Goal: Task Accomplishment & Management: Manage account settings

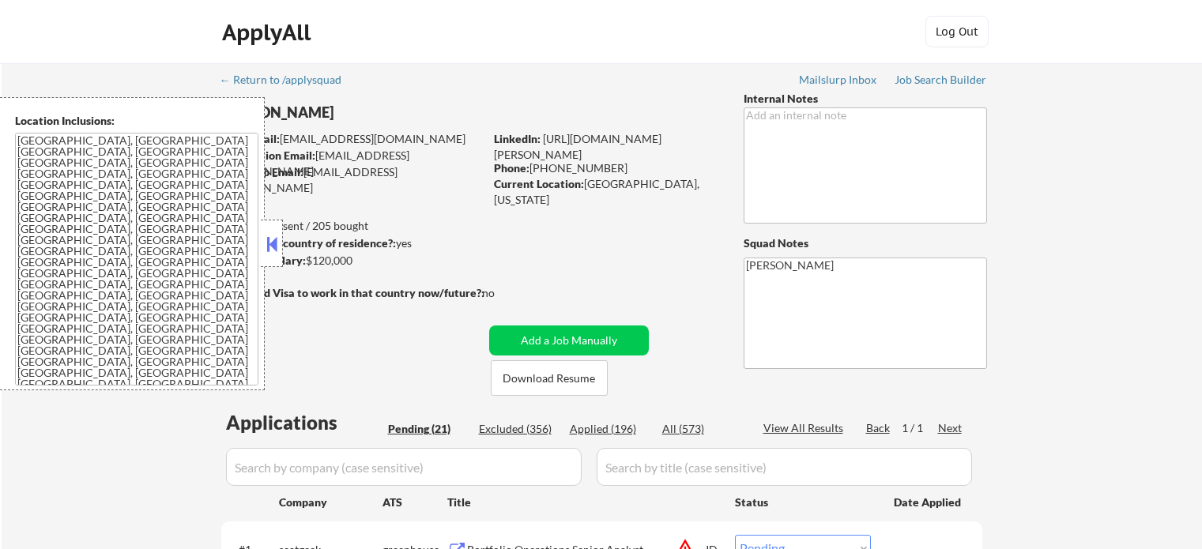
select select ""pending""
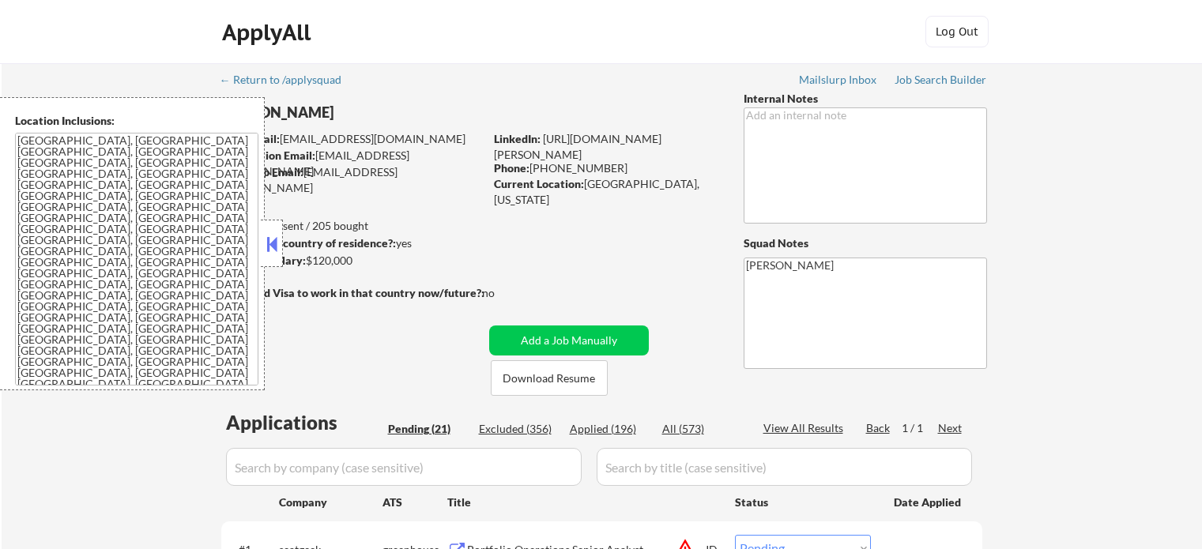
select select ""pending""
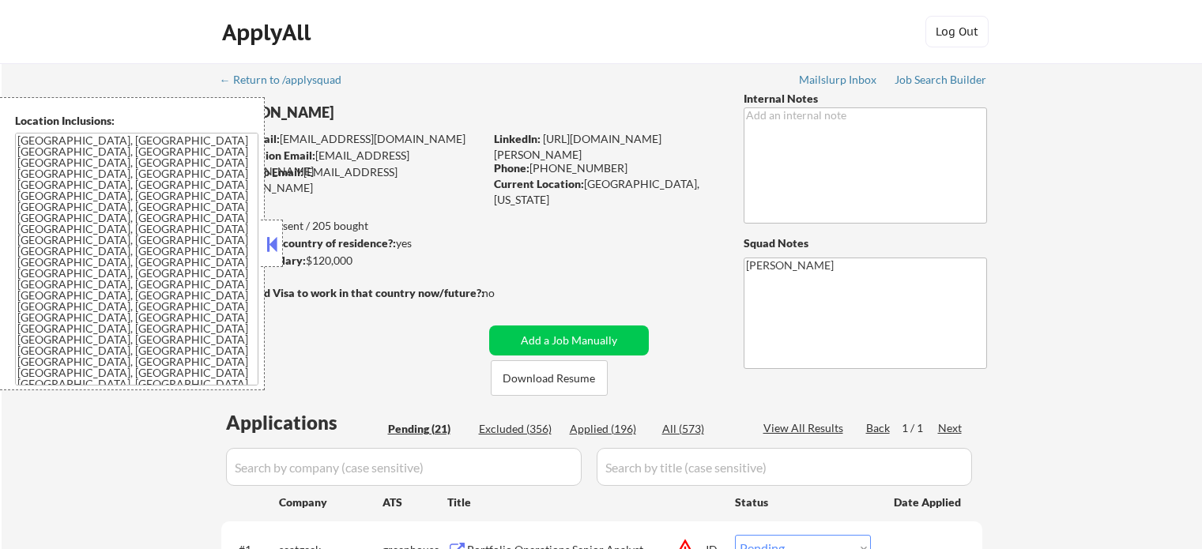
select select ""pending""
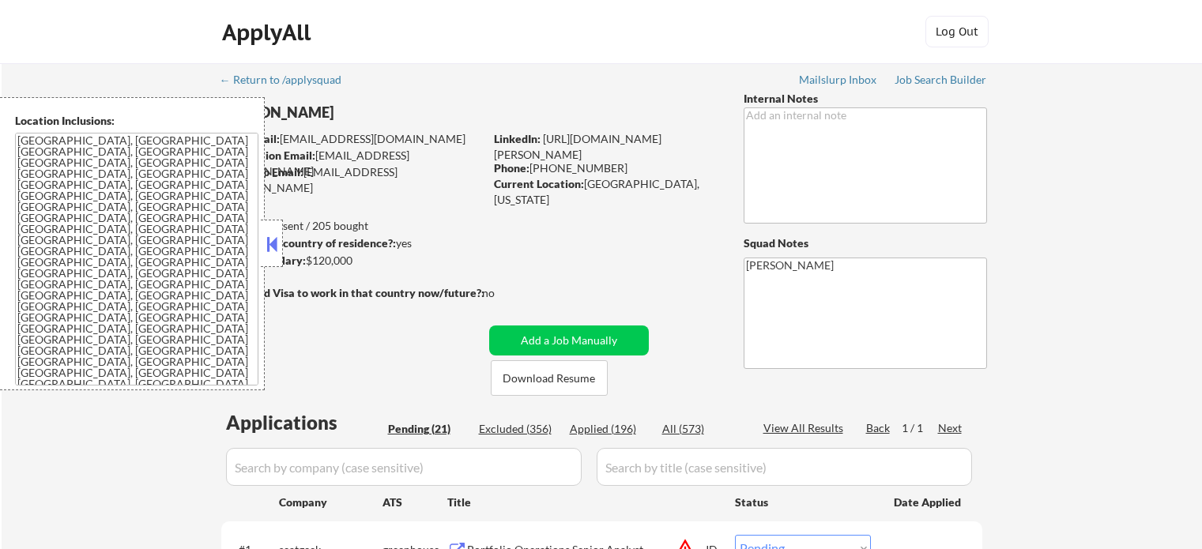
select select ""pending""
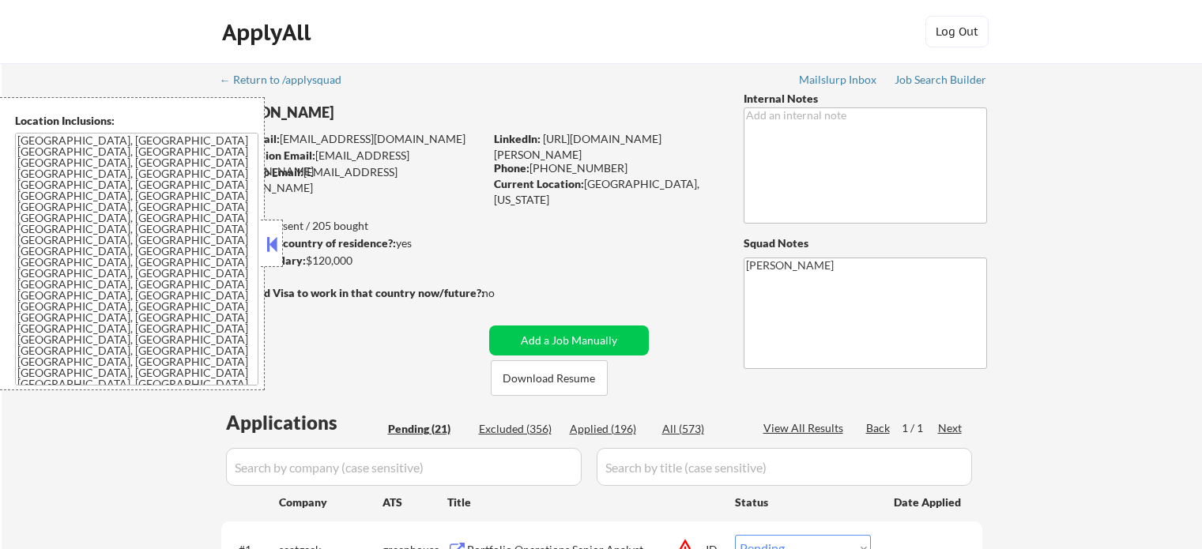
select select ""pending""
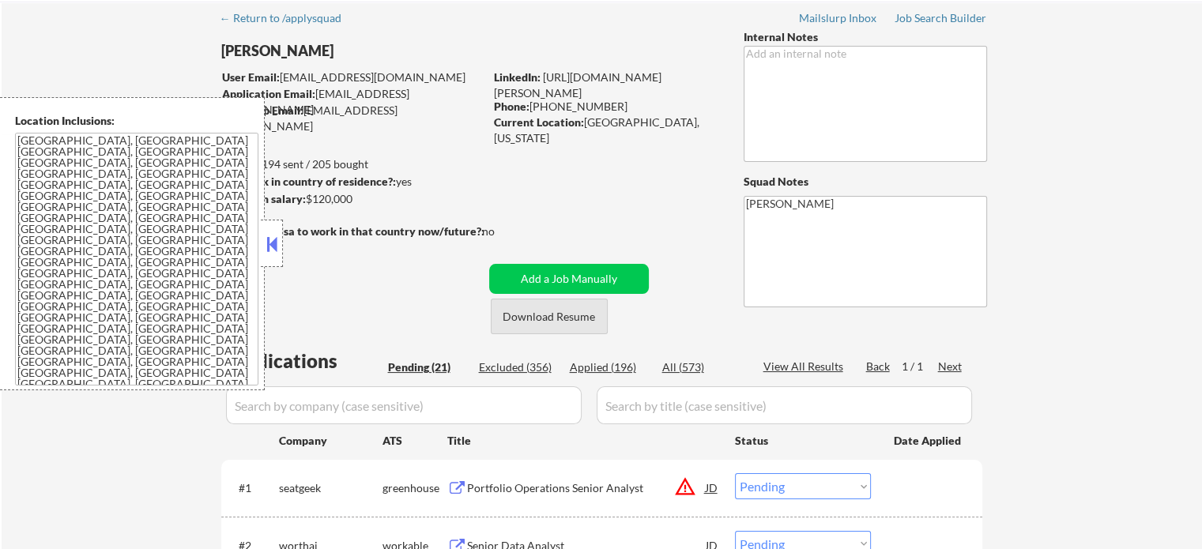
scroll to position [158, 0]
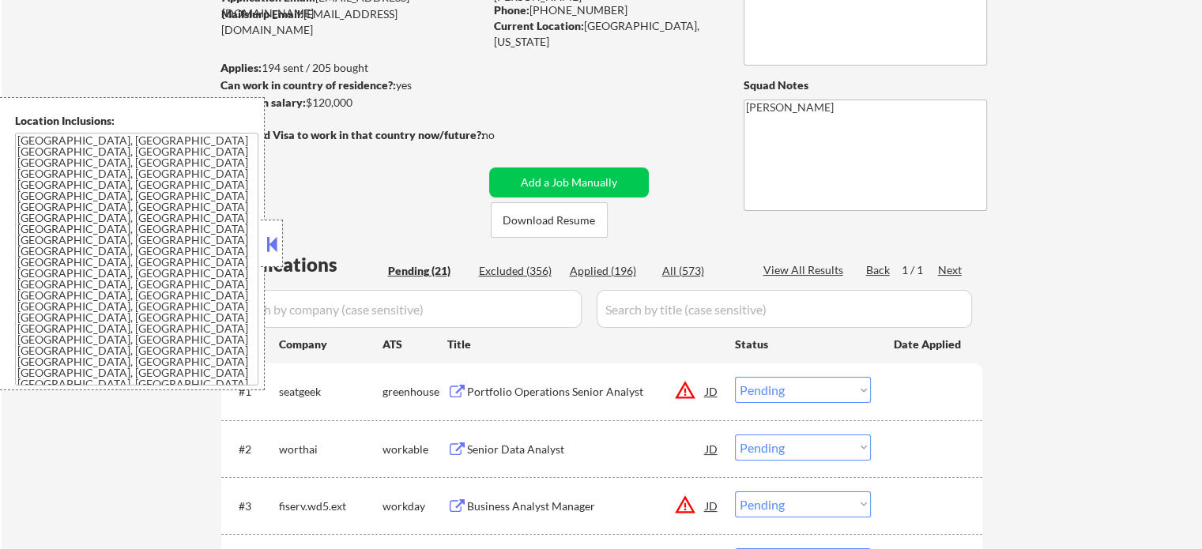
click at [504, 452] on div "Senior Data Analyst" at bounding box center [586, 450] width 239 height 16
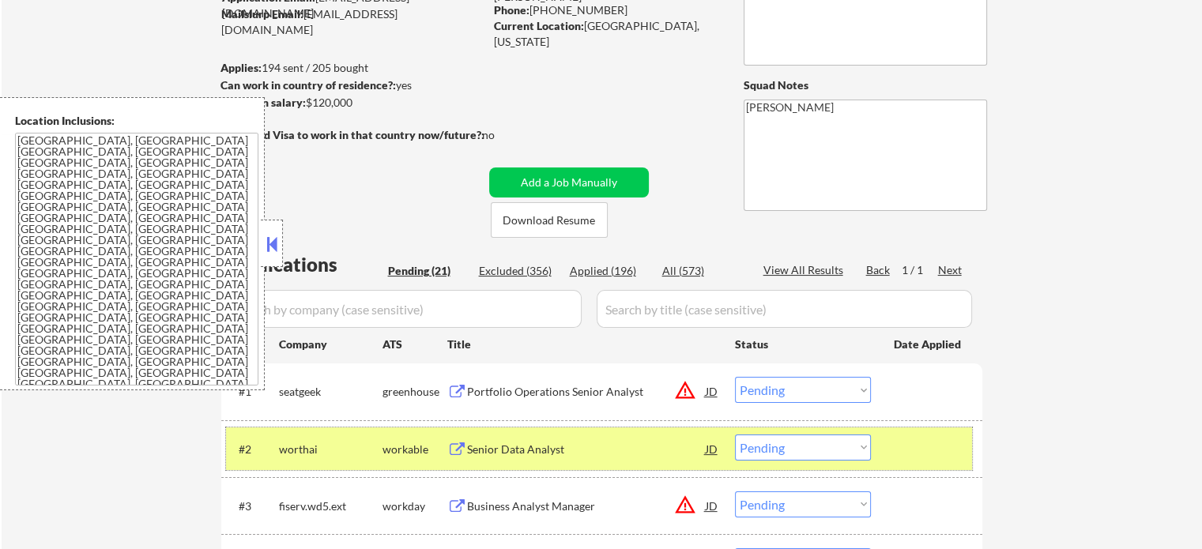
click at [908, 456] on div at bounding box center [928, 448] width 70 height 28
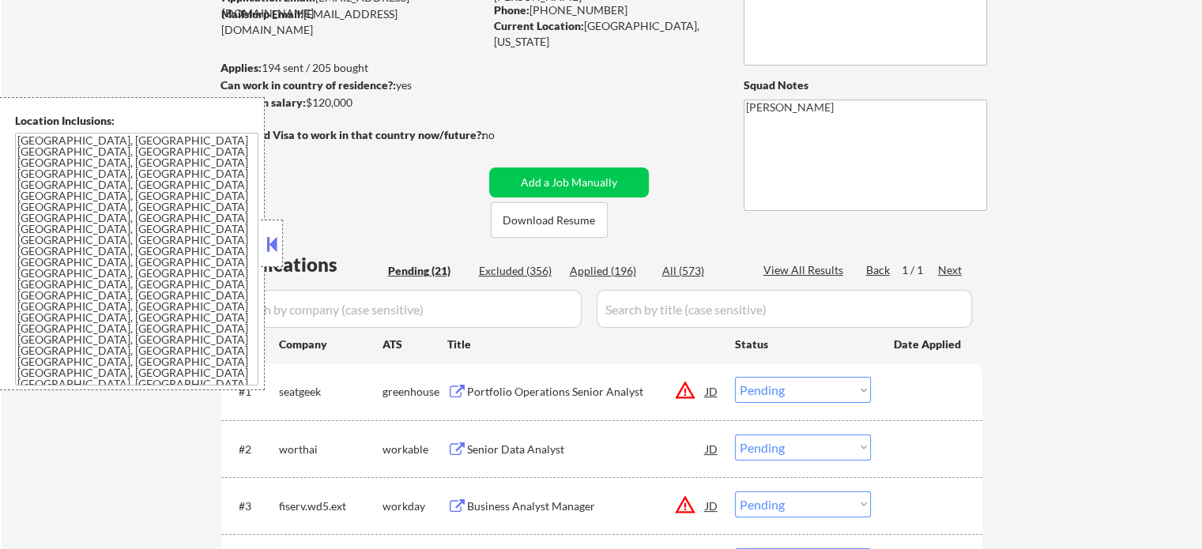
scroll to position [395, 0]
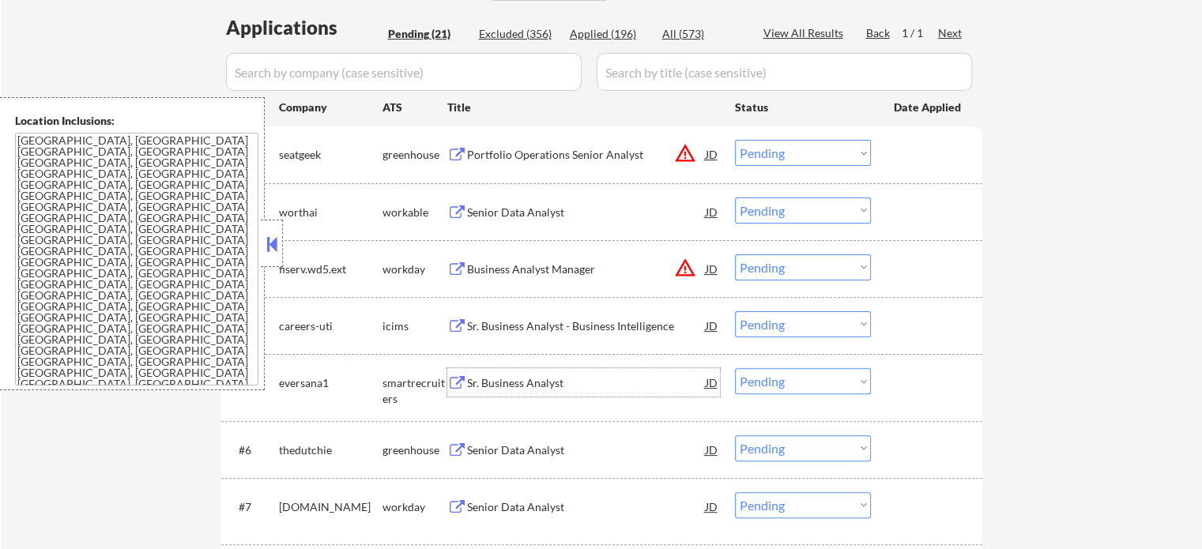
click at [512, 388] on div "Sr. Business Analyst" at bounding box center [586, 383] width 239 height 16
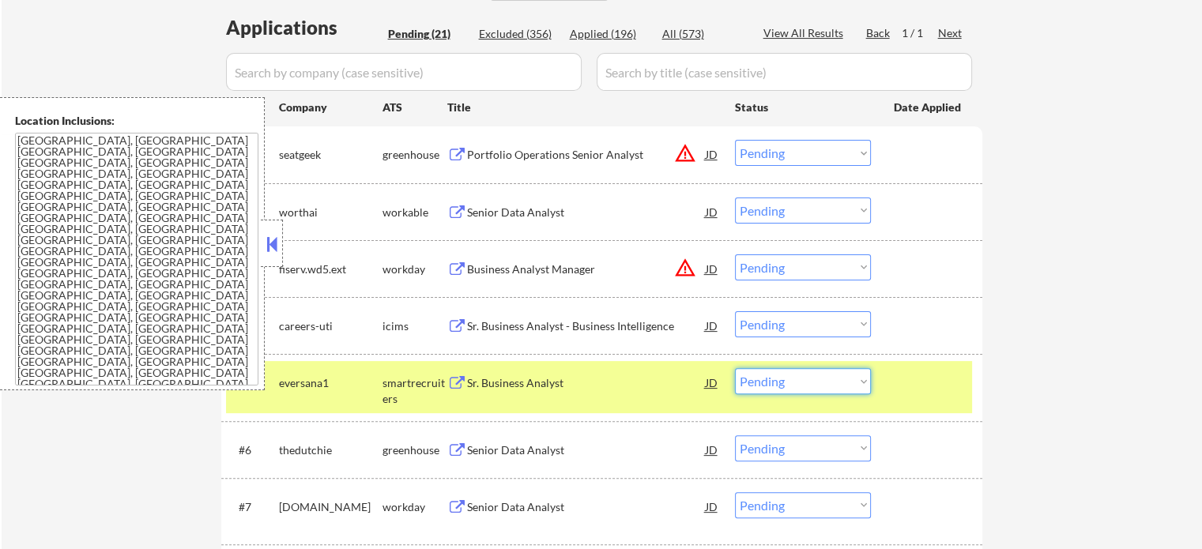
click at [784, 382] on select "Choose an option... Pending Applied Excluded (Questions) Excluded (Expired) Exc…" at bounding box center [803, 381] width 136 height 26
click at [735, 368] on select "Choose an option... Pending Applied Excluded (Questions) Excluded (Expired) Exc…" at bounding box center [803, 381] width 136 height 26
click at [912, 383] on div at bounding box center [928, 382] width 70 height 28
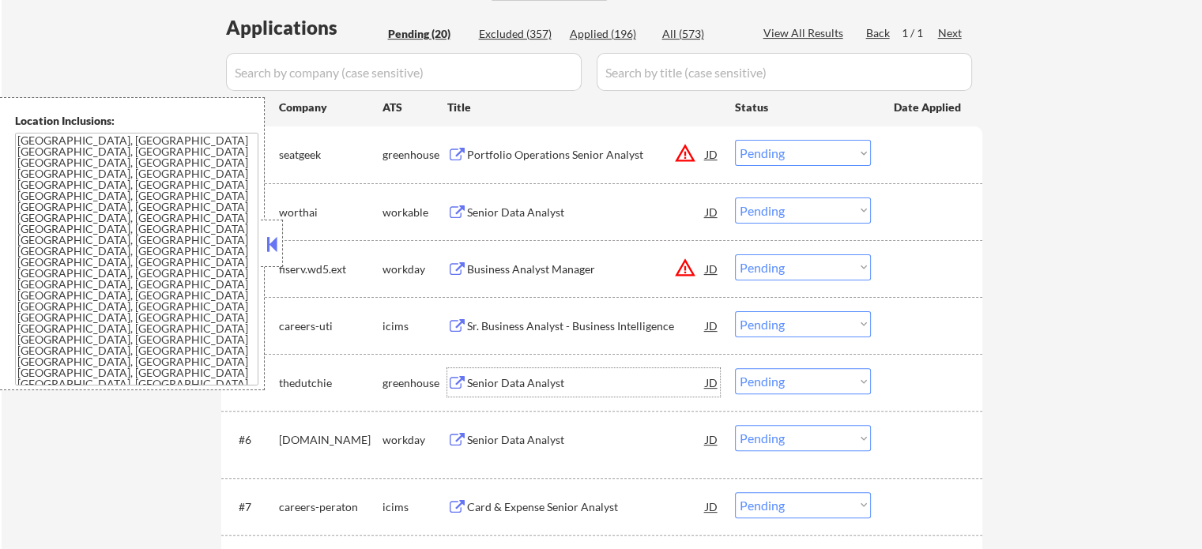
click at [547, 386] on div "Senior Data Analyst" at bounding box center [586, 383] width 239 height 16
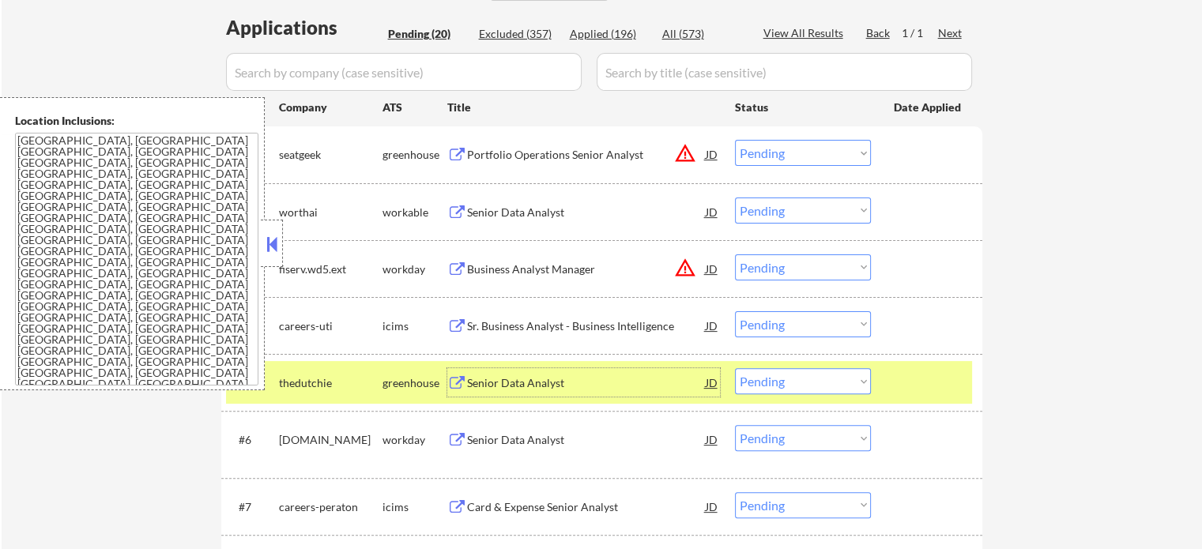
click at [779, 379] on select "Choose an option... Pending Applied Excluded (Questions) Excluded (Expired) Exc…" at bounding box center [803, 381] width 136 height 26
click at [735, 368] on select "Choose an option... Pending Applied Excluded (Questions) Excluded (Expired) Exc…" at bounding box center [803, 381] width 136 height 26
click at [929, 397] on div "#5 thedutchie greenhouse Senior Data Analyst JD Choose an option... Pending App…" at bounding box center [599, 382] width 746 height 43
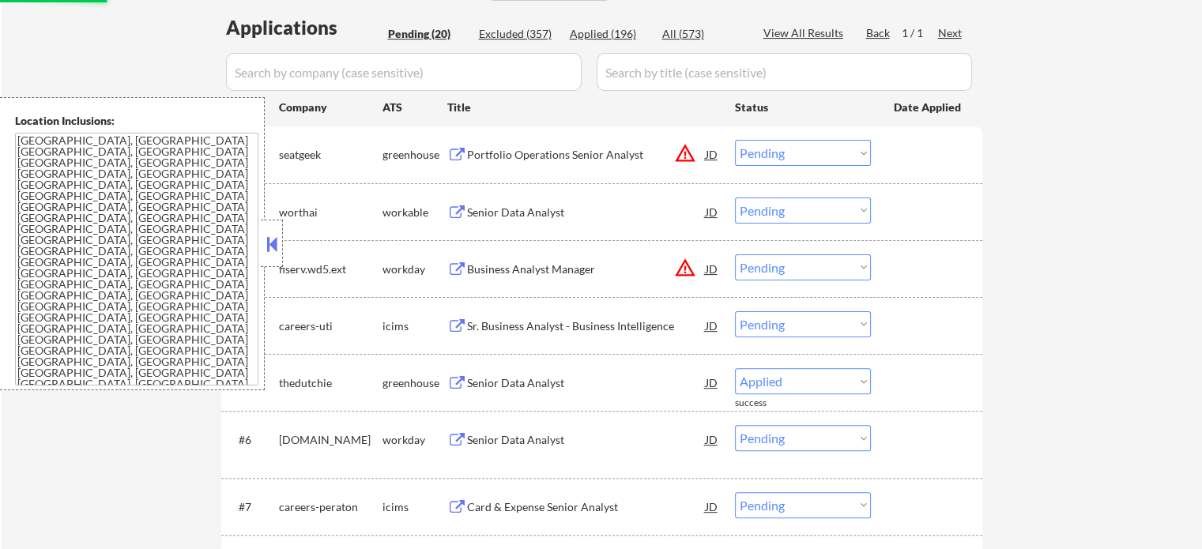
select select ""pending""
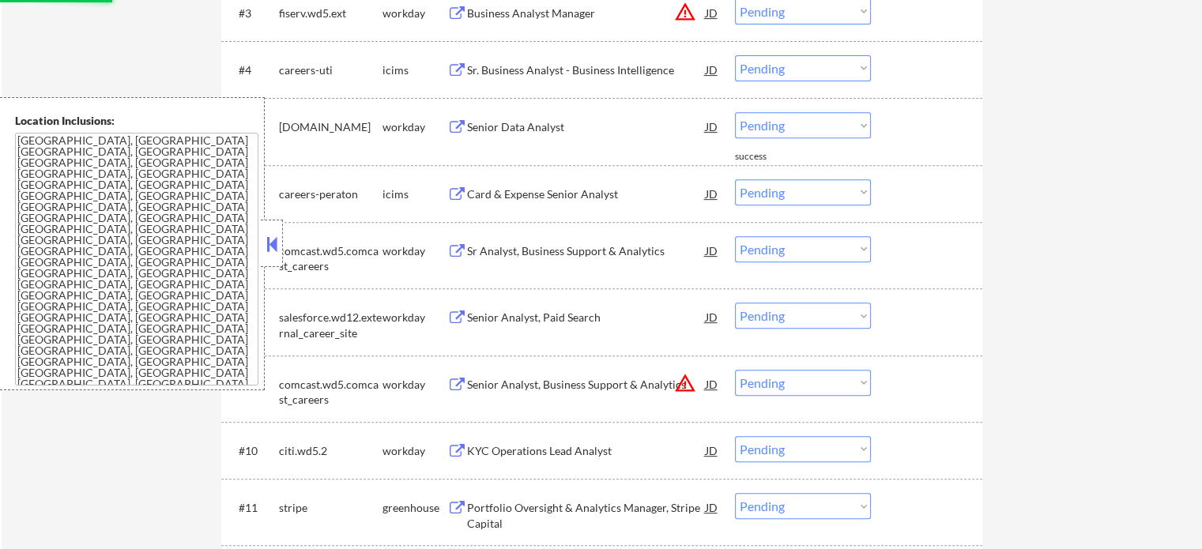
scroll to position [790, 0]
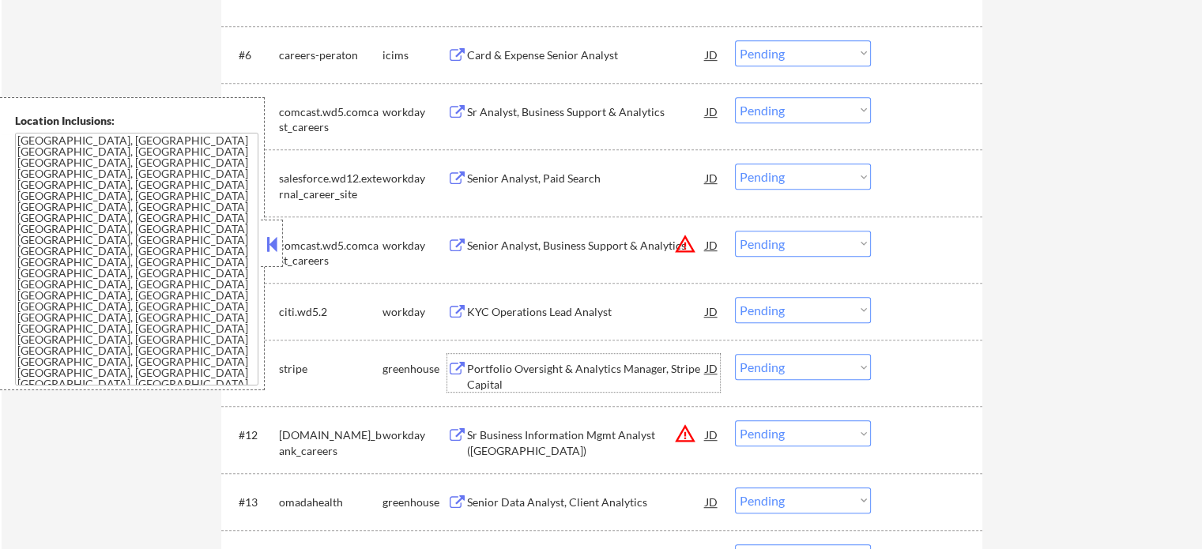
click at [569, 370] on div "Portfolio Oversight & Analytics Manager, Stripe Capital" at bounding box center [586, 376] width 239 height 31
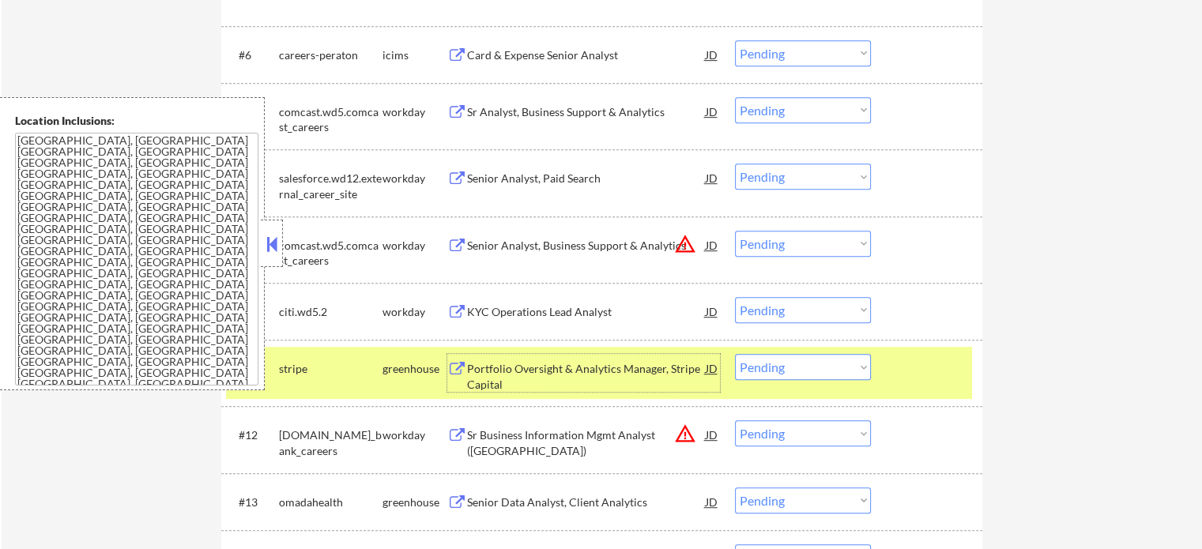
click at [894, 357] on div at bounding box center [928, 368] width 70 height 28
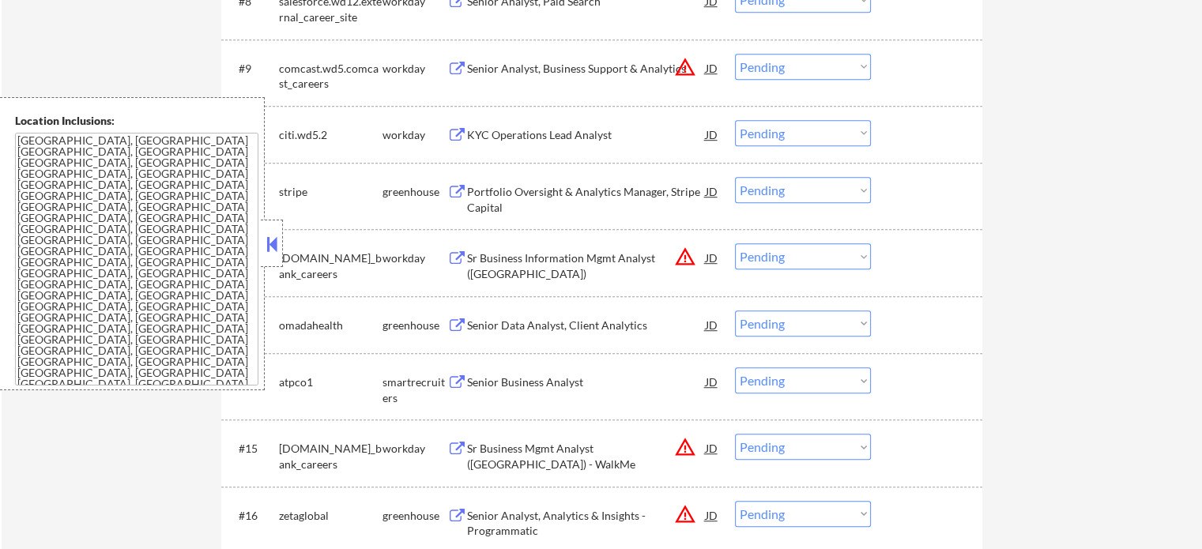
scroll to position [1027, 0]
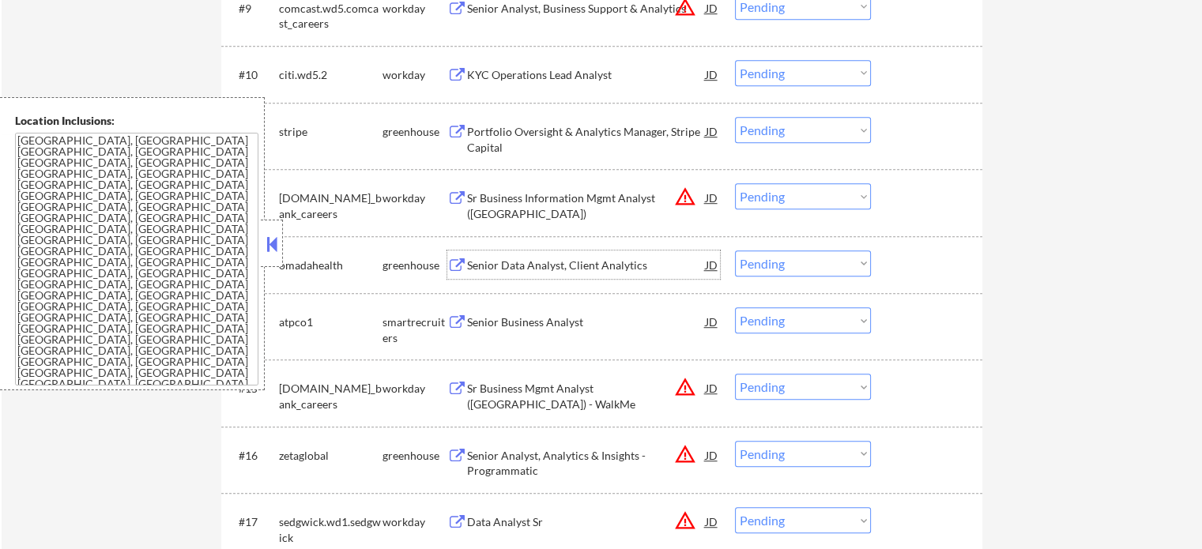
click at [568, 271] on div "Senior Data Analyst, Client Analytics" at bounding box center [586, 266] width 239 height 16
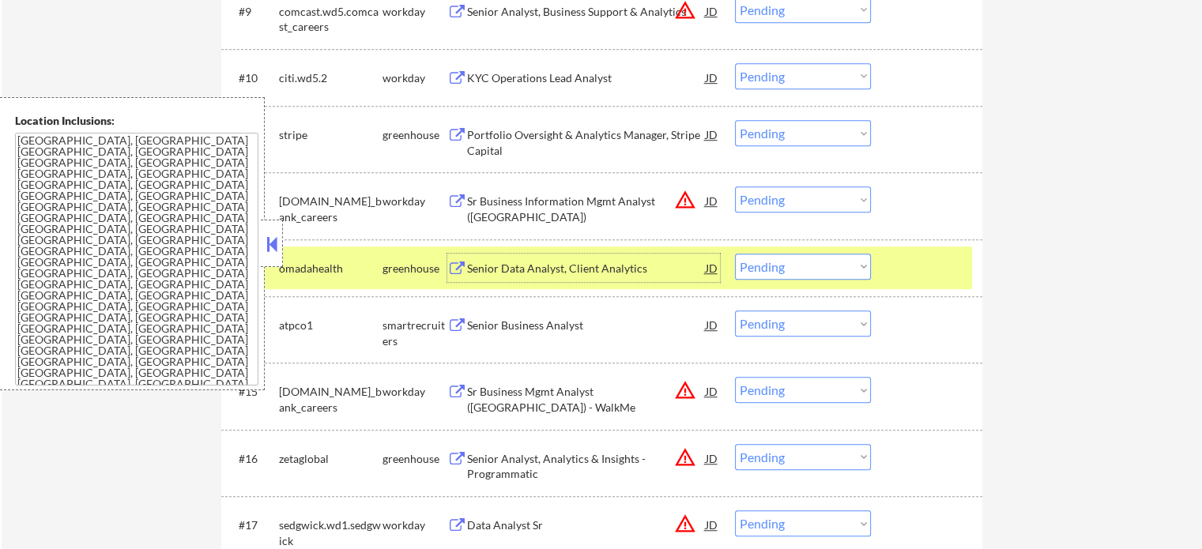
scroll to position [869, 0]
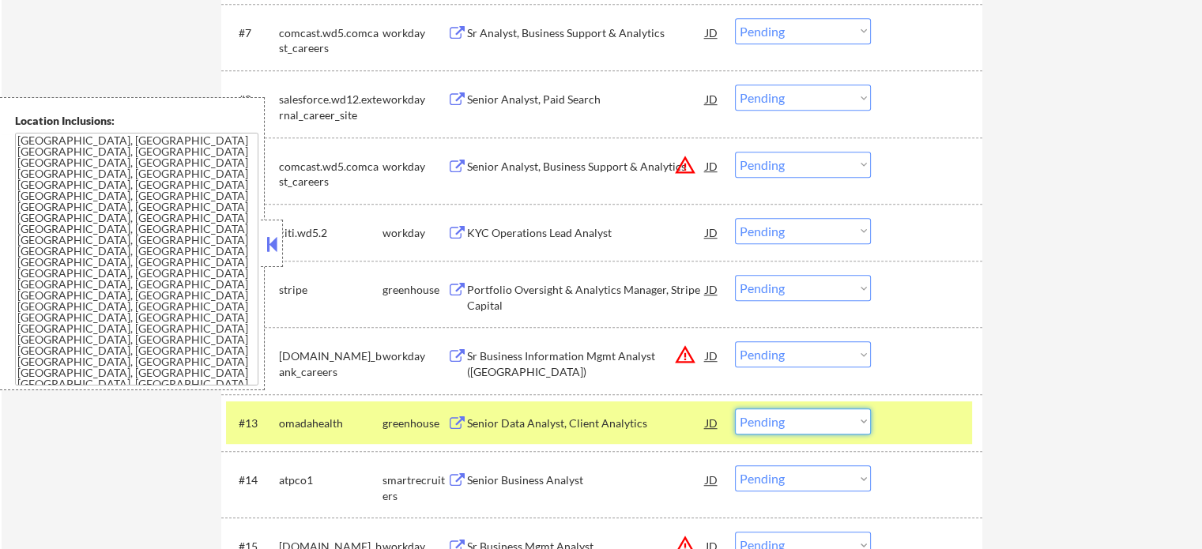
click at [776, 426] on select "Choose an option... Pending Applied Excluded (Questions) Excluded (Expired) Exc…" at bounding box center [803, 421] width 136 height 26
click at [735, 408] on select "Choose an option... Pending Applied Excluded (Questions) Excluded (Expired) Exc…" at bounding box center [803, 421] width 136 height 26
click at [913, 419] on div at bounding box center [928, 422] width 70 height 28
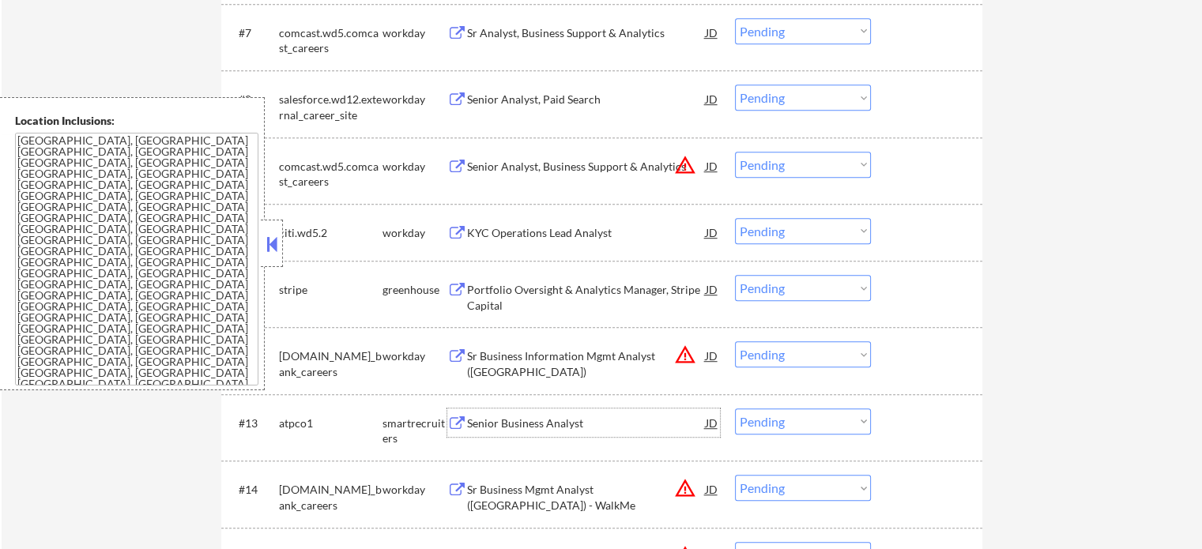
click at [543, 423] on div "Senior Business Analyst" at bounding box center [586, 424] width 239 height 16
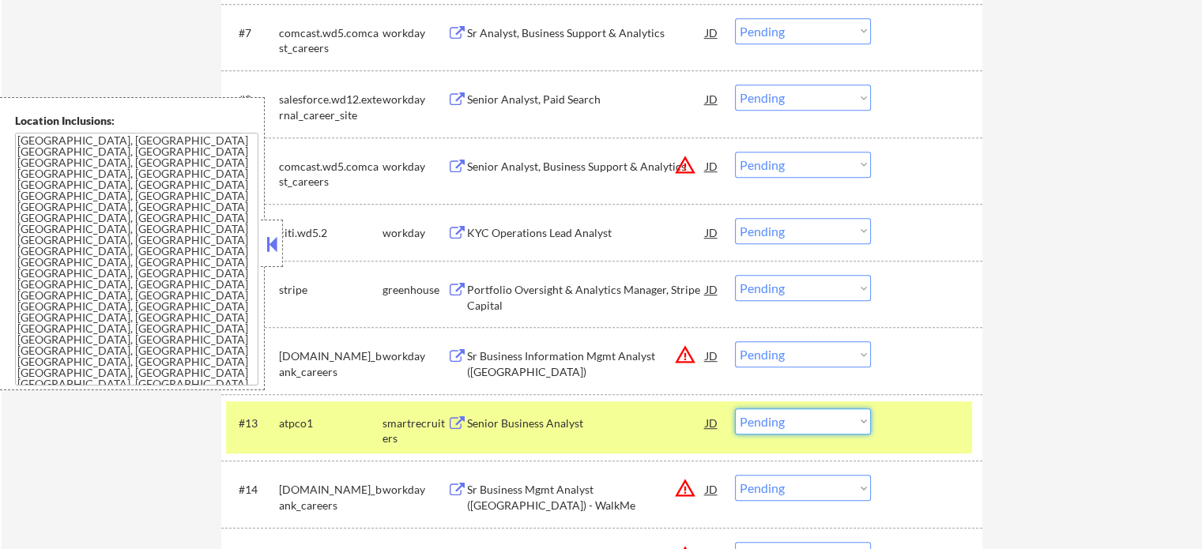
click at [788, 417] on select "Choose an option... Pending Applied Excluded (Questions) Excluded (Expired) Exc…" at bounding box center [803, 421] width 136 height 26
click at [735, 408] on select "Choose an option... Pending Applied Excluded (Questions) Excluded (Expired) Exc…" at bounding box center [803, 421] width 136 height 26
click at [897, 422] on div at bounding box center [928, 422] width 70 height 28
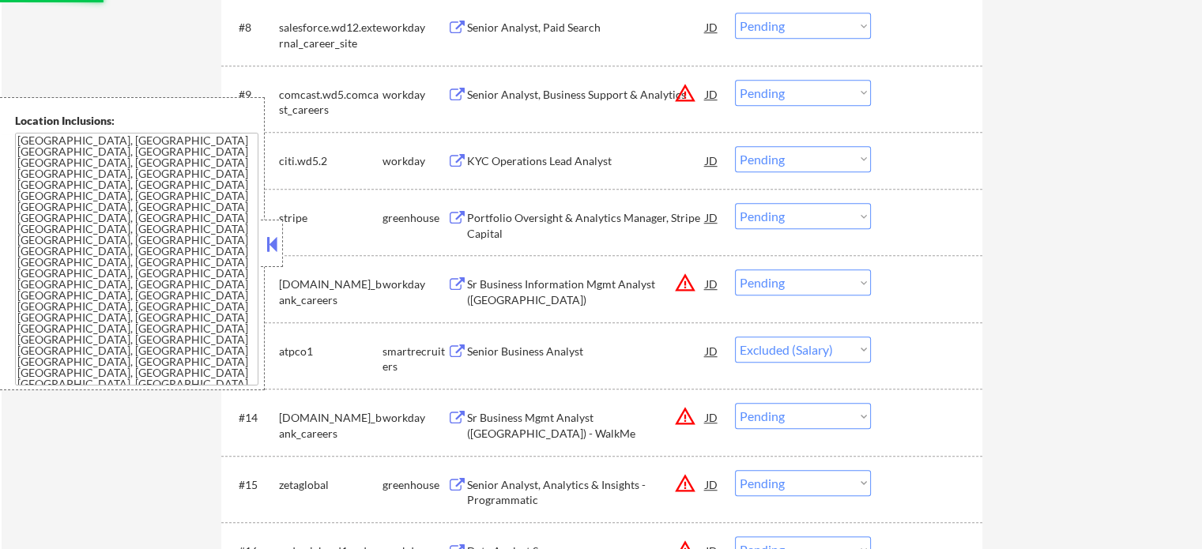
scroll to position [1027, 0]
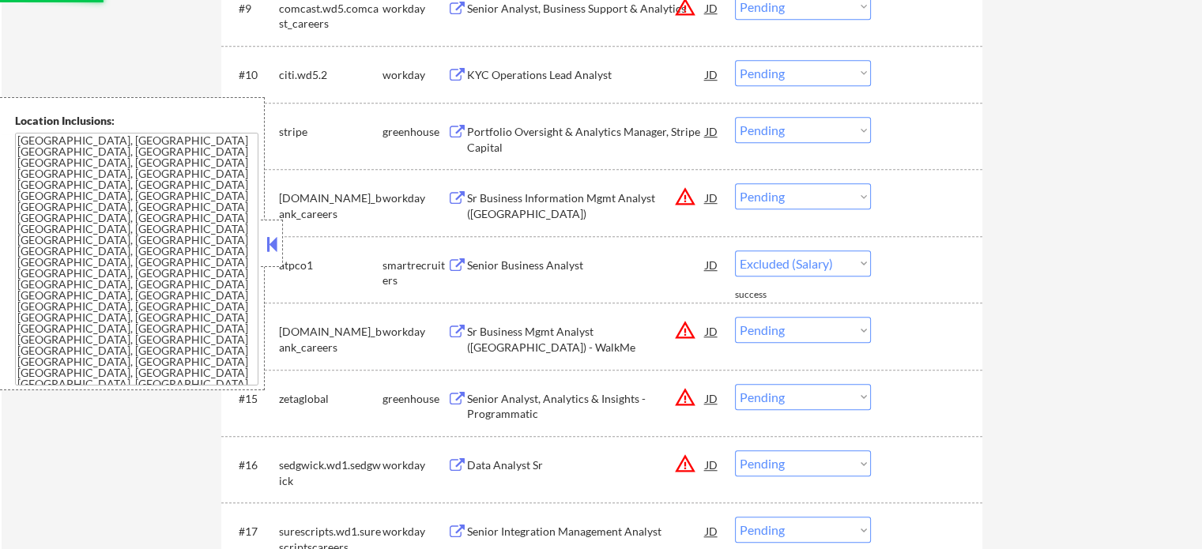
select select ""pending""
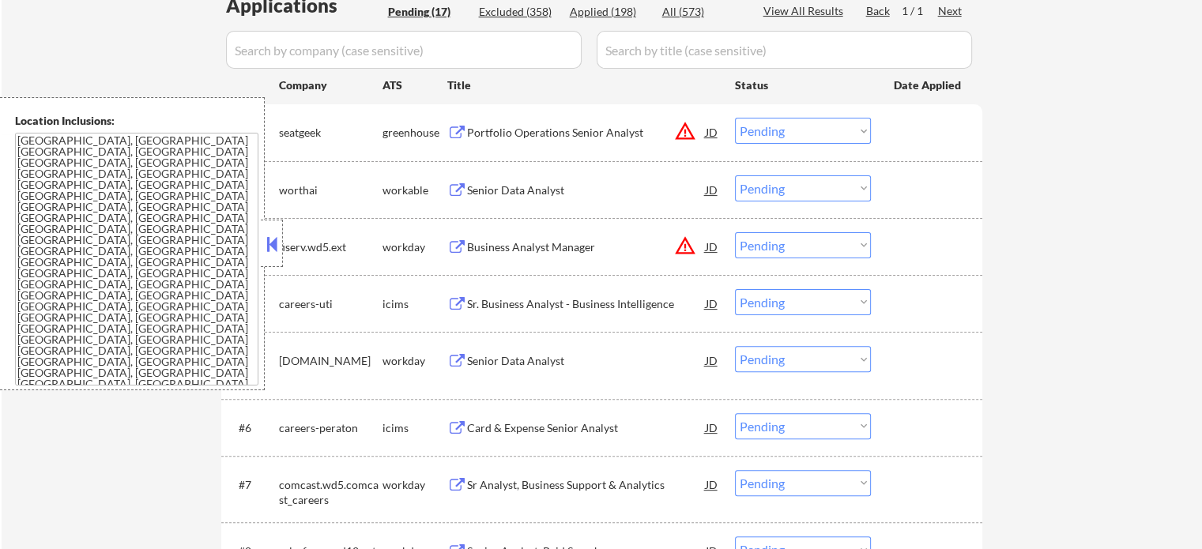
scroll to position [237, 0]
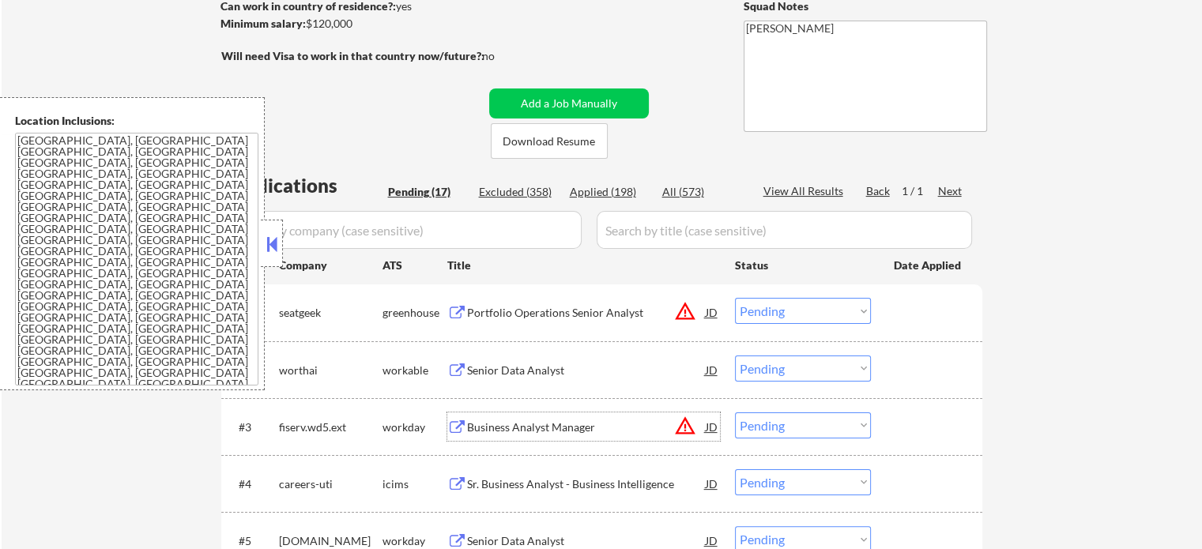
click at [505, 419] on div "Business Analyst Manager" at bounding box center [586, 427] width 239 height 16
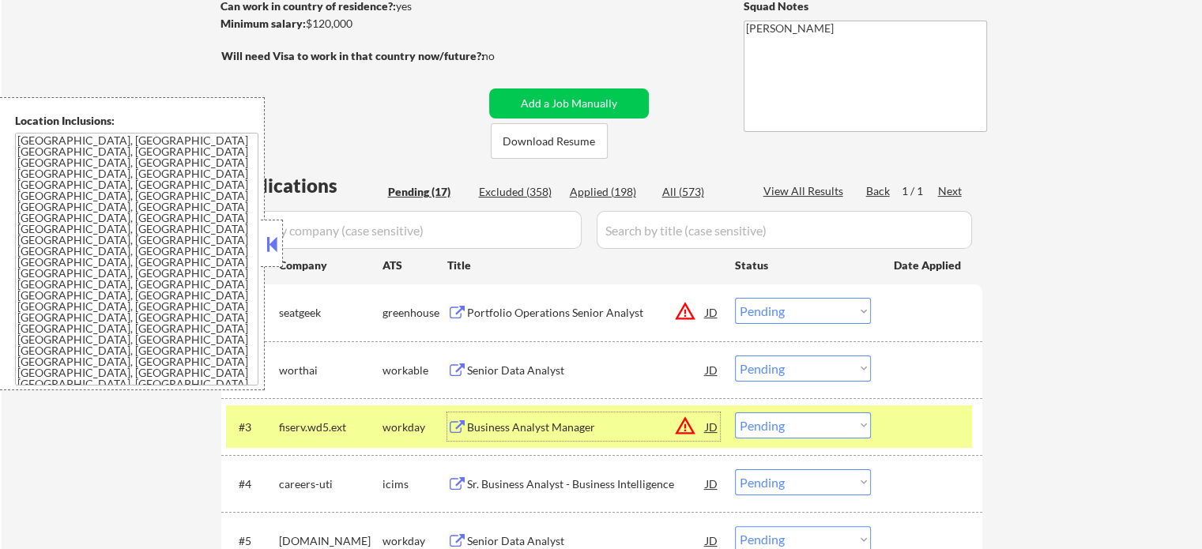
click at [773, 424] on select "Choose an option... Pending Applied Excluded (Questions) Excluded (Expired) Exc…" at bounding box center [803, 425] width 136 height 26
click at [735, 412] on select "Choose an option... Pending Applied Excluded (Questions) Excluded (Expired) Exc…" at bounding box center [803, 425] width 136 height 26
click at [928, 412] on div at bounding box center [928, 426] width 70 height 28
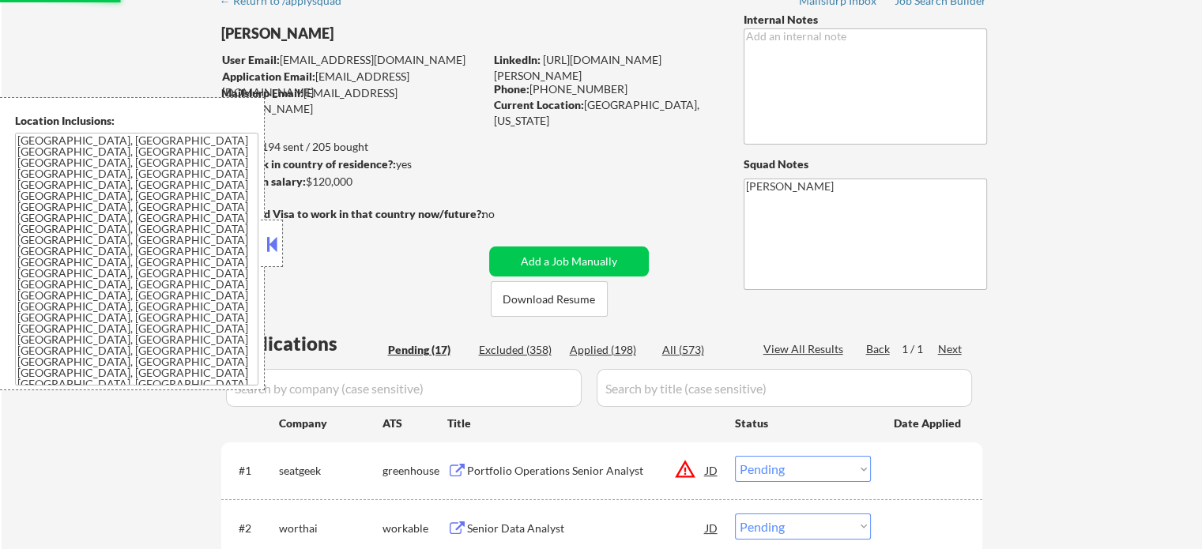
select select ""pending""
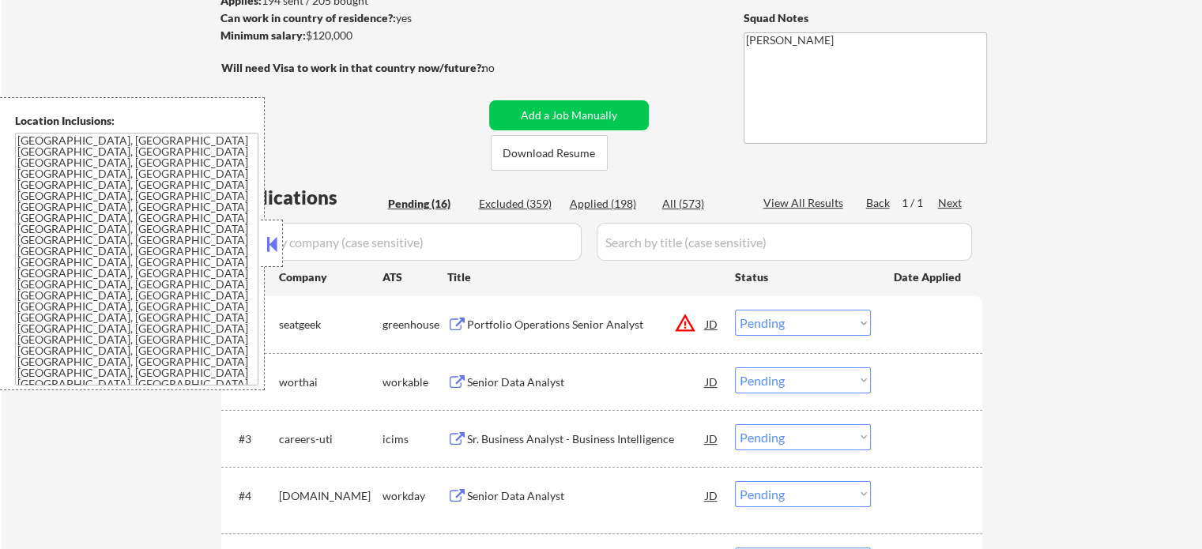
scroll to position [158, 0]
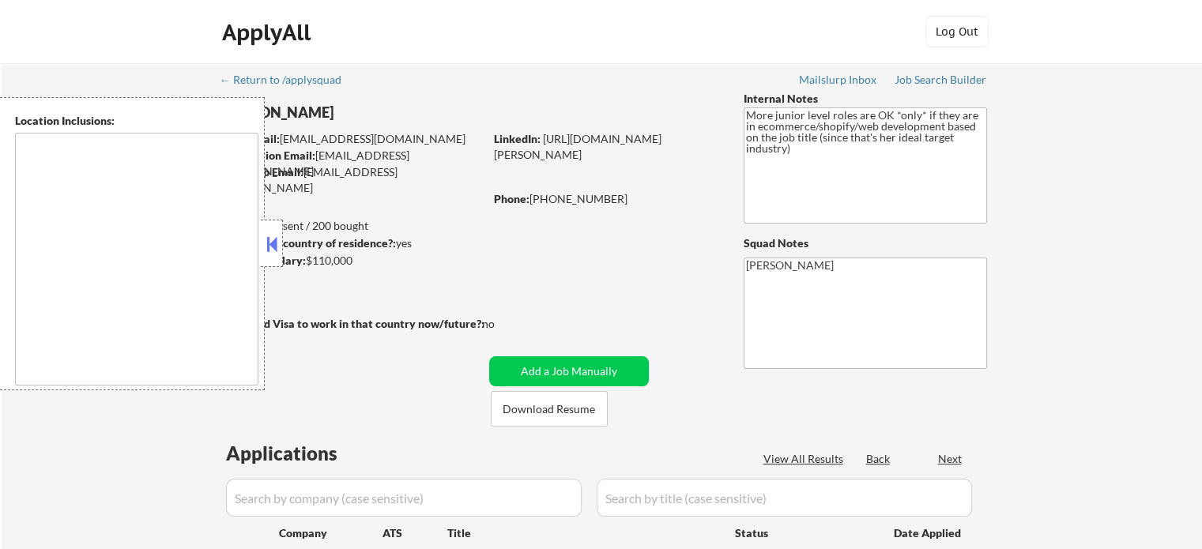
type textarea "remote"
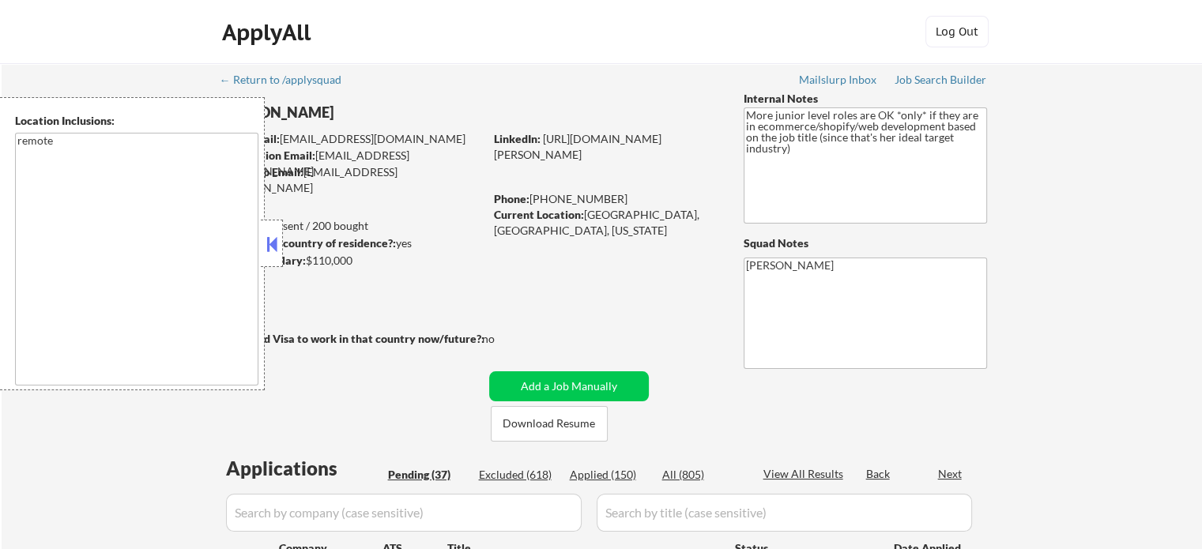
select select ""pending""
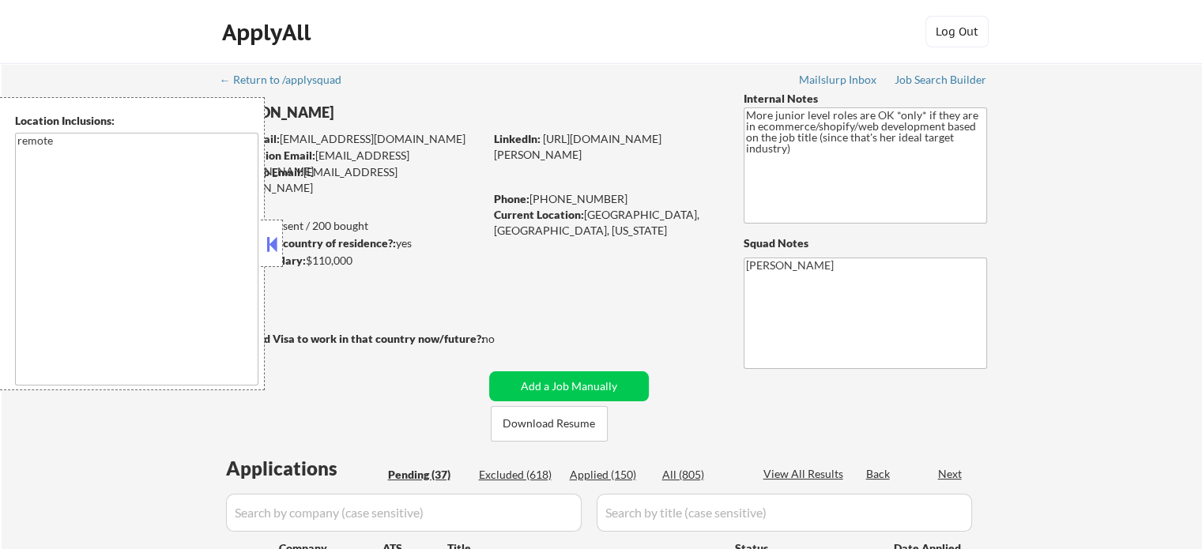
select select ""pending""
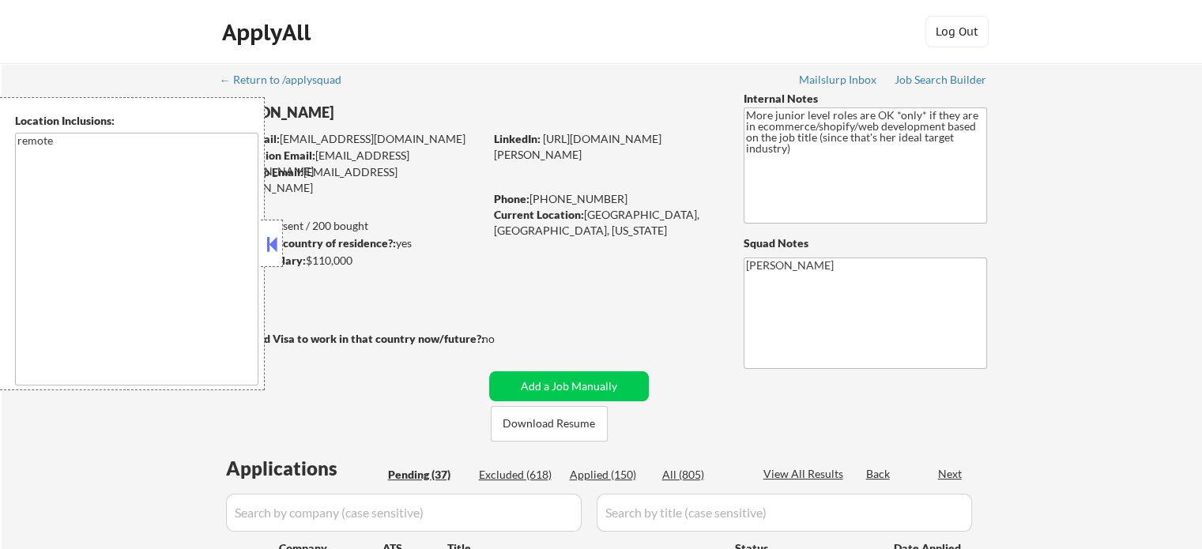
select select ""pending""
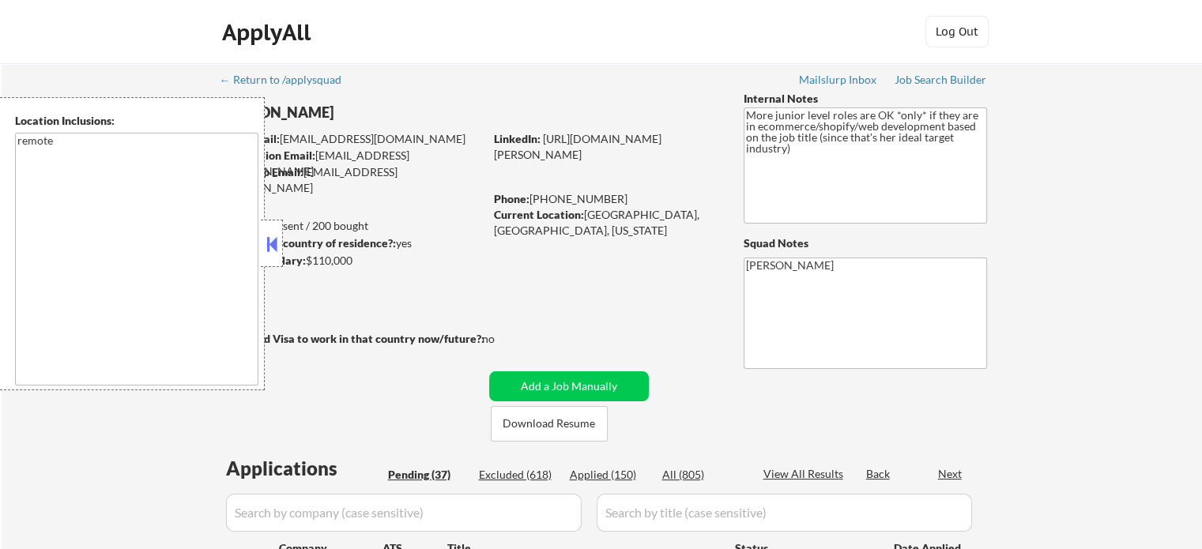
select select ""pending""
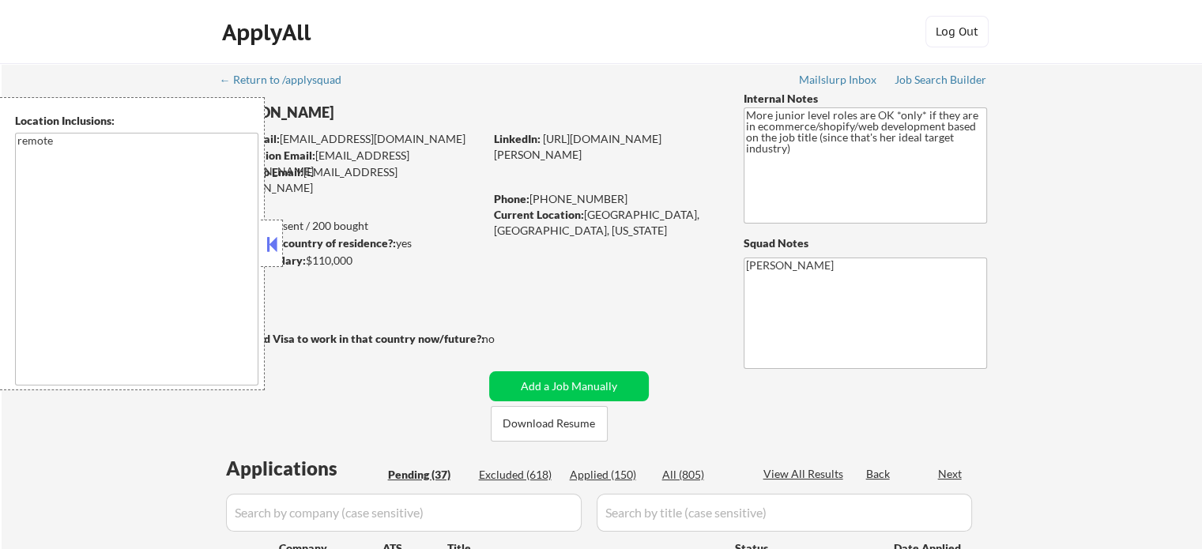
select select ""pending""
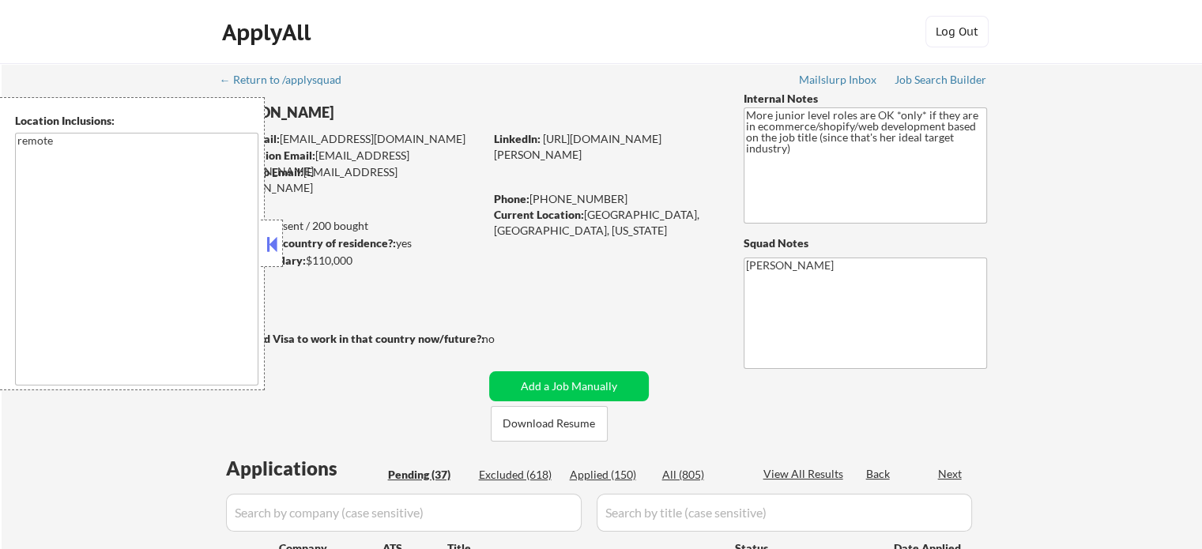
select select ""pending""
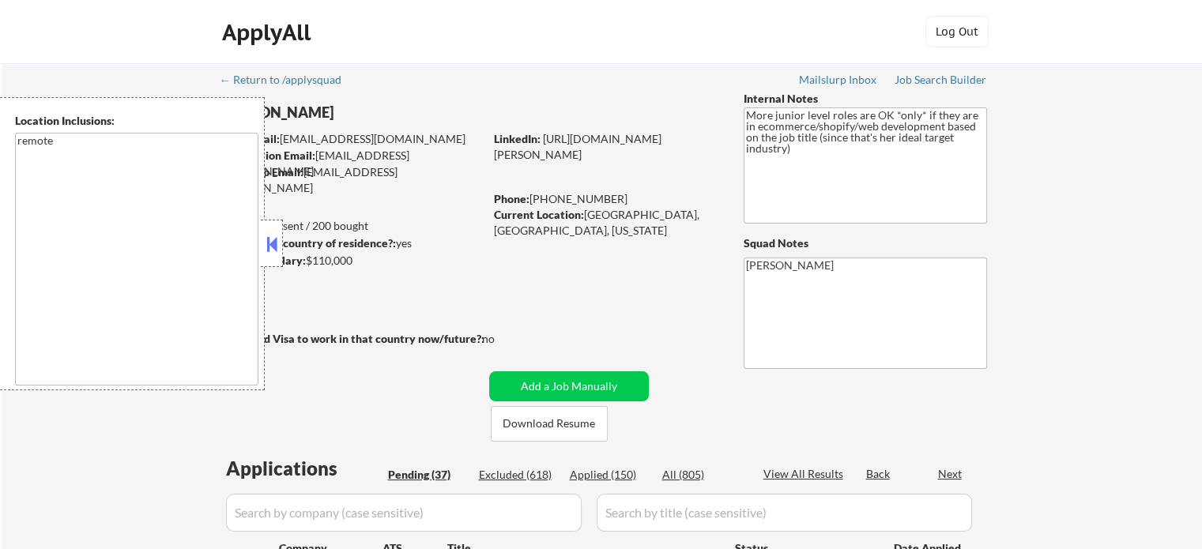
select select ""pending""
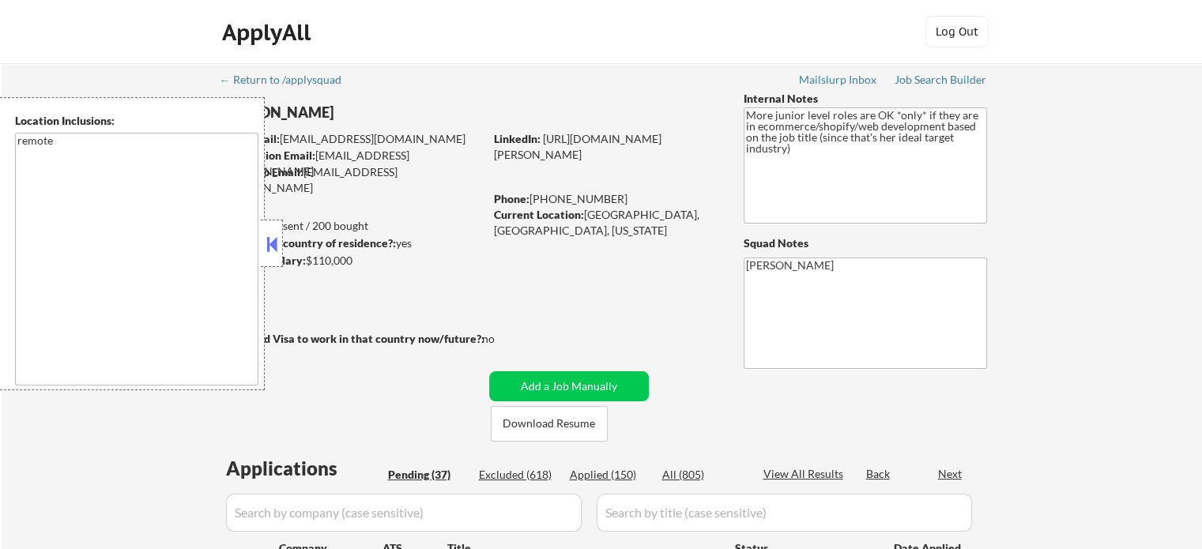
select select ""pending""
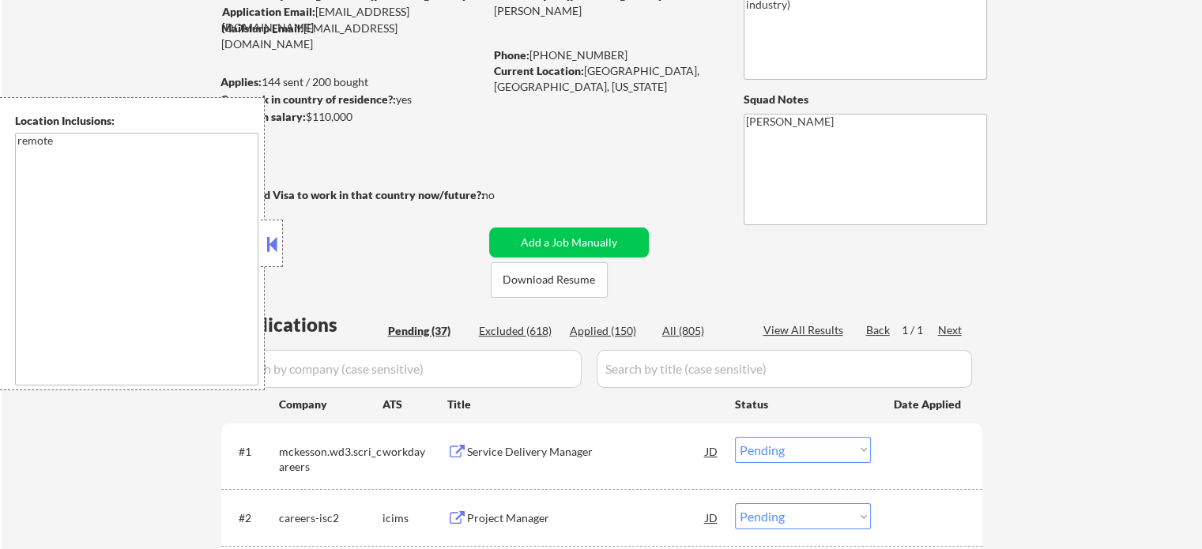
scroll to position [316, 0]
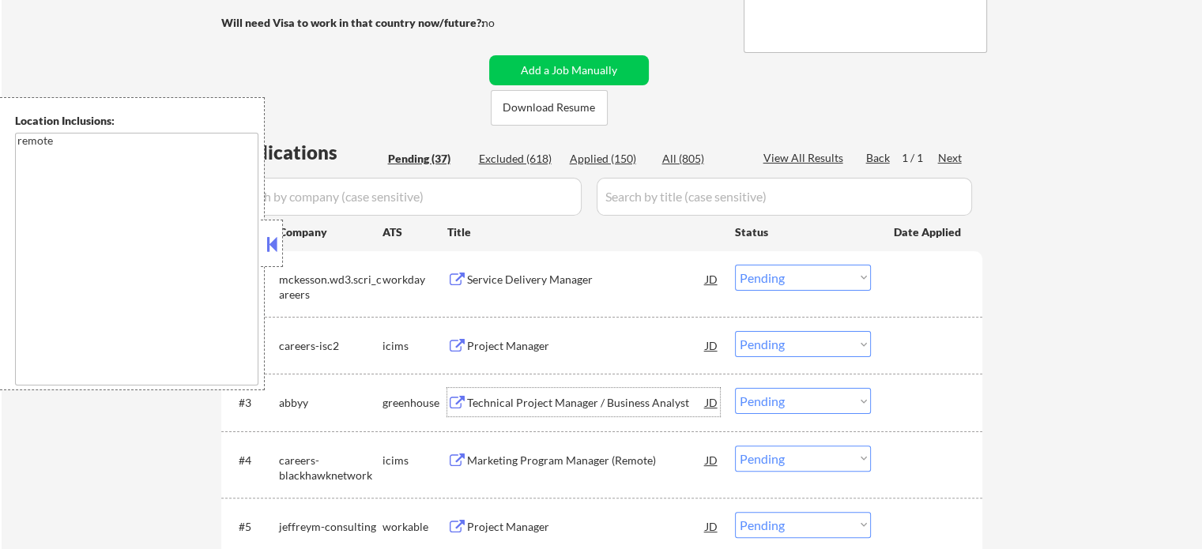
click at [483, 401] on div "Technical Project Manager / Business Analyst" at bounding box center [586, 403] width 239 height 16
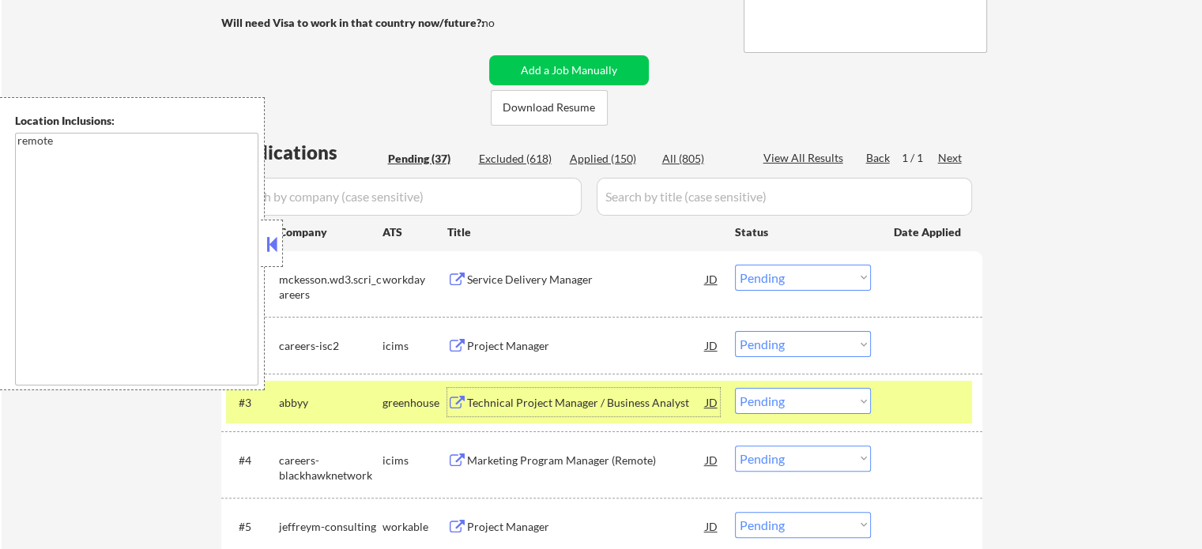
click at [923, 410] on div at bounding box center [928, 402] width 70 height 28
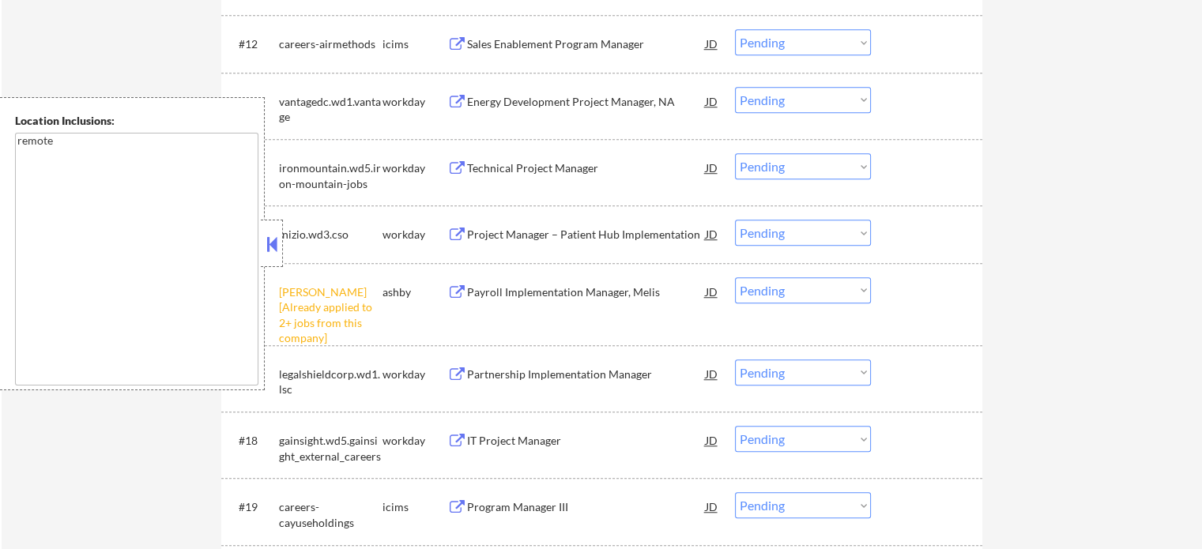
scroll to position [1264, 0]
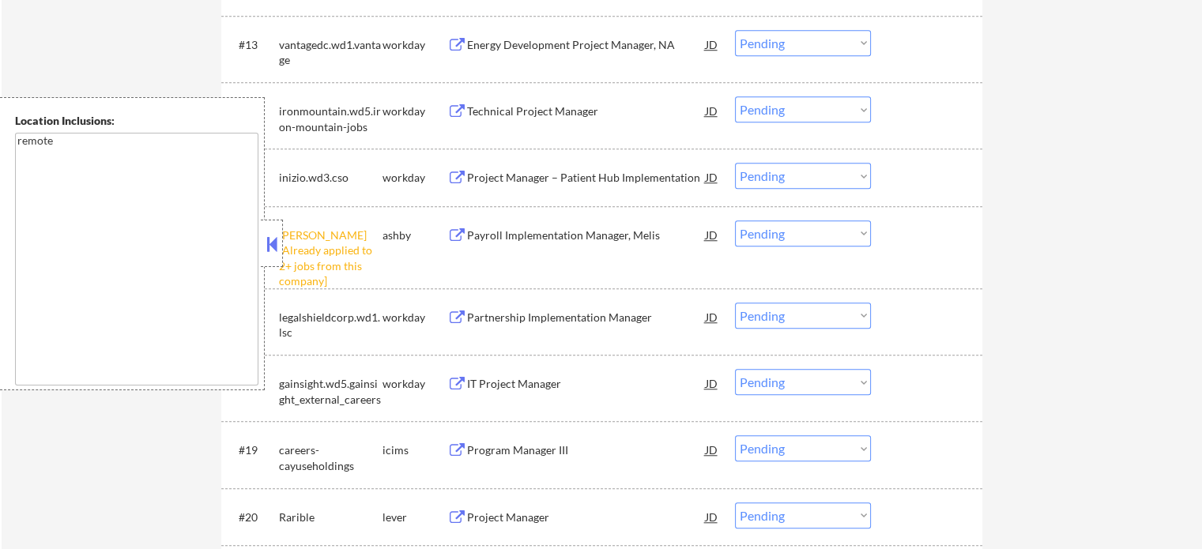
click at [767, 230] on select "Choose an option... Pending Applied Excluded (Questions) Excluded (Expired) Exc…" at bounding box center [803, 233] width 136 height 26
click at [735, 220] on select "Choose an option... Pending Applied Excluded (Questions) Excluded (Expired) Exc…" at bounding box center [803, 233] width 136 height 26
select select ""pending""
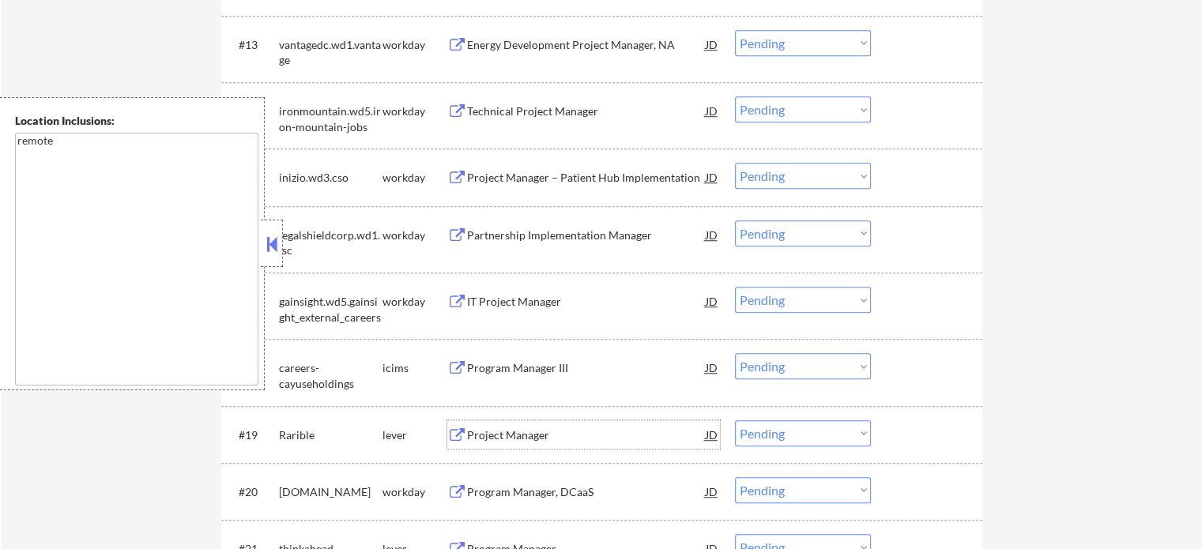
click at [509, 428] on div "Project Manager" at bounding box center [586, 435] width 239 height 16
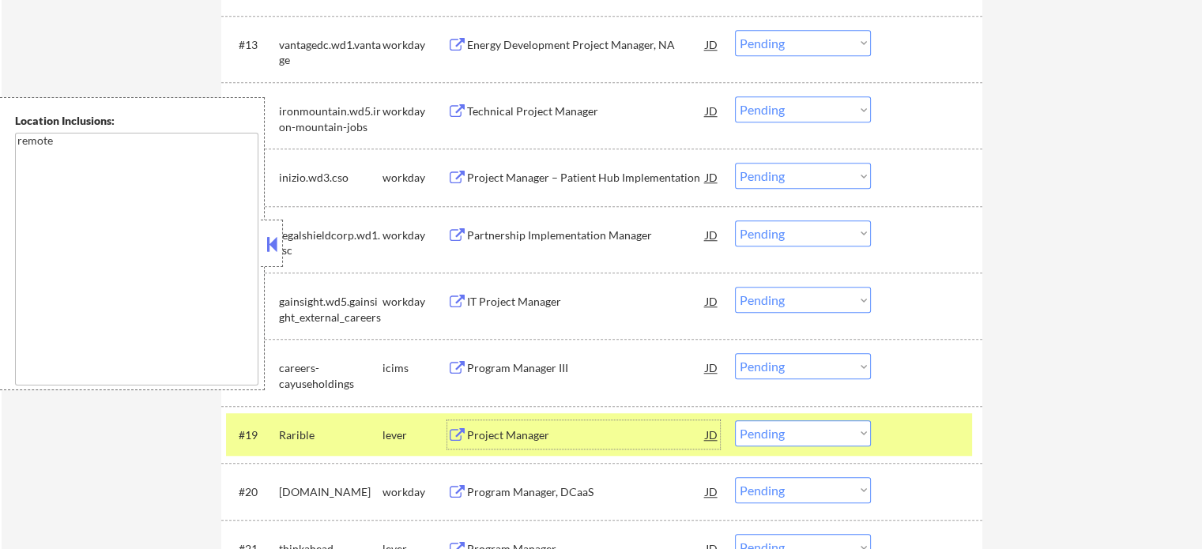
click at [801, 431] on select "Choose an option... Pending Applied Excluded (Questions) Excluded (Expired) Exc…" at bounding box center [803, 433] width 136 height 26
click at [735, 420] on select "Choose an option... Pending Applied Excluded (Questions) Excluded (Expired) Exc…" at bounding box center [803, 433] width 136 height 26
click at [909, 437] on div at bounding box center [928, 434] width 70 height 28
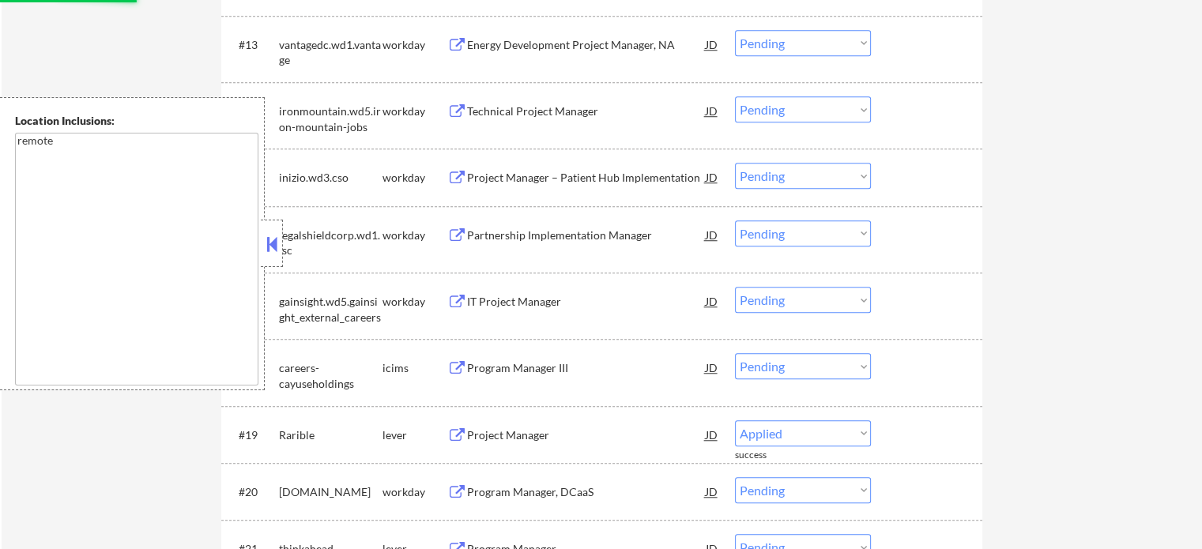
select select ""pending""
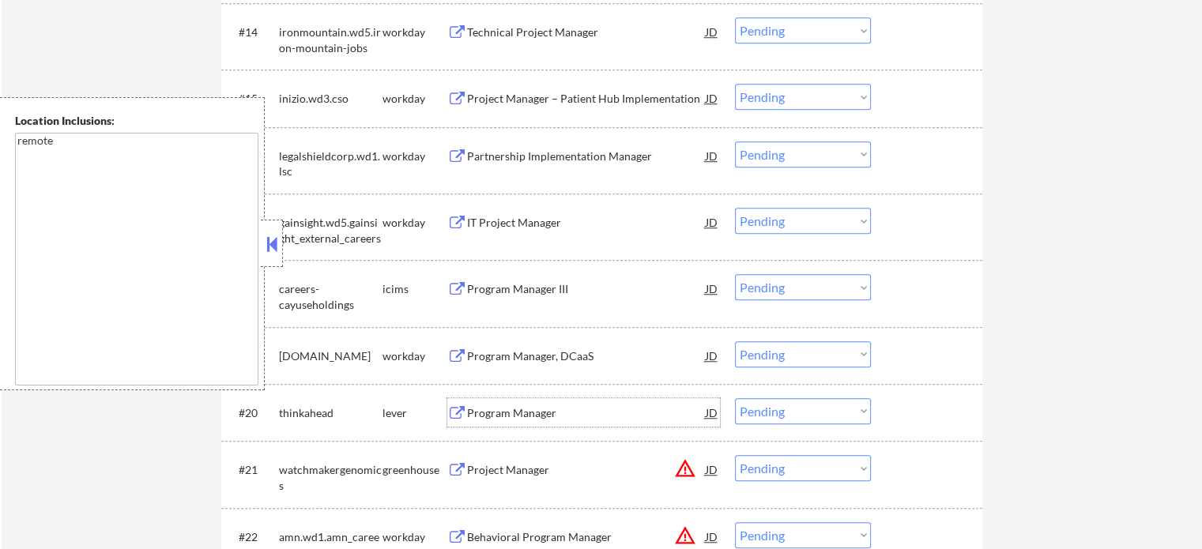
click at [486, 412] on div "Program Manager" at bounding box center [586, 413] width 239 height 16
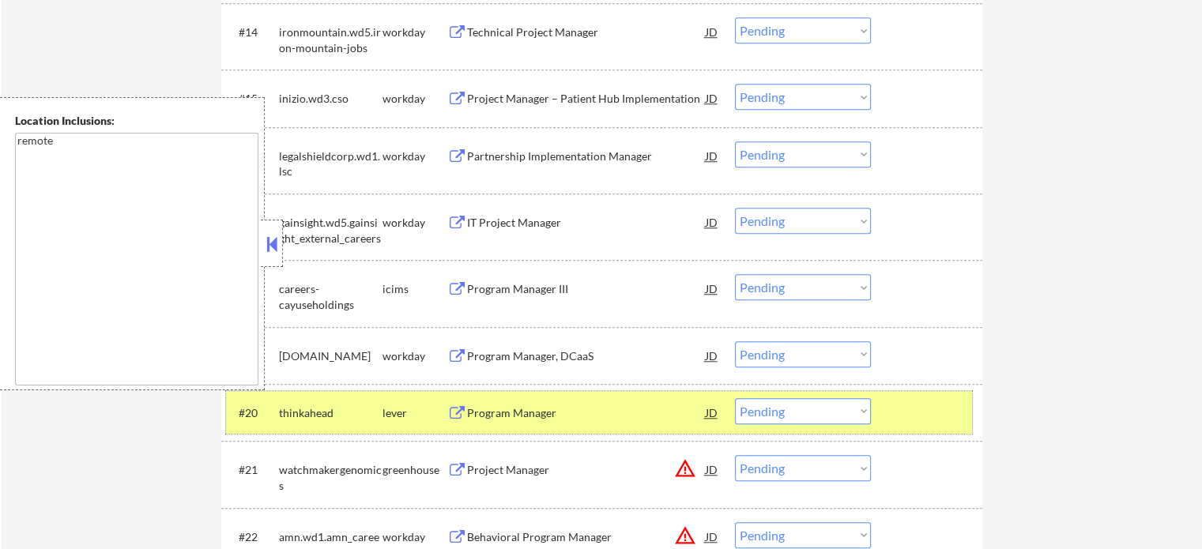
click at [894, 407] on div at bounding box center [928, 412] width 70 height 28
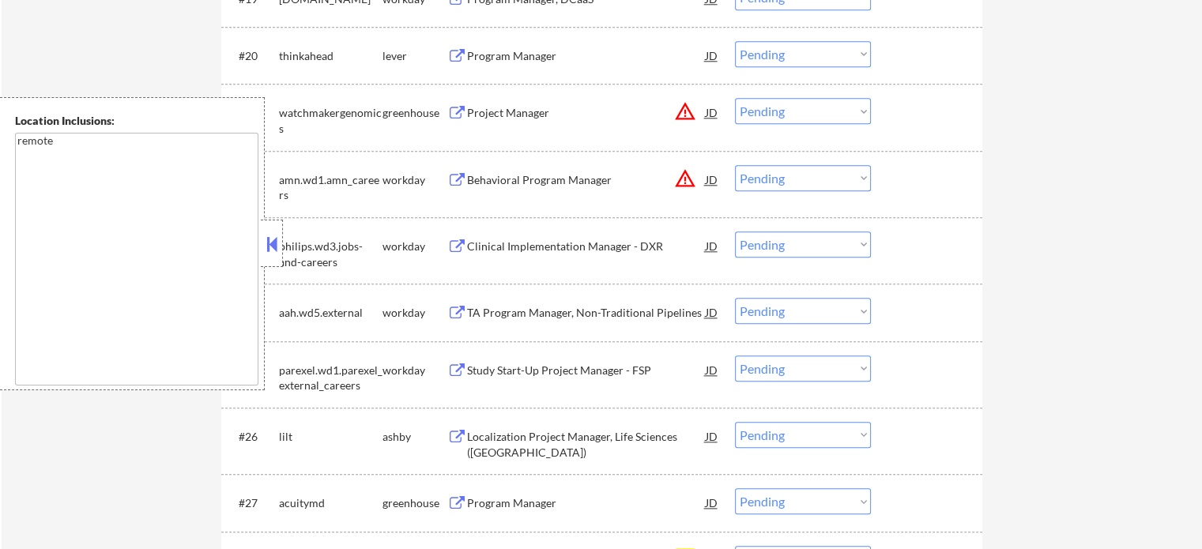
scroll to position [1817, 0]
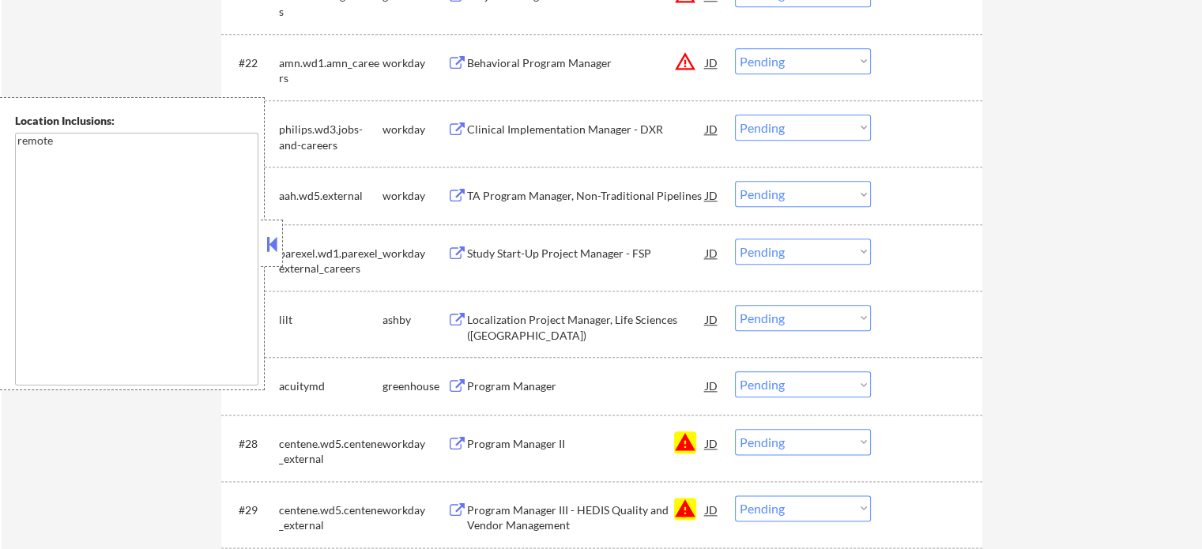
click at [810, 437] on select "Choose an option... Pending Applied Excluded (Questions) Excluded (Expired) Exc…" at bounding box center [803, 442] width 136 height 26
click at [735, 429] on select "Choose an option... Pending Applied Excluded (Questions) Excluded (Expired) Exc…" at bounding box center [803, 442] width 136 height 26
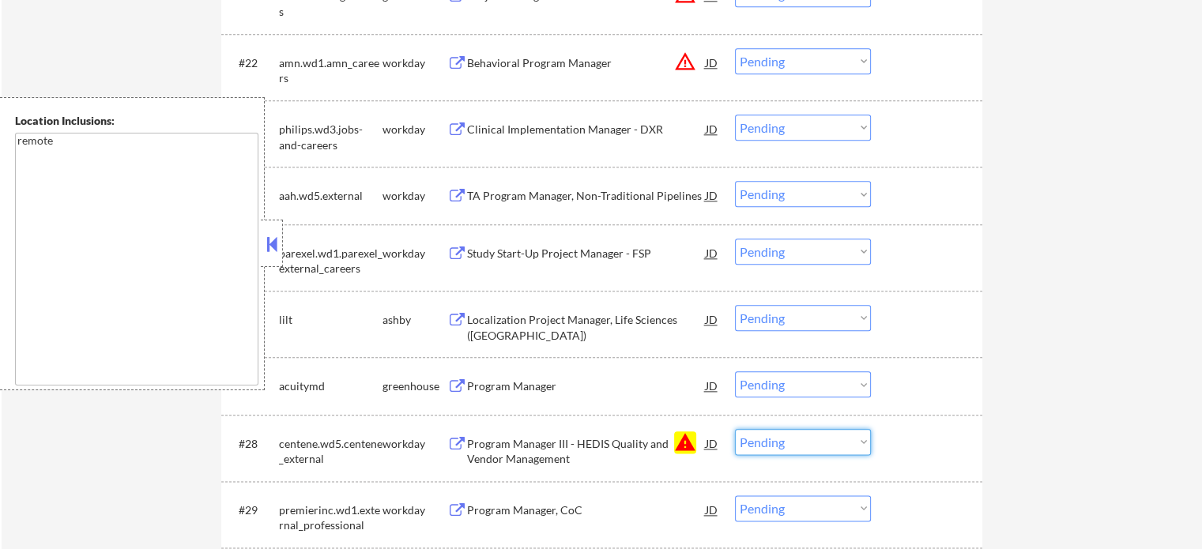
click at [833, 442] on select "Choose an option... Pending Applied Excluded (Questions) Excluded (Expired) Exc…" at bounding box center [803, 442] width 136 height 26
click at [735, 429] on select "Choose an option... Pending Applied Excluded (Questions) Excluded (Expired) Exc…" at bounding box center [803, 442] width 136 height 26
click at [917, 442] on div at bounding box center [928, 443] width 70 height 28
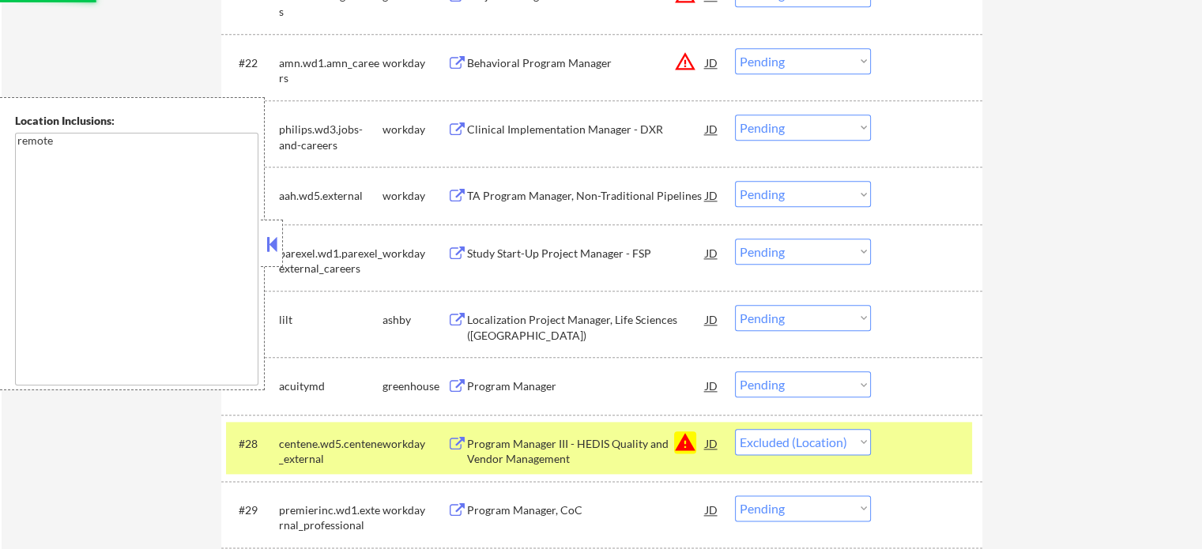
click at [919, 442] on div at bounding box center [928, 443] width 70 height 28
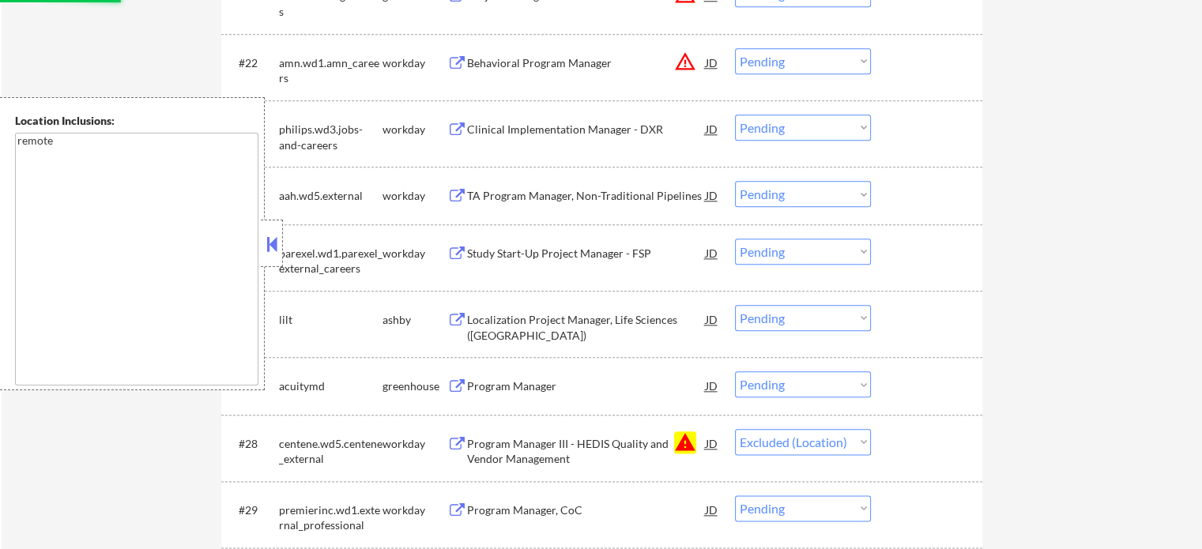
scroll to position [1896, 0]
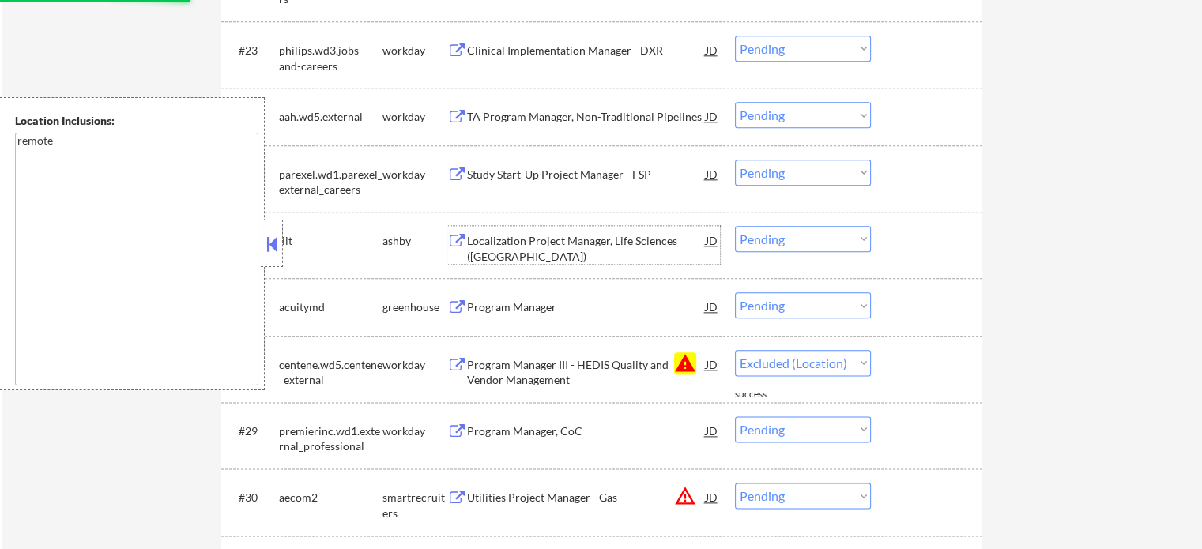
click at [567, 246] on div "Localization Project Manager, Life Sciences (East Coast)" at bounding box center [586, 248] width 239 height 31
select select ""pending""
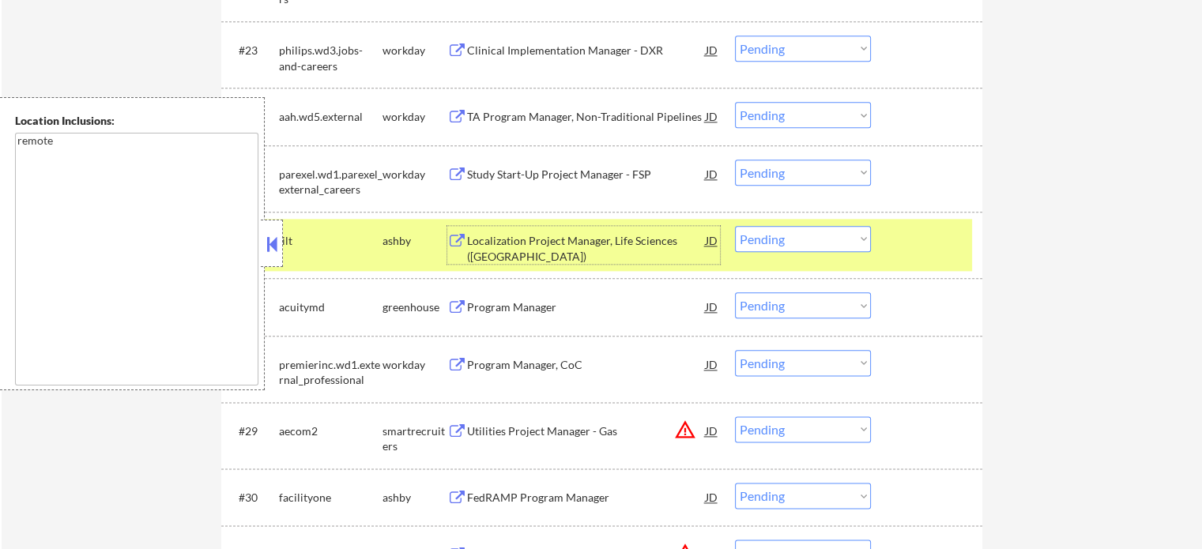
click at [813, 240] on select "Choose an option... Pending Applied Excluded (Questions) Excluded (Expired) Exc…" at bounding box center [803, 239] width 136 height 26
click at [735, 226] on select "Choose an option... Pending Applied Excluded (Questions) Excluded (Expired) Exc…" at bounding box center [803, 239] width 136 height 26
click at [907, 249] on div at bounding box center [928, 240] width 70 height 28
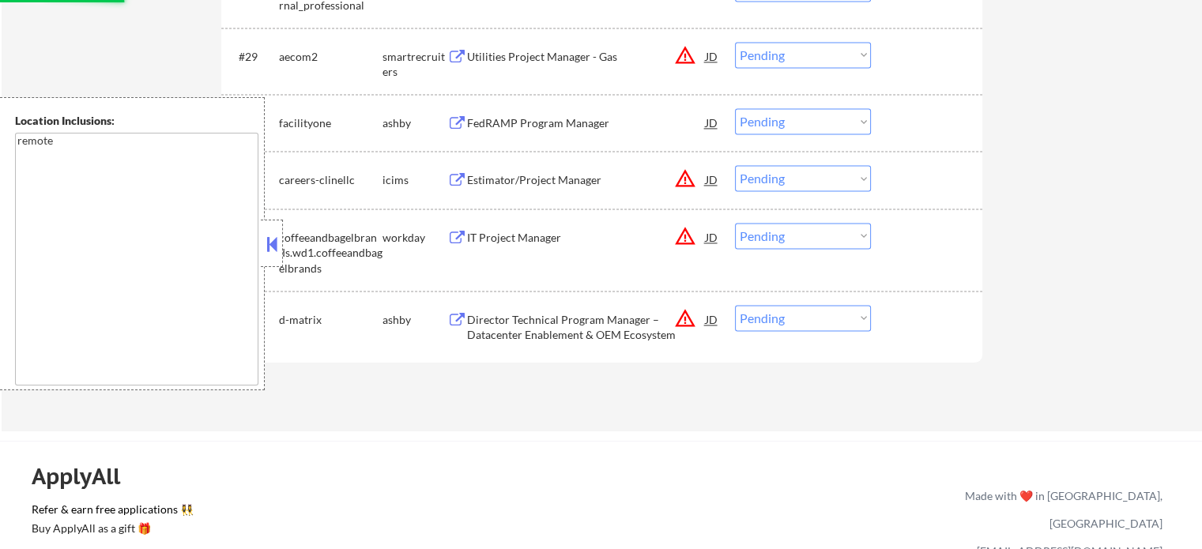
scroll to position [2370, 0]
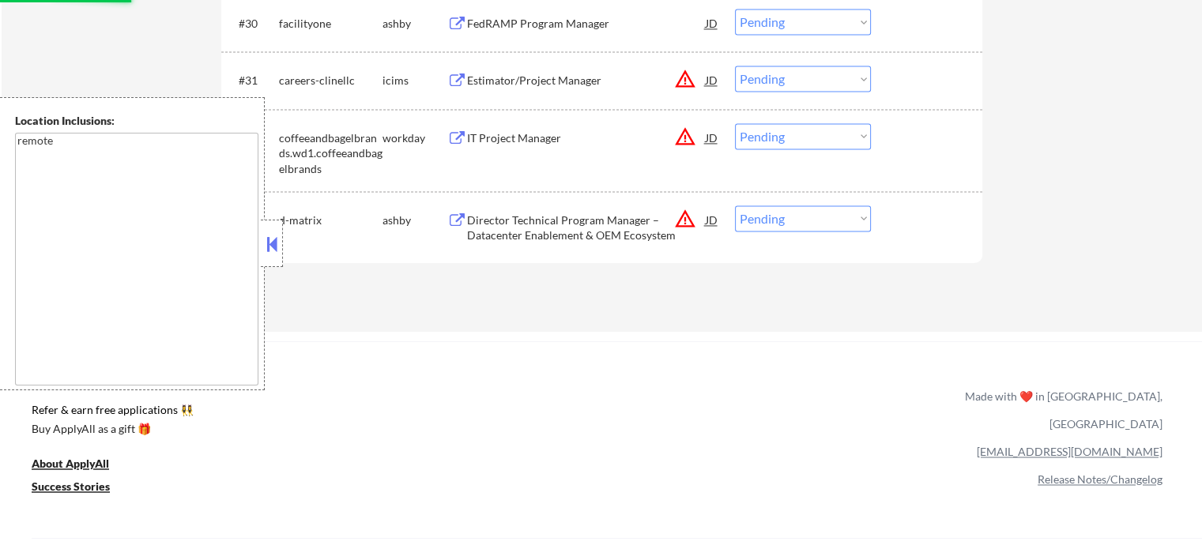
select select ""pending""
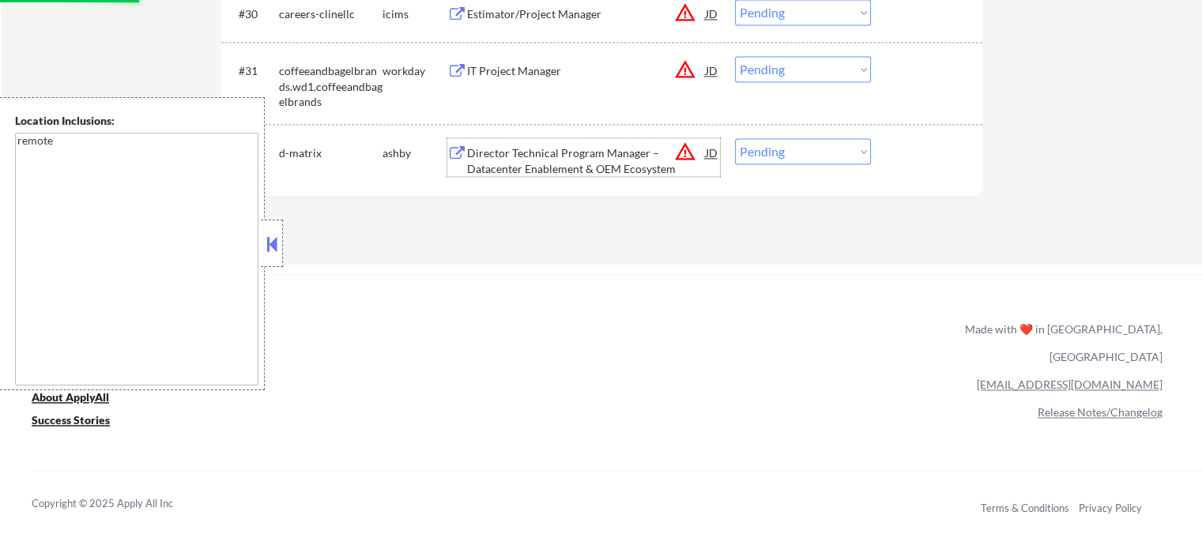
click at [543, 156] on div "Director Technical Program Manager – Datacenter Enablement & OEM Ecosystem" at bounding box center [586, 160] width 239 height 31
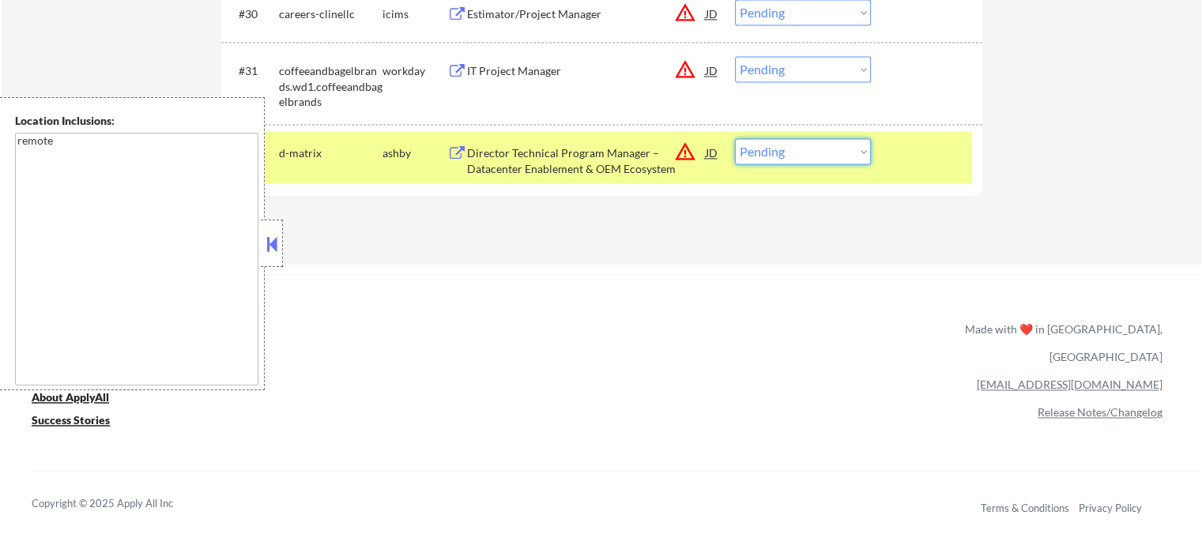
click at [798, 154] on select "Choose an option... Pending Applied Excluded (Questions) Excluded (Expired) Exc…" at bounding box center [803, 151] width 136 height 26
select select ""excluded__location_""
click at [735, 138] on select "Choose an option... Pending Applied Excluded (Questions) Excluded (Expired) Exc…" at bounding box center [803, 151] width 136 height 26
click at [950, 156] on div at bounding box center [928, 152] width 70 height 28
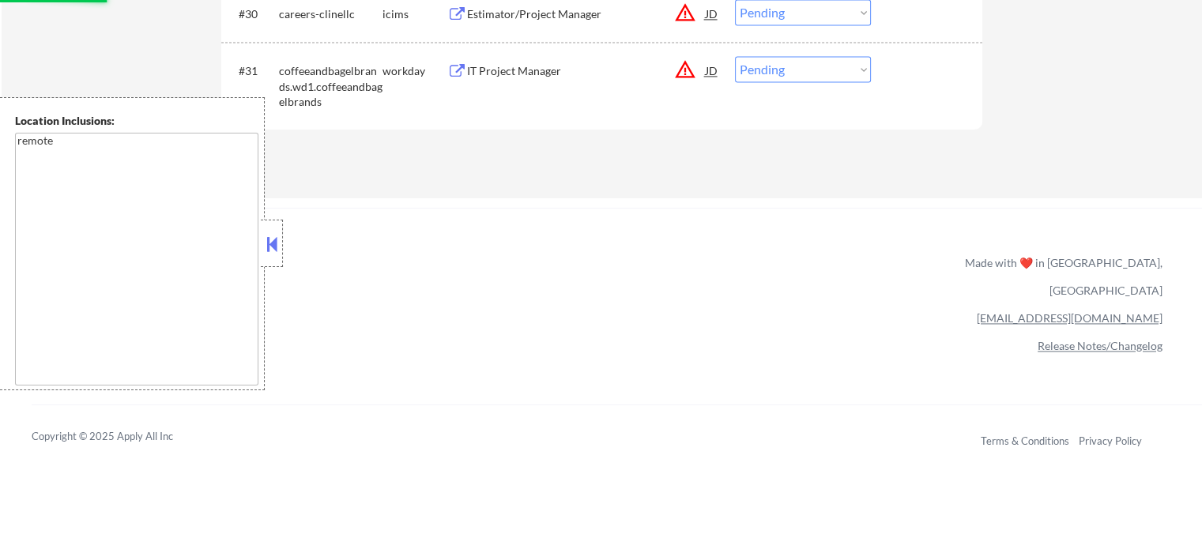
click at [521, 67] on div "IT Project Manager" at bounding box center [586, 71] width 239 height 16
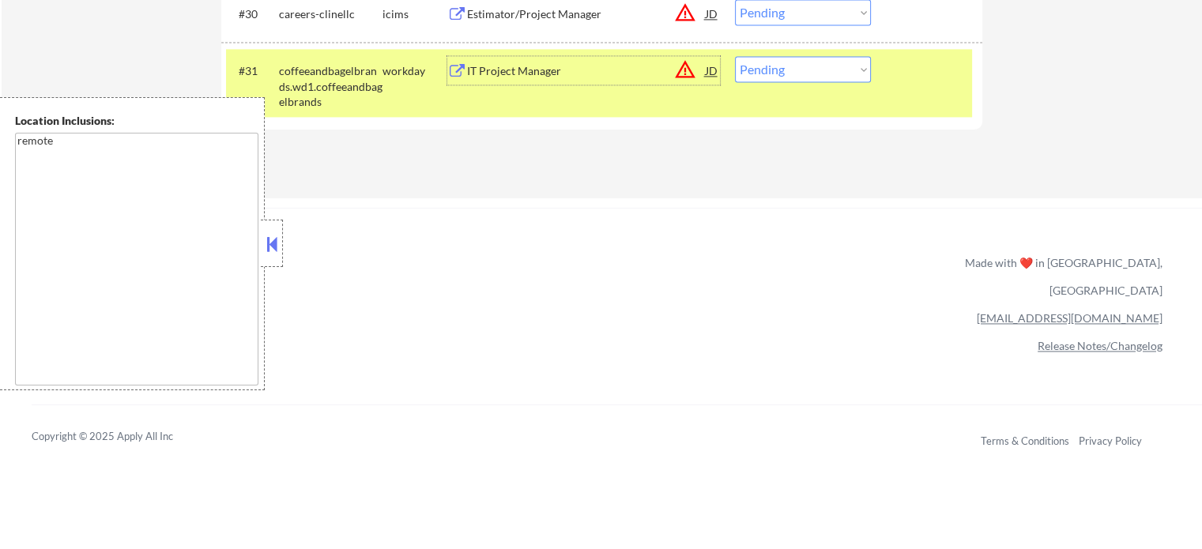
click at [807, 79] on select "Choose an option... Pending Applied Excluded (Questions) Excluded (Expired) Exc…" at bounding box center [803, 69] width 136 height 26
select select ""excluded__expired_""
click at [735, 56] on select "Choose an option... Pending Applied Excluded (Questions) Excluded (Expired) Exc…" at bounding box center [803, 69] width 136 height 26
click at [926, 111] on div "#31 coffeeandbagelbrands.wd1.coffeeandbagelbrands workday IT Project Manager JD…" at bounding box center [599, 83] width 746 height 68
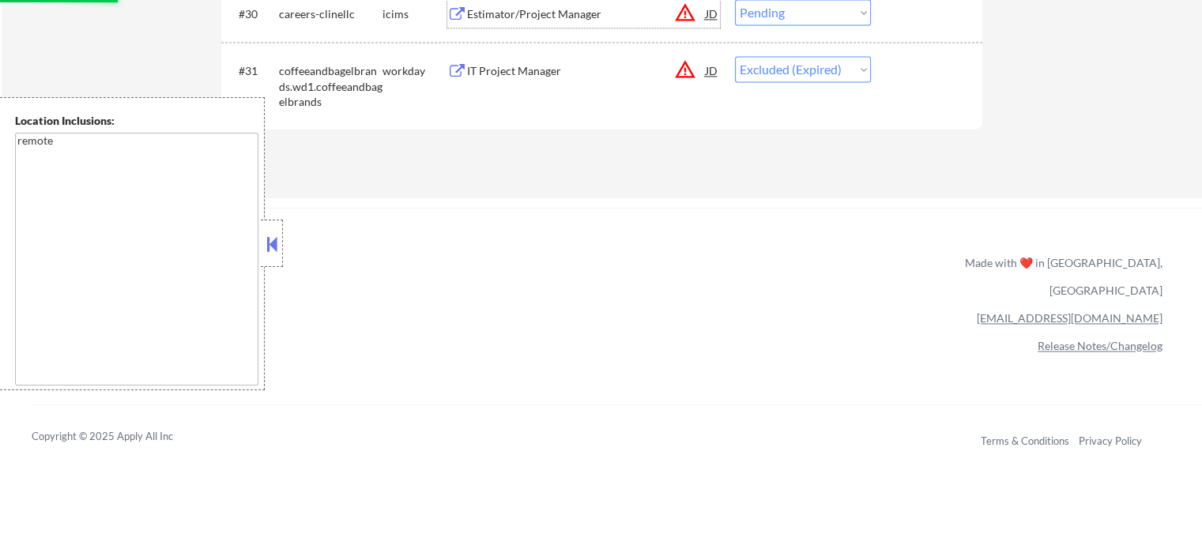
click at [526, 12] on div "Estimator/Project Manager" at bounding box center [586, 14] width 239 height 16
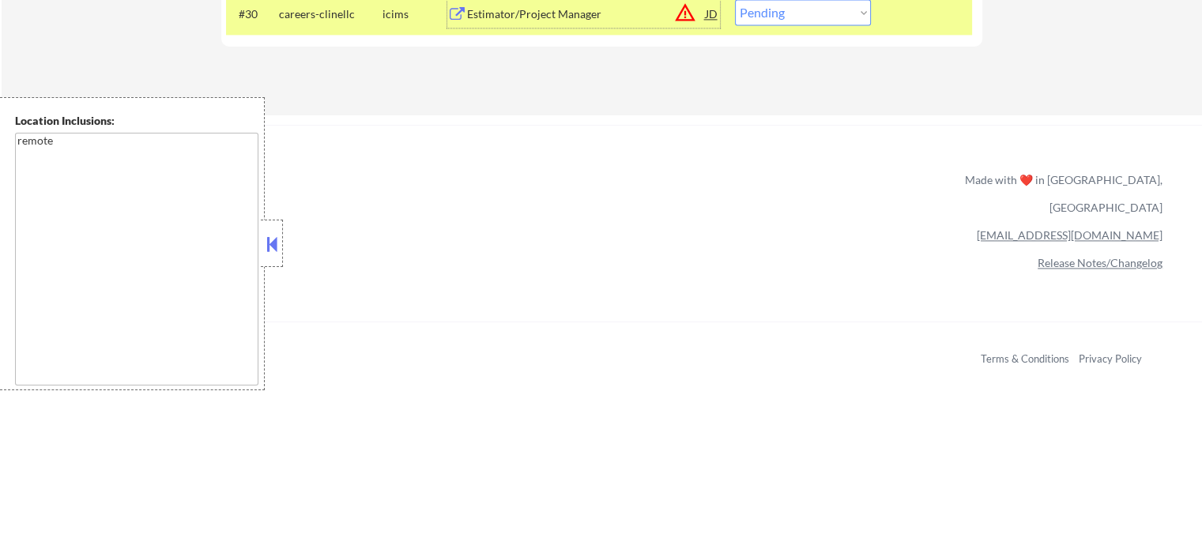
scroll to position [2369, 0]
click at [768, 15] on select "Choose an option... Pending Applied Excluded (Questions) Excluded (Expired) Exc…" at bounding box center [803, 13] width 136 height 26
select select ""excluded__location_""
click at [735, 0] on select "Choose an option... Pending Applied Excluded (Questions) Excluded (Expired) Exc…" at bounding box center [803, 13] width 136 height 26
click at [919, 27] on div at bounding box center [928, 14] width 70 height 28
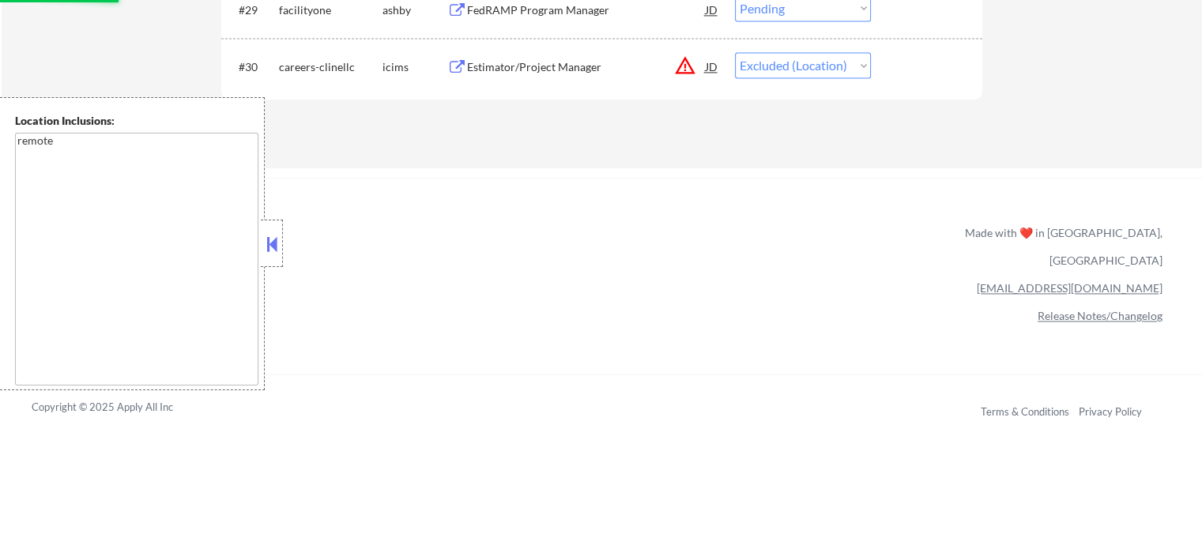
scroll to position [2290, 0]
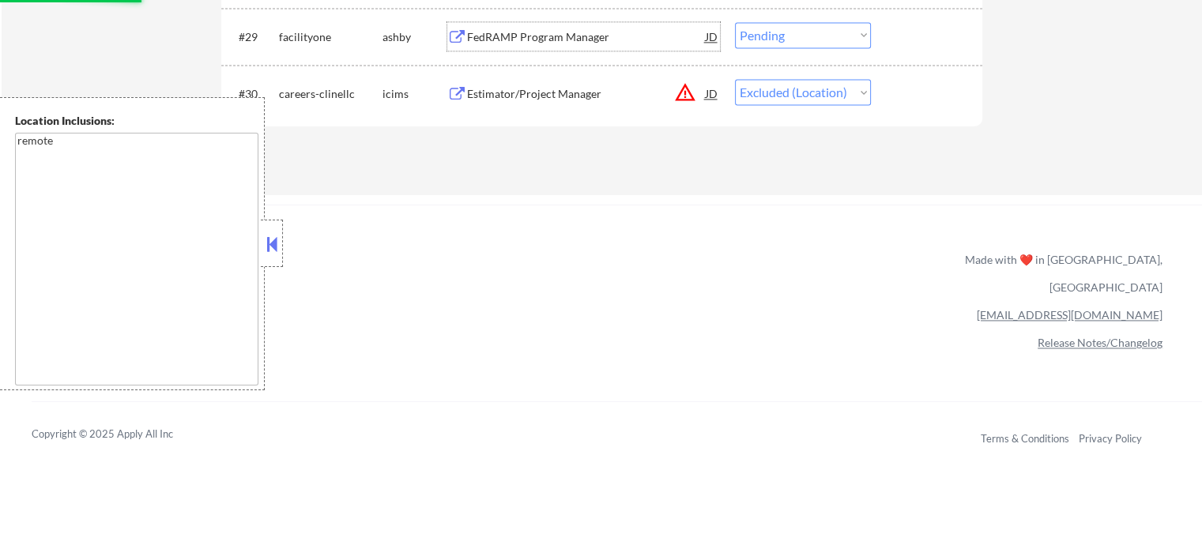
click at [512, 37] on div "FedRAMP Program Manager" at bounding box center [586, 37] width 239 height 16
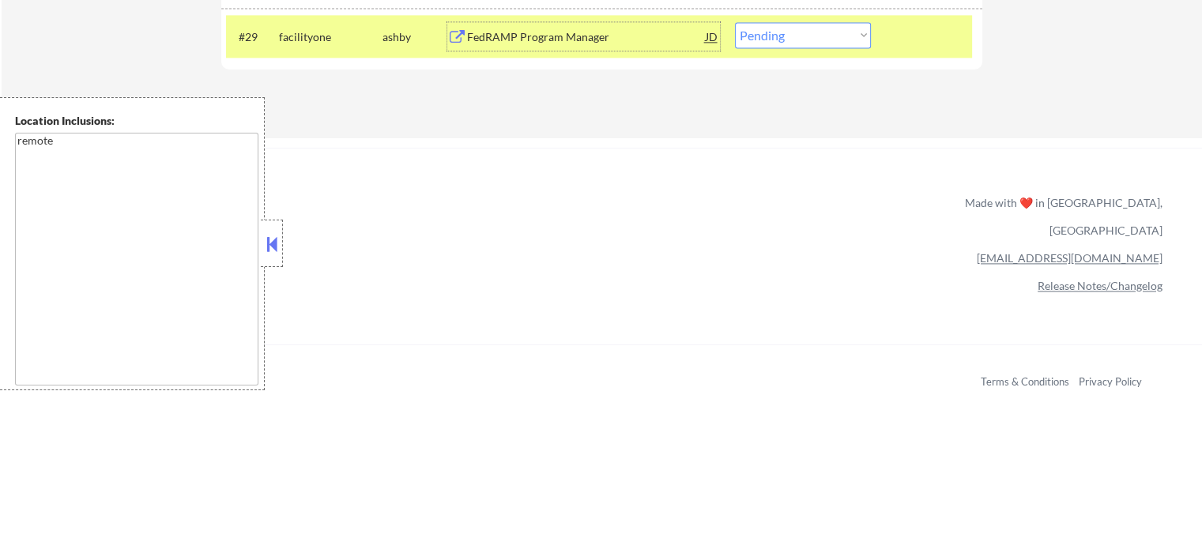
click at [777, 34] on select "Choose an option... Pending Applied Excluded (Questions) Excluded (Expired) Exc…" at bounding box center [803, 35] width 136 height 26
select select ""excluded__bad_match_""
click at [735, 22] on select "Choose an option... Pending Applied Excluded (Questions) Excluded (Expired) Exc…" at bounding box center [803, 35] width 136 height 26
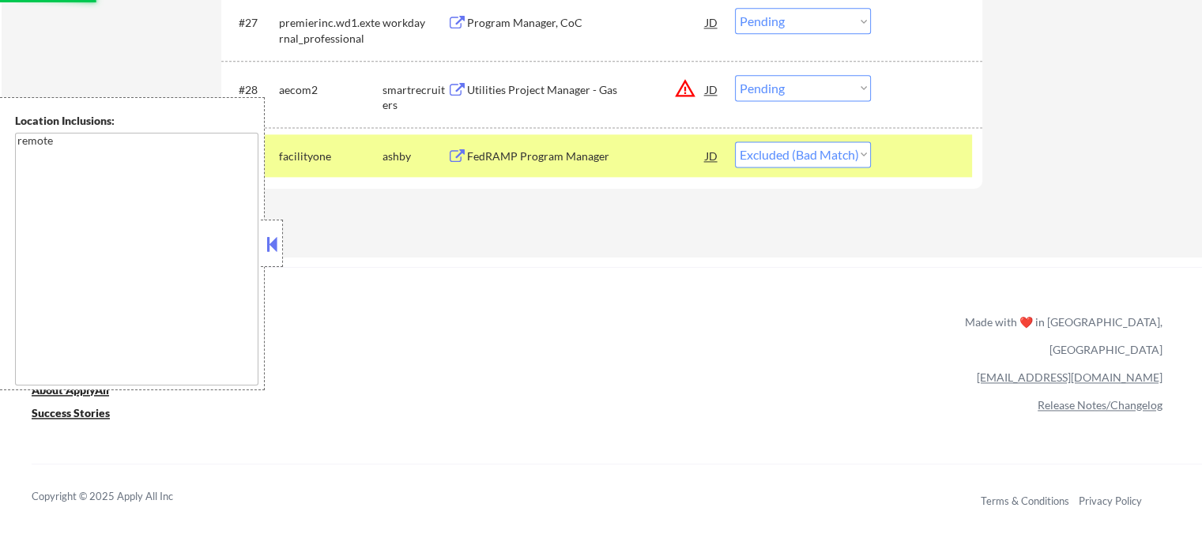
scroll to position [2132, 0]
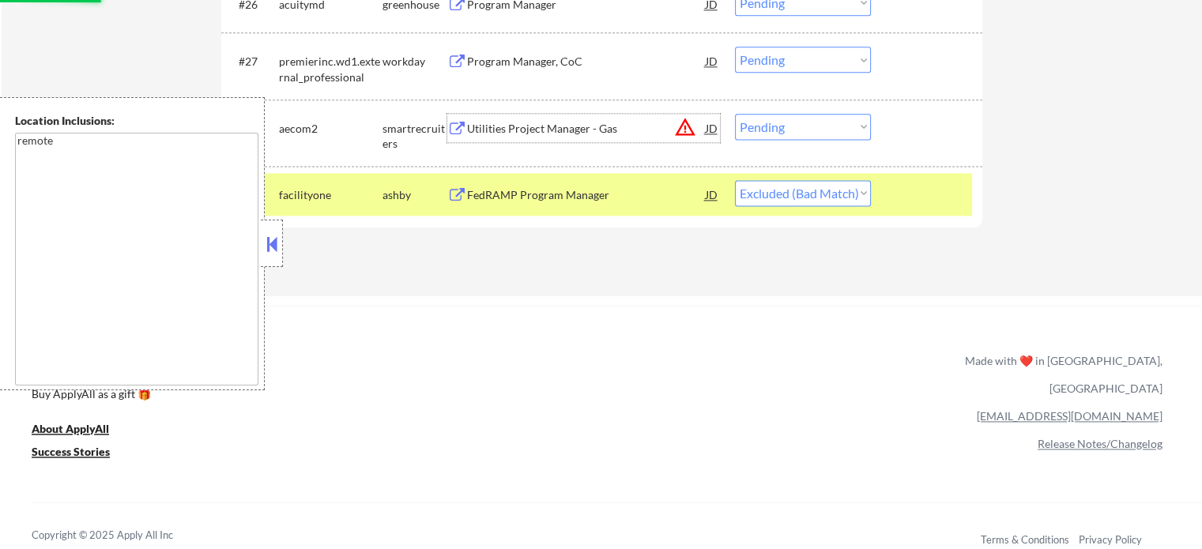
click at [549, 135] on div "Utilities Project Manager - Gas" at bounding box center [586, 129] width 239 height 16
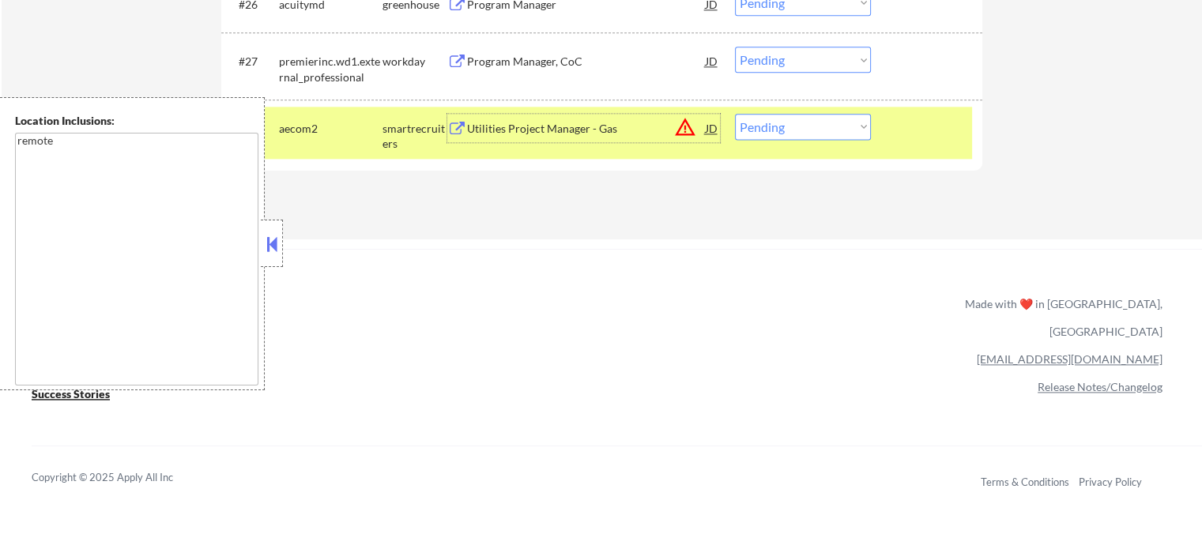
click at [809, 118] on select "Choose an option... Pending Applied Excluded (Questions) Excluded (Expired) Exc…" at bounding box center [803, 127] width 136 height 26
select select ""excluded__bad_match_""
click at [735, 114] on select "Choose an option... Pending Applied Excluded (Questions) Excluded (Expired) Exc…" at bounding box center [803, 127] width 136 height 26
click at [911, 118] on div at bounding box center [928, 128] width 70 height 28
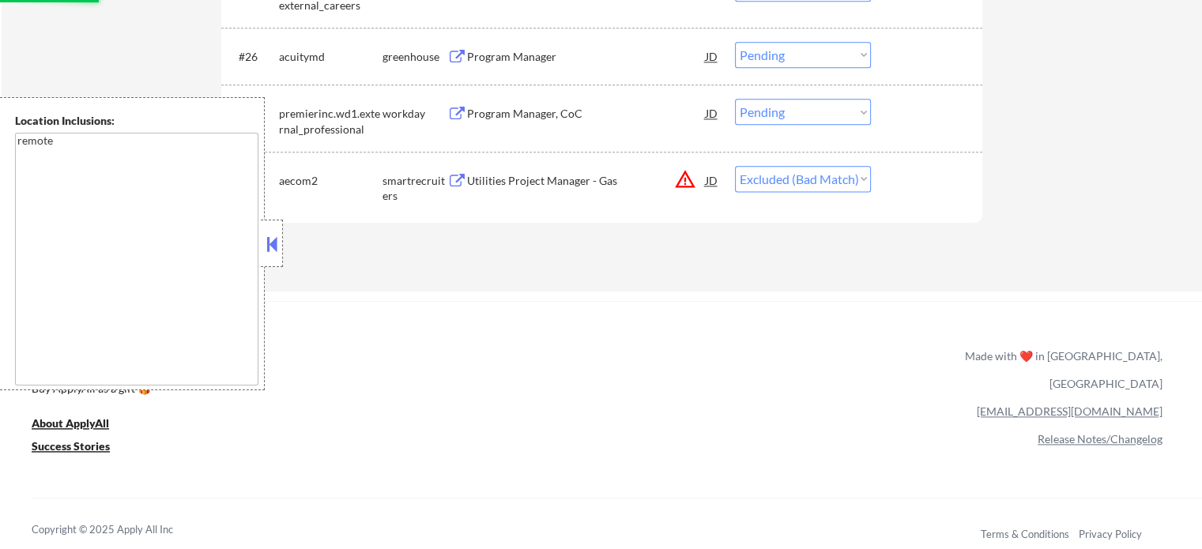
scroll to position [2053, 0]
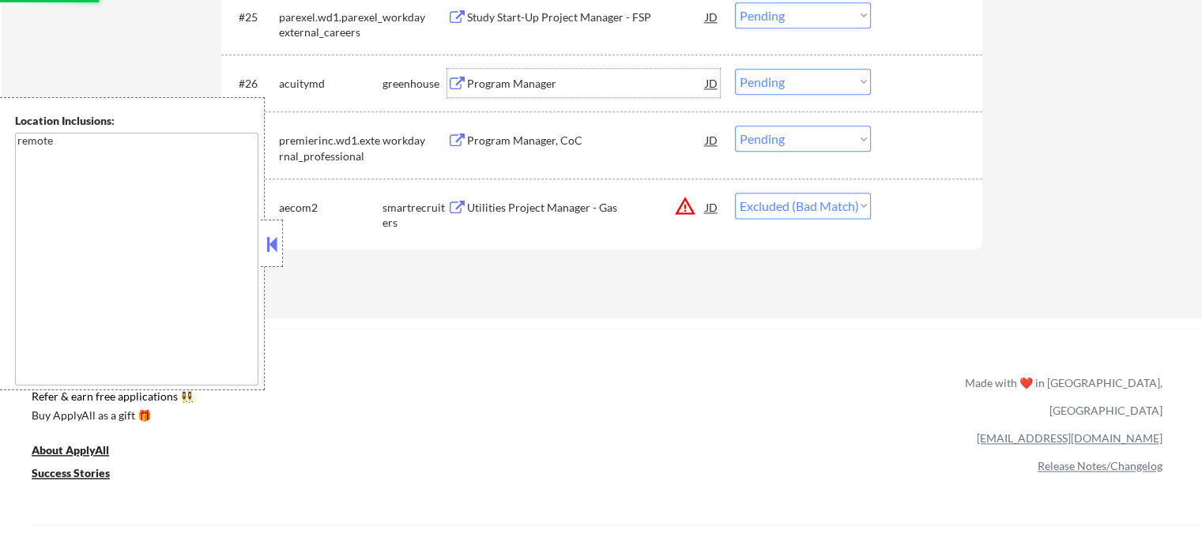
click at [502, 85] on div "Program Manager" at bounding box center [586, 84] width 239 height 16
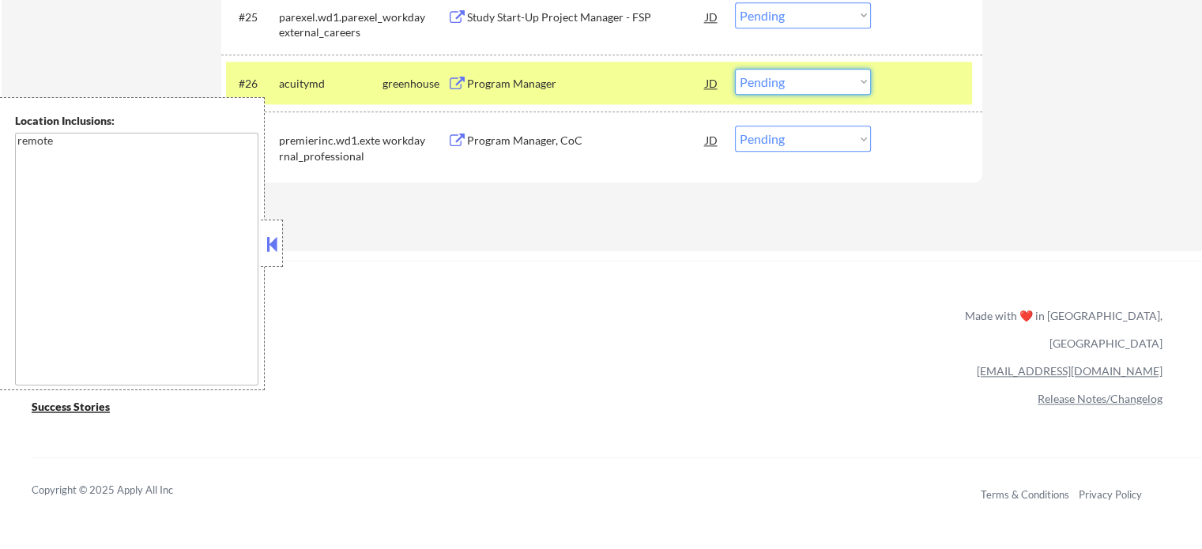
click at [785, 88] on select "Choose an option... Pending Applied Excluded (Questions) Excluded (Expired) Exc…" at bounding box center [803, 82] width 136 height 26
click at [735, 69] on select "Choose an option... Pending Applied Excluded (Questions) Excluded (Expired) Exc…" at bounding box center [803, 82] width 136 height 26
click at [897, 93] on div at bounding box center [928, 83] width 70 height 28
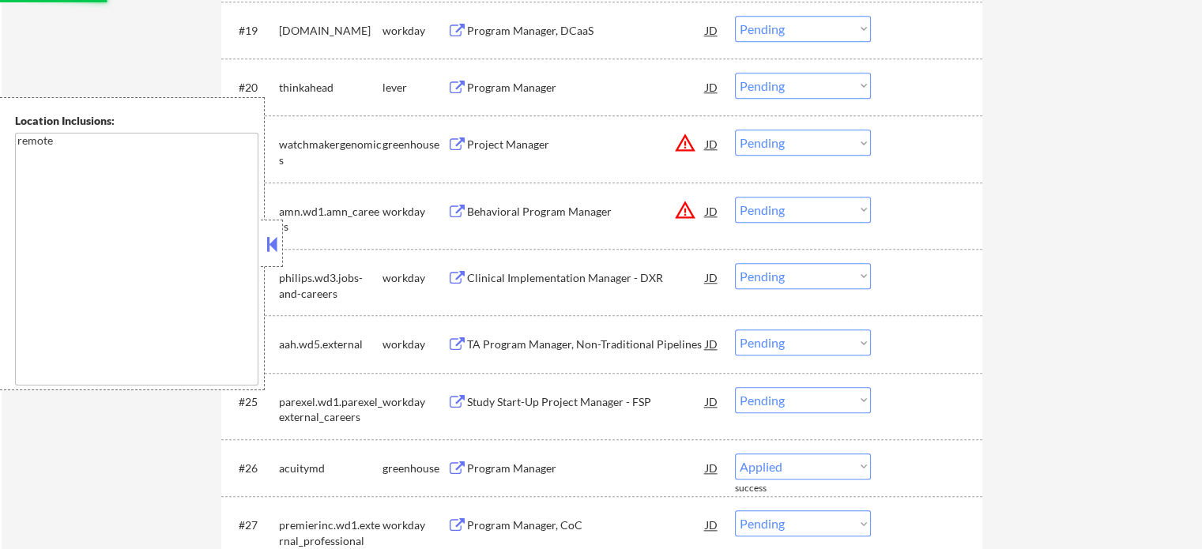
select select ""pending""
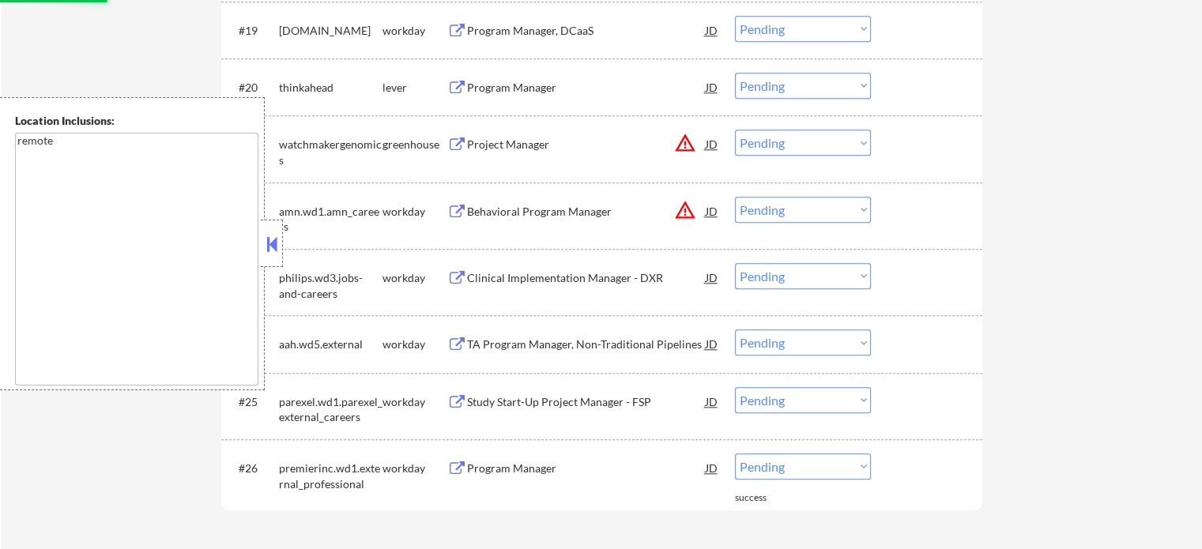
scroll to position [1658, 0]
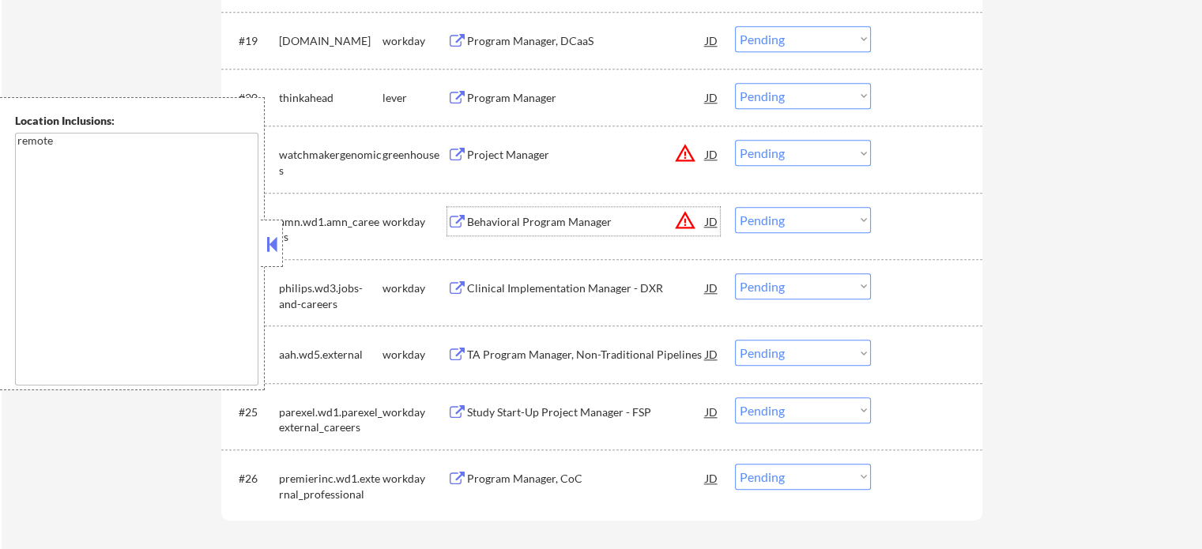
click at [531, 218] on div "Behavioral Program Manager" at bounding box center [586, 222] width 239 height 16
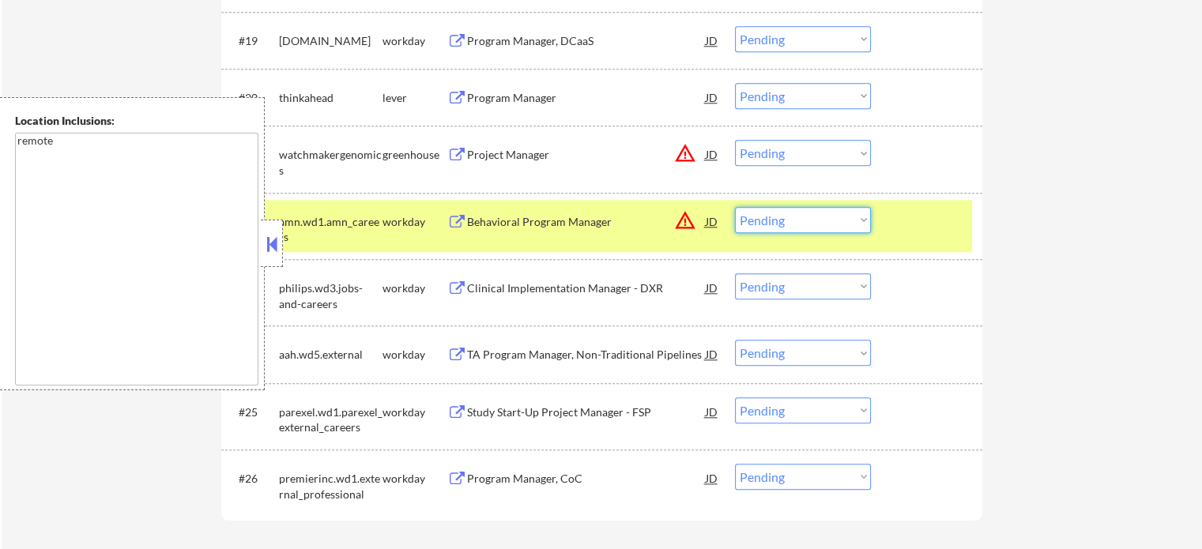
click at [774, 220] on select "Choose an option... Pending Applied Excluded (Questions) Excluded (Expired) Exc…" at bounding box center [803, 220] width 136 height 26
click at [735, 207] on select "Choose an option... Pending Applied Excluded (Questions) Excluded (Expired) Exc…" at bounding box center [803, 220] width 136 height 26
click at [912, 231] on div at bounding box center [928, 221] width 70 height 28
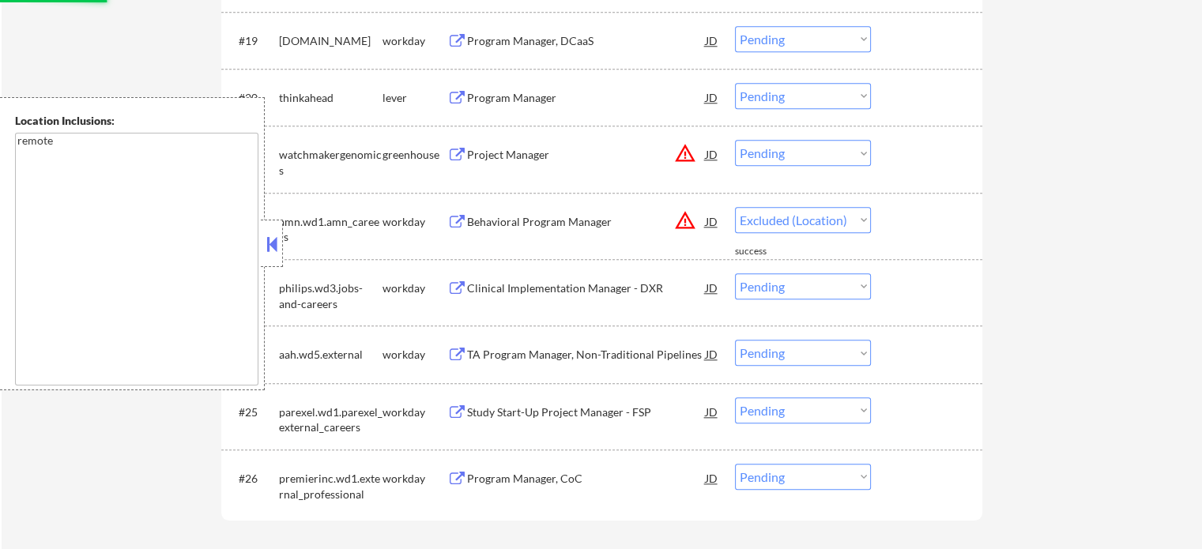
click at [502, 154] on div "Project Manager" at bounding box center [586, 155] width 239 height 16
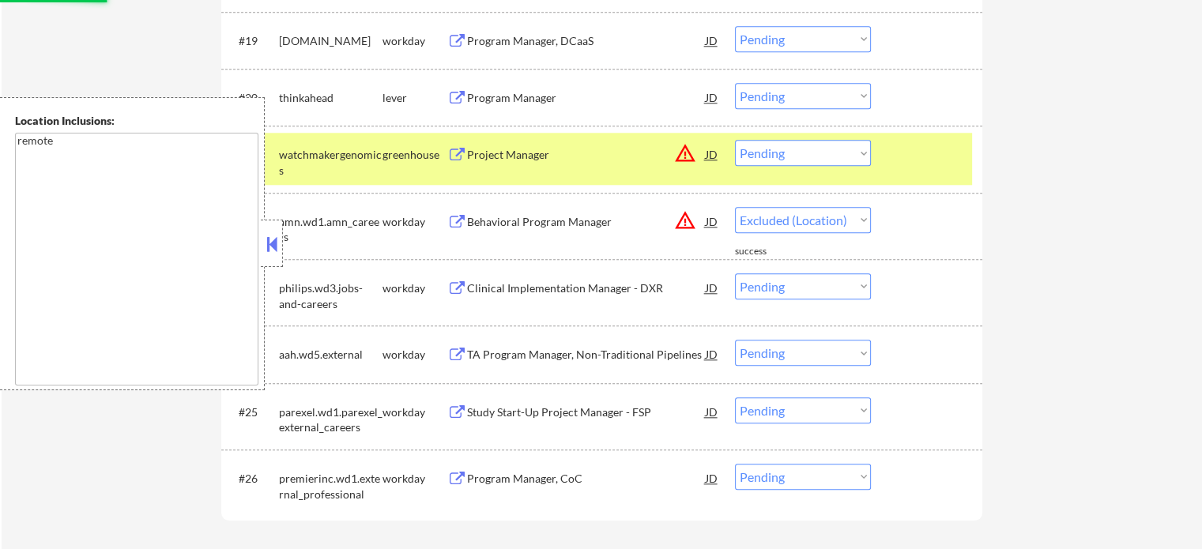
select select ""pending""
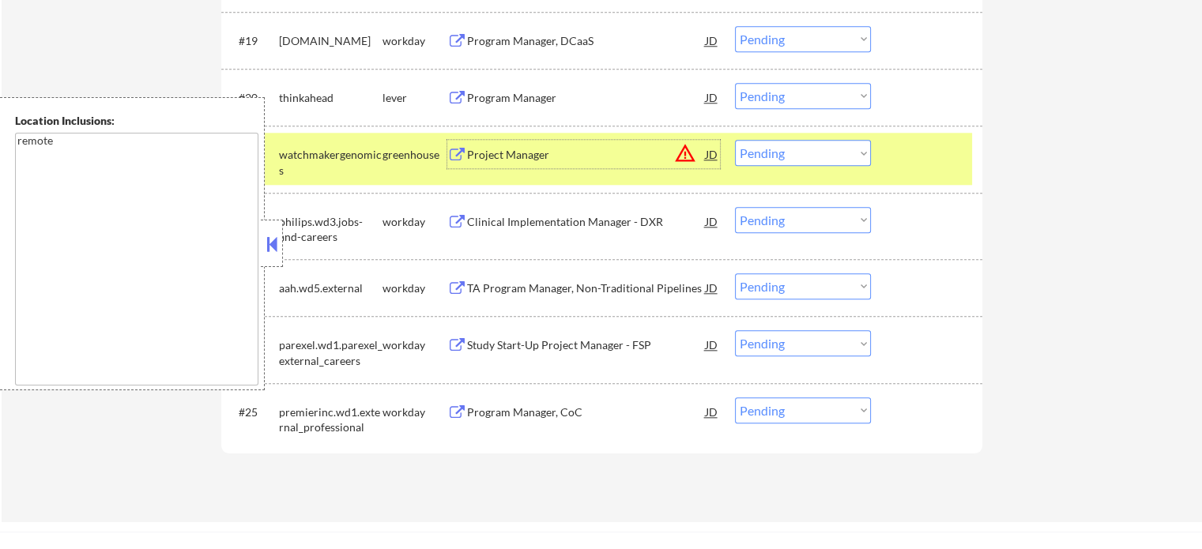
click at [827, 153] on select "Choose an option... Pending Applied Excluded (Questions) Excluded (Expired) Exc…" at bounding box center [803, 153] width 136 height 26
click at [735, 140] on select "Choose an option... Pending Applied Excluded (Questions) Excluded (Expired) Exc…" at bounding box center [803, 153] width 136 height 26
click at [917, 153] on div at bounding box center [928, 154] width 70 height 28
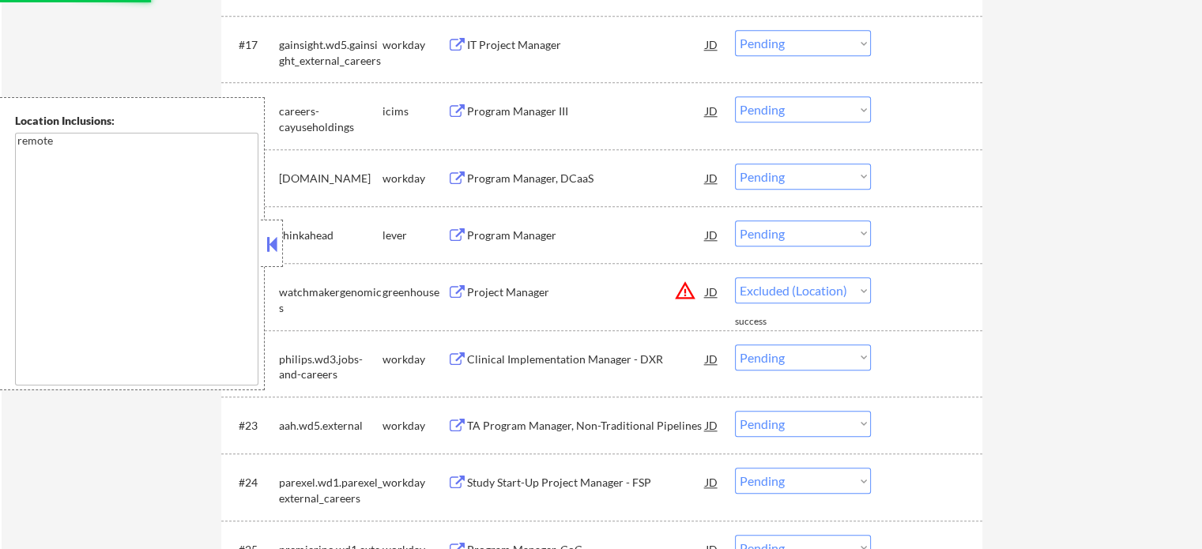
select select ""pending""
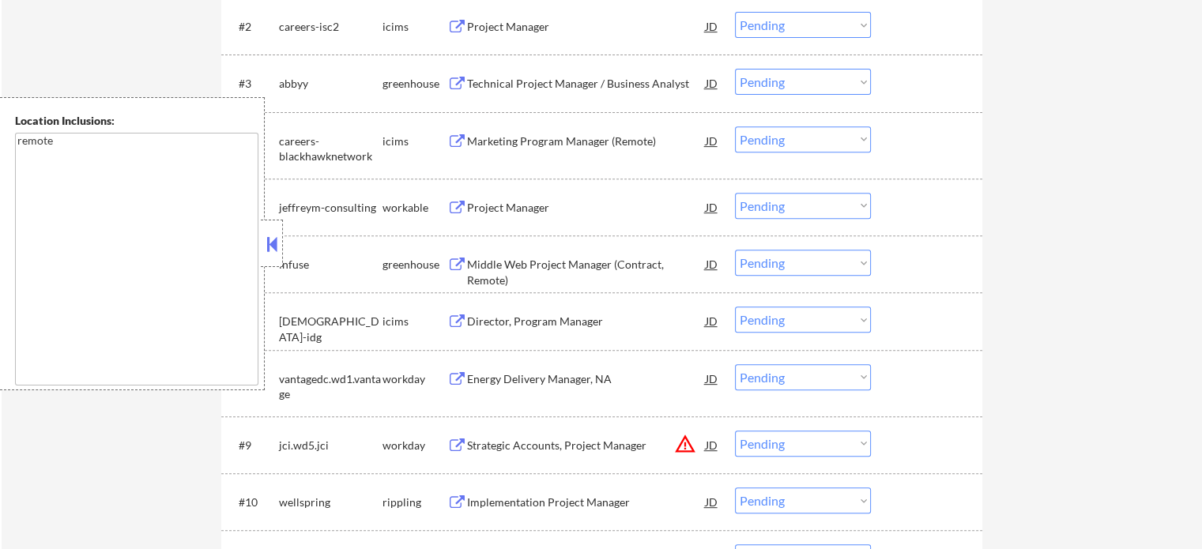
scroll to position [868, 0]
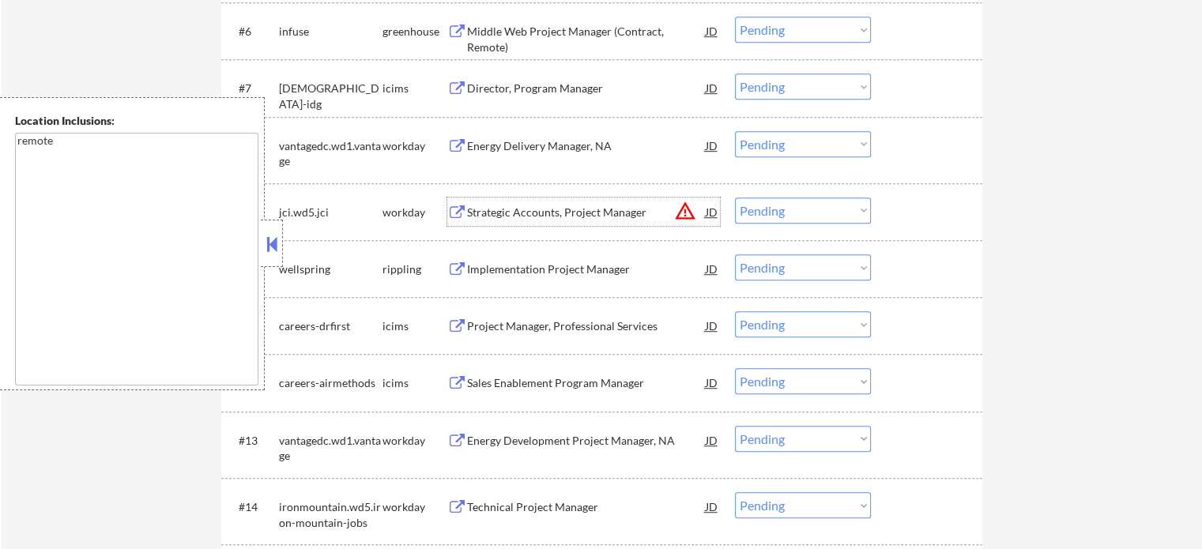
click at [578, 222] on div "Strategic Accounts, Project Manager" at bounding box center [586, 211] width 239 height 28
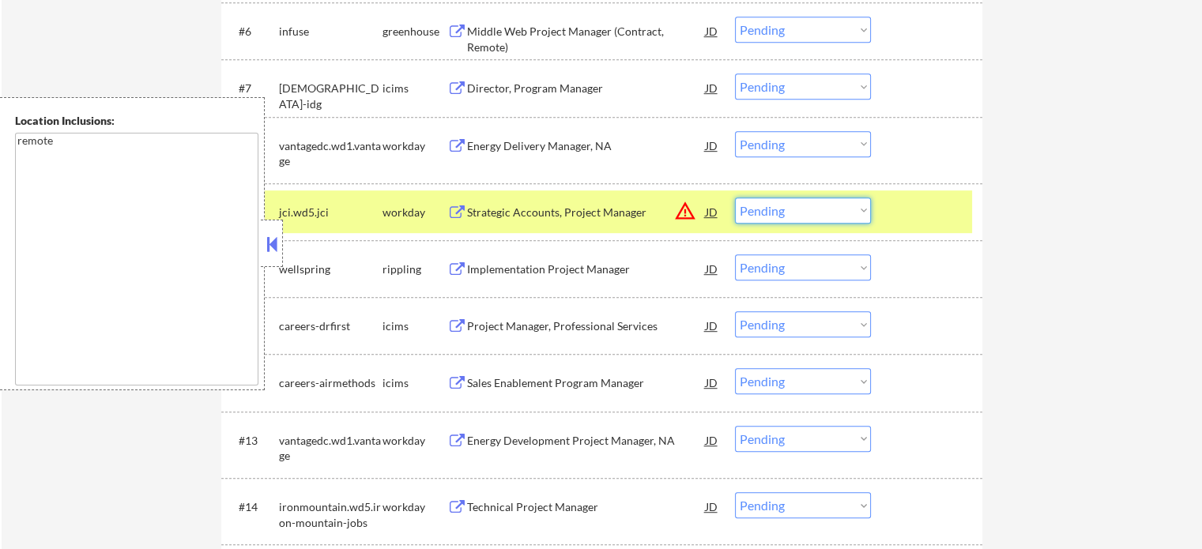
click at [784, 217] on select "Choose an option... Pending Applied Excluded (Questions) Excluded (Expired) Exc…" at bounding box center [803, 210] width 136 height 26
click at [735, 197] on select "Choose an option... Pending Applied Excluded (Questions) Excluded (Expired) Exc…" at bounding box center [803, 210] width 136 height 26
click at [929, 222] on div at bounding box center [928, 211] width 70 height 28
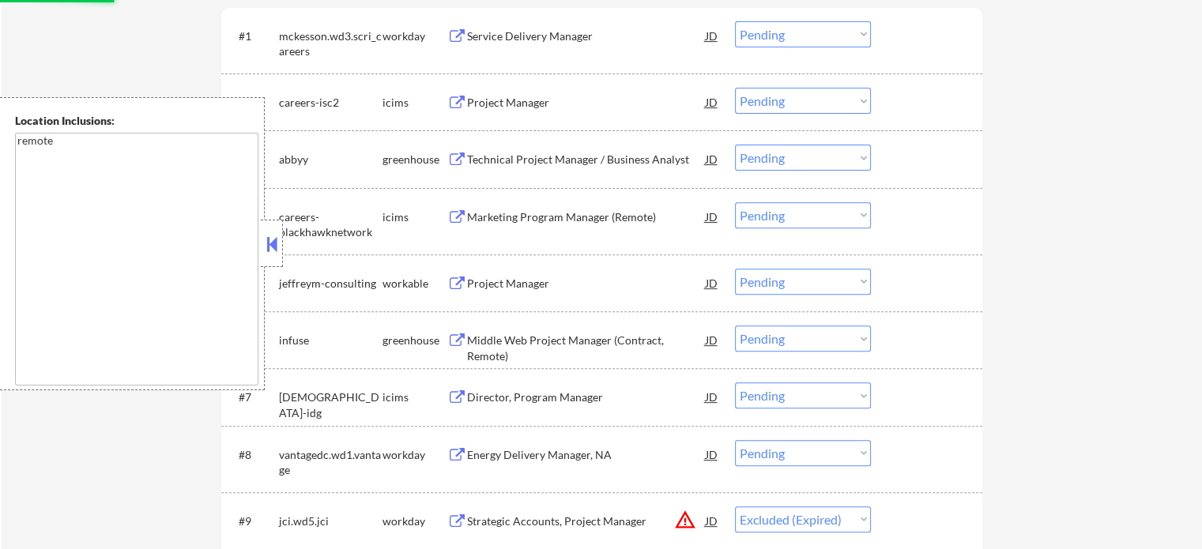
scroll to position [552, 0]
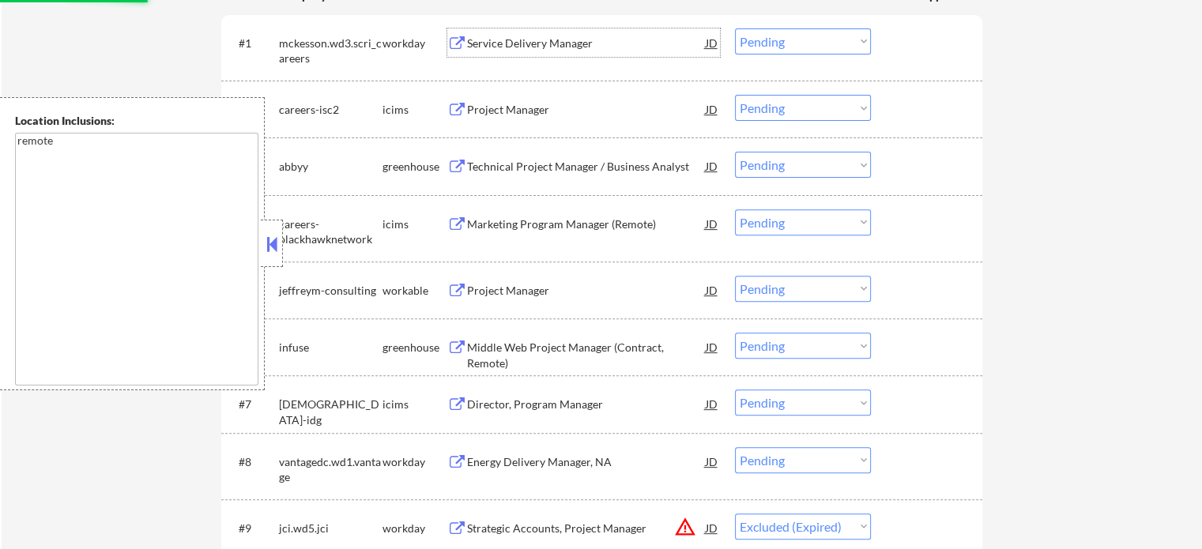
click at [516, 49] on div "Service Delivery Manager" at bounding box center [586, 44] width 239 height 16
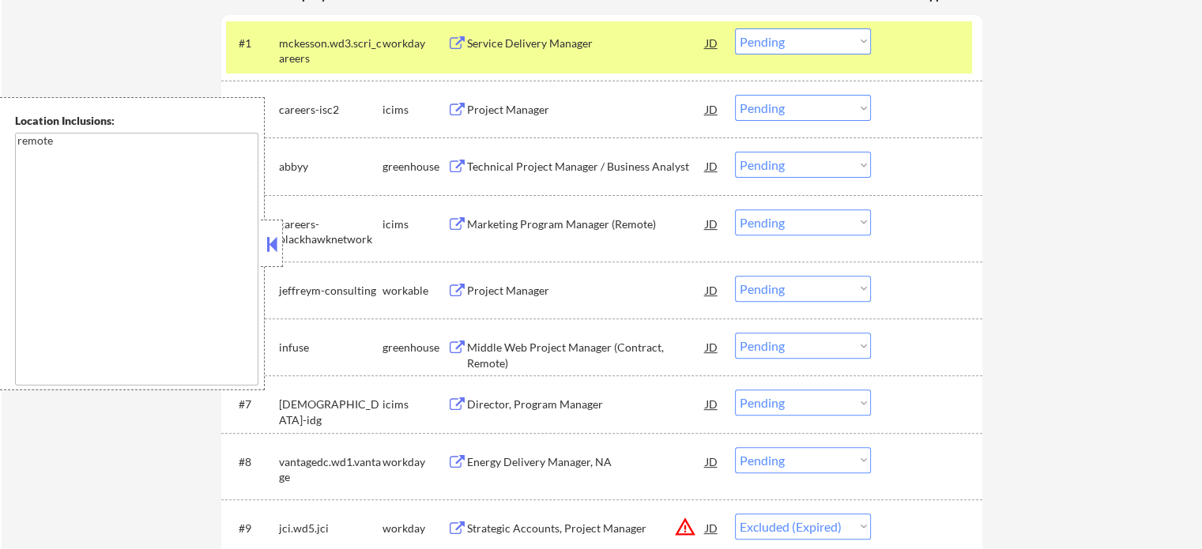
select select ""pending""
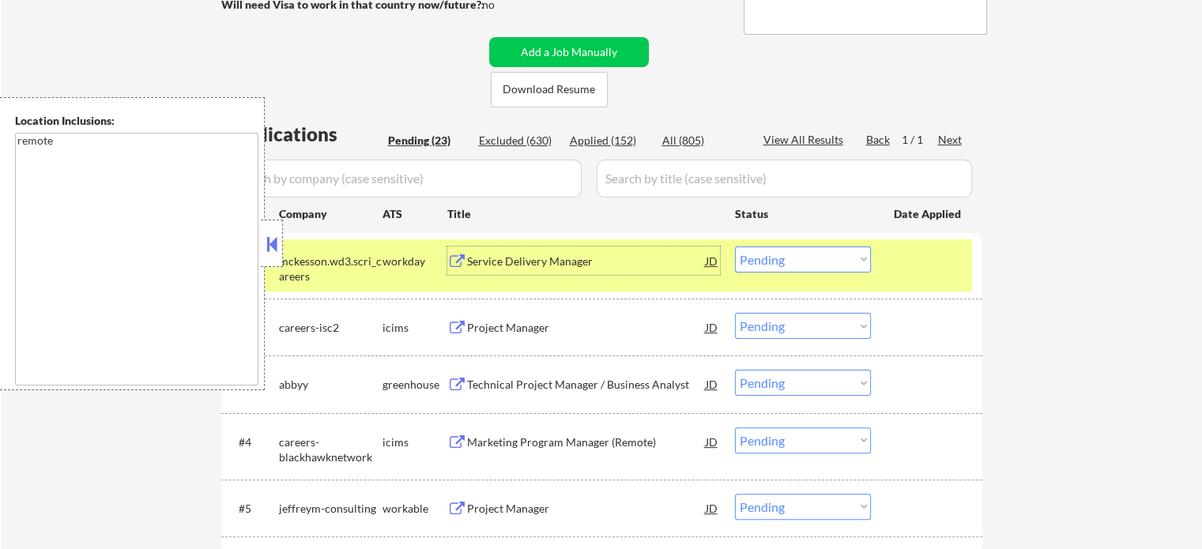
scroll to position [315, 0]
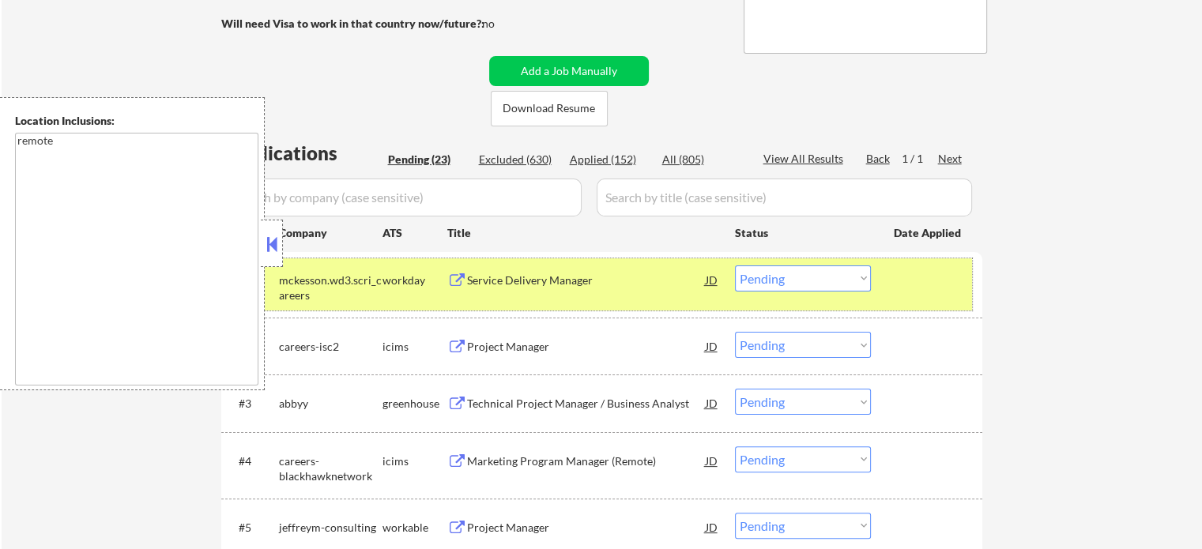
click at [915, 294] on div "#1 mckesson.wd3.scri_careers workday Service Delivery Manager JD Choose an opti…" at bounding box center [599, 284] width 746 height 52
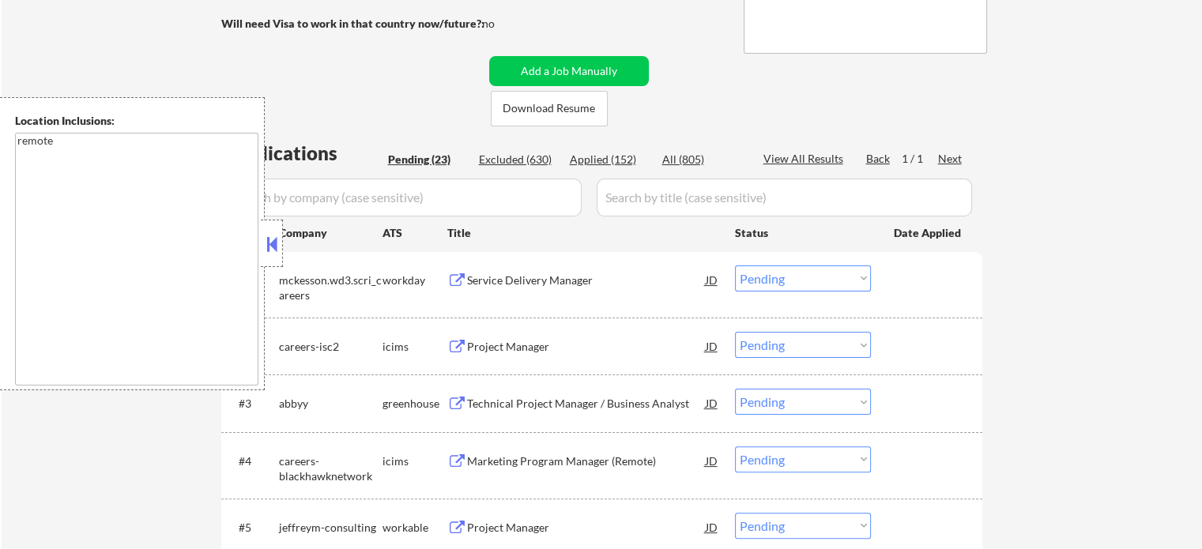
click at [556, 279] on div "Service Delivery Manager" at bounding box center [586, 281] width 239 height 16
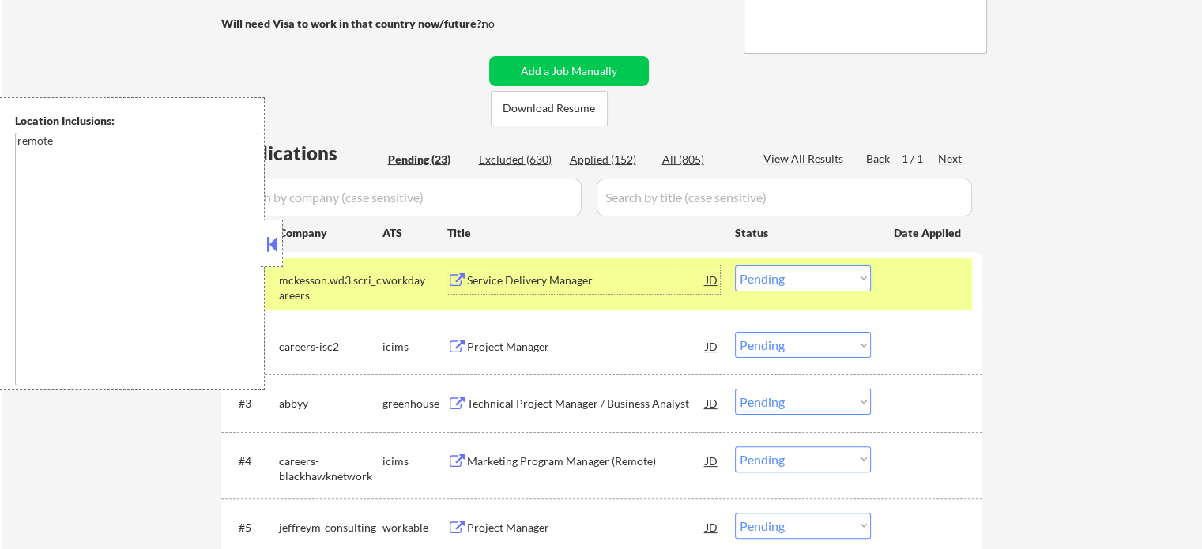
click at [799, 272] on select "Choose an option... Pending Applied Excluded (Questions) Excluded (Expired) Exc…" at bounding box center [803, 278] width 136 height 26
click at [735, 265] on select "Choose an option... Pending Applied Excluded (Questions) Excluded (Expired) Exc…" at bounding box center [803, 278] width 136 height 26
click at [929, 291] on div at bounding box center [928, 279] width 70 height 28
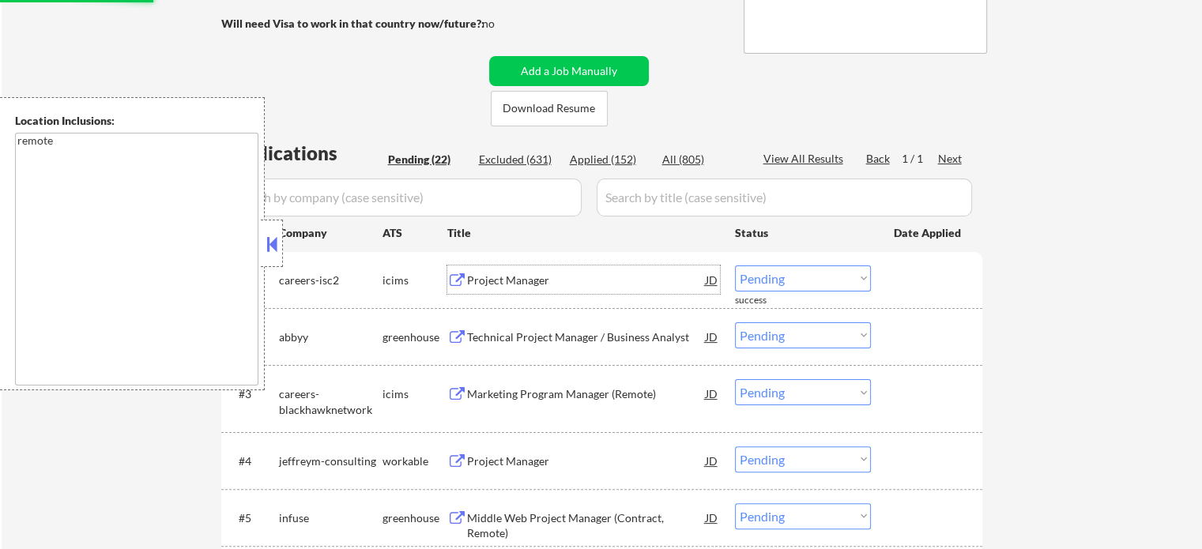
click at [540, 278] on div "Project Manager" at bounding box center [586, 281] width 239 height 16
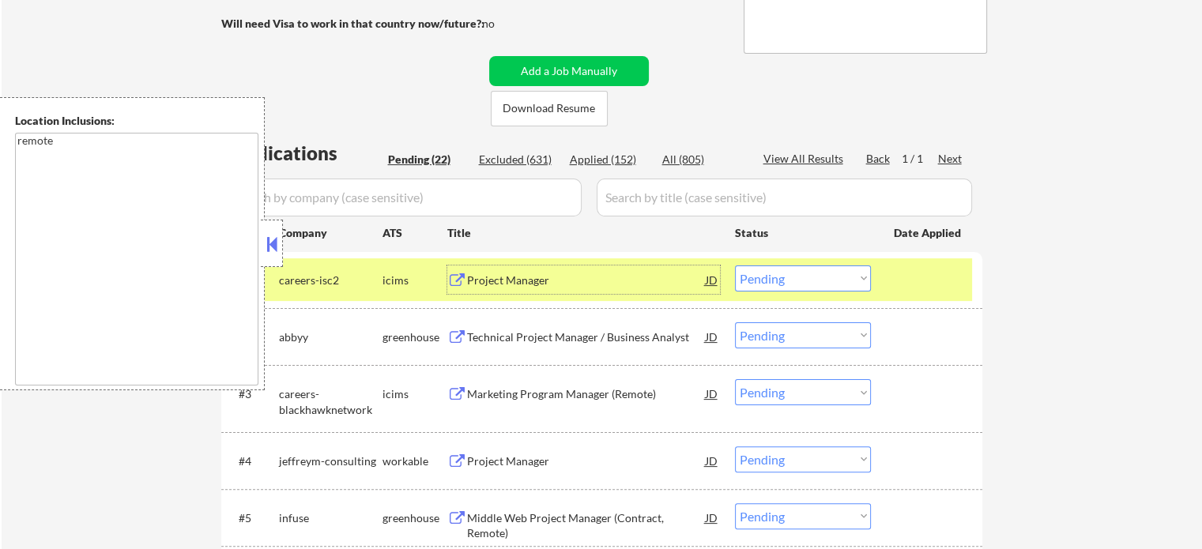
click at [788, 274] on select "Choose an option... Pending Applied Excluded (Questions) Excluded (Expired) Exc…" at bounding box center [803, 278] width 136 height 26
click at [735, 265] on select "Choose an option... Pending Applied Excluded (Questions) Excluded (Expired) Exc…" at bounding box center [803, 278] width 136 height 26
click at [913, 270] on div at bounding box center [928, 279] width 70 height 28
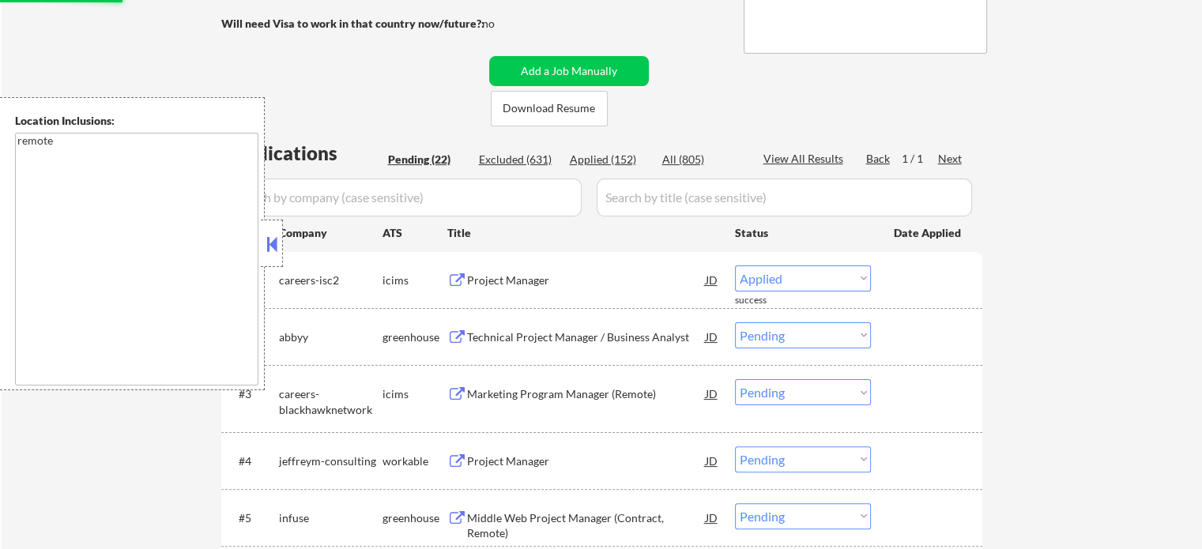
select select ""pending""
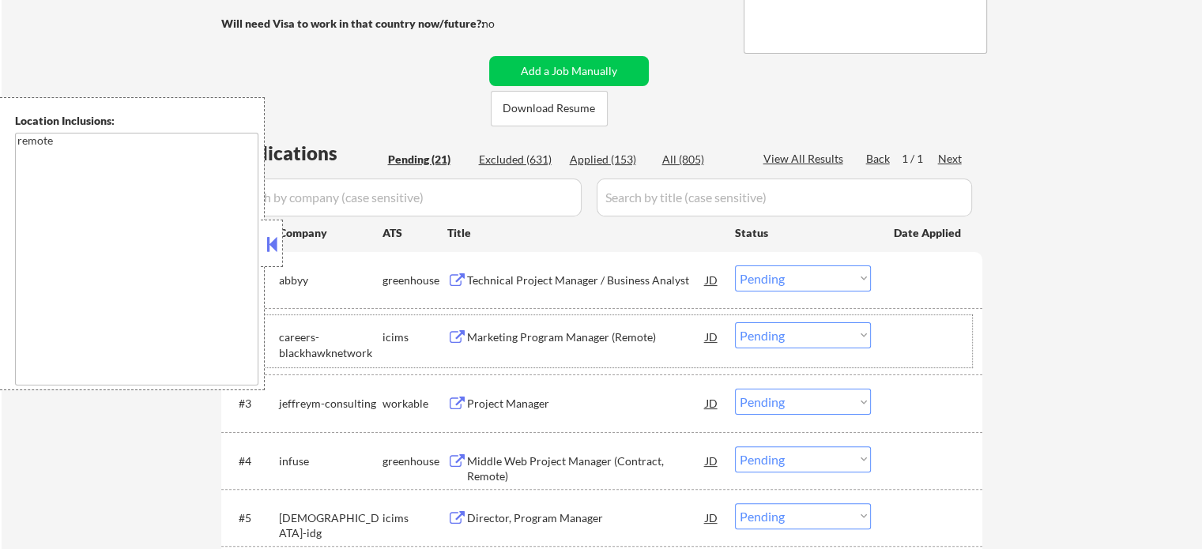
click at [916, 344] on div at bounding box center [928, 336] width 70 height 28
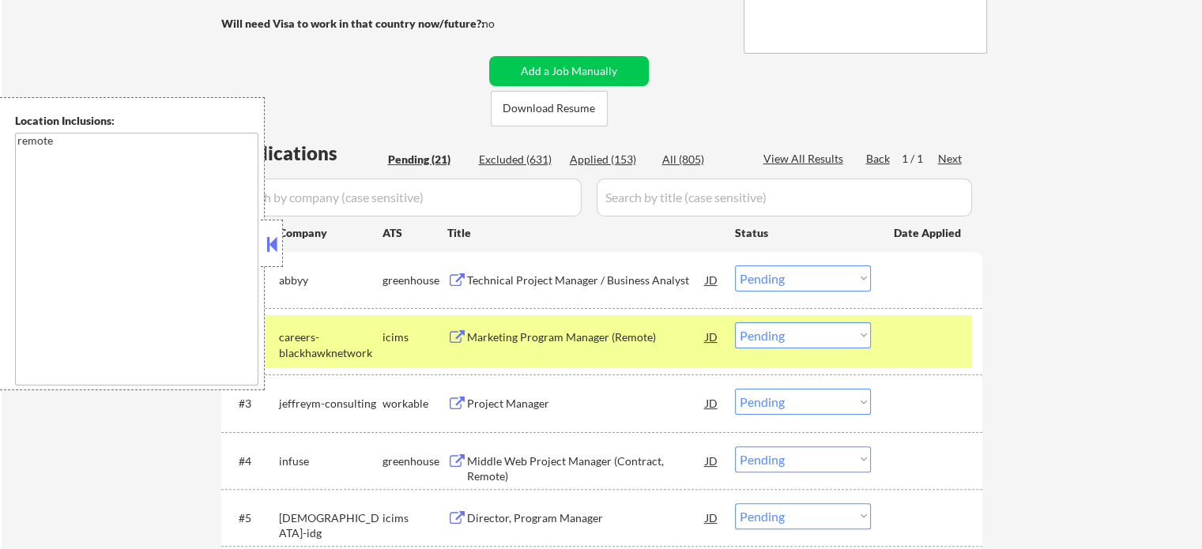
click at [917, 341] on div at bounding box center [928, 336] width 70 height 28
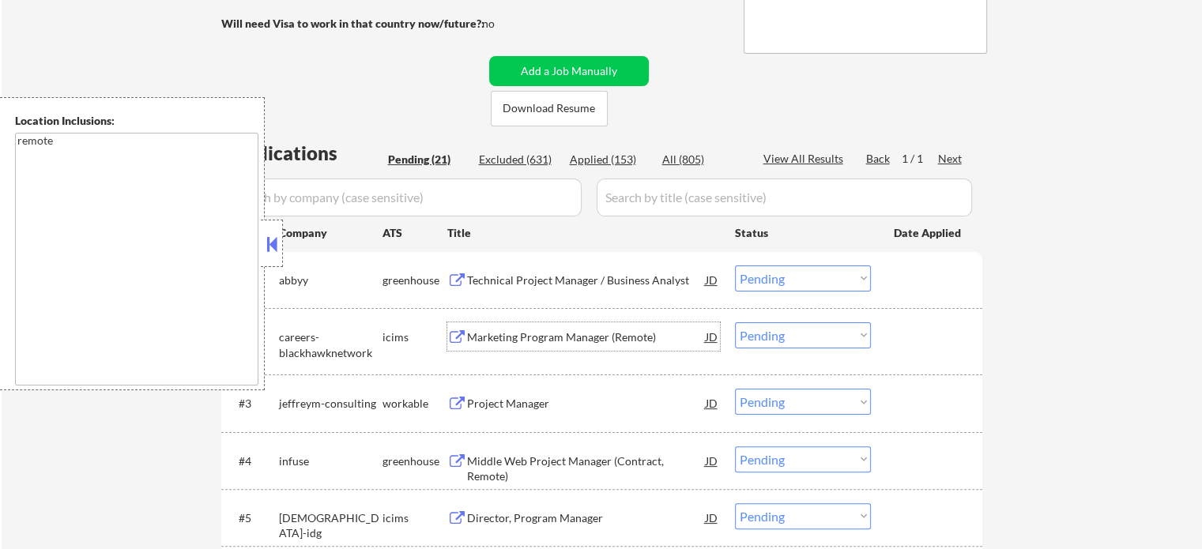
click at [578, 329] on div "Marketing Program Manager (Remote)" at bounding box center [586, 337] width 239 height 16
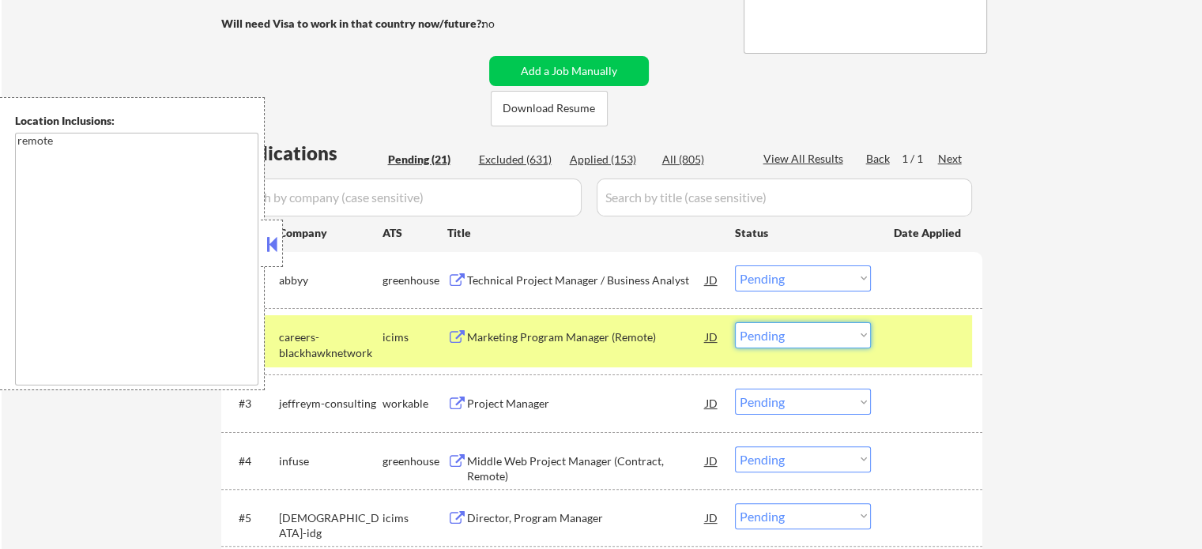
click at [784, 337] on select "Choose an option... Pending Applied Excluded (Questions) Excluded (Expired) Exc…" at bounding box center [803, 335] width 136 height 26
click at [735, 322] on select "Choose an option... Pending Applied Excluded (Questions) Excluded (Expired) Exc…" at bounding box center [803, 335] width 136 height 26
click at [917, 315] on div "#2 careers-blackhawknetwork icims Marketing Program Manager (Remote) JD Choose …" at bounding box center [599, 341] width 746 height 52
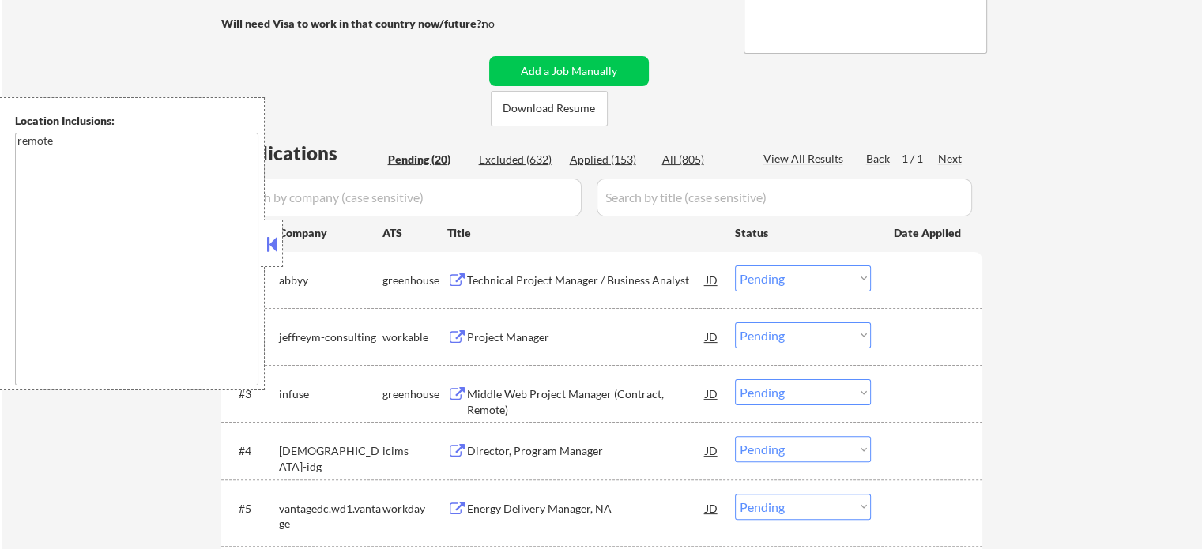
click at [522, 336] on div "Project Manager" at bounding box center [586, 337] width 239 height 16
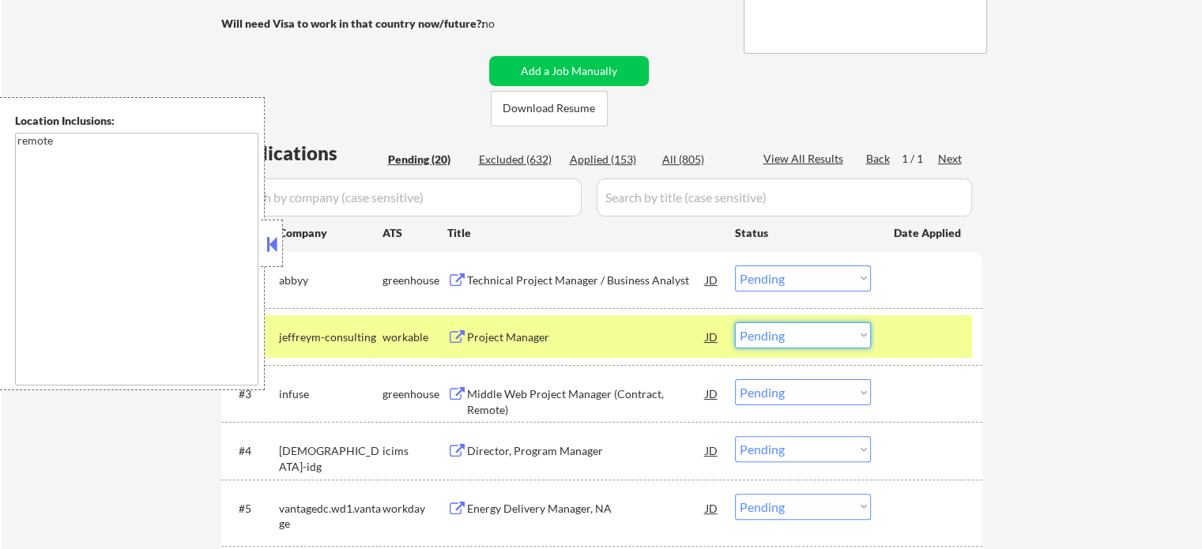
click at [750, 344] on select "Choose an option... Pending Applied Excluded (Questions) Excluded (Expired) Exc…" at bounding box center [803, 335] width 136 height 26
click at [735, 322] on select "Choose an option... Pending Applied Excluded (Questions) Excluded (Expired) Exc…" at bounding box center [803, 335] width 136 height 26
click at [931, 347] on div at bounding box center [928, 336] width 70 height 28
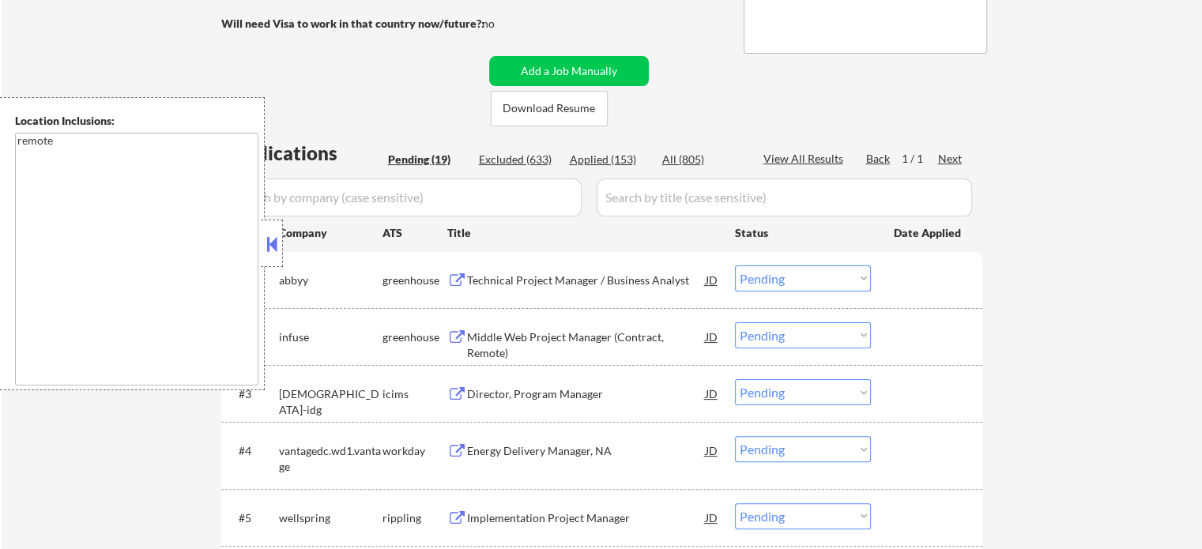
click at [553, 339] on div "Middle Web Project Manager (Contract, Remote)" at bounding box center [586, 344] width 239 height 31
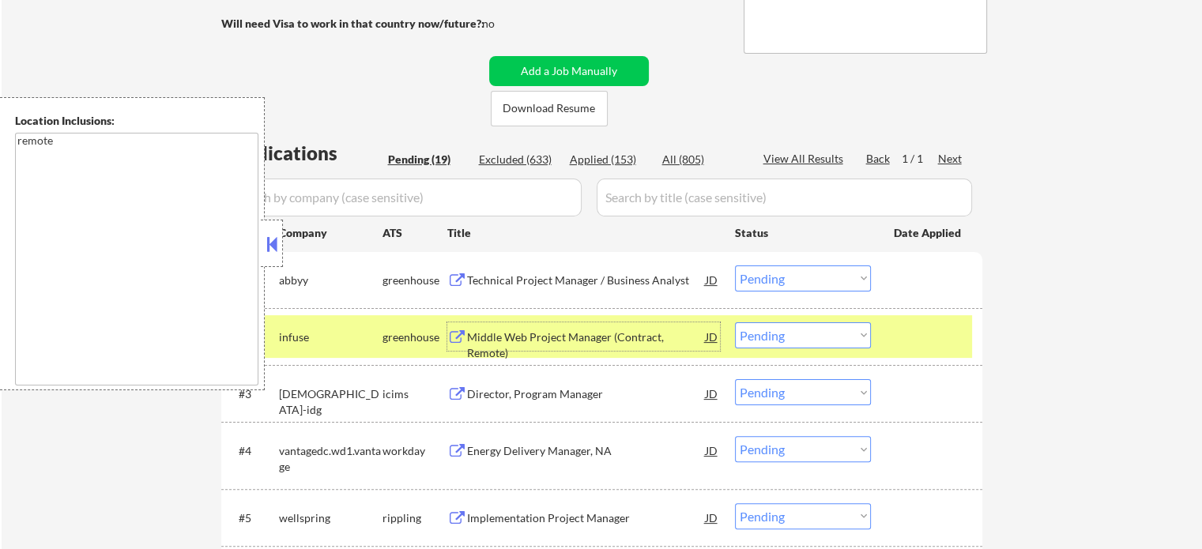
click at [807, 341] on select "Choose an option... Pending Applied Excluded (Questions) Excluded (Expired) Exc…" at bounding box center [803, 335] width 136 height 26
click at [735, 322] on select "Choose an option... Pending Applied Excluded (Questions) Excluded (Expired) Exc…" at bounding box center [803, 335] width 136 height 26
click at [904, 342] on div at bounding box center [928, 336] width 70 height 28
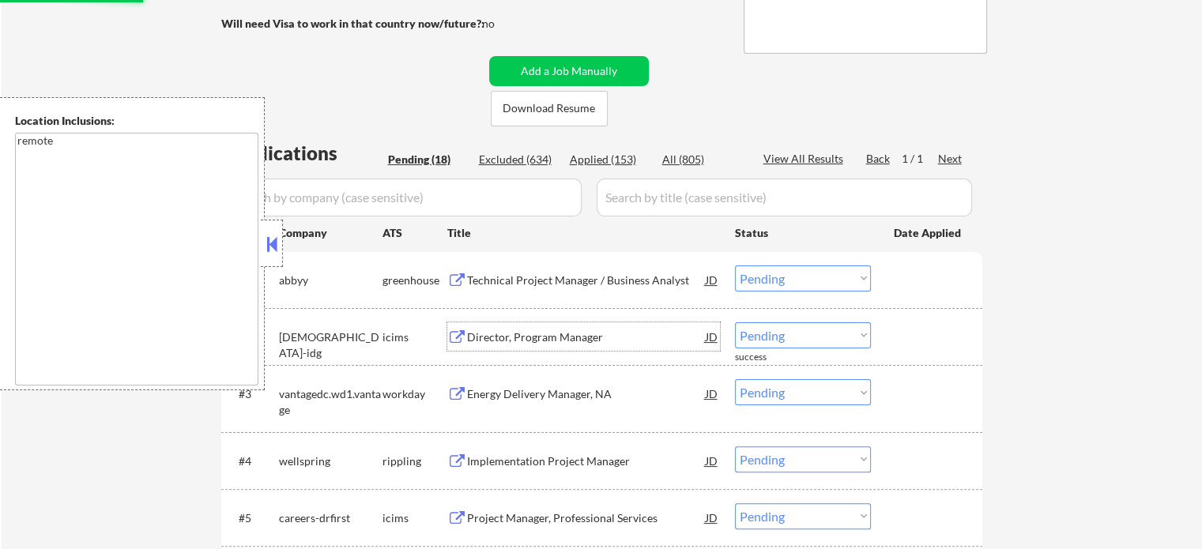
click at [547, 340] on div "Director, Program Manager" at bounding box center [586, 337] width 239 height 16
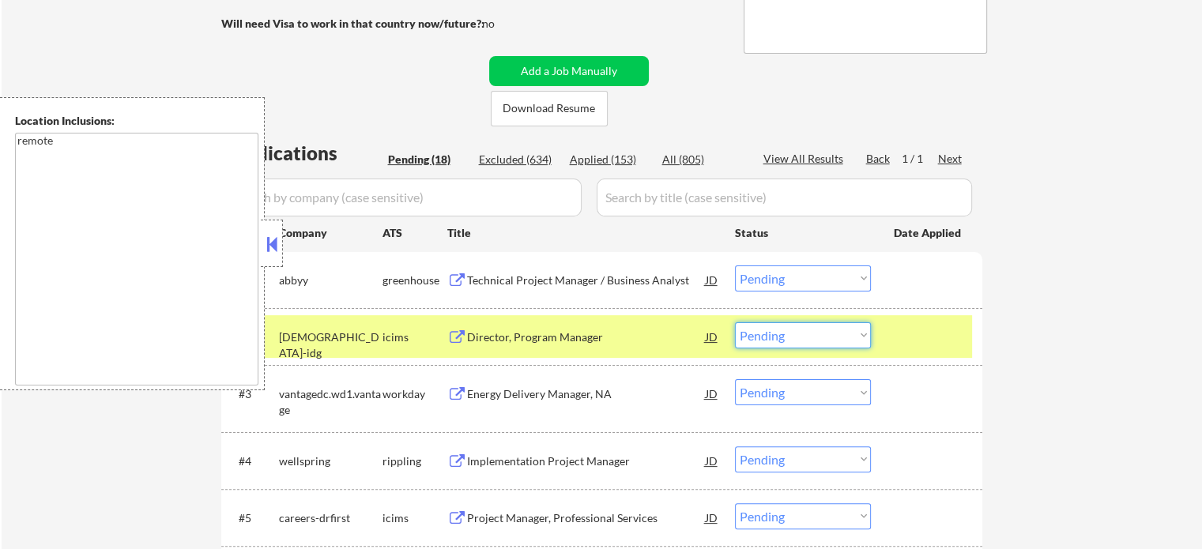
click at [774, 341] on select "Choose an option... Pending Applied Excluded (Questions) Excluded (Expired) Exc…" at bounding box center [803, 335] width 136 height 26
click at [735, 322] on select "Choose an option... Pending Applied Excluded (Questions) Excluded (Expired) Exc…" at bounding box center [803, 335] width 136 height 26
click at [929, 331] on div at bounding box center [928, 336] width 70 height 28
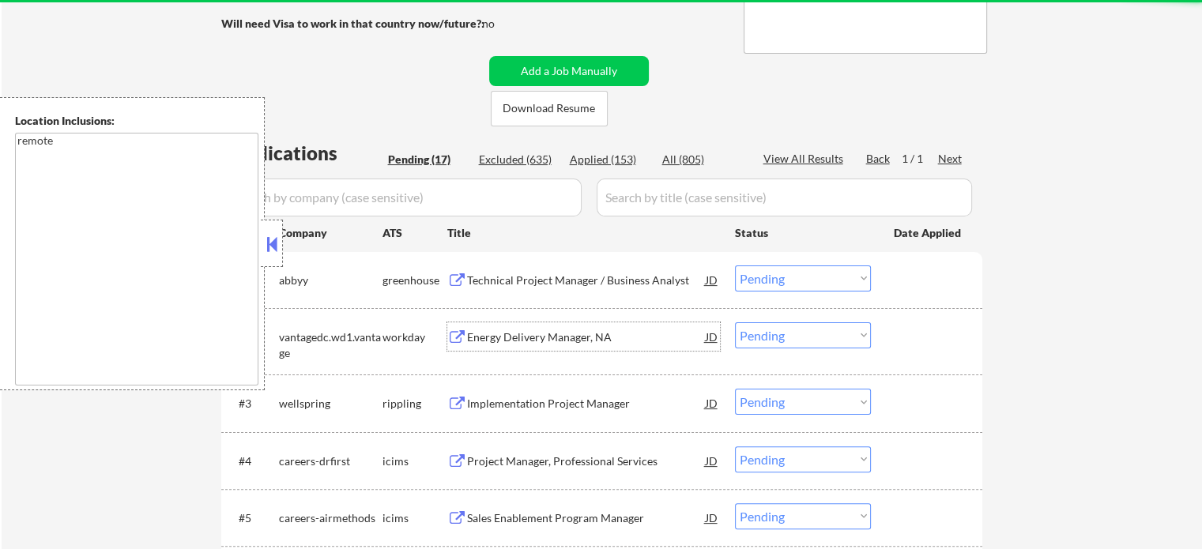
click at [534, 339] on div "Energy Delivery Manager, NA" at bounding box center [586, 337] width 239 height 16
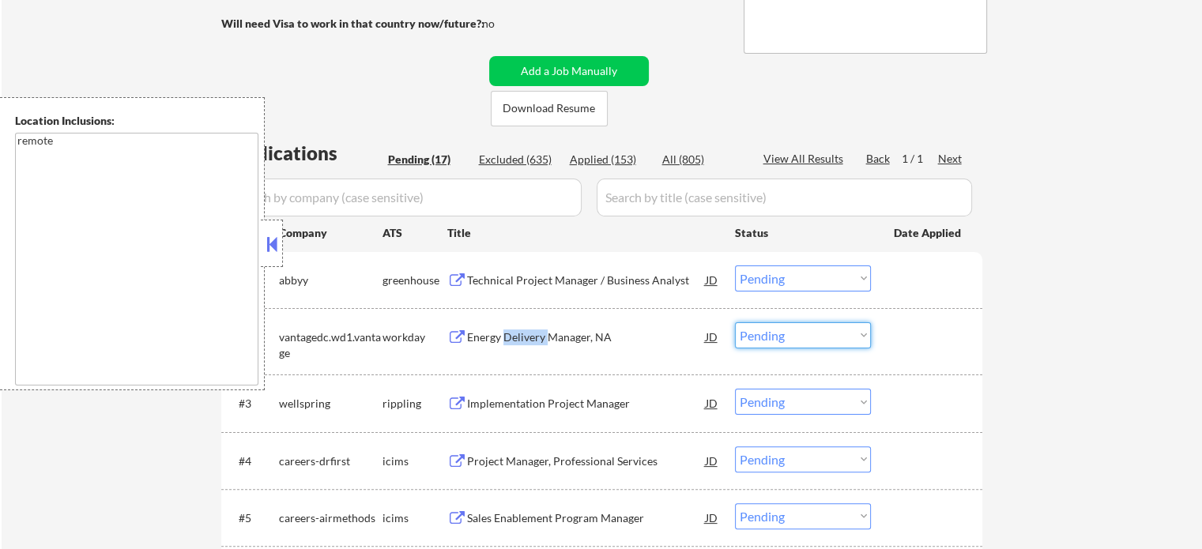
click at [815, 331] on select "Choose an option... Pending Applied Excluded (Questions) Excluded (Expired) Exc…" at bounding box center [803, 335] width 136 height 26
click at [735, 322] on select "Choose an option... Pending Applied Excluded (Questions) Excluded (Expired) Exc…" at bounding box center [803, 335] width 136 height 26
click at [897, 340] on div at bounding box center [928, 336] width 70 height 28
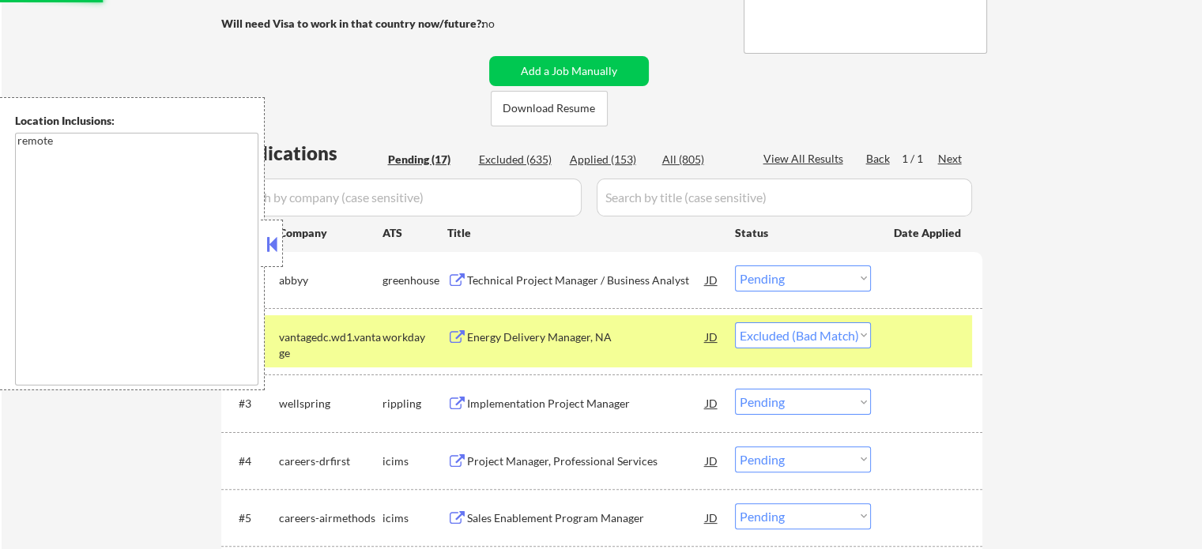
click at [897, 340] on div at bounding box center [928, 336] width 70 height 28
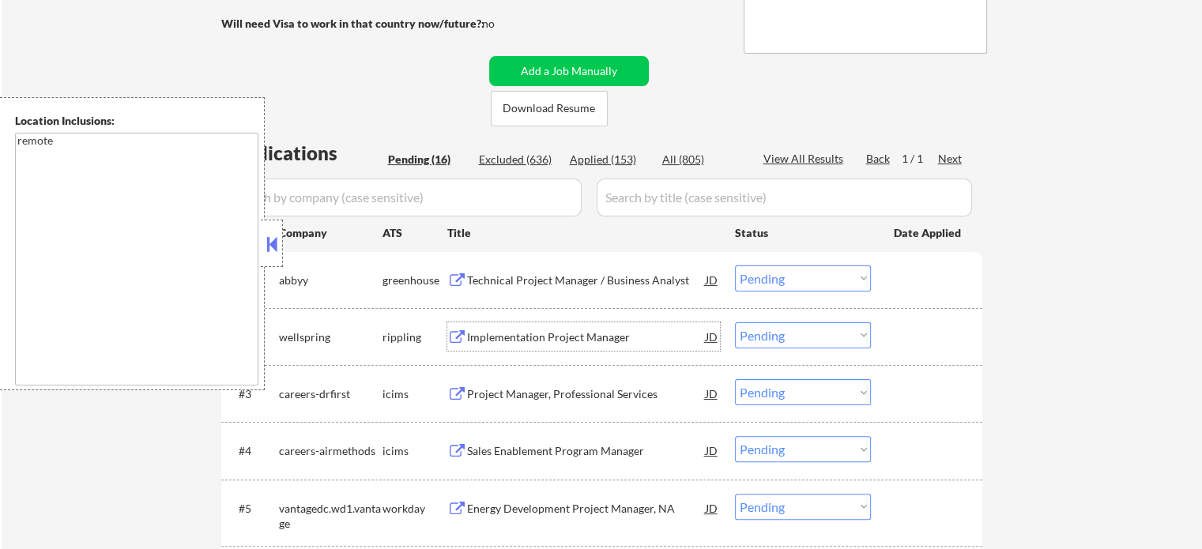
click at [577, 344] on div "Implementation Project Manager" at bounding box center [586, 337] width 239 height 16
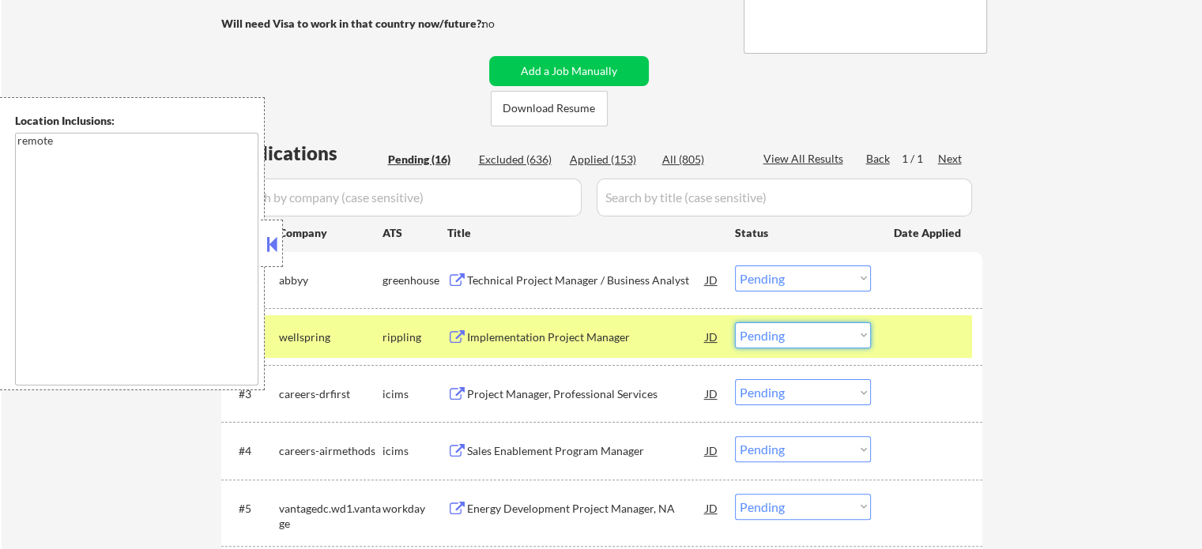
click at [800, 337] on select "Choose an option... Pending Applied Excluded (Questions) Excluded (Expired) Exc…" at bounding box center [803, 335] width 136 height 26
click at [735, 322] on select "Choose an option... Pending Applied Excluded (Questions) Excluded (Expired) Exc…" at bounding box center [803, 335] width 136 height 26
click at [923, 332] on div at bounding box center [928, 336] width 70 height 28
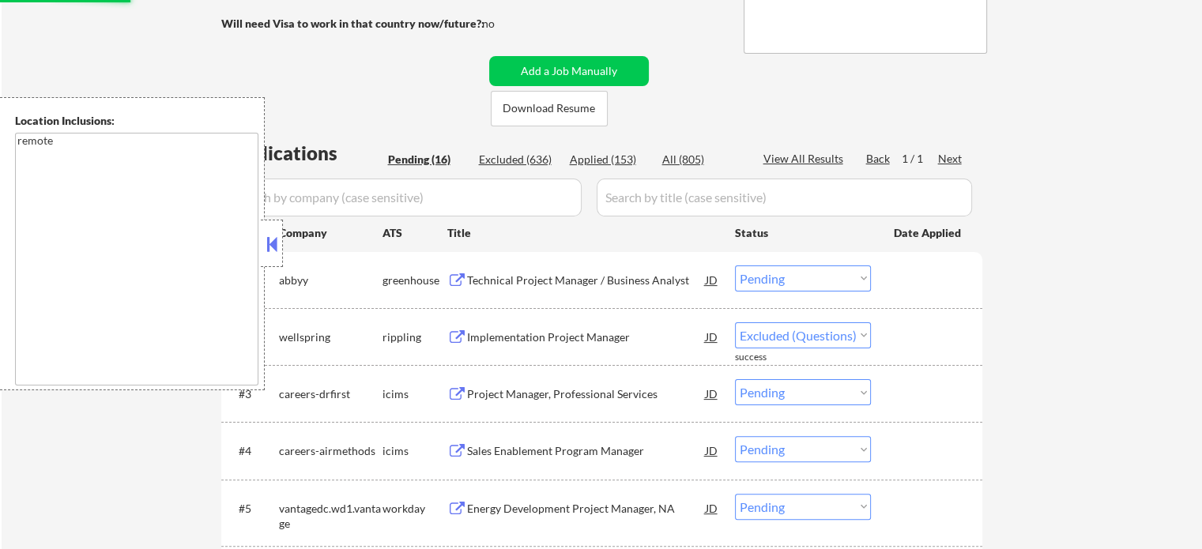
select select ""pending""
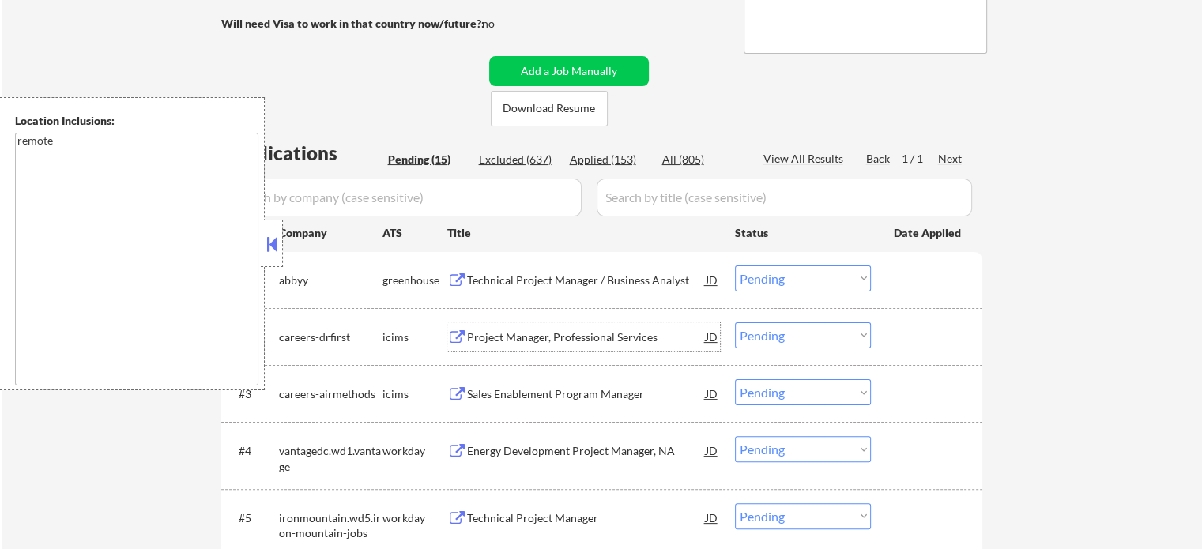
click at [610, 331] on div "Project Manager, Professional Services" at bounding box center [586, 337] width 239 height 16
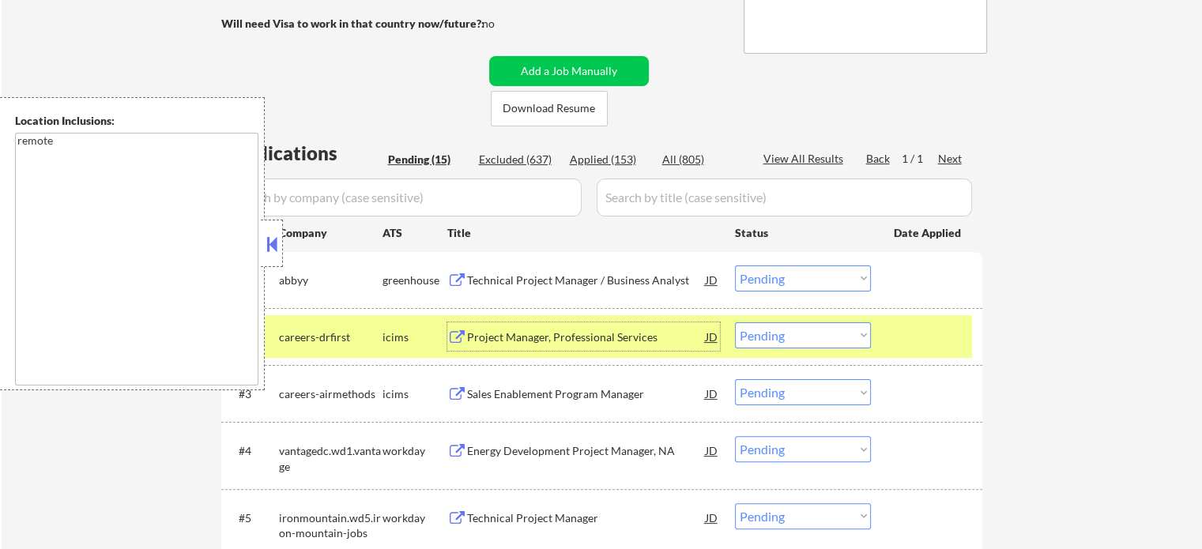
click at [910, 336] on div at bounding box center [928, 336] width 70 height 28
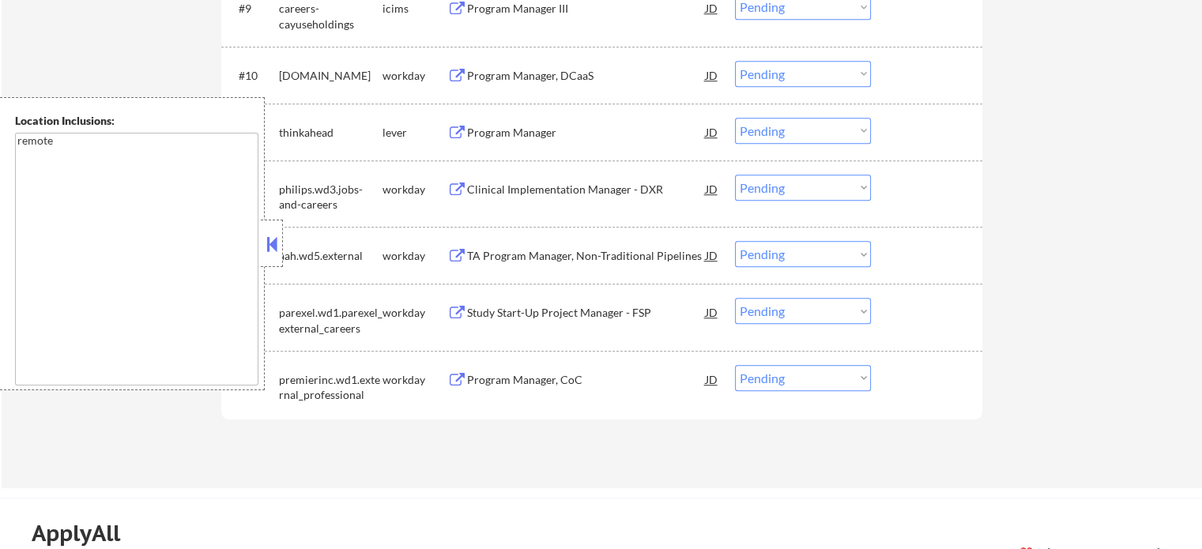
scroll to position [1184, 0]
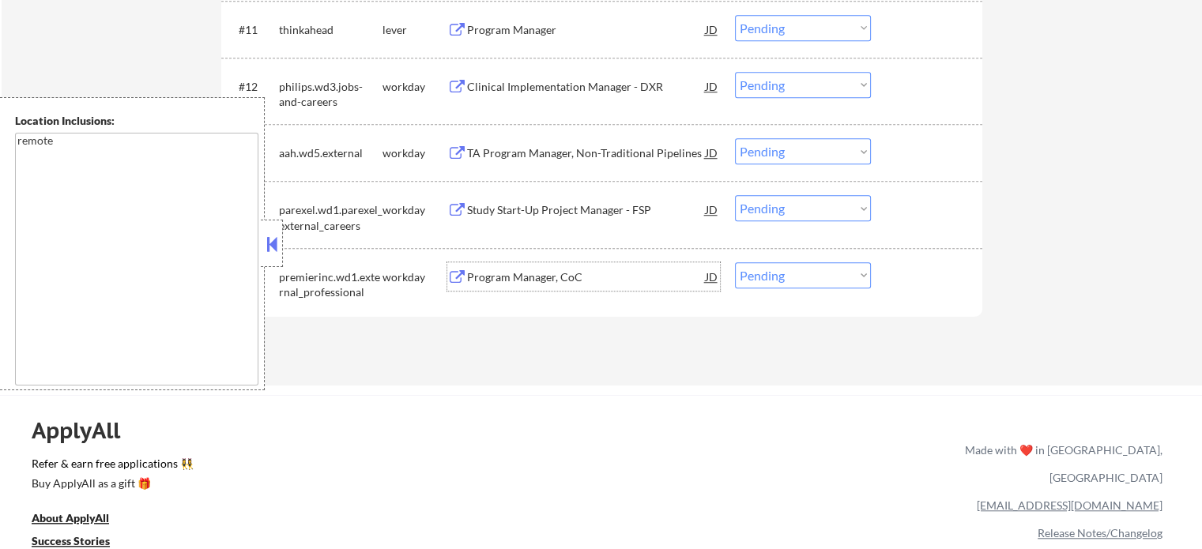
click at [505, 280] on div "Program Manager, CoC" at bounding box center [586, 277] width 239 height 16
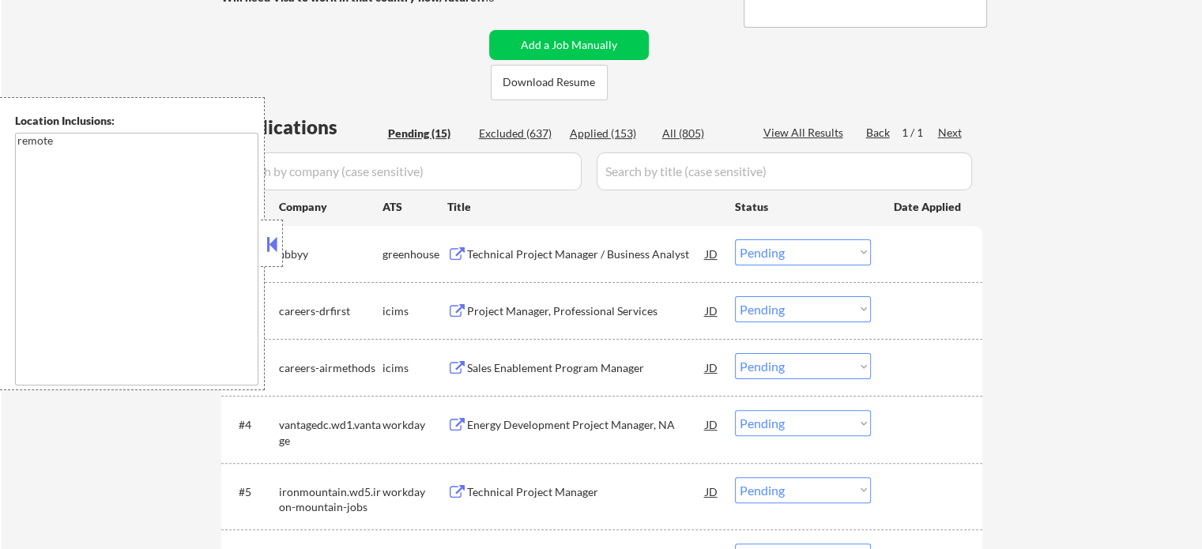
scroll to position [236, 0]
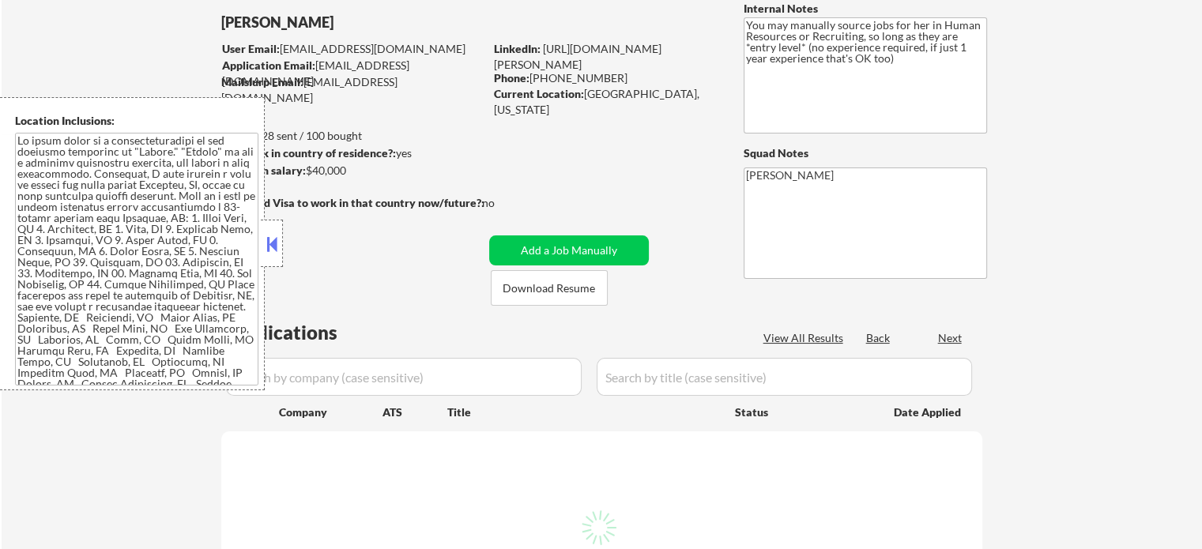
select select ""pending""
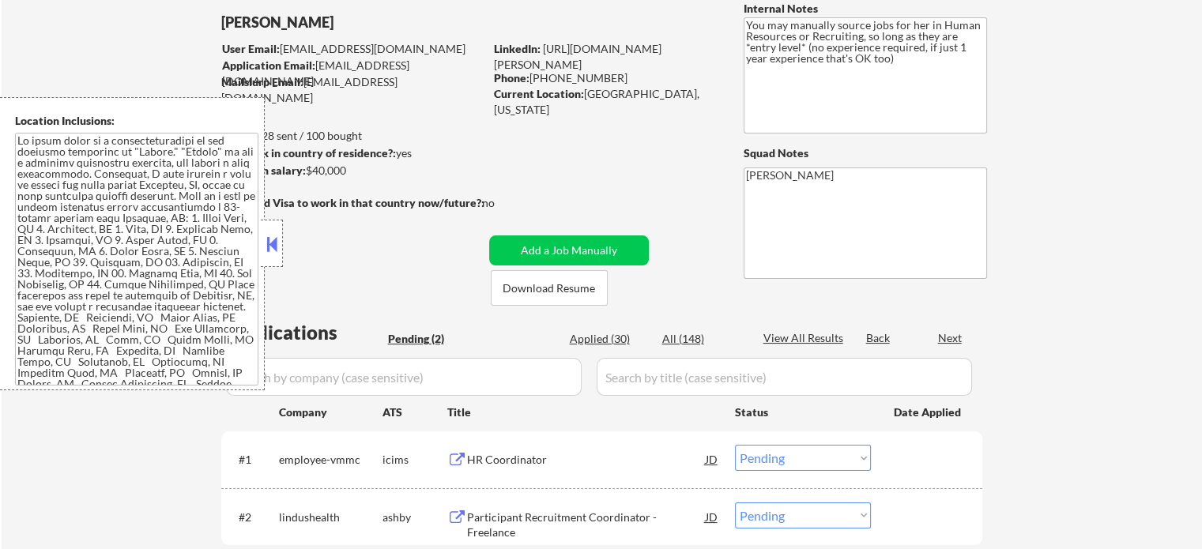
scroll to position [158, 0]
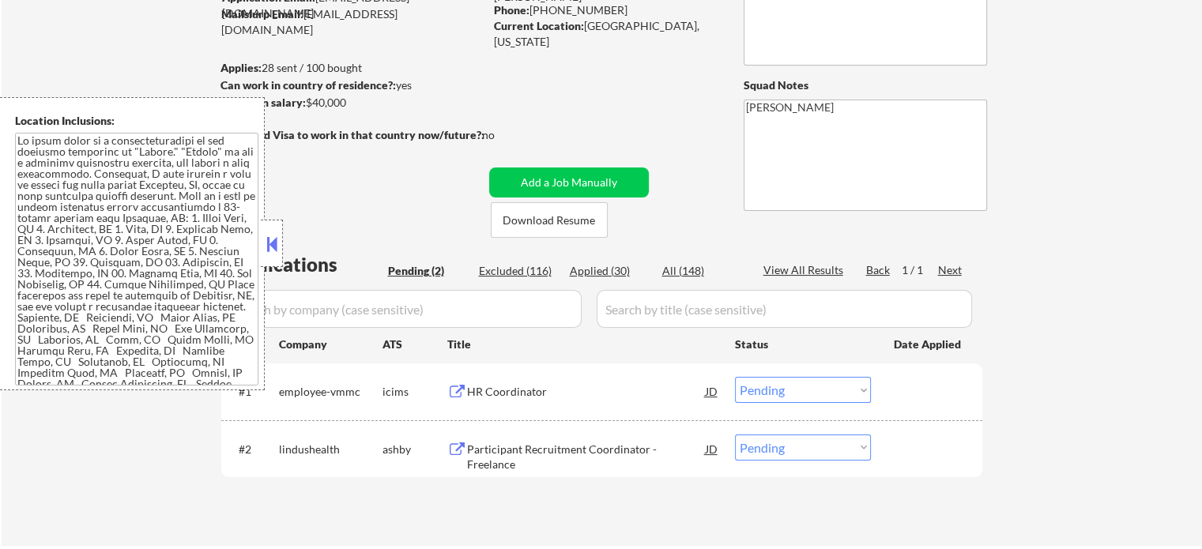
click at [615, 444] on div "Participant Recruitment Coordinator - Freelance" at bounding box center [586, 457] width 239 height 31
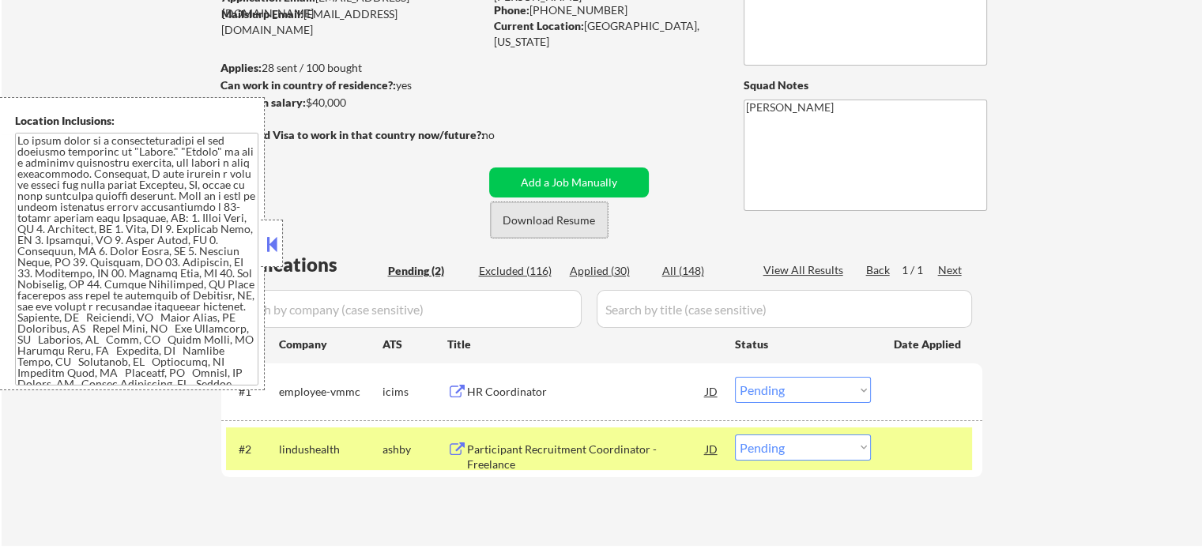
click at [532, 227] on button "Download Resume" at bounding box center [549, 220] width 117 height 36
click at [590, 227] on button "Download Resume" at bounding box center [549, 220] width 117 height 36
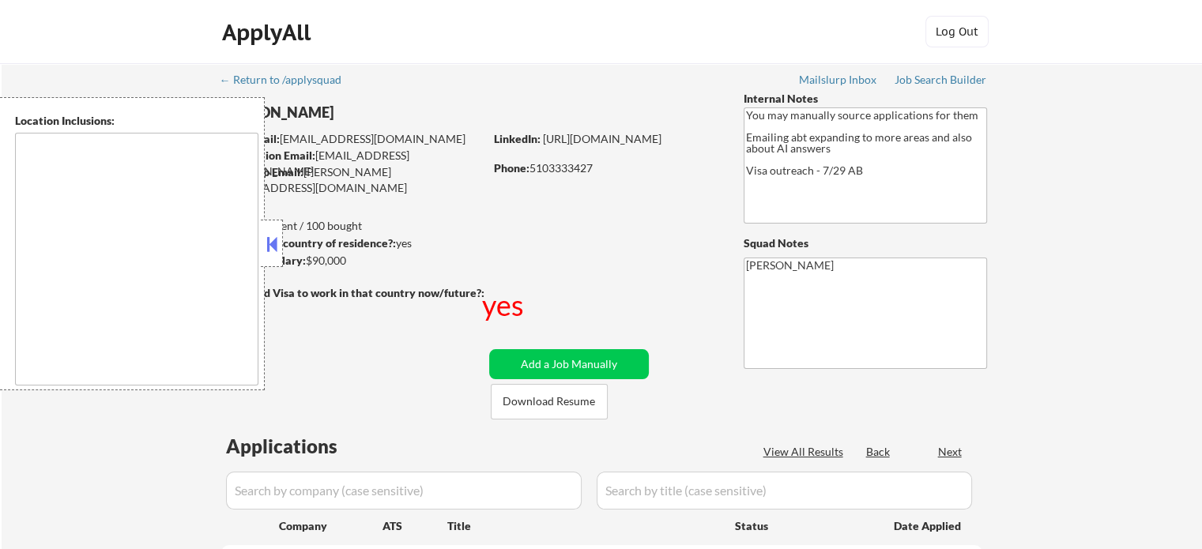
type textarea "country:[GEOGRAPHIC_DATA]"
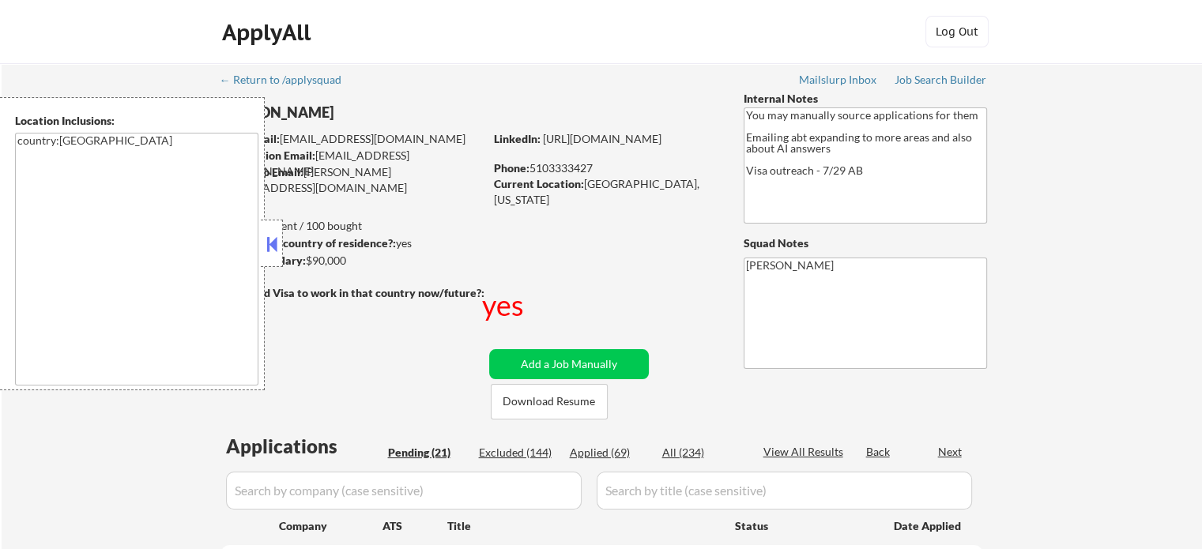
select select ""pending""
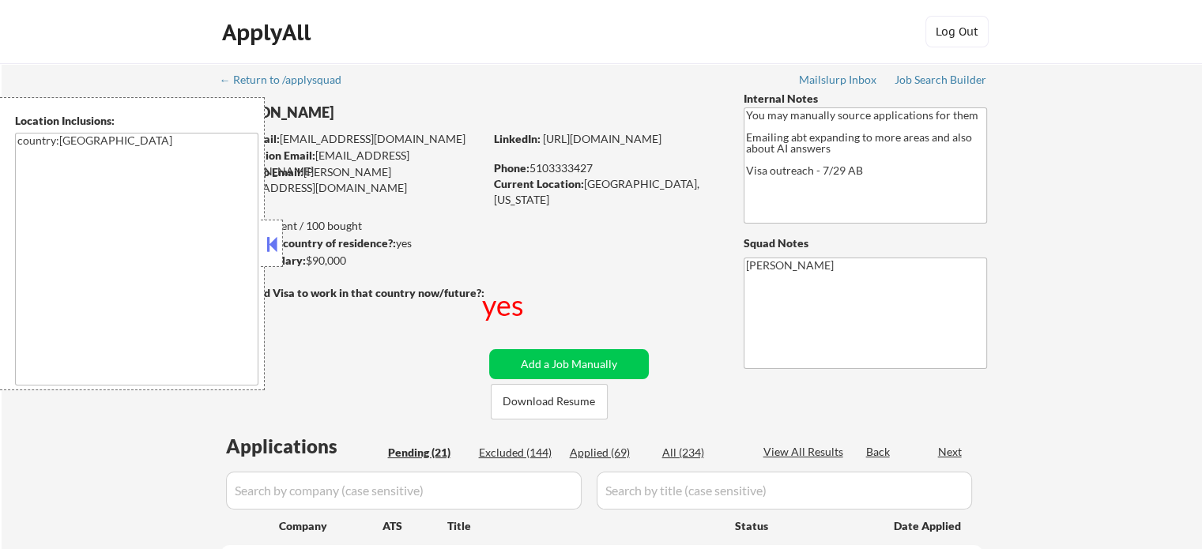
select select ""pending""
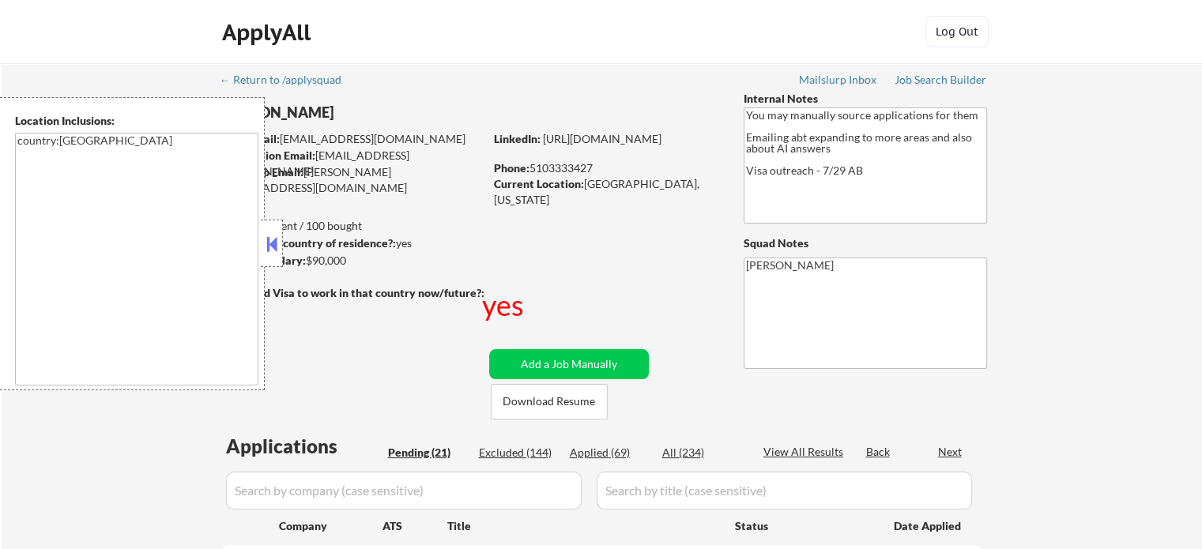
select select ""pending""
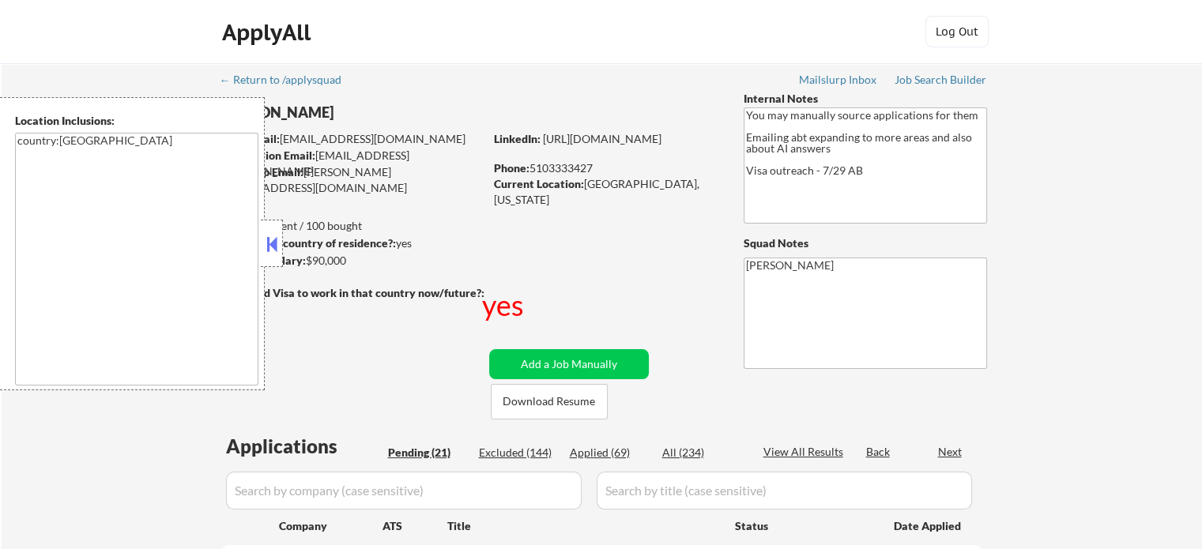
select select ""pending""
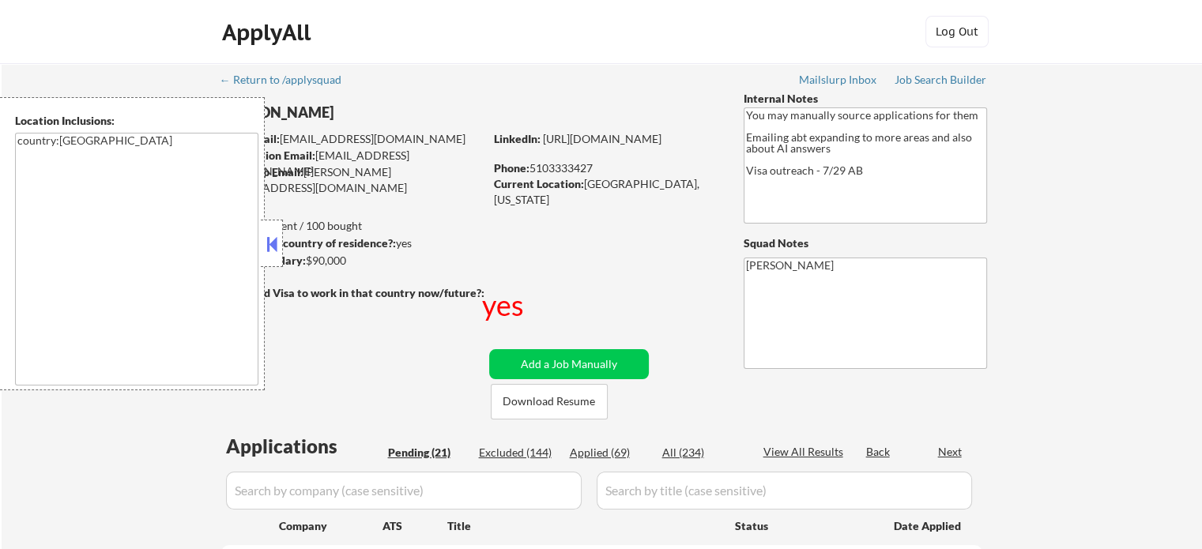
select select ""pending""
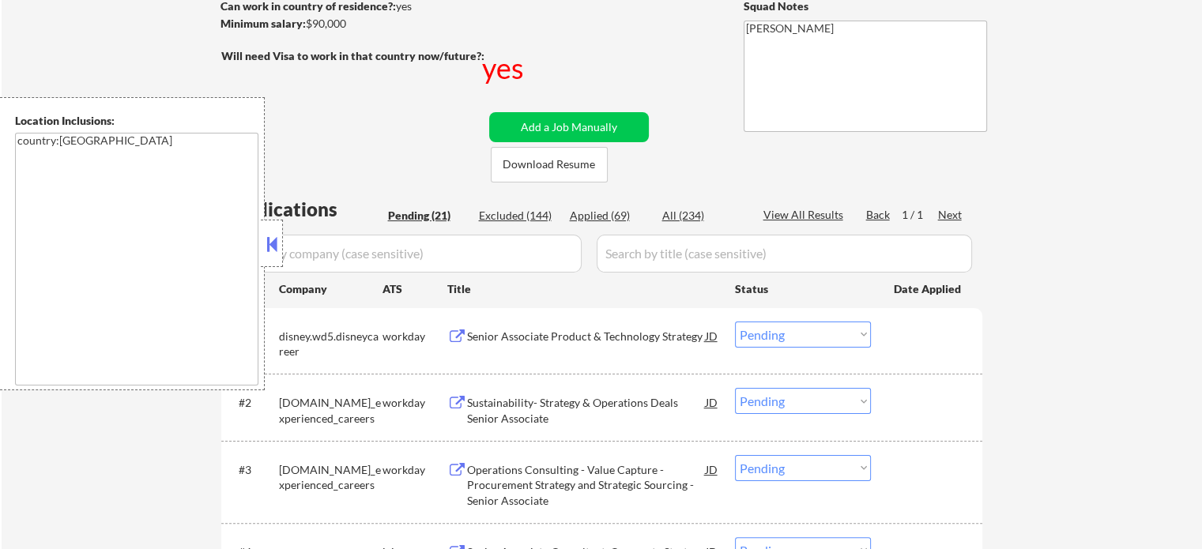
scroll to position [395, 0]
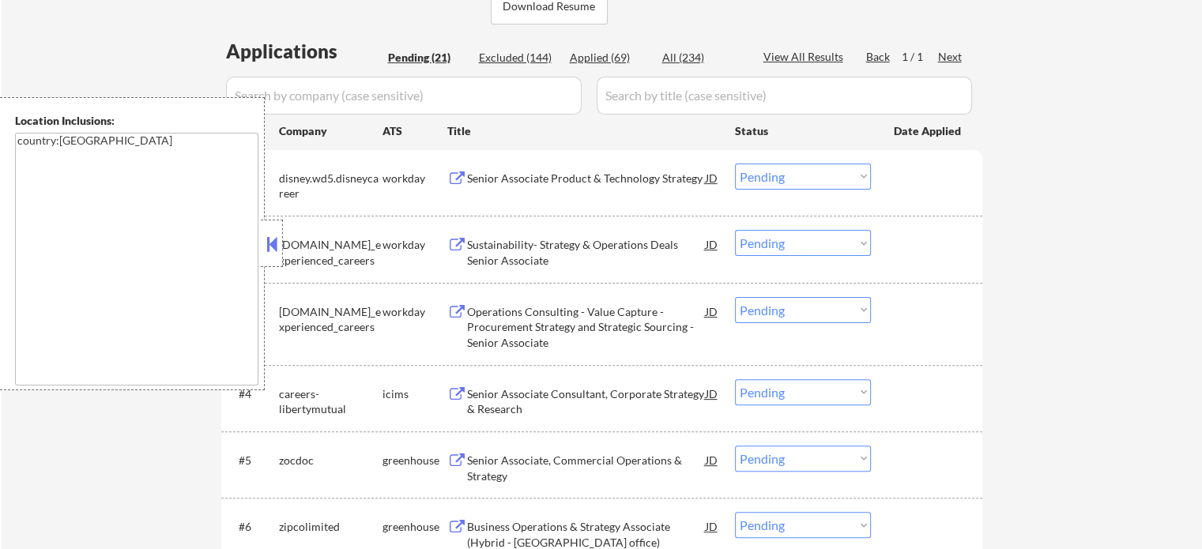
click at [521, 176] on div "Senior Associate Product & Technology Strategy" at bounding box center [586, 179] width 239 height 16
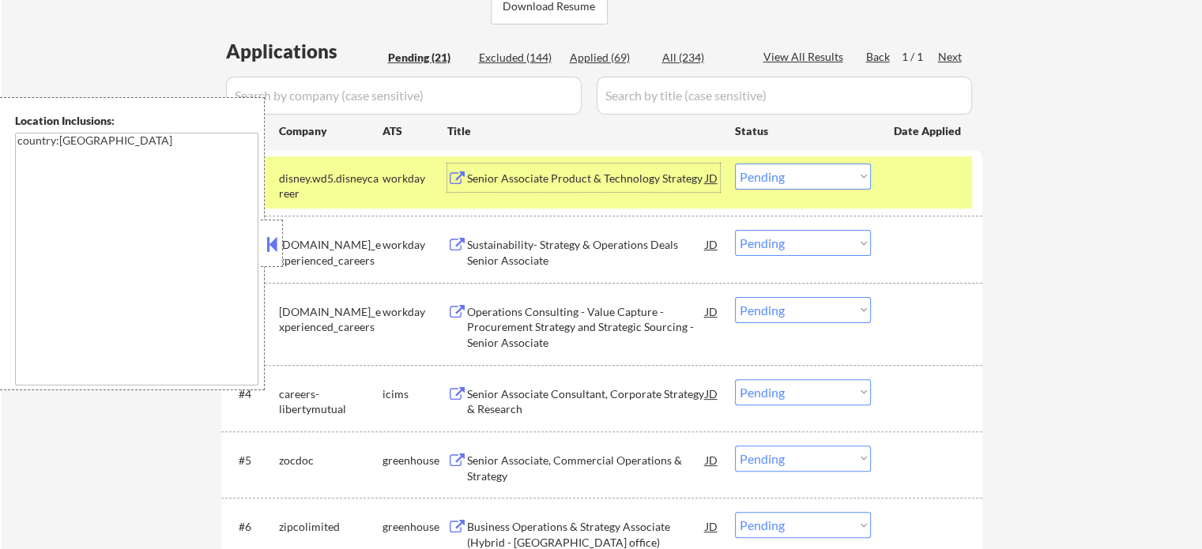
click at [817, 175] on select "Choose an option... Pending Applied Excluded (Questions) Excluded (Expired) Exc…" at bounding box center [803, 177] width 136 height 26
click at [735, 164] on select "Choose an option... Pending Applied Excluded (Questions) Excluded (Expired) Exc…" at bounding box center [803, 177] width 136 height 26
click at [938, 183] on div at bounding box center [928, 178] width 70 height 28
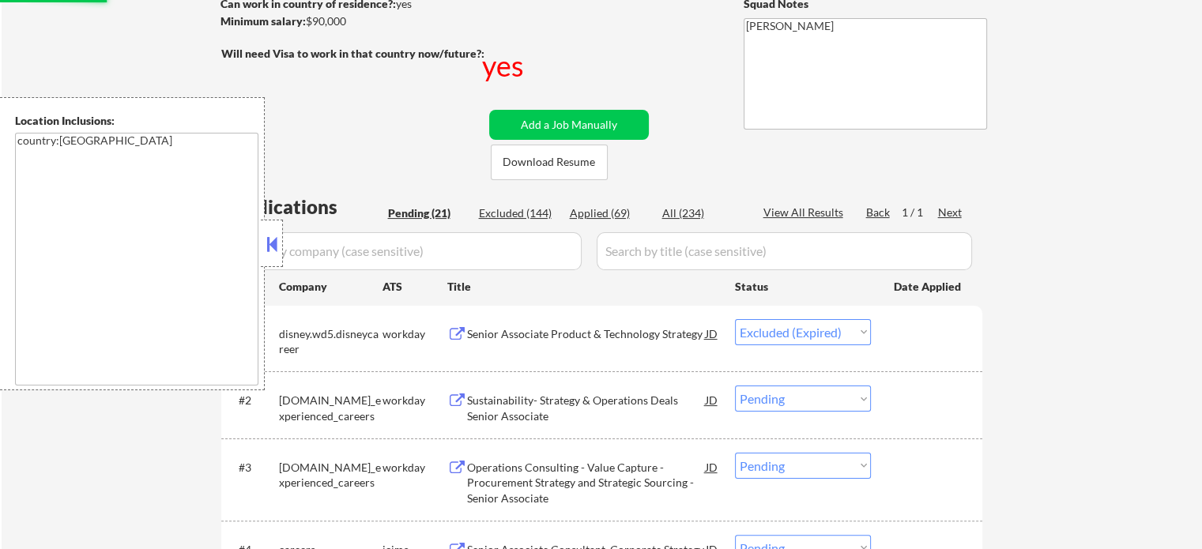
scroll to position [237, 0]
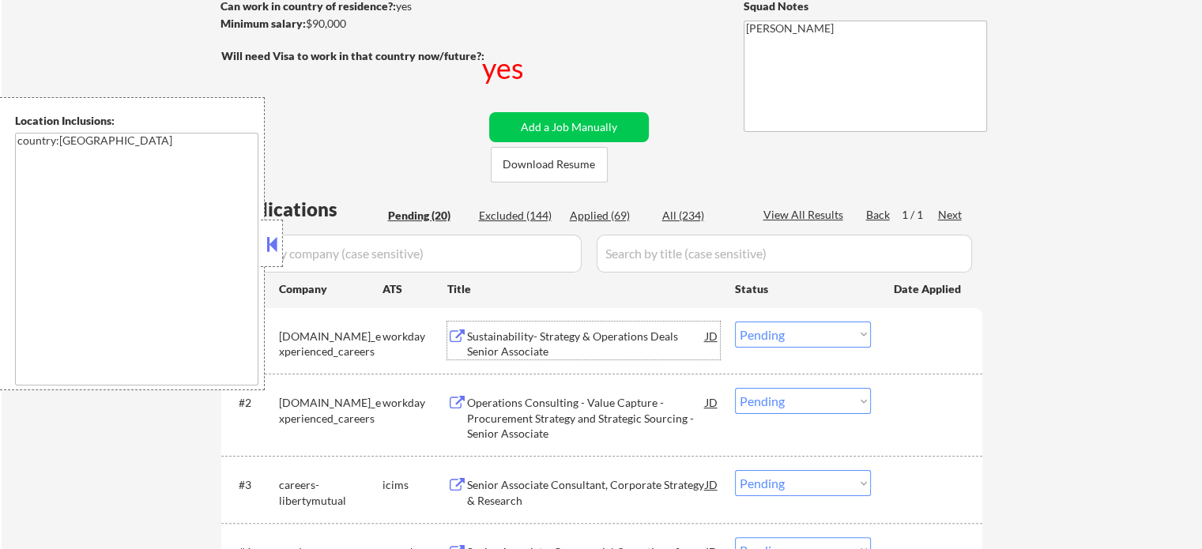
click at [542, 344] on div "Sustainability- Strategy & Operations Deals Senior Associate" at bounding box center [586, 344] width 239 height 31
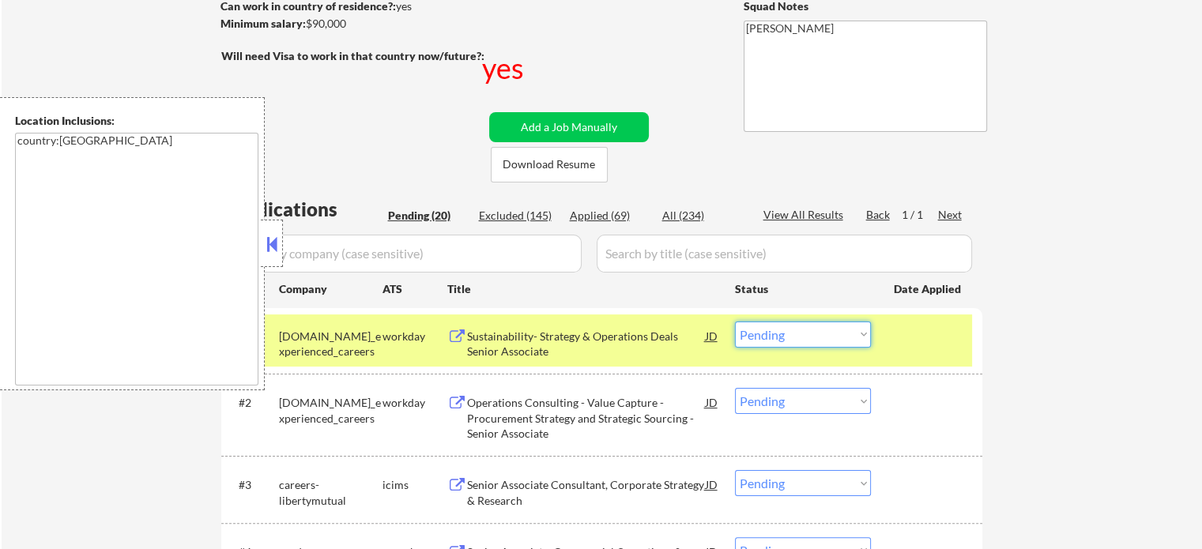
click at [776, 329] on select "Choose an option... Pending Applied Excluded (Questions) Excluded (Expired) Exc…" at bounding box center [803, 335] width 136 height 26
click at [735, 322] on select "Choose an option... Pending Applied Excluded (Questions) Excluded (Expired) Exc…" at bounding box center [803, 335] width 136 height 26
click at [931, 334] on div at bounding box center [928, 336] width 70 height 28
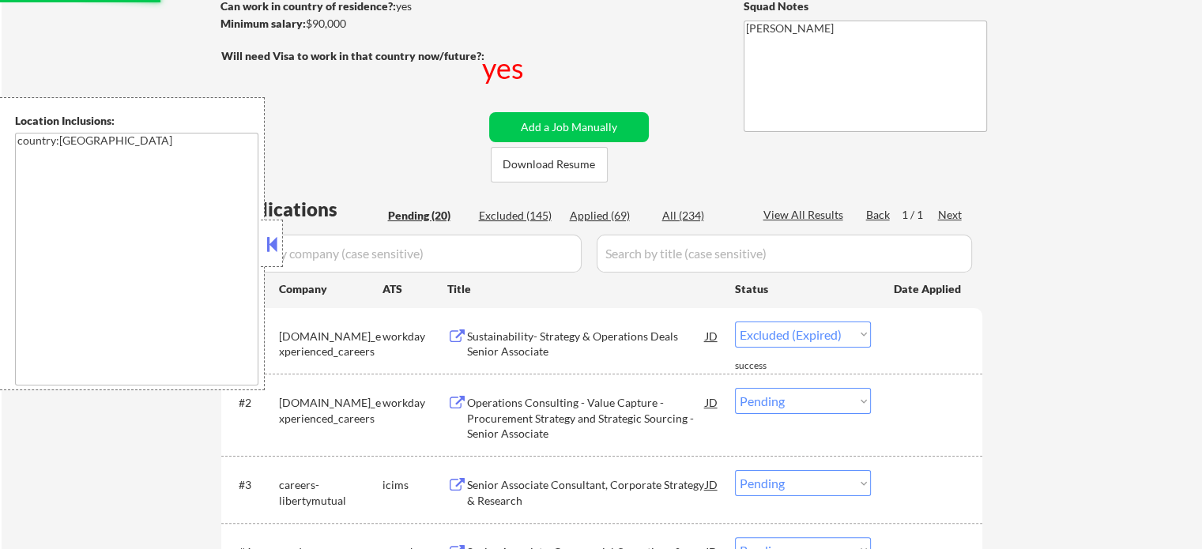
select select ""pending""
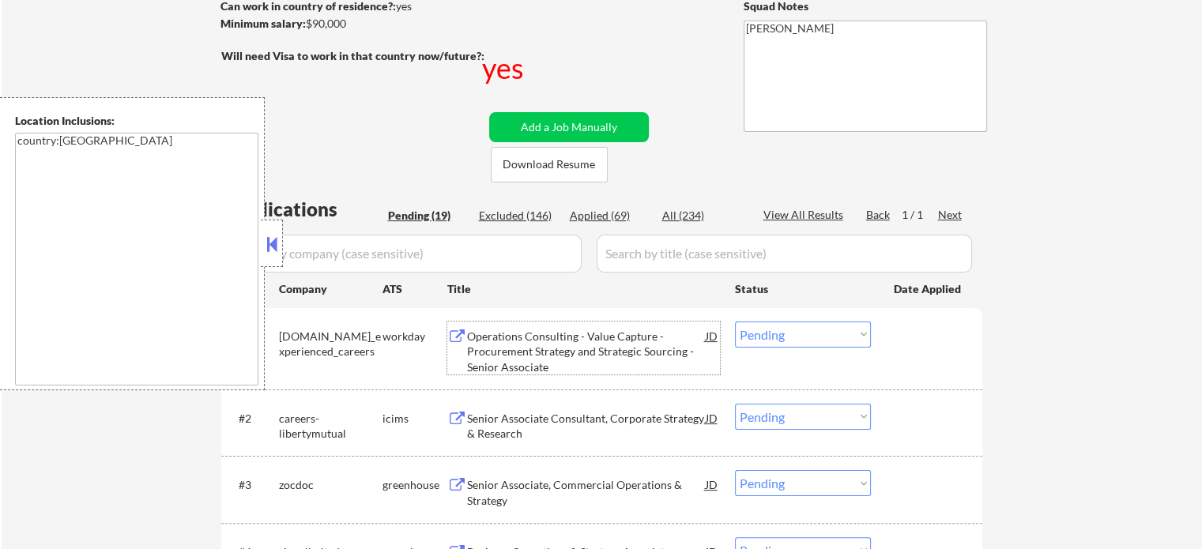
click at [566, 344] on div "Operations Consulting - Value Capture - Procurement Strategy and Strategic Sour…" at bounding box center [586, 352] width 239 height 47
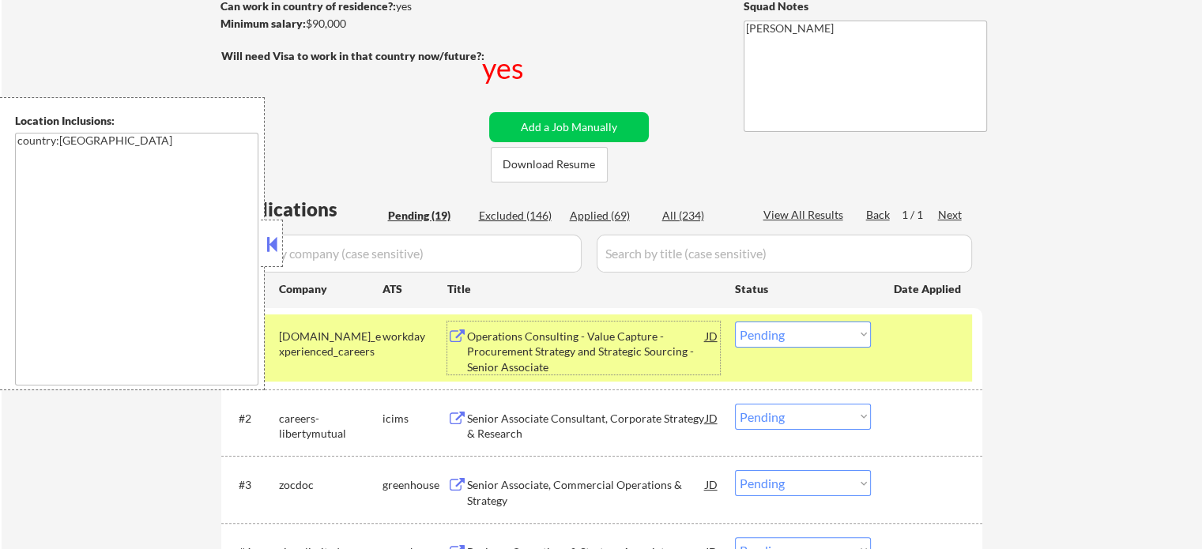
click at [880, 340] on div "#1 pwc.wd3.global_experienced_careers workday Operations Consulting - Value Cap…" at bounding box center [599, 348] width 746 height 68
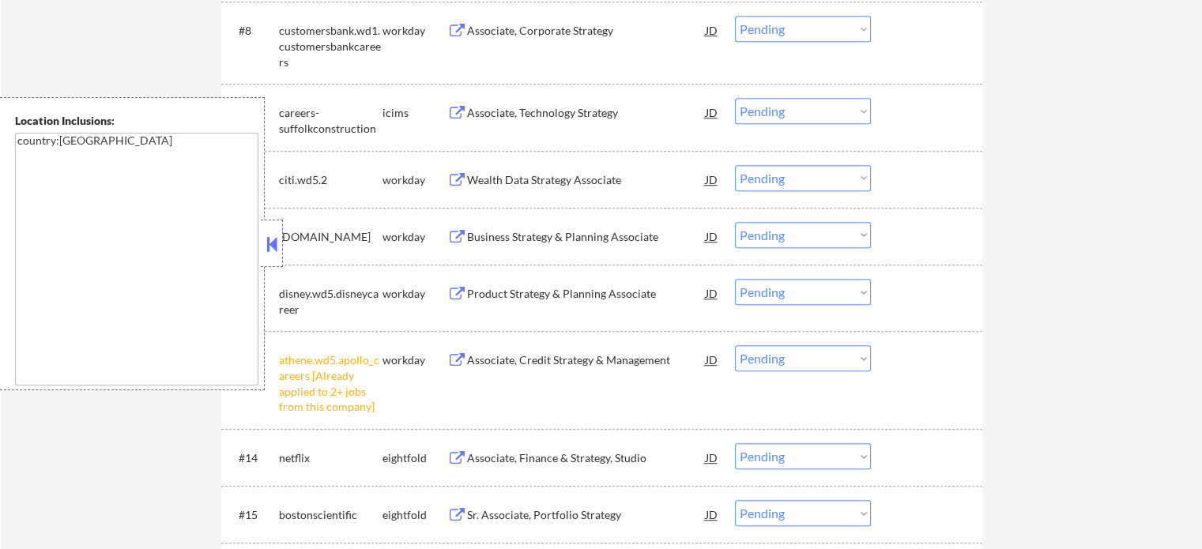
scroll to position [1106, 0]
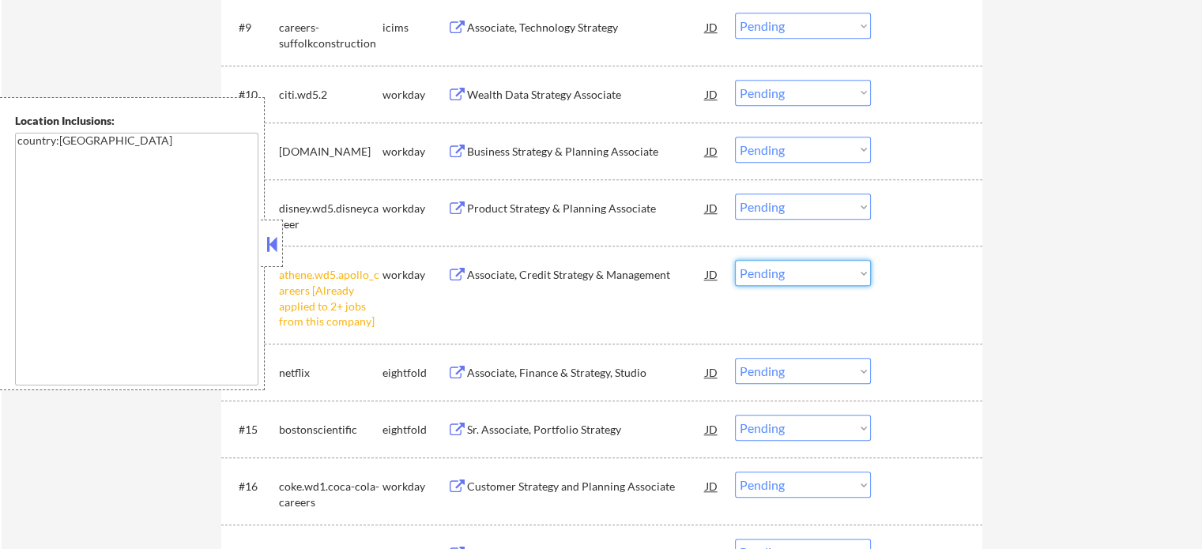
click at [795, 277] on select "Choose an option... Pending Applied Excluded (Questions) Excluded (Expired) Exc…" at bounding box center [803, 273] width 136 height 26
click at [735, 260] on select "Choose an option... Pending Applied Excluded (Questions) Excluded (Expired) Exc…" at bounding box center [803, 273] width 136 height 26
click at [937, 274] on div at bounding box center [928, 274] width 70 height 28
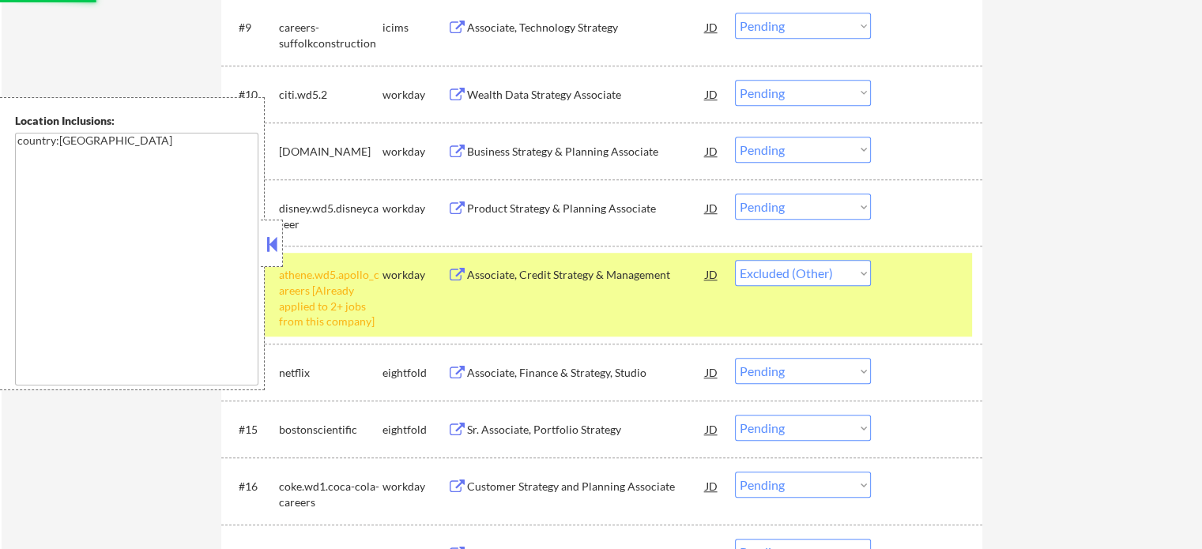
click at [926, 274] on div at bounding box center [928, 274] width 70 height 28
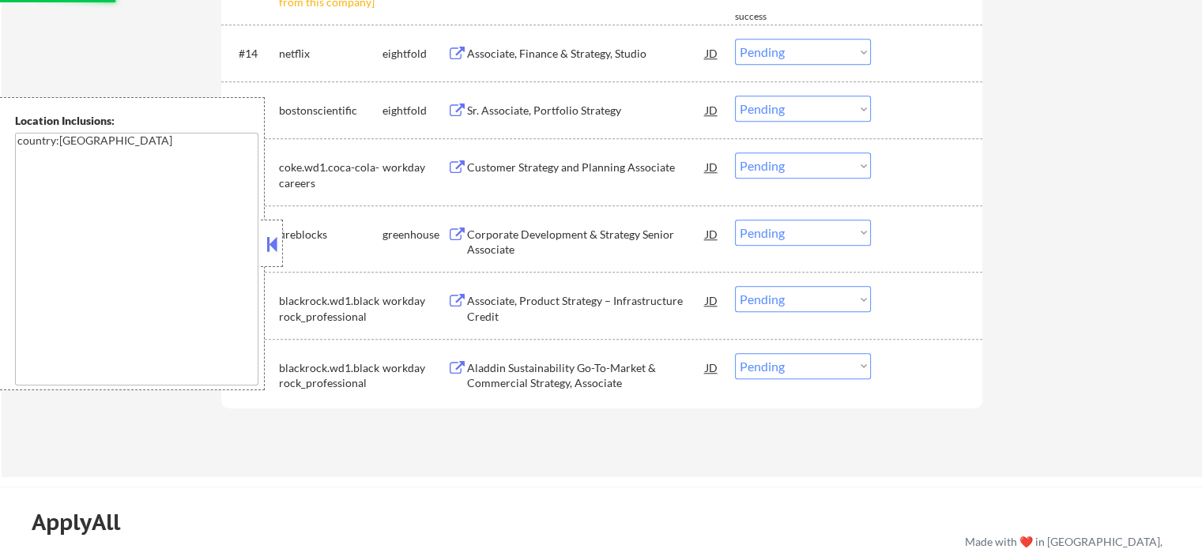
scroll to position [1501, 0]
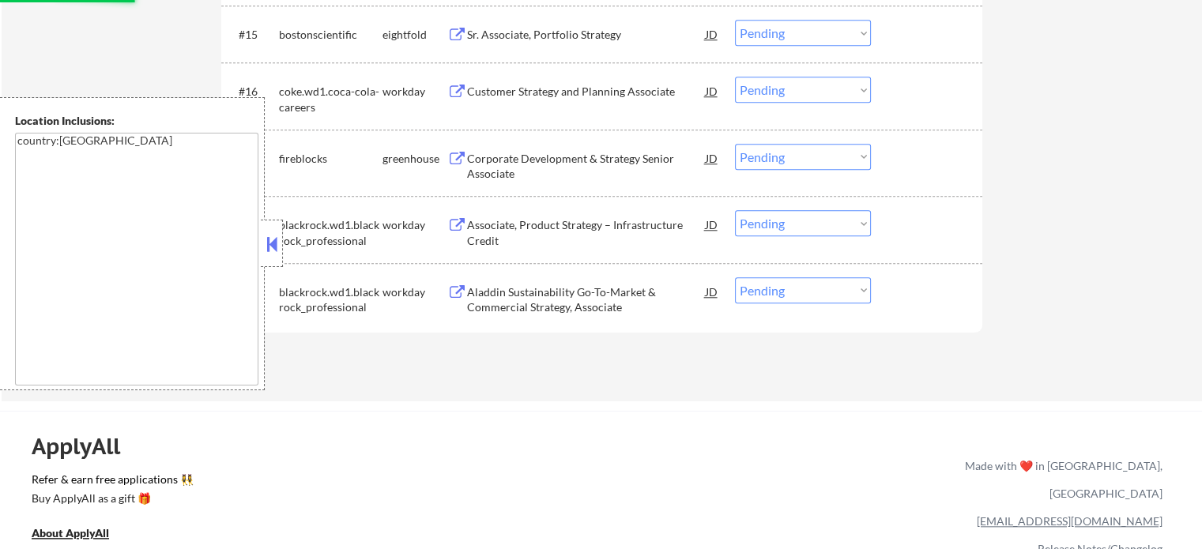
select select ""pending""
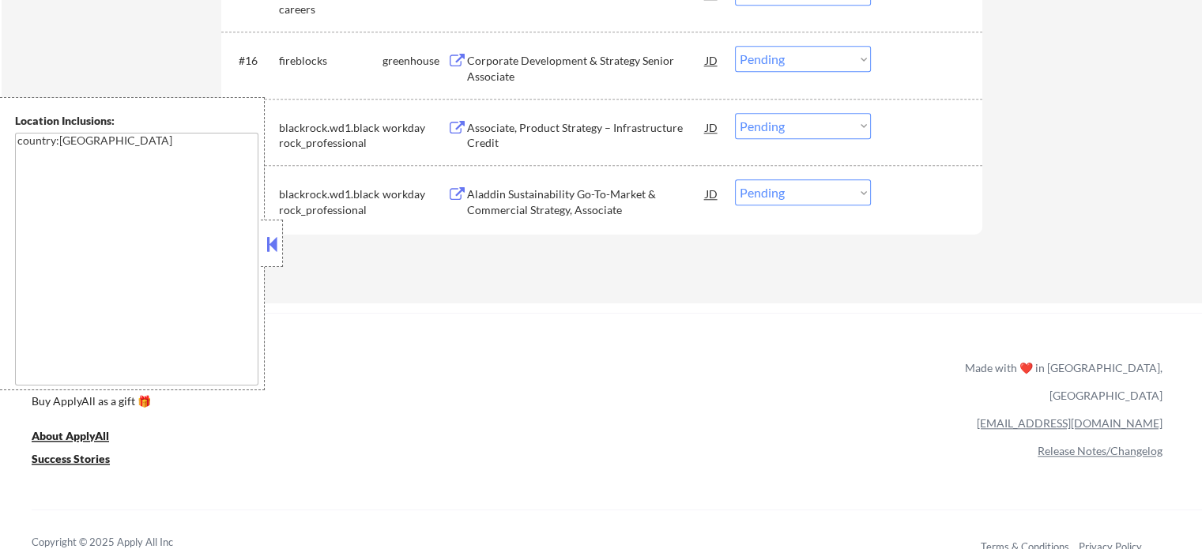
click at [542, 198] on div "Aladdin Sustainability Go-To-Market & Commercial Strategy, Associate" at bounding box center [586, 201] width 239 height 31
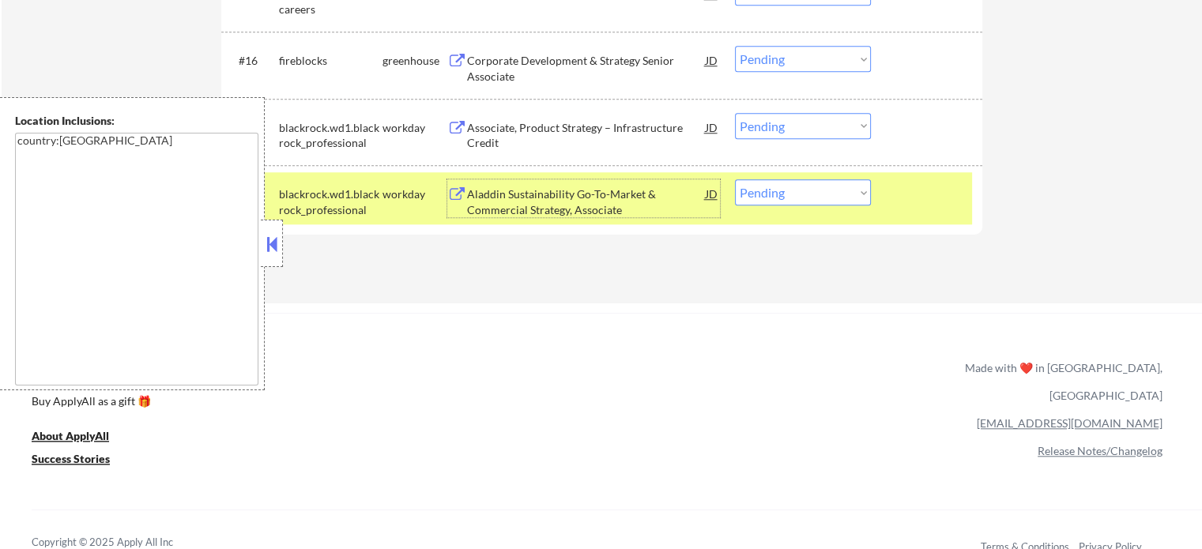
click at [926, 194] on div at bounding box center [928, 193] width 70 height 28
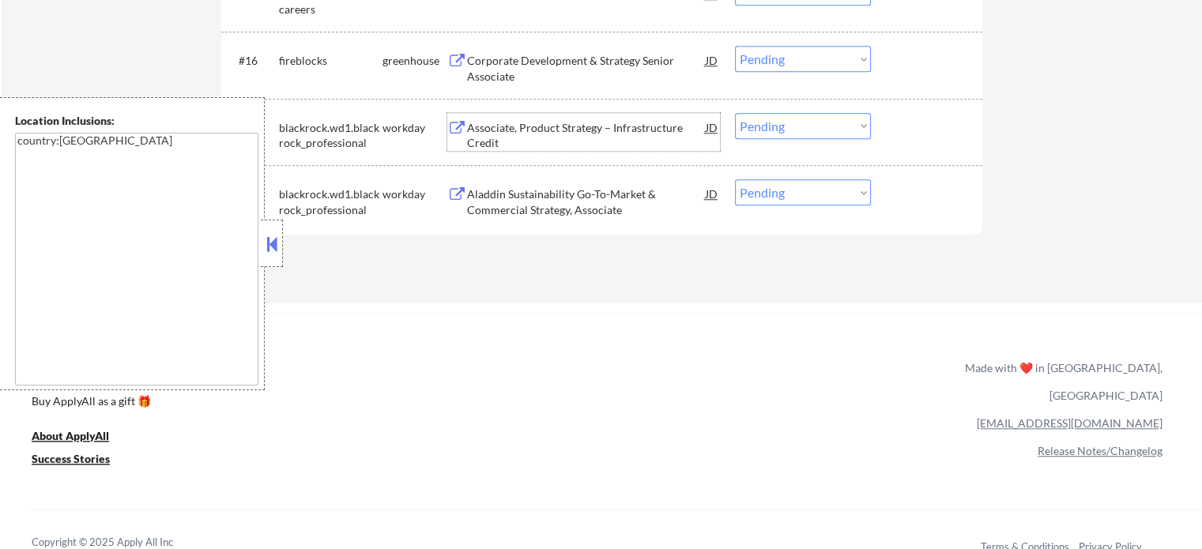
click at [595, 122] on div "Associate, Product Strategy – Infrastructure Credit" at bounding box center [586, 135] width 239 height 31
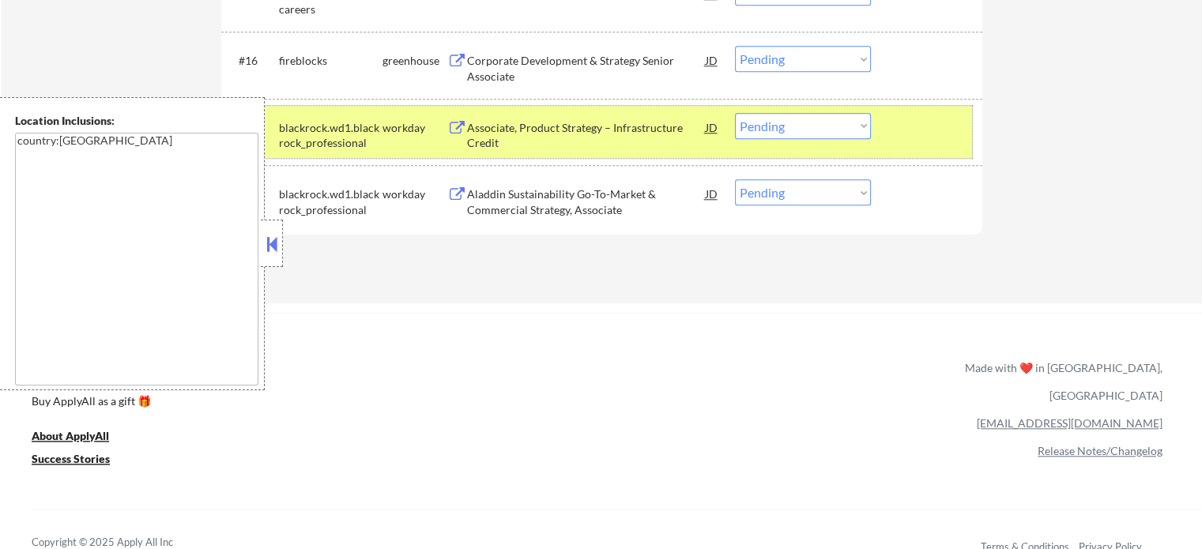
click at [897, 130] on div at bounding box center [928, 127] width 70 height 28
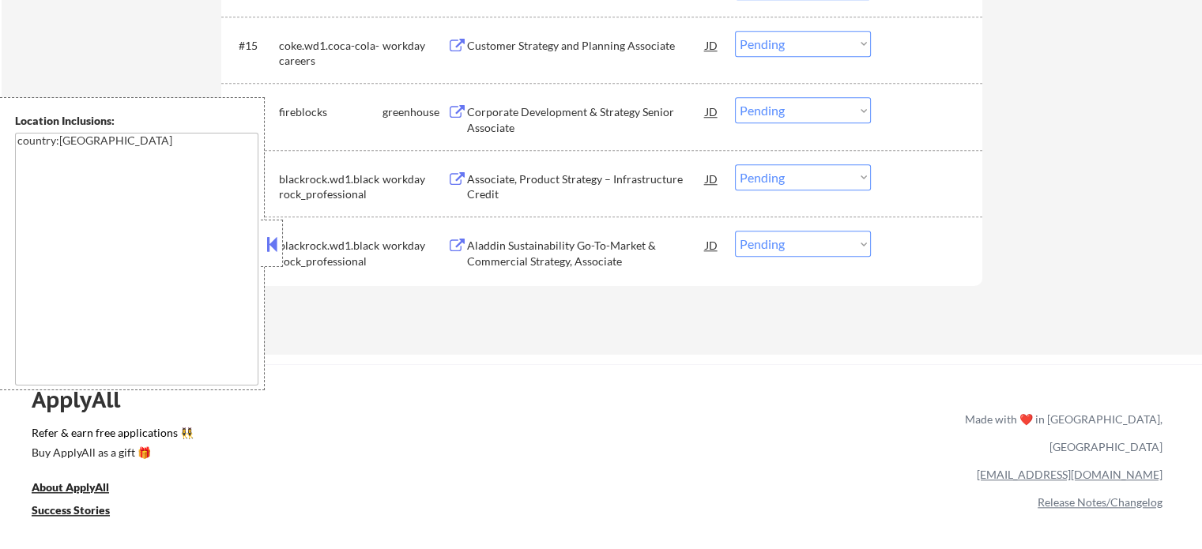
scroll to position [1422, 0]
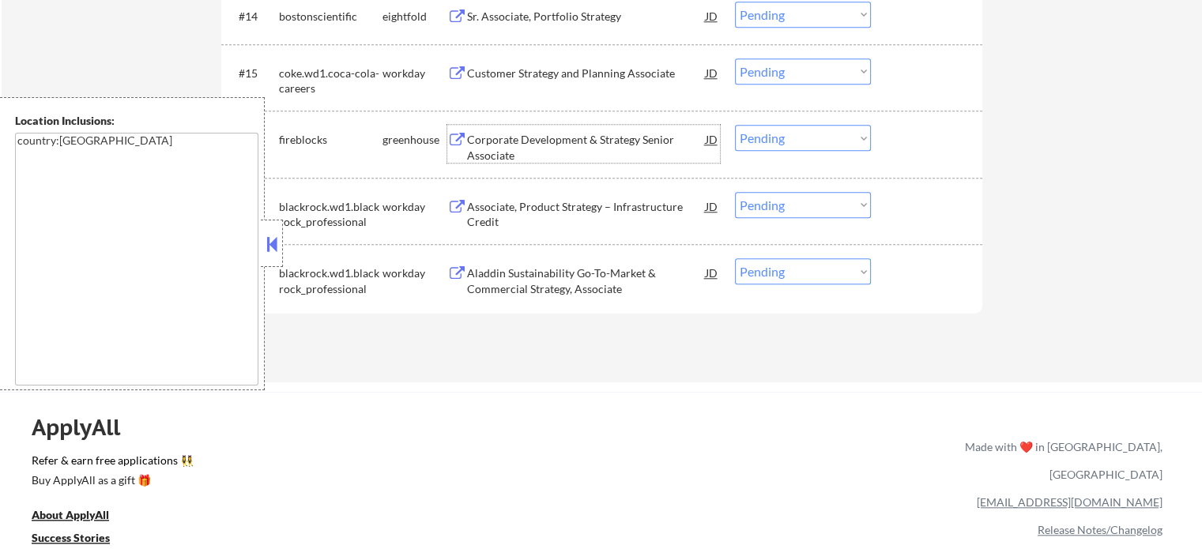
click at [555, 143] on div "Corporate Development & Strategy Senior Associate" at bounding box center [586, 147] width 239 height 31
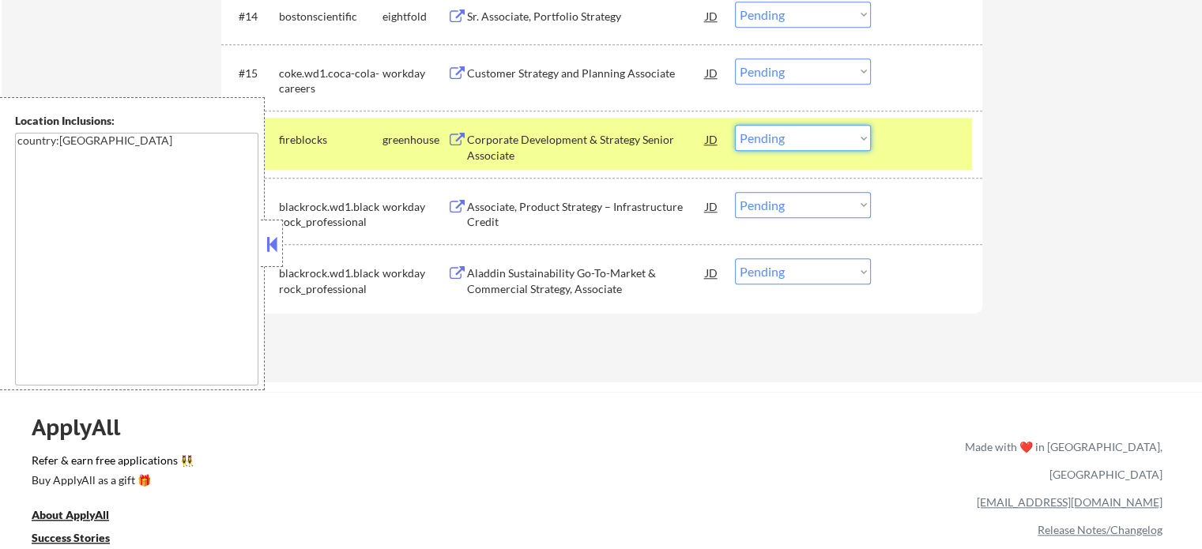
click at [748, 134] on select "Choose an option... Pending Applied Excluded (Questions) Excluded (Expired) Exc…" at bounding box center [803, 138] width 136 height 26
click at [735, 125] on select "Choose an option... Pending Applied Excluded (Questions) Excluded (Expired) Exc…" at bounding box center [803, 138] width 136 height 26
click at [908, 146] on div at bounding box center [928, 139] width 70 height 28
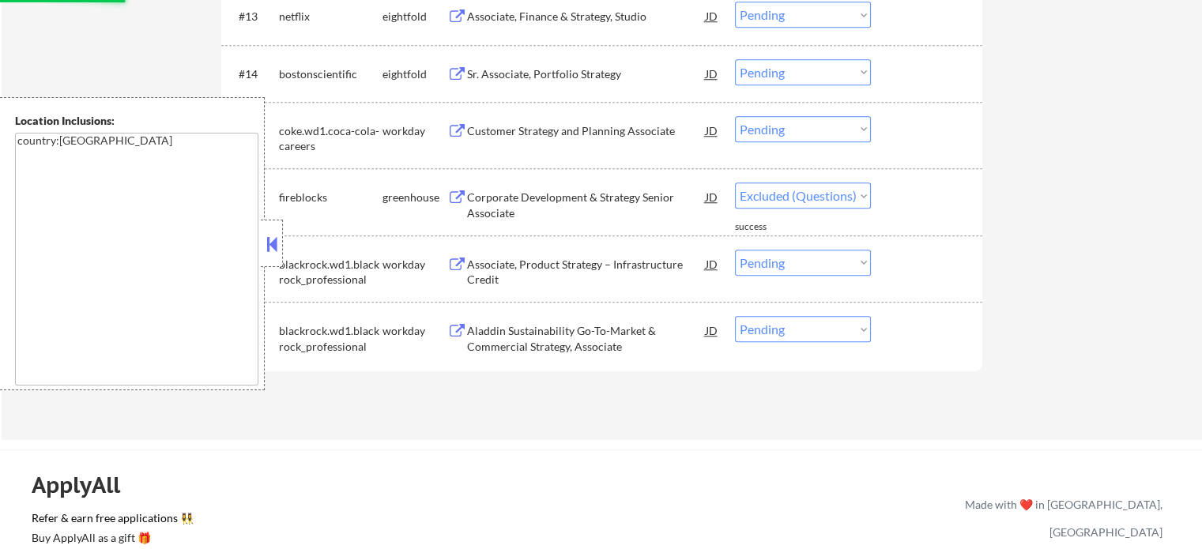
scroll to position [1343, 0]
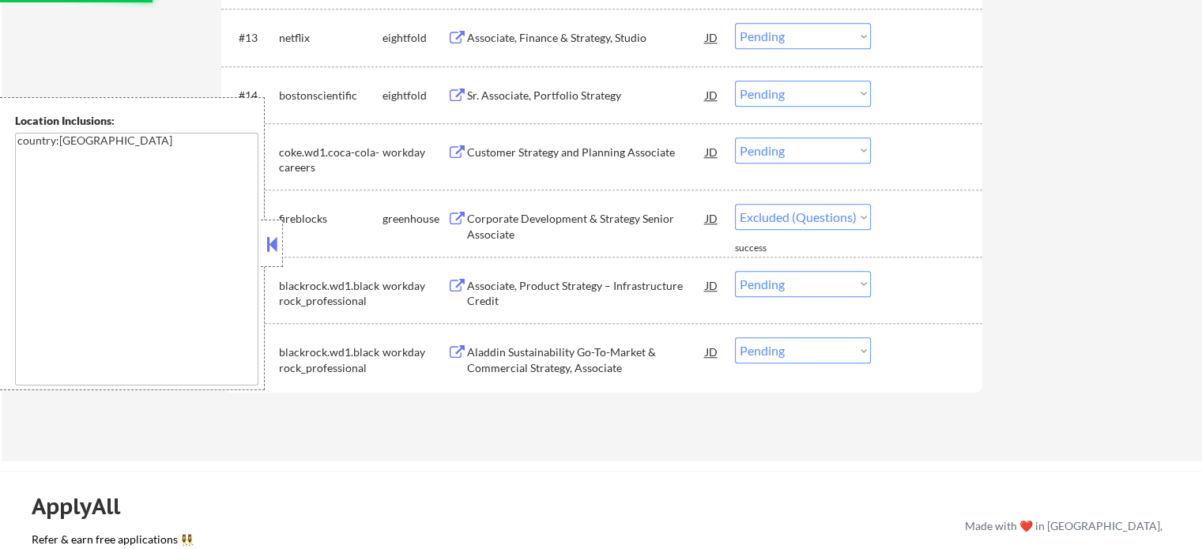
select select ""pending""
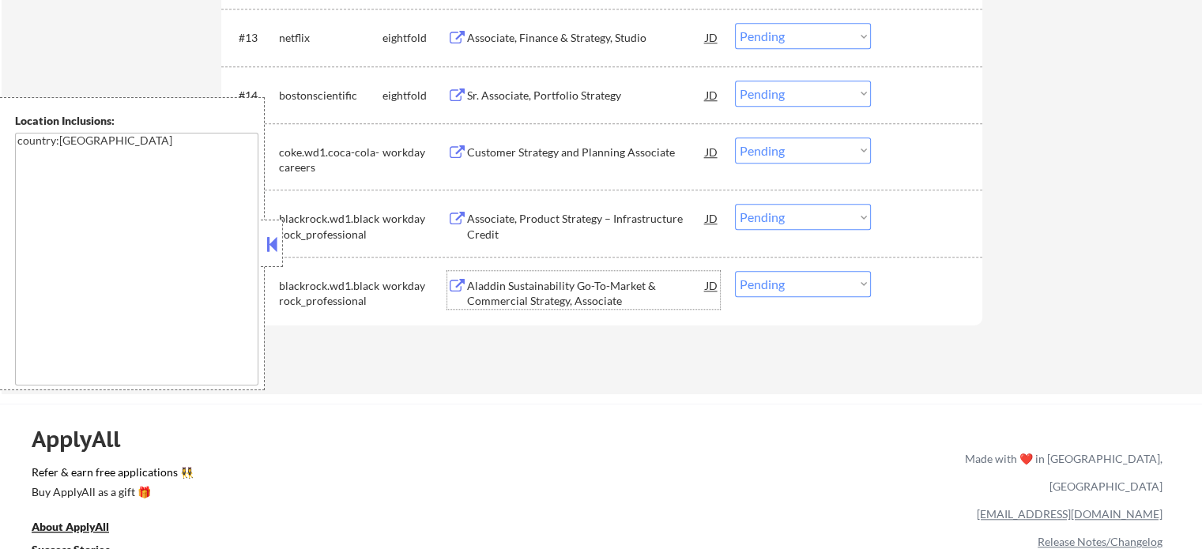
click at [558, 288] on div "Aladdin Sustainability Go-To-Market & Commercial Strategy, Associate" at bounding box center [586, 293] width 239 height 31
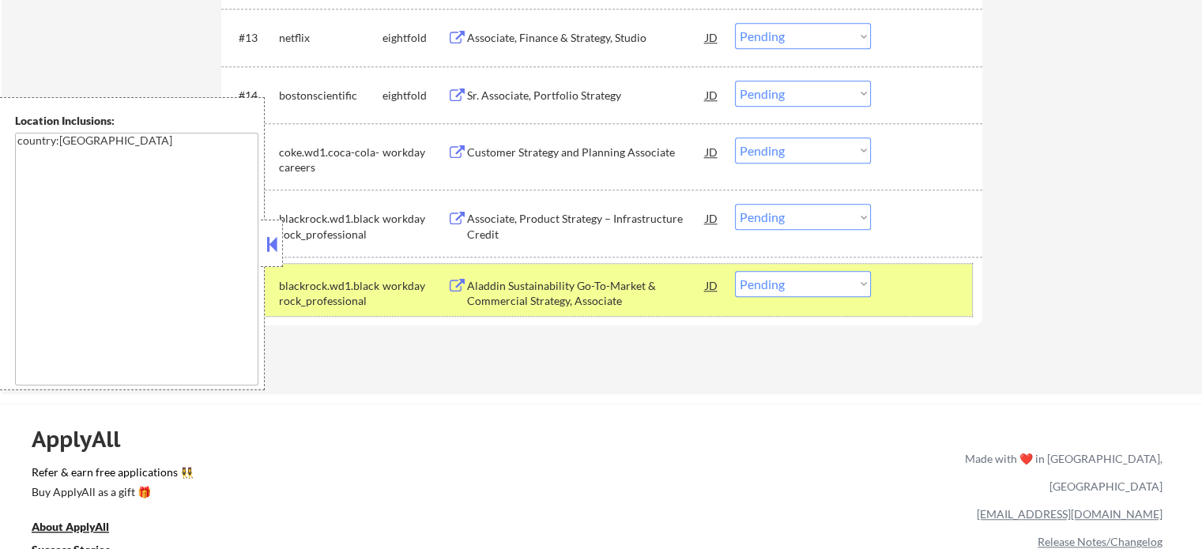
click at [913, 273] on div at bounding box center [928, 285] width 70 height 28
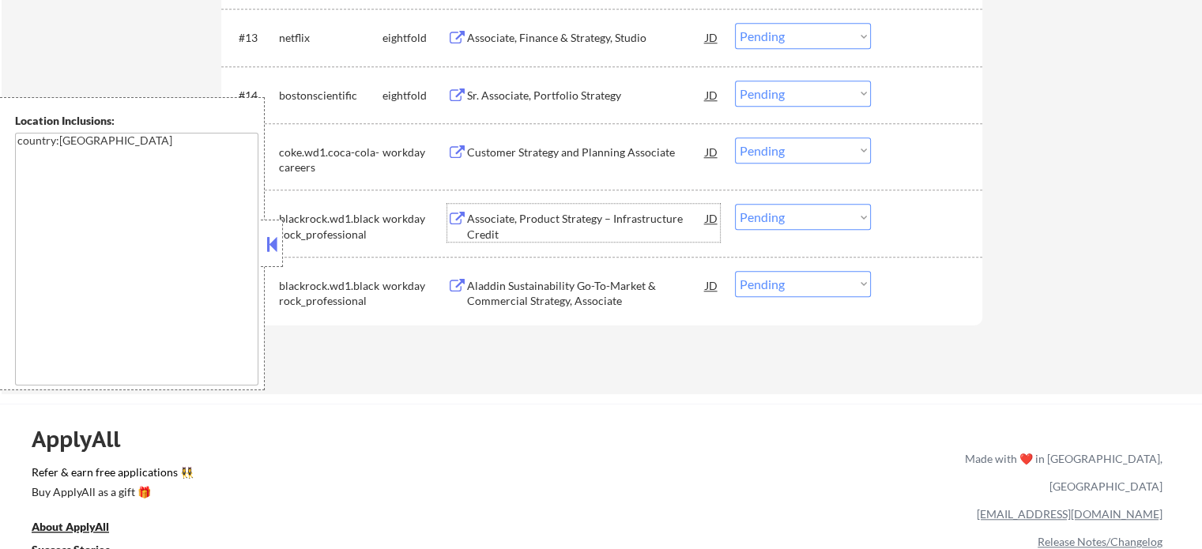
click at [529, 229] on div "Associate, Product Strategy – Infrastructure Credit" at bounding box center [586, 226] width 239 height 31
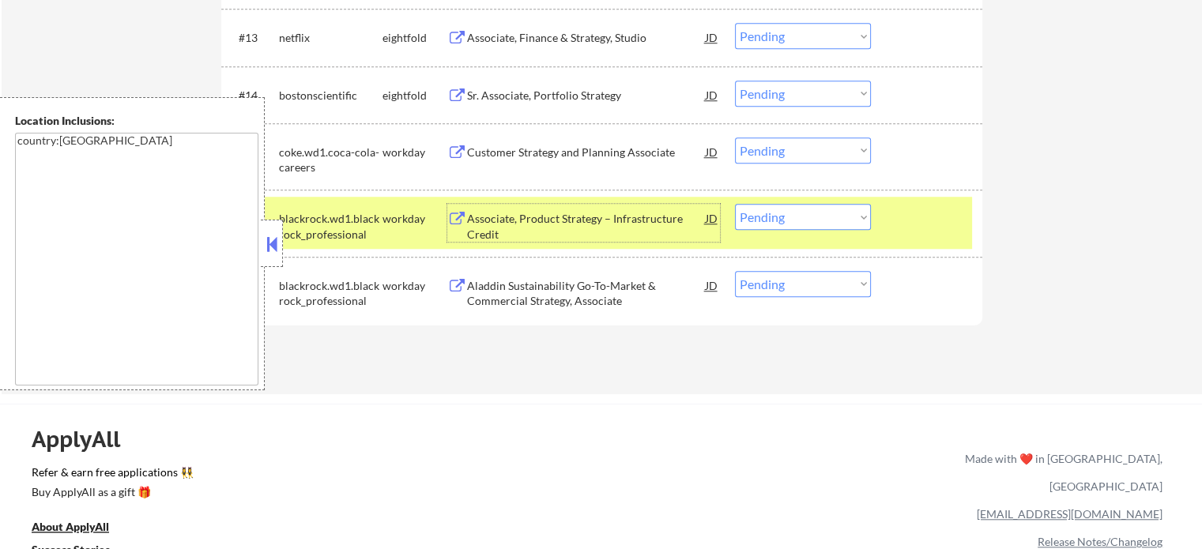
click at [914, 211] on div at bounding box center [928, 218] width 70 height 28
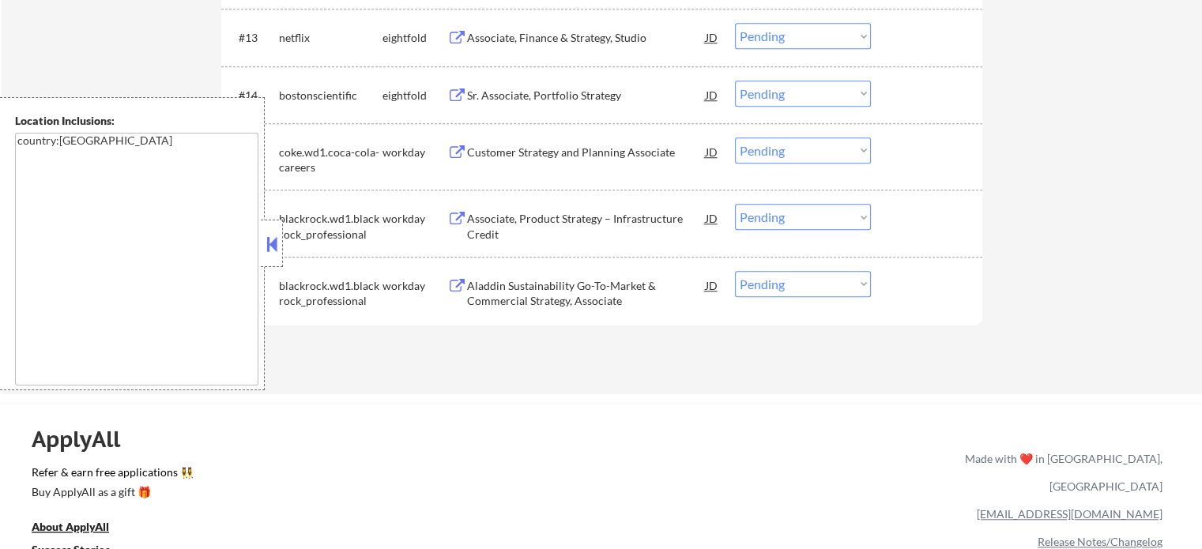
click at [600, 154] on div "Customer Strategy and Planning Associate" at bounding box center [586, 153] width 239 height 16
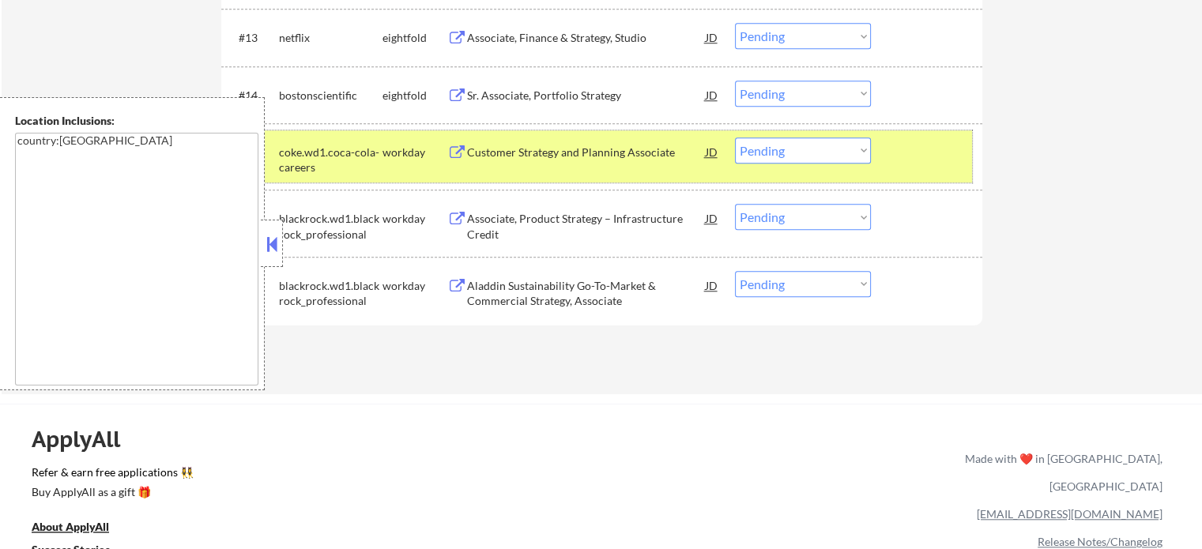
click at [927, 164] on div at bounding box center [928, 151] width 70 height 28
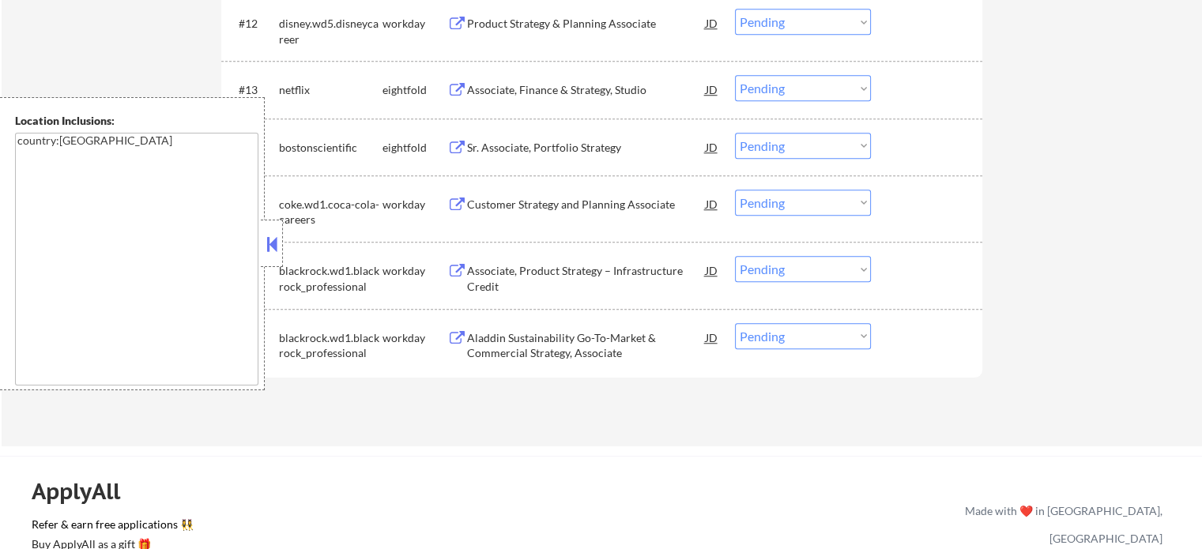
scroll to position [1264, 0]
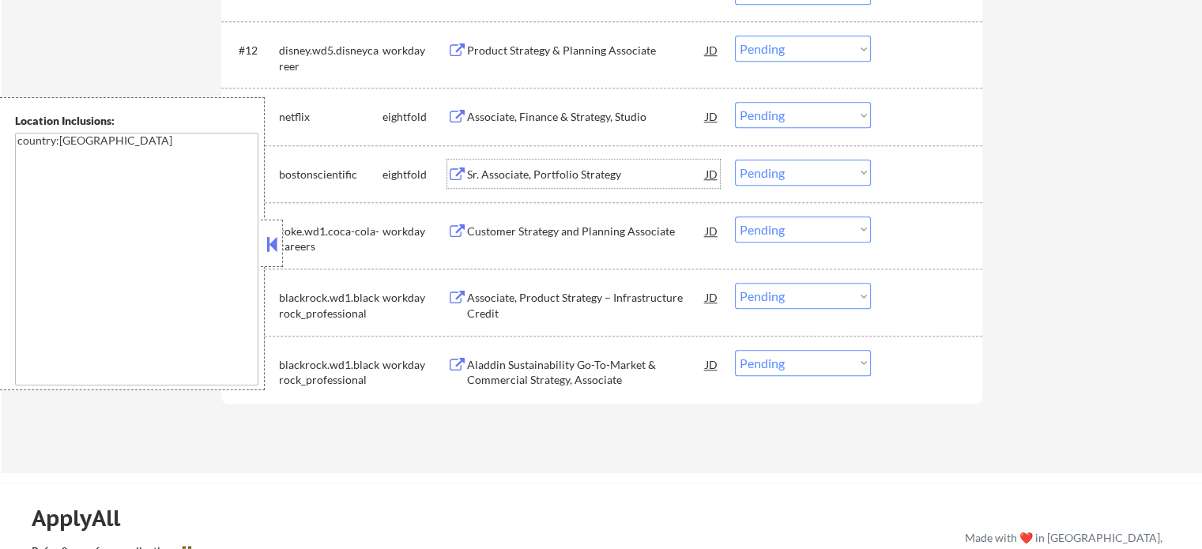
click at [540, 167] on div "Sr. Associate, Portfolio Strategy" at bounding box center [586, 175] width 239 height 16
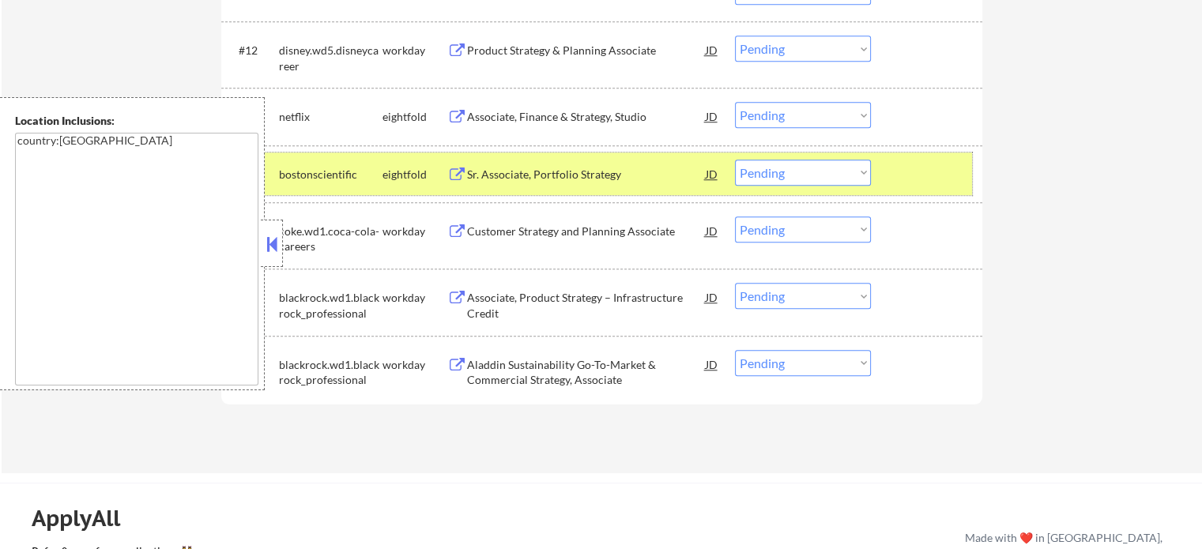
click at [910, 176] on div at bounding box center [928, 174] width 70 height 28
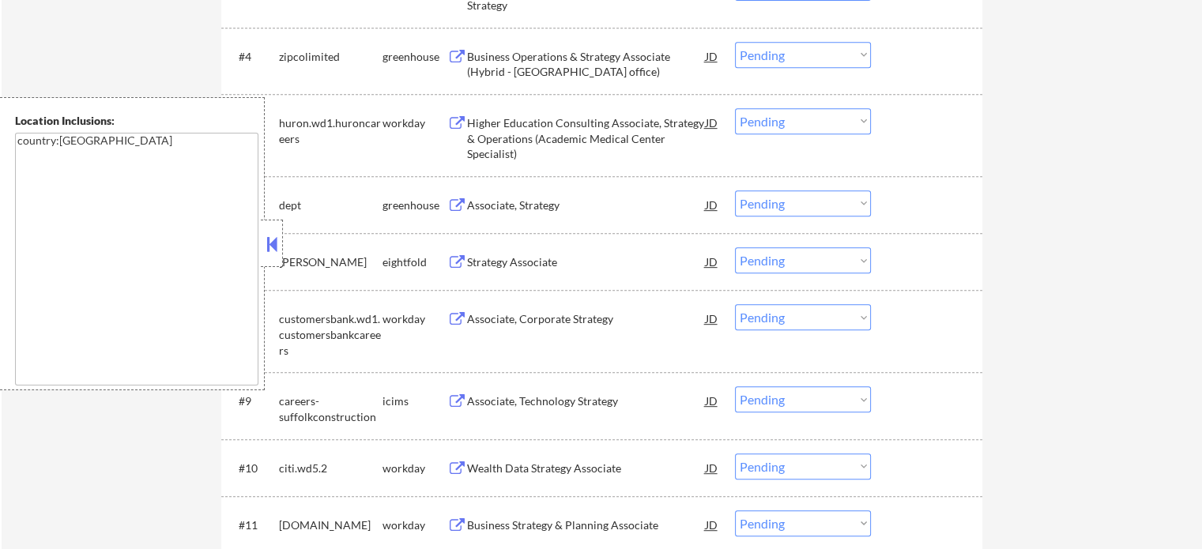
scroll to position [711, 0]
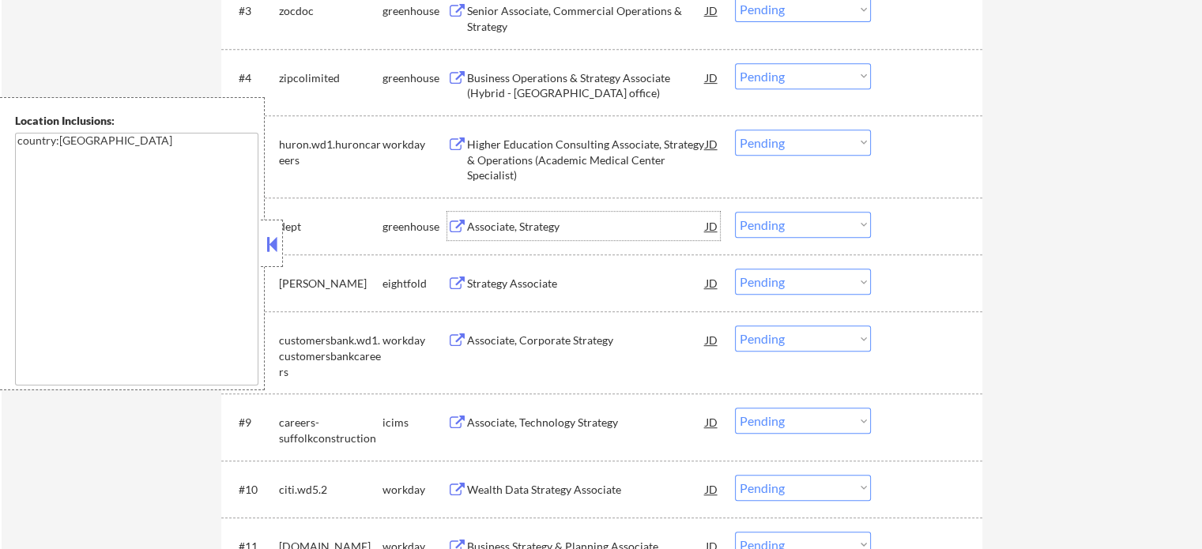
click at [558, 221] on div "Associate, Strategy" at bounding box center [586, 227] width 239 height 16
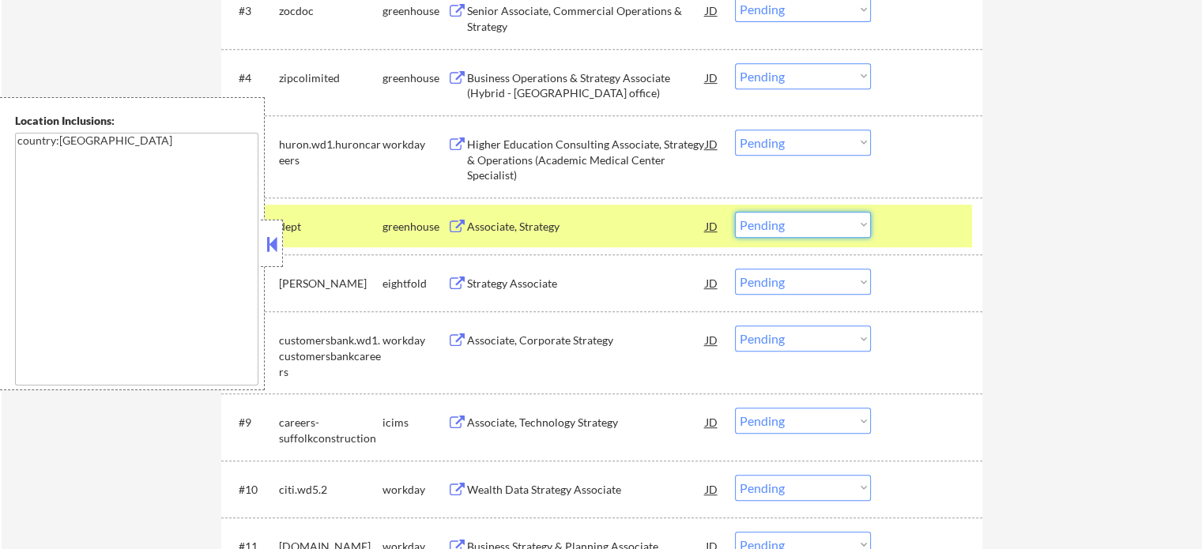
click at [814, 231] on select "Choose an option... Pending Applied Excluded (Questions) Excluded (Expired) Exc…" at bounding box center [803, 225] width 136 height 26
click at [735, 212] on select "Choose an option... Pending Applied Excluded (Questions) Excluded (Expired) Exc…" at bounding box center [803, 225] width 136 height 26
click at [915, 216] on div at bounding box center [928, 226] width 70 height 28
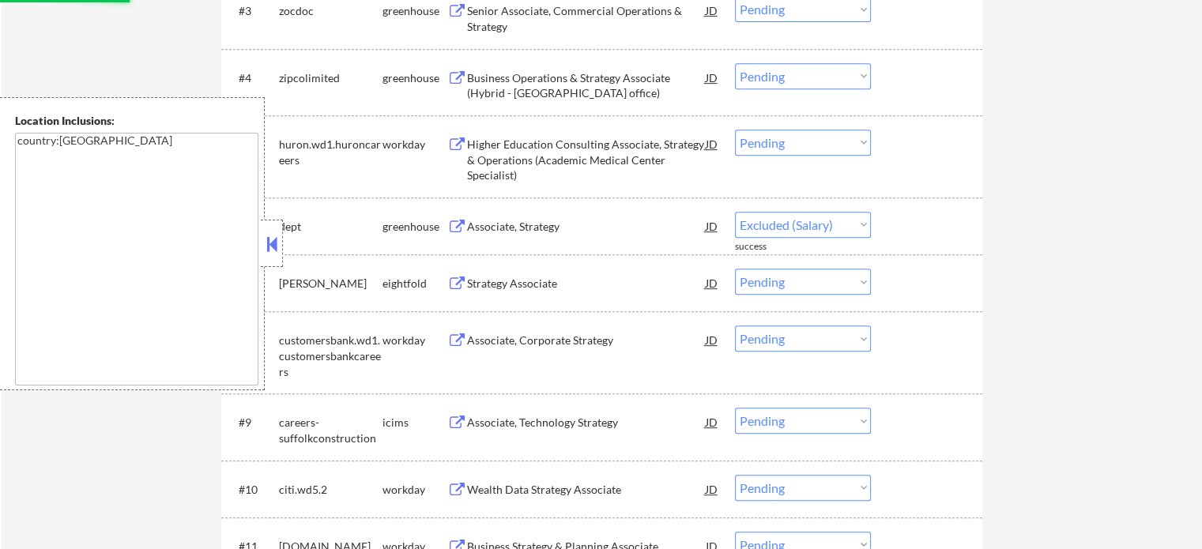
select select ""pending""
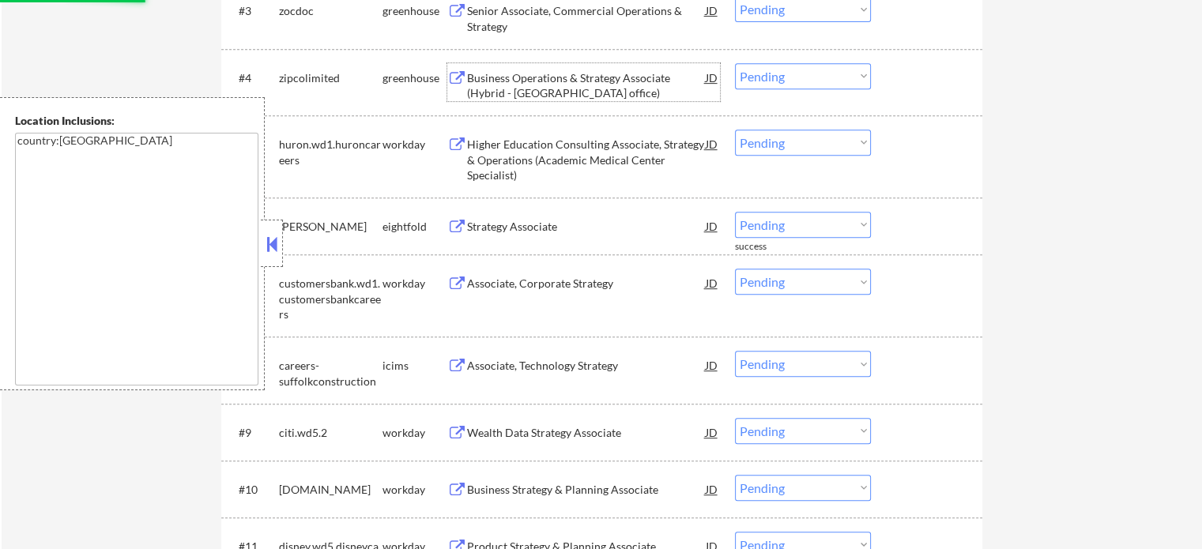
click at [579, 81] on div "Business Operations & Strategy Associate (Hybrid - NYC office)" at bounding box center [586, 85] width 239 height 31
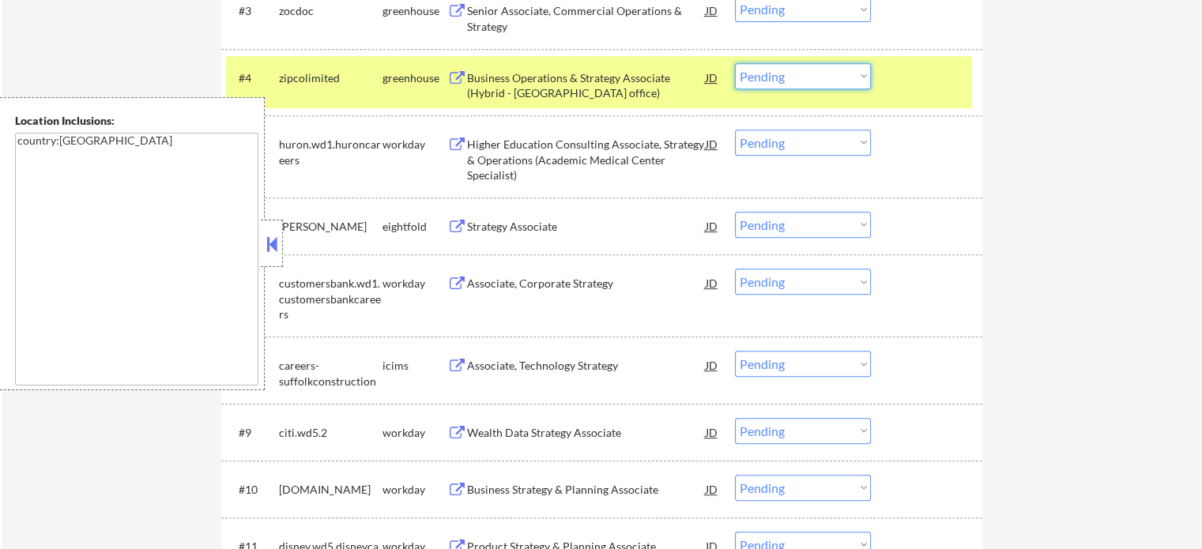
click at [811, 78] on select "Choose an option... Pending Applied Excluded (Questions) Excluded (Expired) Exc…" at bounding box center [803, 76] width 136 height 26
click at [735, 63] on select "Choose an option... Pending Applied Excluded (Questions) Excluded (Expired) Exc…" at bounding box center [803, 76] width 136 height 26
click at [920, 83] on div at bounding box center [928, 77] width 70 height 28
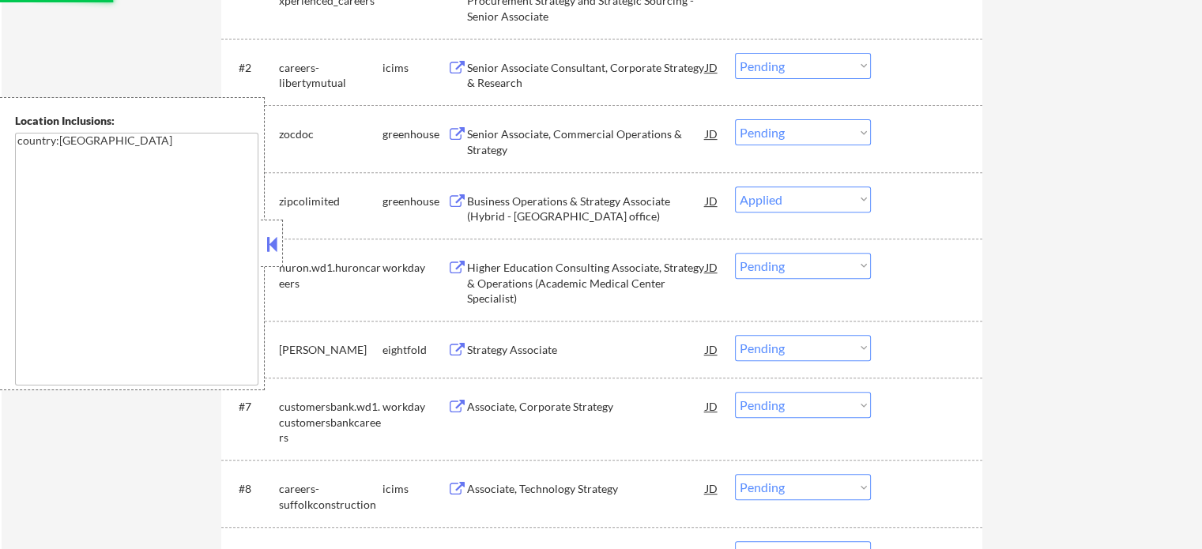
scroll to position [553, 0]
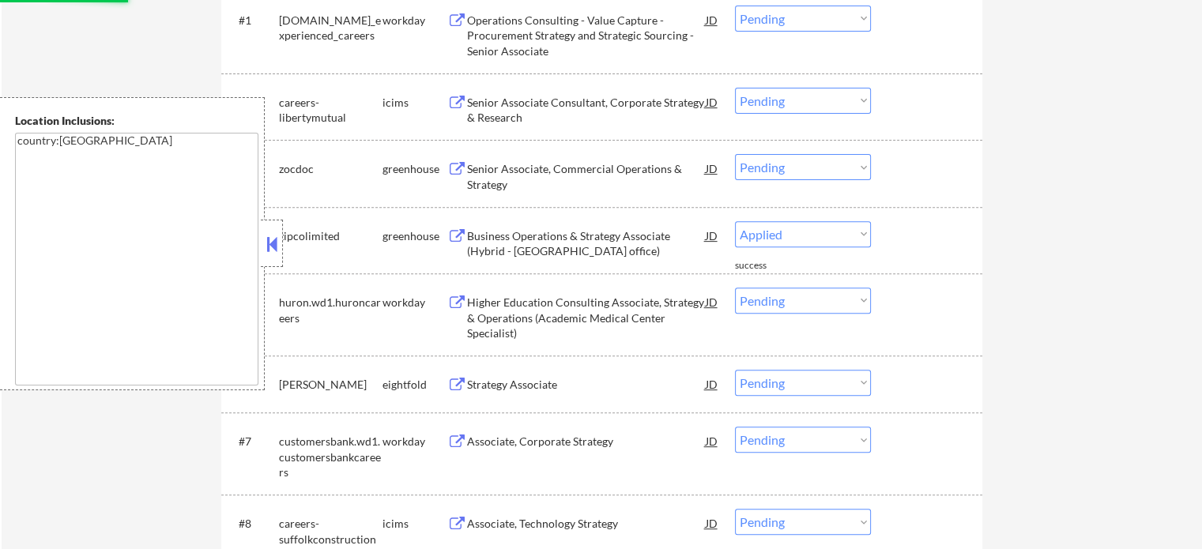
select select ""pending""
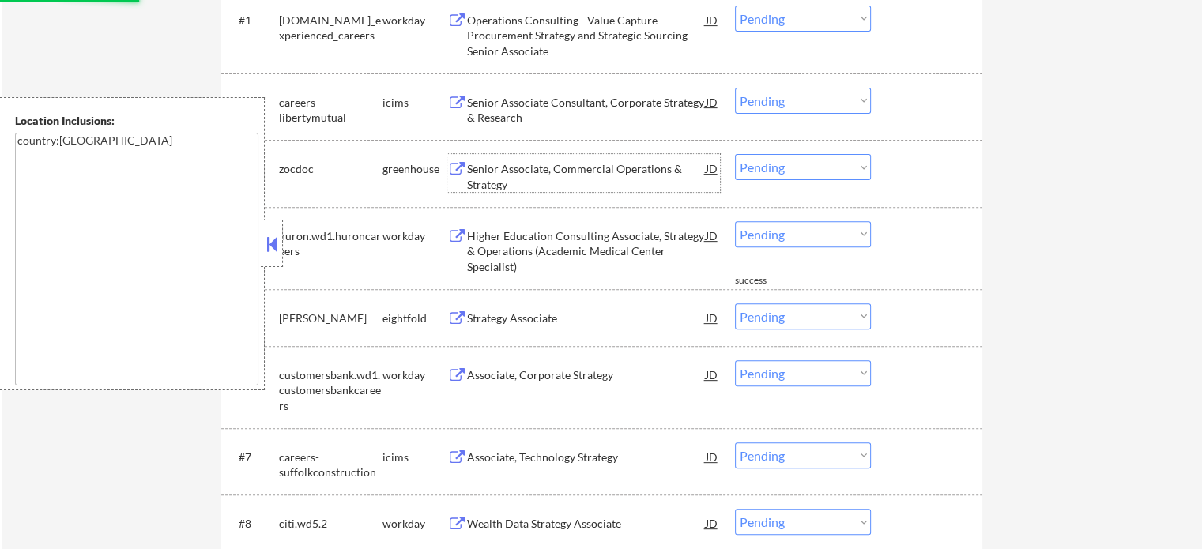
click at [528, 167] on div "Senior Associate, Commercial Operations & Strategy" at bounding box center [586, 176] width 239 height 31
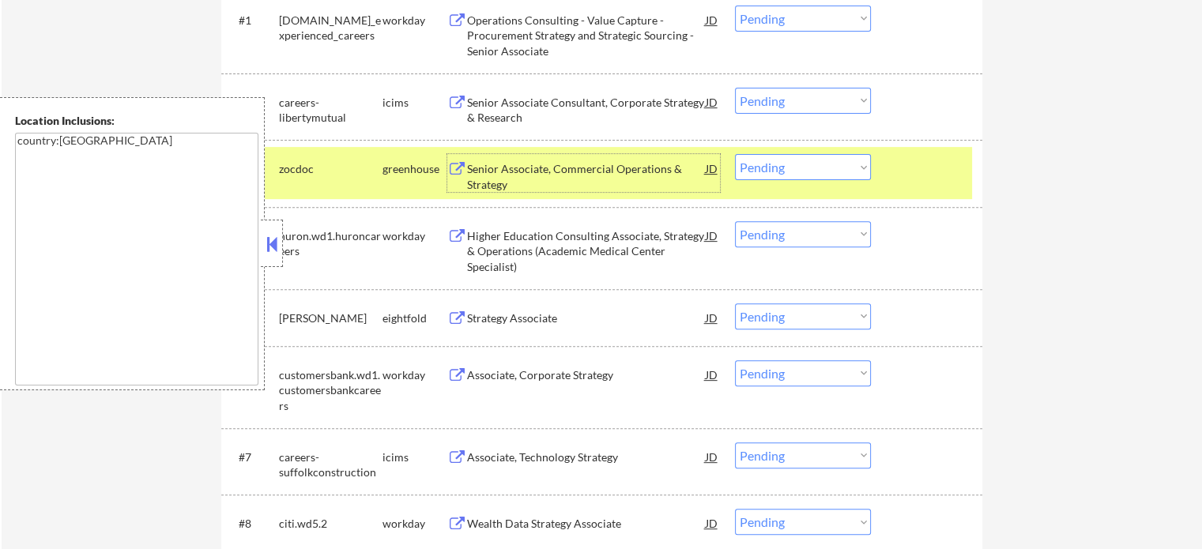
click at [793, 170] on select "Choose an option... Pending Applied Excluded (Questions) Excluded (Expired) Exc…" at bounding box center [803, 167] width 136 height 26
click at [735, 154] on select "Choose an option... Pending Applied Excluded (Questions) Excluded (Expired) Exc…" at bounding box center [803, 167] width 136 height 26
click at [904, 165] on div at bounding box center [928, 168] width 70 height 28
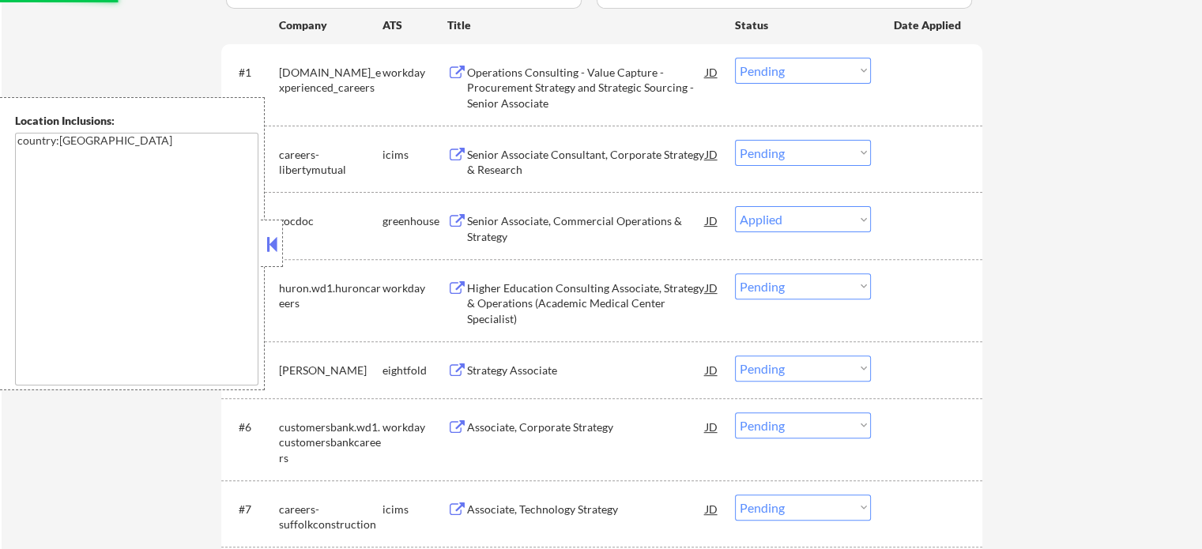
scroll to position [474, 0]
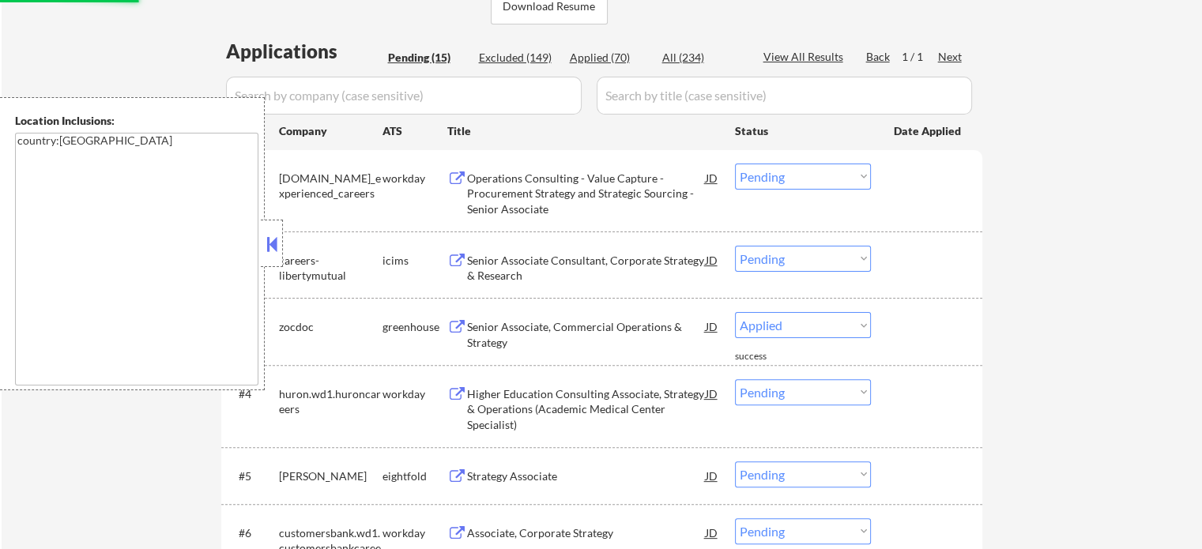
select select ""pending""
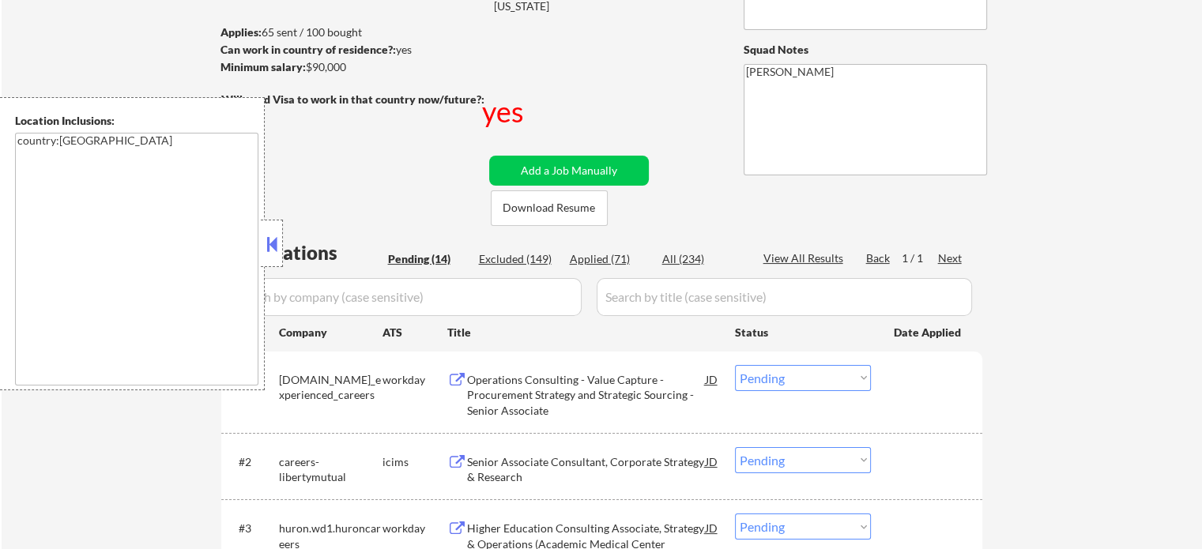
scroll to position [0, 0]
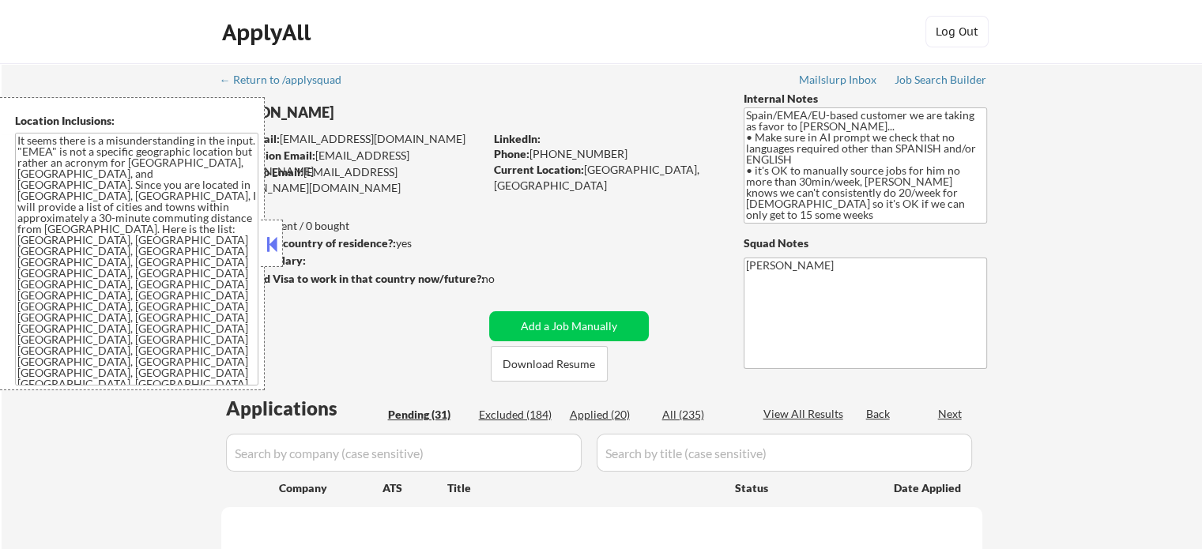
select select ""pending""
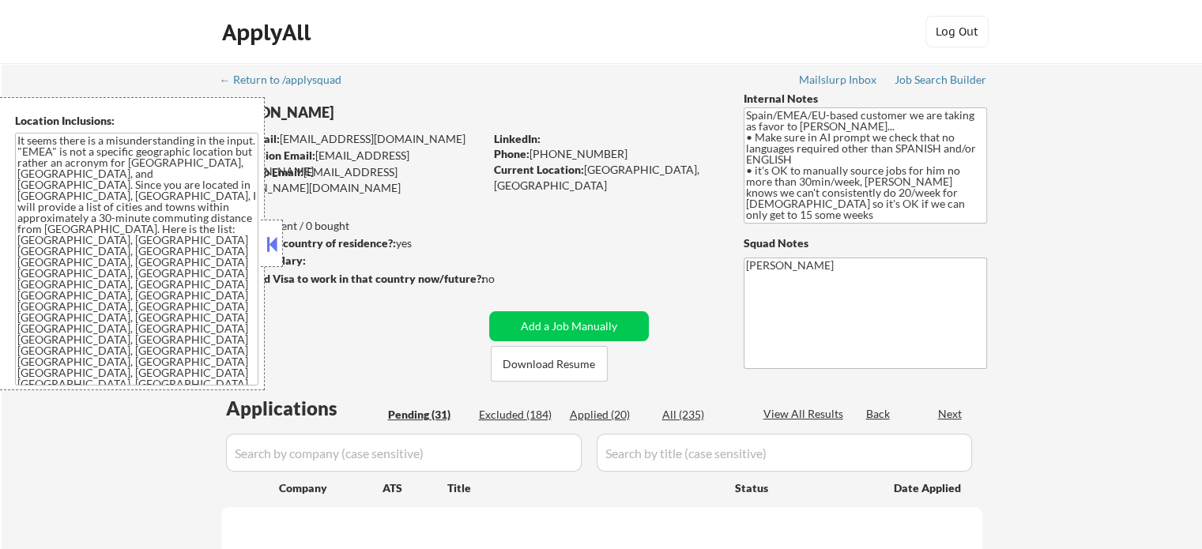
select select ""pending""
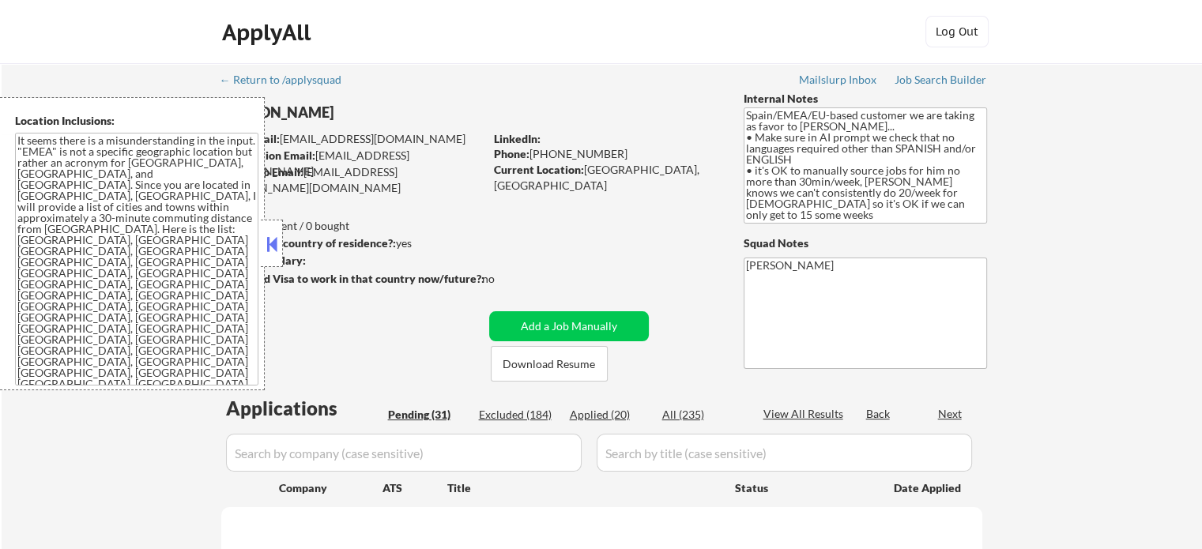
select select ""pending""
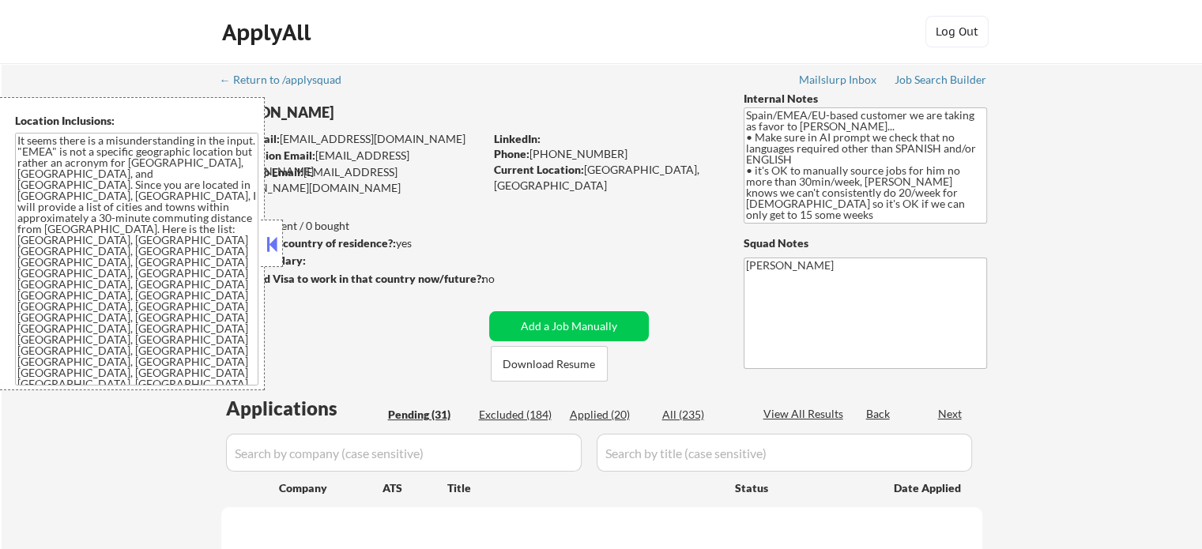
select select ""pending""
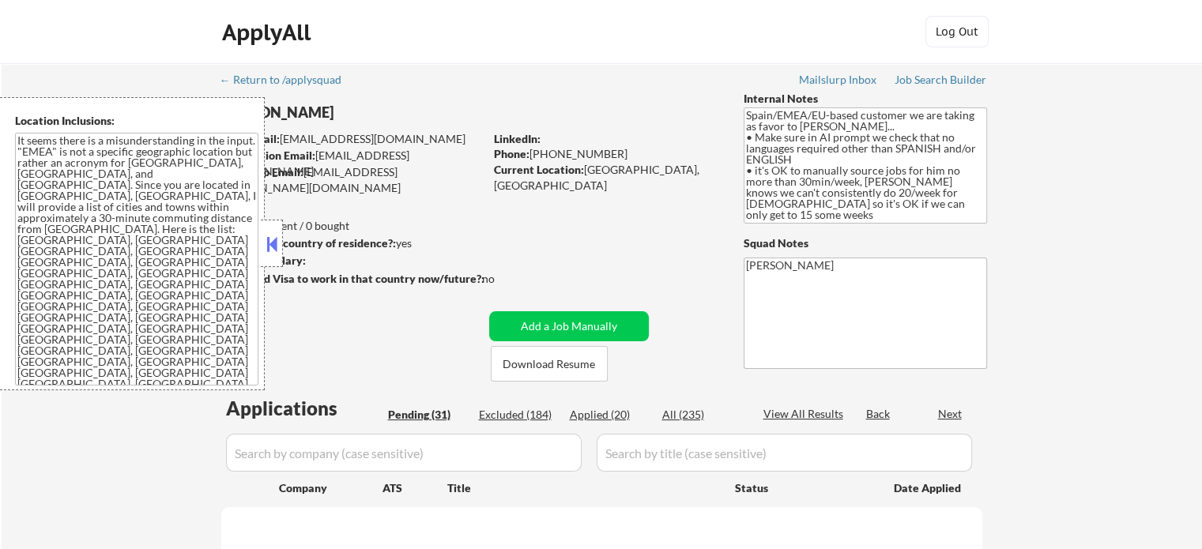
select select ""pending""
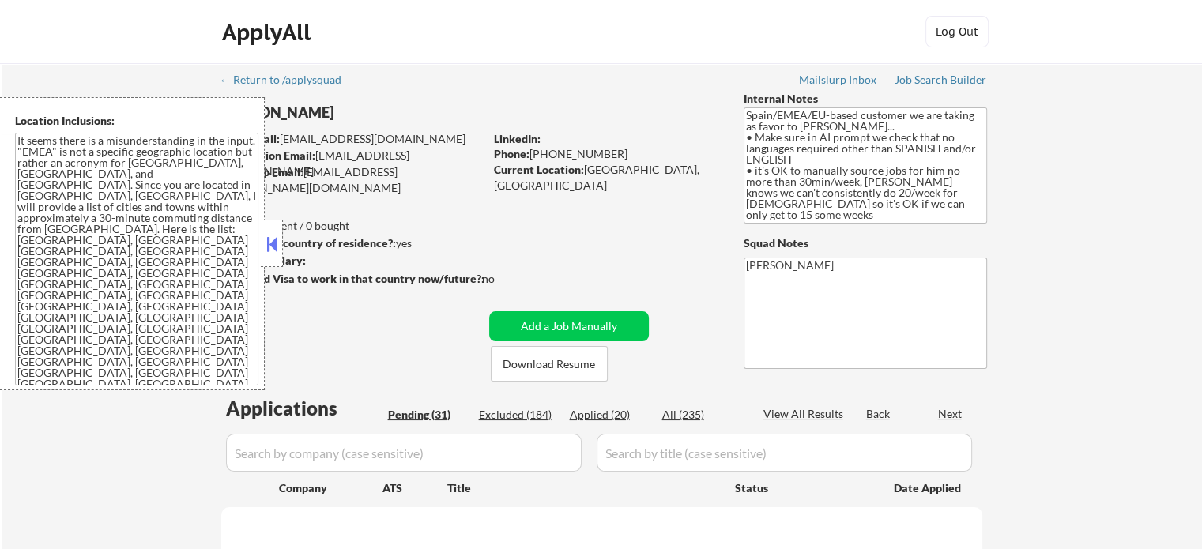
select select ""pending""
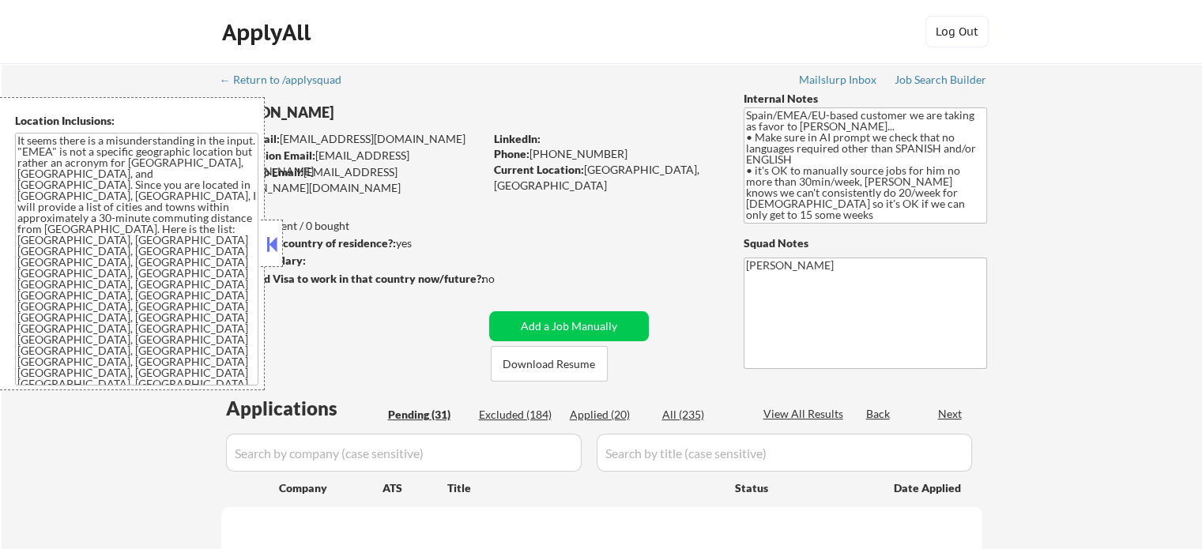
select select ""pending""
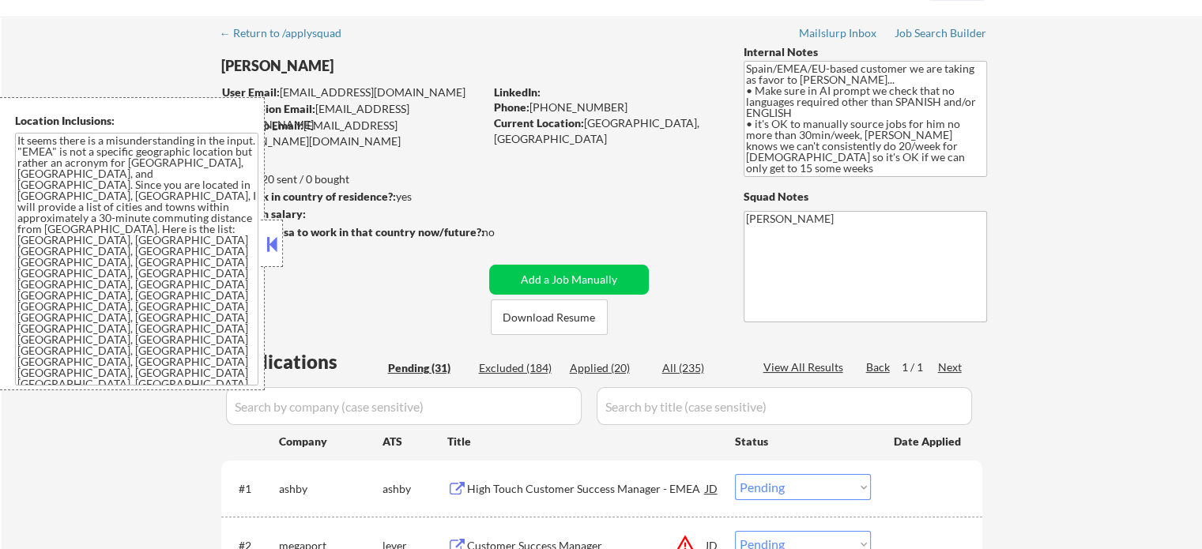
scroll to position [237, 0]
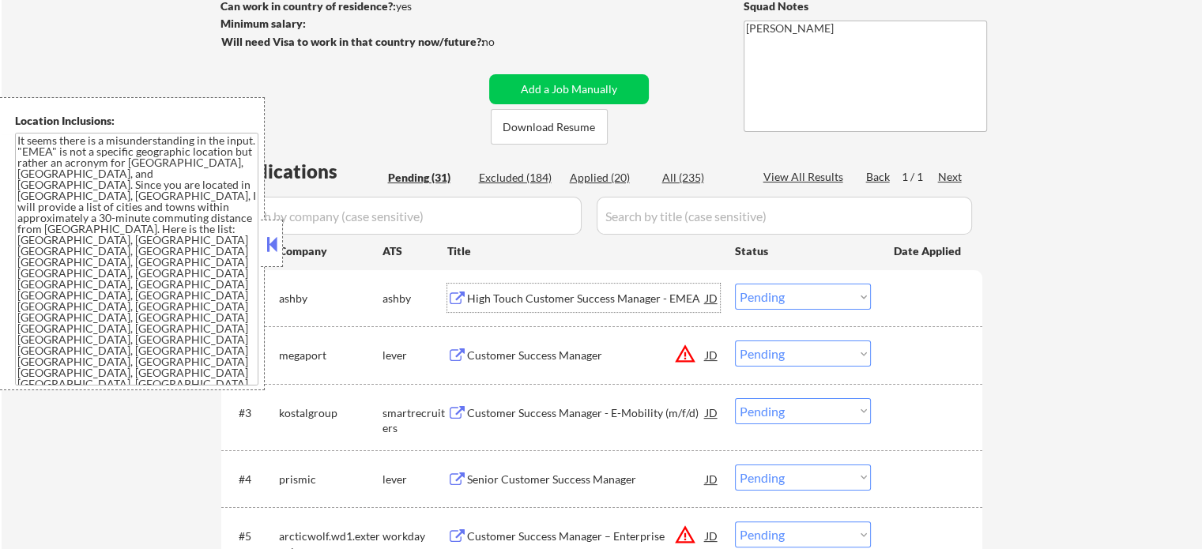
click at [475, 295] on div "High Touch Customer Success Manager - EMEA" at bounding box center [586, 299] width 239 height 16
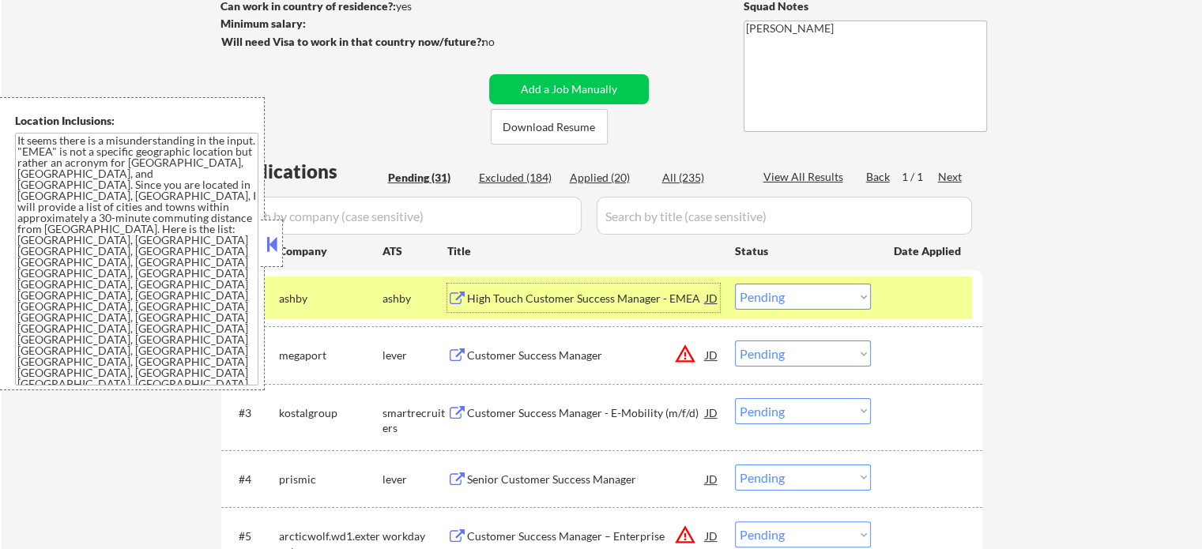
click at [825, 290] on select "Choose an option... Pending Applied Excluded (Questions) Excluded (Expired) Exc…" at bounding box center [803, 297] width 136 height 26
click at [735, 284] on select "Choose an option... Pending Applied Excluded (Questions) Excluded (Expired) Exc…" at bounding box center [803, 297] width 136 height 26
click at [905, 294] on div at bounding box center [928, 298] width 70 height 28
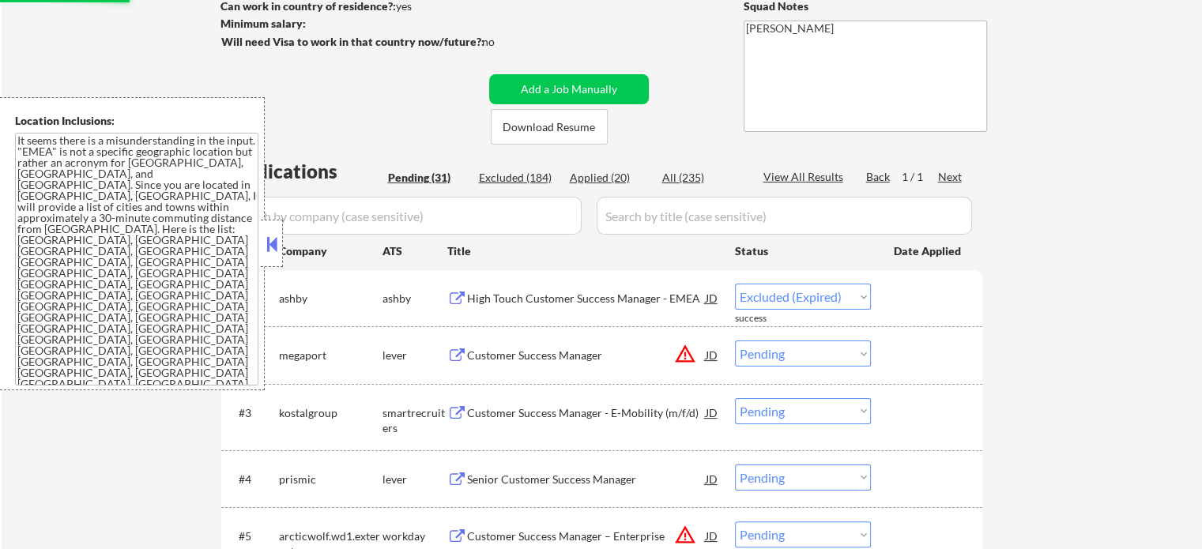
select select ""pending""
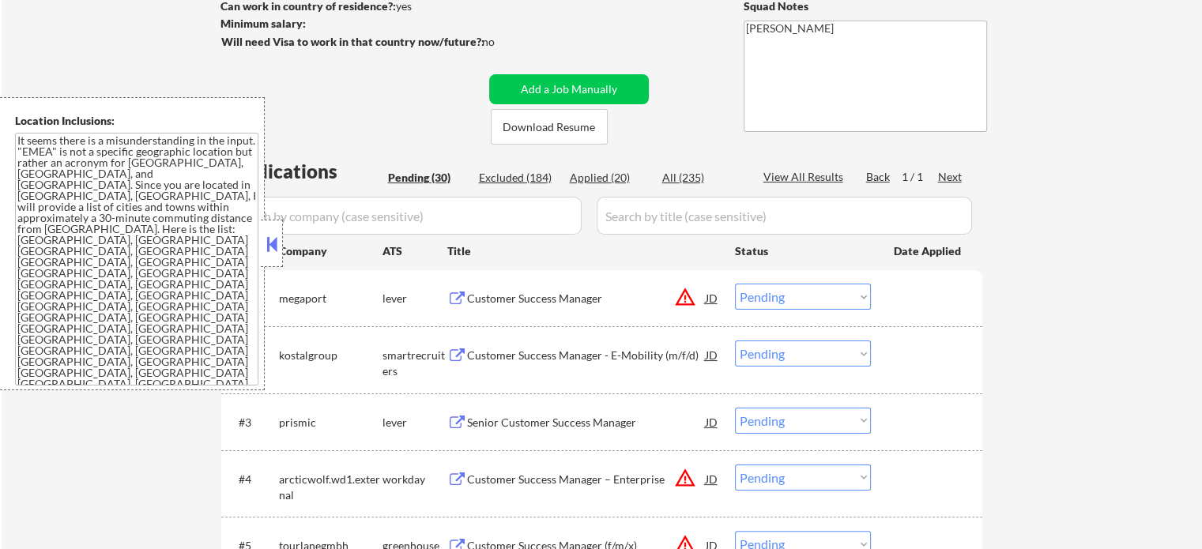
click at [521, 363] on div "Customer Success Manager - E-Mobility (m/f/d)" at bounding box center [586, 354] width 239 height 28
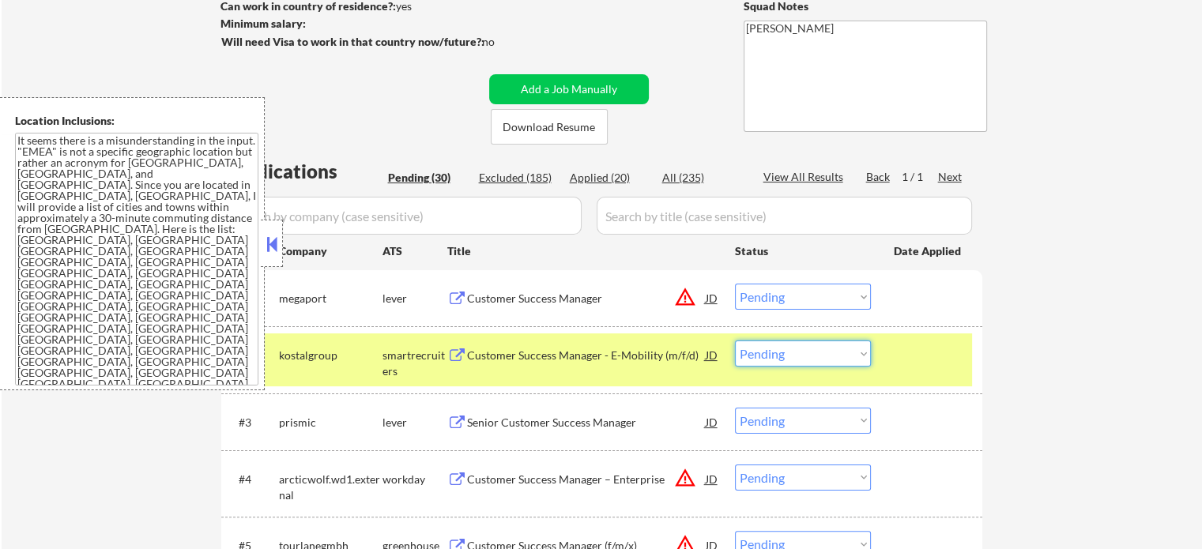
click at [799, 350] on select "Choose an option... Pending Applied Excluded (Questions) Excluded (Expired) Exc…" at bounding box center [803, 353] width 136 height 26
click at [735, 340] on select "Choose an option... Pending Applied Excluded (Questions) Excluded (Expired) Exc…" at bounding box center [803, 353] width 136 height 26
click at [932, 369] on div "#2 kostalgroup smartrecruiters Customer Success Manager - E-Mobility (m/f/d) JD…" at bounding box center [599, 359] width 746 height 52
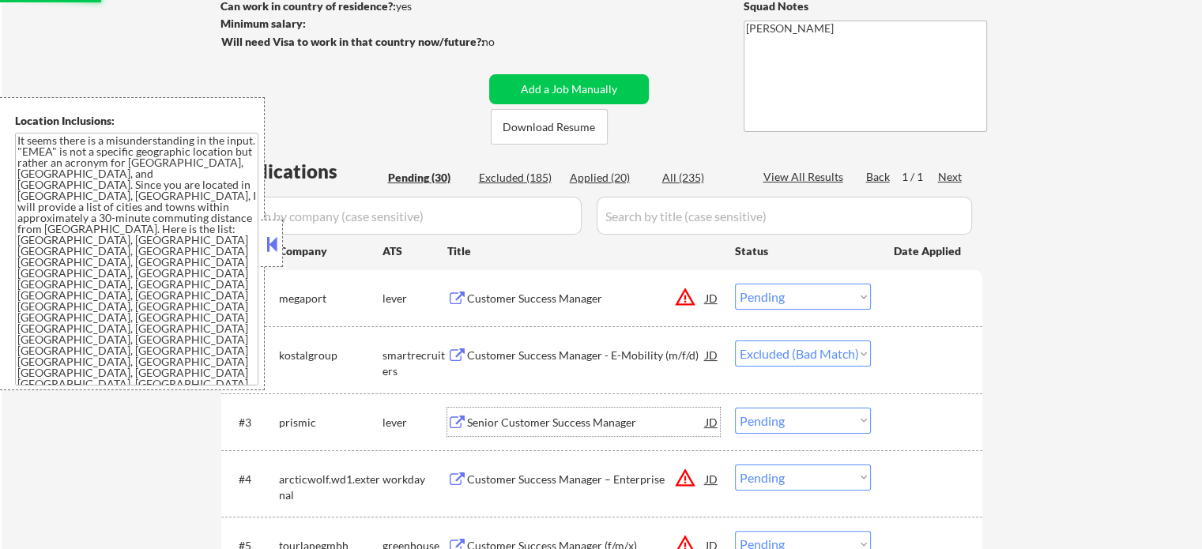
click at [574, 423] on div "Senior Customer Success Manager" at bounding box center [586, 423] width 239 height 16
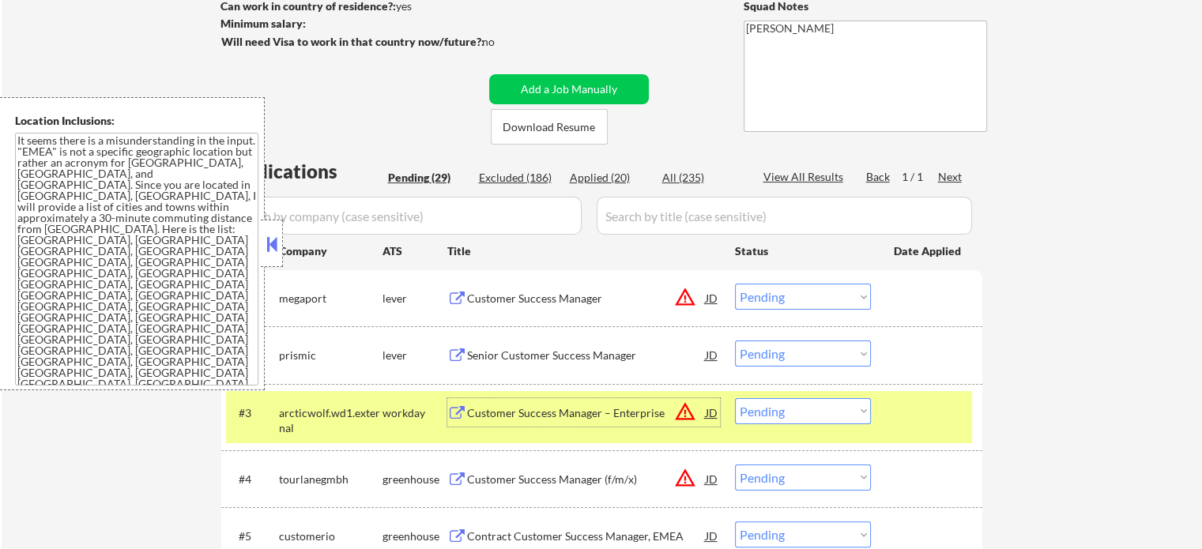
click at [803, 407] on select "Choose an option... Pending Applied Excluded (Questions) Excluded (Expired) Exc…" at bounding box center [803, 411] width 136 height 26
click at [911, 413] on div at bounding box center [928, 412] width 70 height 28
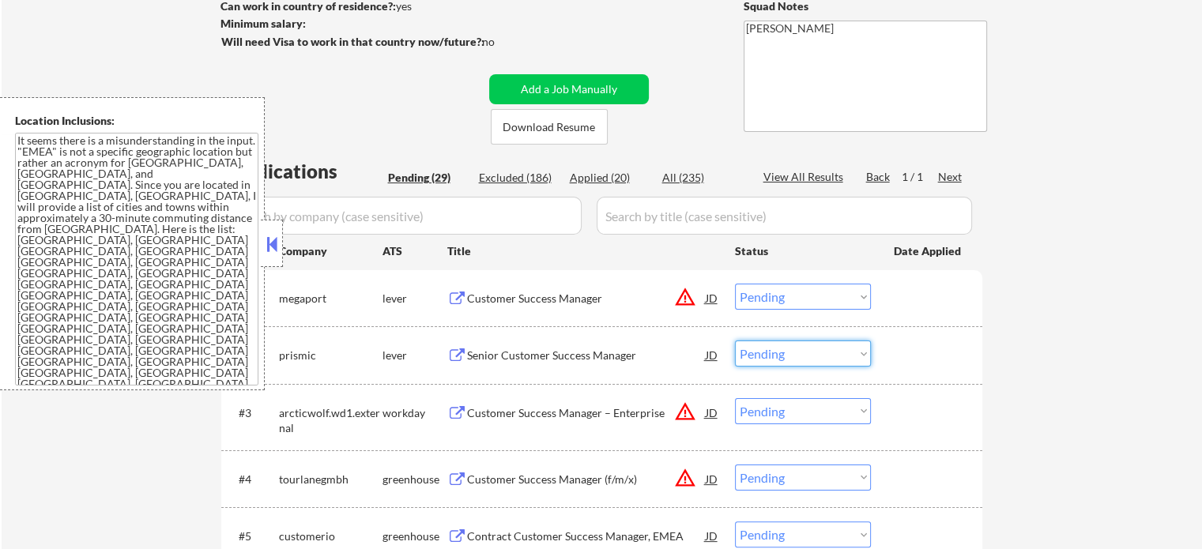
click at [825, 351] on select "Choose an option... Pending Applied Excluded (Questions) Excluded (Expired) Exc…" at bounding box center [803, 353] width 136 height 26
click at [735, 340] on select "Choose an option... Pending Applied Excluded (Questions) Excluded (Expired) Exc…" at bounding box center [803, 353] width 136 height 26
click at [932, 366] on div at bounding box center [928, 354] width 70 height 28
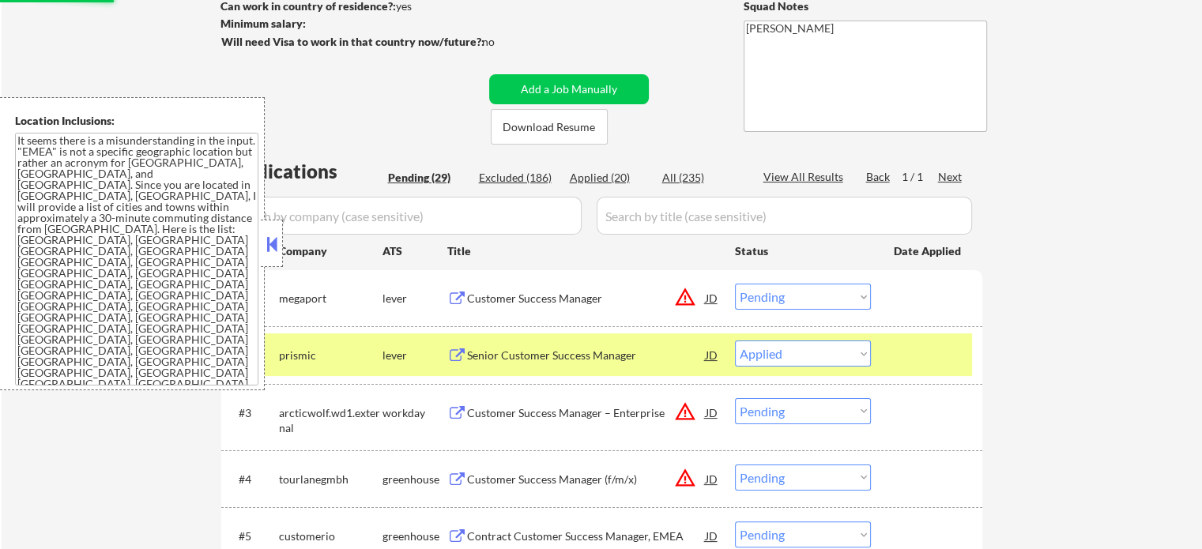
click at [935, 385] on div "#3 arcticwolf.wd1.external workday Customer Success Manager – Enterprise JD war…" at bounding box center [601, 417] width 761 height 66
click at [934, 353] on div at bounding box center [928, 354] width 70 height 28
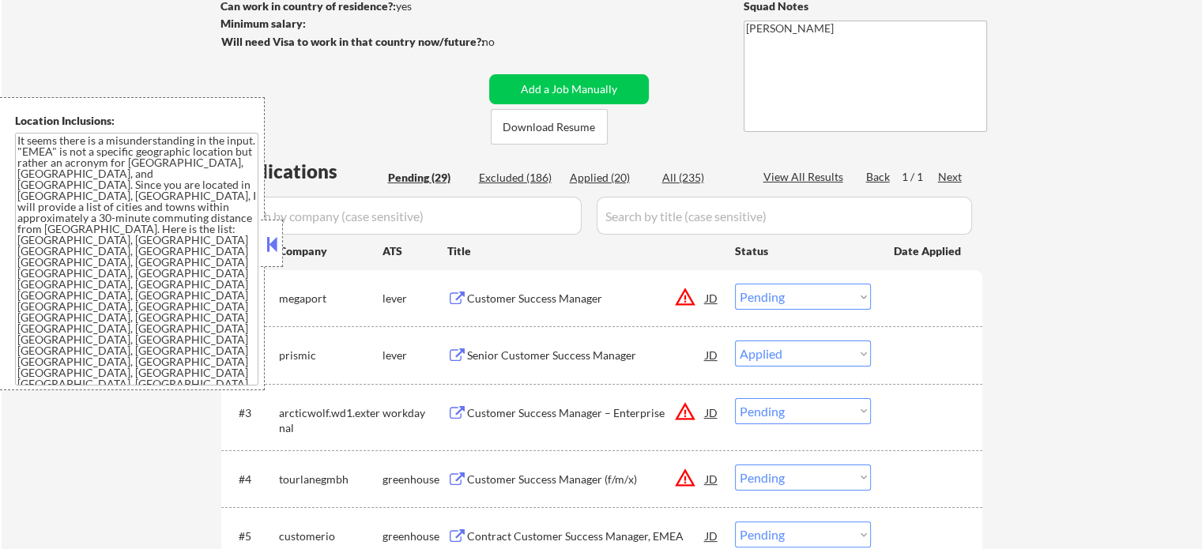
select select ""pending""
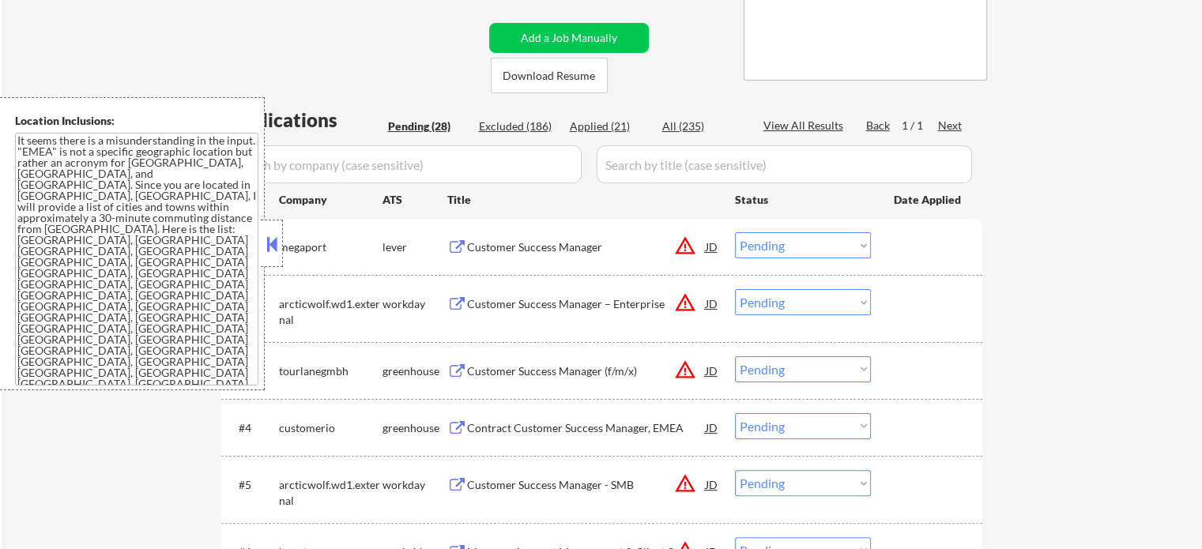
scroll to position [316, 0]
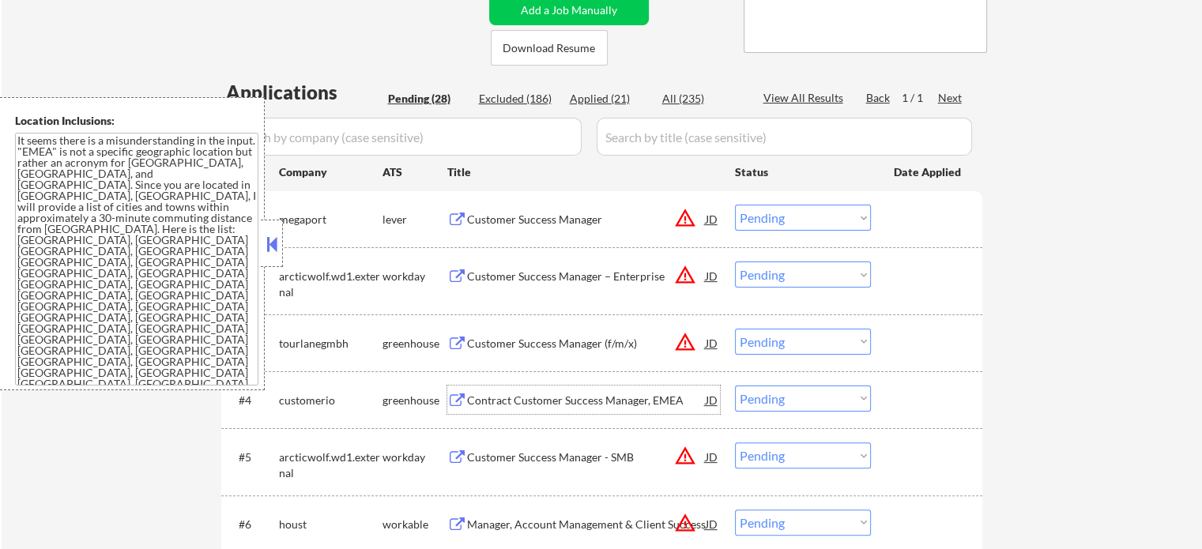
click at [487, 397] on div "Contract Customer Success Manager, EMEA" at bounding box center [586, 401] width 239 height 16
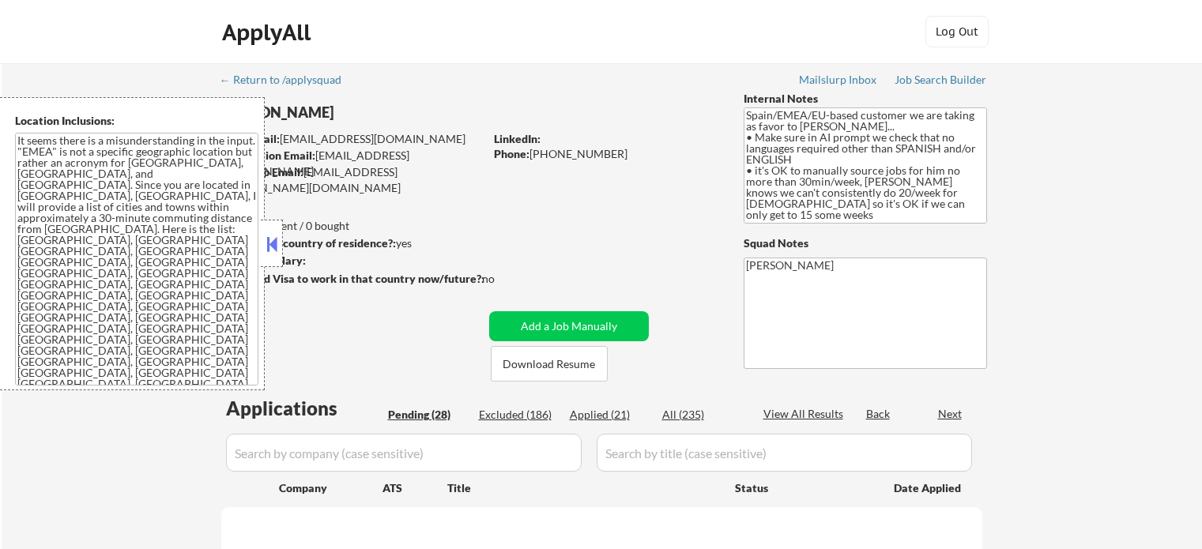
select select ""pending""
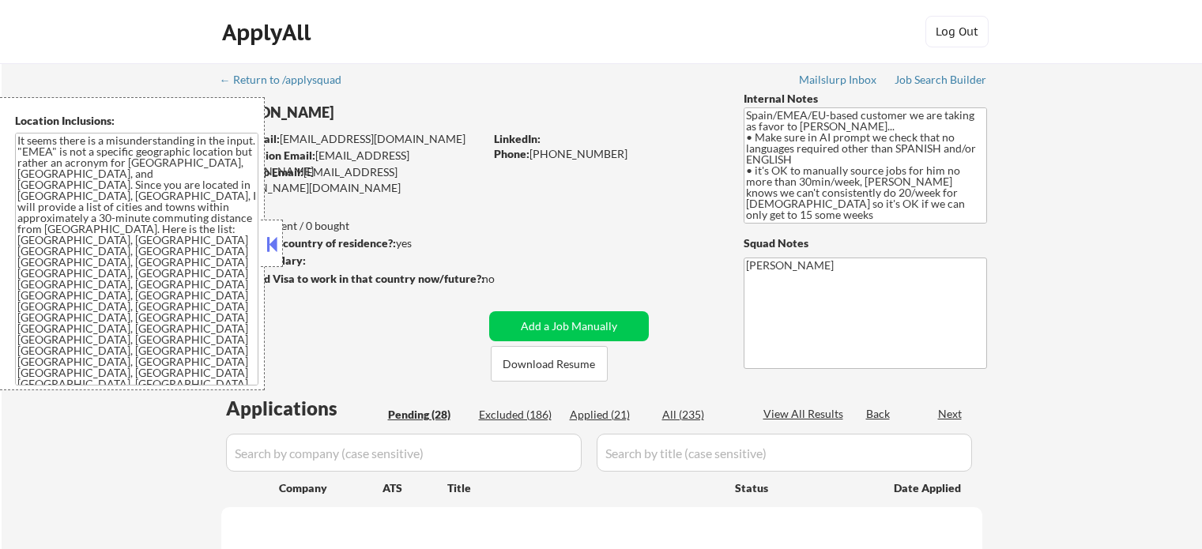
select select ""pending""
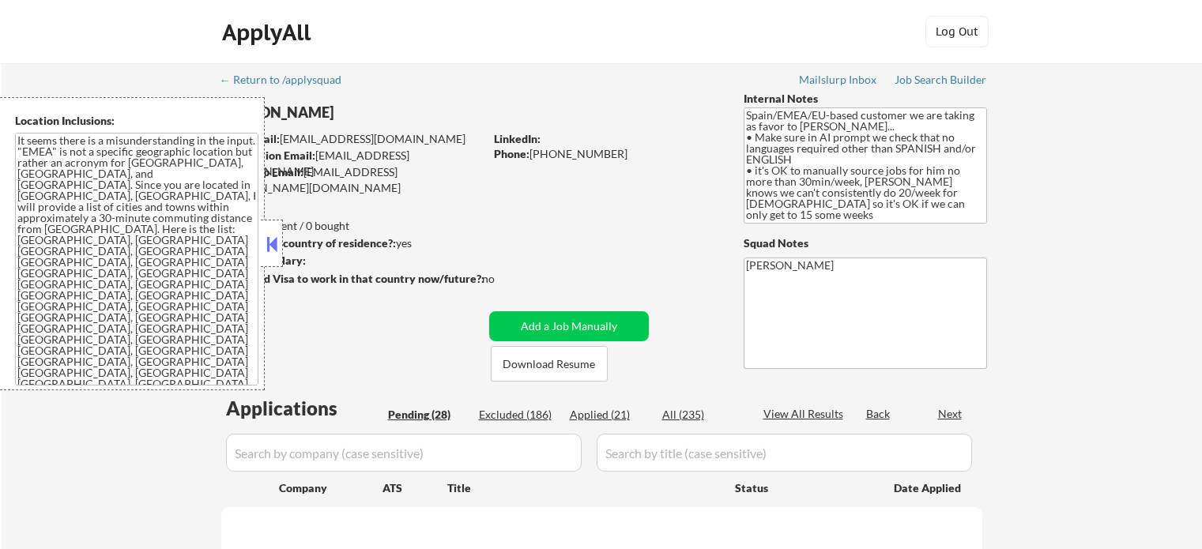
select select ""pending""
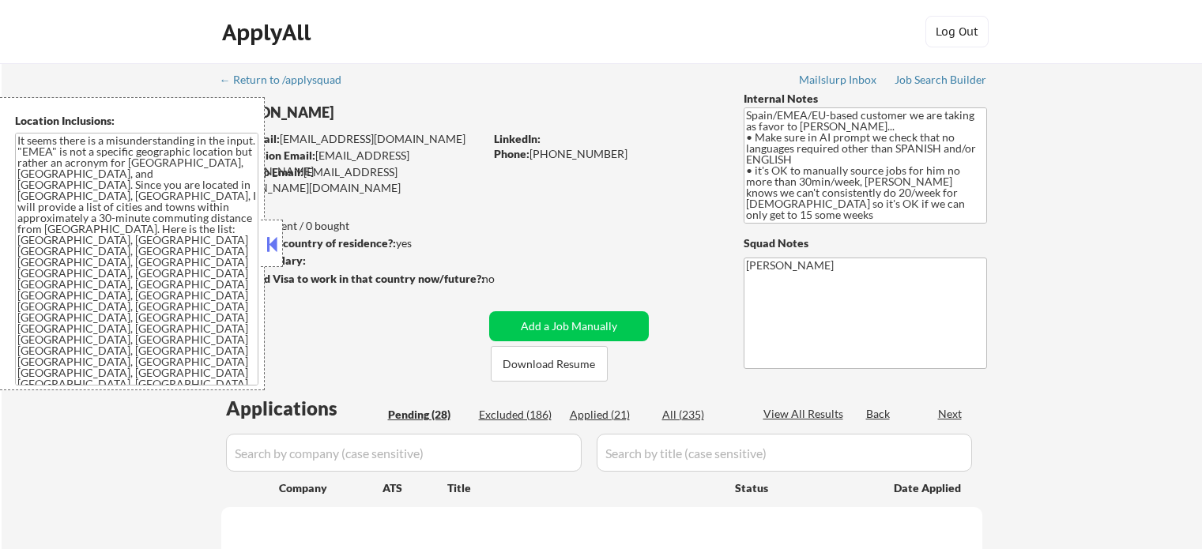
select select ""pending""
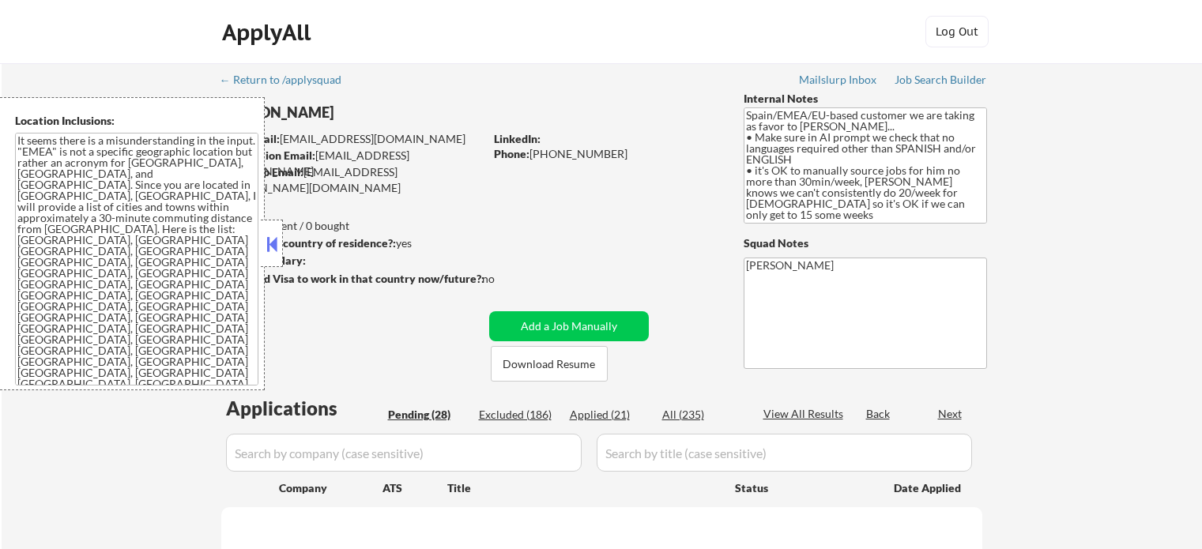
select select ""pending""
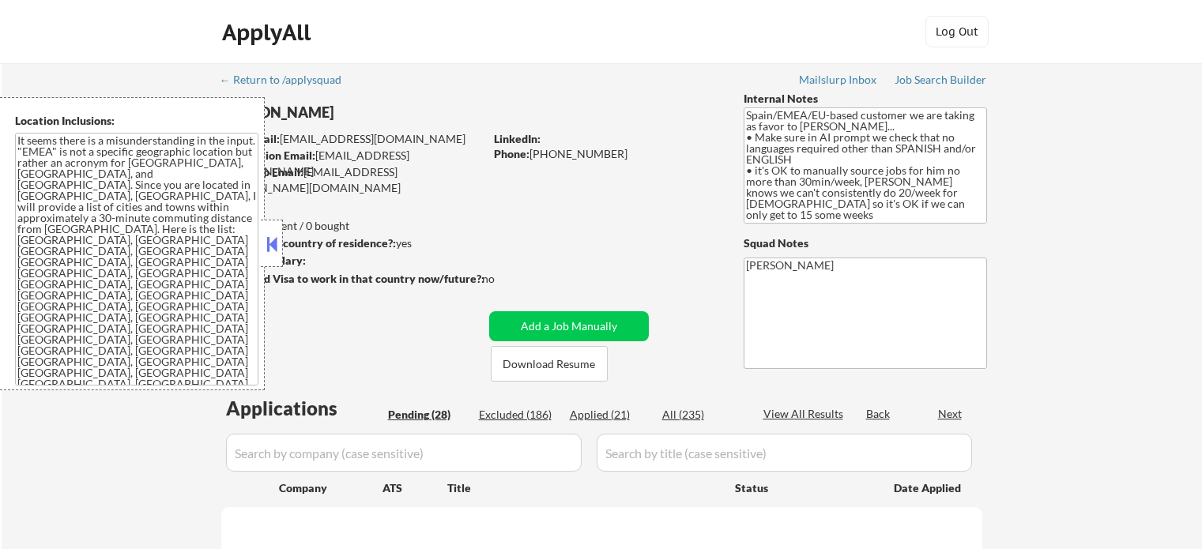
select select ""pending""
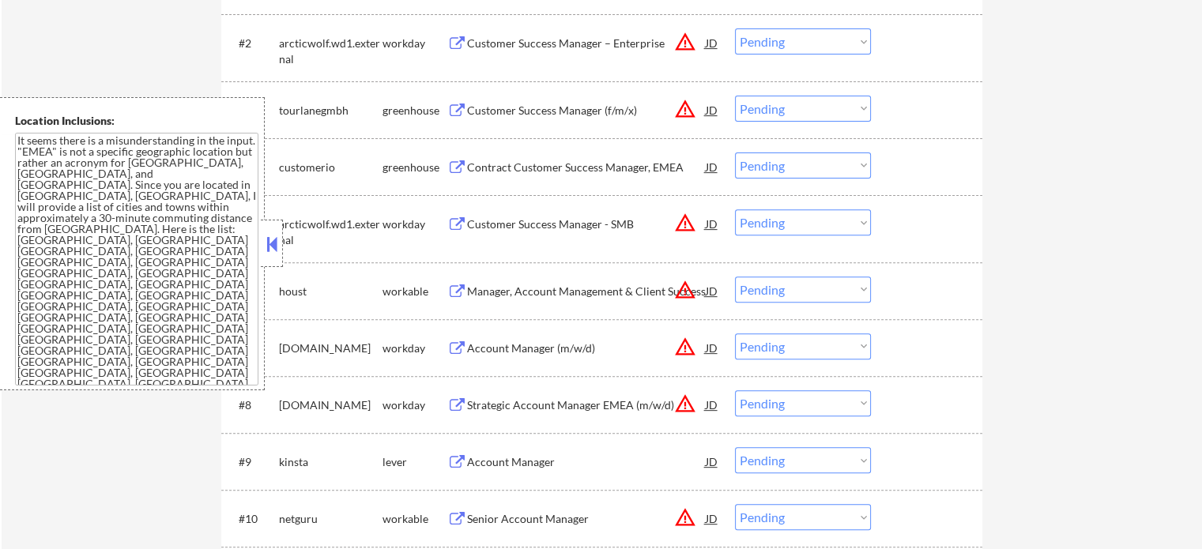
scroll to position [711, 0]
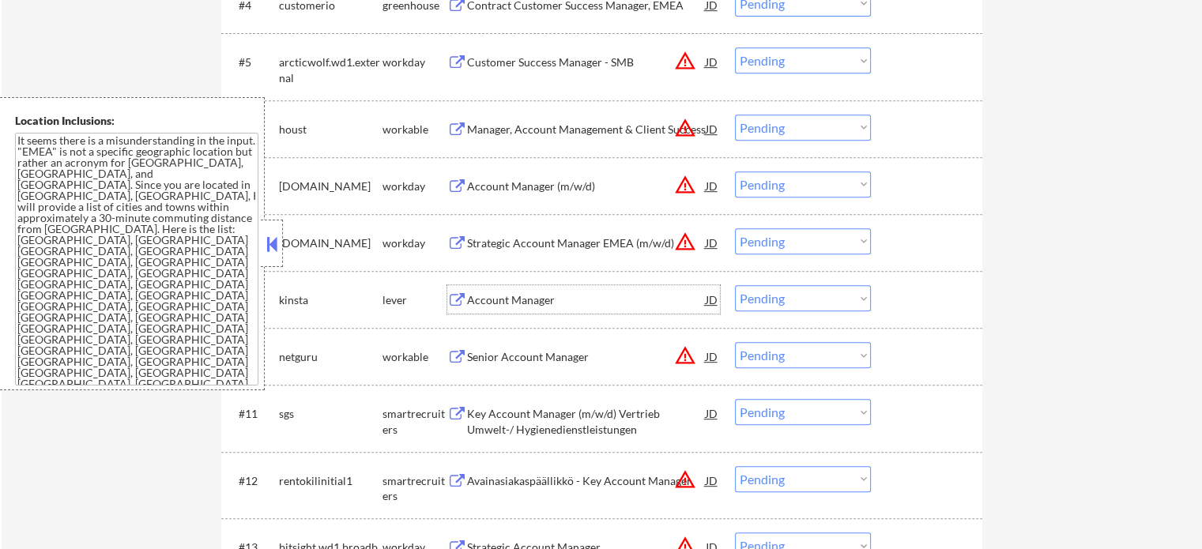
click at [506, 299] on div "Account Manager" at bounding box center [586, 300] width 239 height 16
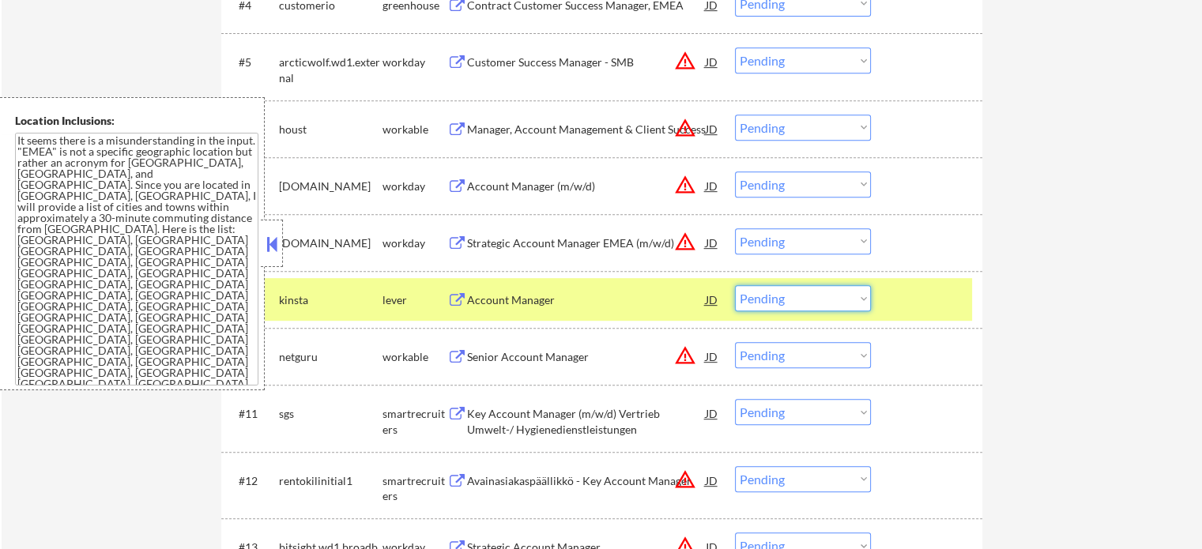
click at [744, 303] on select "Choose an option... Pending Applied Excluded (Questions) Excluded (Expired) Exc…" at bounding box center [803, 298] width 136 height 26
click at [735, 285] on select "Choose an option... Pending Applied Excluded (Questions) Excluded (Expired) Exc…" at bounding box center [803, 298] width 136 height 26
click at [893, 310] on div at bounding box center [928, 299] width 70 height 28
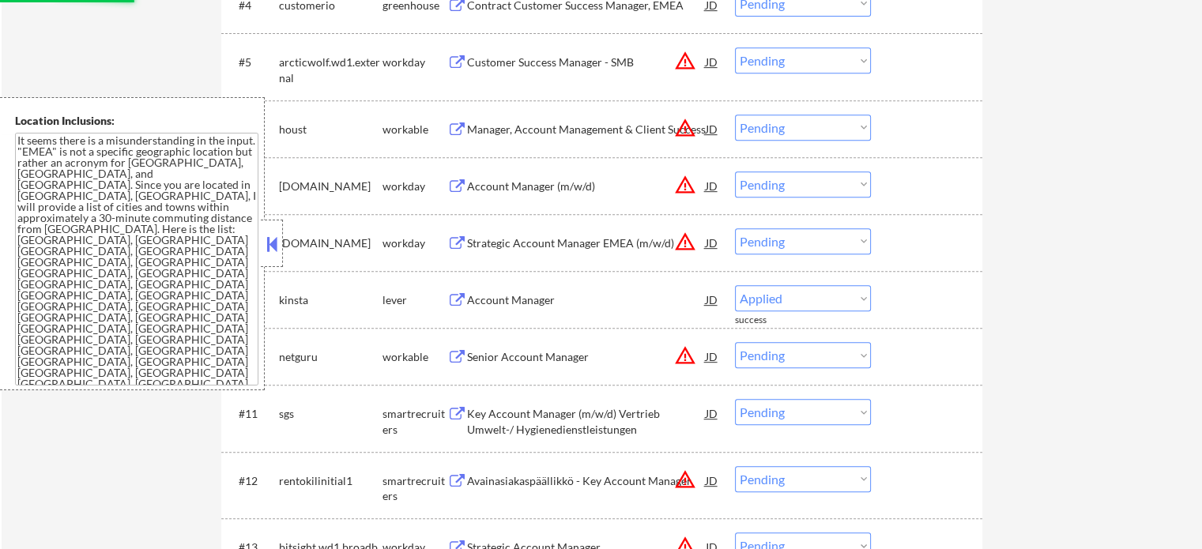
select select ""pending""
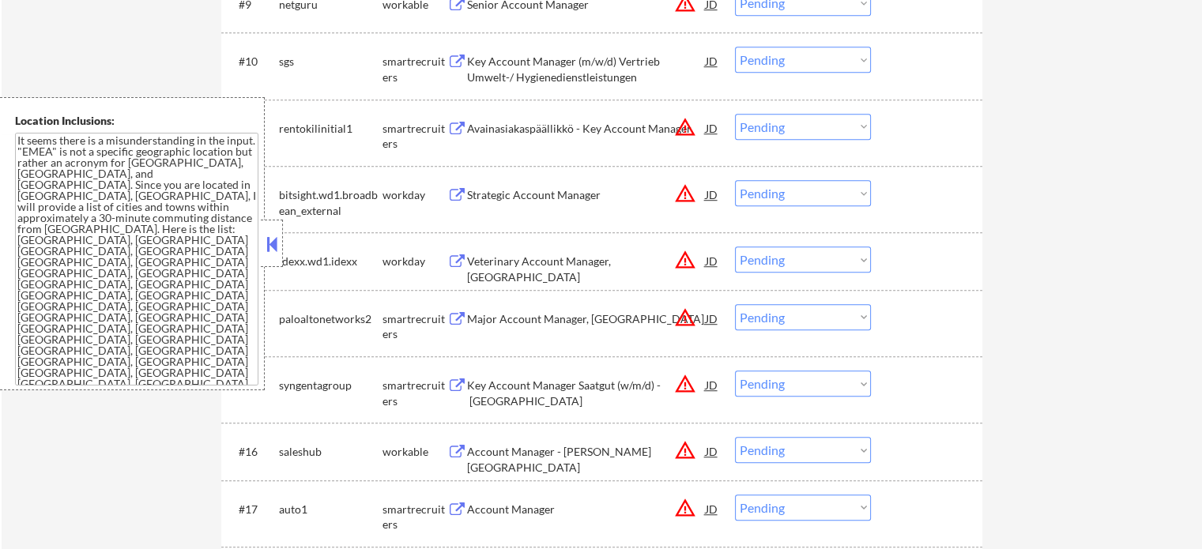
scroll to position [1106, 0]
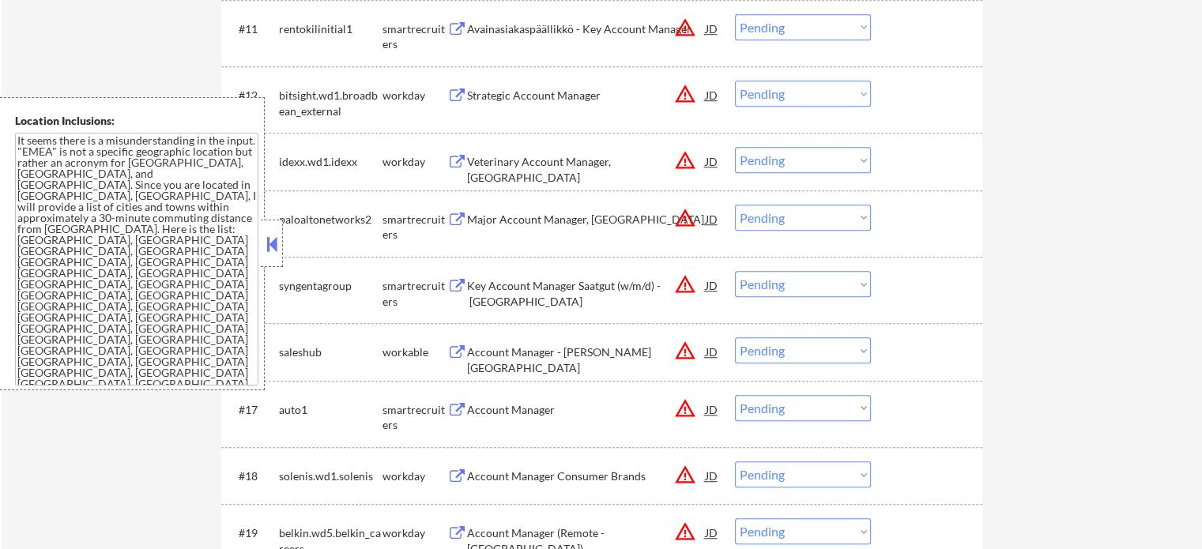
click at [517, 407] on div "Account Manager" at bounding box center [586, 410] width 239 height 16
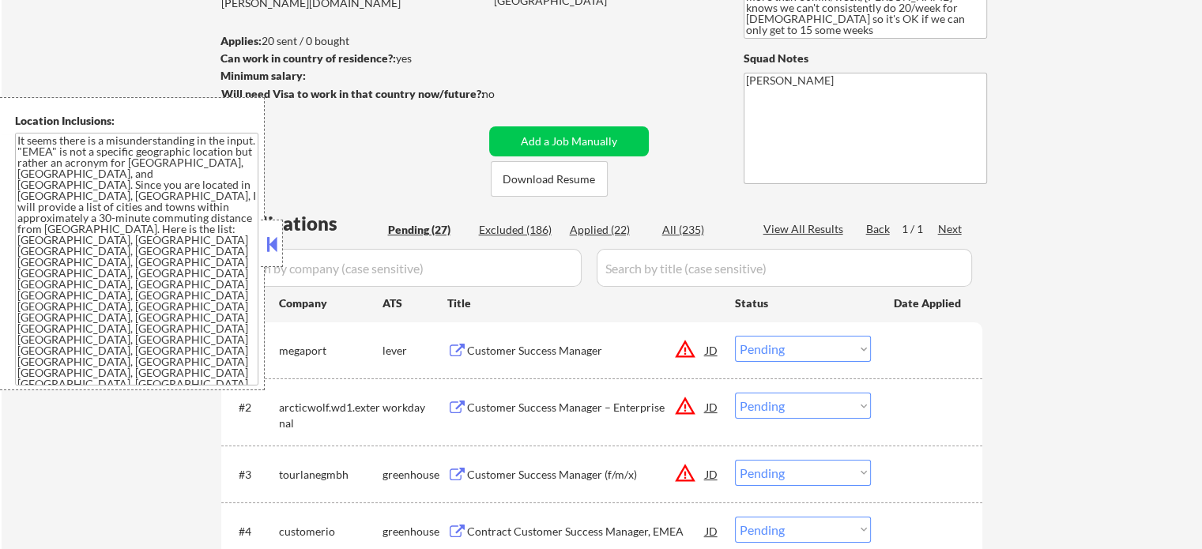
scroll to position [158, 0]
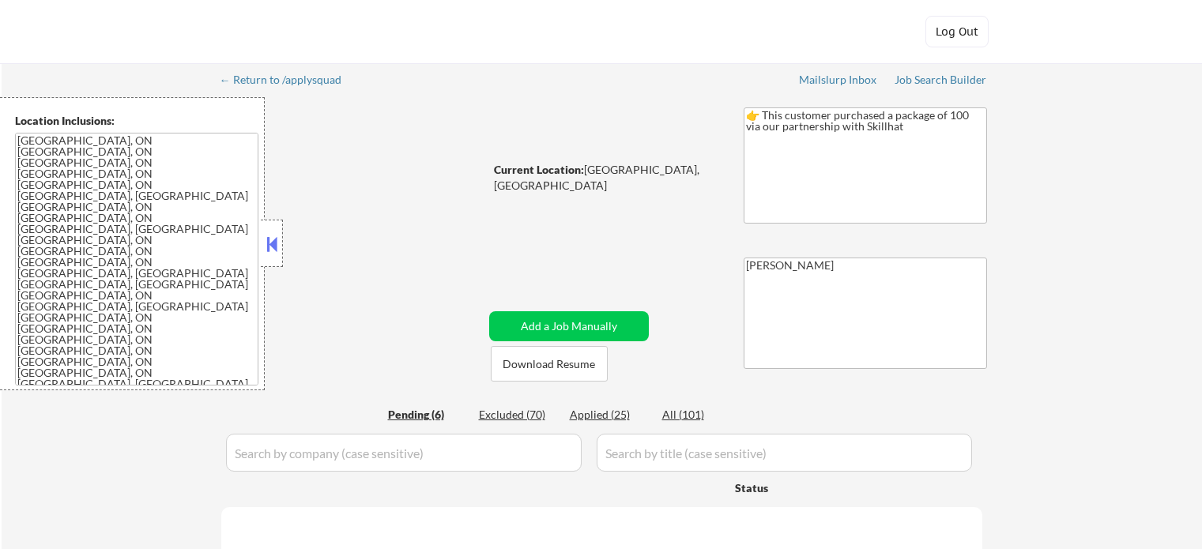
select select ""pending""
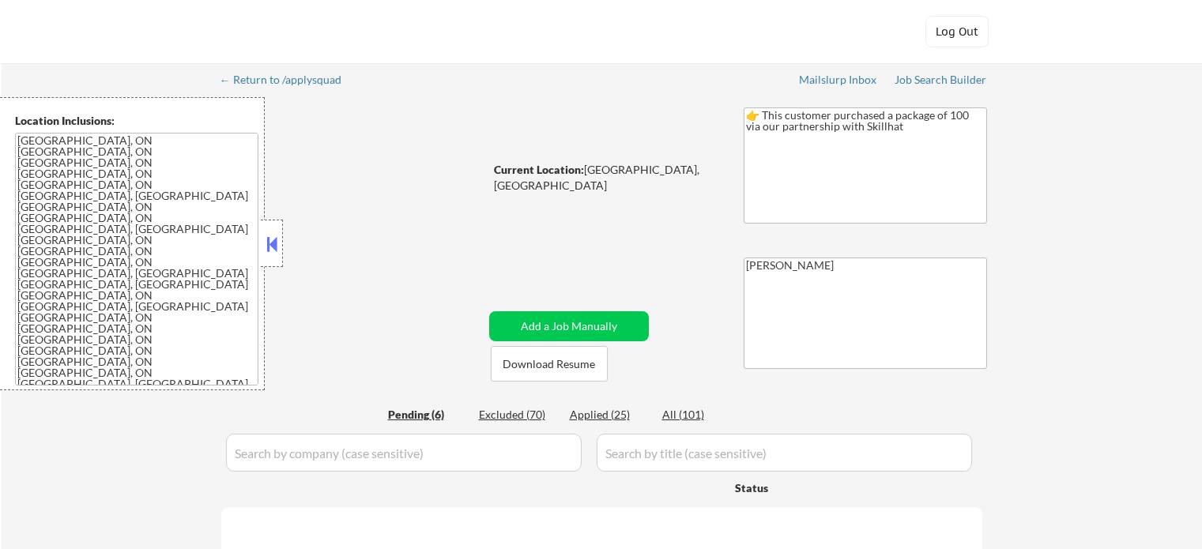
select select ""pending""
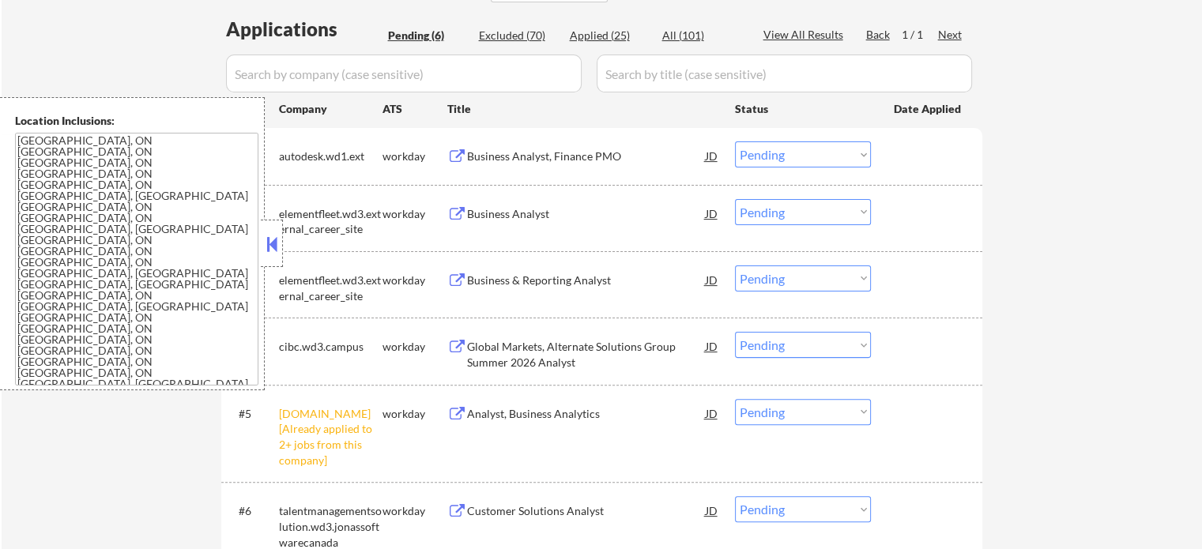
scroll to position [553, 0]
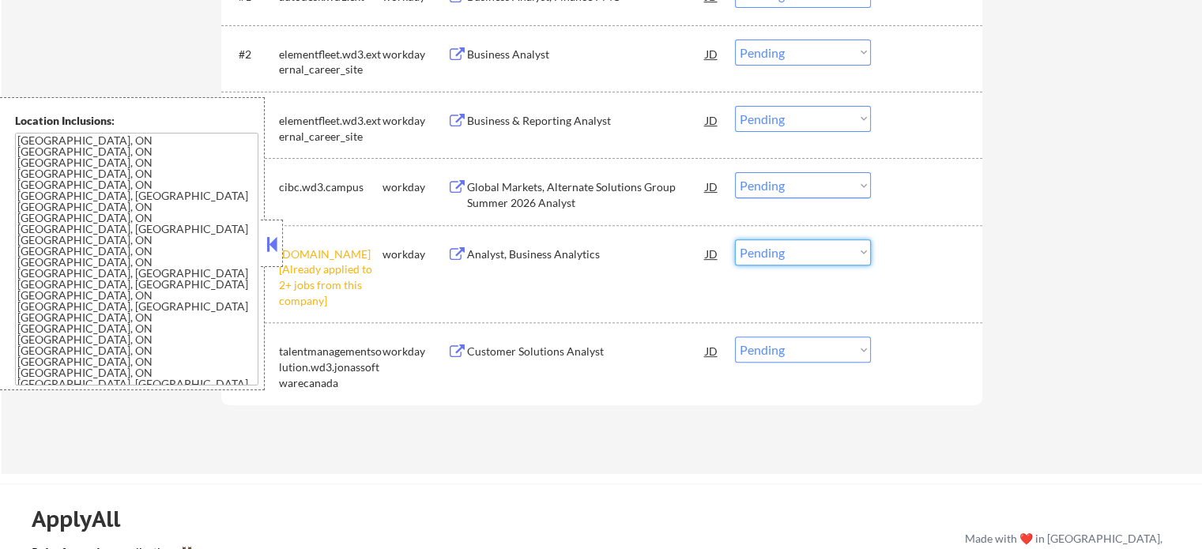
click at [778, 250] on select "Choose an option... Pending Applied Excluded (Questions) Excluded (Expired) Exc…" at bounding box center [803, 252] width 136 height 26
click at [735, 239] on select "Choose an option... Pending Applied Excluded (Questions) Excluded (Expired) Exc…" at bounding box center [803, 252] width 136 height 26
click at [911, 268] on div "#5 [DOMAIN_NAME] [Already applied to 2+ jobs from this company] workday Analyst…" at bounding box center [599, 273] width 746 height 83
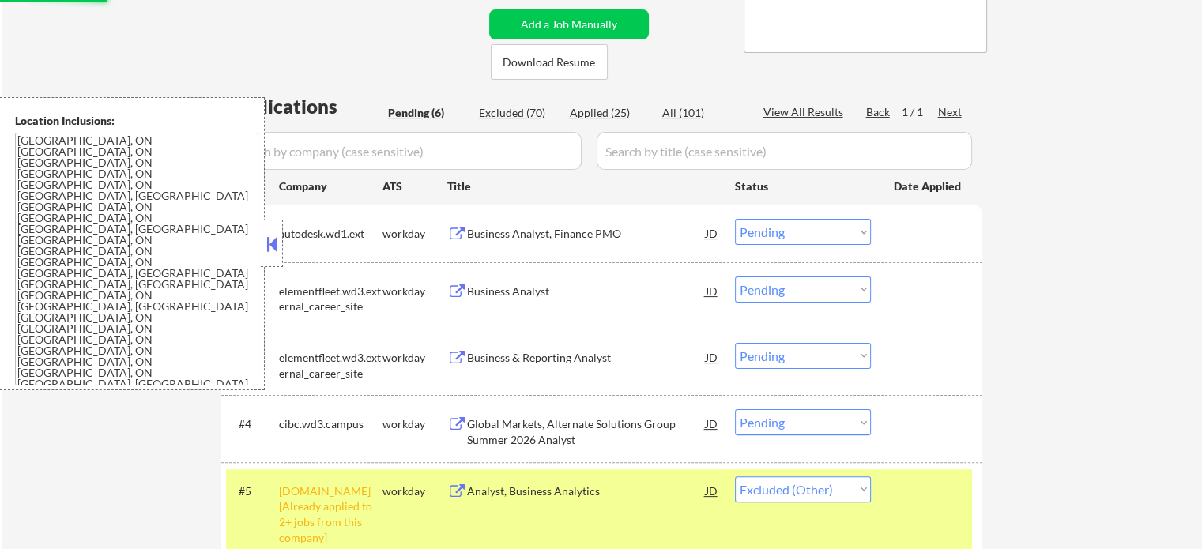
scroll to position [158, 0]
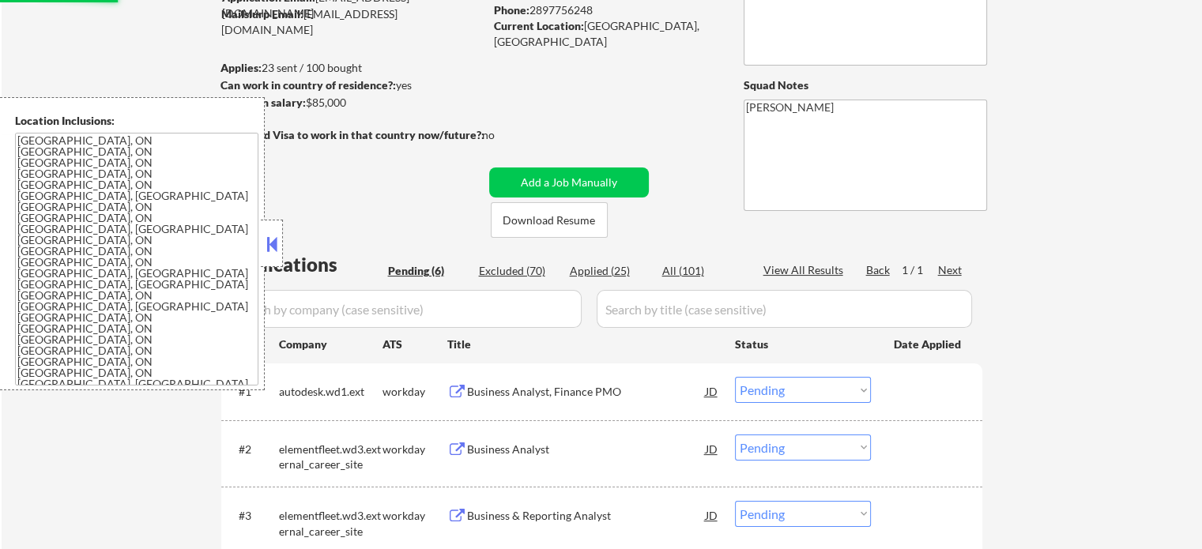
select select ""pending""
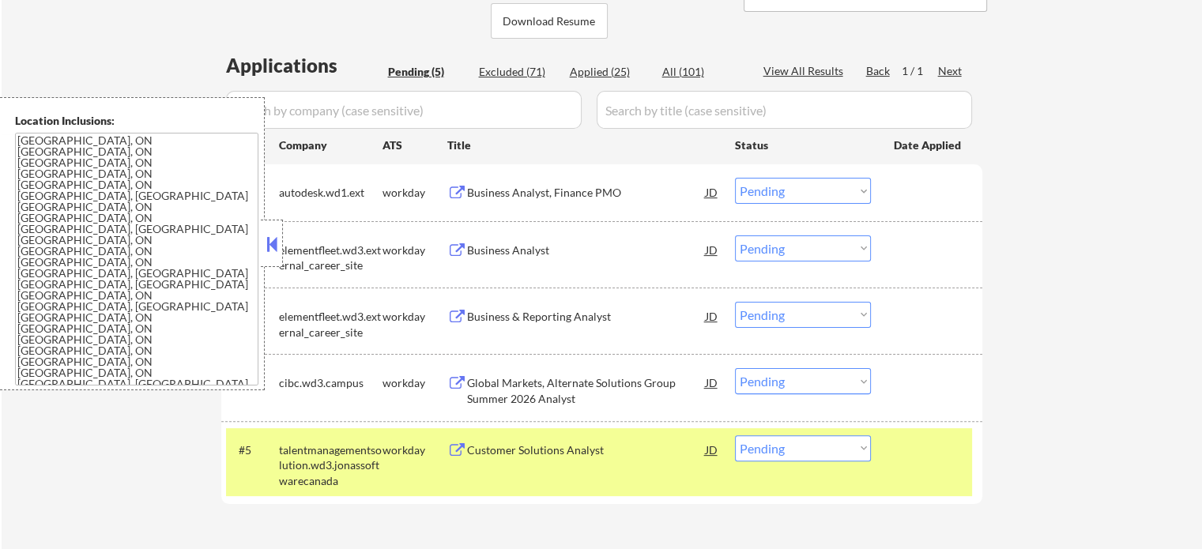
scroll to position [474, 0]
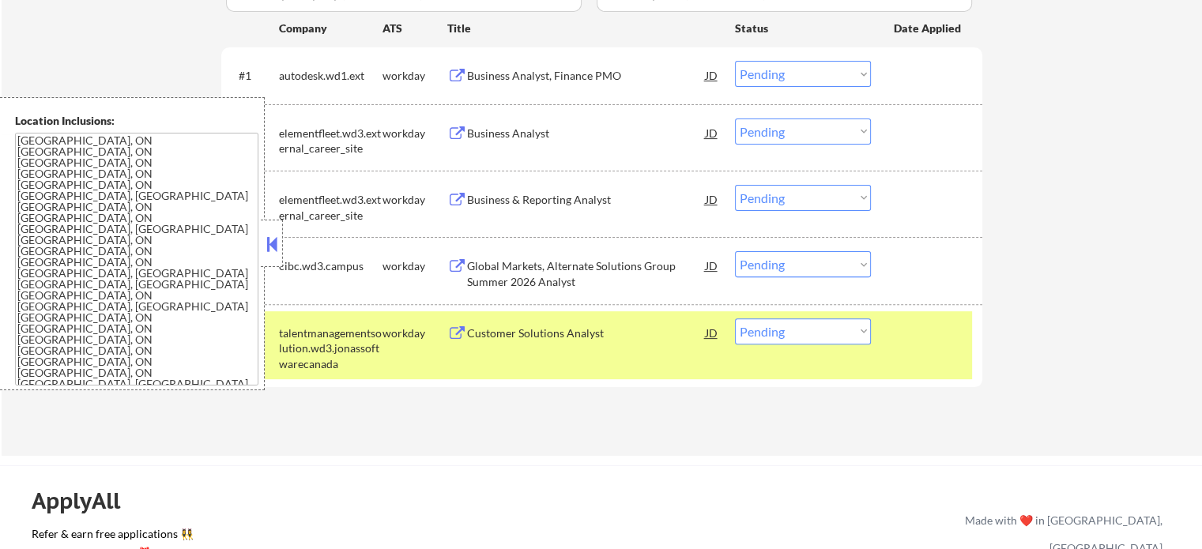
click at [934, 343] on div at bounding box center [928, 332] width 70 height 28
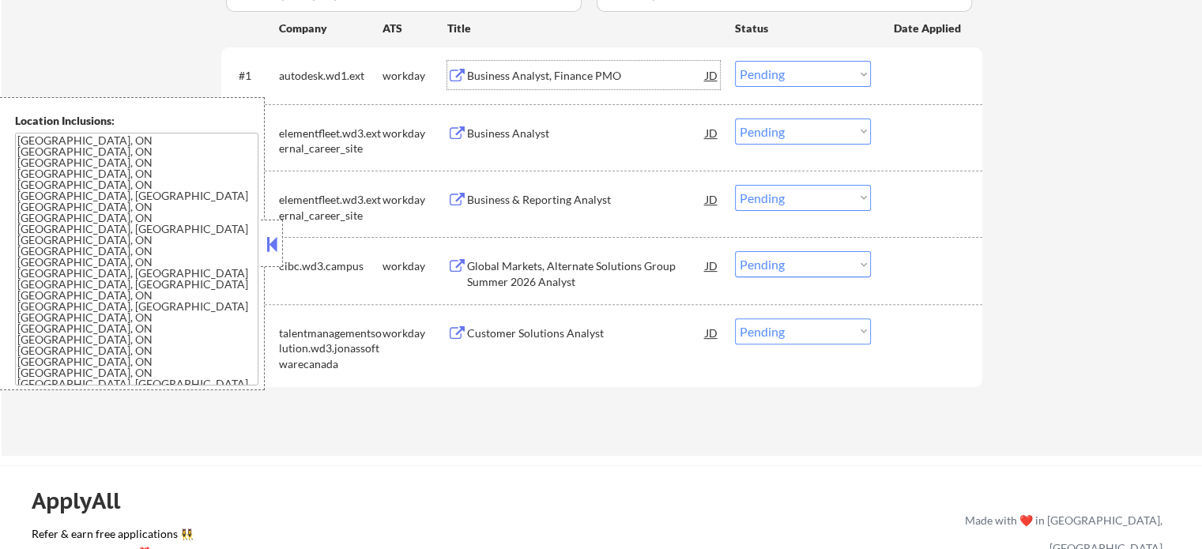
click at [542, 77] on div "Business Analyst, Finance PMO" at bounding box center [586, 76] width 239 height 16
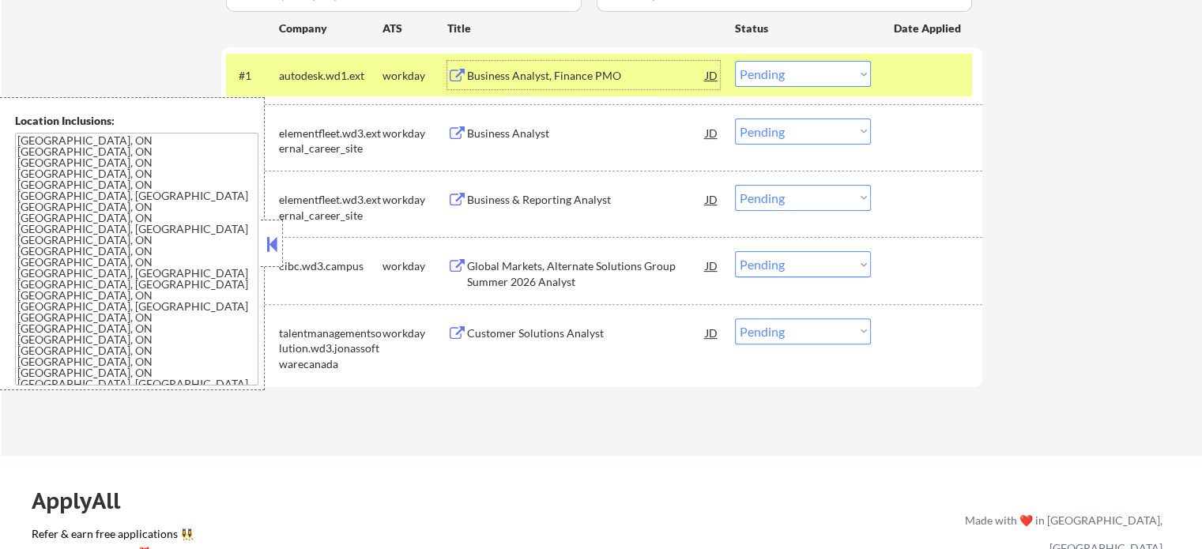
click at [914, 88] on div at bounding box center [928, 75] width 70 height 28
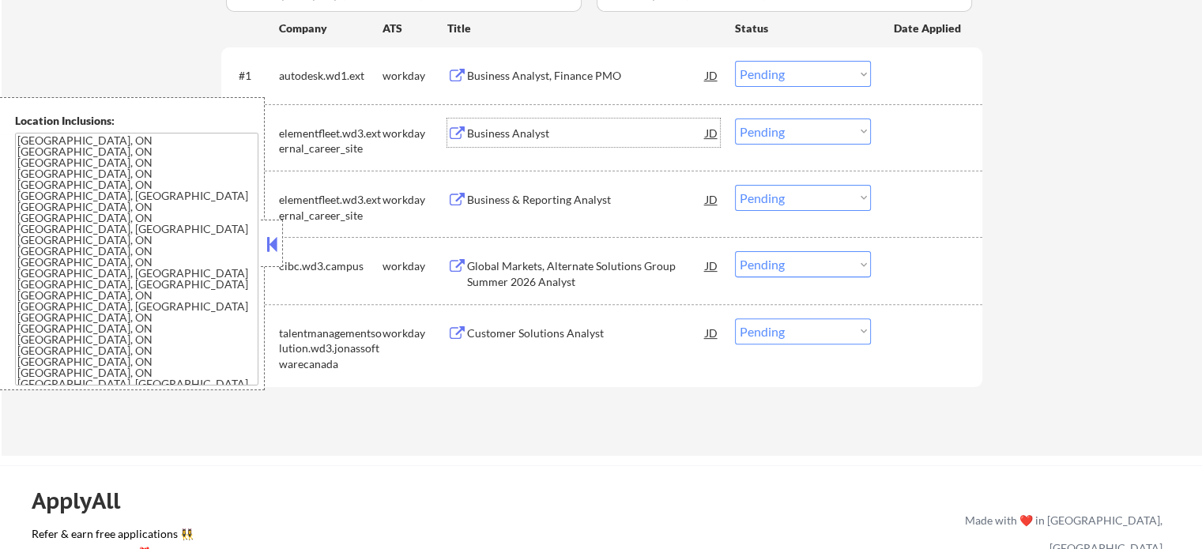
click at [496, 133] on div "Business Analyst" at bounding box center [586, 134] width 239 height 16
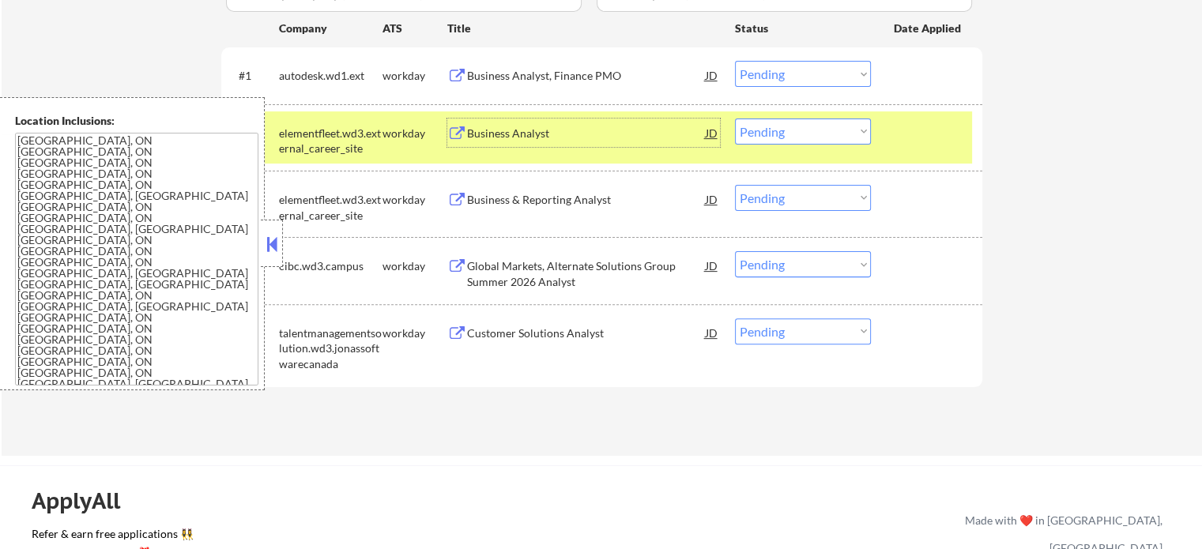
click at [886, 133] on div "#2 elementfleet.wd3.external_career_site workday Business Analyst JD Choose an …" at bounding box center [599, 137] width 746 height 52
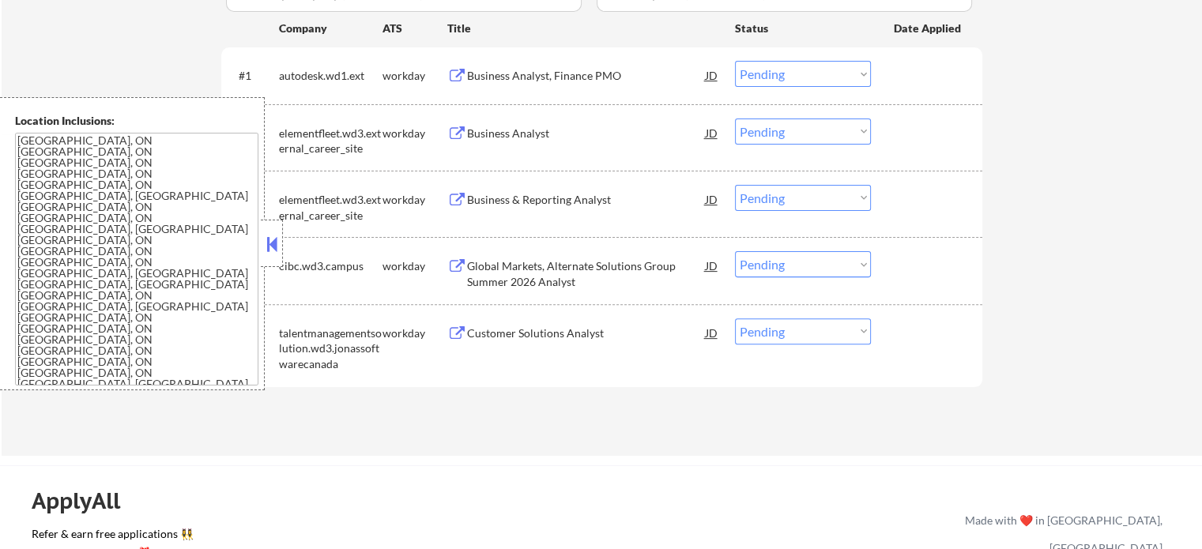
click at [506, 188] on div "Business & Reporting Analyst" at bounding box center [586, 199] width 239 height 28
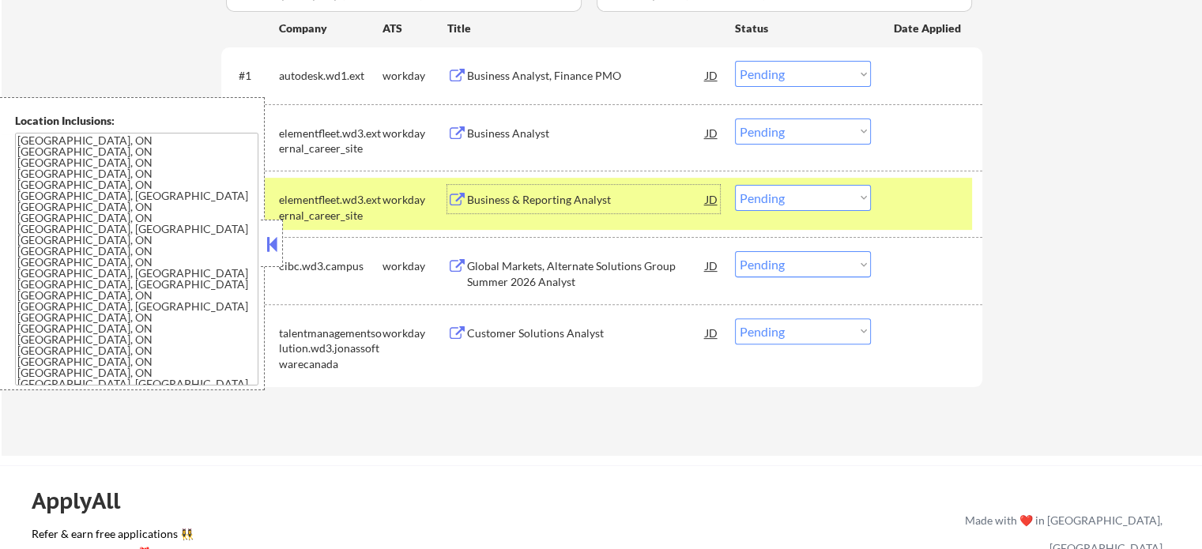
click at [777, 194] on select "Choose an option... Pending Applied Excluded (Questions) Excluded (Expired) Exc…" at bounding box center [803, 198] width 136 height 26
click at [735, 185] on select "Choose an option... Pending Applied Excluded (Questions) Excluded (Expired) Exc…" at bounding box center [803, 198] width 136 height 26
click at [910, 206] on div at bounding box center [928, 199] width 70 height 28
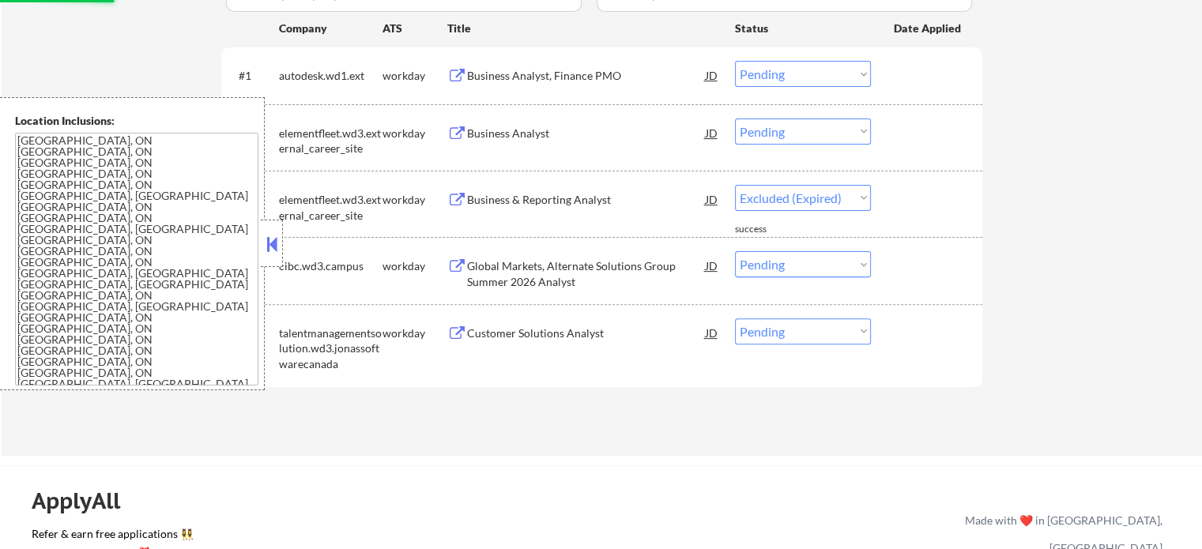
select select ""pending""
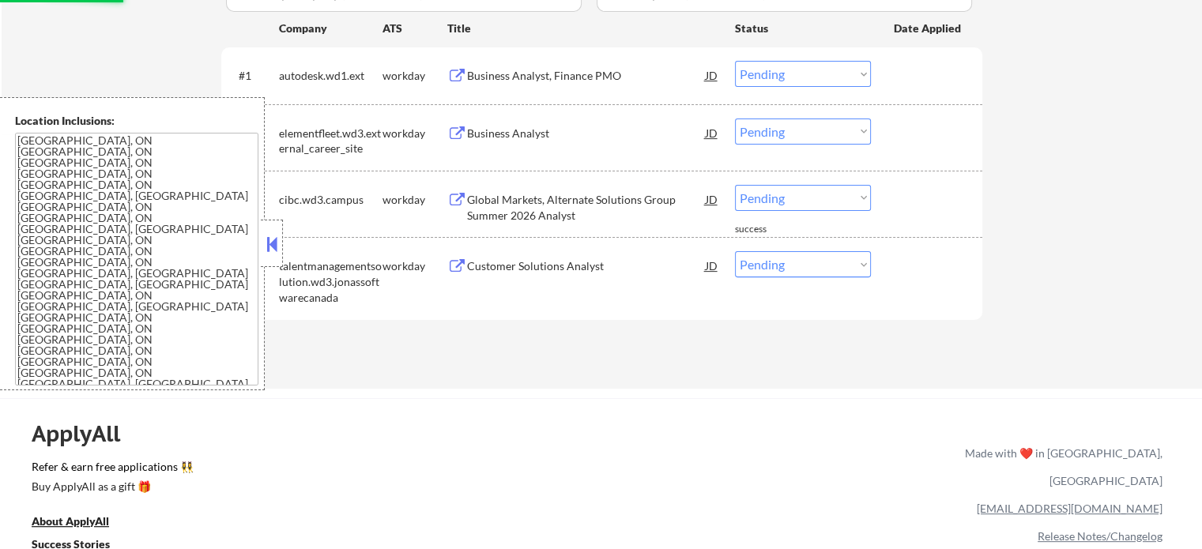
click at [547, 216] on div "Global Markets, Alternate Solutions Group Summer 2026 Analyst" at bounding box center [586, 207] width 239 height 31
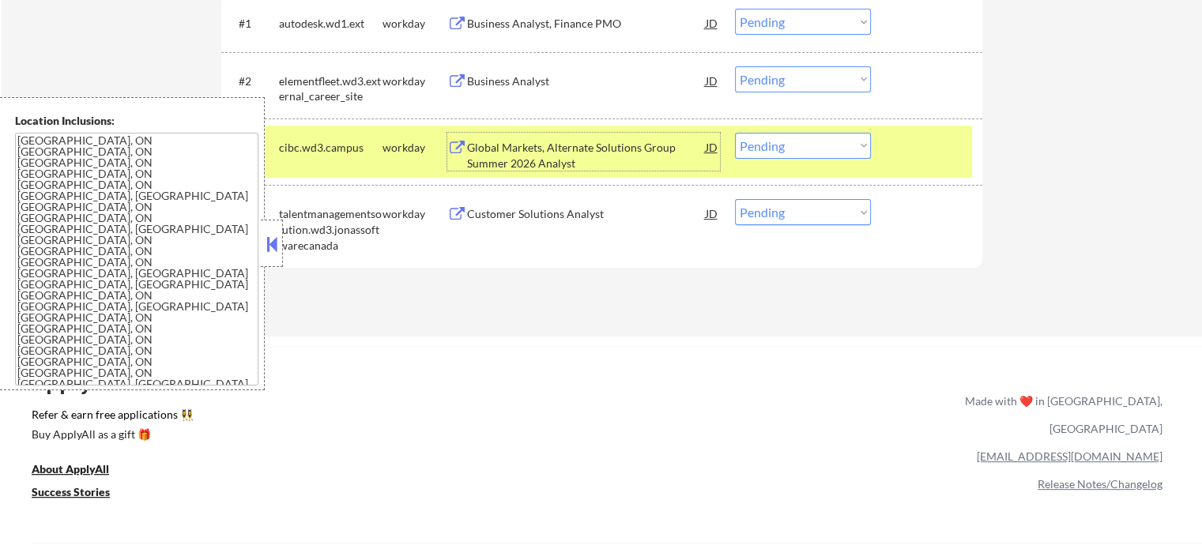
scroll to position [553, 0]
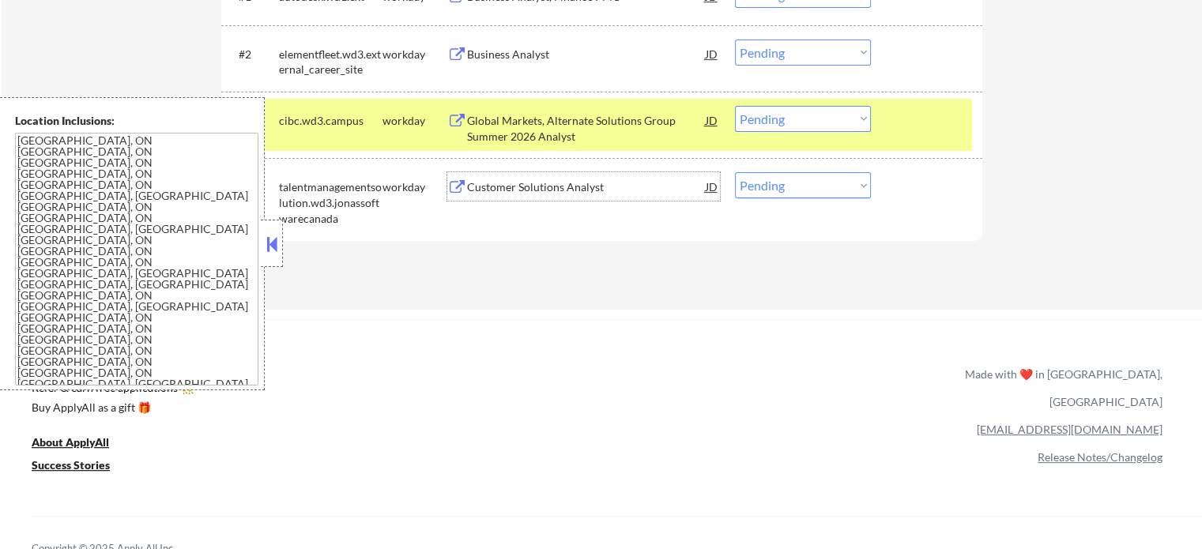
click at [570, 192] on div "Customer Solutions Analyst" at bounding box center [586, 187] width 239 height 16
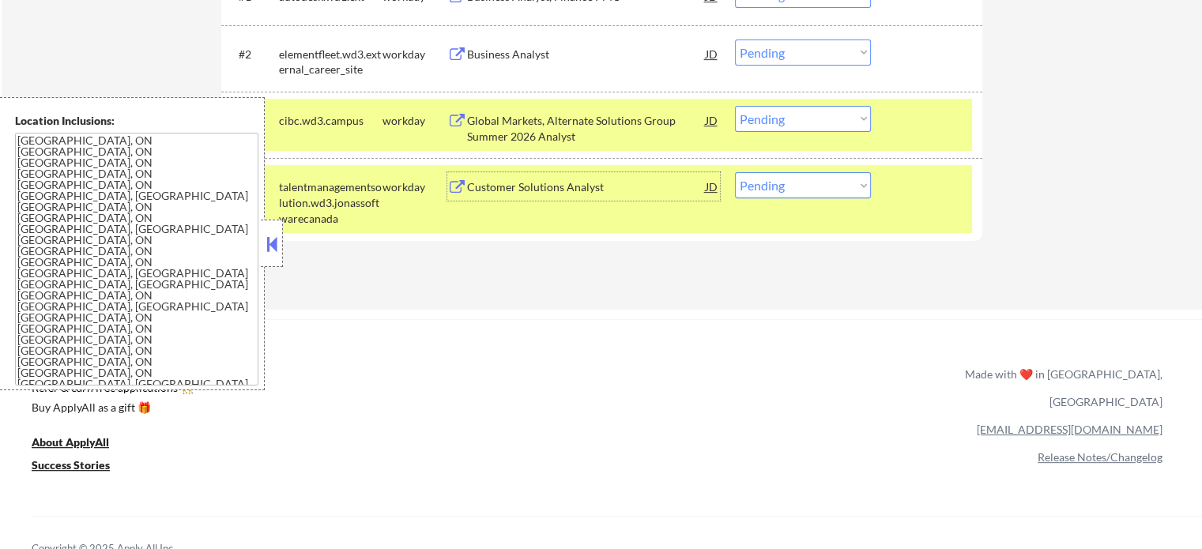
click at [894, 189] on div at bounding box center [928, 186] width 70 height 28
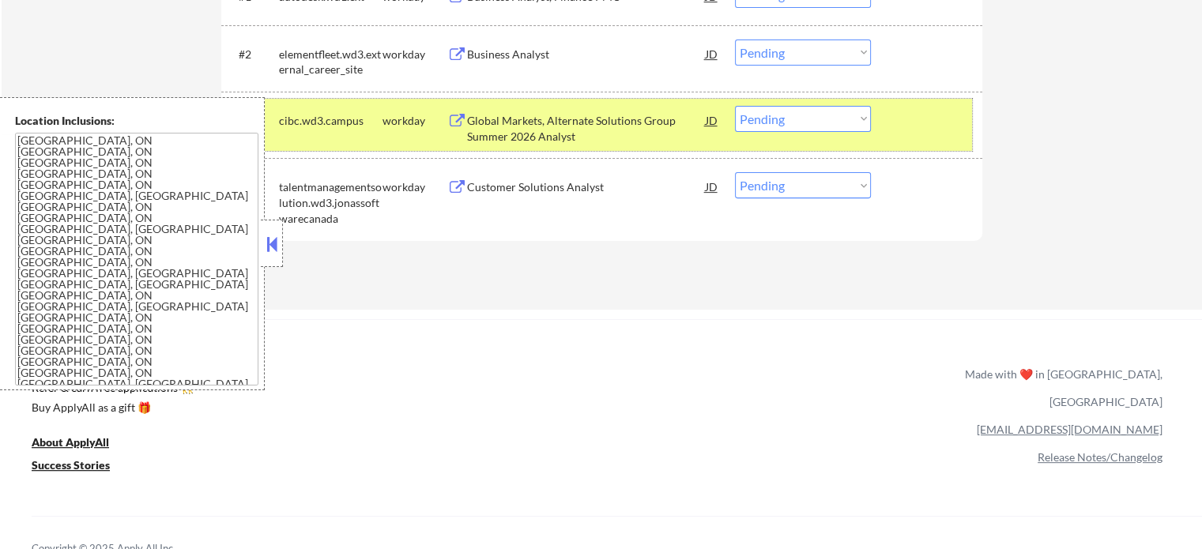
click at [906, 126] on div at bounding box center [928, 120] width 70 height 28
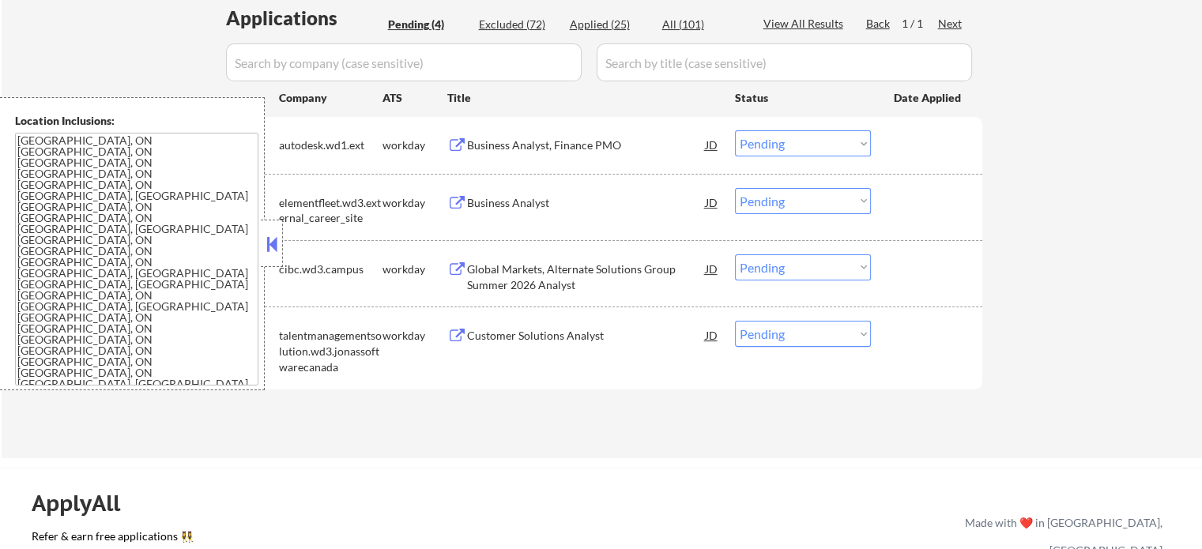
scroll to position [237, 0]
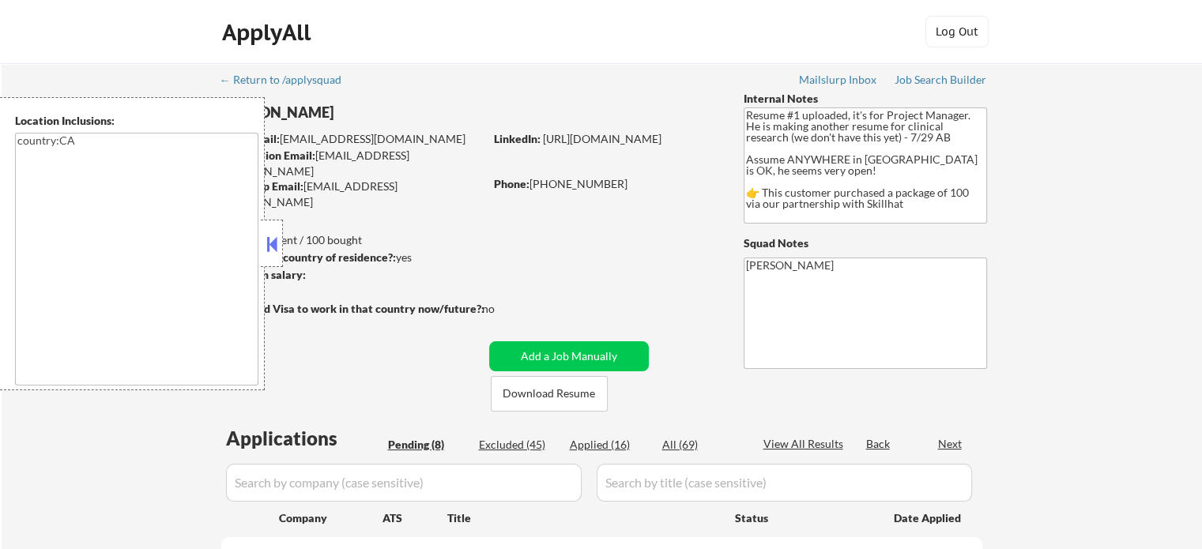
type textarea "country:[GEOGRAPHIC_DATA]"
select select ""pending""
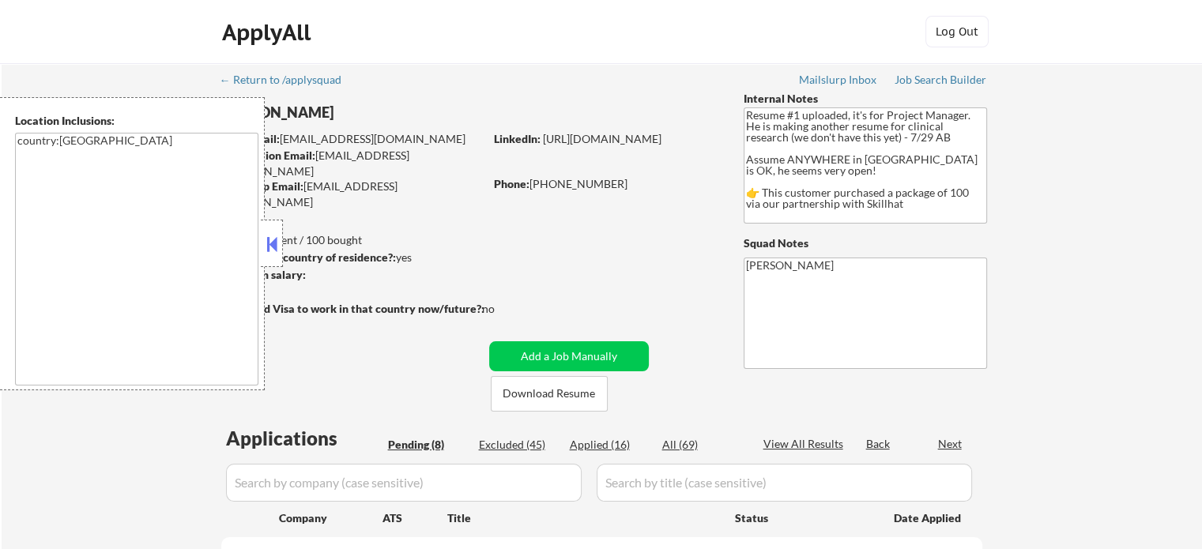
select select ""pending""
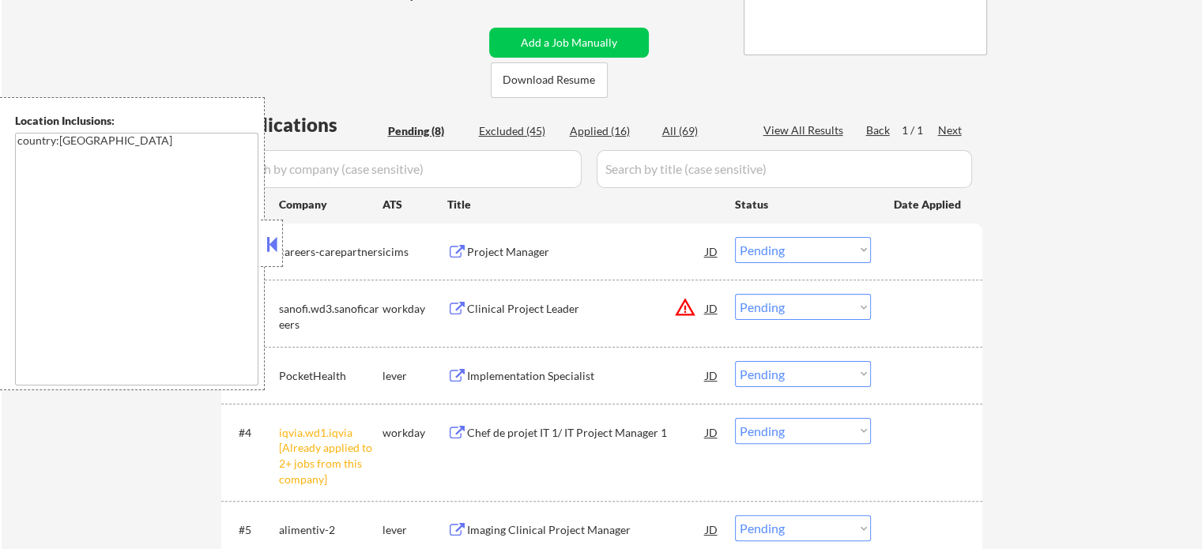
scroll to position [316, 0]
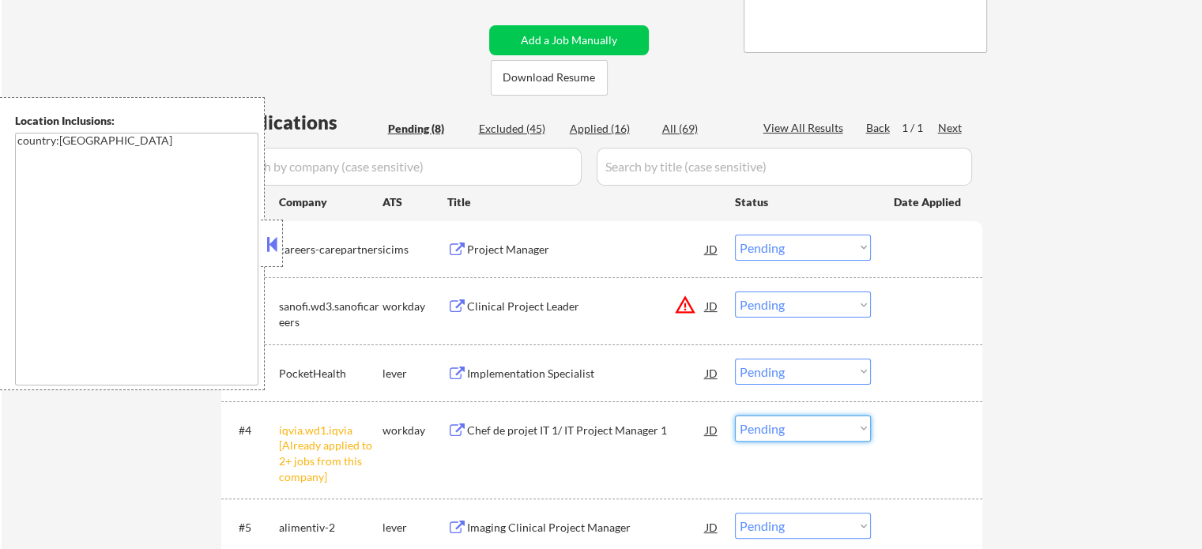
click at [803, 438] on select "Choose an option... Pending Applied Excluded (Questions) Excluded (Expired) Exc…" at bounding box center [803, 429] width 136 height 26
click at [735, 416] on select "Choose an option... Pending Applied Excluded (Questions) Excluded (Expired) Exc…" at bounding box center [803, 429] width 136 height 26
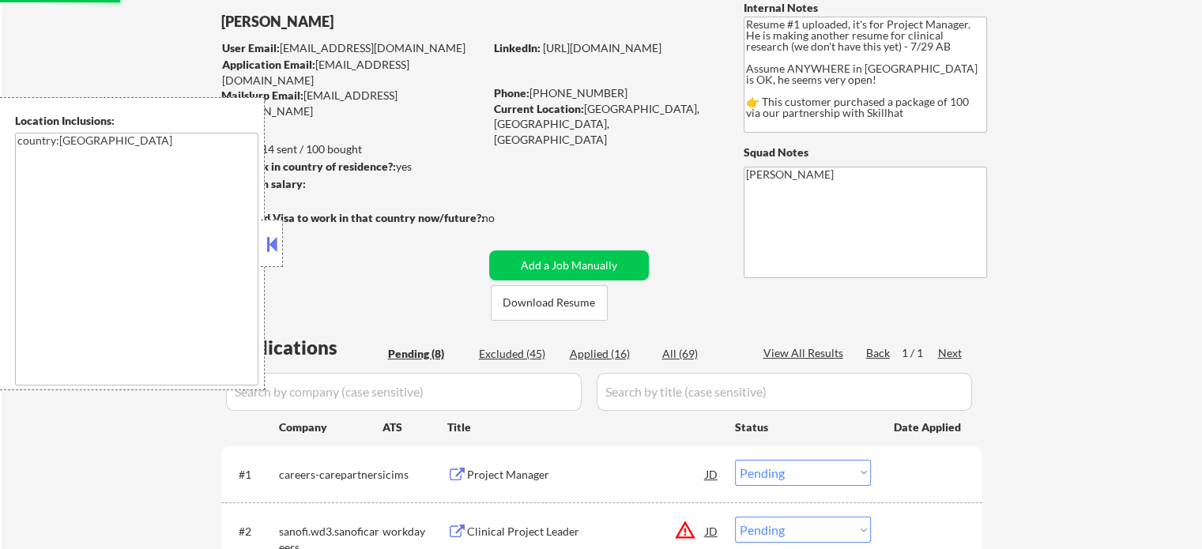
scroll to position [0, 0]
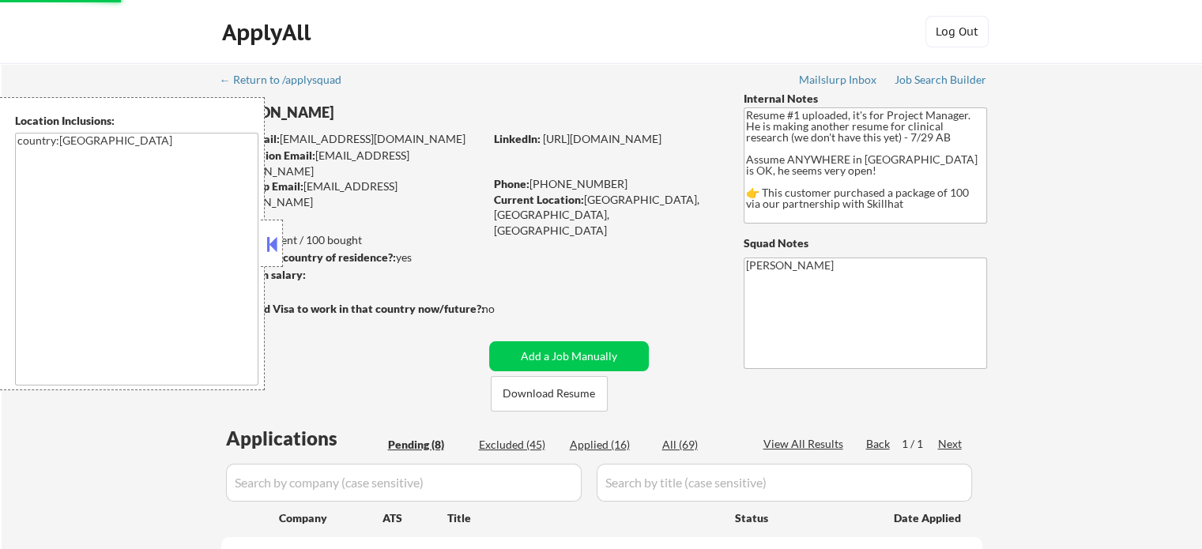
select select ""pending""
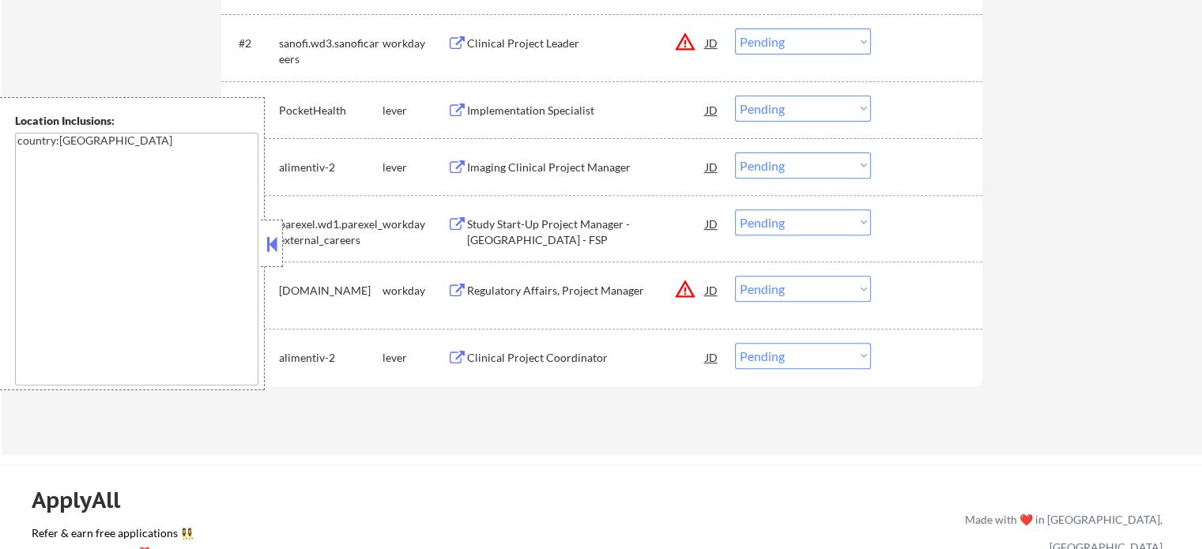
scroll to position [553, 0]
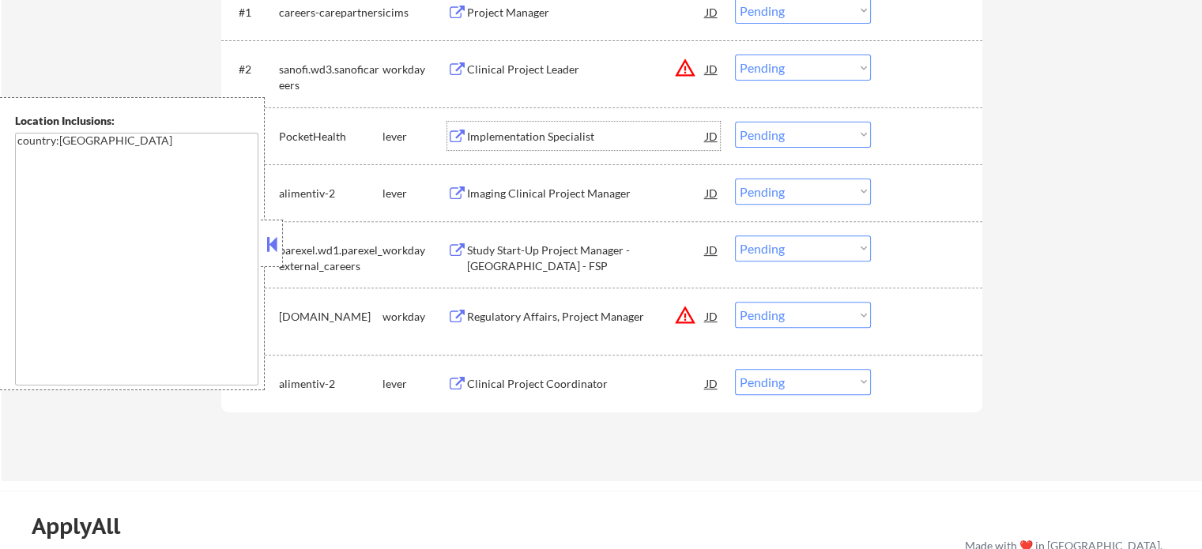
click at [527, 130] on div "Implementation Specialist" at bounding box center [586, 137] width 239 height 16
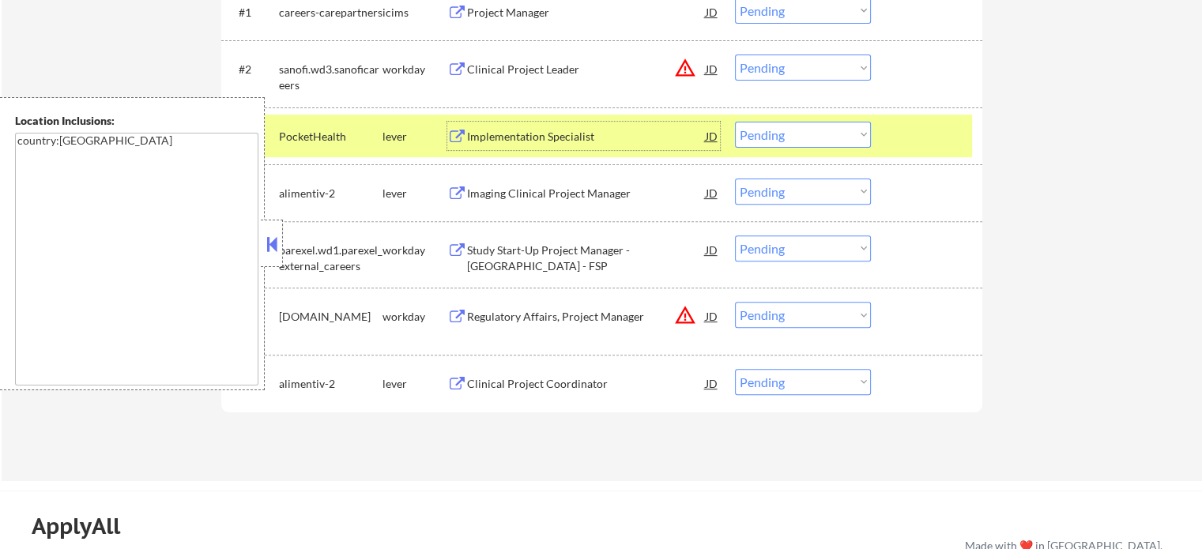
click at [772, 141] on select "Choose an option... Pending Applied Excluded (Questions) Excluded (Expired) Exc…" at bounding box center [803, 135] width 136 height 26
click at [735, 122] on select "Choose an option... Pending Applied Excluded (Questions) Excluded (Expired) Exc…" at bounding box center [803, 135] width 136 height 26
click at [893, 135] on div at bounding box center [928, 136] width 70 height 28
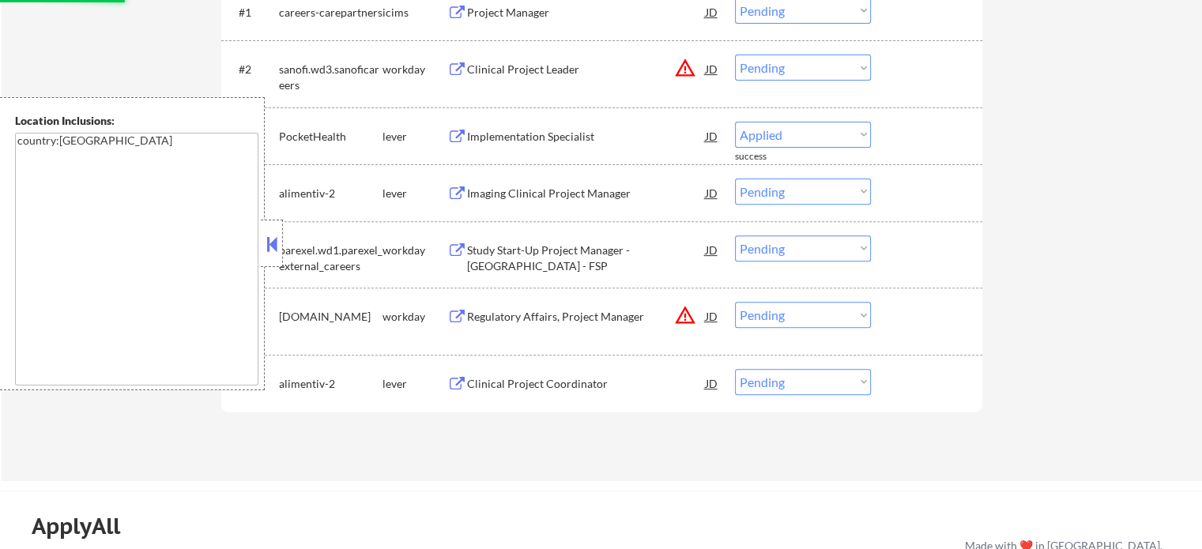
select select ""pending""
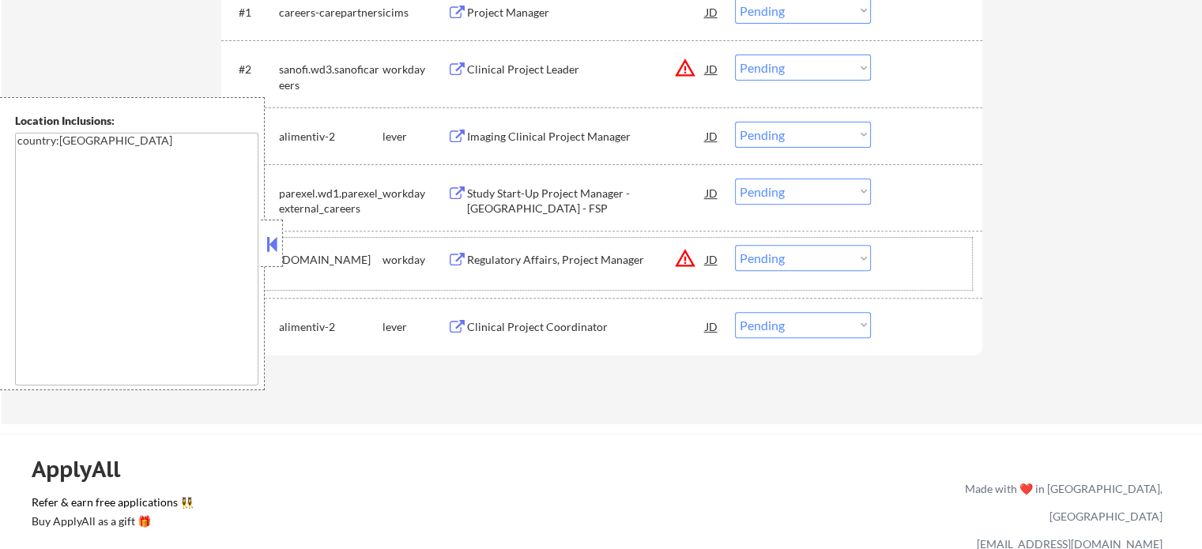
click at [472, 276] on div "#5 [DOMAIN_NAME] workday Regulatory Affairs, Project Manager JD warning_amber C…" at bounding box center [599, 264] width 746 height 52
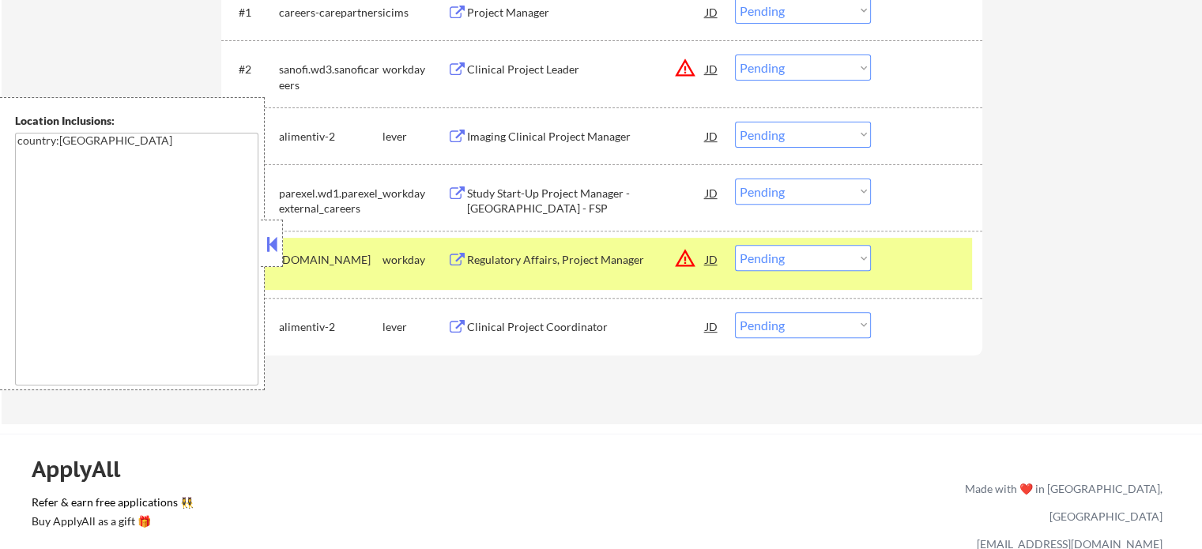
click at [513, 203] on div "Study Start-Up Project Manager - [GEOGRAPHIC_DATA] - FSP" at bounding box center [586, 193] width 239 height 28
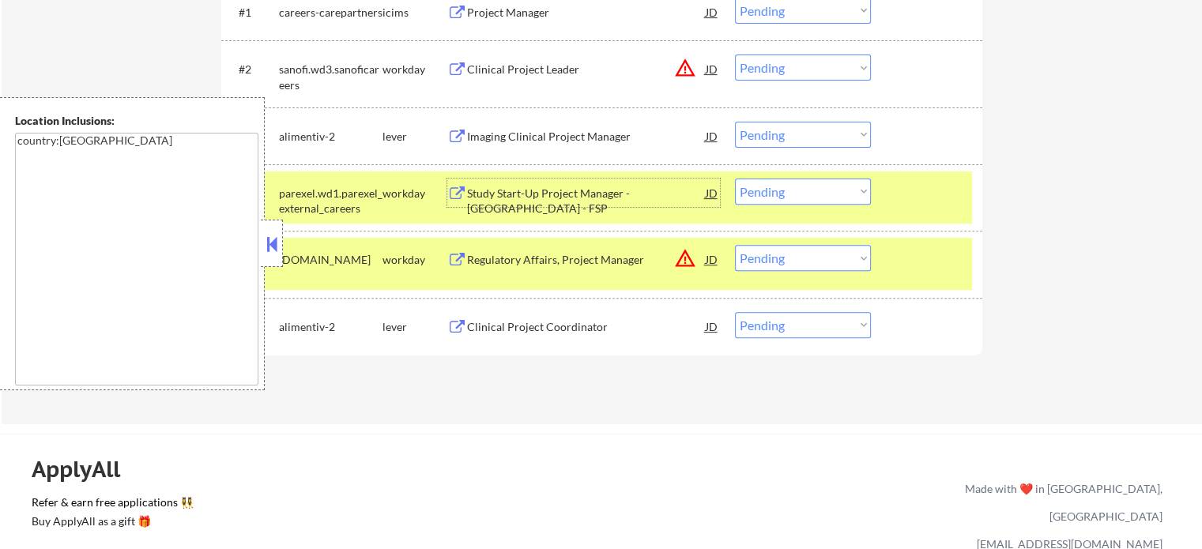
click at [913, 266] on div at bounding box center [928, 259] width 70 height 28
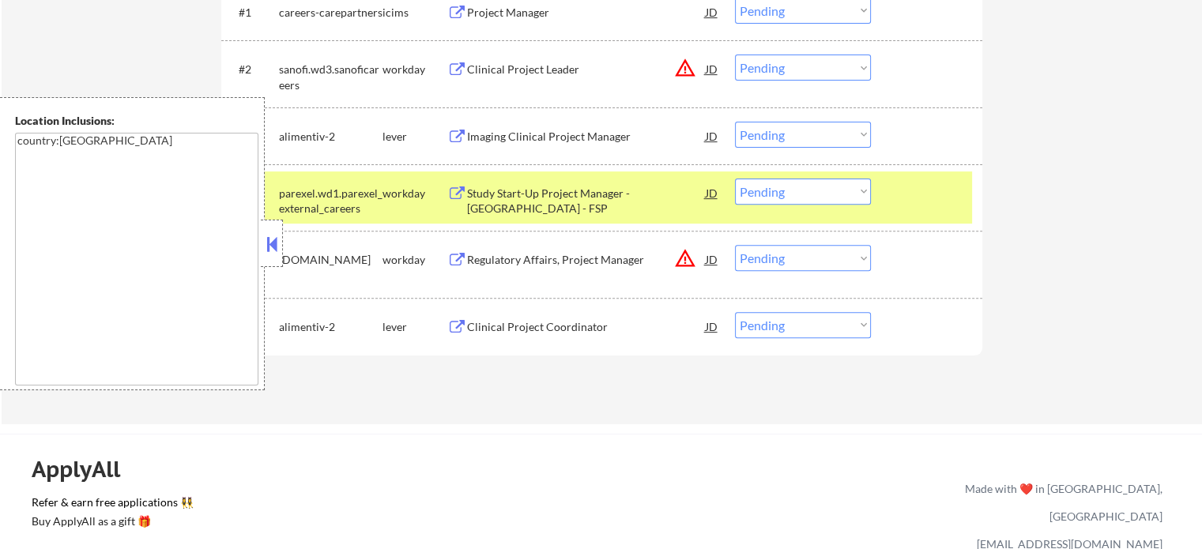
click at [901, 209] on div "#4 parexel.wd1.parexel_external_careers workday Study Start-Up Project Manager …" at bounding box center [599, 197] width 746 height 52
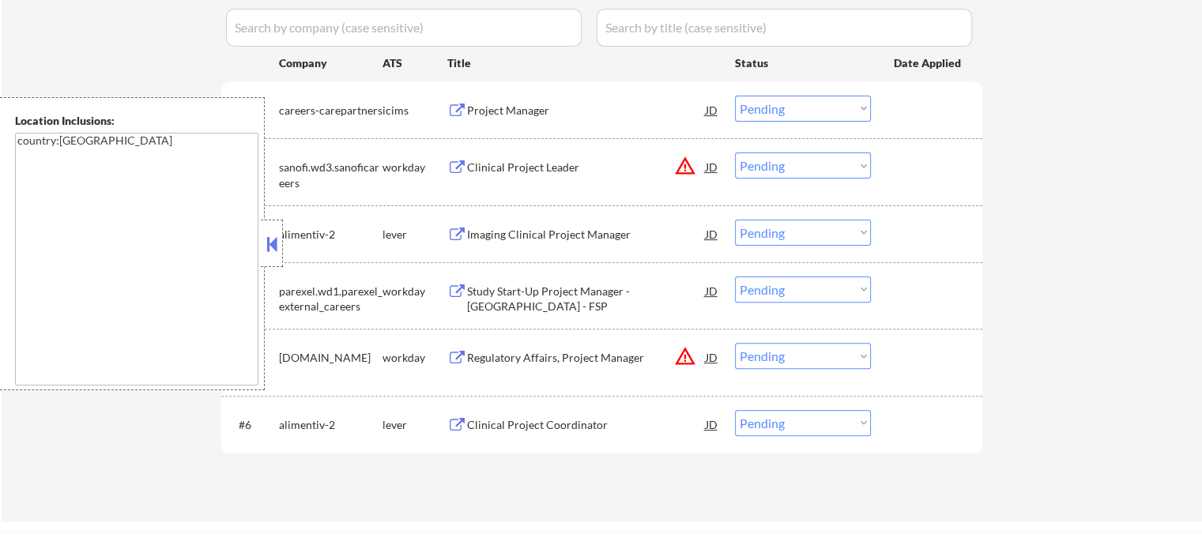
scroll to position [316, 0]
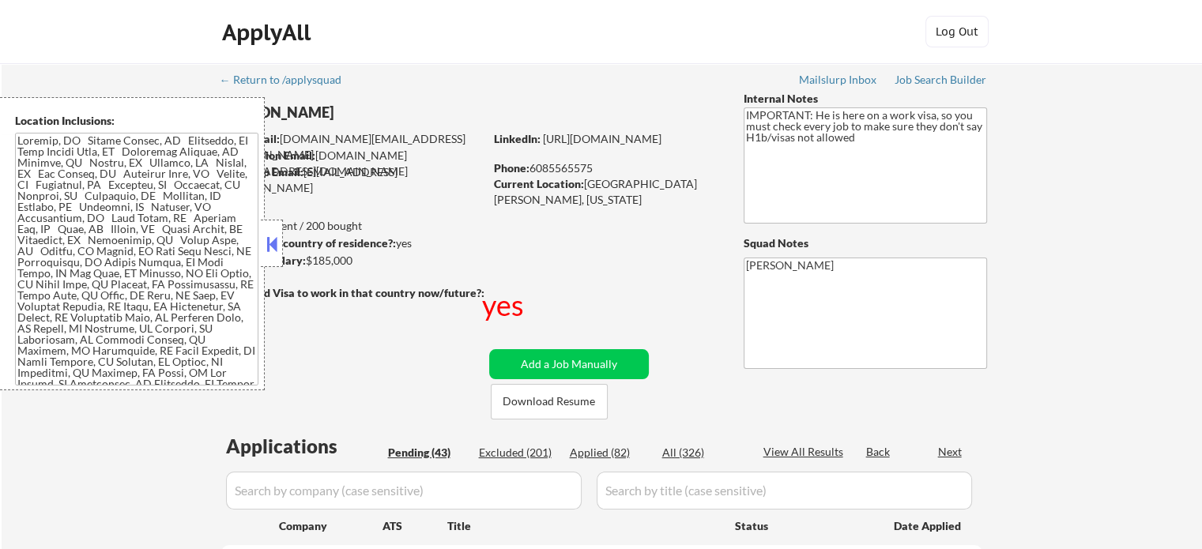
select select ""pending""
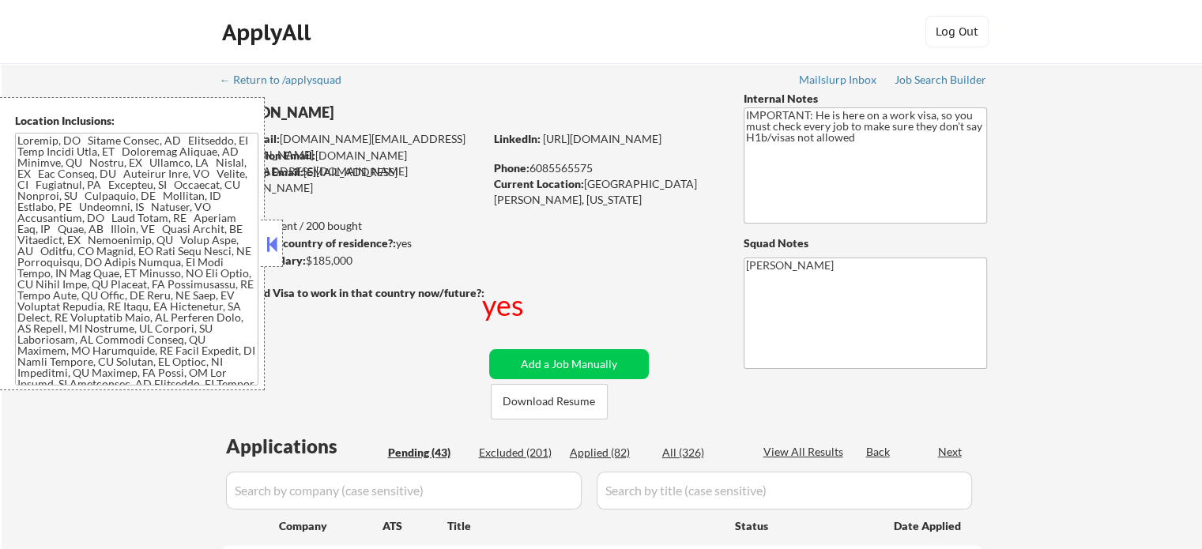
select select ""pending""
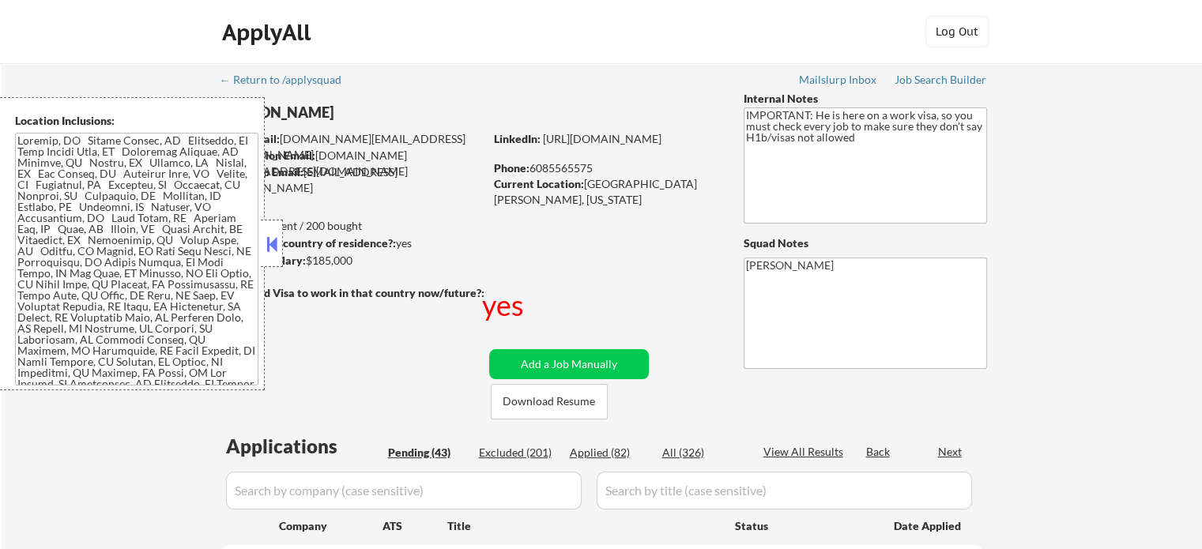
select select ""pending""
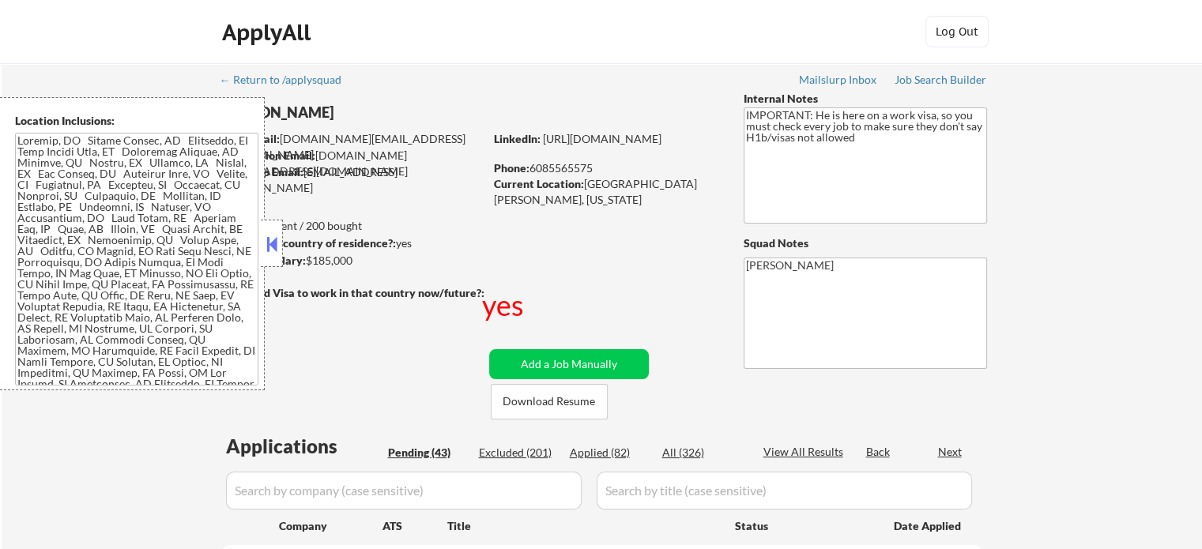
select select ""pending""
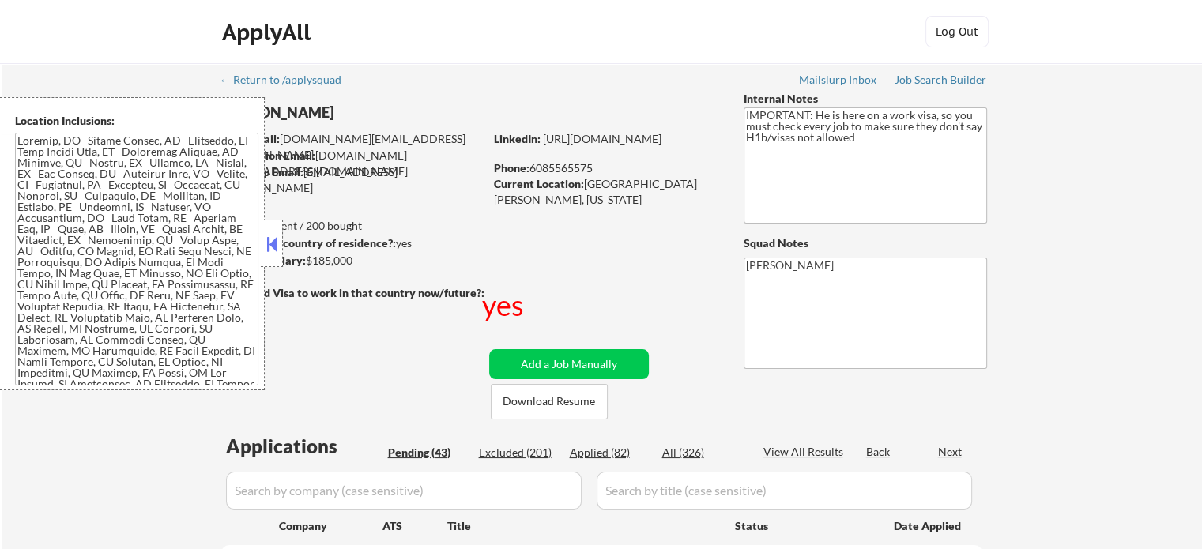
select select ""pending""
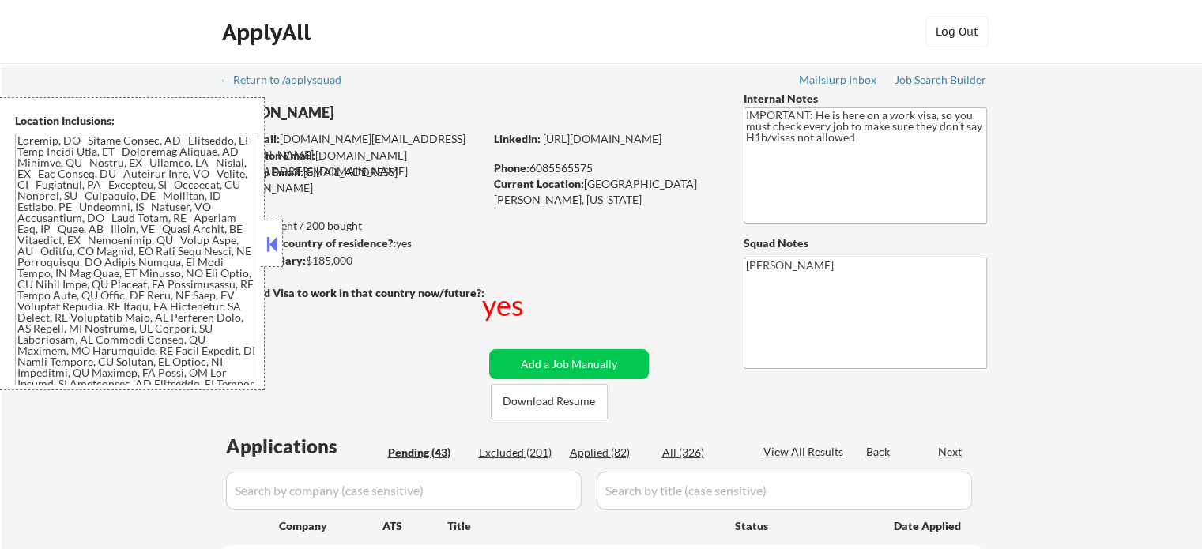
select select ""pending""
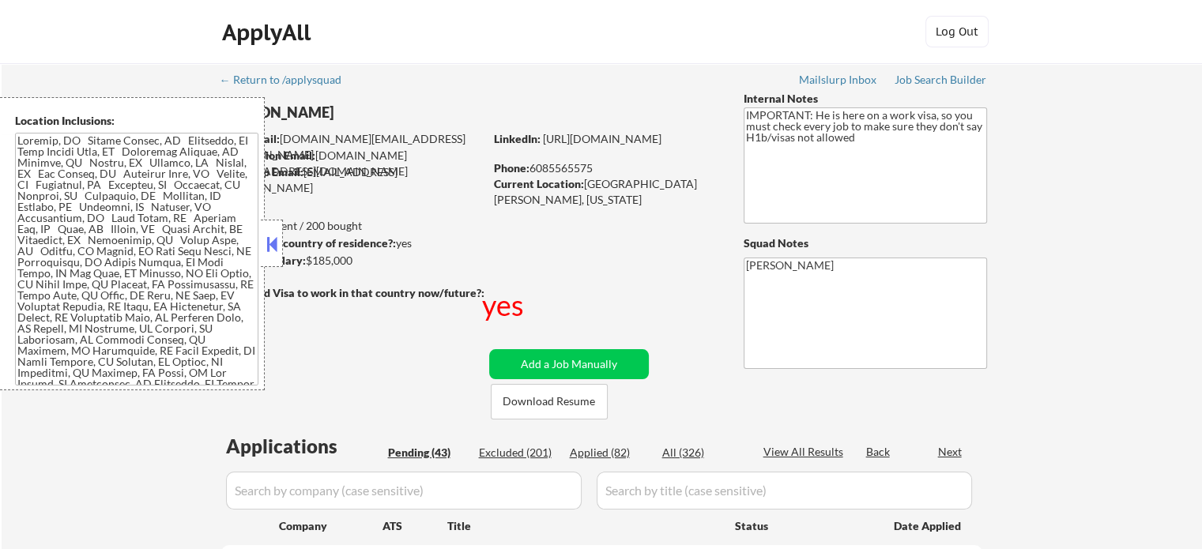
select select ""pending""
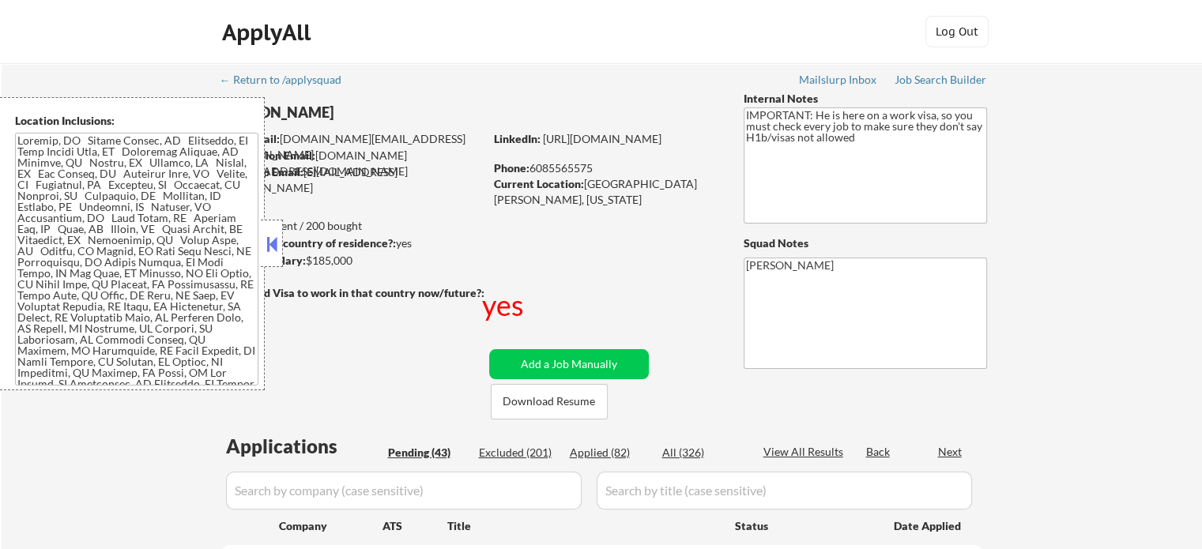
select select ""pending""
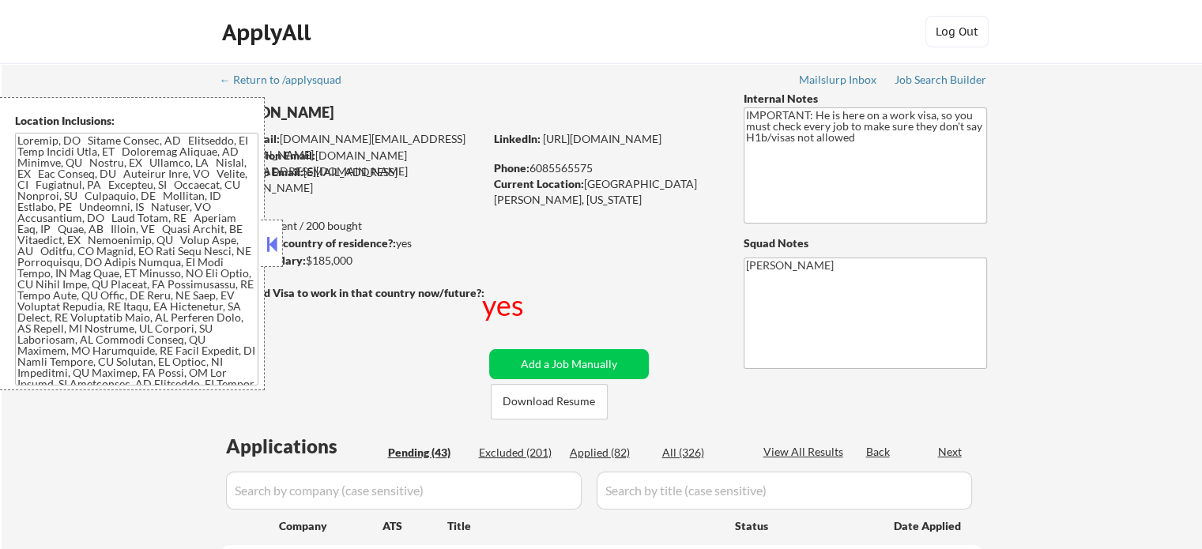
select select ""pending""
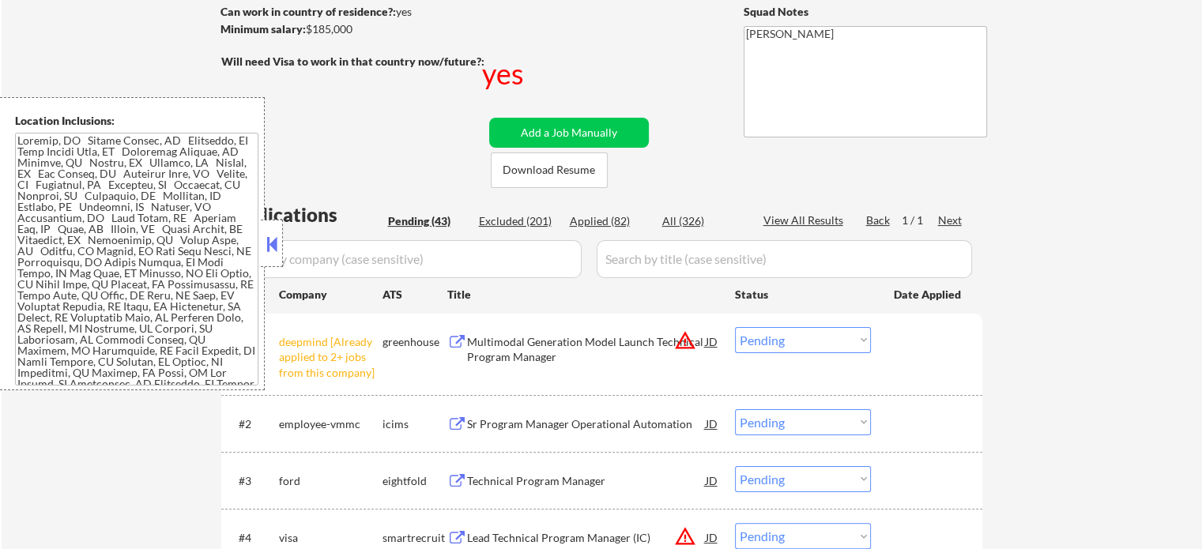
scroll to position [316, 0]
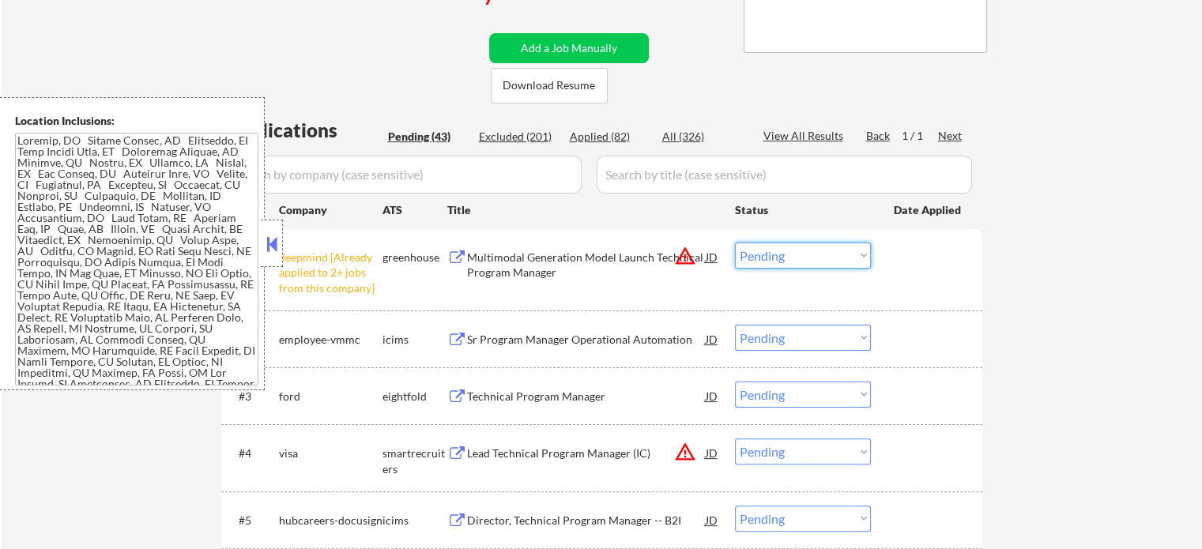
click at [762, 257] on select "Choose an option... Pending Applied Excluded (Questions) Excluded (Expired) Exc…" at bounding box center [803, 256] width 136 height 26
click at [735, 243] on select "Choose an option... Pending Applied Excluded (Questions) Excluded (Expired) Exc…" at bounding box center [803, 256] width 136 height 26
click at [913, 275] on div "#1 deepmind [Already applied to 2+ jobs from this company] greenhouse Multimoda…" at bounding box center [599, 269] width 746 height 68
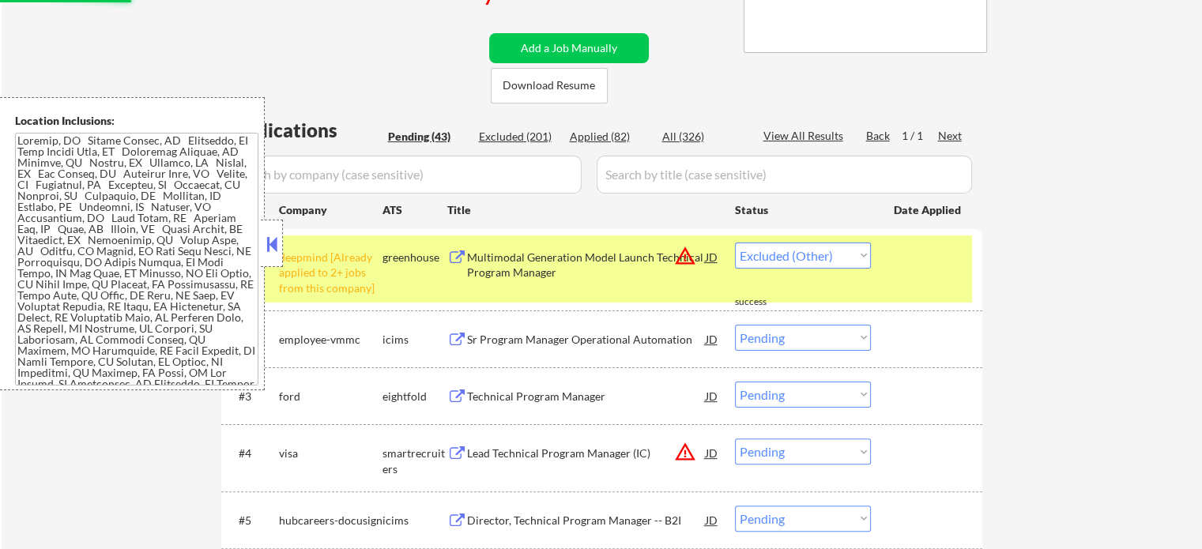
select select ""pending""
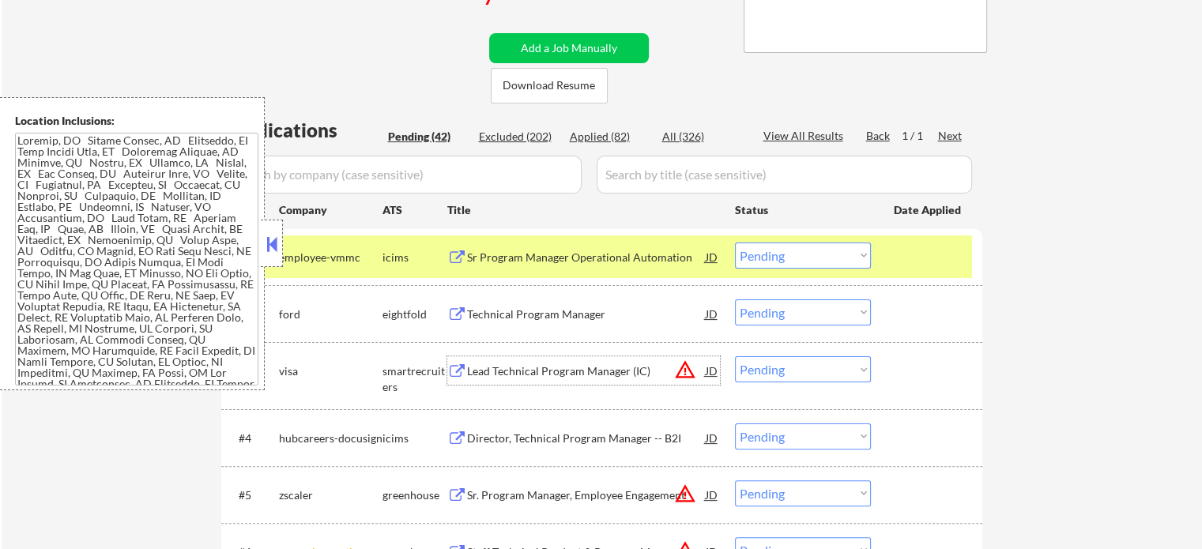
click at [563, 370] on div "Lead Technical Program Manager (IC)" at bounding box center [586, 371] width 239 height 16
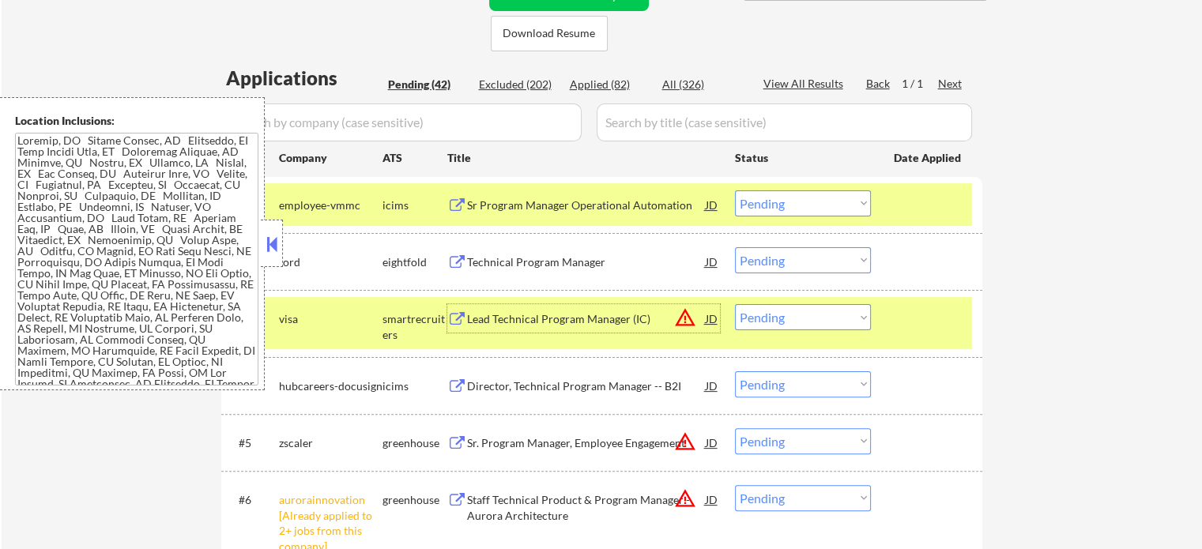
scroll to position [395, 0]
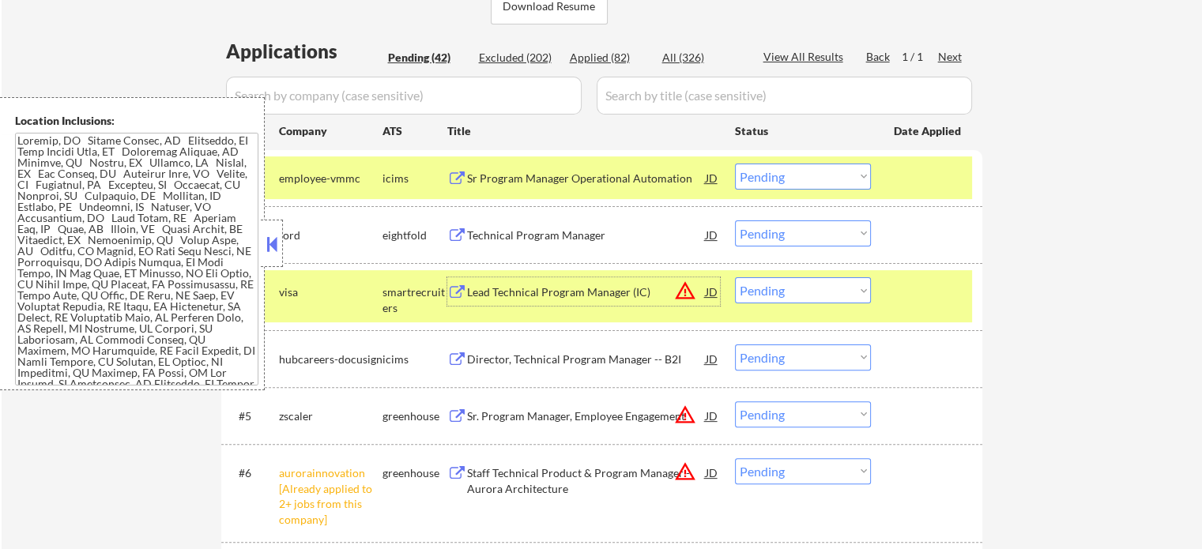
click at [751, 467] on select "Choose an option... Pending Applied Excluded (Questions) Excluded (Expired) Exc…" at bounding box center [803, 471] width 136 height 26
click at [735, 458] on select "Choose an option... Pending Applied Excluded (Questions) Excluded (Expired) Exc…" at bounding box center [803, 471] width 136 height 26
click at [939, 291] on div at bounding box center [928, 291] width 70 height 28
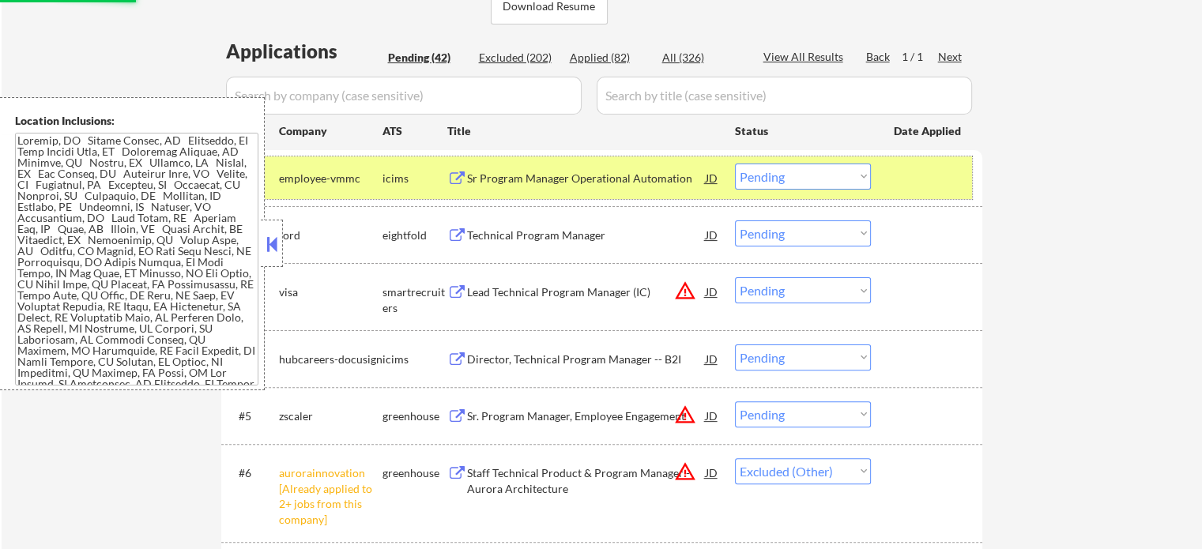
click at [923, 182] on div at bounding box center [928, 178] width 70 height 28
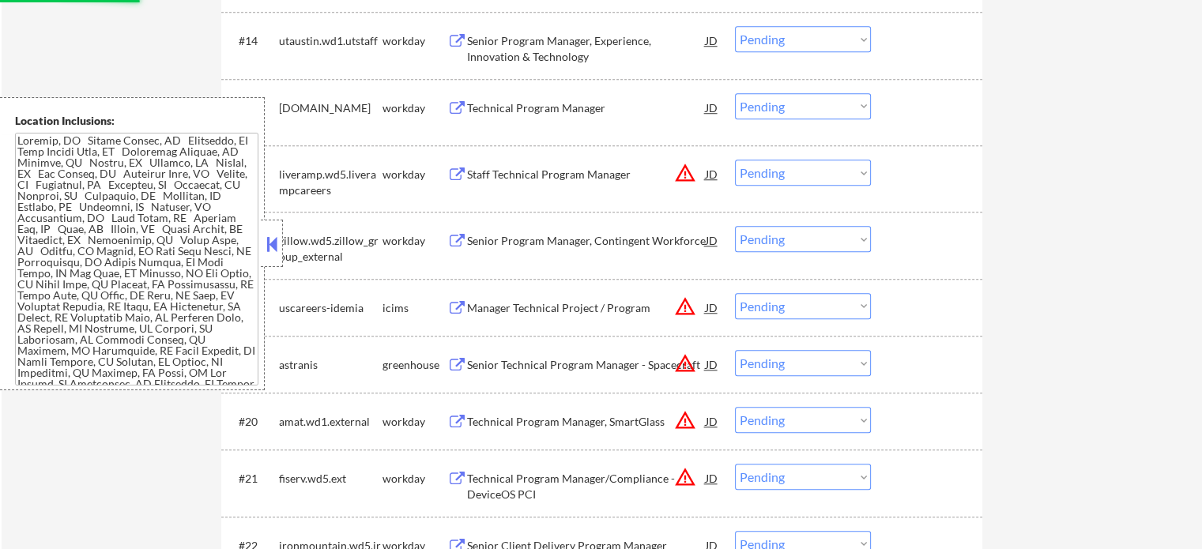
select select ""pending""
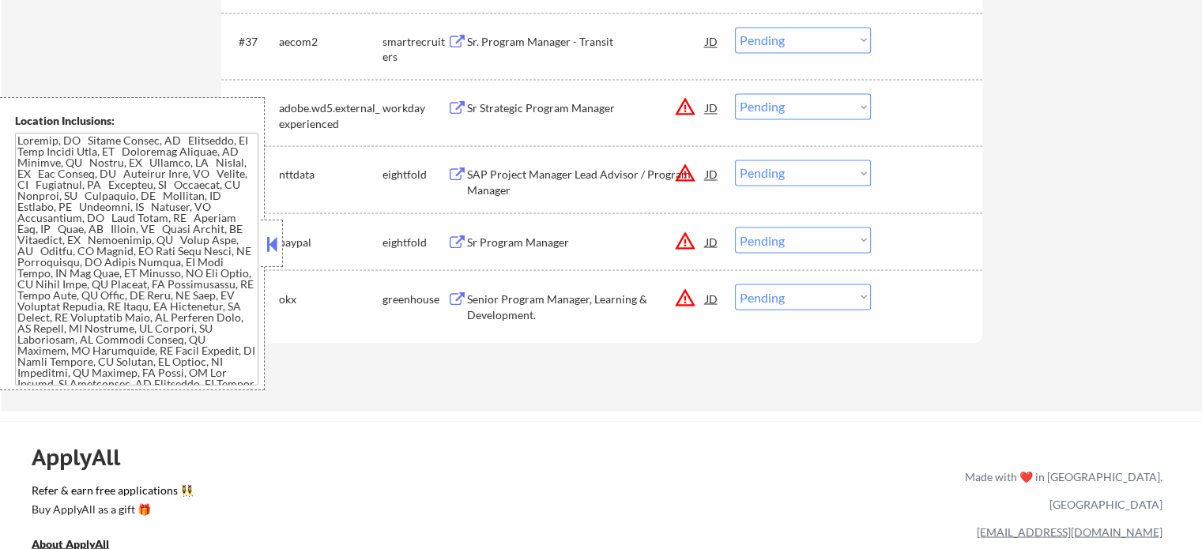
scroll to position [2607, 0]
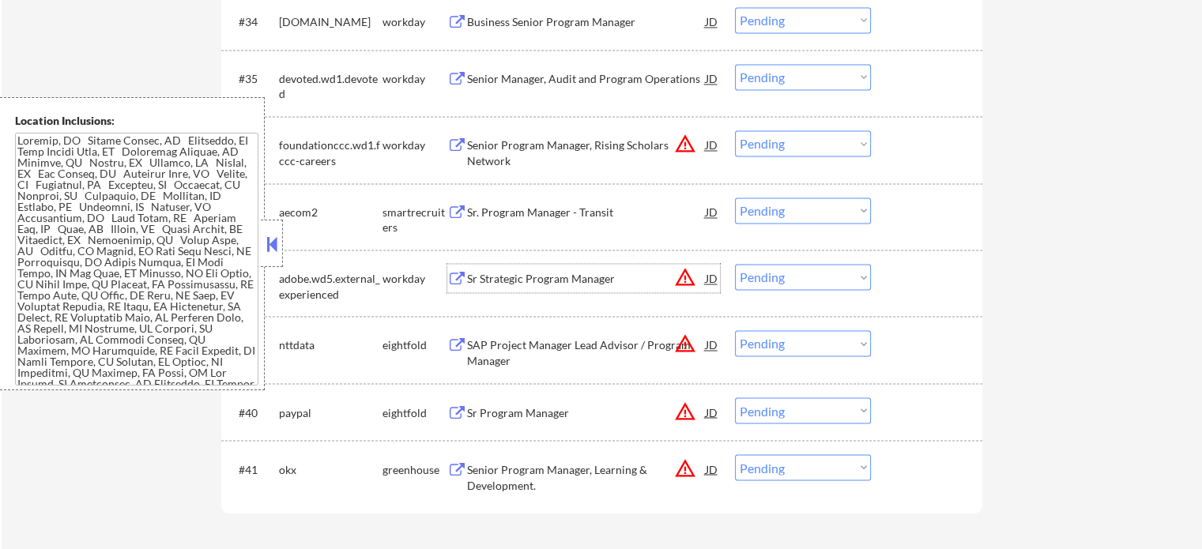
click at [497, 276] on div "Sr Strategic Program Manager" at bounding box center [586, 279] width 239 height 16
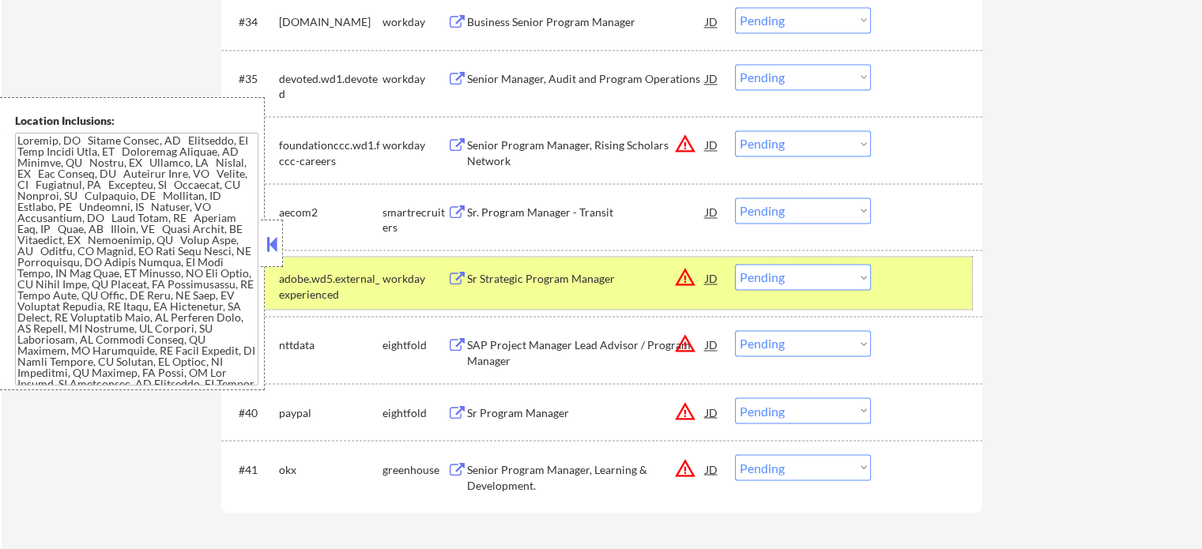
click at [892, 280] on div "#38 adobe.wd5.external_experienced workday Sr Strategic Program Manager JD warn…" at bounding box center [599, 283] width 746 height 52
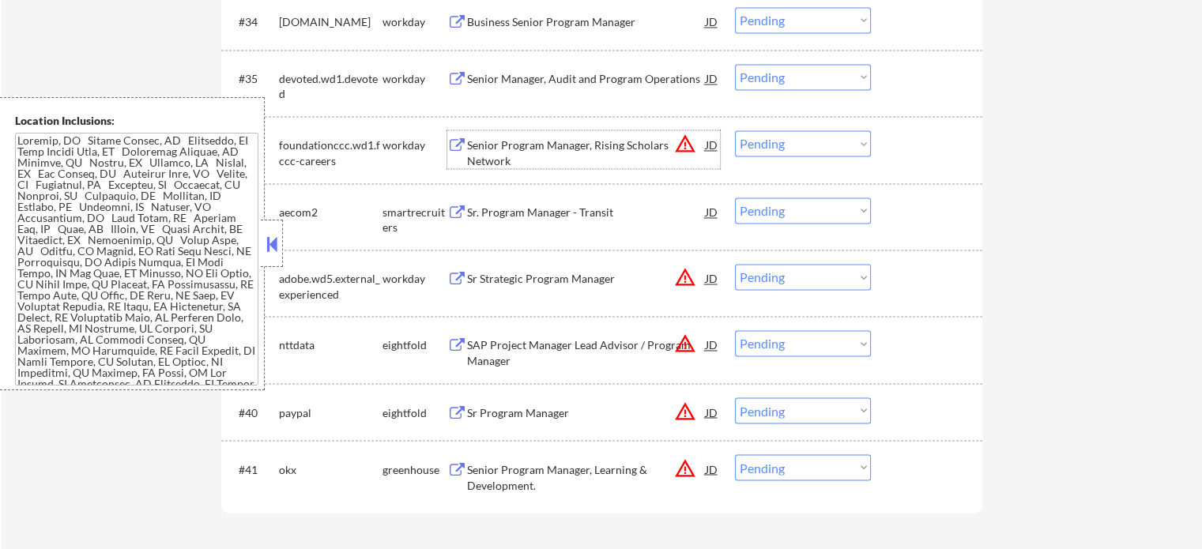
click at [534, 145] on div "Senior Program Manager, Rising Scholars Network" at bounding box center [586, 152] width 239 height 31
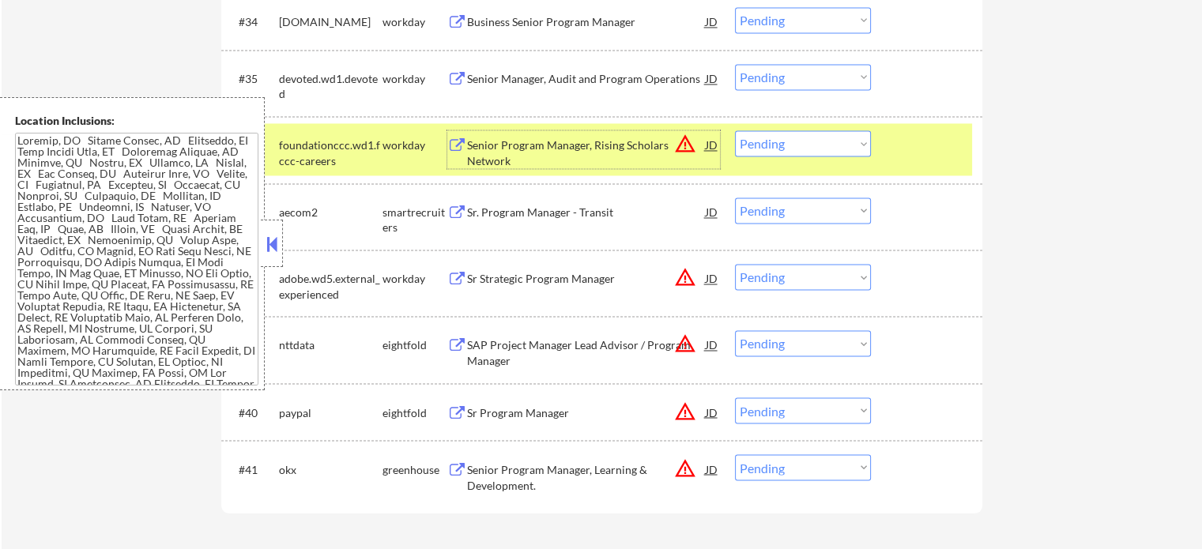
click at [946, 158] on div at bounding box center [928, 144] width 70 height 28
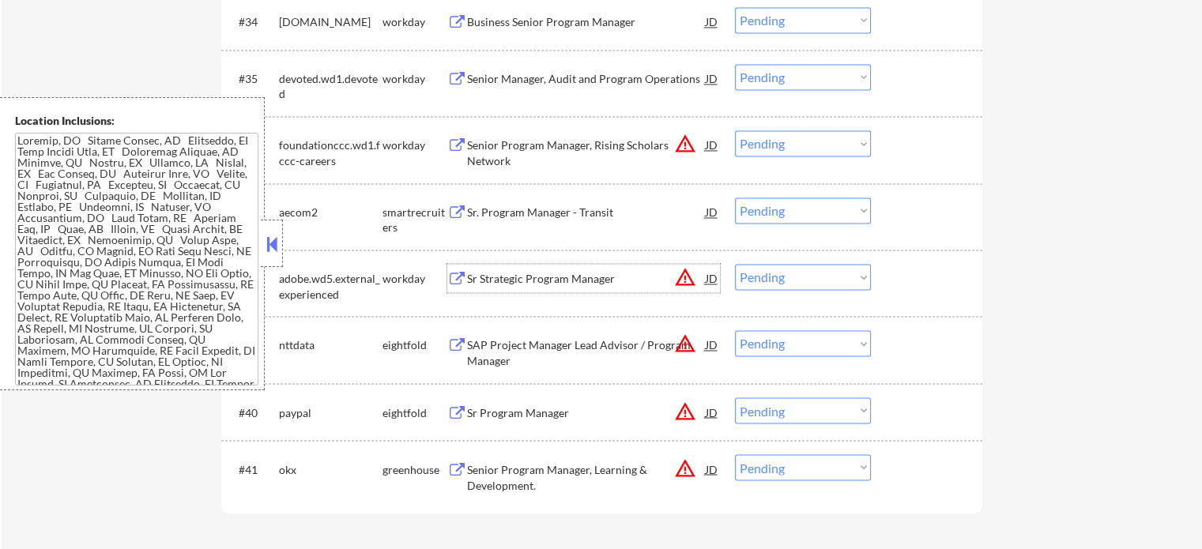
click at [570, 282] on div "Sr Strategic Program Manager" at bounding box center [586, 279] width 239 height 16
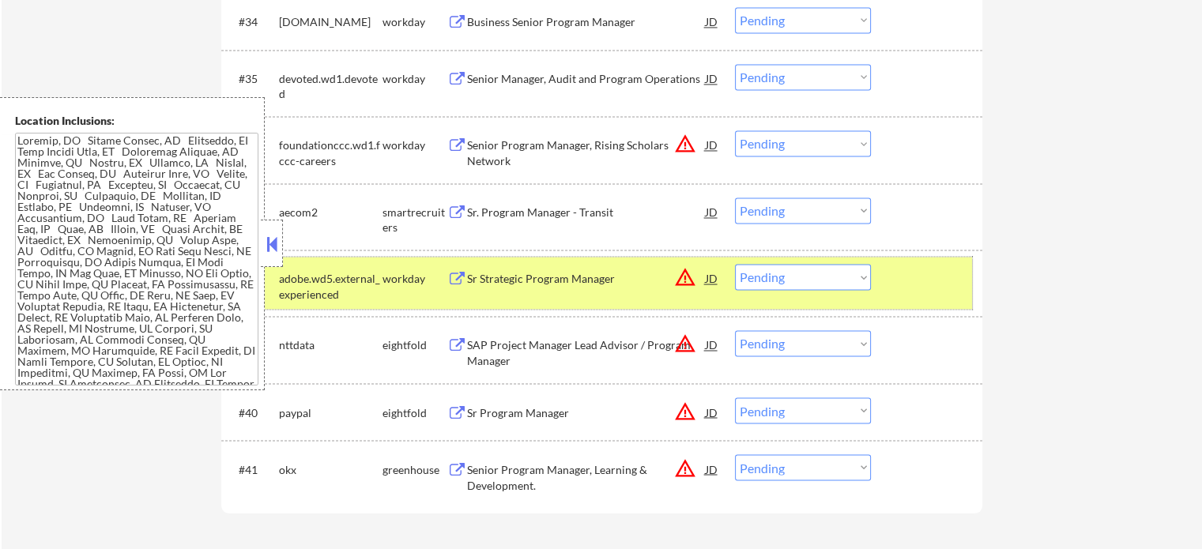
click at [919, 276] on div at bounding box center [928, 278] width 70 height 28
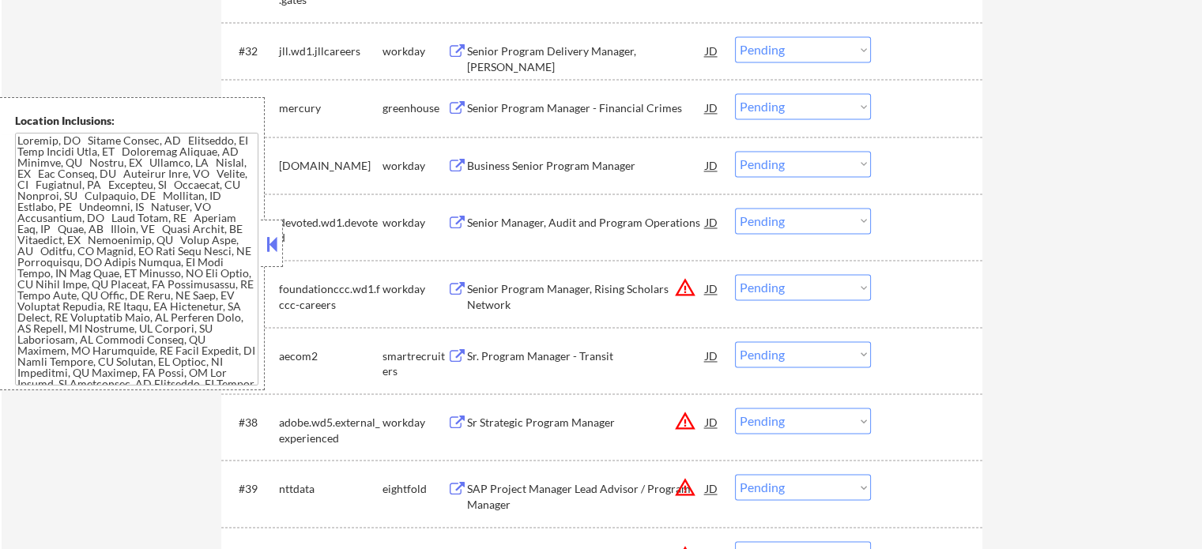
scroll to position [2370, 0]
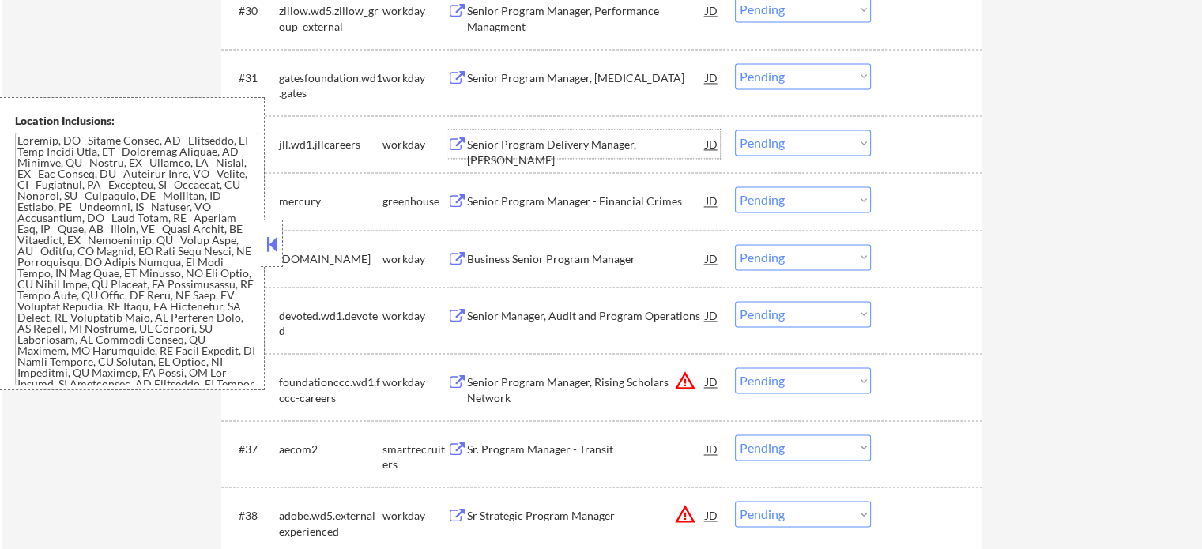
click at [528, 141] on div "Senior Program Delivery Manager, AMER MAC" at bounding box center [586, 152] width 239 height 31
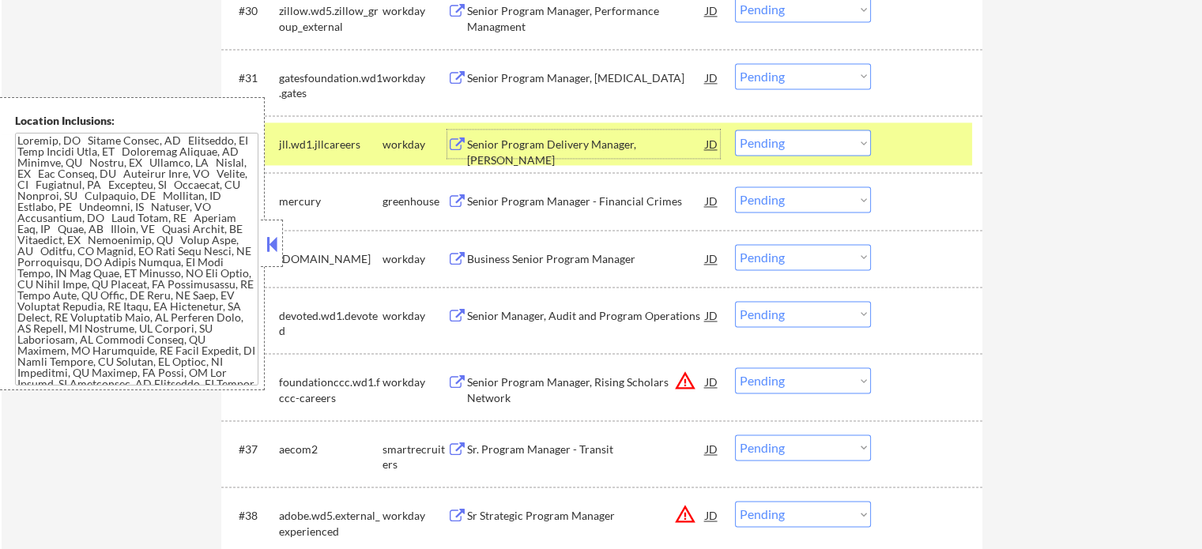
click at [893, 143] on div at bounding box center [928, 144] width 70 height 28
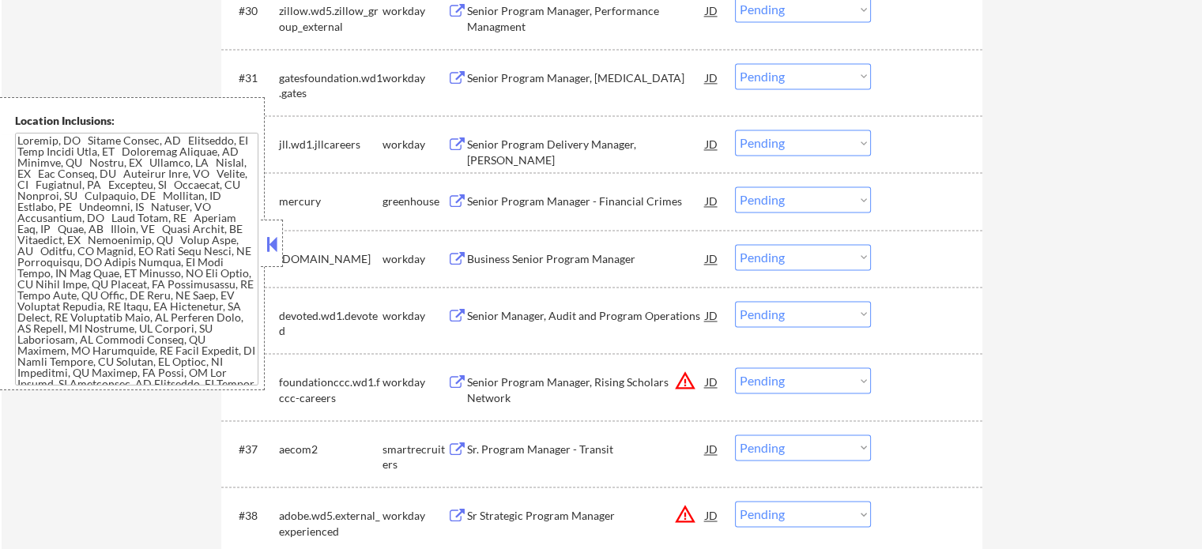
click at [557, 212] on div "Senior Program Manager - Financial Crimes" at bounding box center [586, 200] width 239 height 28
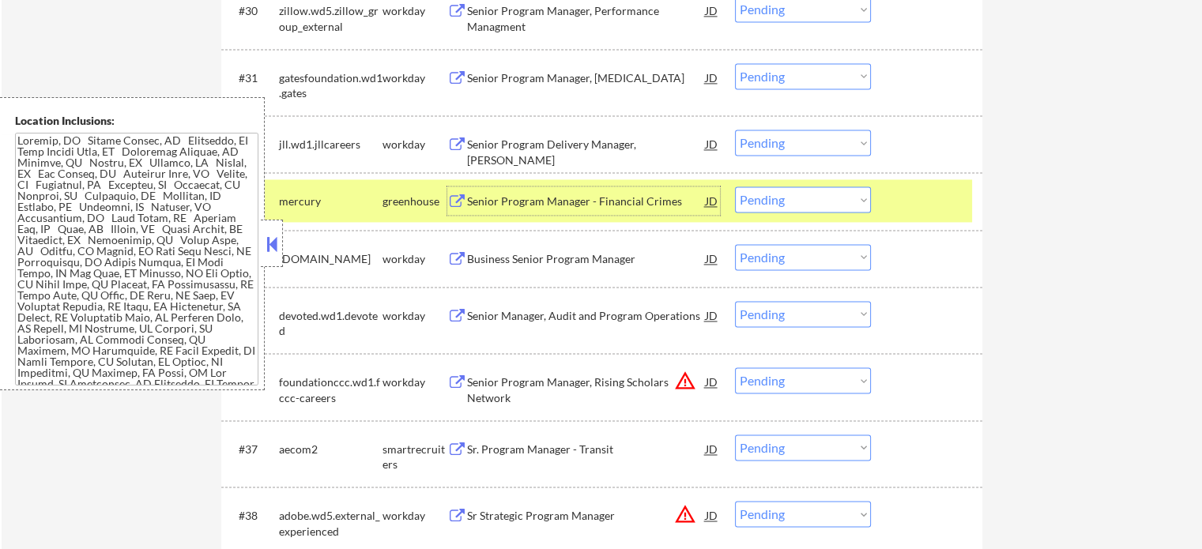
click at [935, 204] on div at bounding box center [928, 200] width 70 height 28
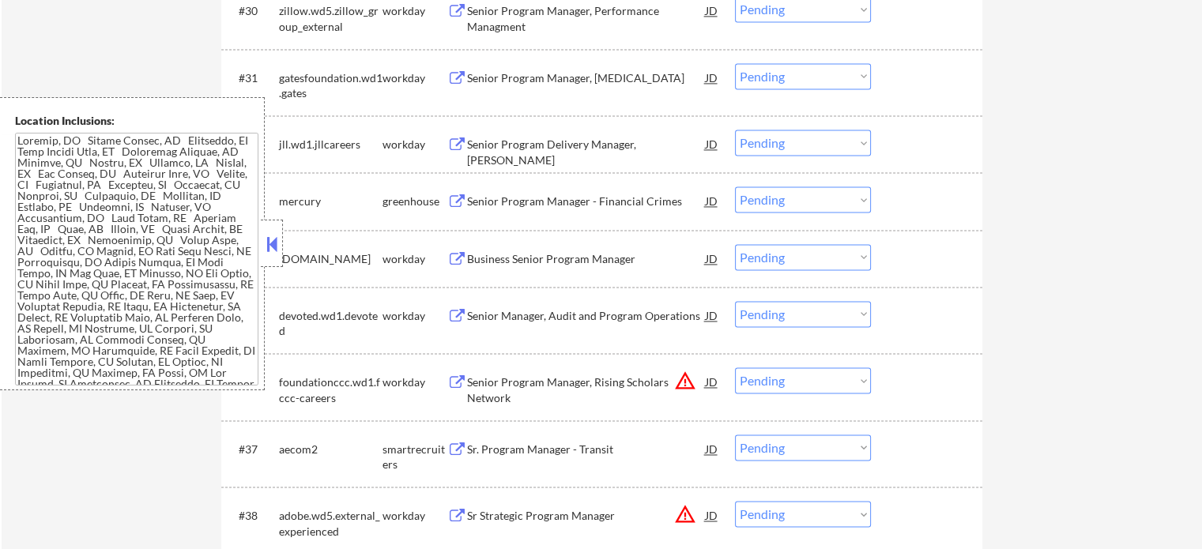
click at [525, 442] on div "Sr. Program Manager - Transit" at bounding box center [586, 450] width 239 height 16
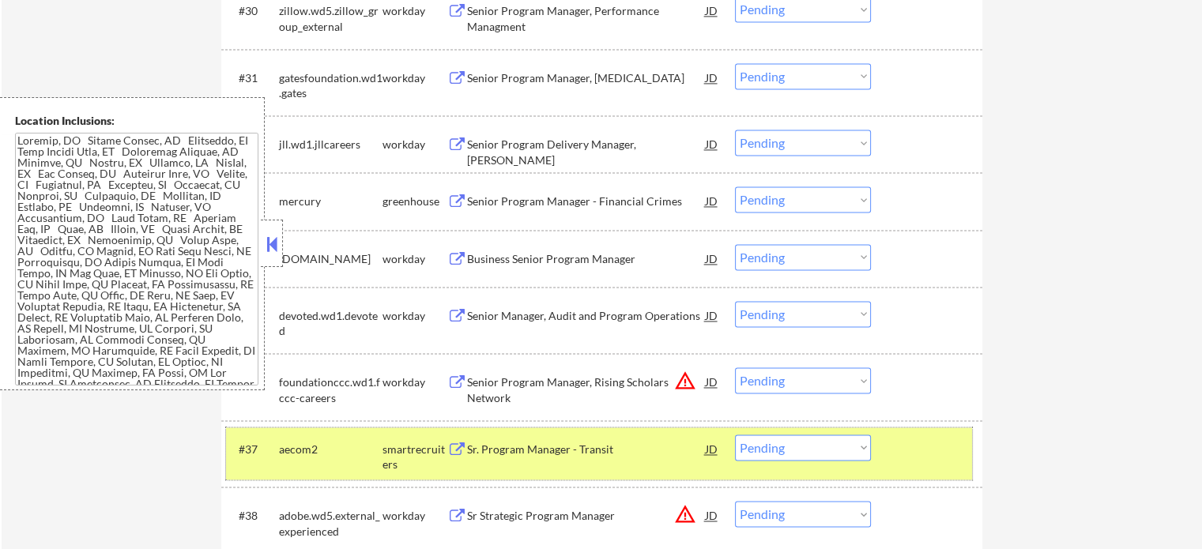
click at [904, 445] on div at bounding box center [928, 448] width 70 height 28
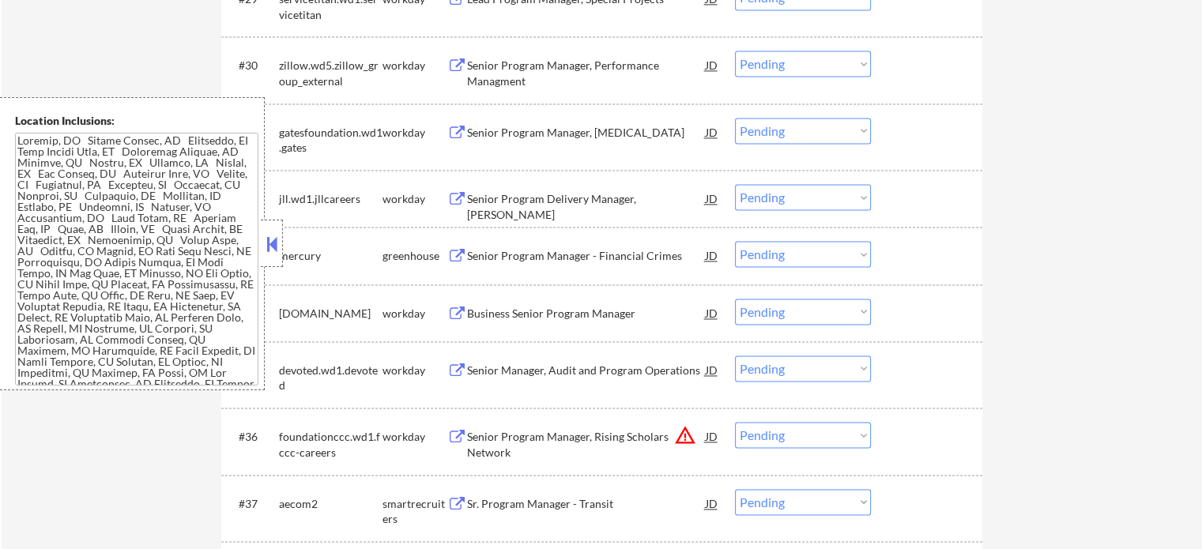
scroll to position [2291, 0]
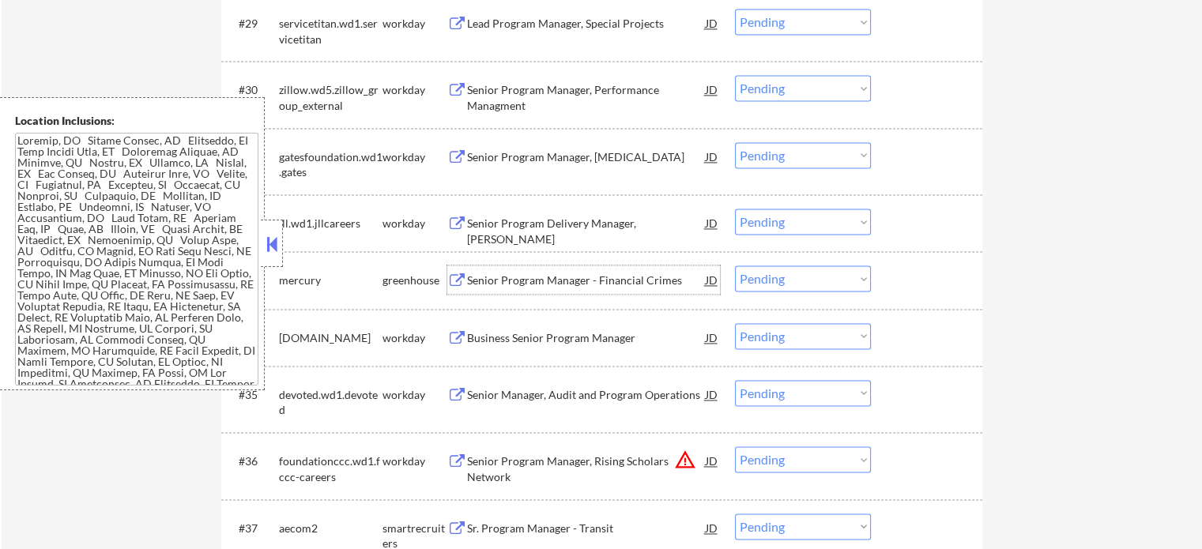
click at [521, 272] on div "Senior Program Manager - Financial Crimes" at bounding box center [586, 279] width 239 height 28
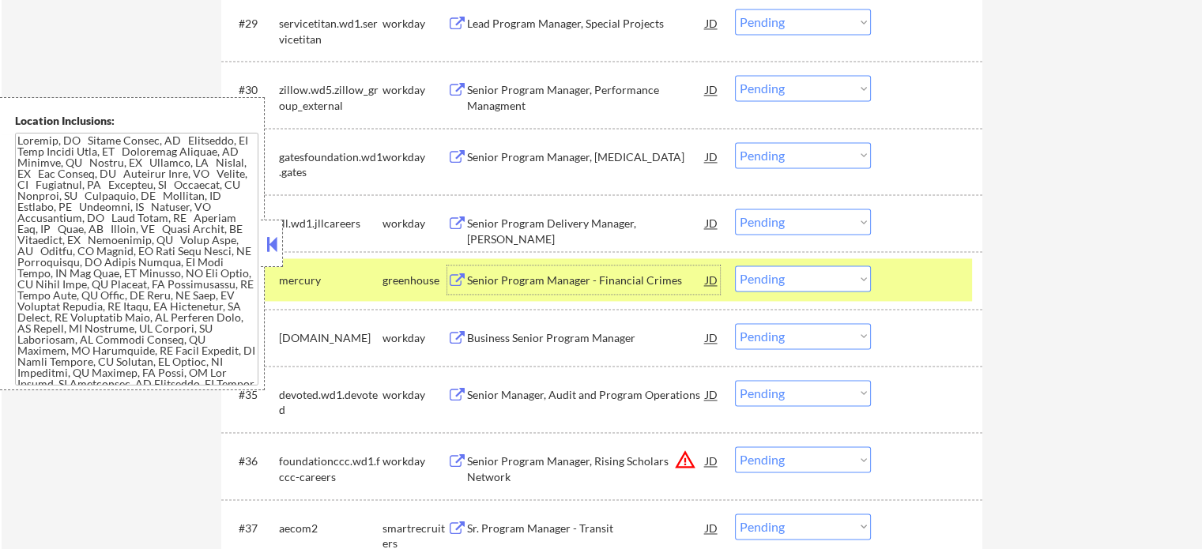
click at [907, 287] on div at bounding box center [928, 279] width 70 height 28
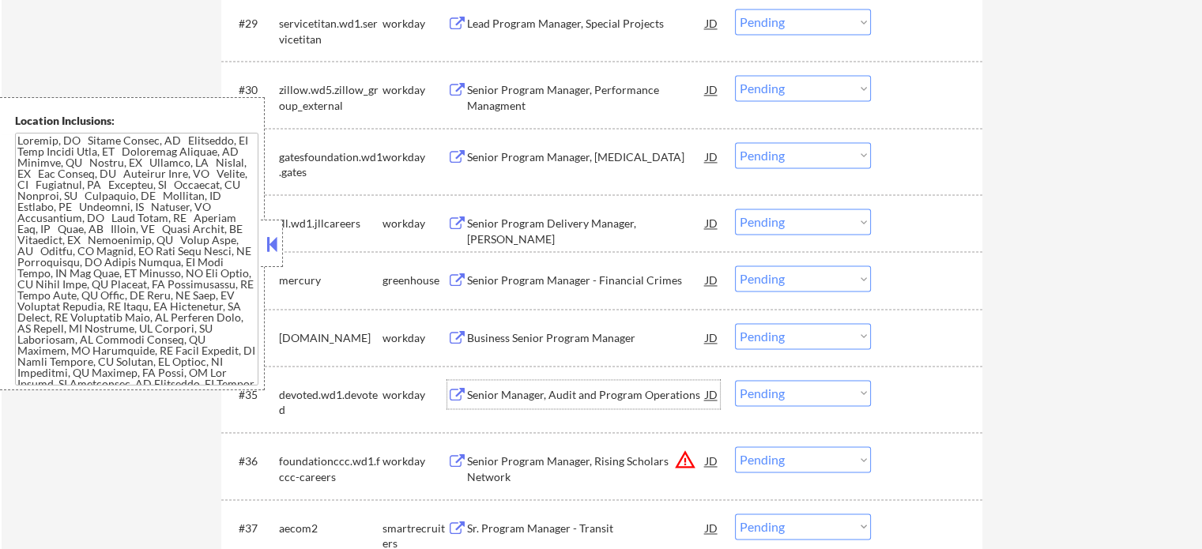
click at [476, 383] on div "Senior Manager, Audit and Program Operations" at bounding box center [586, 394] width 239 height 28
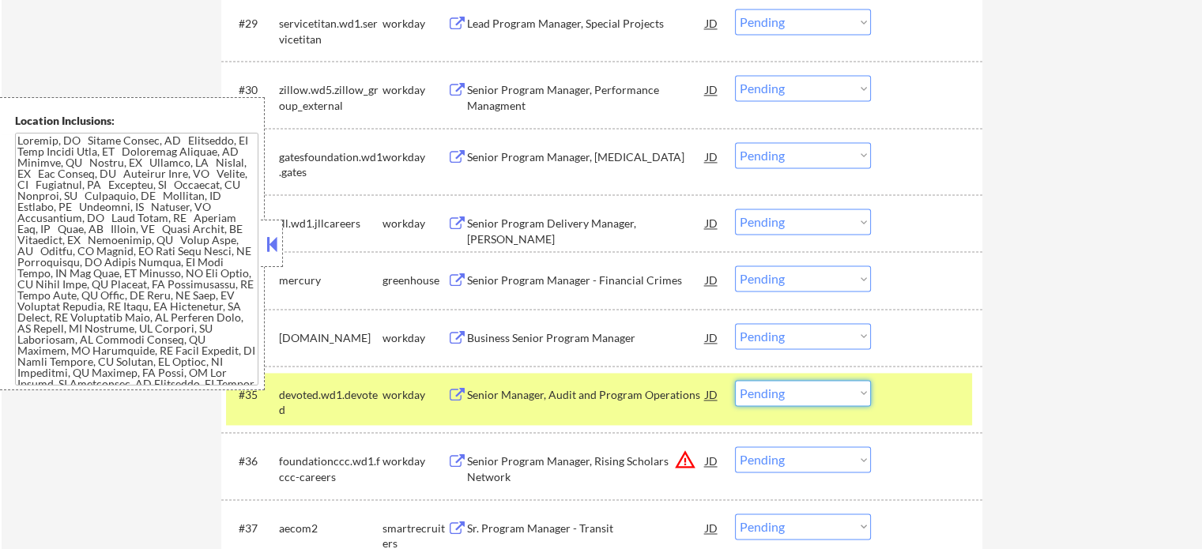
click at [780, 397] on select "Choose an option... Pending Applied Excluded (Questions) Excluded (Expired) Exc…" at bounding box center [803, 393] width 136 height 26
click at [735, 380] on select "Choose an option... Pending Applied Excluded (Questions) Excluded (Expired) Exc…" at bounding box center [803, 393] width 136 height 26
click at [911, 388] on div at bounding box center [928, 394] width 70 height 28
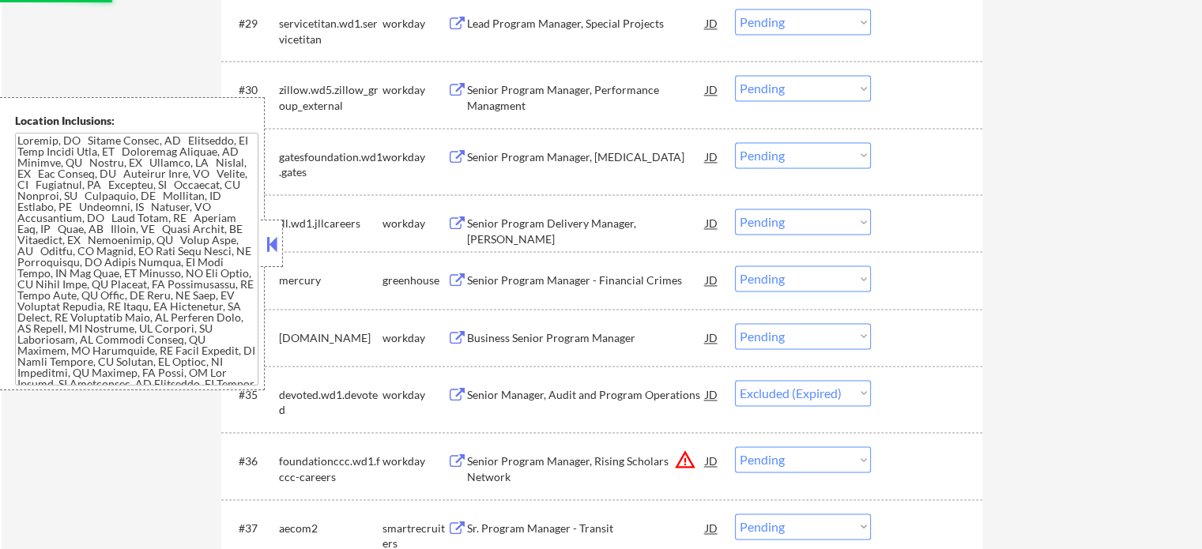
click at [554, 464] on div "Senior Program Manager, Rising Scholars Network" at bounding box center [586, 468] width 239 height 31
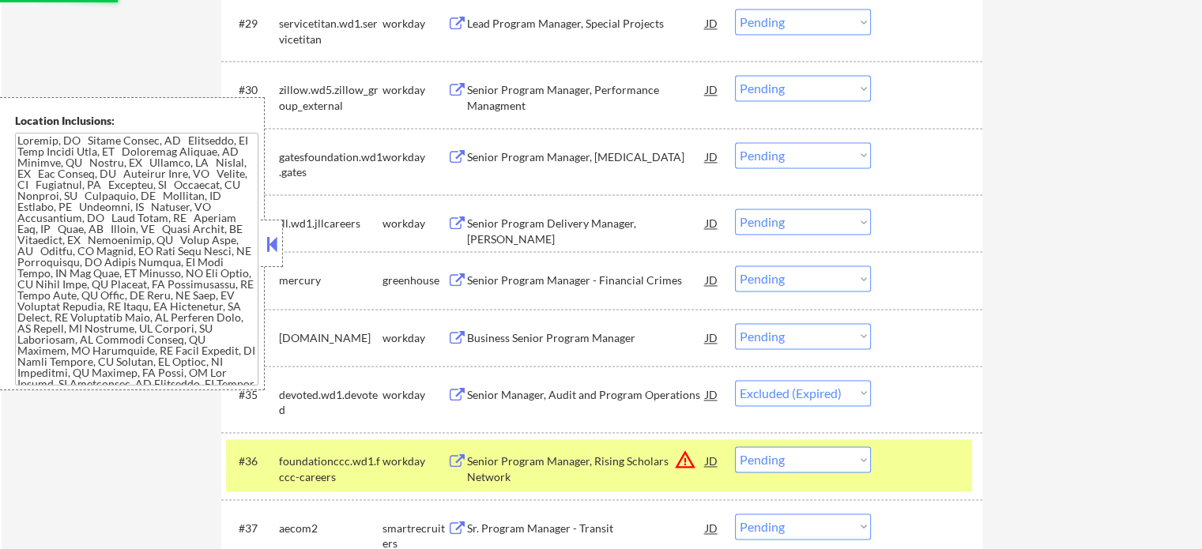
select select ""pending""
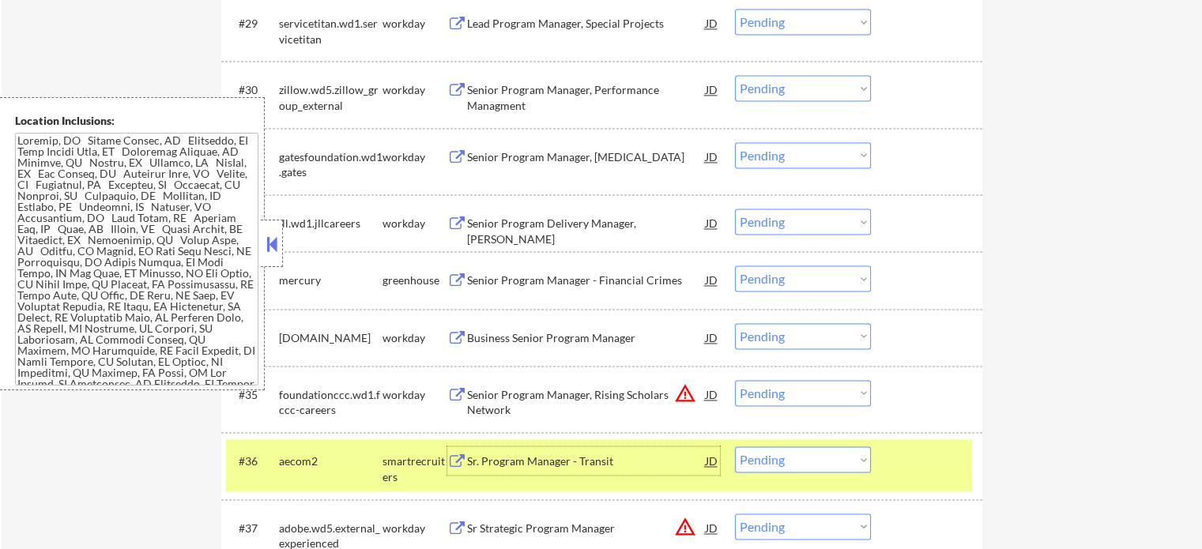
click at [922, 468] on div at bounding box center [928, 460] width 70 height 28
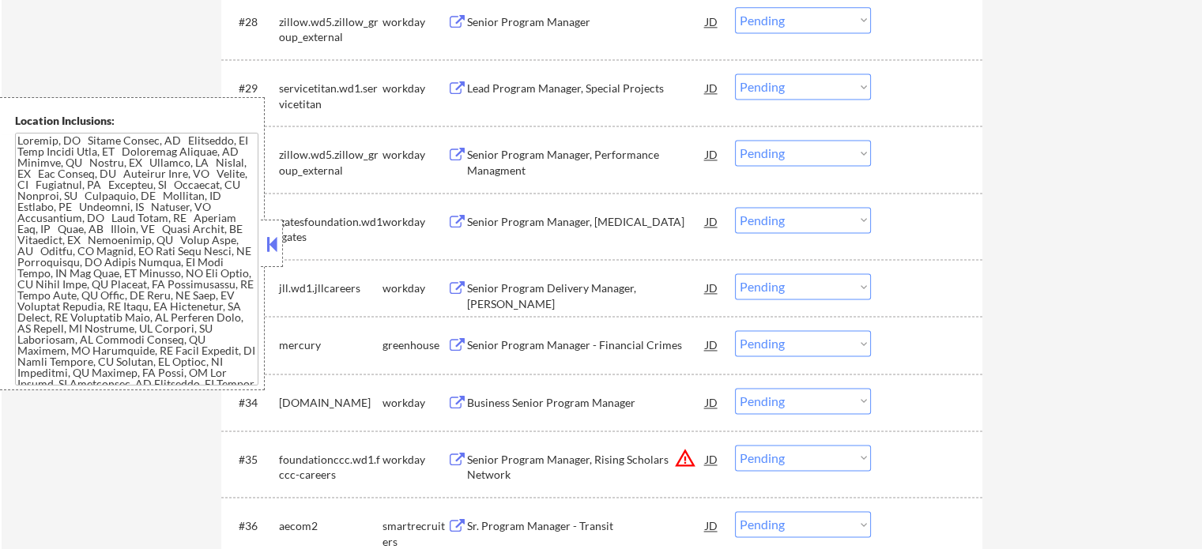
scroll to position [2133, 0]
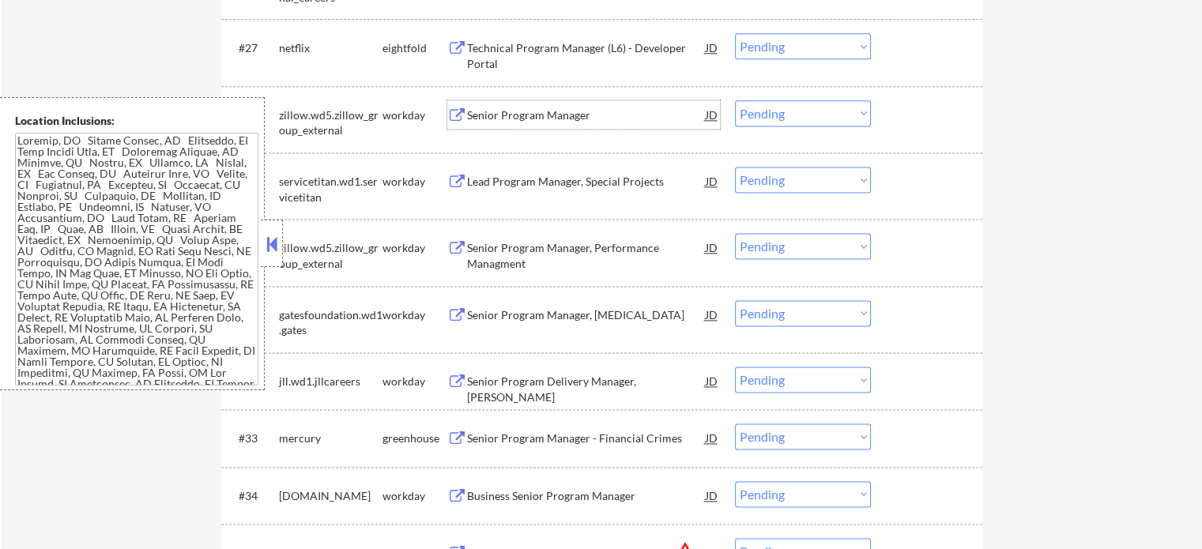
click at [499, 110] on div "Senior Program Manager" at bounding box center [586, 115] width 239 height 16
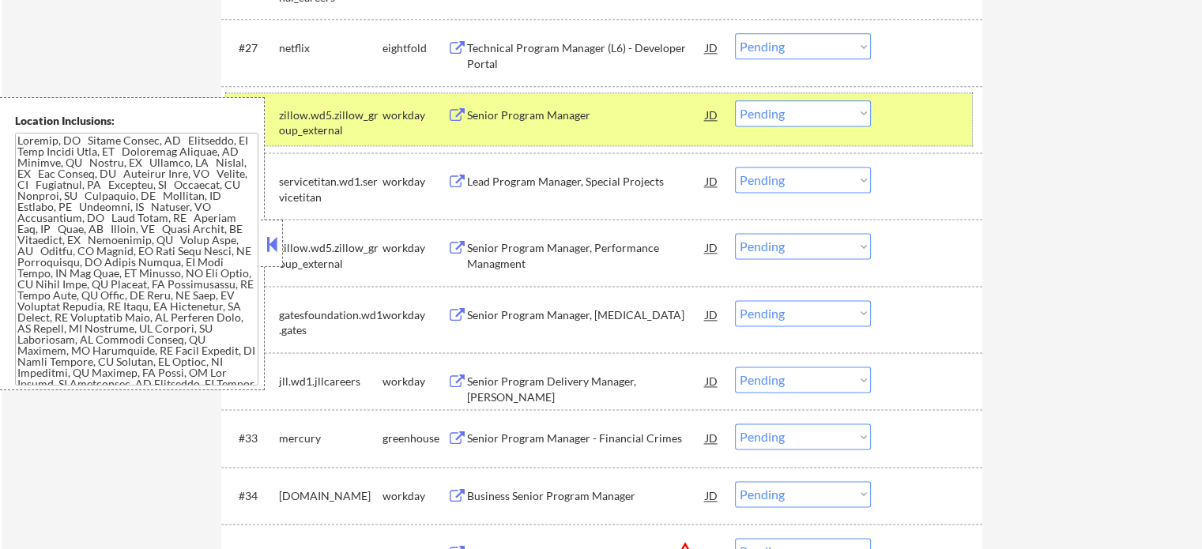
click at [896, 108] on div at bounding box center [928, 114] width 70 height 28
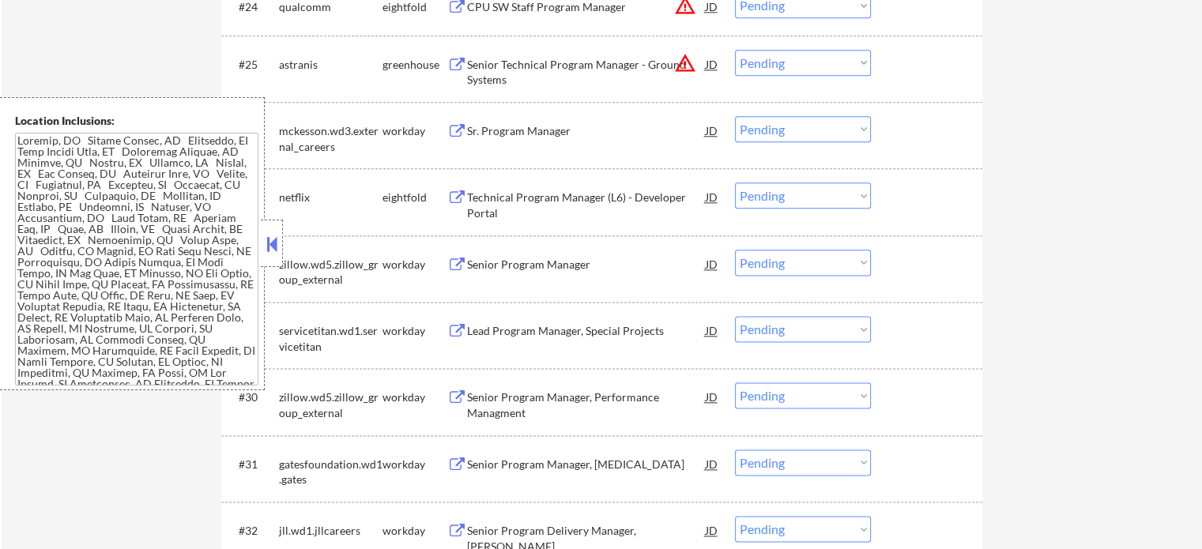
scroll to position [1975, 0]
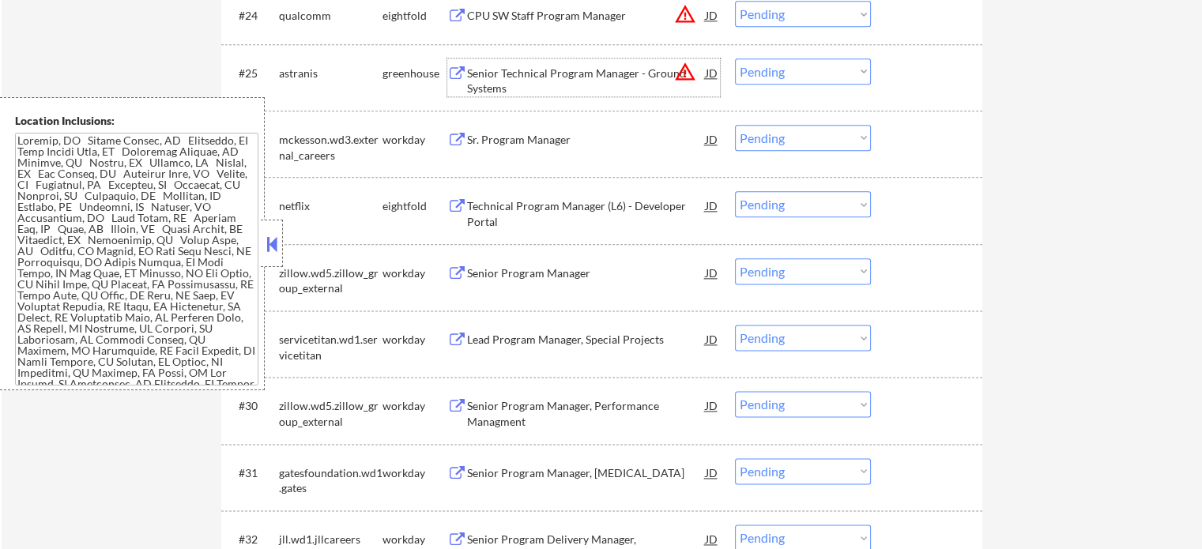
click at [487, 85] on div "Senior Technical Program Manager - Ground Systems" at bounding box center [586, 81] width 239 height 31
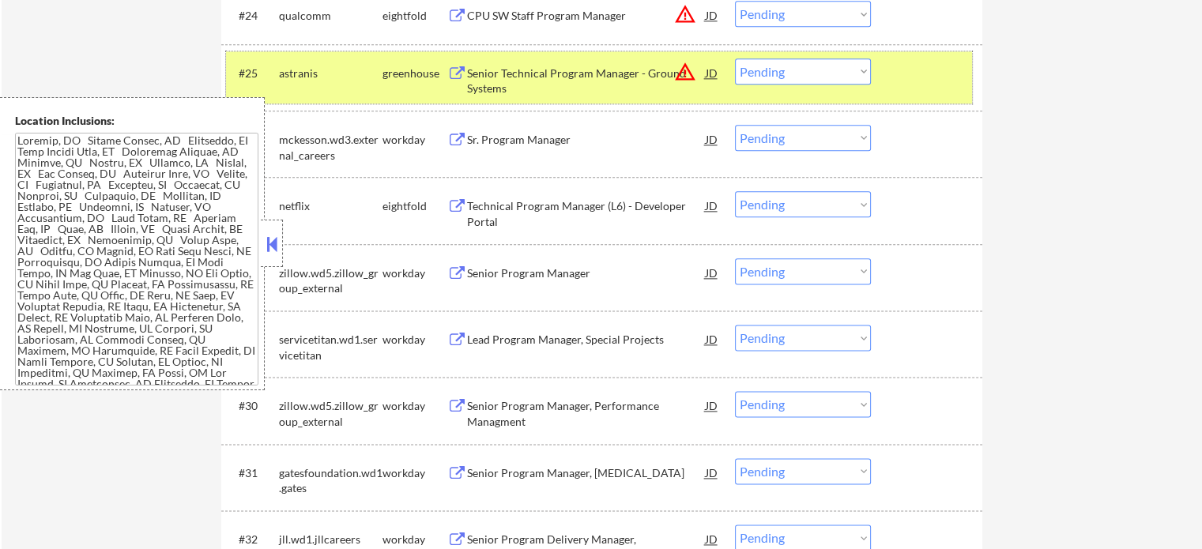
click at [923, 77] on div at bounding box center [928, 72] width 70 height 28
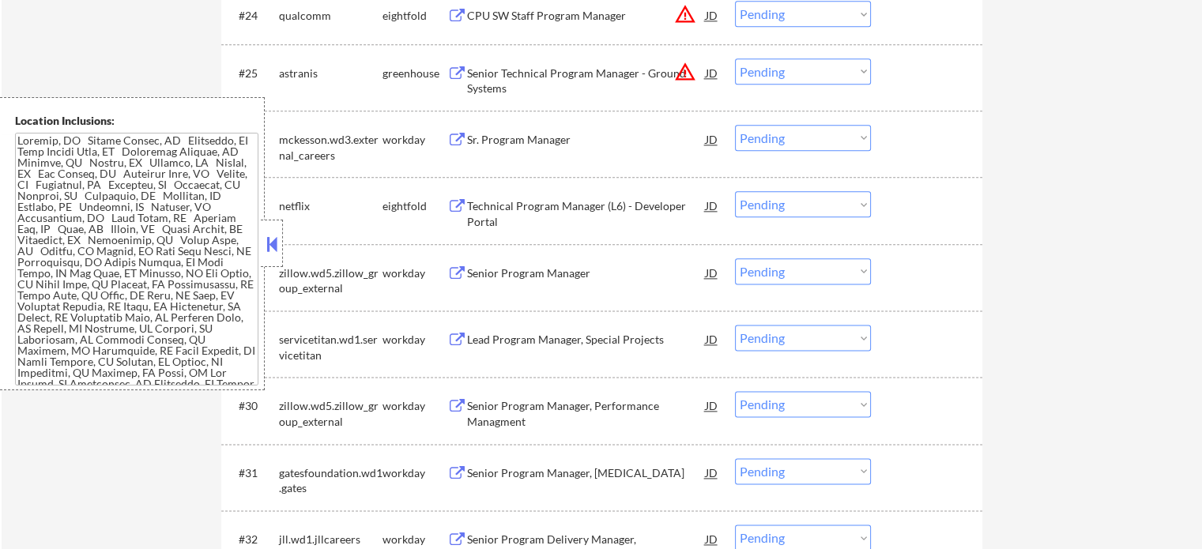
click at [512, 277] on div "Senior Program Manager" at bounding box center [586, 273] width 239 height 16
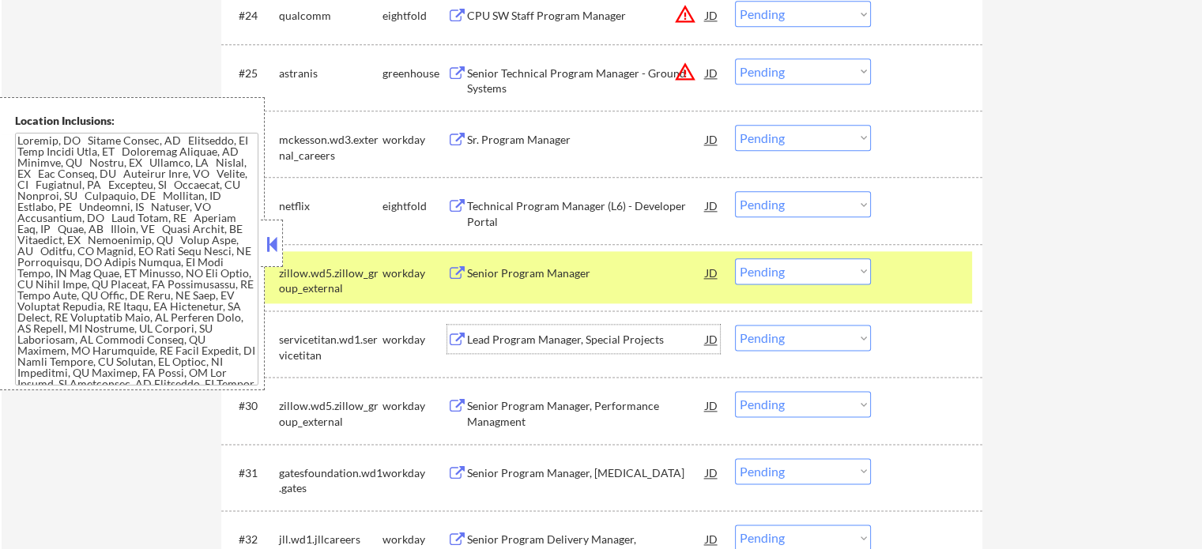
click at [531, 347] on div "Lead Program Manager, Special Projects" at bounding box center [586, 339] width 239 height 28
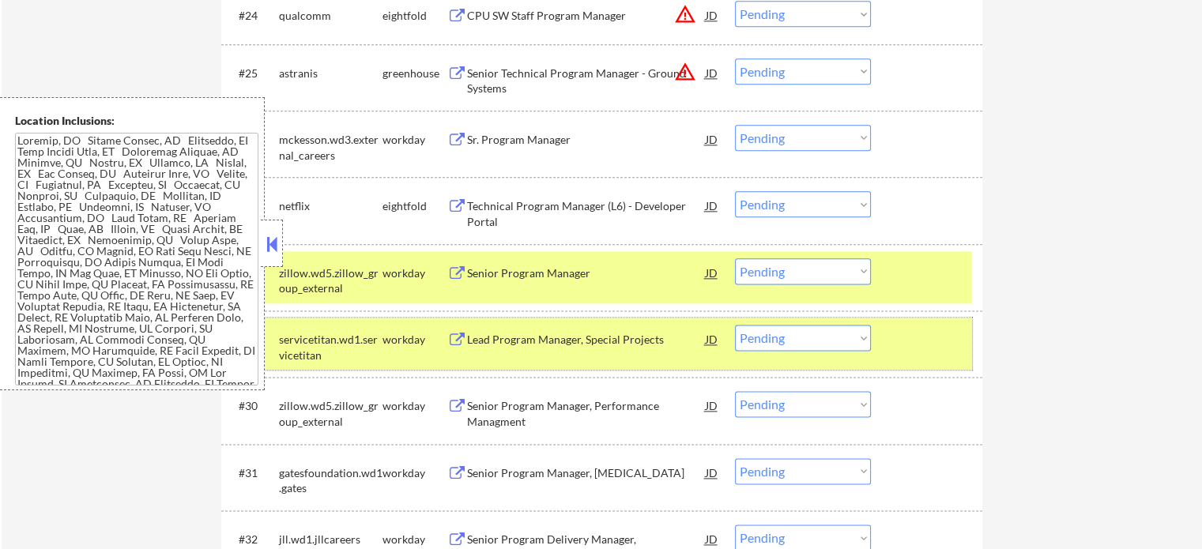
click at [919, 352] on div at bounding box center [928, 339] width 70 height 28
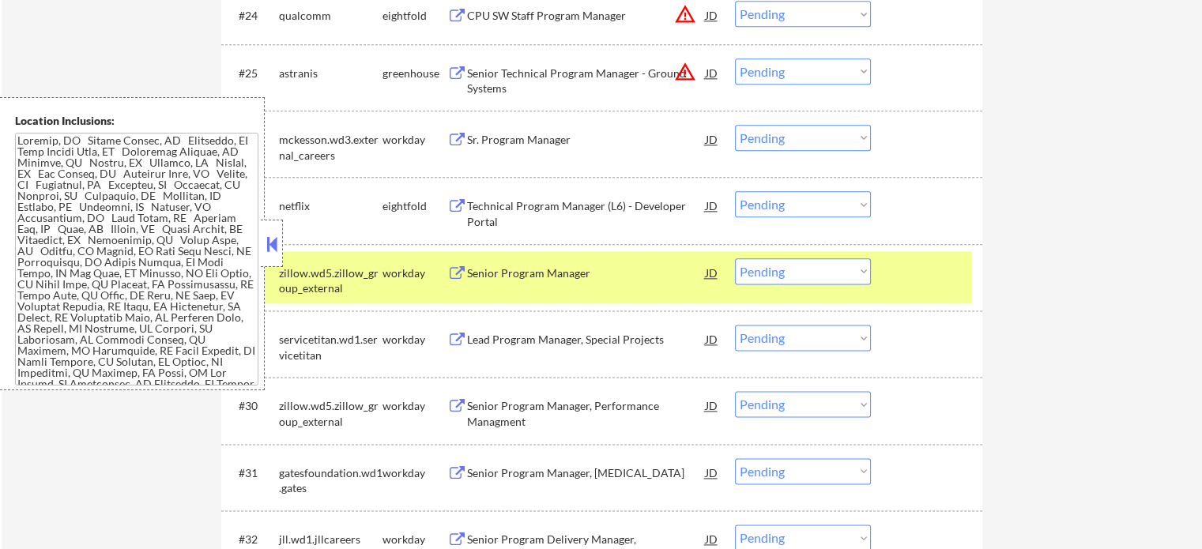
click at [912, 269] on div at bounding box center [928, 272] width 70 height 28
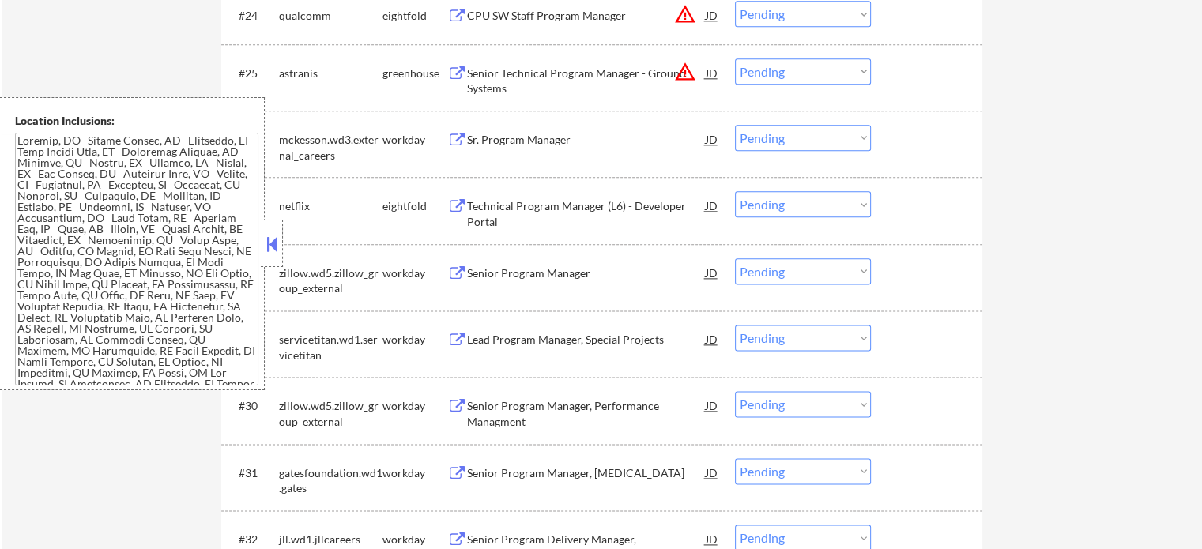
click at [552, 66] on div "Senior Technical Program Manager - Ground Systems" at bounding box center [586, 81] width 239 height 31
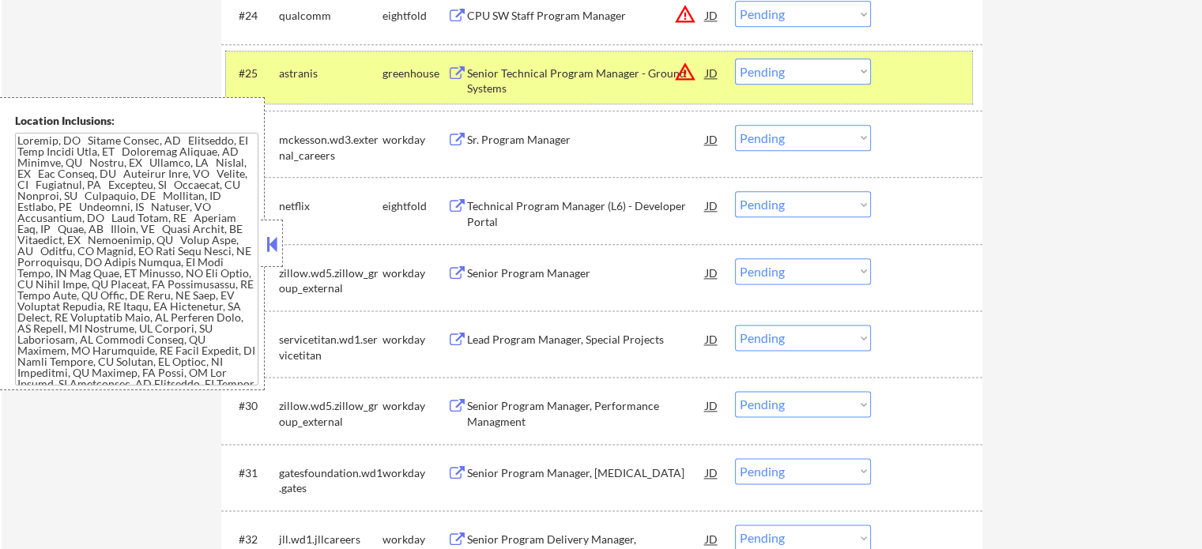
click at [916, 81] on div at bounding box center [928, 72] width 70 height 28
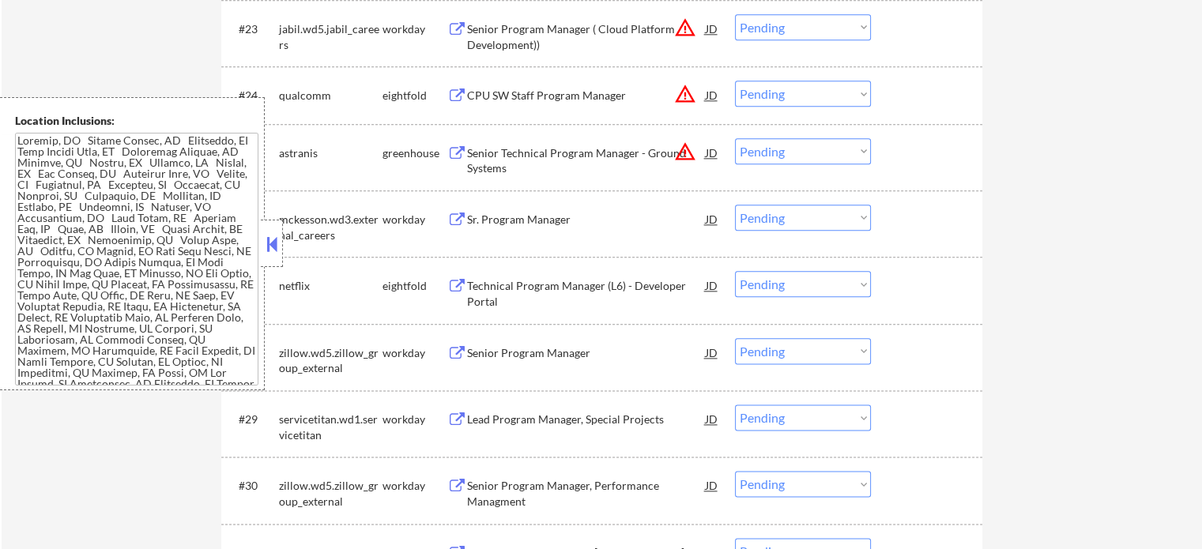
scroll to position [1817, 0]
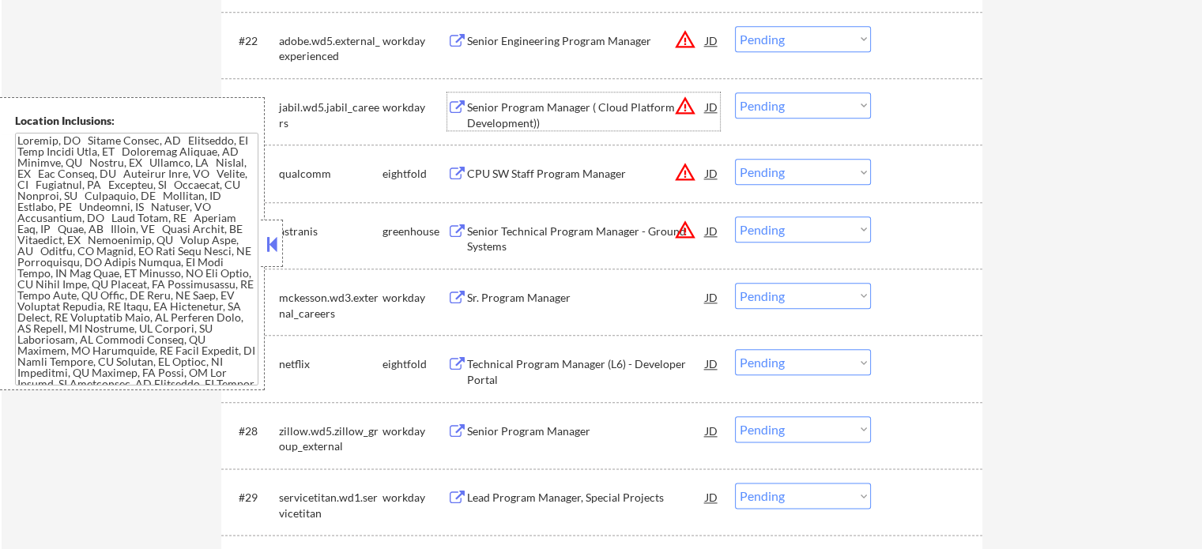
click at [530, 122] on div "Senior Program Manager ( Cloud Platform Development))" at bounding box center [586, 115] width 239 height 31
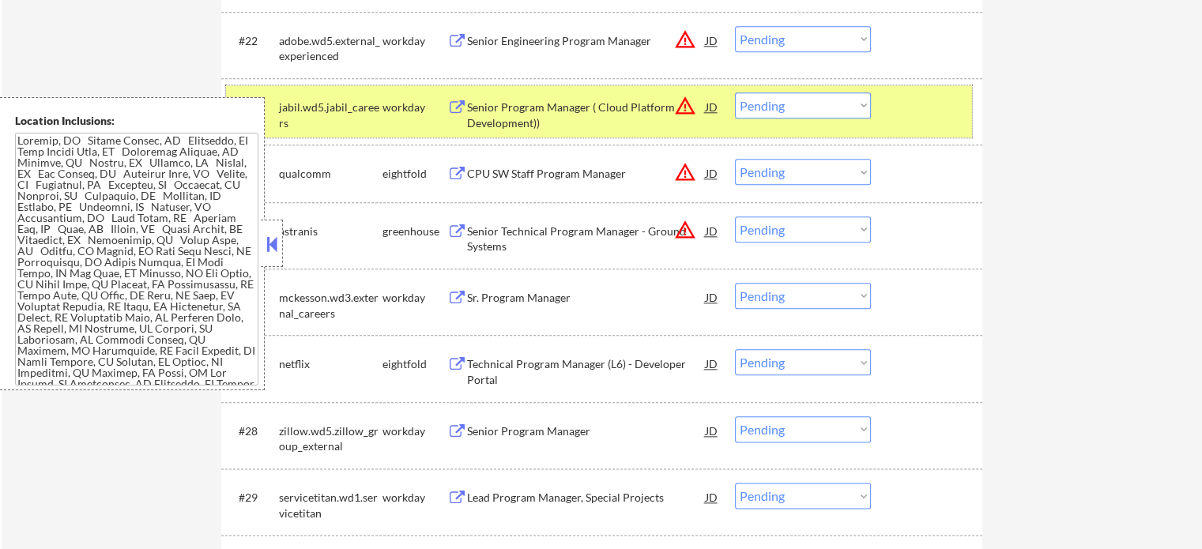
click at [904, 126] on div "#23 jabil.wd5.jabil_careers workday Senior Program Manager ( Cloud Platform Dev…" at bounding box center [599, 111] width 746 height 52
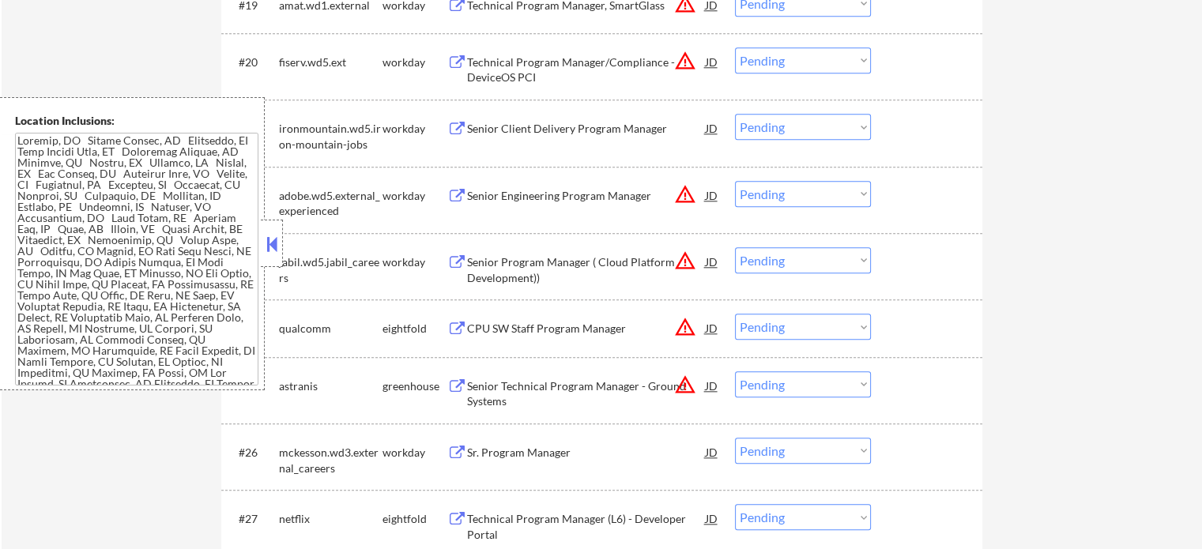
scroll to position [1659, 0]
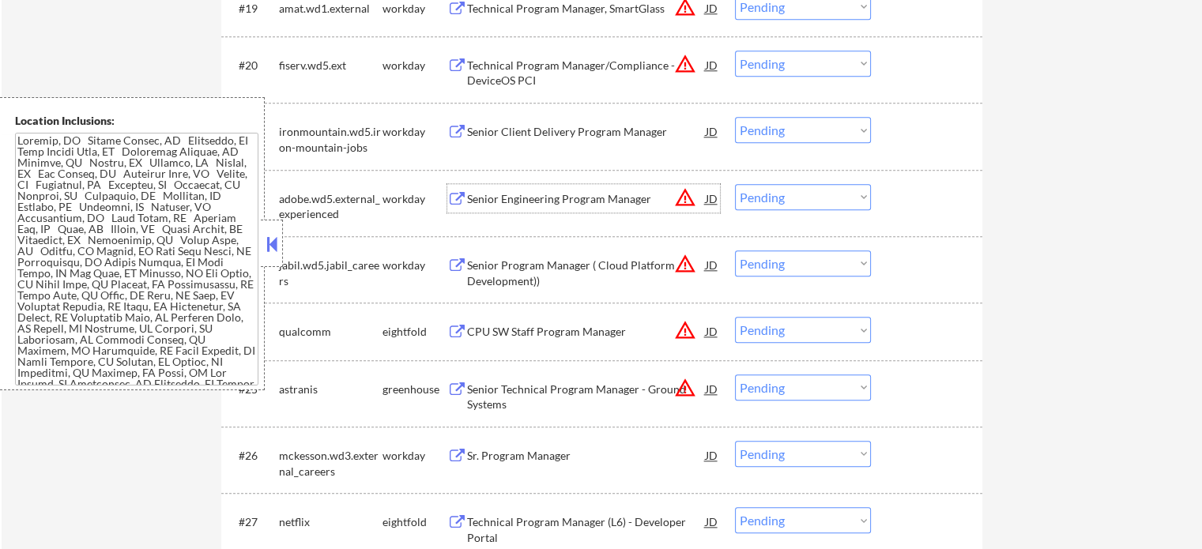
click at [487, 205] on div "Senior Engineering Program Manager" at bounding box center [586, 199] width 239 height 16
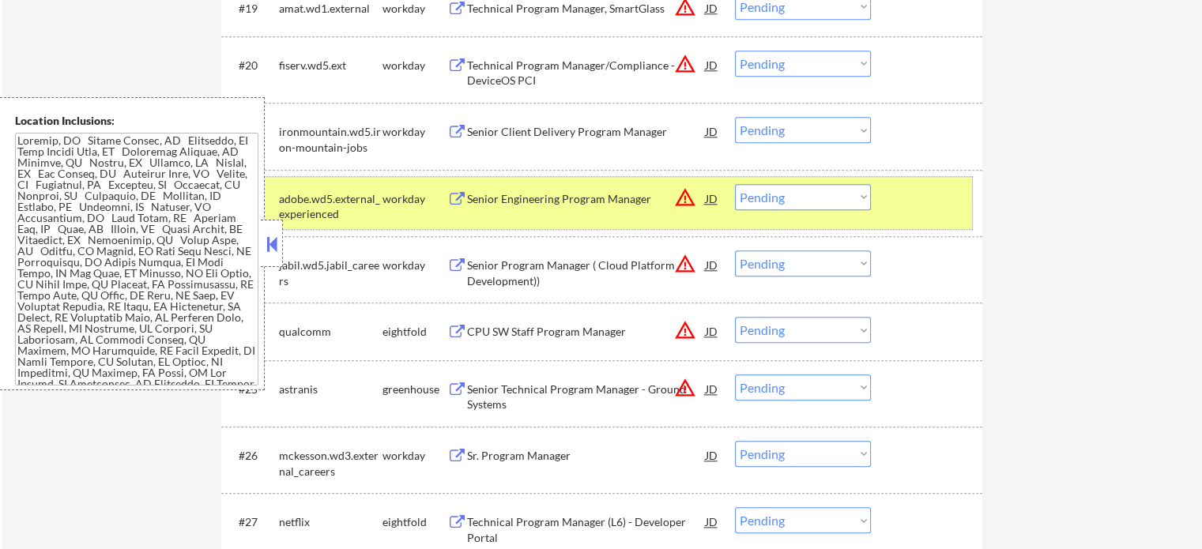
click at [891, 193] on div "#22 adobe.wd5.external_experienced workday Senior Engineering Program Manager J…" at bounding box center [599, 203] width 746 height 52
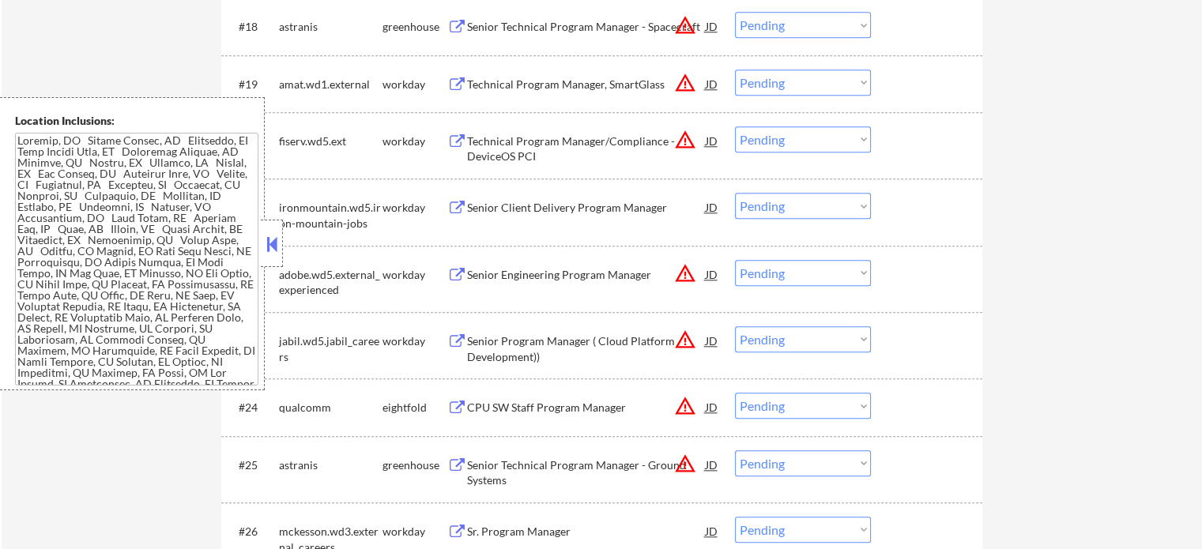
scroll to position [1580, 0]
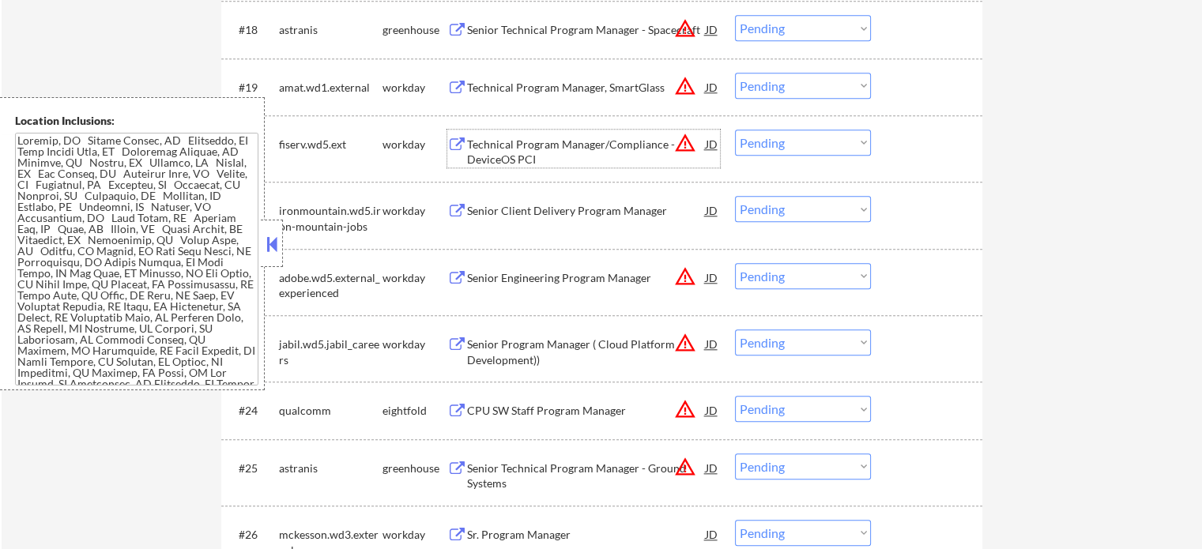
click at [503, 150] on div "Technical Program Manager/Compliance - DeviceOS PCI" at bounding box center [586, 152] width 239 height 31
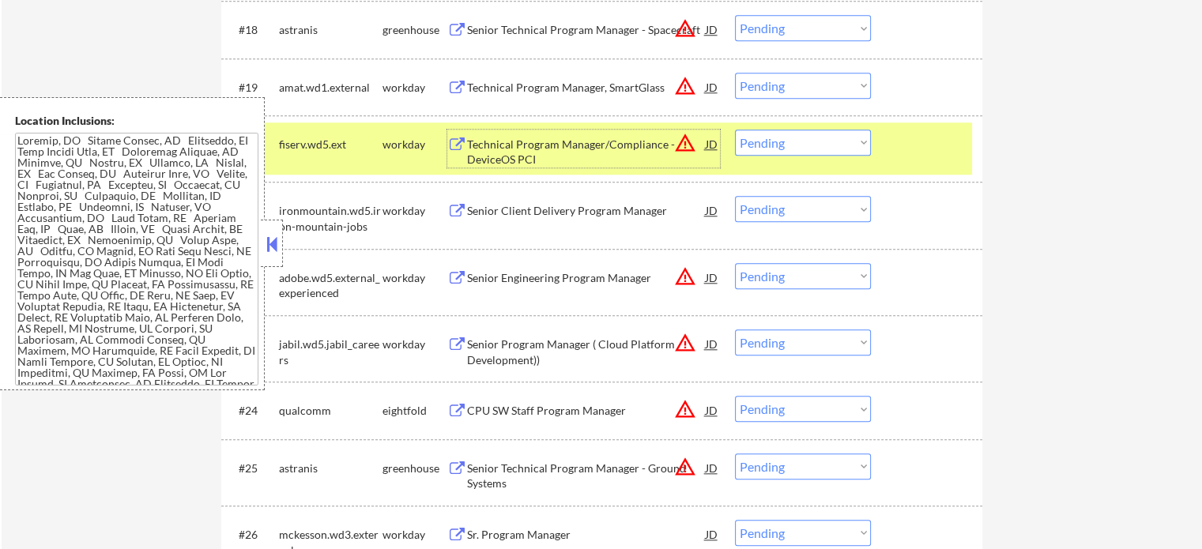
click at [572, 217] on div "Senior Client Delivery Program Manager" at bounding box center [586, 211] width 239 height 16
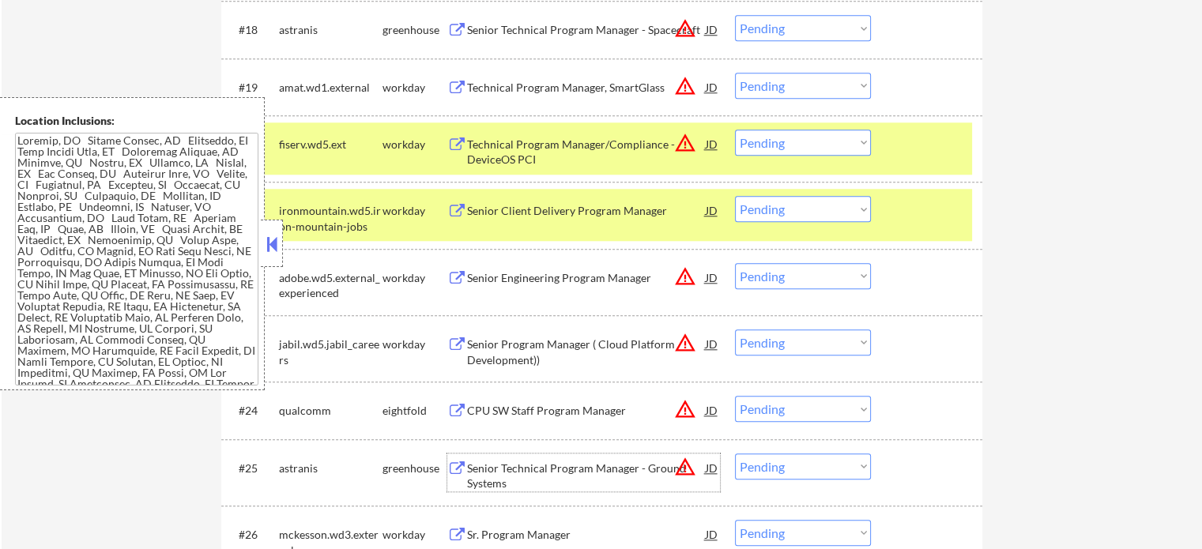
click at [481, 477] on div "Senior Technical Program Manager - Ground Systems" at bounding box center [586, 476] width 239 height 31
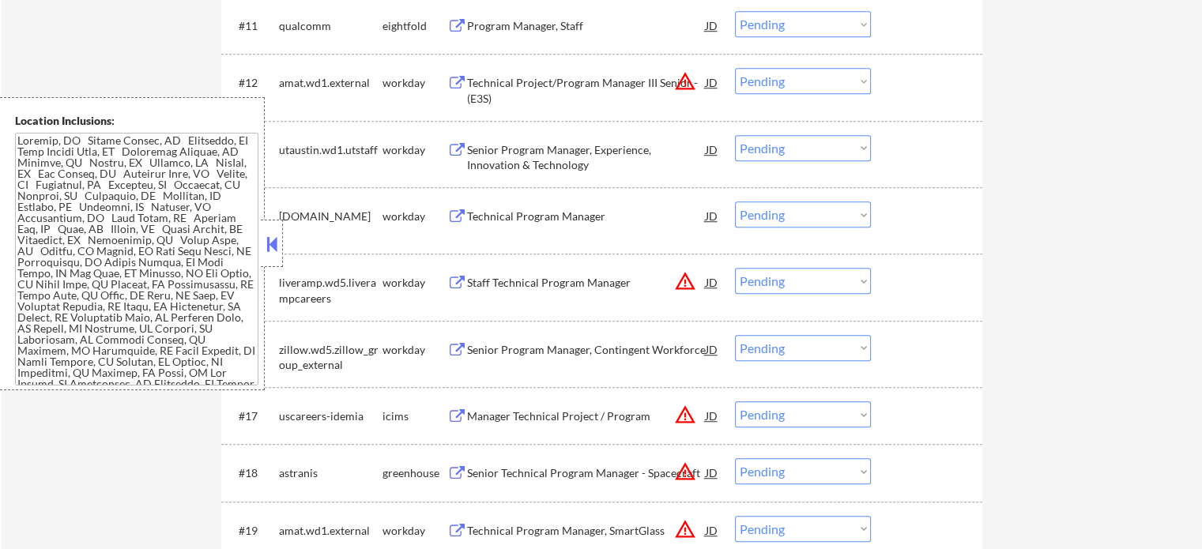
scroll to position [1027, 0]
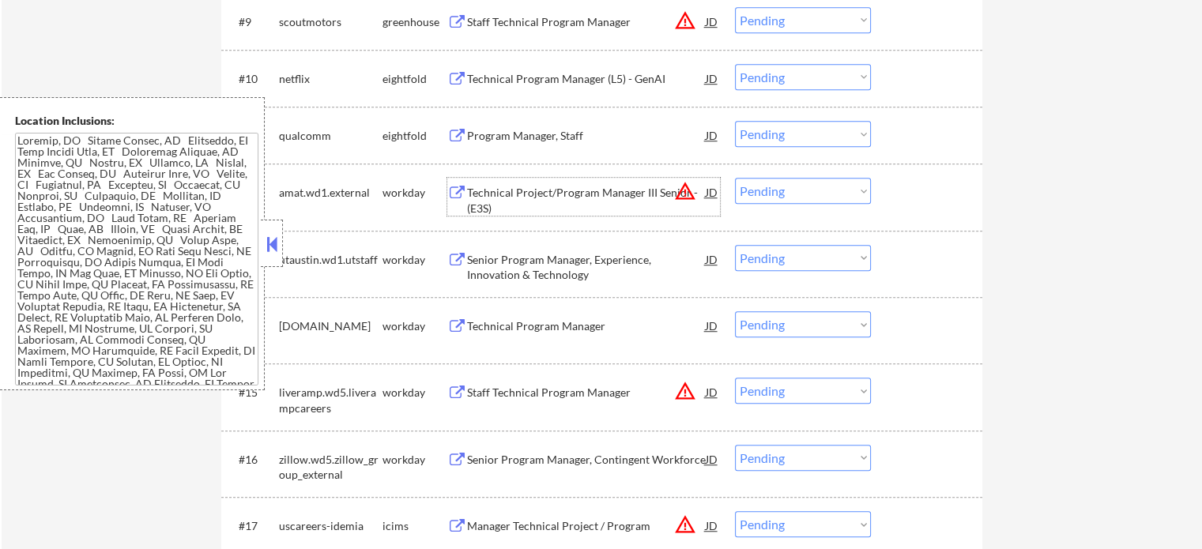
click at [547, 205] on div "Technical Project/Program Manager III Senior - (E3S)" at bounding box center [586, 200] width 239 height 31
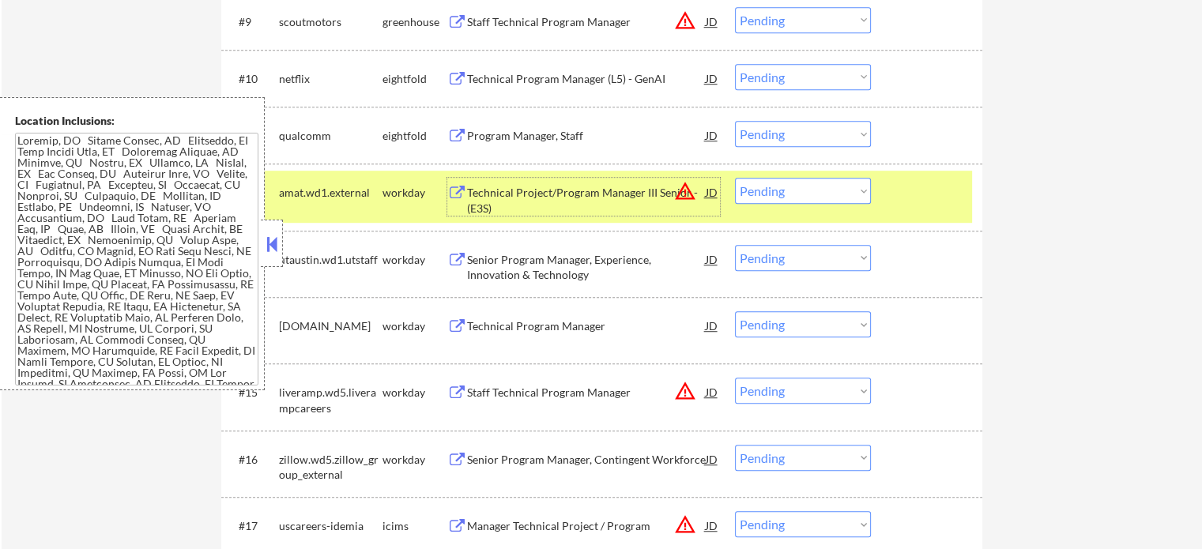
click at [916, 203] on div at bounding box center [928, 192] width 70 height 28
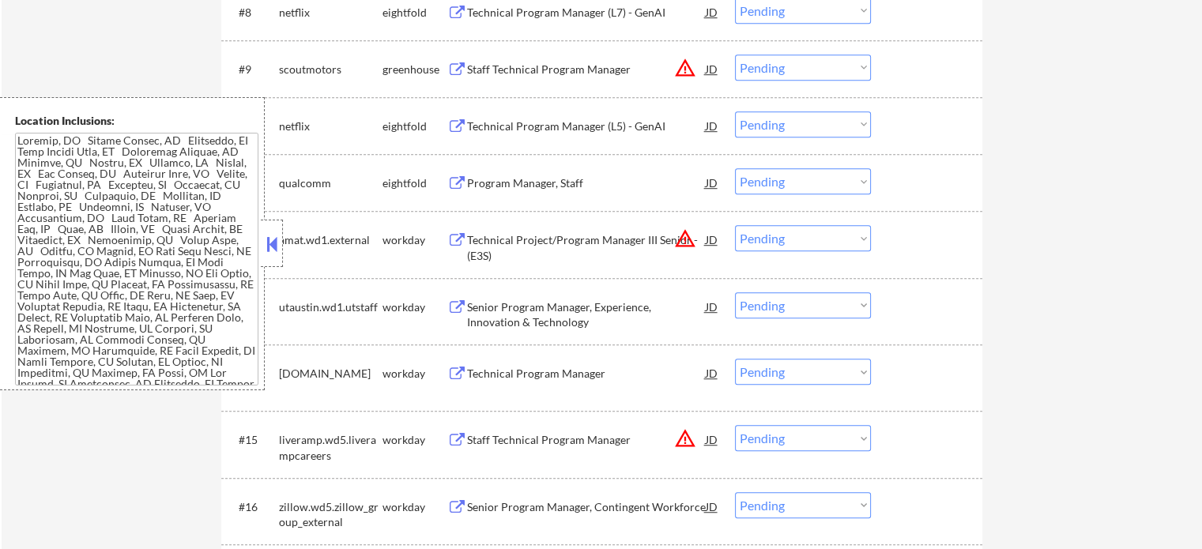
scroll to position [790, 0]
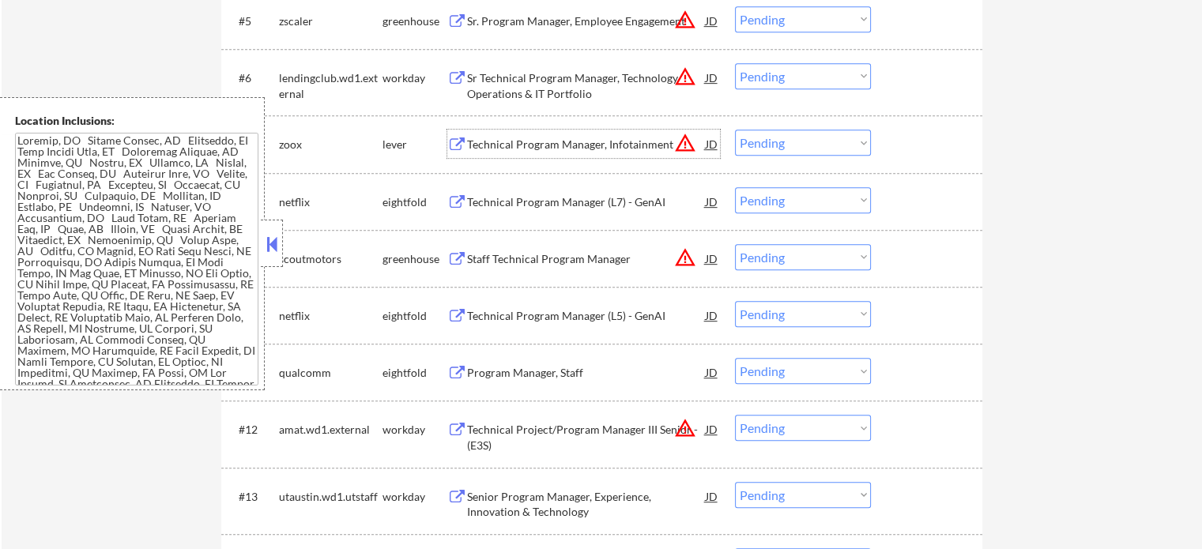
click at [512, 150] on div "Technical Program Manager, Infotainment" at bounding box center [586, 145] width 239 height 16
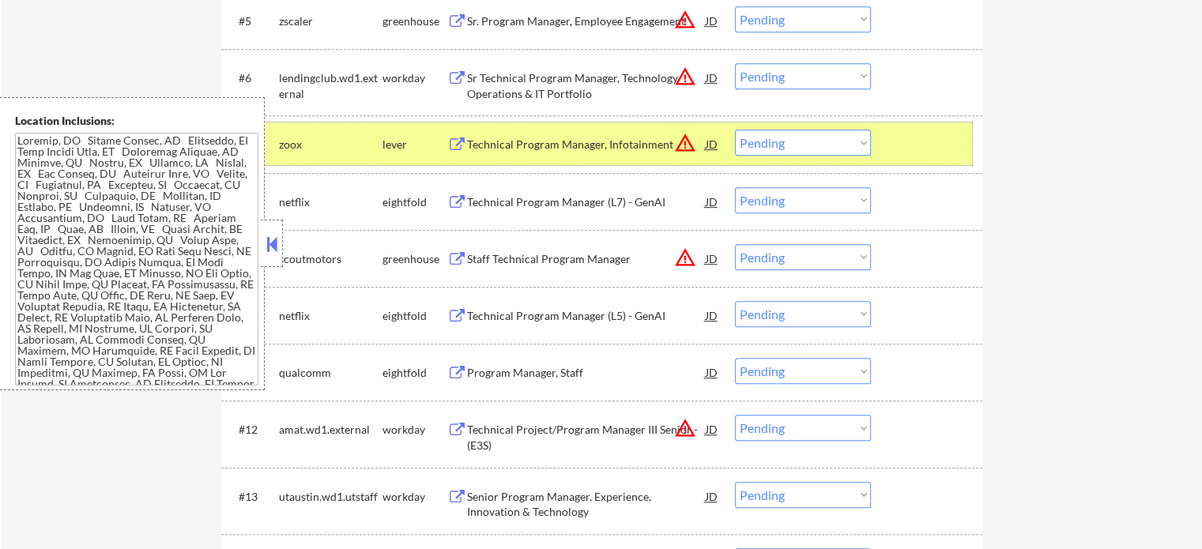
click at [927, 153] on div at bounding box center [928, 144] width 70 height 28
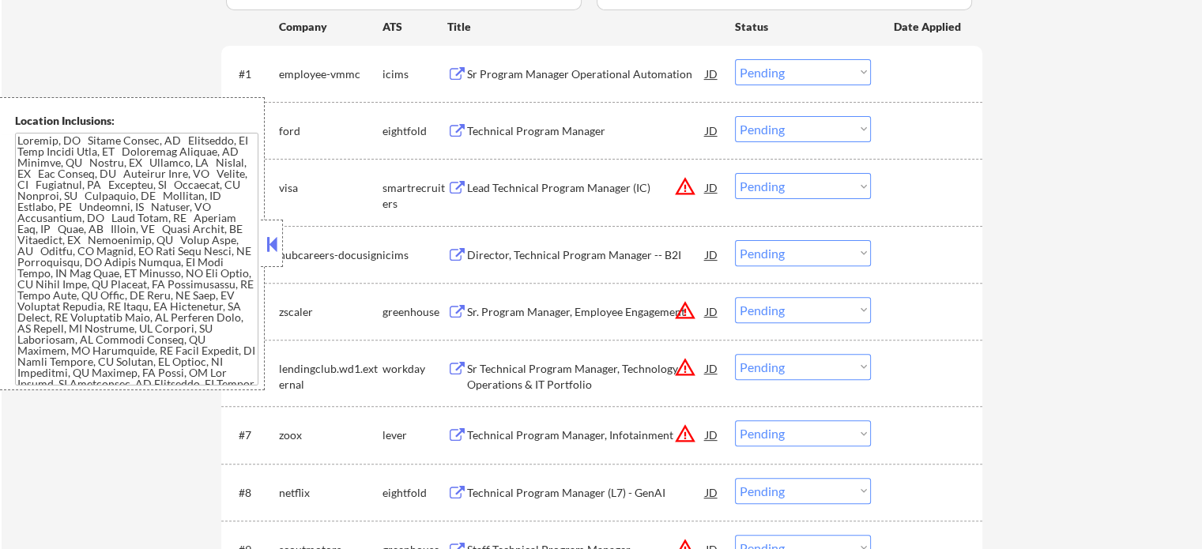
scroll to position [395, 0]
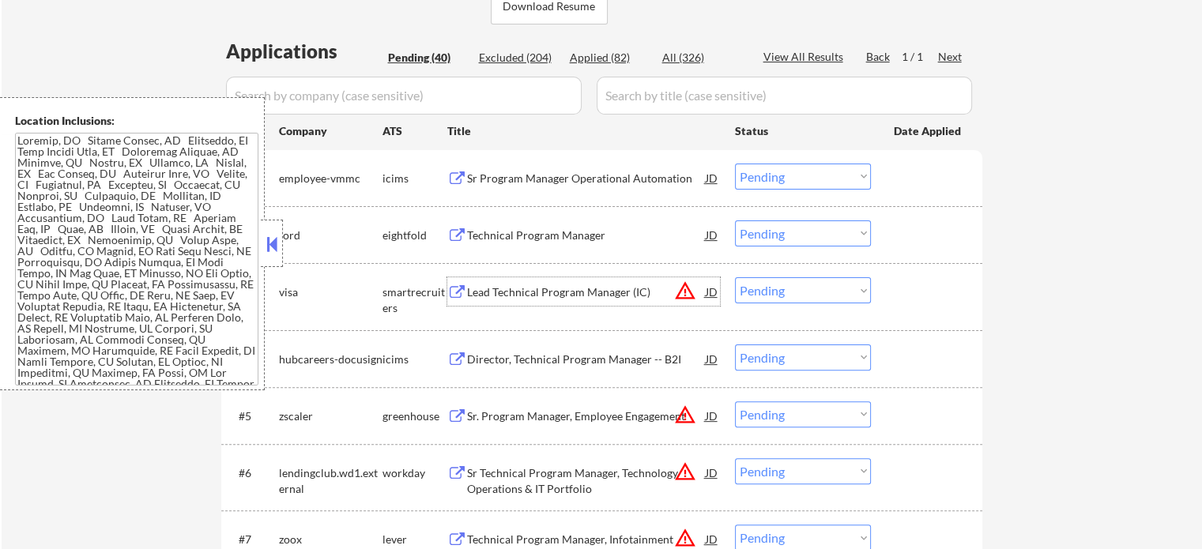
click at [515, 280] on div "Lead Technical Program Manager (IC)" at bounding box center [586, 291] width 239 height 28
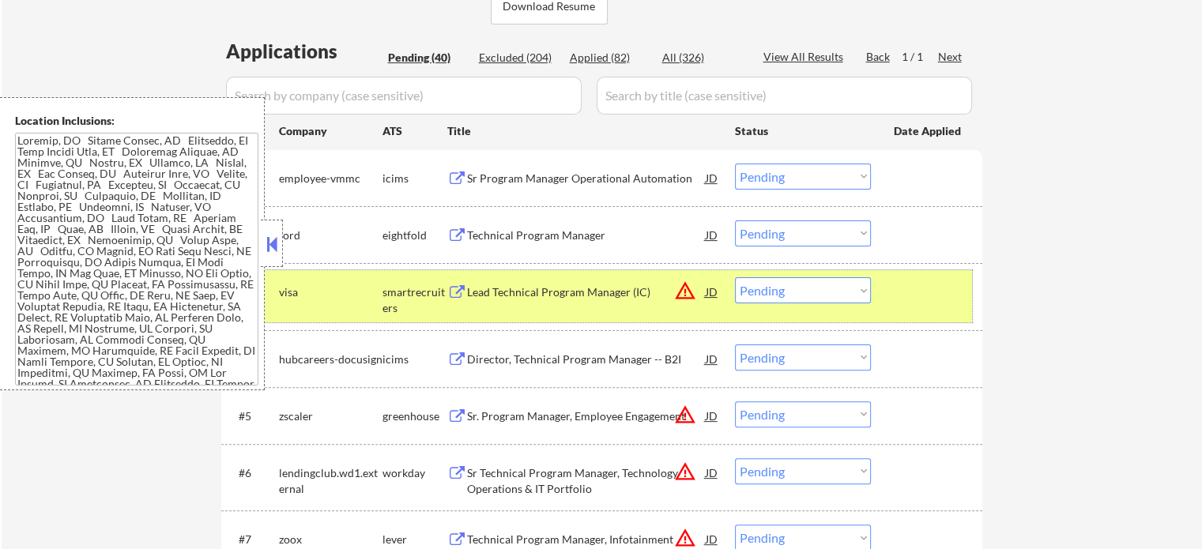
click at [900, 289] on div at bounding box center [928, 291] width 70 height 28
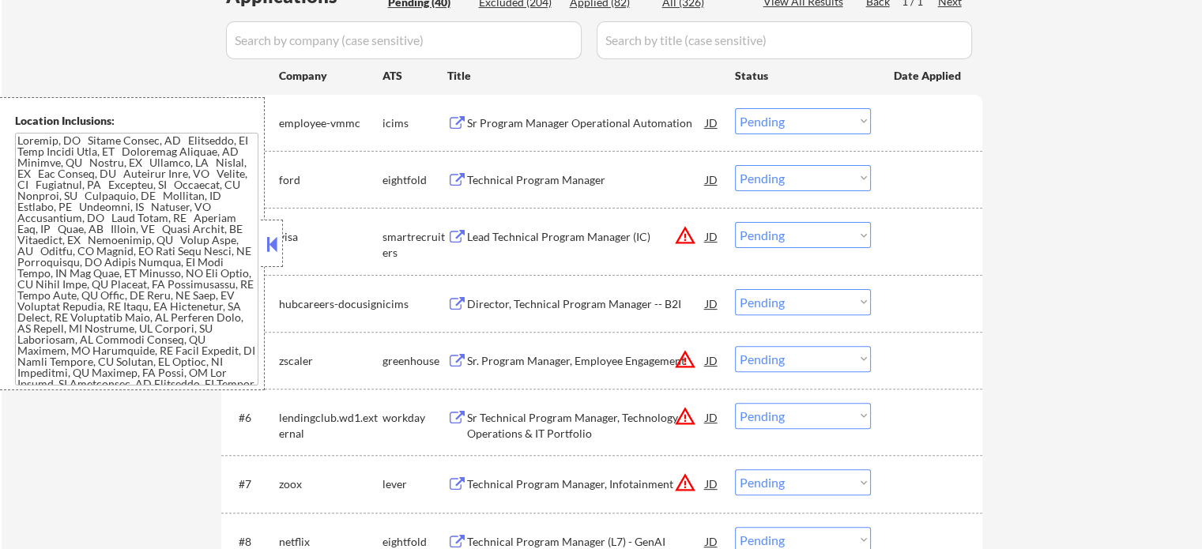
scroll to position [553, 0]
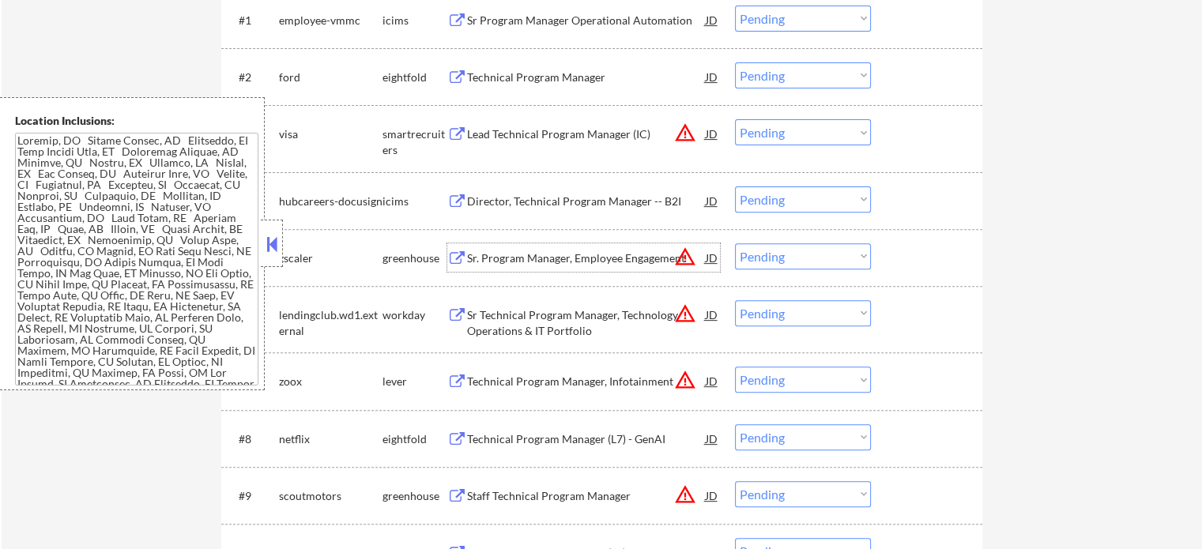
click at [556, 249] on div "Sr. Program Manager, Employee Engagement" at bounding box center [586, 257] width 239 height 28
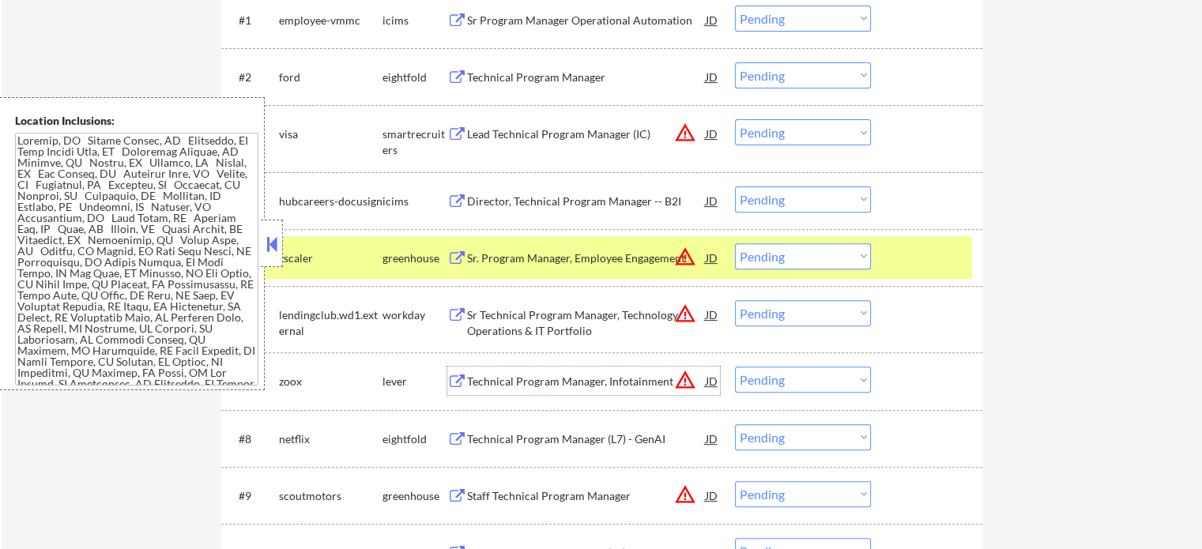
click at [496, 382] on div "Technical Program Manager, Infotainment" at bounding box center [586, 382] width 239 height 16
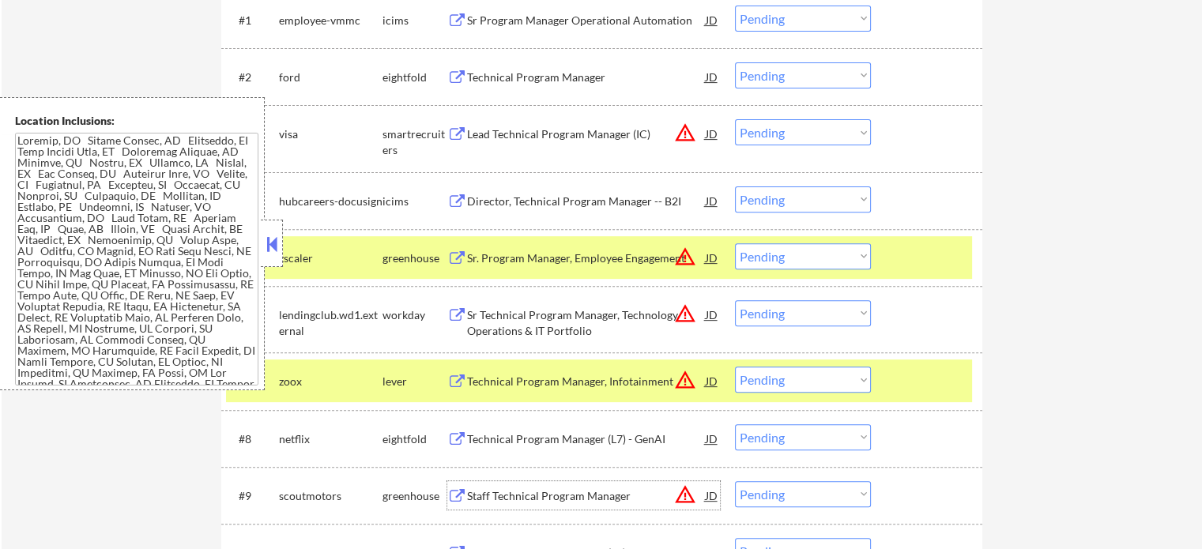
click at [563, 490] on div "Staff Technical Program Manager" at bounding box center [586, 496] width 239 height 16
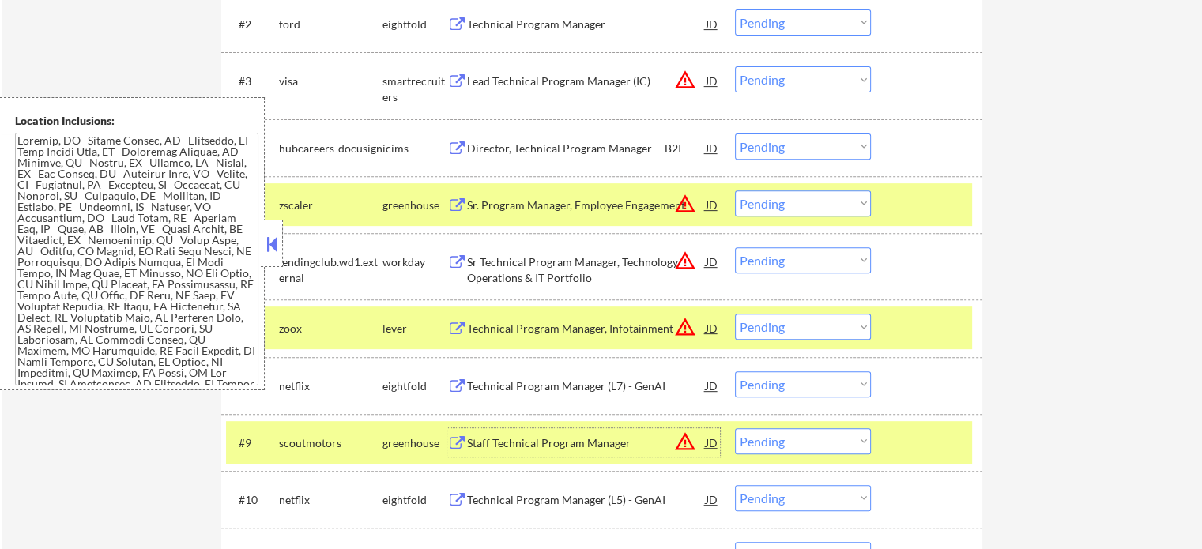
scroll to position [632, 0]
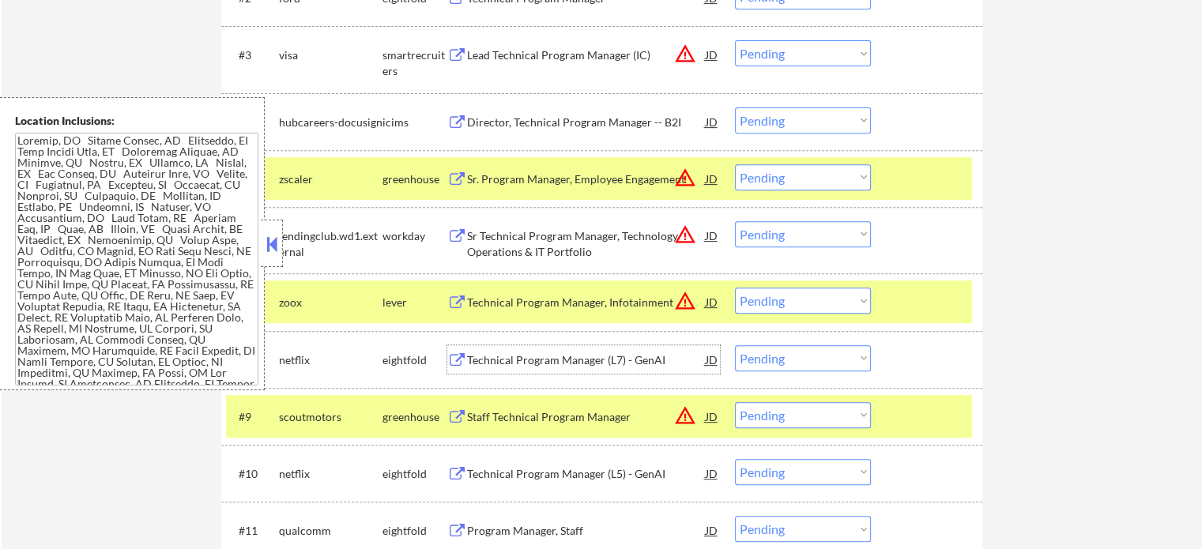
click at [546, 361] on div "Technical Program Manager (L7) - GenAI" at bounding box center [586, 360] width 239 height 16
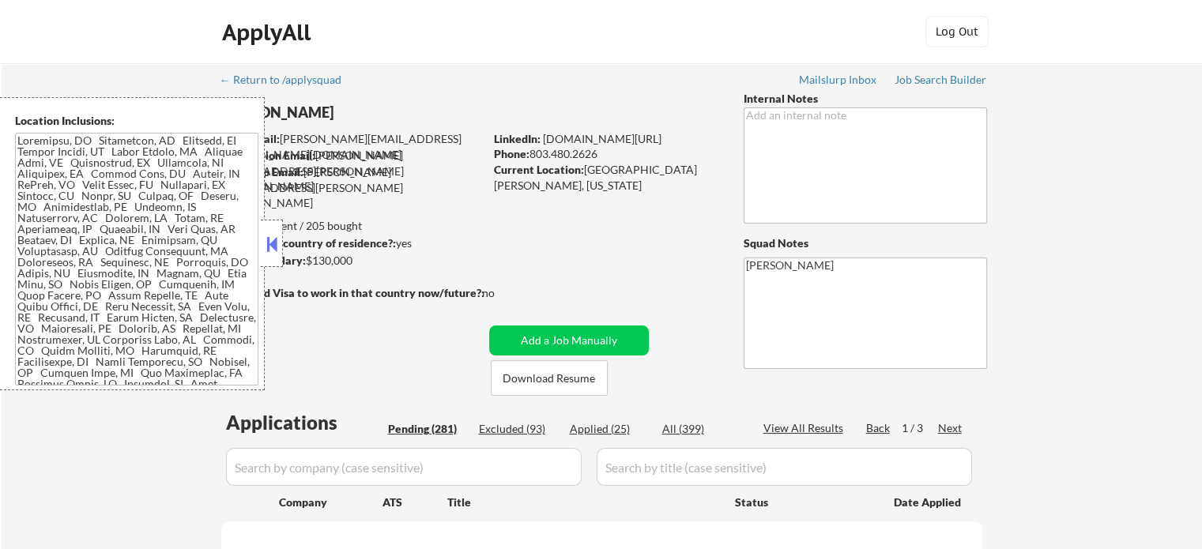
select select ""pending""
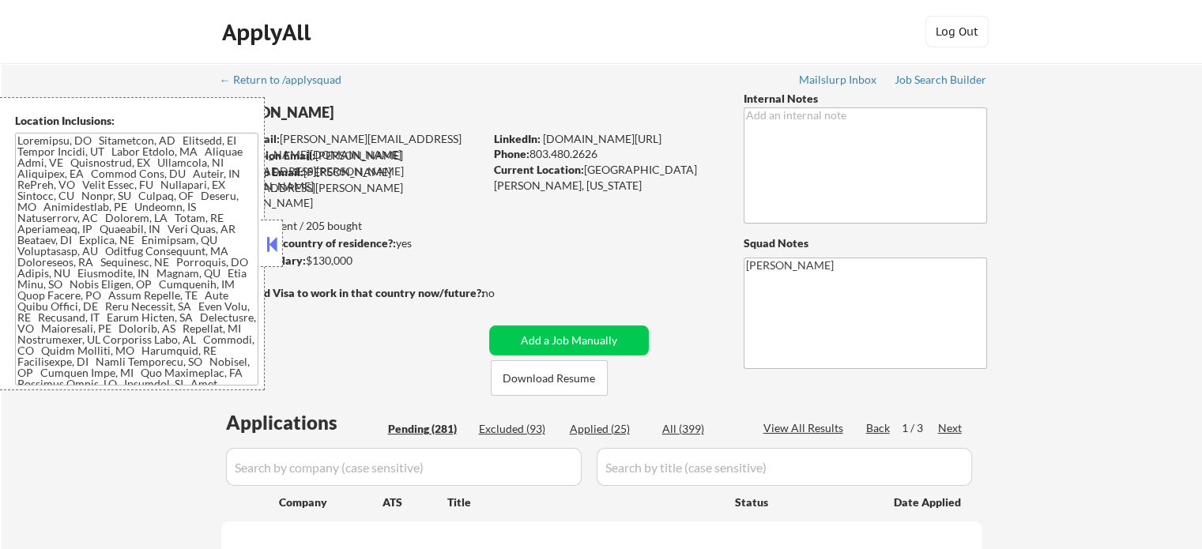
select select ""pending""
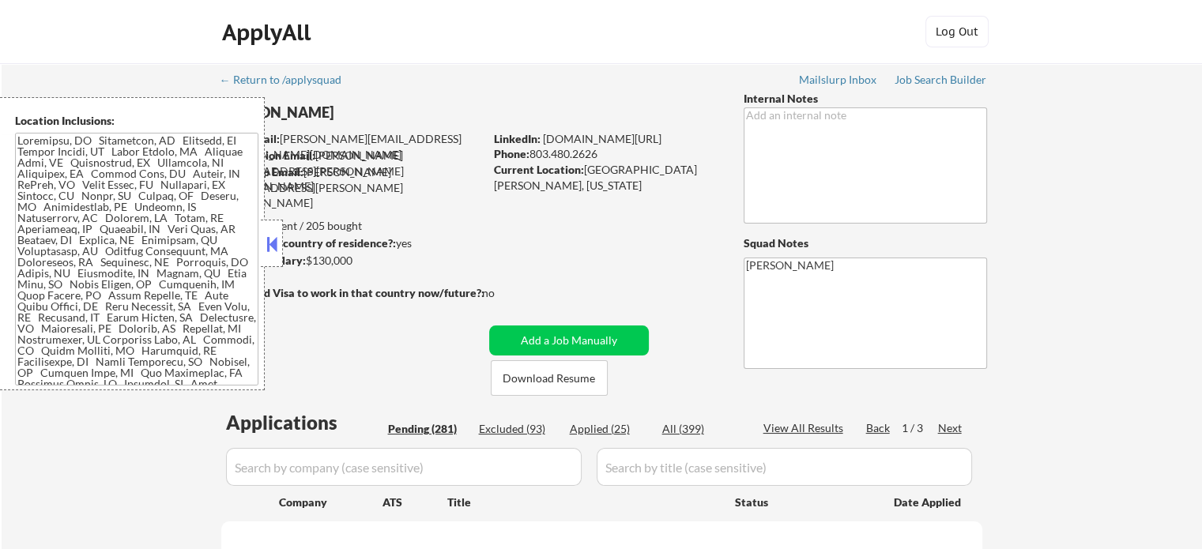
select select ""pending""
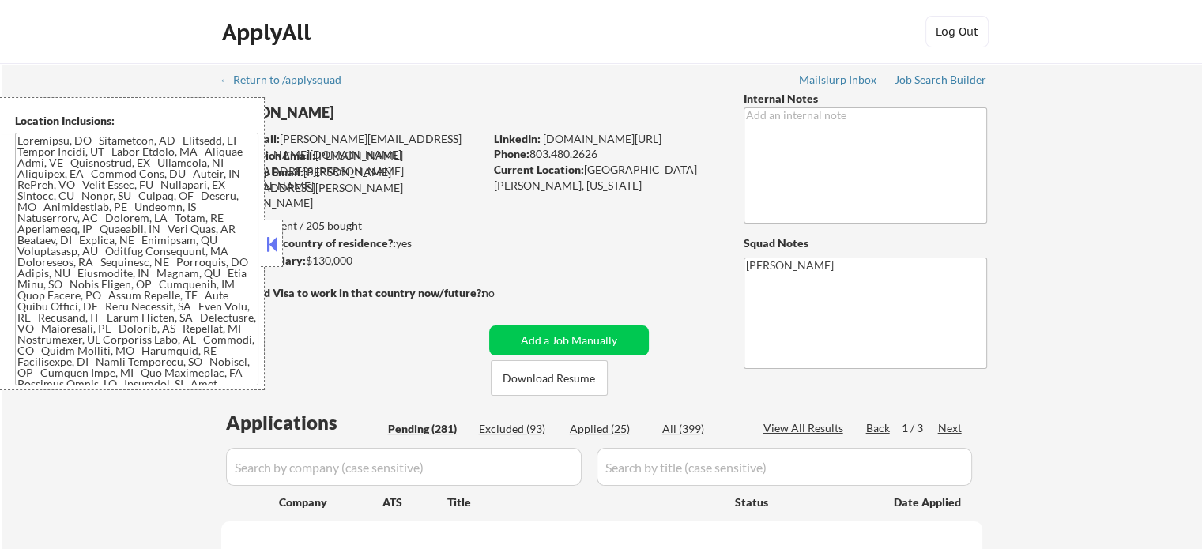
select select ""pending""
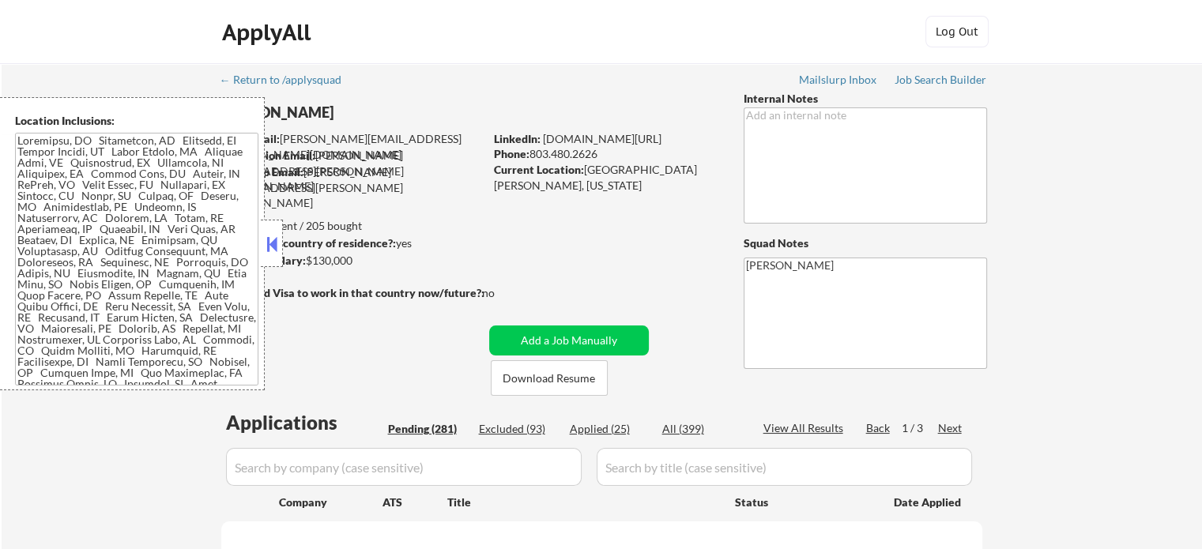
select select ""pending""
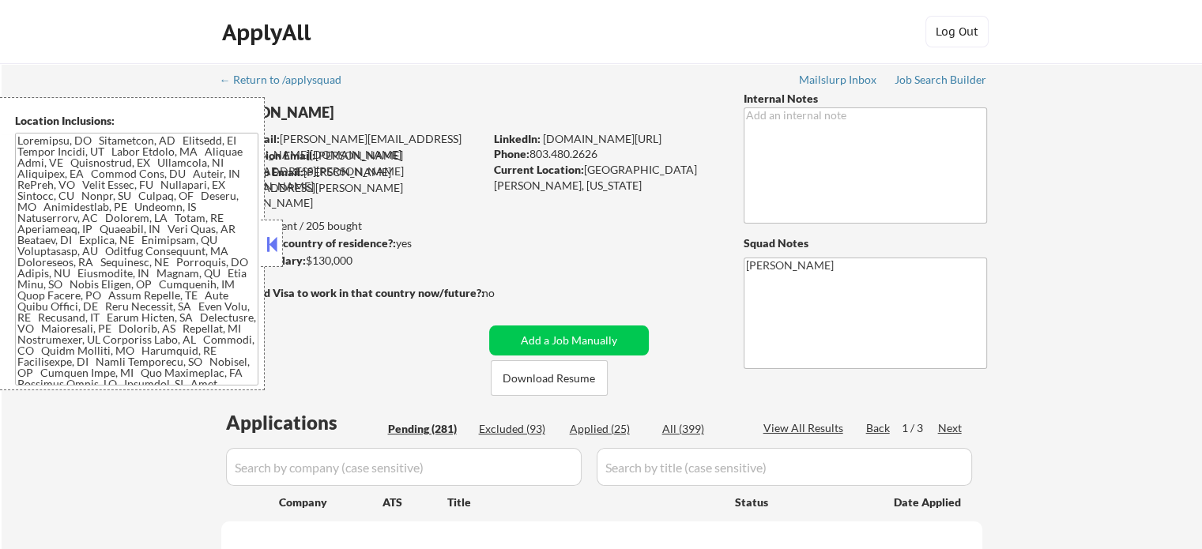
select select ""pending""
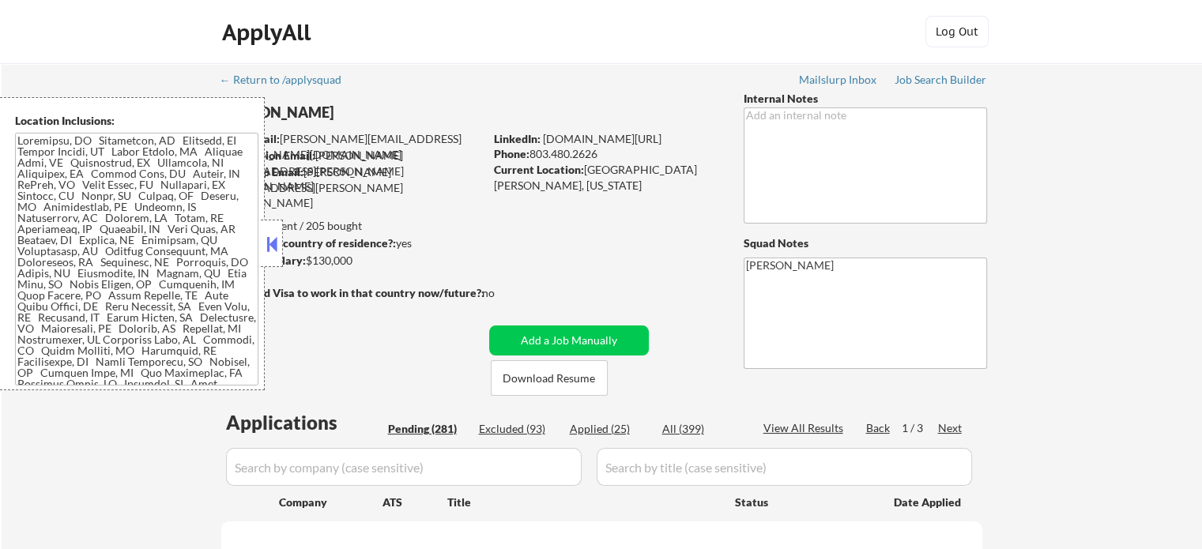
select select ""pending""
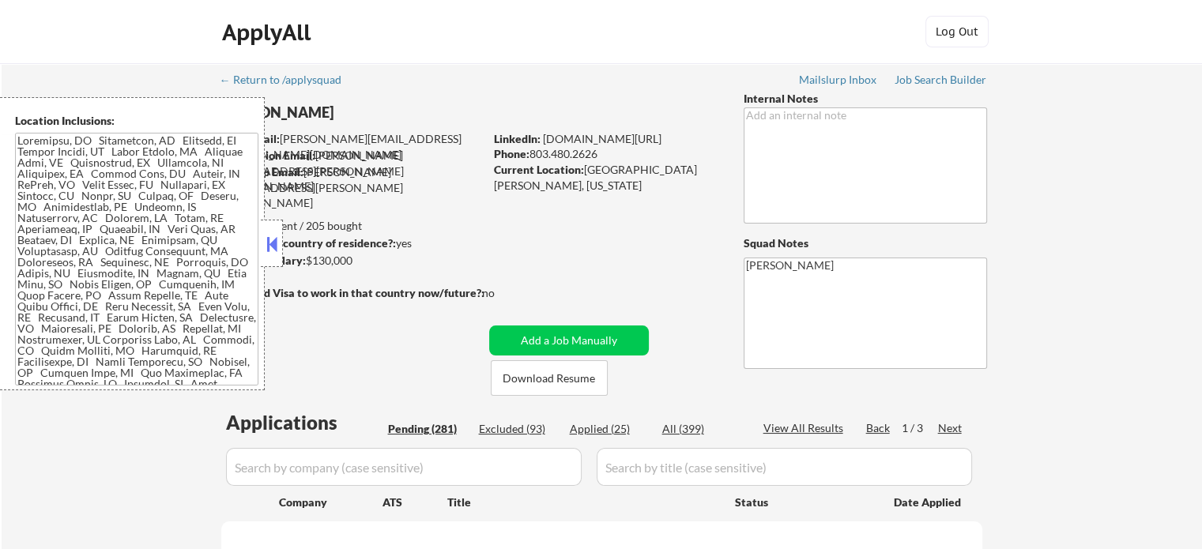
select select ""pending""
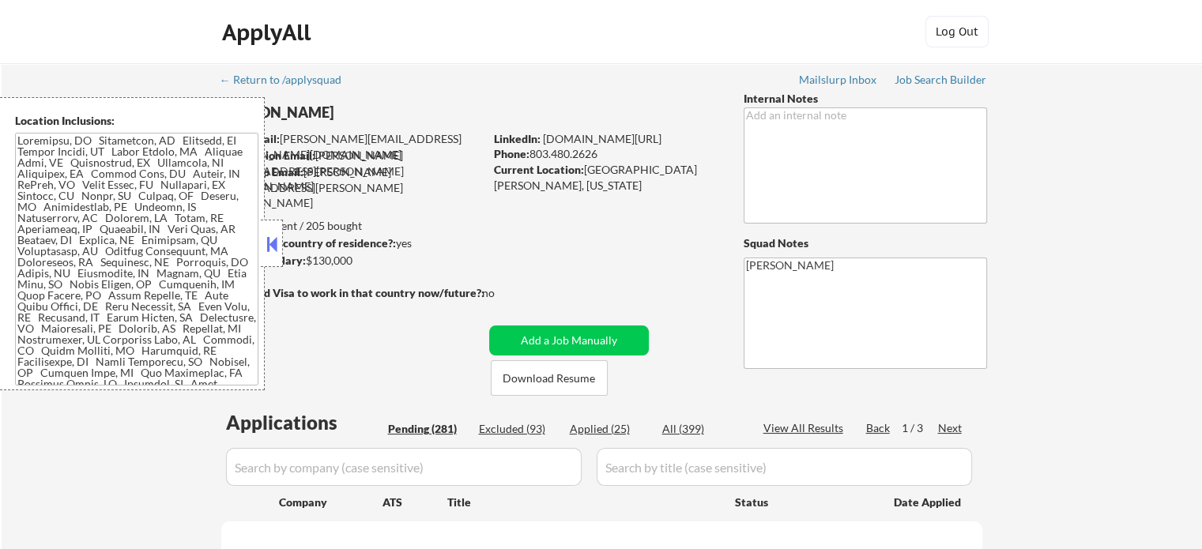
select select ""pending""
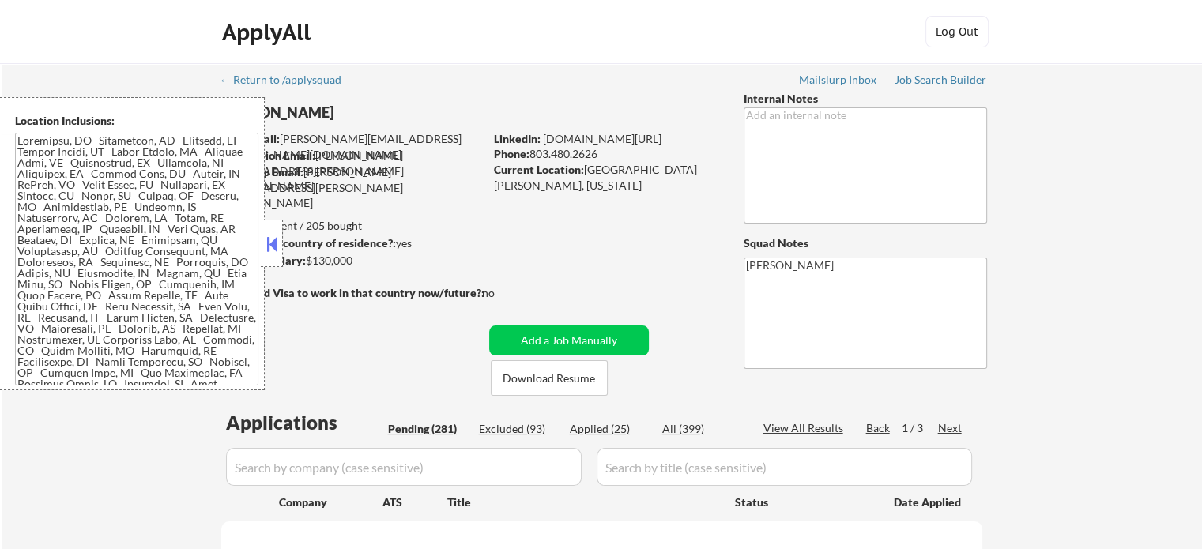
select select ""pending""
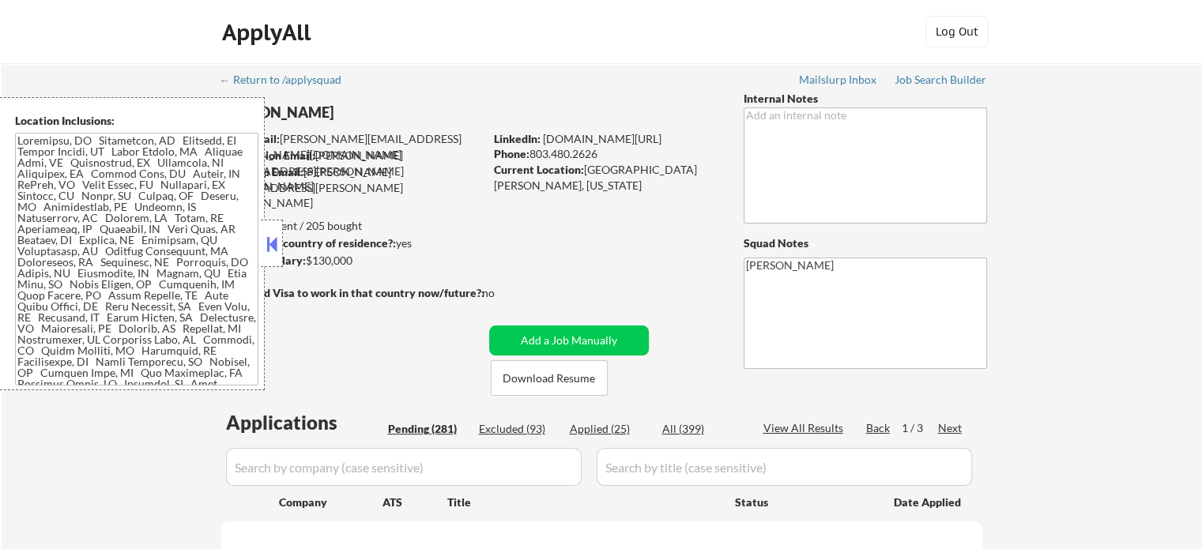
select select ""pending""
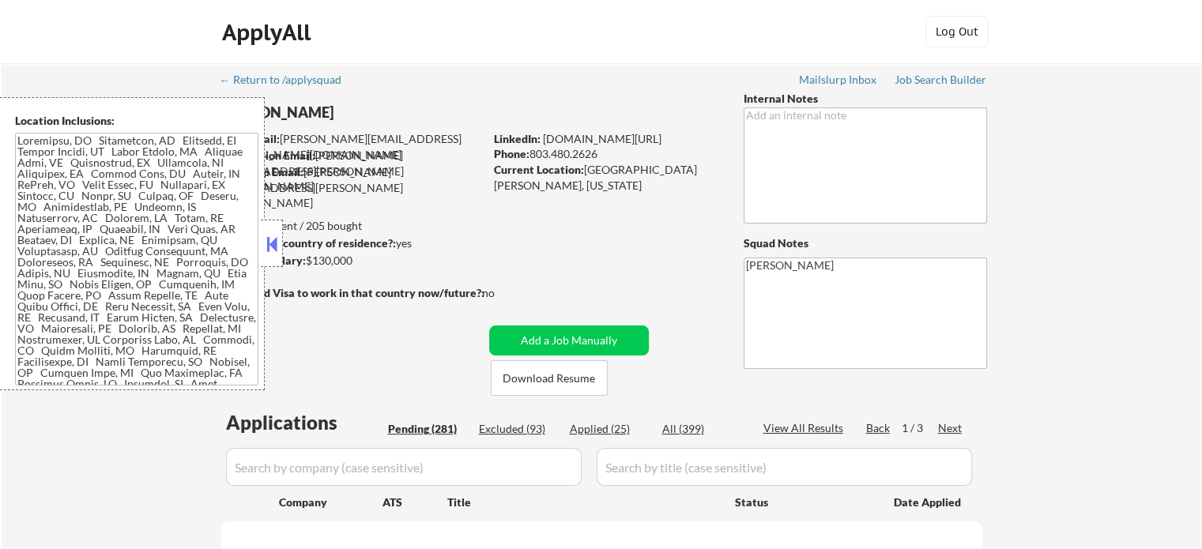
select select ""pending""
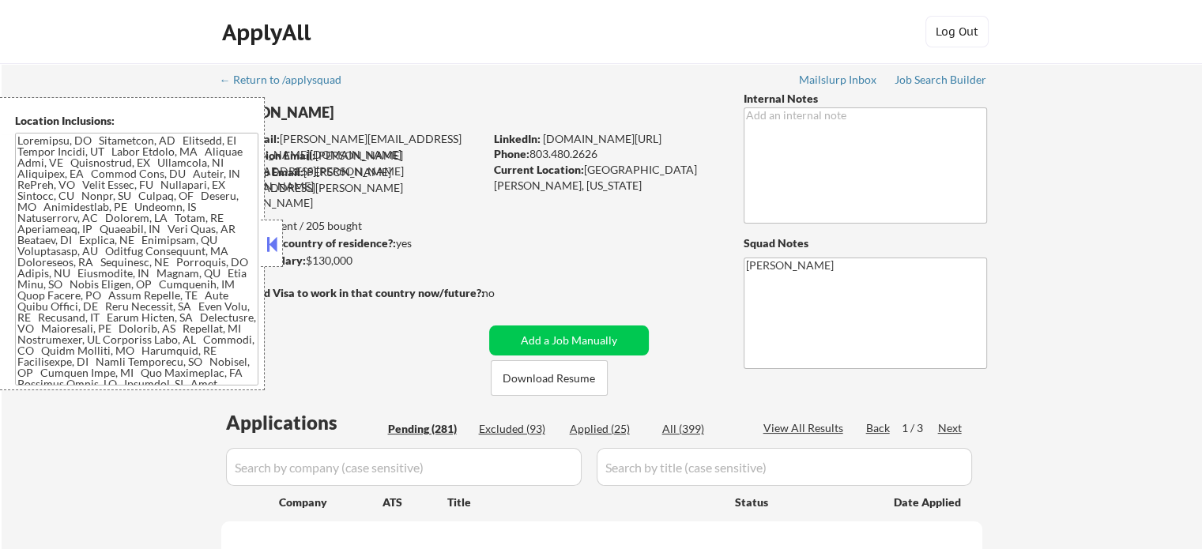
select select ""pending""
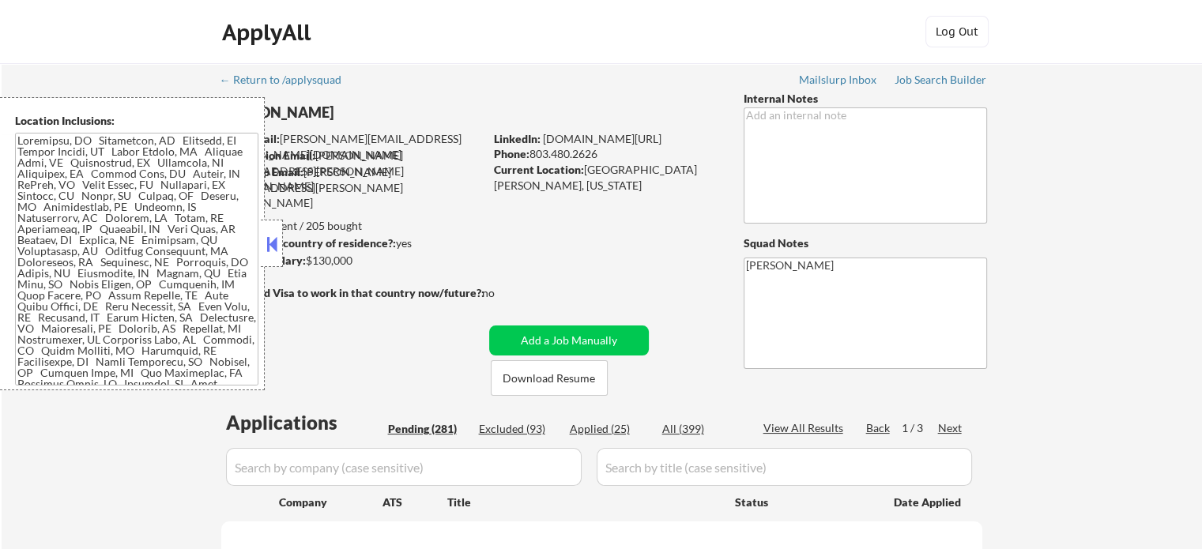
select select ""pending""
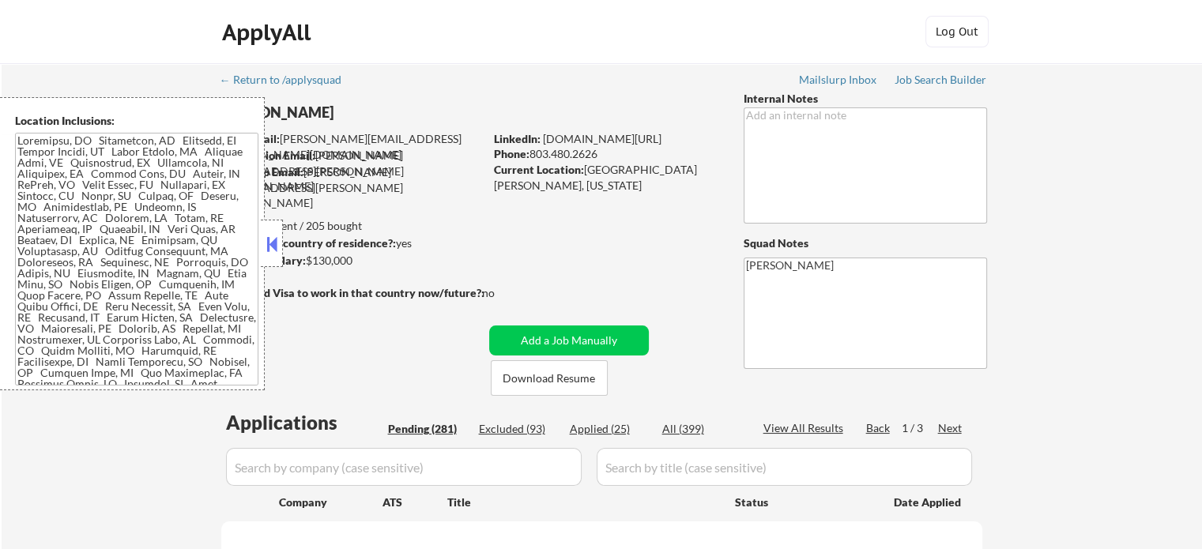
select select ""pending""
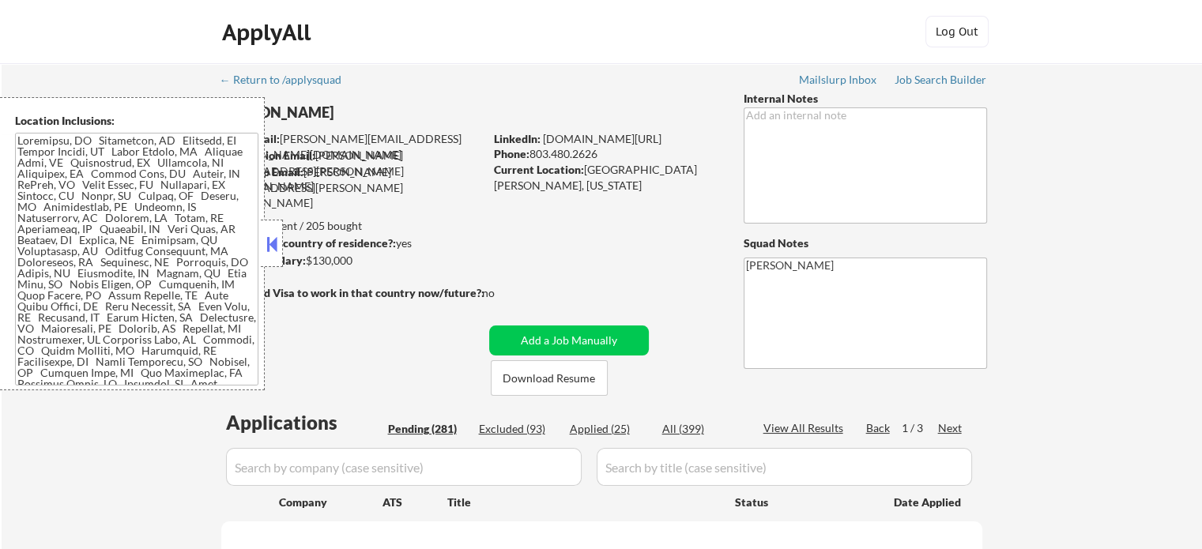
select select ""pending""
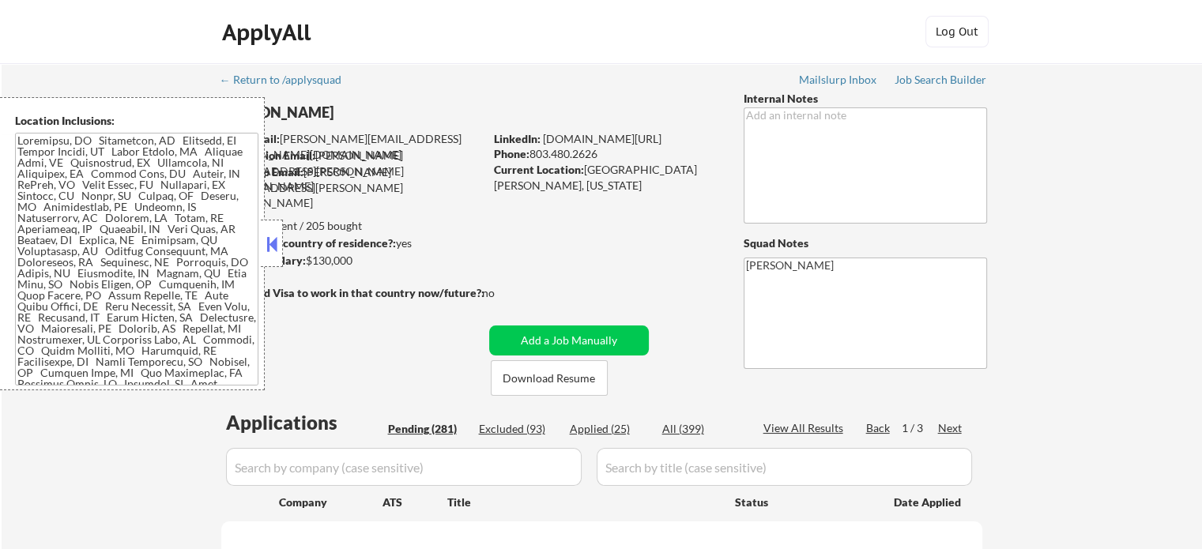
select select ""pending""
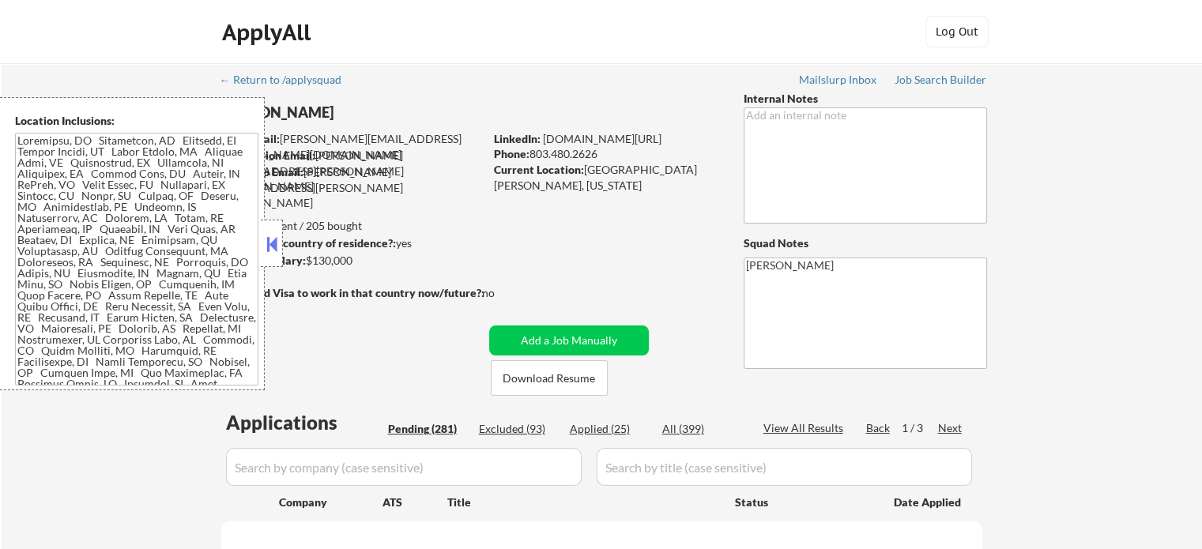
select select ""pending""
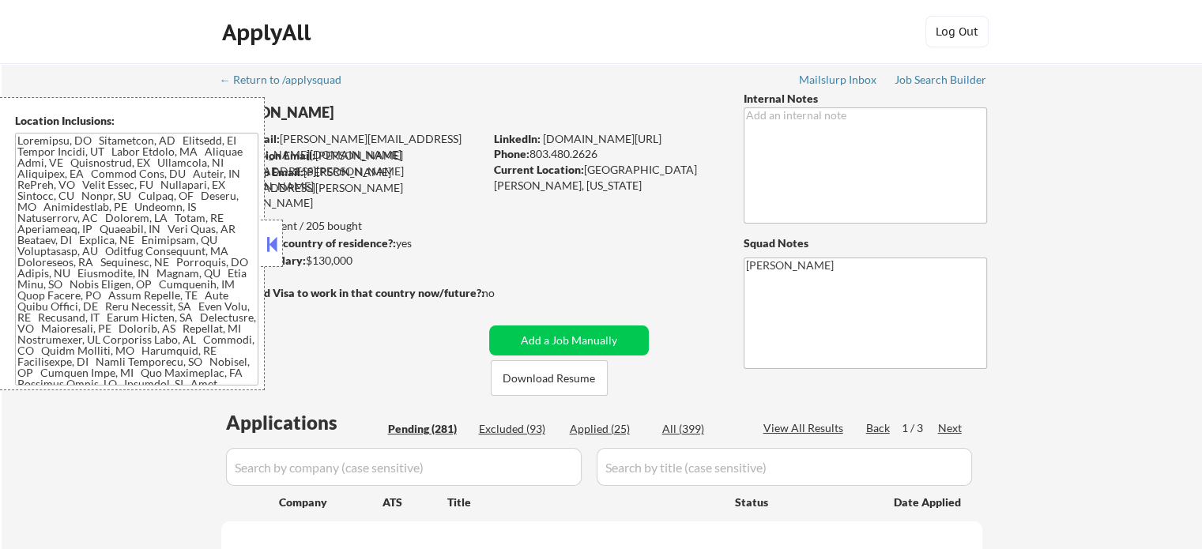
select select ""pending""
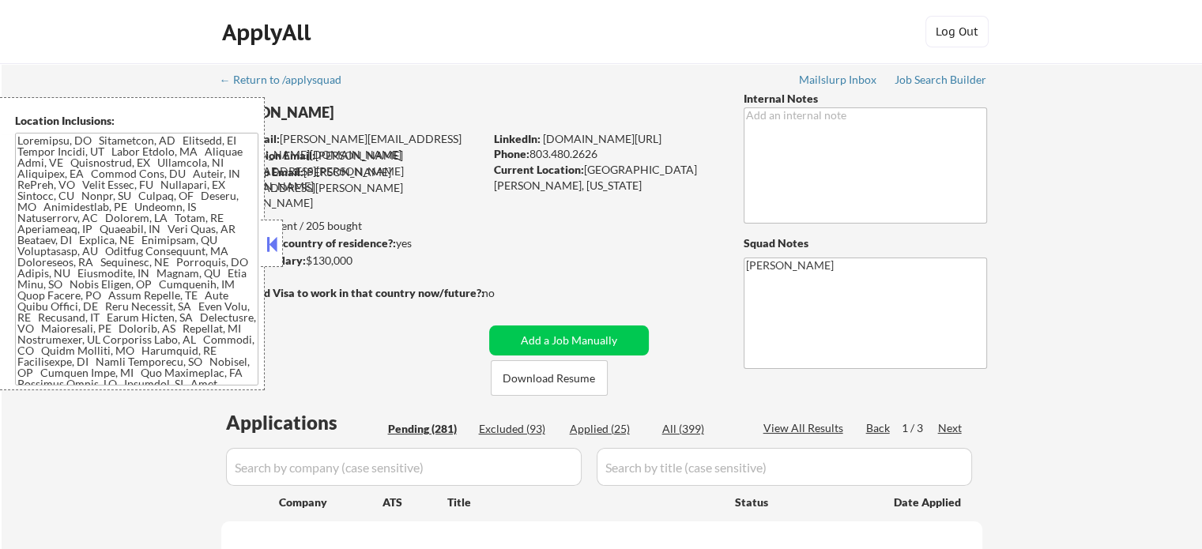
select select ""pending""
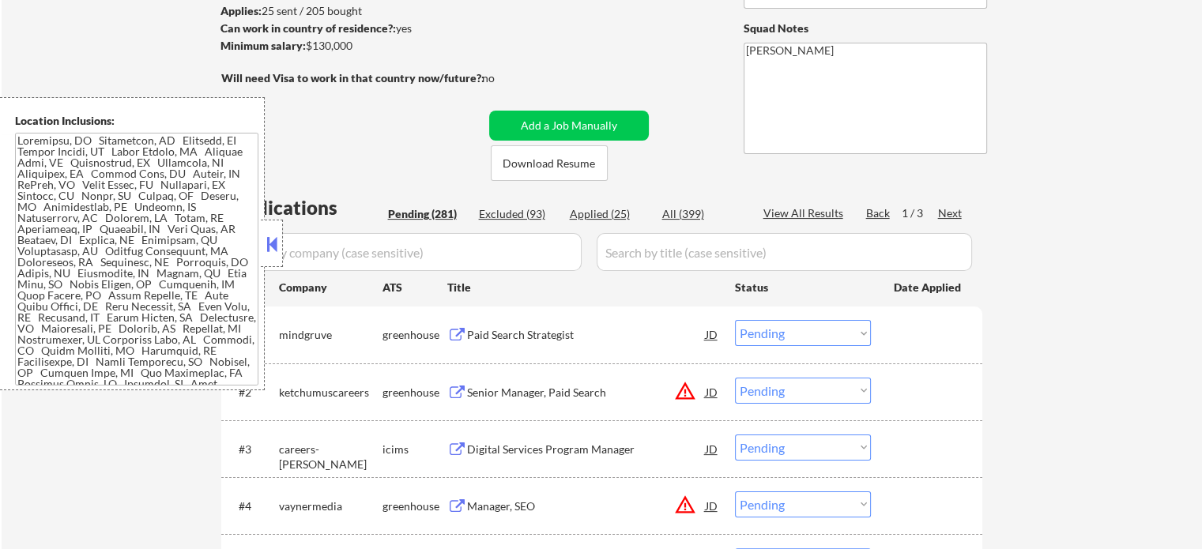
scroll to position [316, 0]
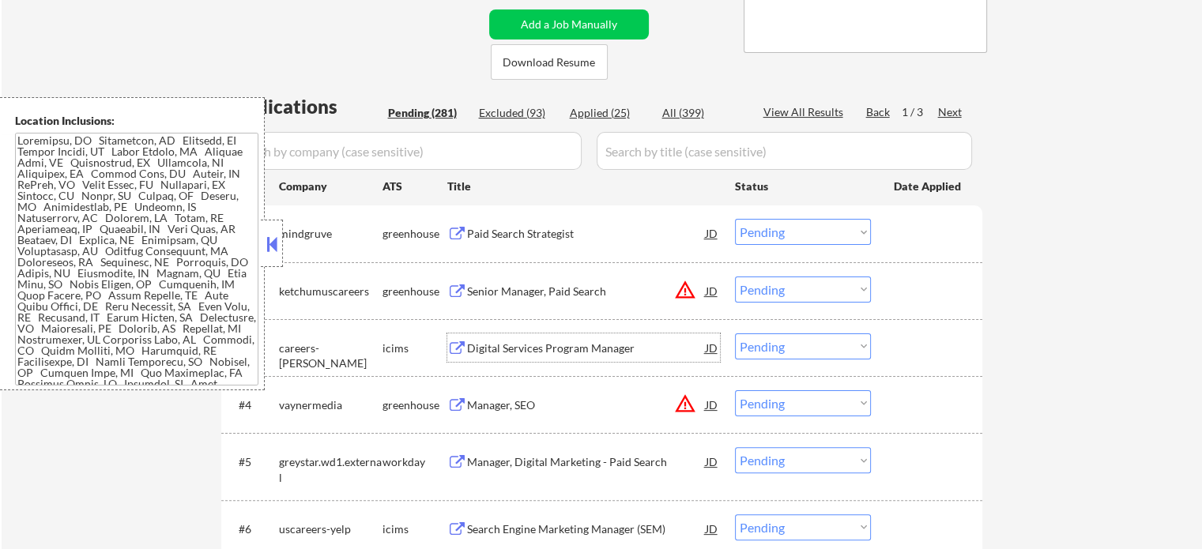
click at [502, 349] on div "Digital Services Program Manager" at bounding box center [586, 348] width 239 height 16
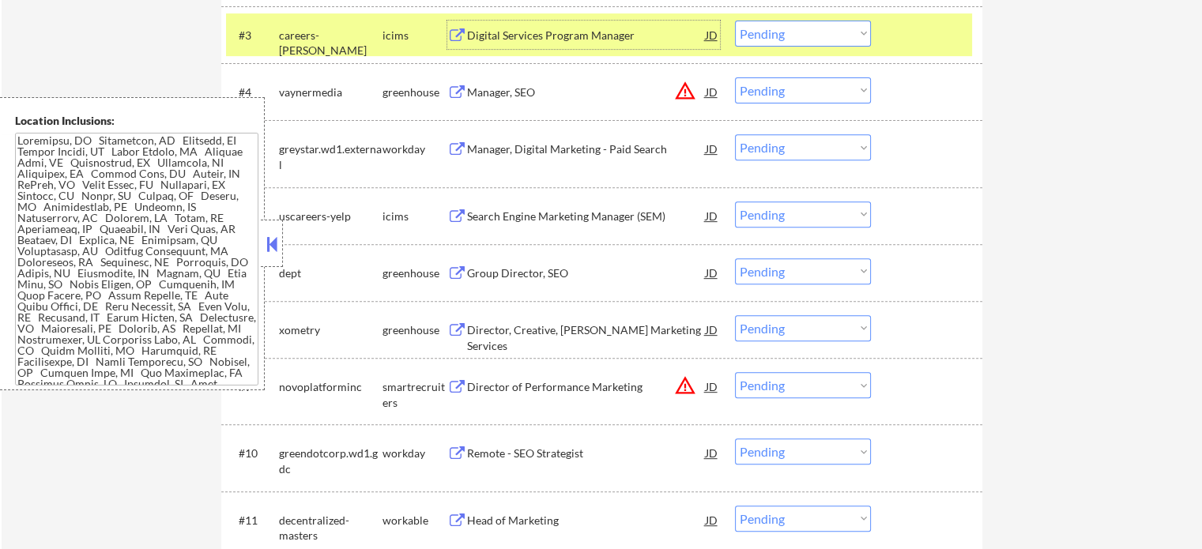
scroll to position [632, 0]
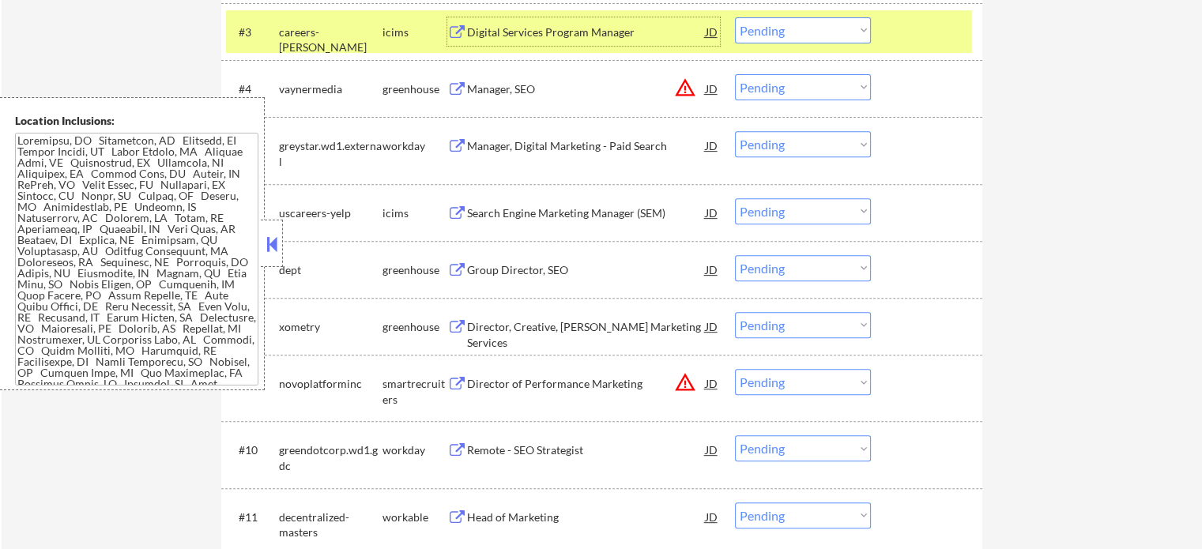
click at [558, 372] on div "Director of Performance Marketing" at bounding box center [586, 383] width 239 height 28
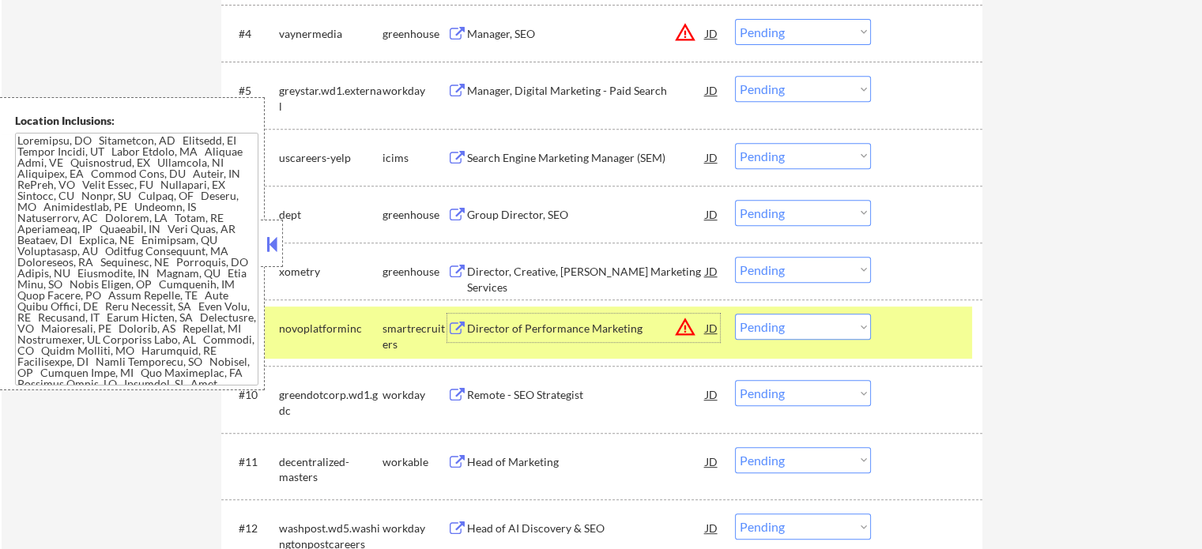
scroll to position [711, 0]
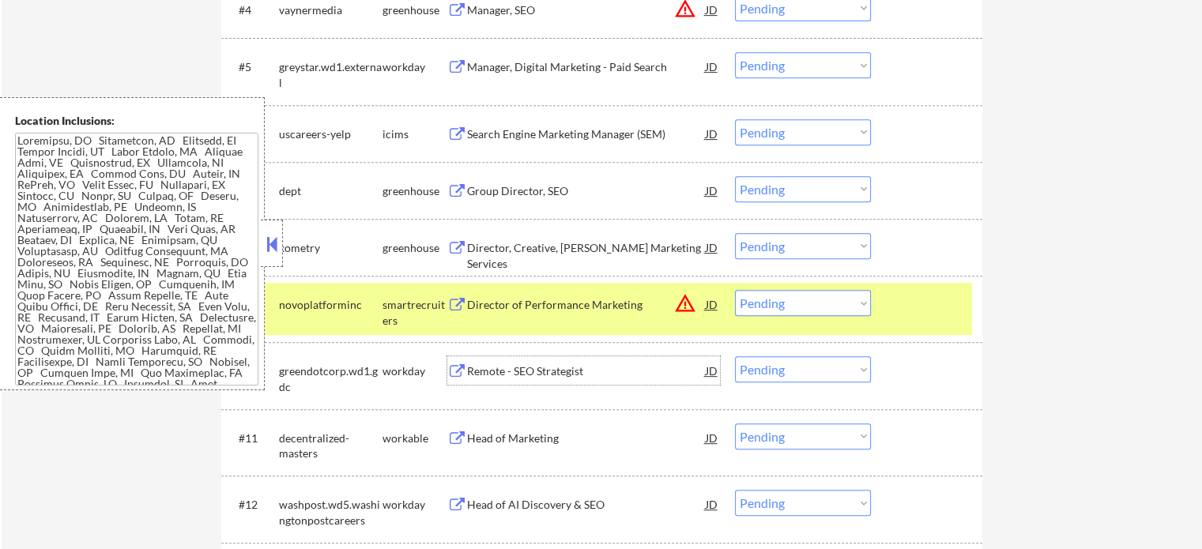
click at [510, 367] on div "Remote - SEO Strategist" at bounding box center [586, 371] width 239 height 16
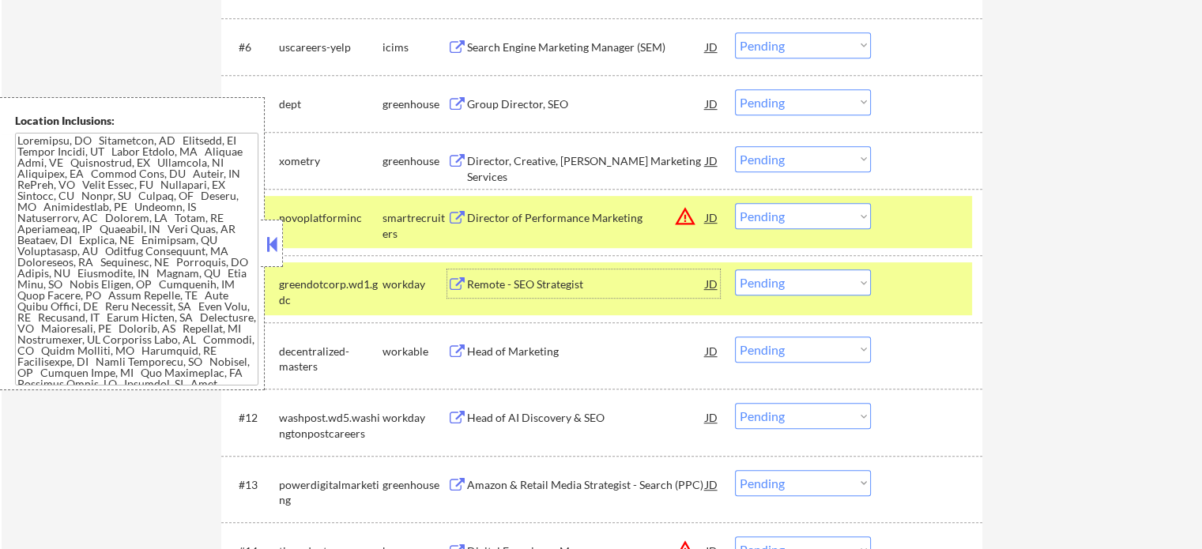
scroll to position [869, 0]
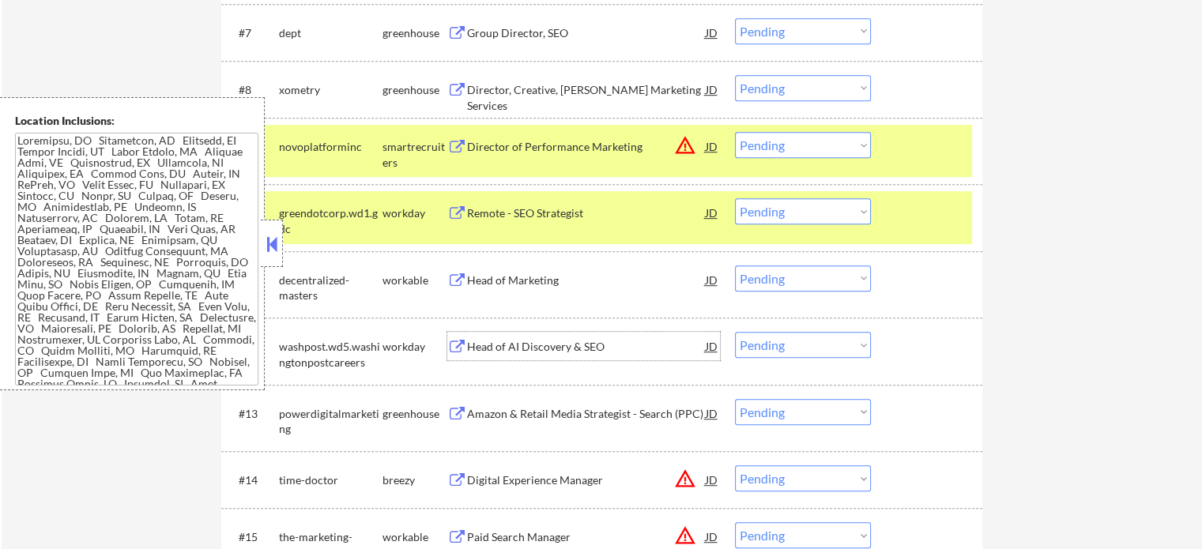
click at [533, 347] on div "Head of AI Discovery & SEO" at bounding box center [586, 347] width 239 height 16
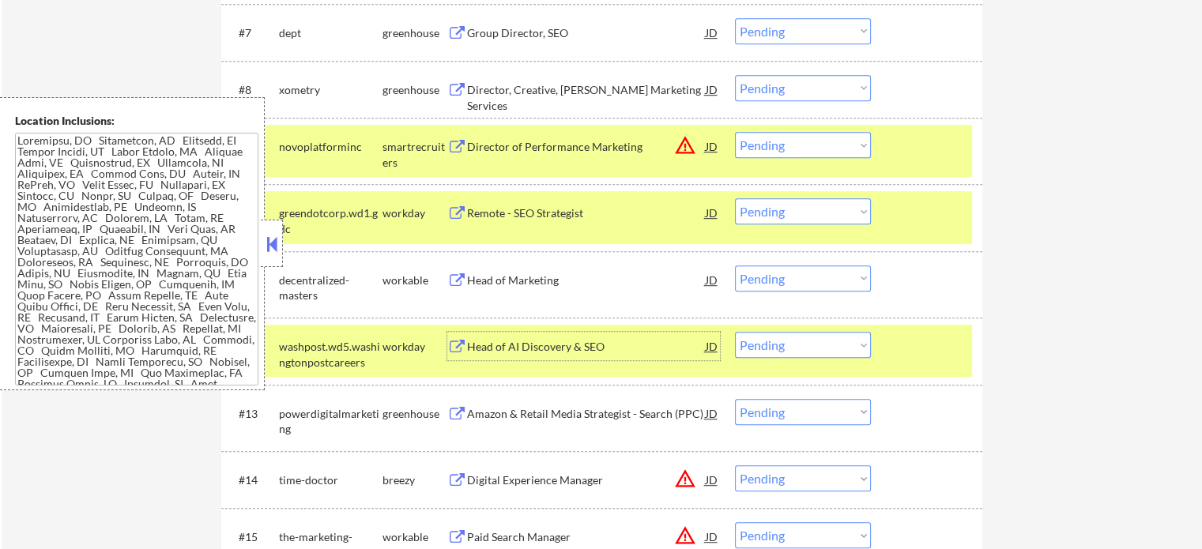
click at [903, 347] on div at bounding box center [928, 346] width 70 height 28
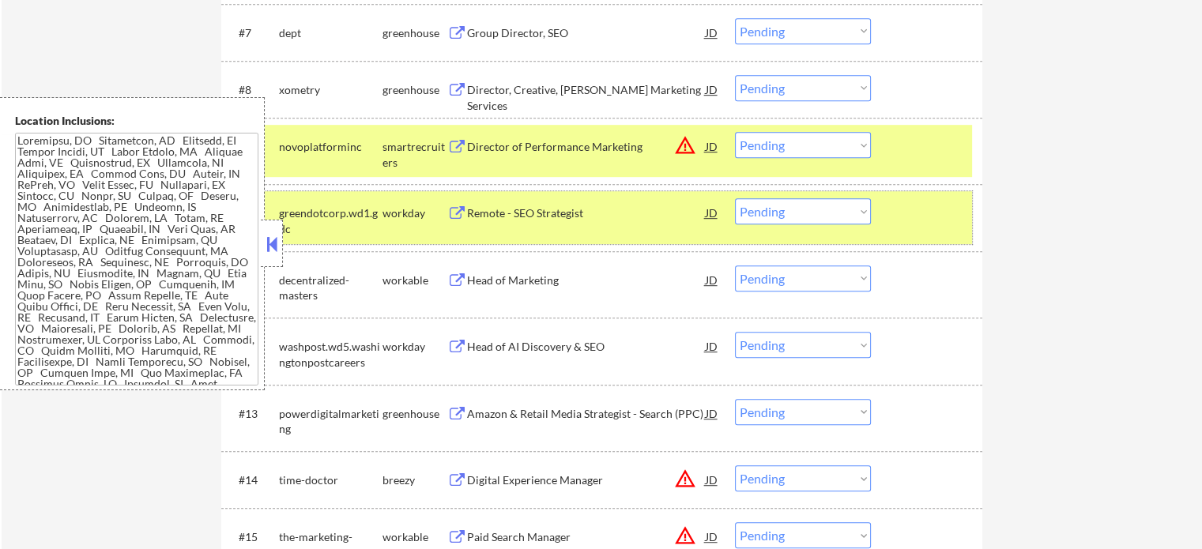
click at [919, 216] on div at bounding box center [928, 212] width 70 height 28
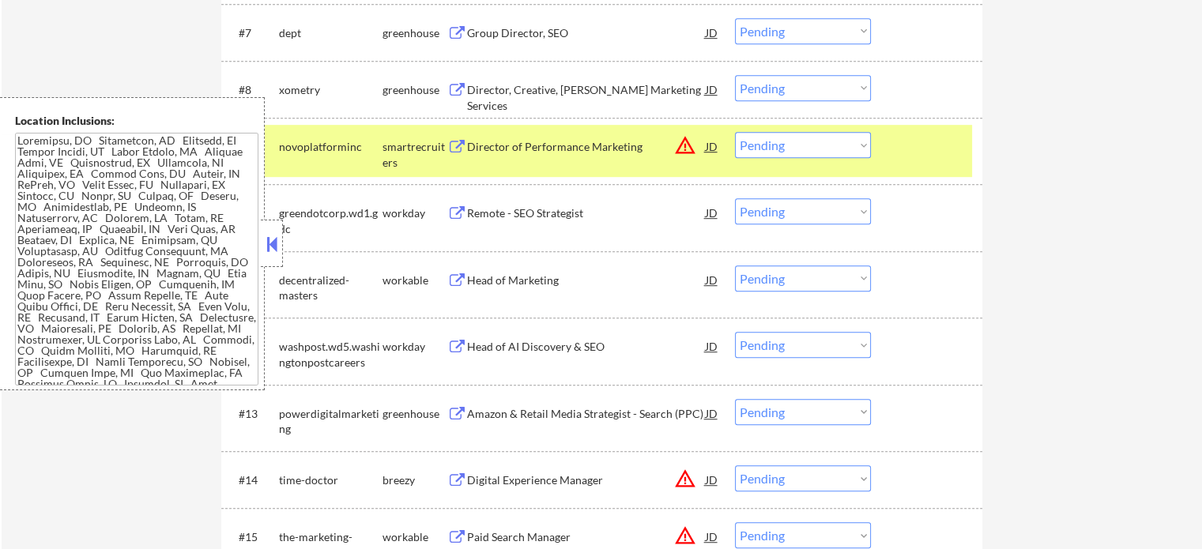
click at [919, 172] on div "#9 novoplatforminc smartrecruiters Director of Performance Marketing JD warning…" at bounding box center [599, 151] width 746 height 52
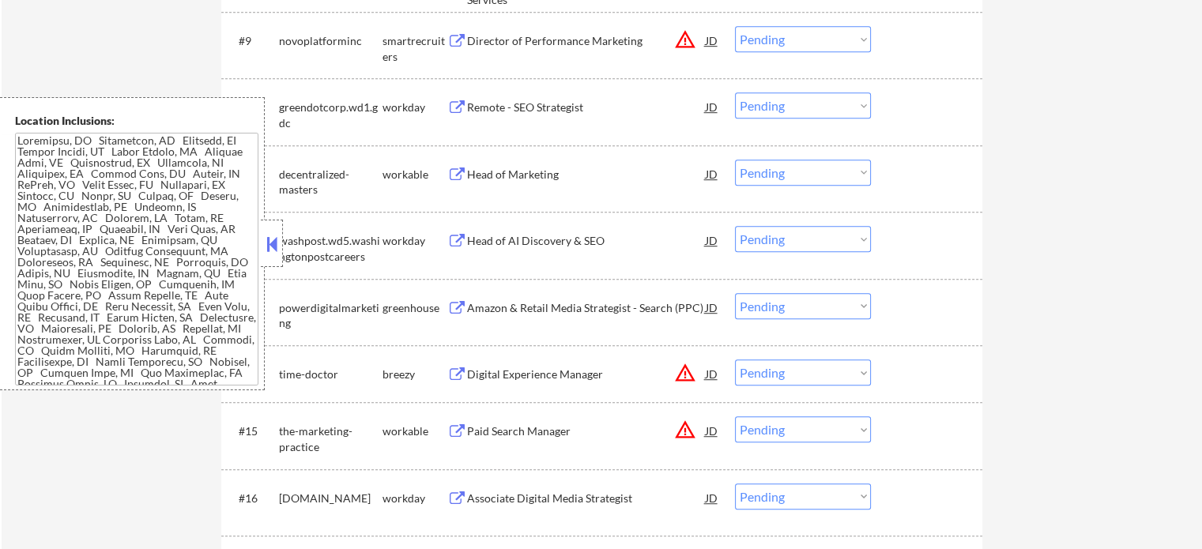
scroll to position [1106, 0]
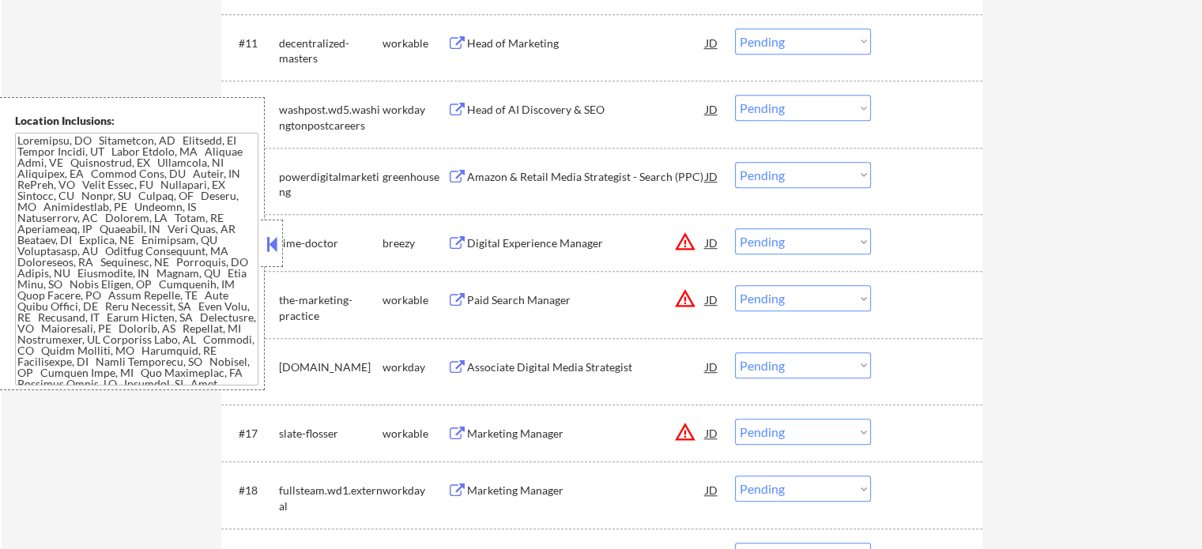
click at [550, 296] on div "Paid Search Manager" at bounding box center [586, 300] width 239 height 16
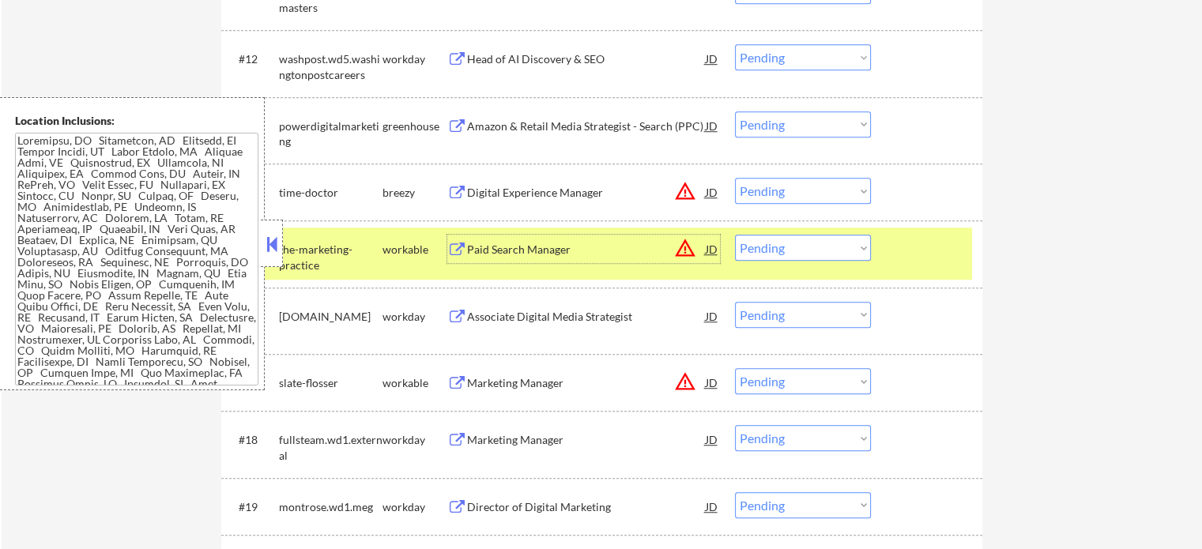
scroll to position [1185, 0]
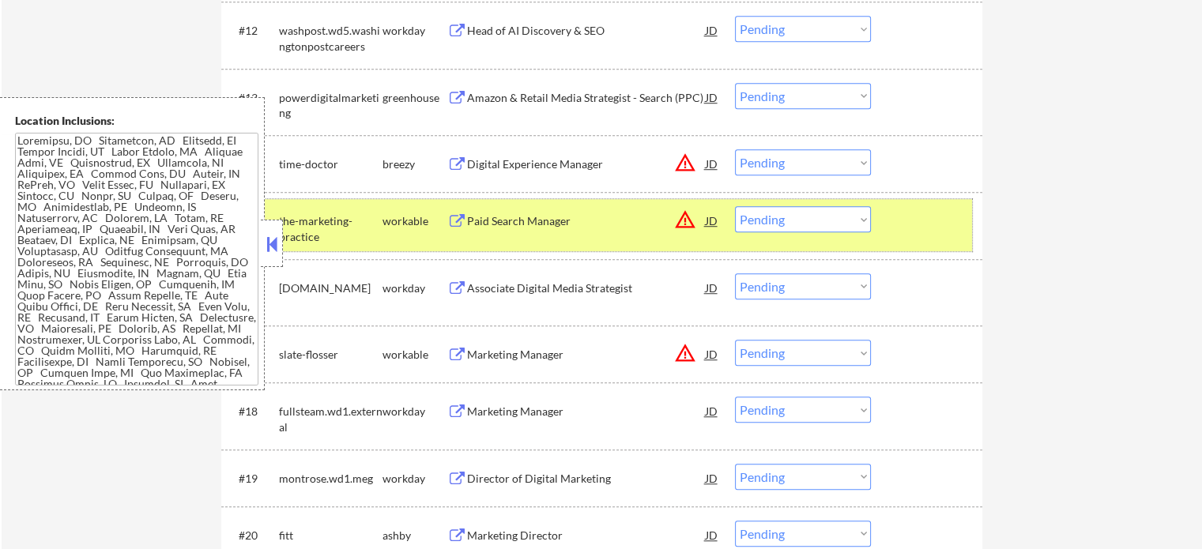
click at [927, 235] on div "#15 the-marketing-practice workable Paid Search Manager JD warning_amber Choose…" at bounding box center [599, 225] width 746 height 52
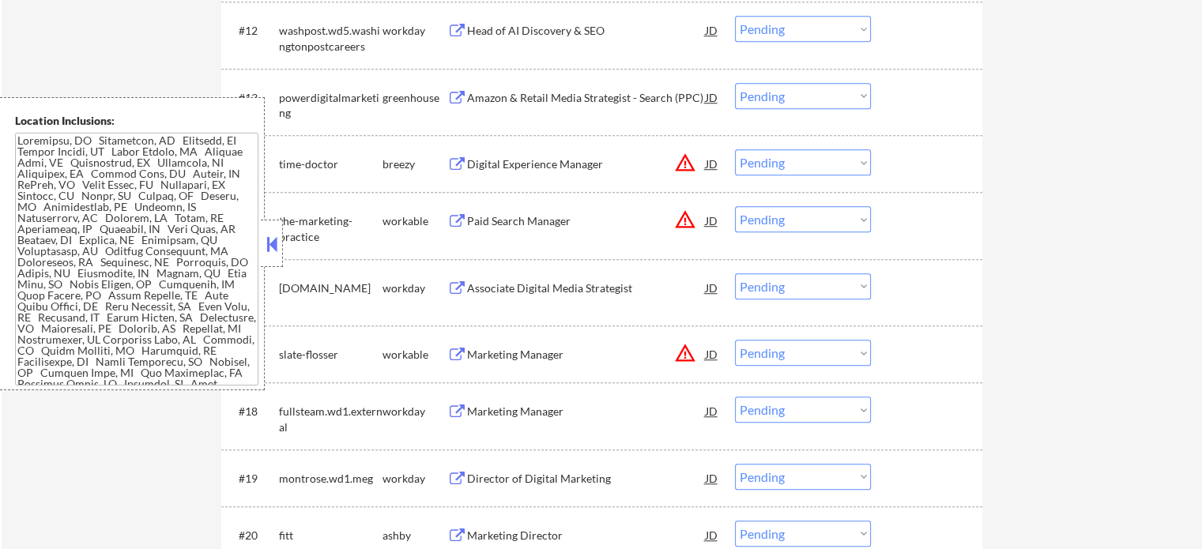
click at [509, 527] on div "Marketing Director" at bounding box center [586, 535] width 239 height 28
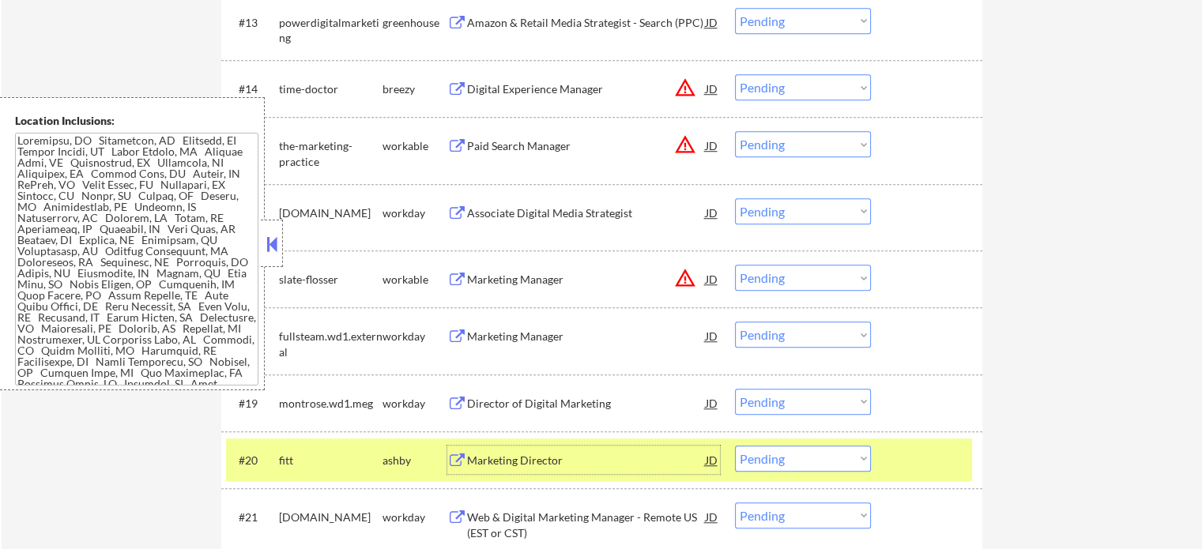
scroll to position [1422, 0]
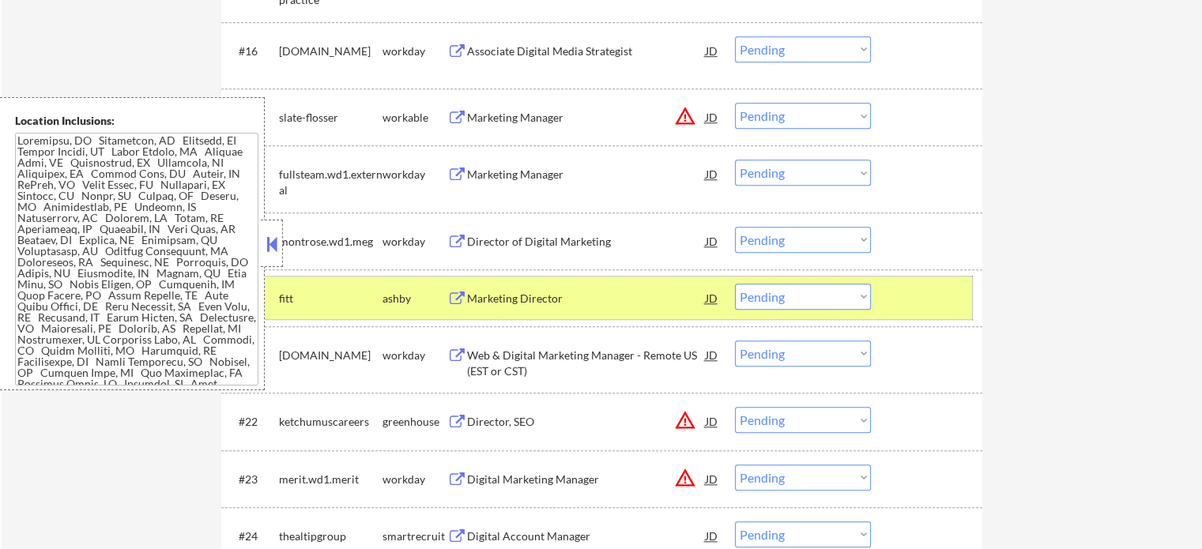
click at [909, 306] on div at bounding box center [928, 298] width 70 height 28
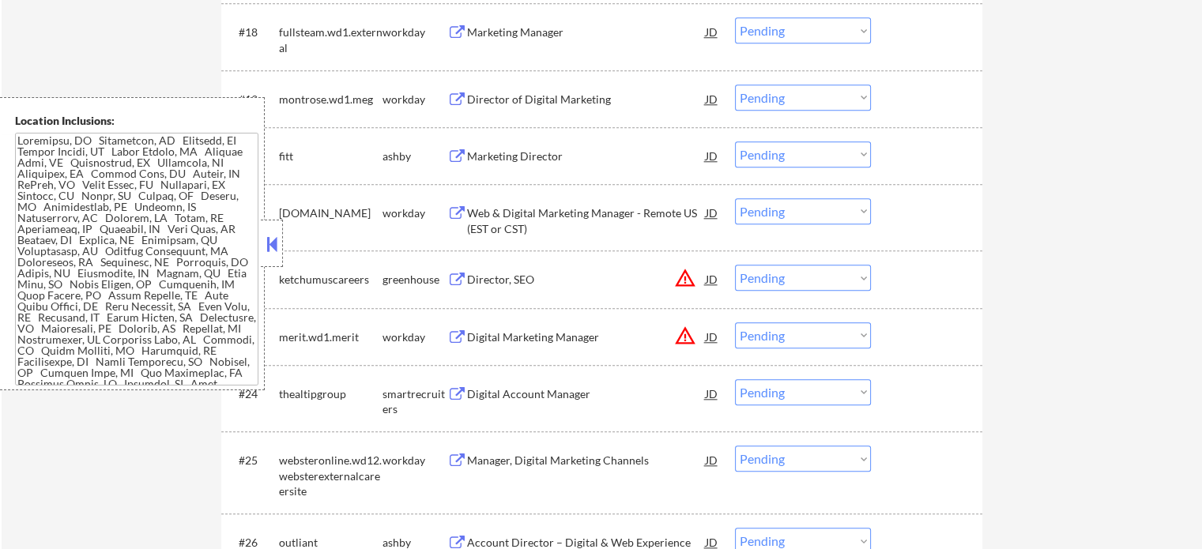
scroll to position [1580, 0]
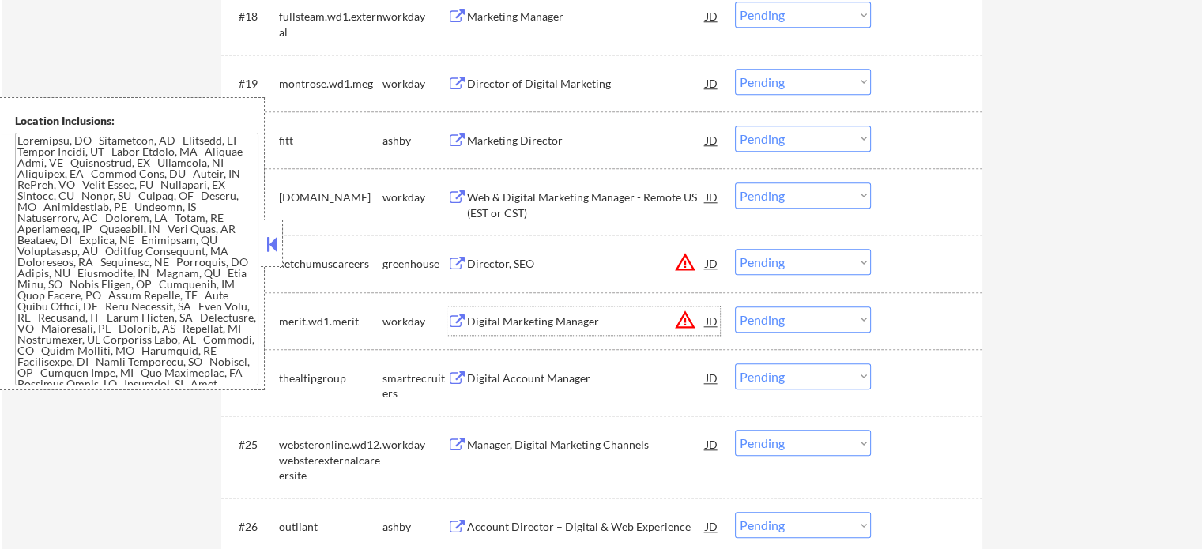
click at [532, 314] on div "Digital Marketing Manager" at bounding box center [586, 322] width 239 height 16
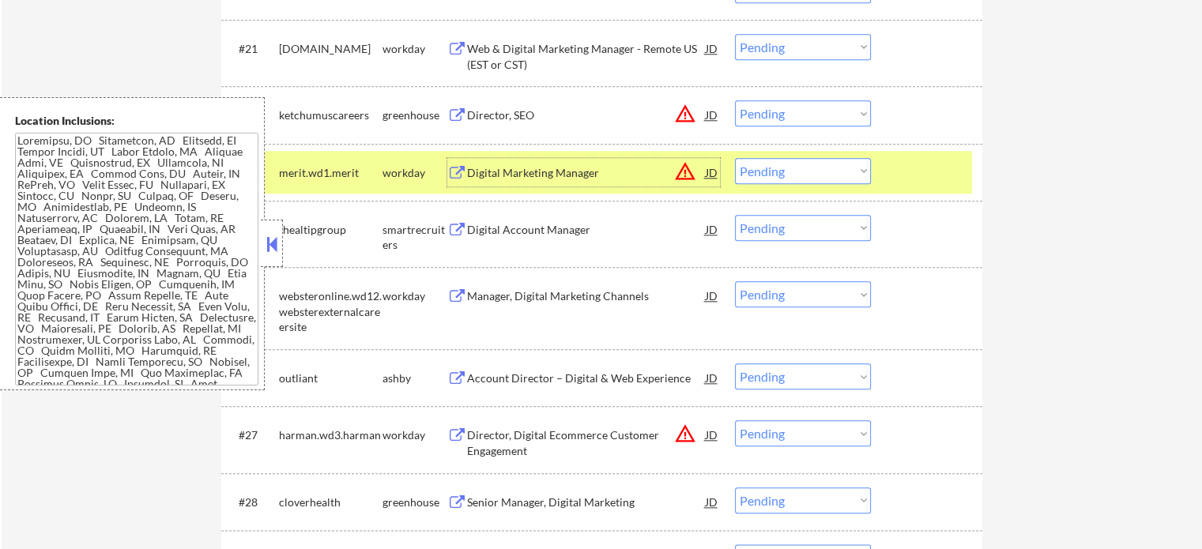
scroll to position [1738, 0]
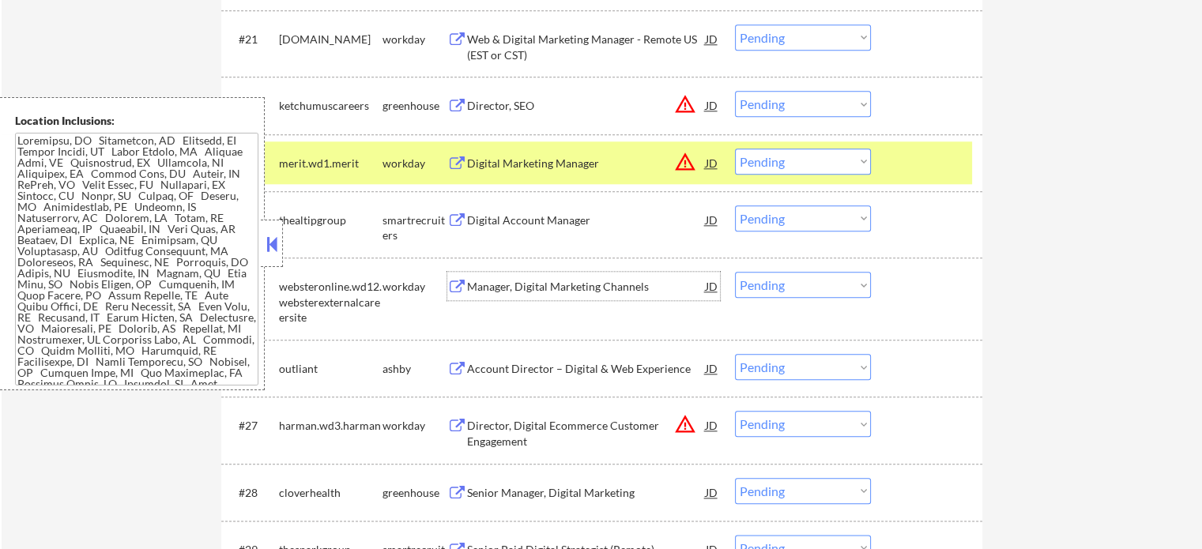
click at [523, 289] on div "Manager, Digital Marketing Channels" at bounding box center [586, 287] width 239 height 16
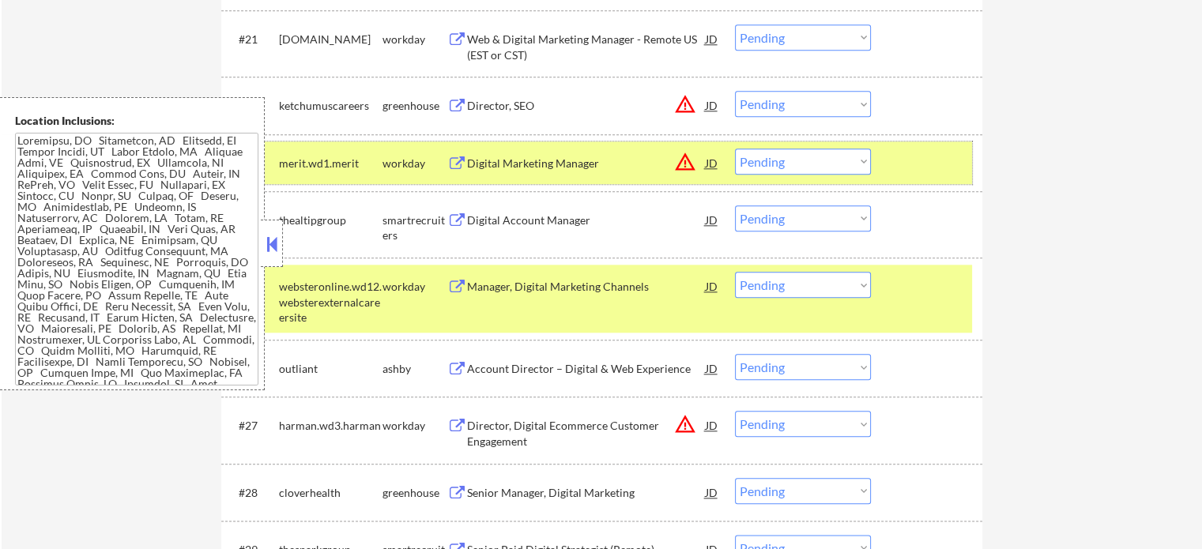
click at [880, 161] on div "#23 merit.wd1.merit workday Digital Marketing Manager JD warning_amber Choose a…" at bounding box center [599, 162] width 746 height 43
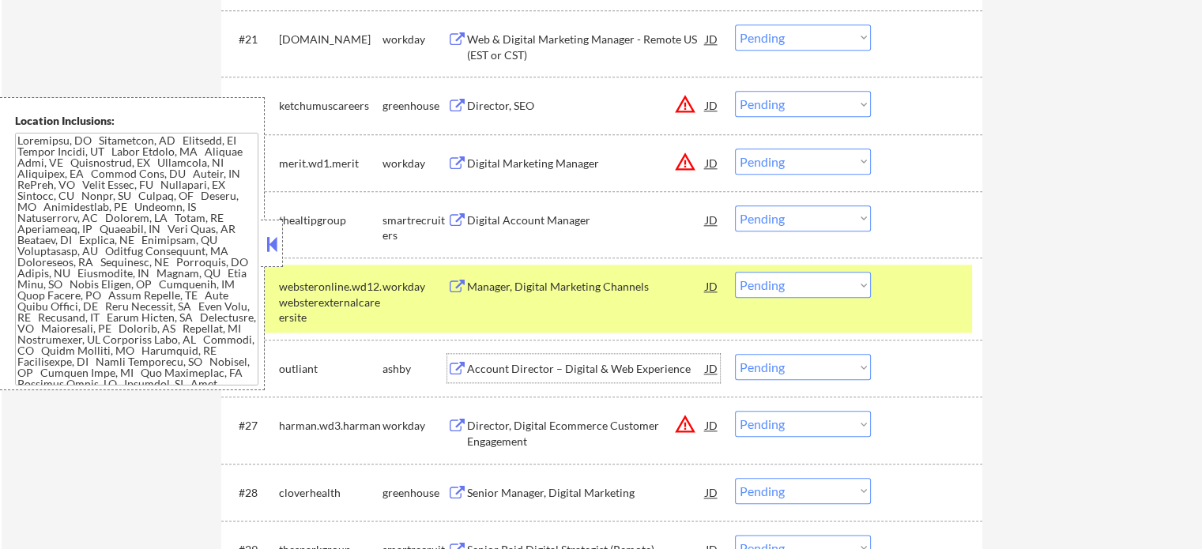
click at [634, 369] on div "Account Director – Digital & Web Experience" at bounding box center [586, 369] width 239 height 16
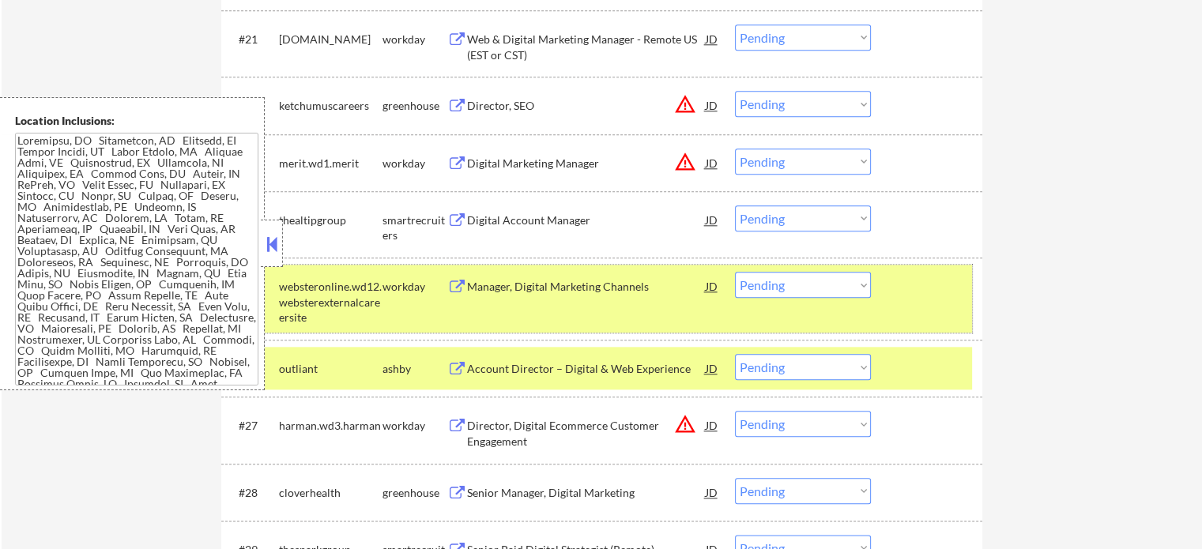
click at [886, 303] on div "#25 websteronline.wd12.websterexternalcareersite workday Manager, Digital Marke…" at bounding box center [599, 299] width 746 height 68
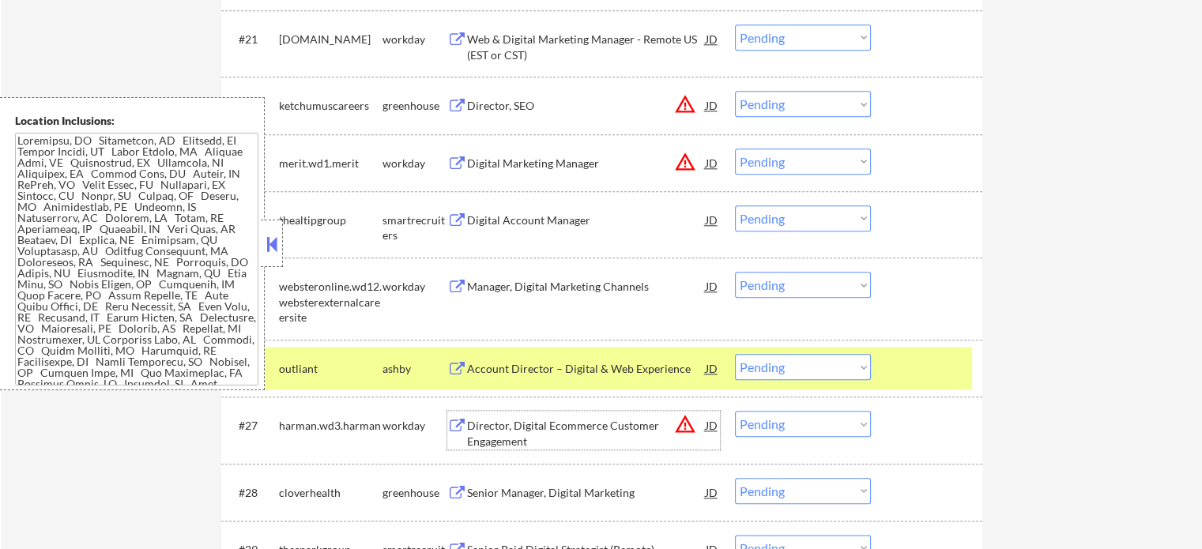
click at [553, 437] on div "Director, Digital Ecommerce Customer Engagement" at bounding box center [586, 433] width 239 height 31
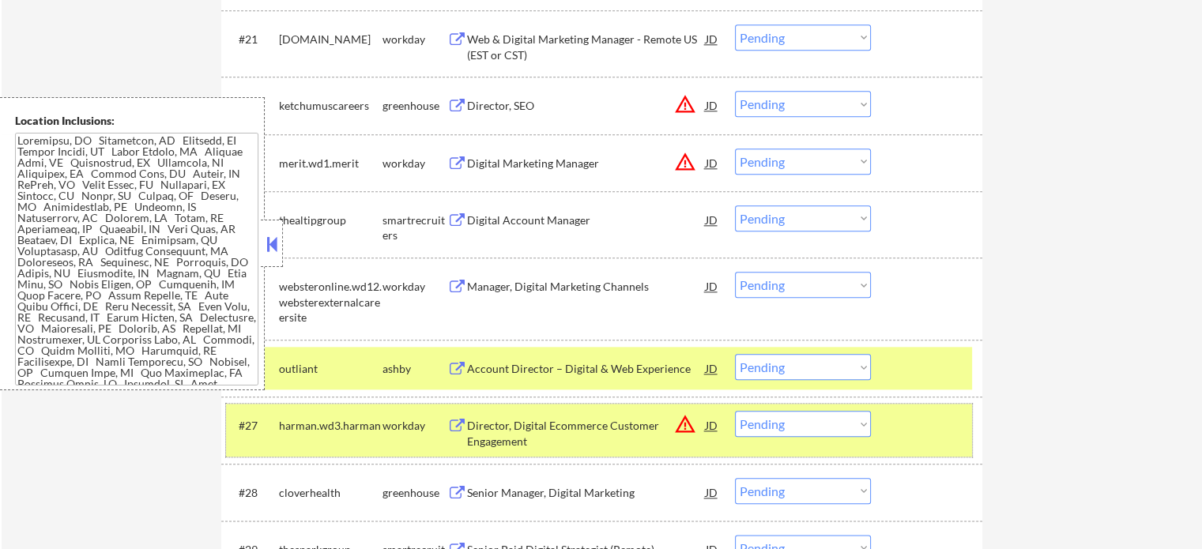
click at [928, 434] on div at bounding box center [928, 425] width 70 height 28
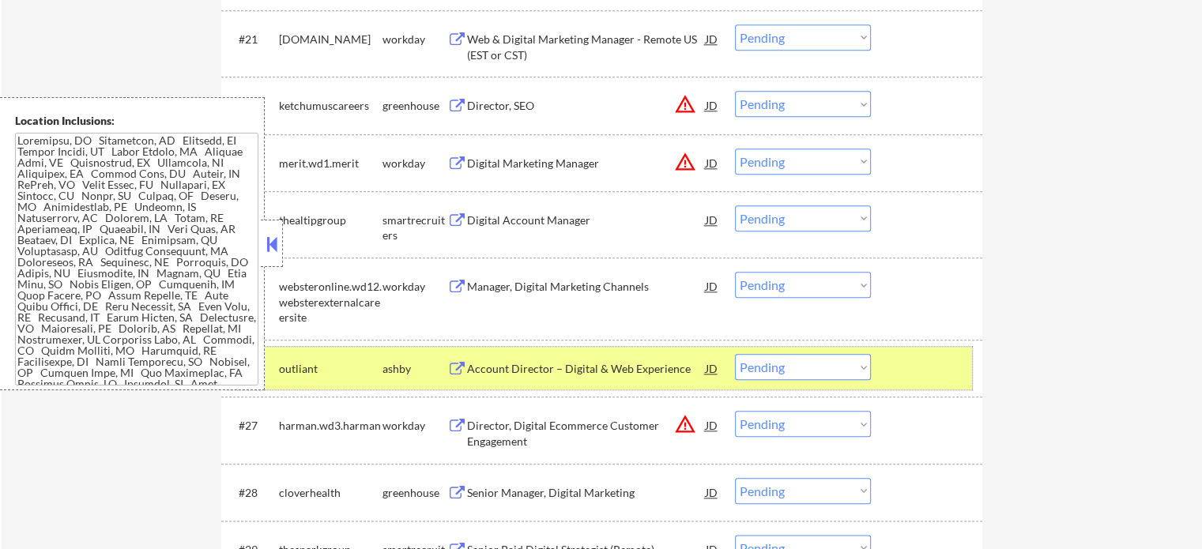
click at [922, 369] on div at bounding box center [928, 368] width 70 height 28
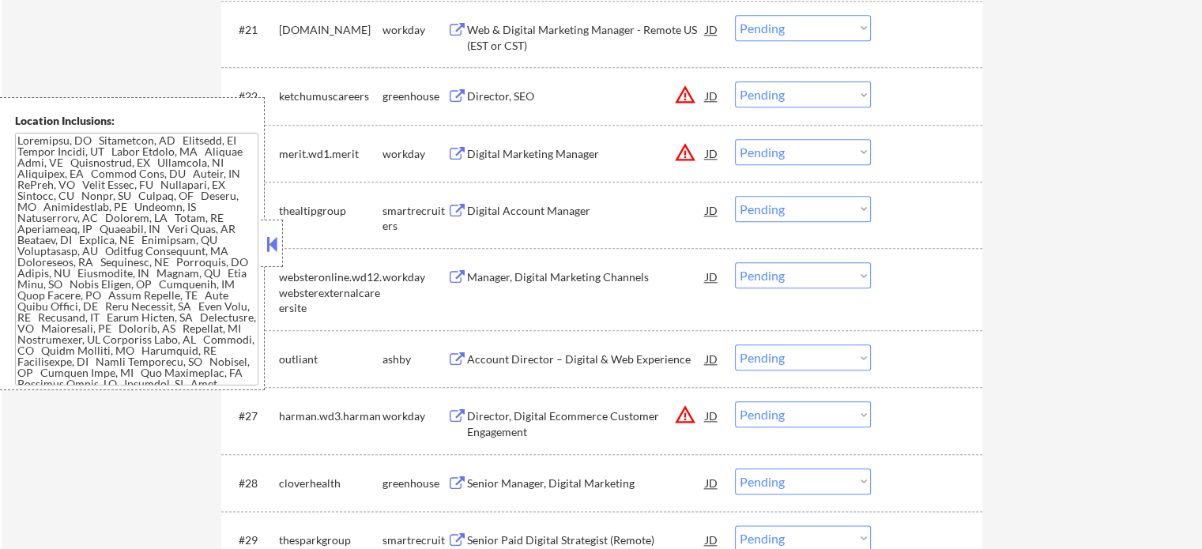
scroll to position [1896, 0]
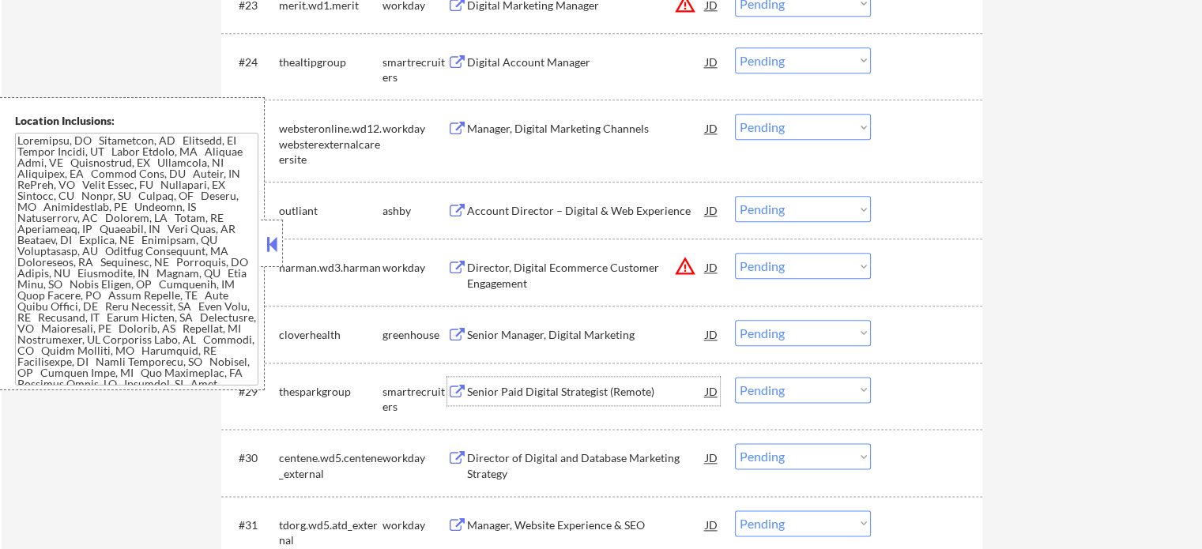
click at [563, 389] on div "Senior Paid Digital Strategist (Remote)" at bounding box center [586, 392] width 239 height 16
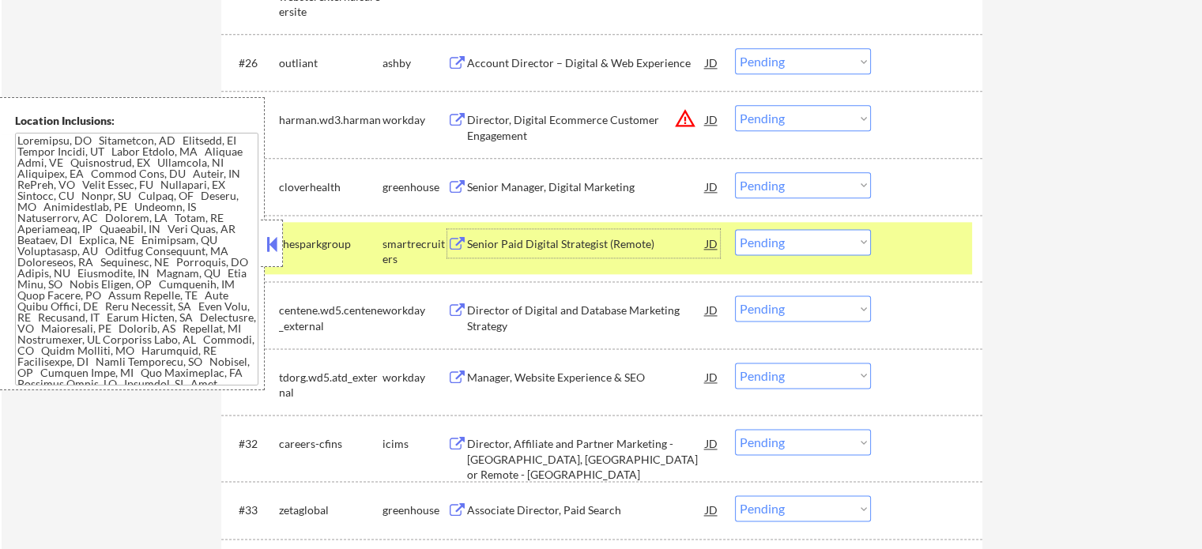
scroll to position [2054, 0]
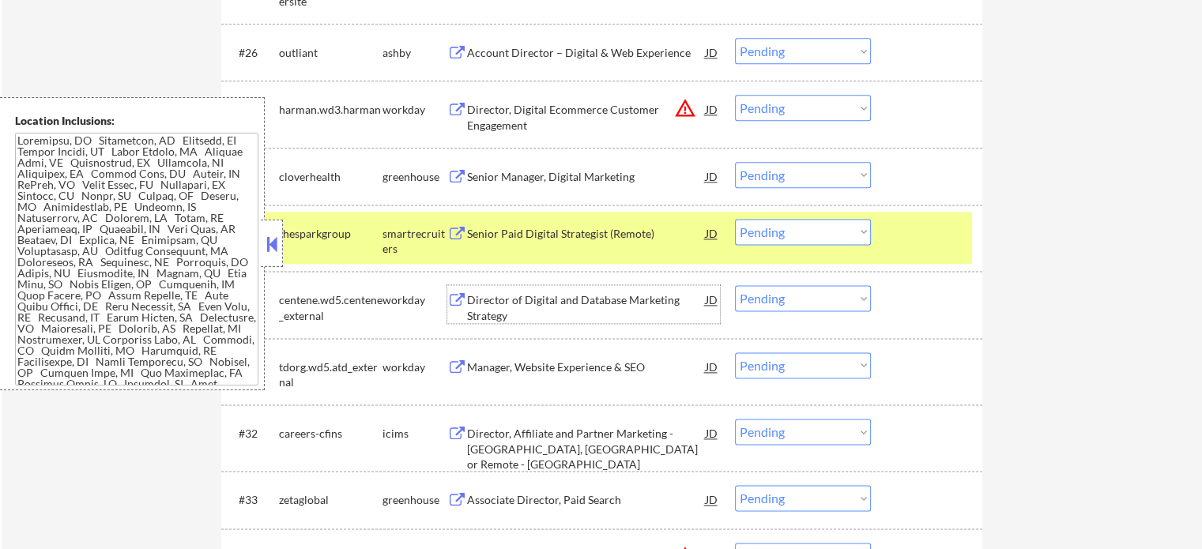
click at [566, 312] on div "Director of Digital and Database Marketing Strategy" at bounding box center [586, 307] width 239 height 31
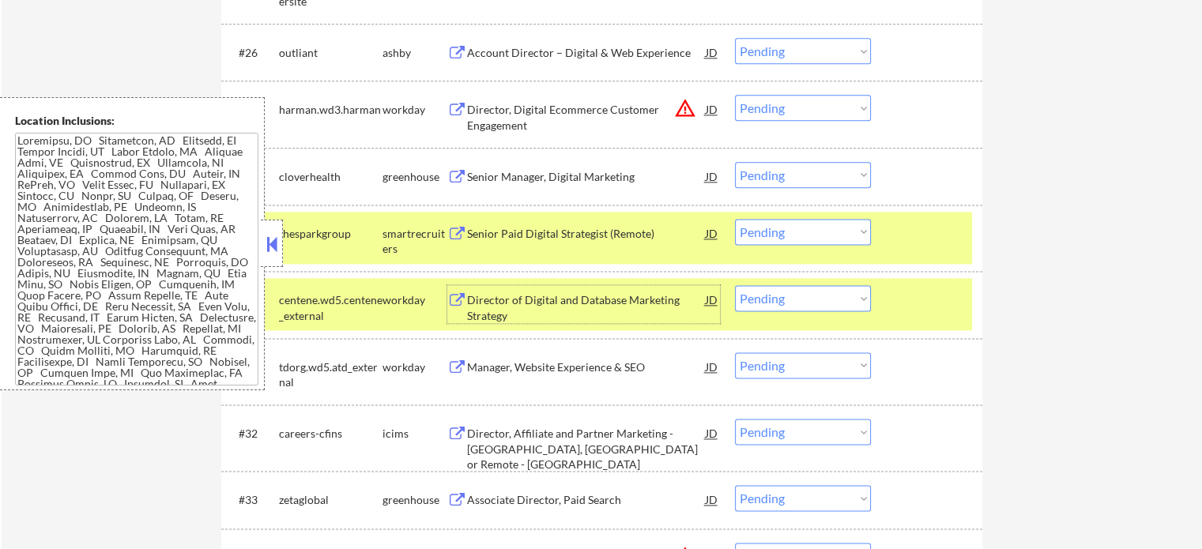
click at [881, 299] on div "#30 centene.wd5.centene_external workday Director of Digital and Database Marke…" at bounding box center [599, 304] width 746 height 52
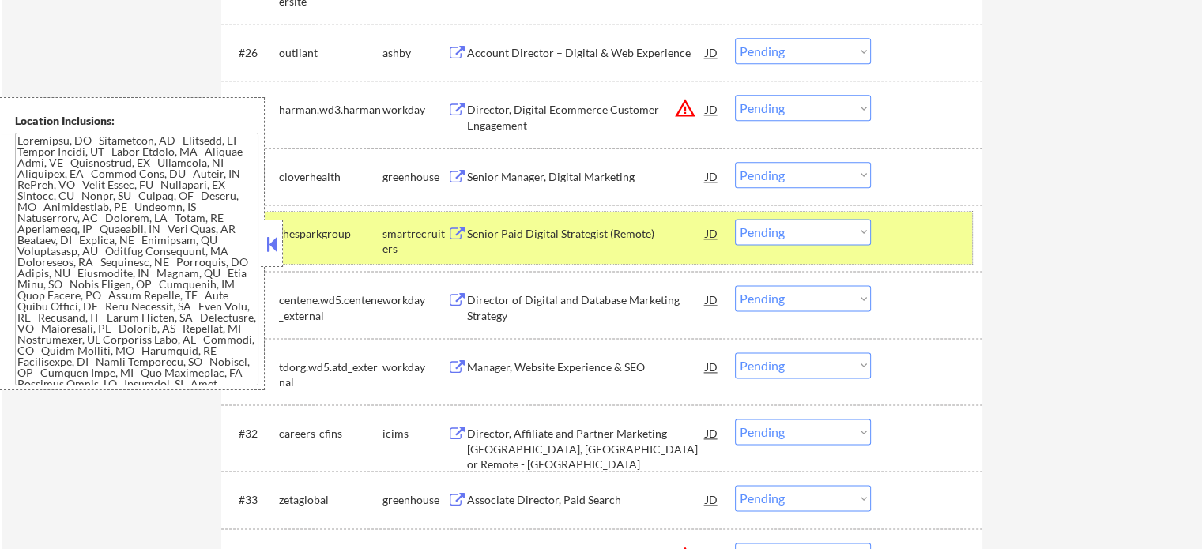
click at [899, 246] on div at bounding box center [928, 233] width 70 height 28
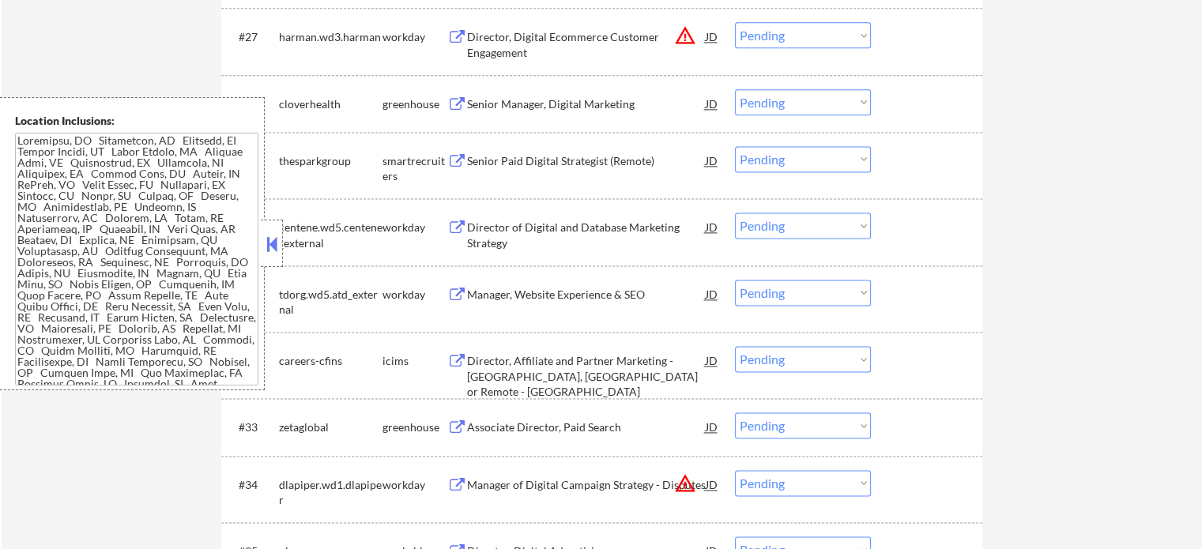
scroll to position [2212, 0]
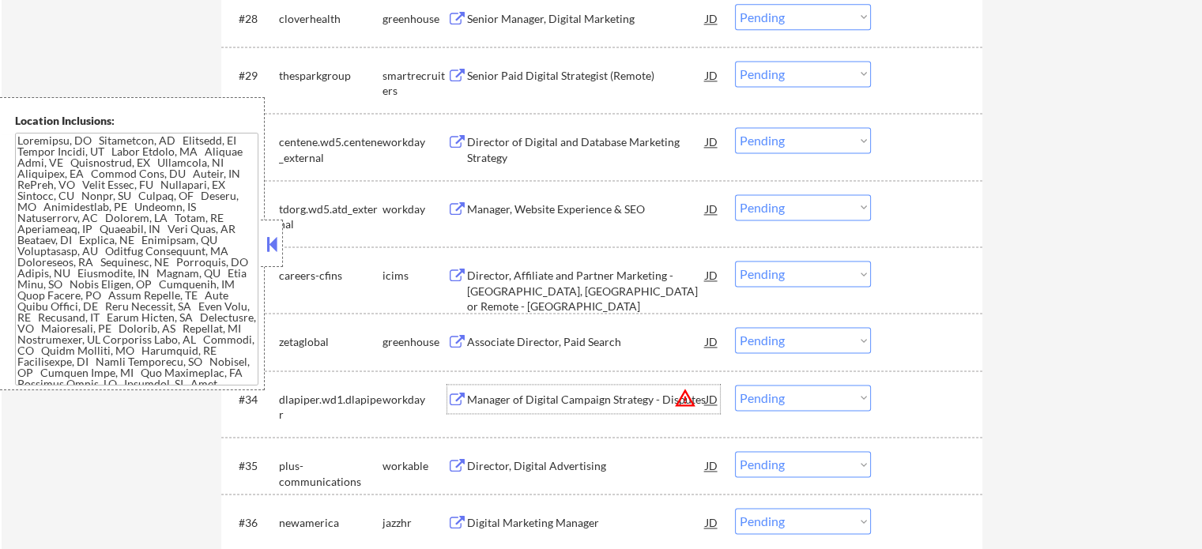
click at [563, 405] on div "Manager of Digital Campaign Strategy - Disputes" at bounding box center [586, 400] width 239 height 16
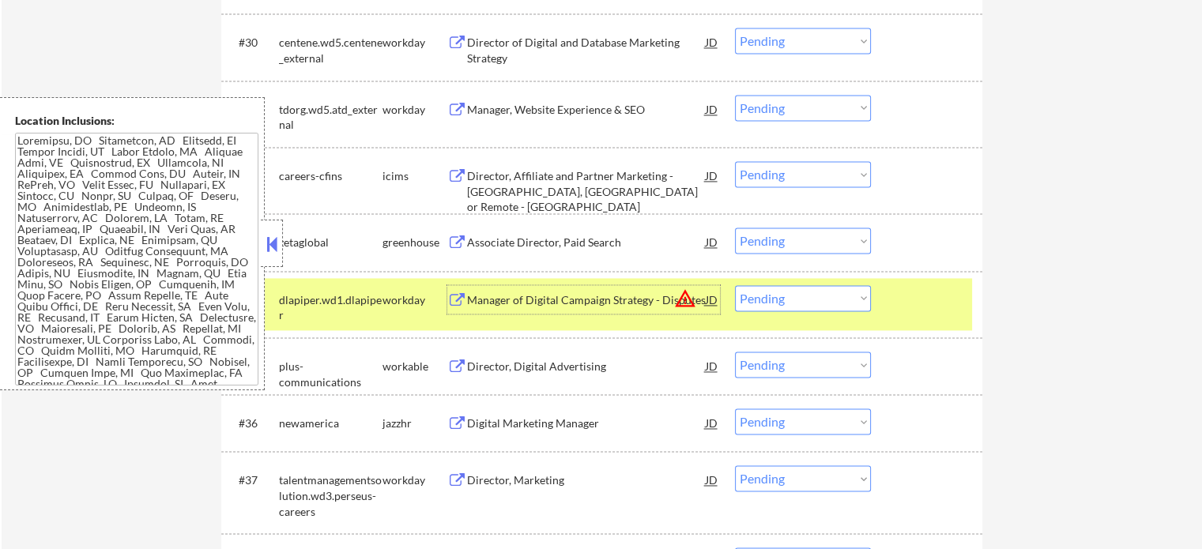
scroll to position [2607, 0]
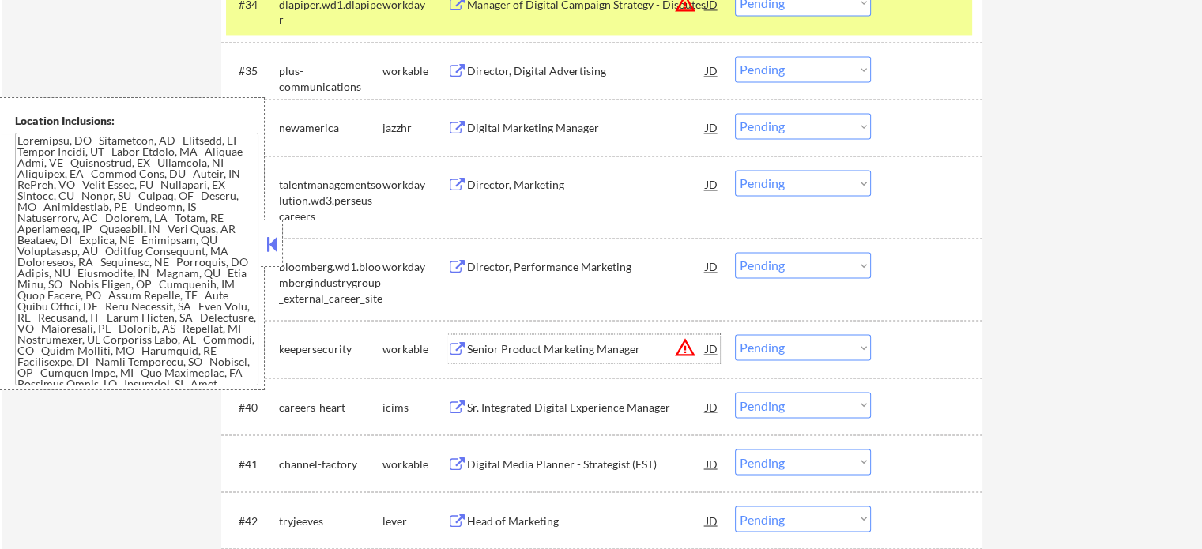
click at [536, 351] on div "Senior Product Marketing Manager" at bounding box center [586, 349] width 239 height 16
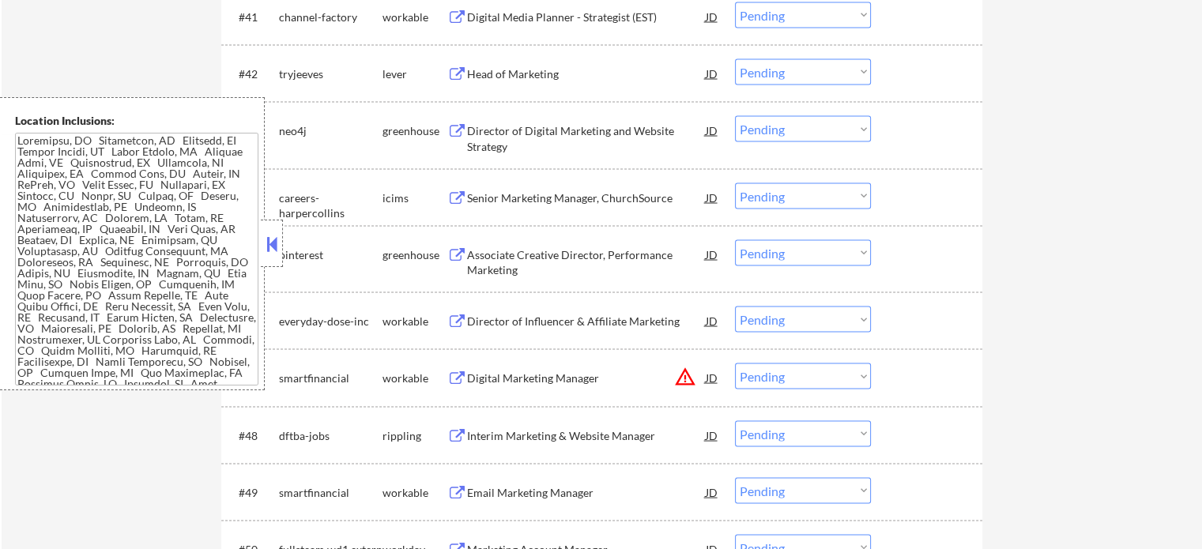
scroll to position [3081, 0]
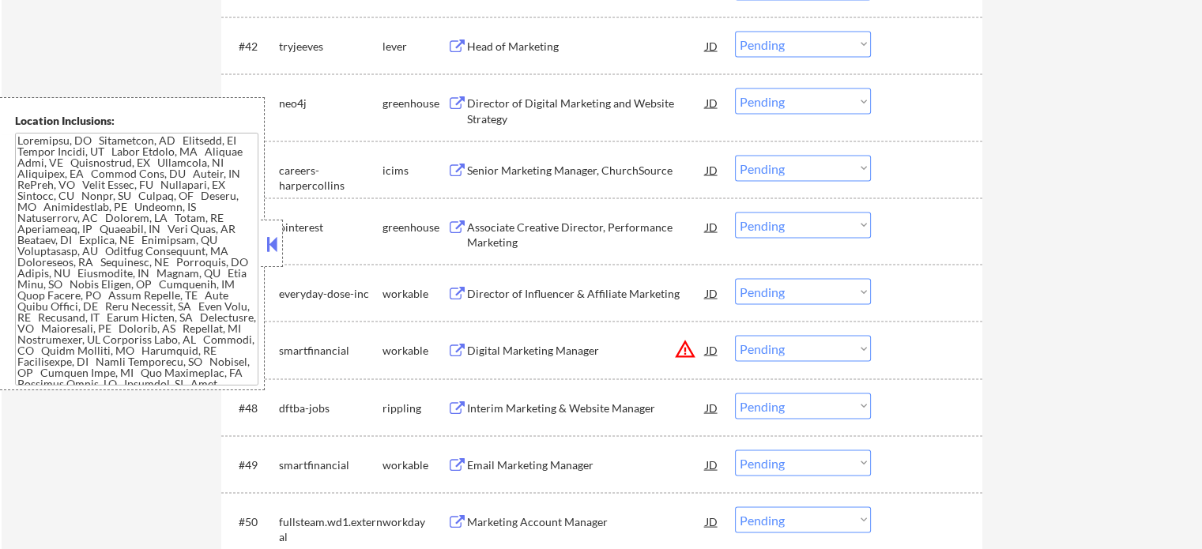
click at [534, 355] on div "Digital Marketing Manager" at bounding box center [586, 351] width 239 height 16
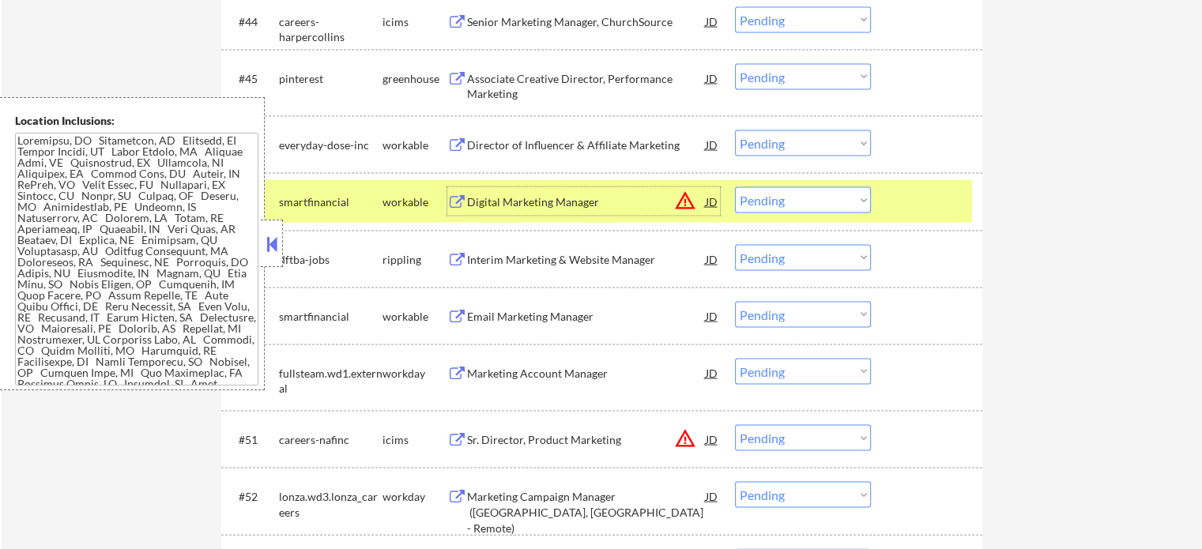
scroll to position [3239, 0]
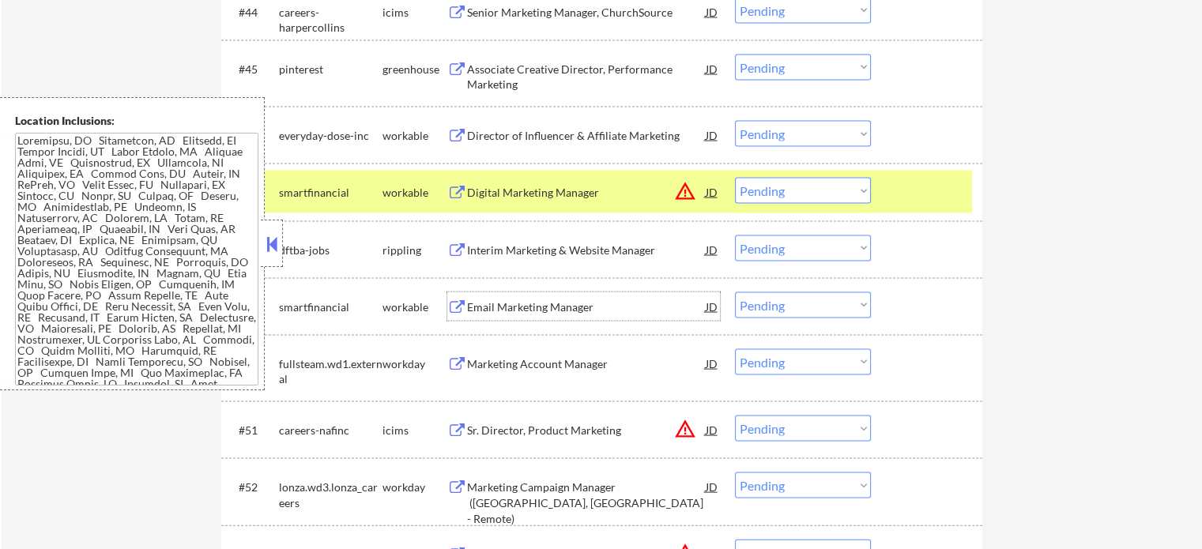
click at [572, 318] on div "Email Marketing Manager" at bounding box center [586, 306] width 239 height 28
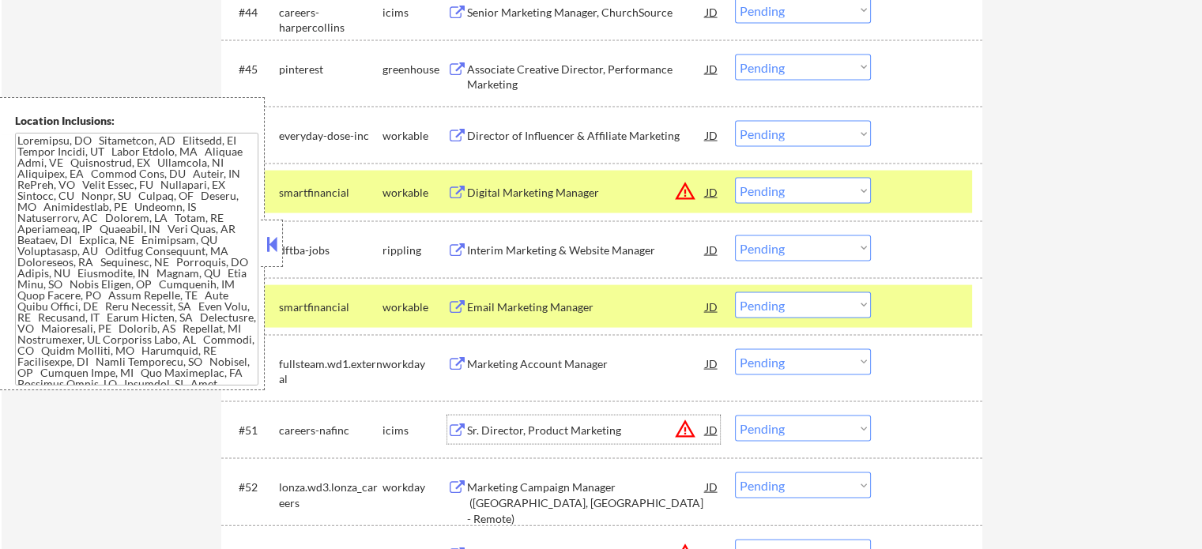
click at [521, 422] on div "Sr. Director, Product Marketing" at bounding box center [586, 430] width 239 height 28
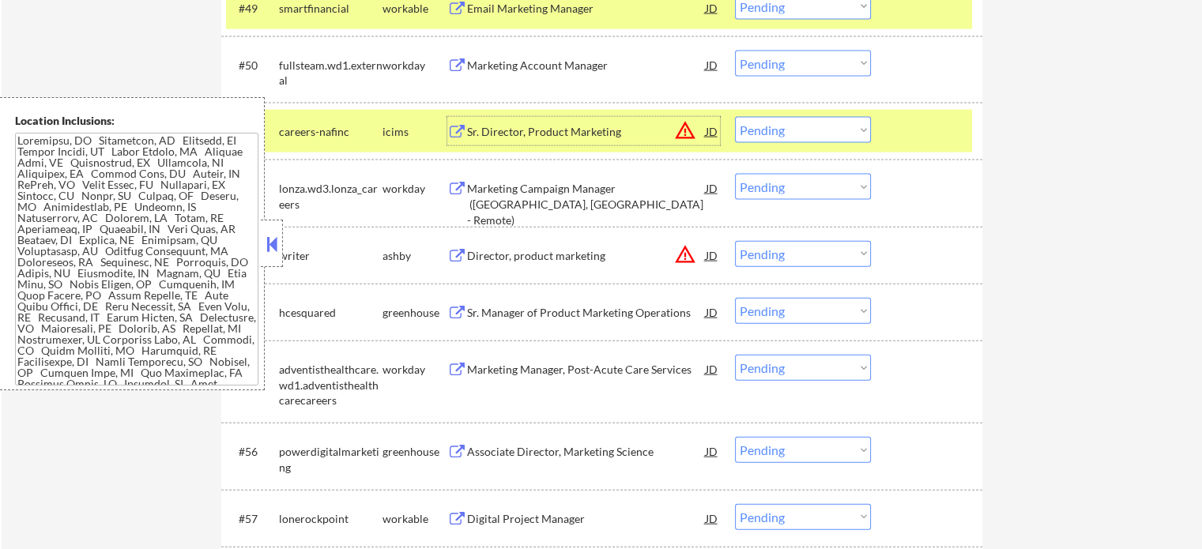
scroll to position [3555, 0]
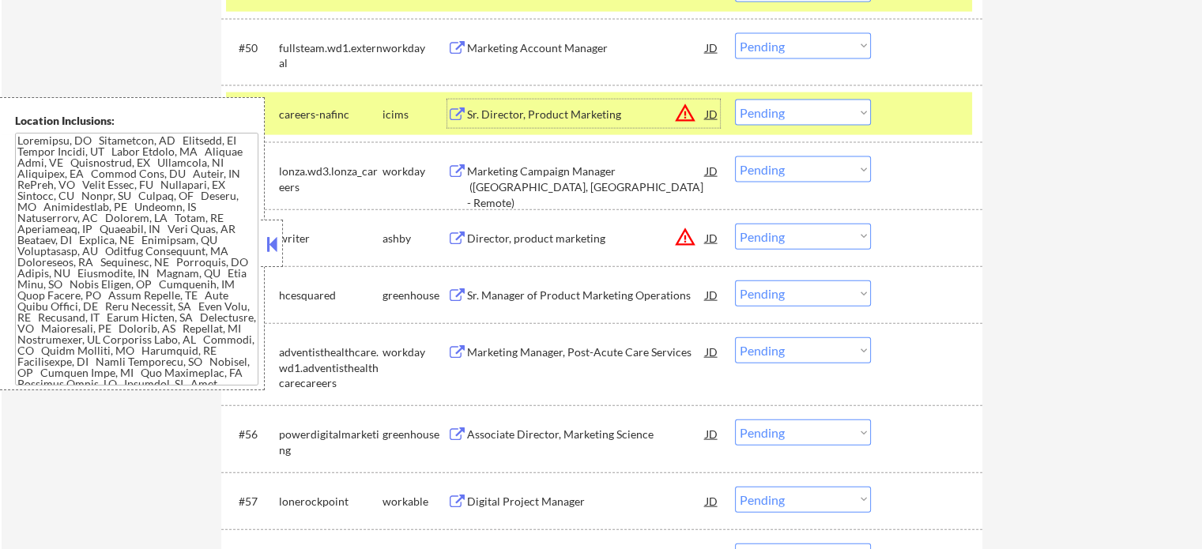
click at [554, 345] on div "Marketing Manager, Post-Acute Care Services" at bounding box center [586, 352] width 239 height 16
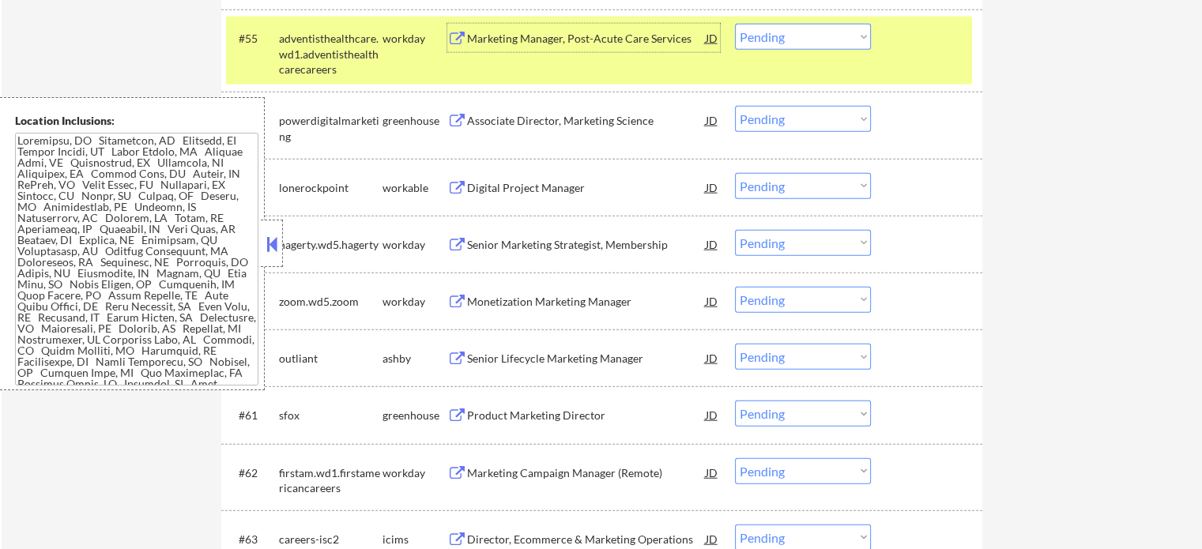
scroll to position [3871, 0]
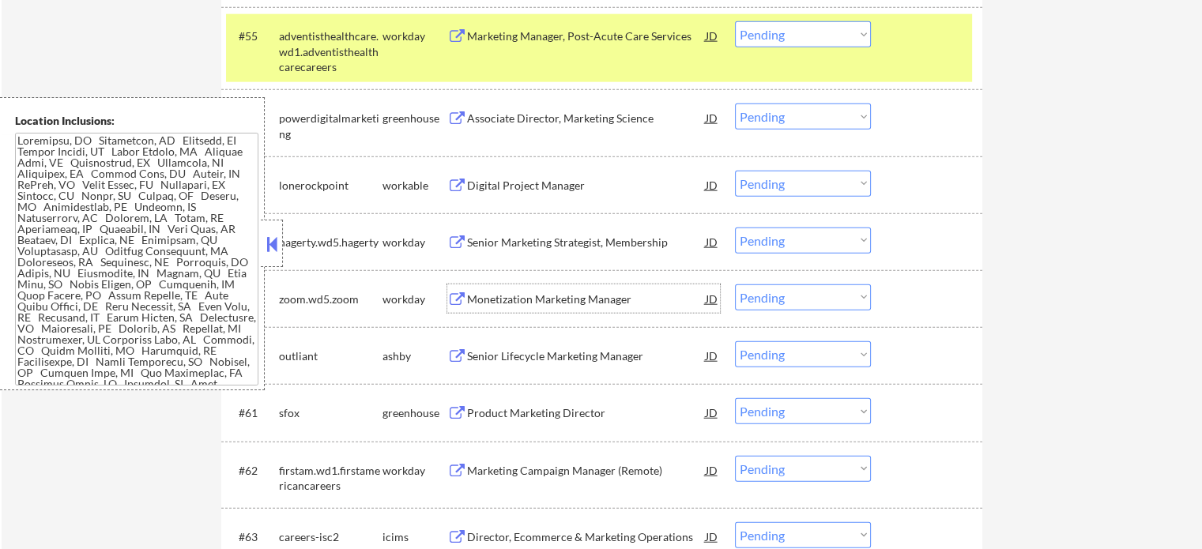
click at [566, 295] on div "Monetization Marketing Manager" at bounding box center [586, 299] width 239 height 16
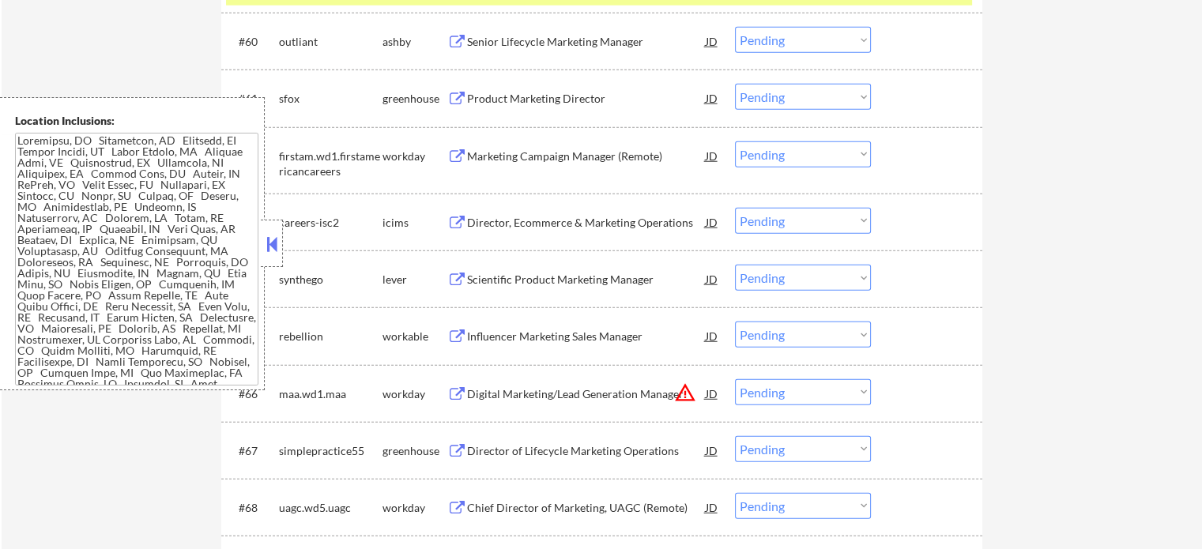
scroll to position [4187, 0]
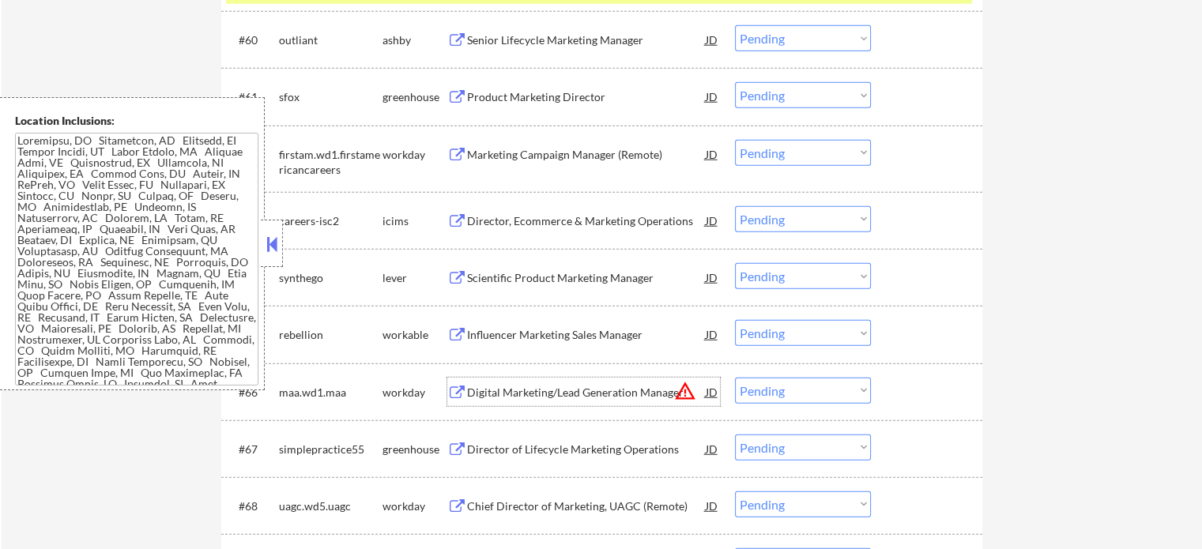
click at [576, 402] on div "Digital Marketing/Lead Generation Manager" at bounding box center [586, 392] width 239 height 28
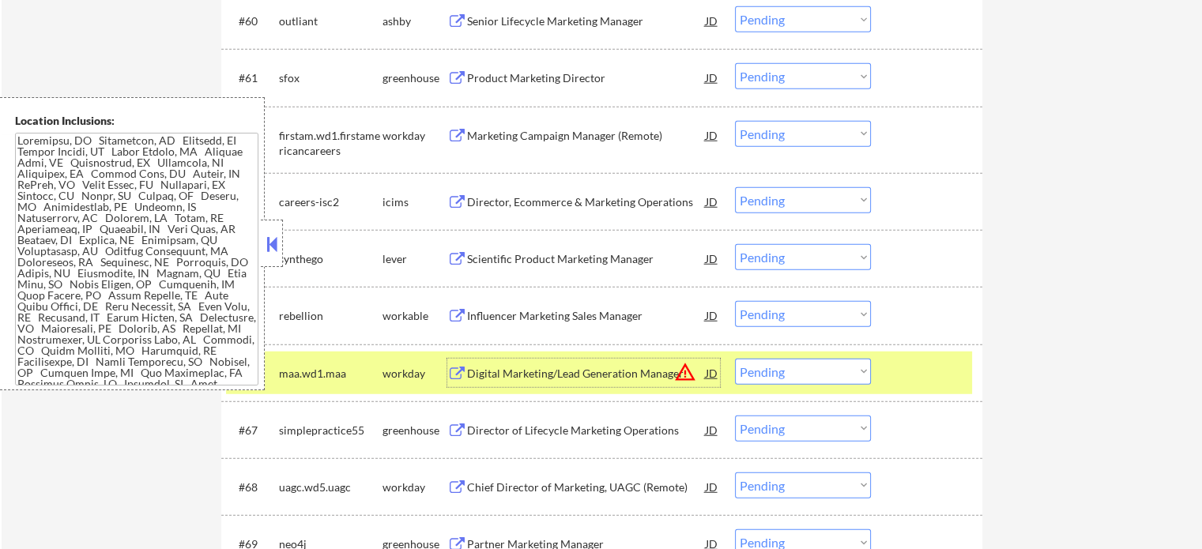
scroll to position [4424, 0]
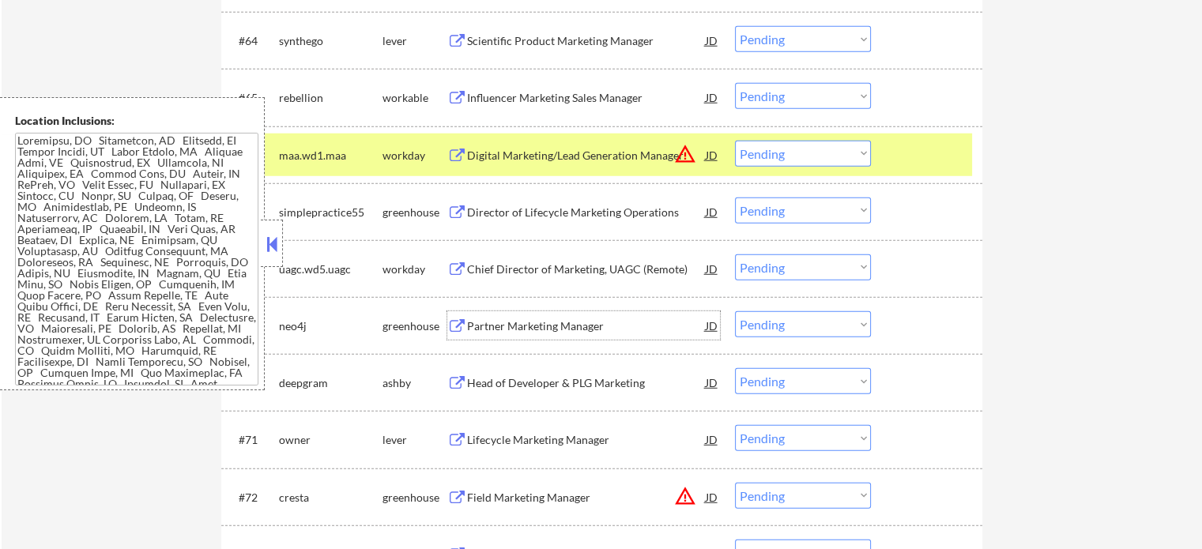
click at [566, 337] on div "Partner Marketing Manager" at bounding box center [586, 325] width 239 height 28
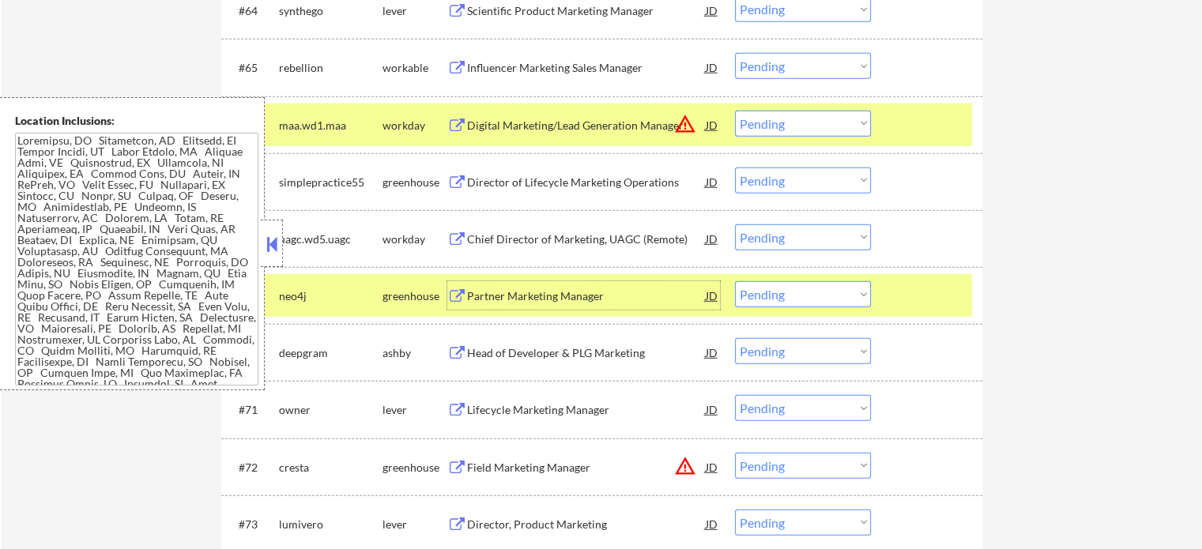
scroll to position [4503, 0]
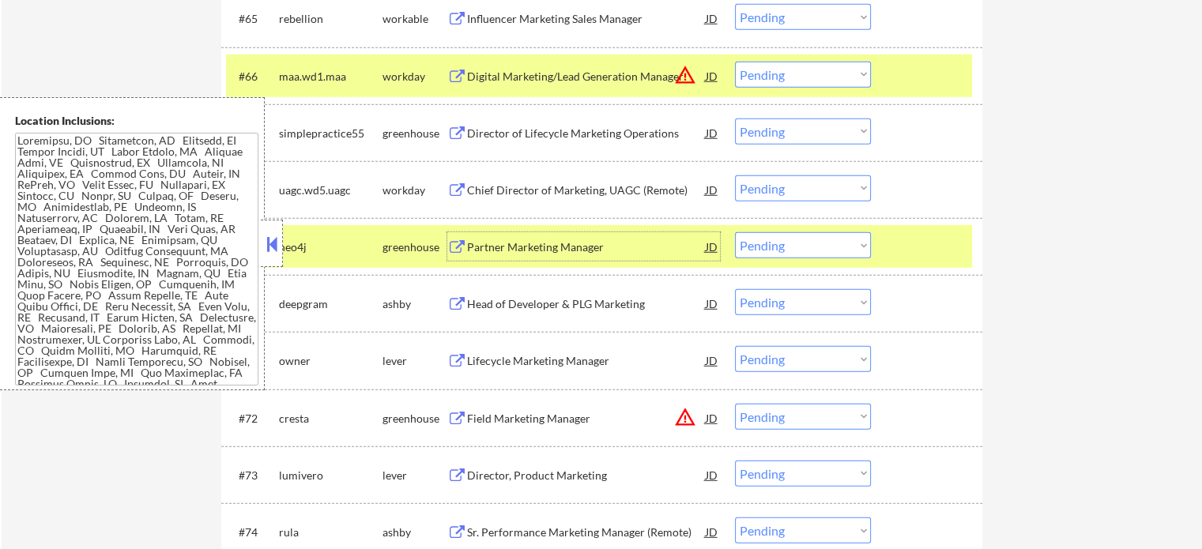
click at [916, 252] on div at bounding box center [928, 246] width 70 height 28
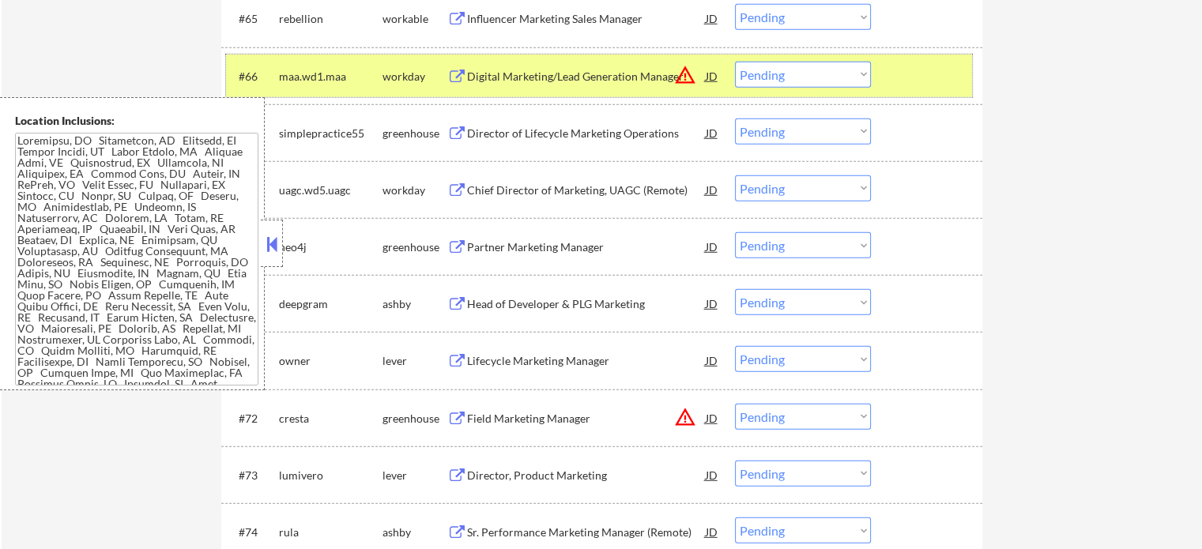
click at [915, 85] on div at bounding box center [928, 76] width 70 height 28
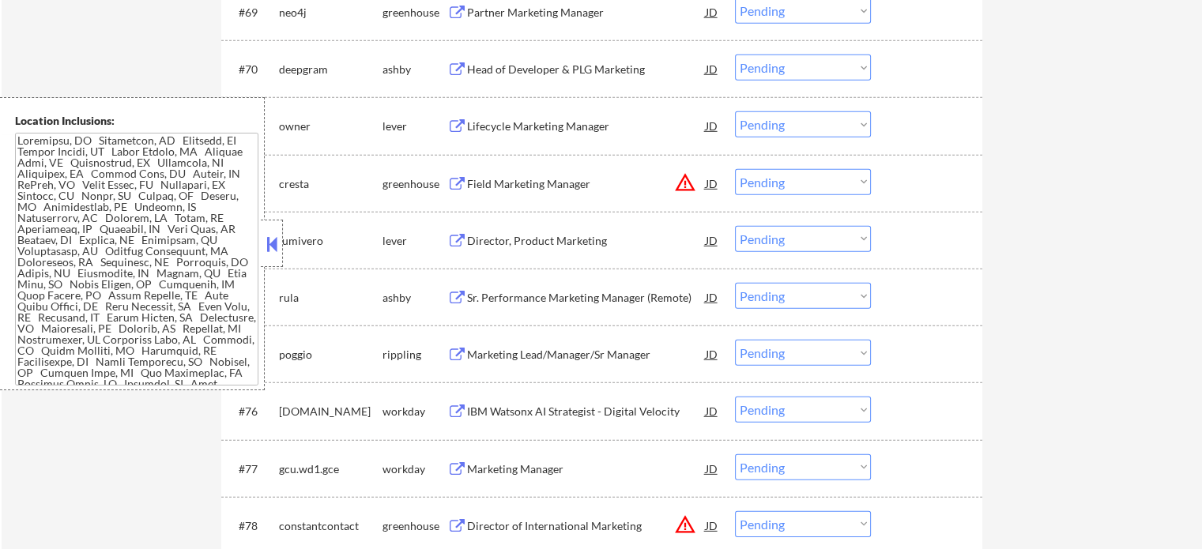
scroll to position [4740, 0]
click at [491, 239] on div "Director, Product Marketing" at bounding box center [586, 239] width 239 height 16
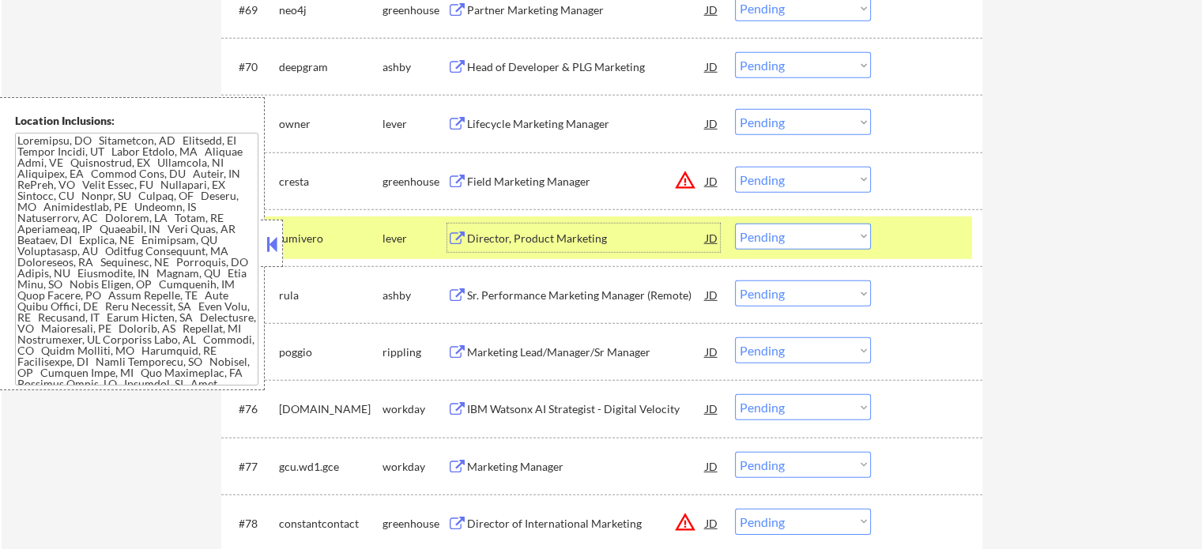
scroll to position [4898, 0]
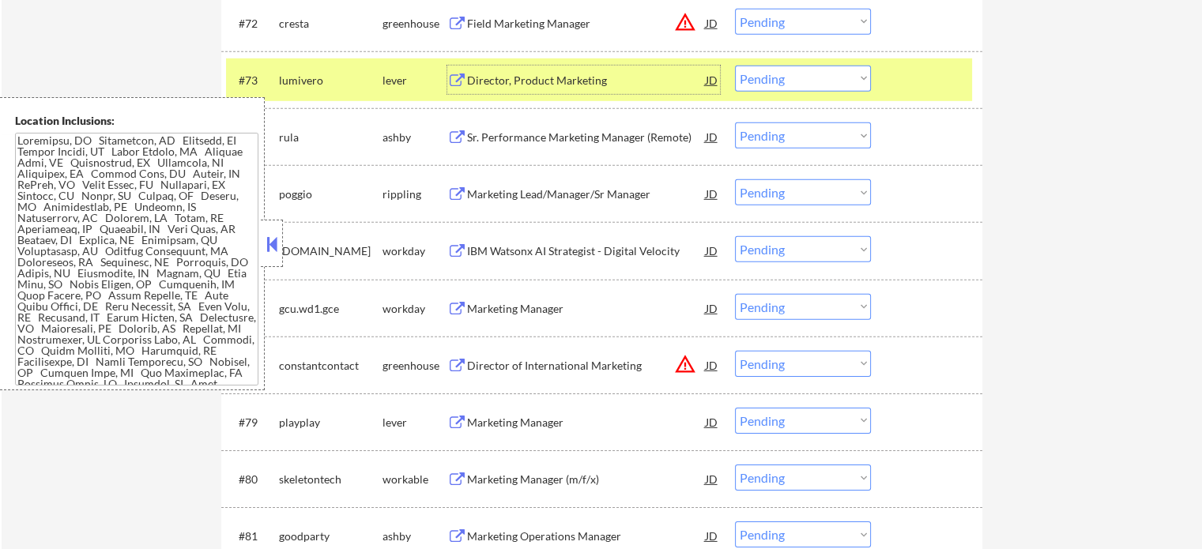
click at [527, 138] on div "Sr. Performance Marketing Manager (Remote)" at bounding box center [586, 138] width 239 height 16
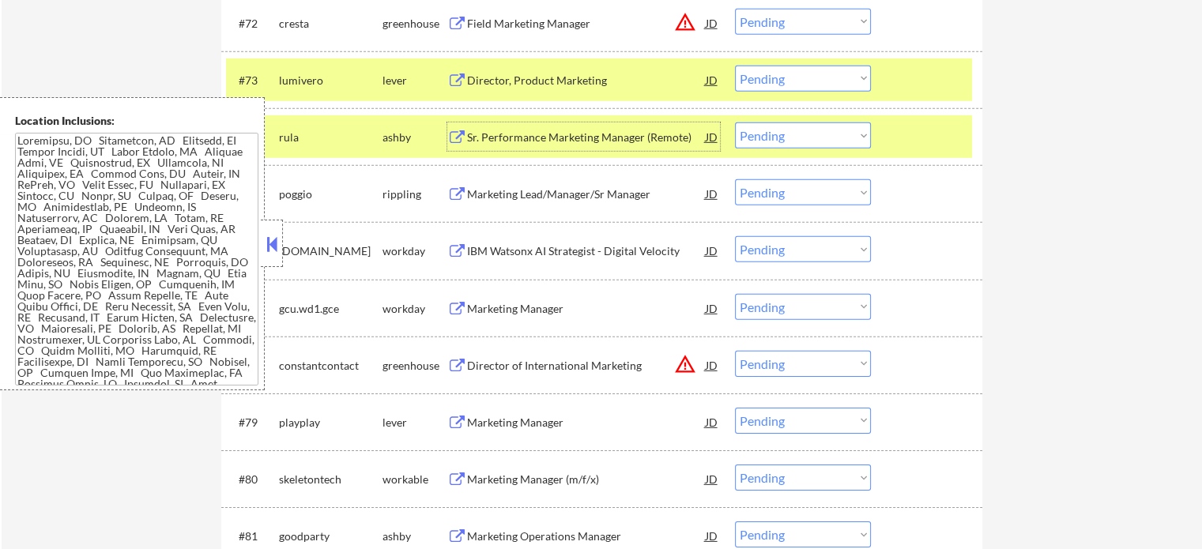
click at [897, 145] on div at bounding box center [928, 136] width 70 height 28
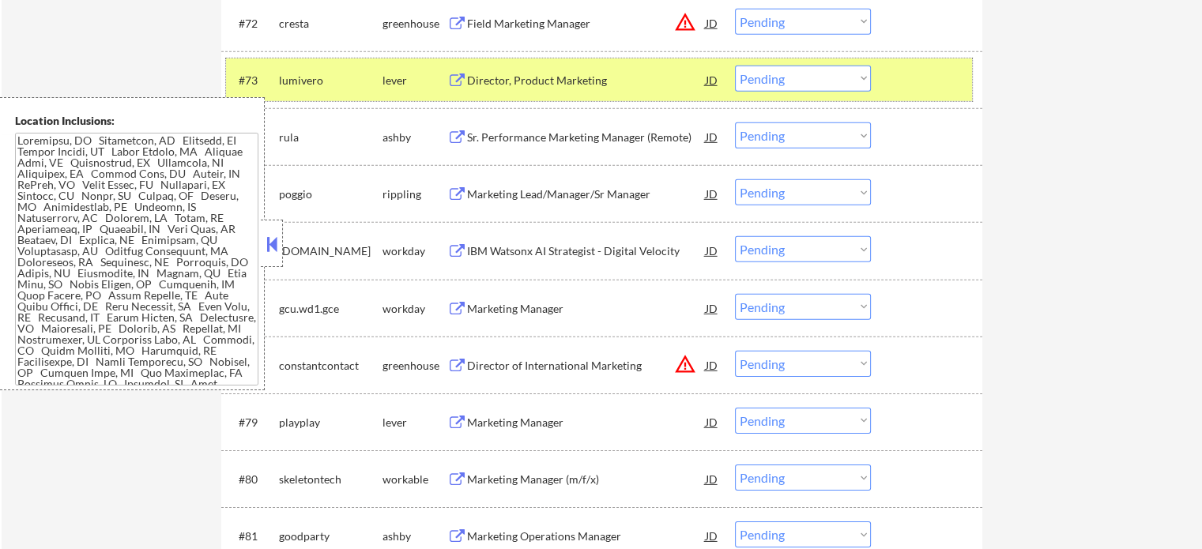
click at [922, 93] on div at bounding box center [928, 80] width 70 height 28
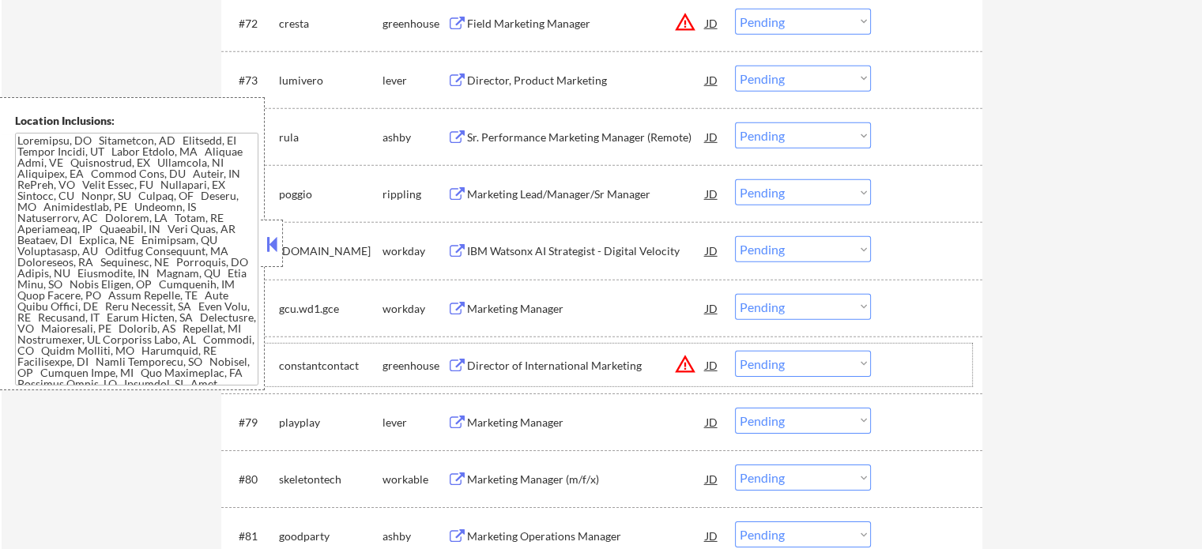
click at [522, 385] on div "#78 constantcontact greenhouse Director of International Marketing JD warning_a…" at bounding box center [599, 365] width 746 height 43
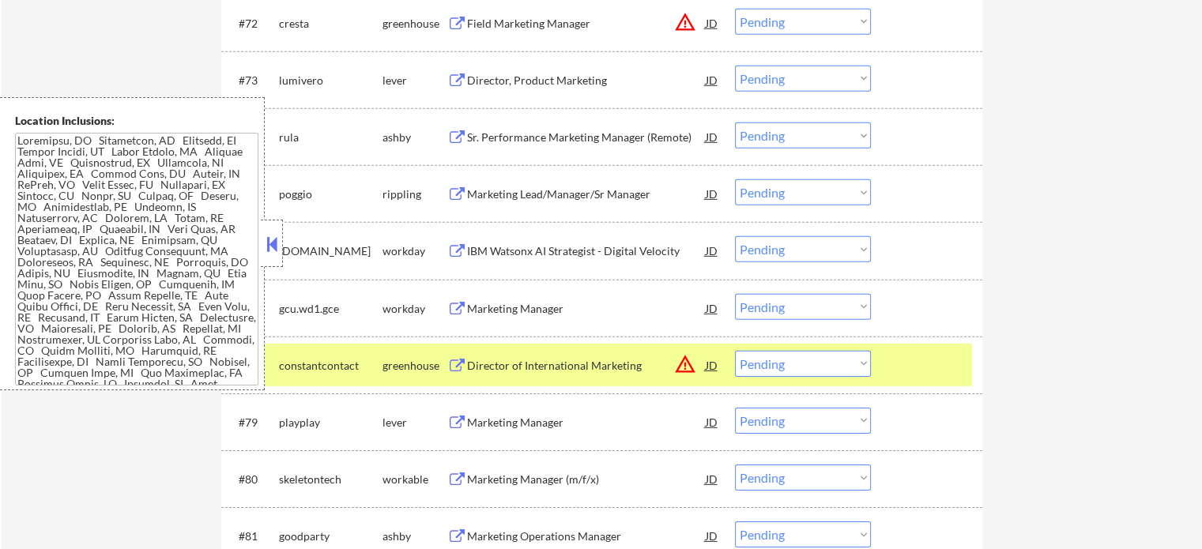
click at [521, 426] on div "Marketing Manager" at bounding box center [586, 423] width 239 height 16
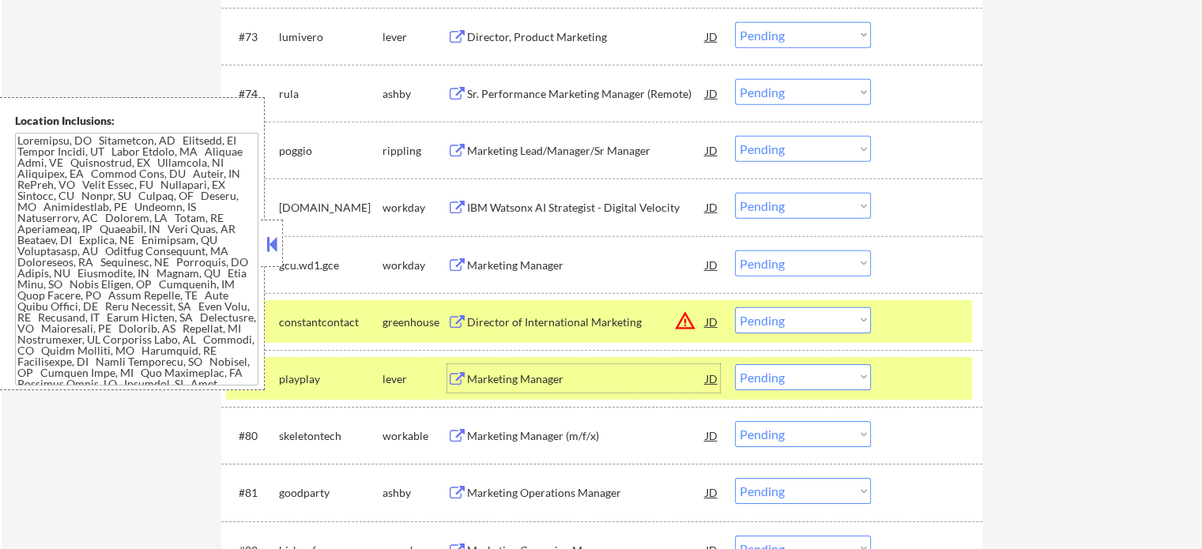
scroll to position [5056, 0]
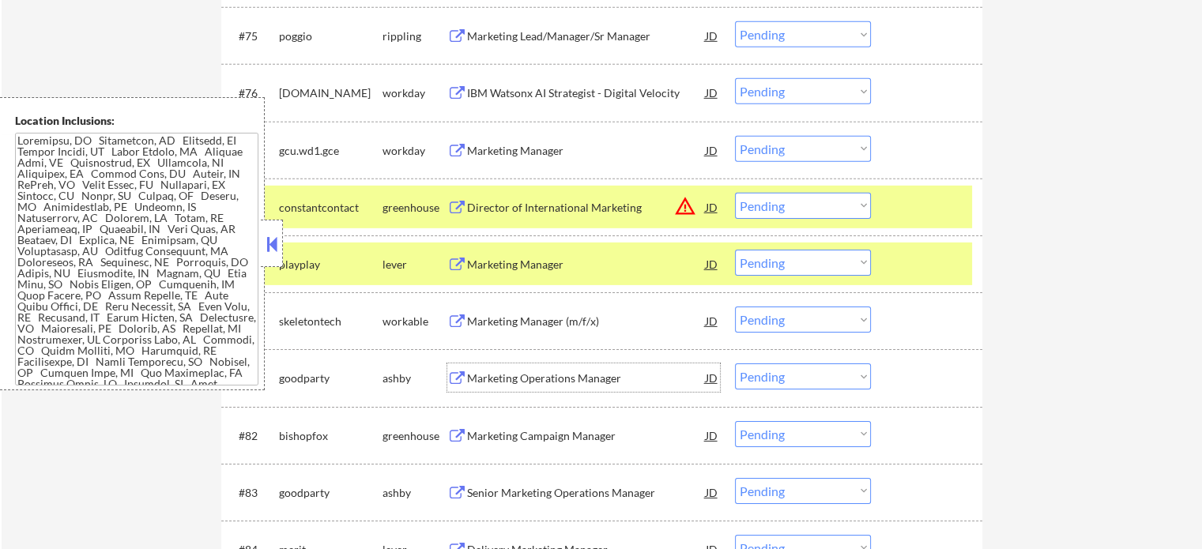
click at [551, 386] on div "Marketing Operations Manager" at bounding box center [586, 378] width 239 height 16
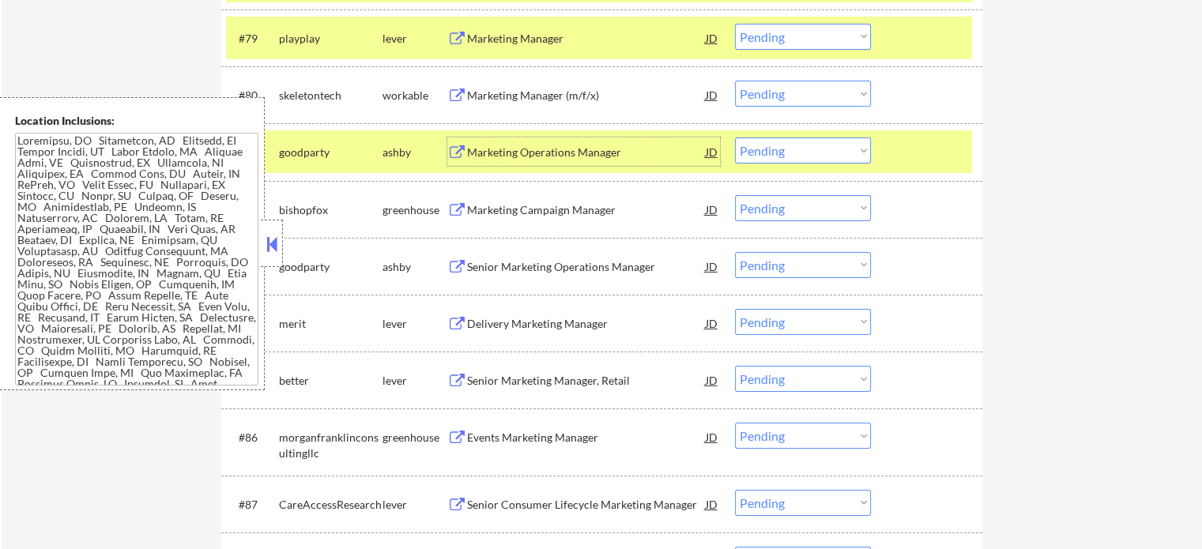
scroll to position [5293, 0]
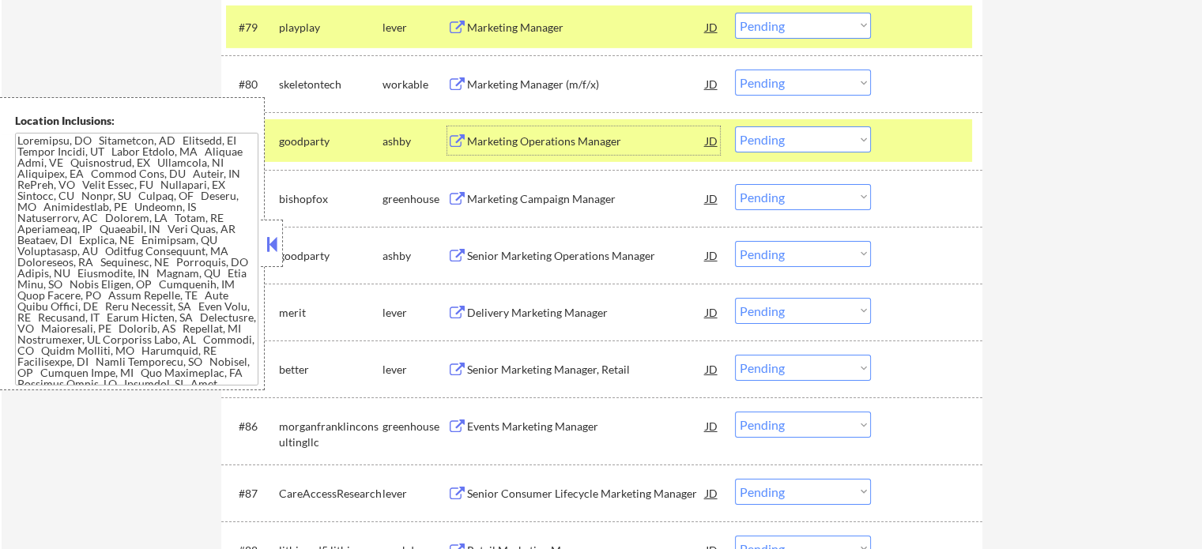
click at [563, 318] on div "Delivery Marketing Manager" at bounding box center [586, 313] width 239 height 16
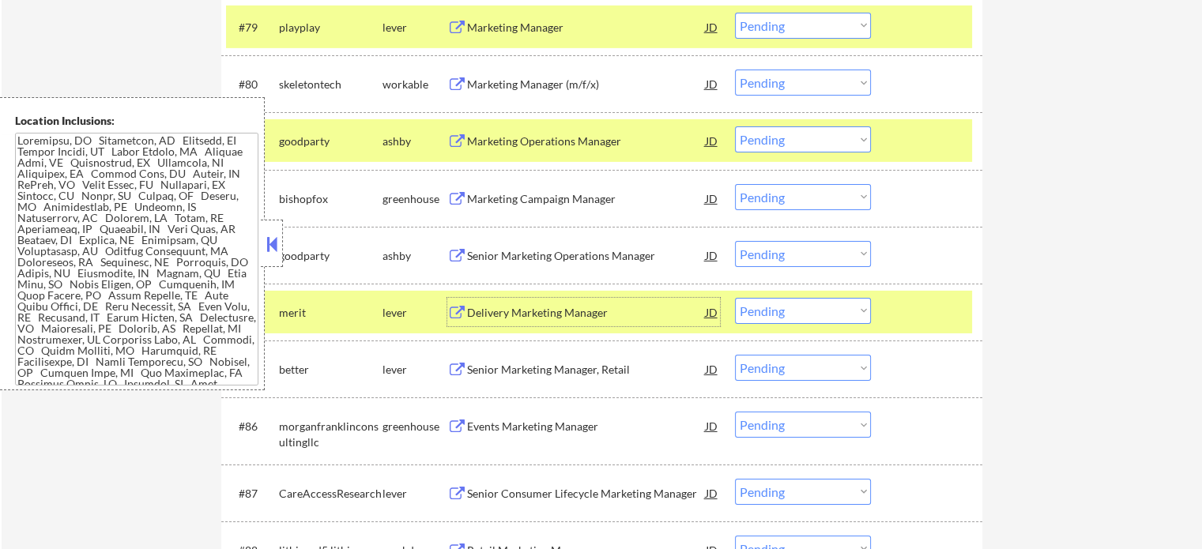
click at [756, 314] on select "Choose an option... Pending Applied Excluded (Questions) Excluded (Expired) Exc…" at bounding box center [803, 311] width 136 height 26
click at [735, 298] on select "Choose an option... Pending Applied Excluded (Questions) Excluded (Expired) Exc…" at bounding box center [803, 311] width 136 height 26
click at [906, 324] on div at bounding box center [928, 312] width 70 height 28
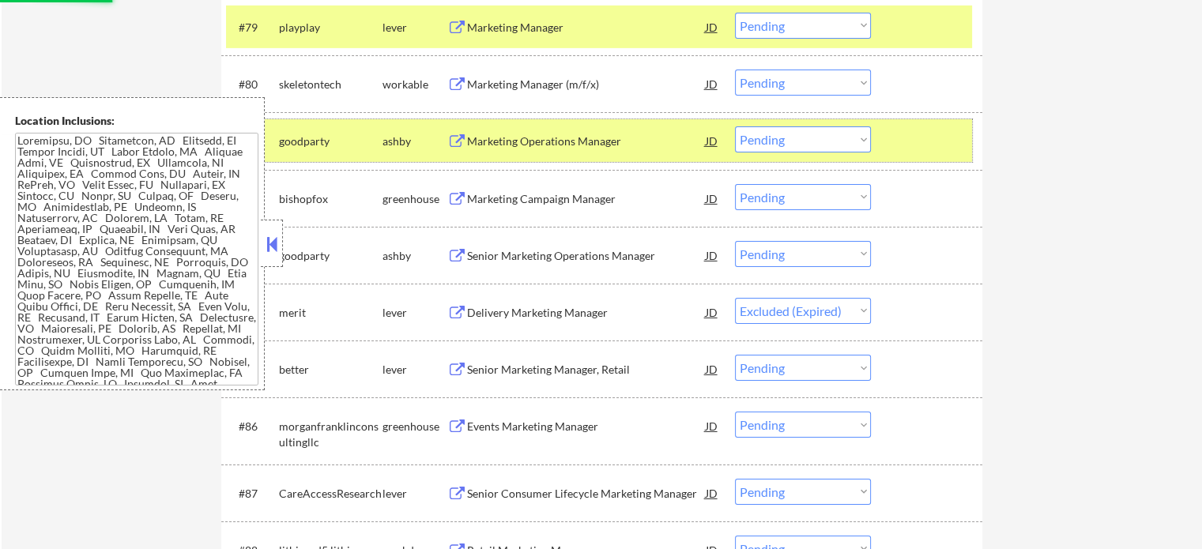
click at [912, 141] on div at bounding box center [928, 140] width 70 height 28
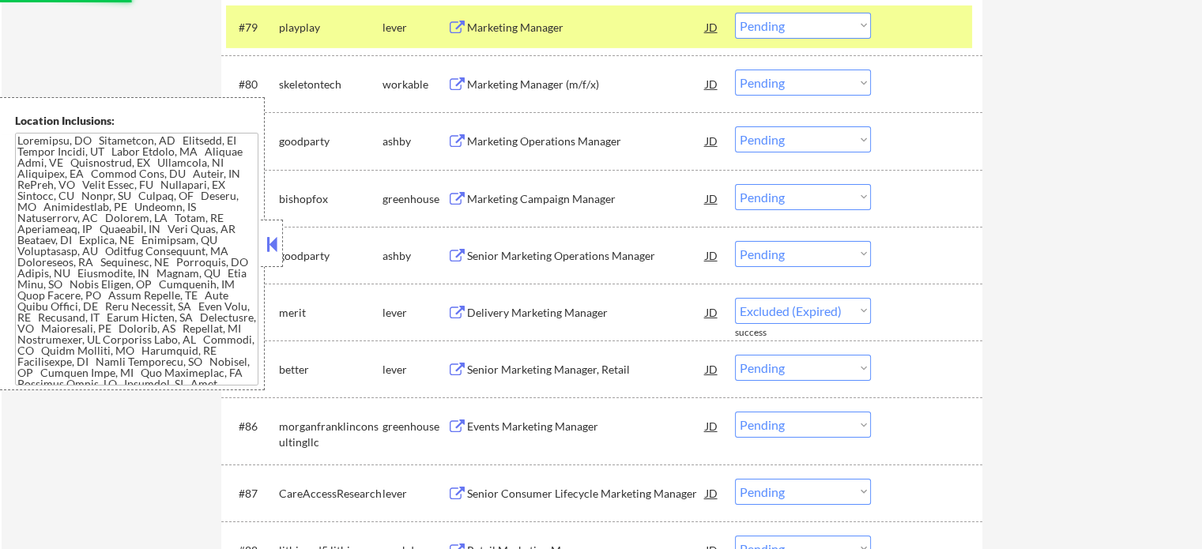
click at [912, 36] on div at bounding box center [928, 27] width 70 height 28
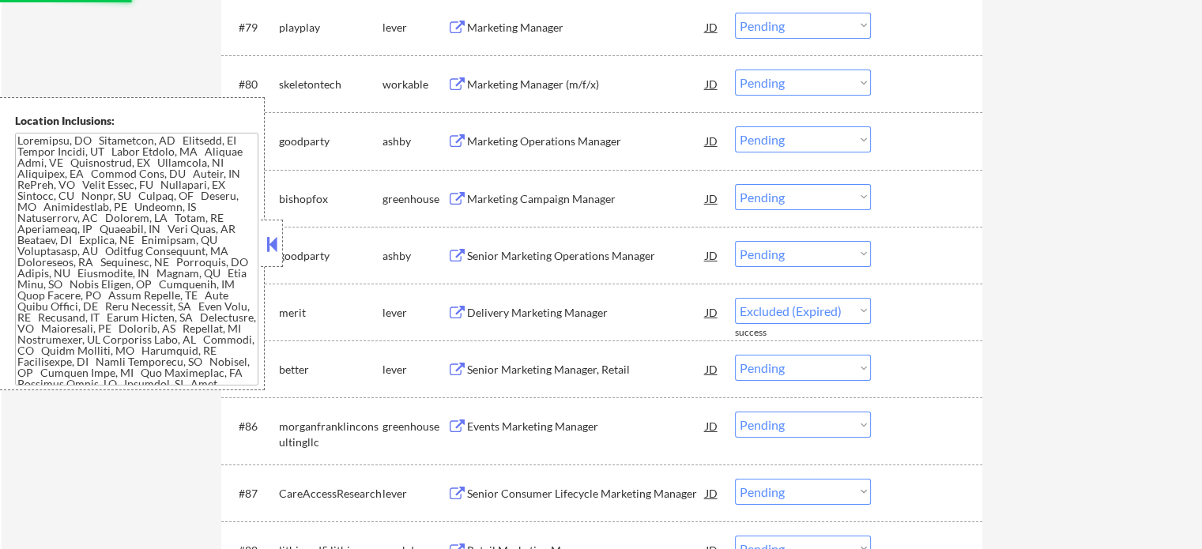
select select ""pending""
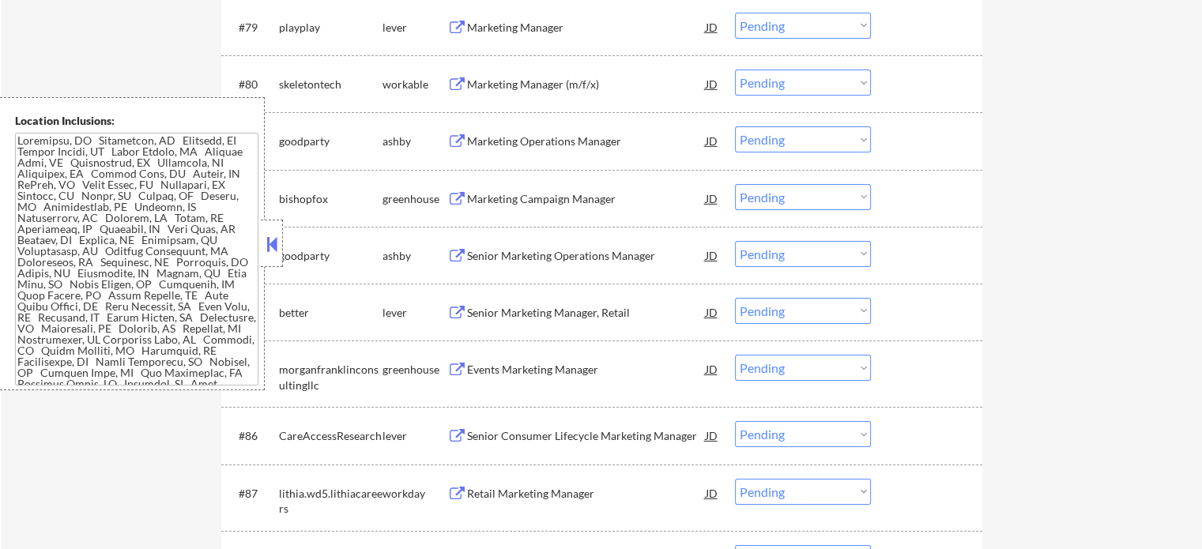
click at [534, 312] on div "Senior Marketing Manager, Retail" at bounding box center [586, 313] width 239 height 16
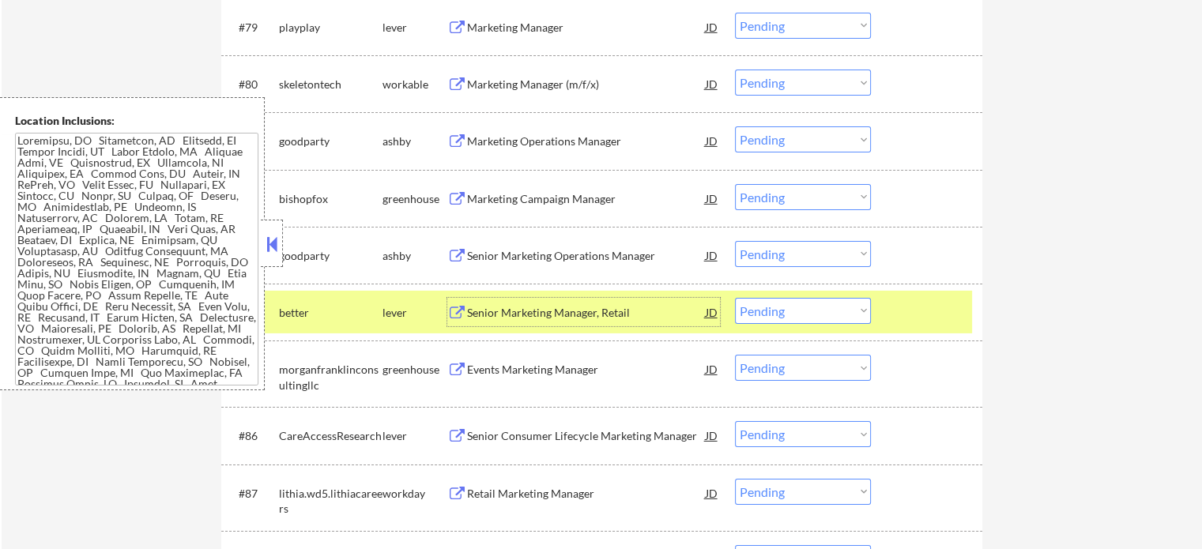
click at [885, 303] on div "#84 better lever Senior Marketing Manager, Retail JD Choose an option... Pendin…" at bounding box center [599, 312] width 746 height 43
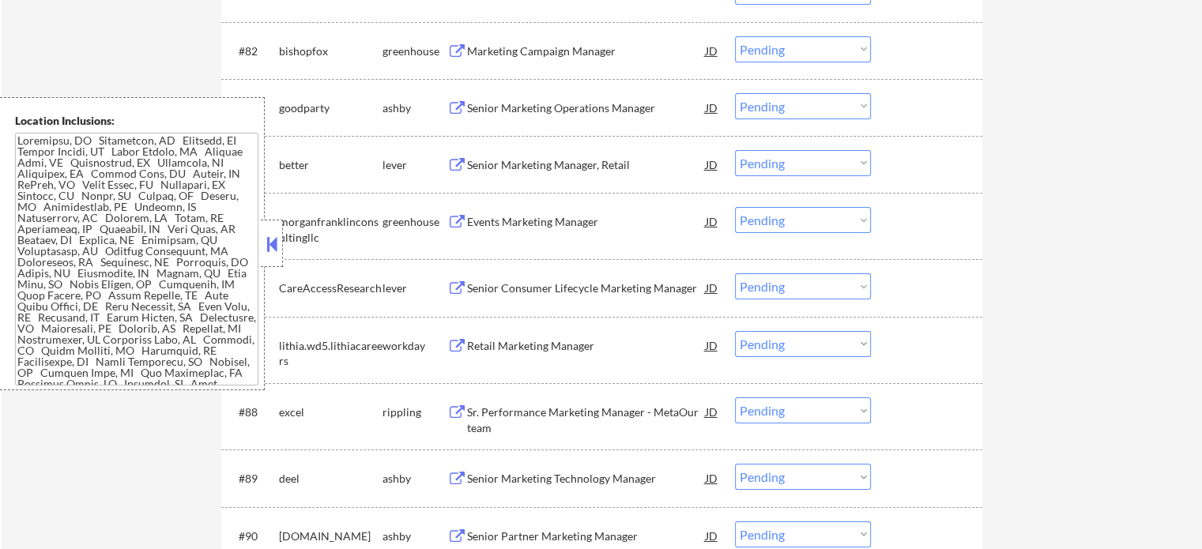
scroll to position [5451, 0]
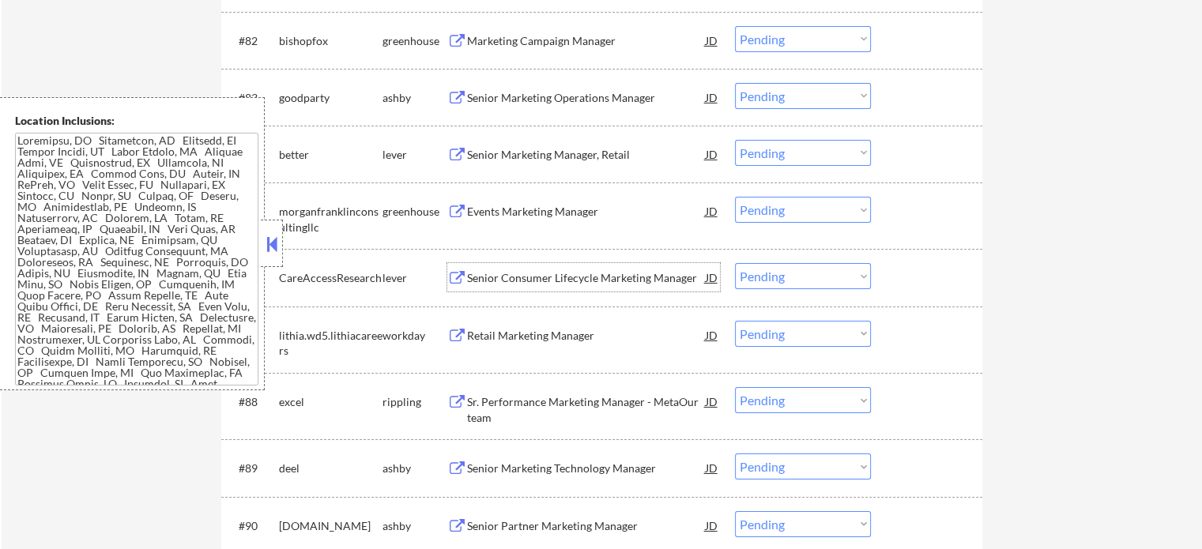
click at [532, 277] on div "Senior Consumer Lifecycle Marketing Manager" at bounding box center [586, 278] width 239 height 16
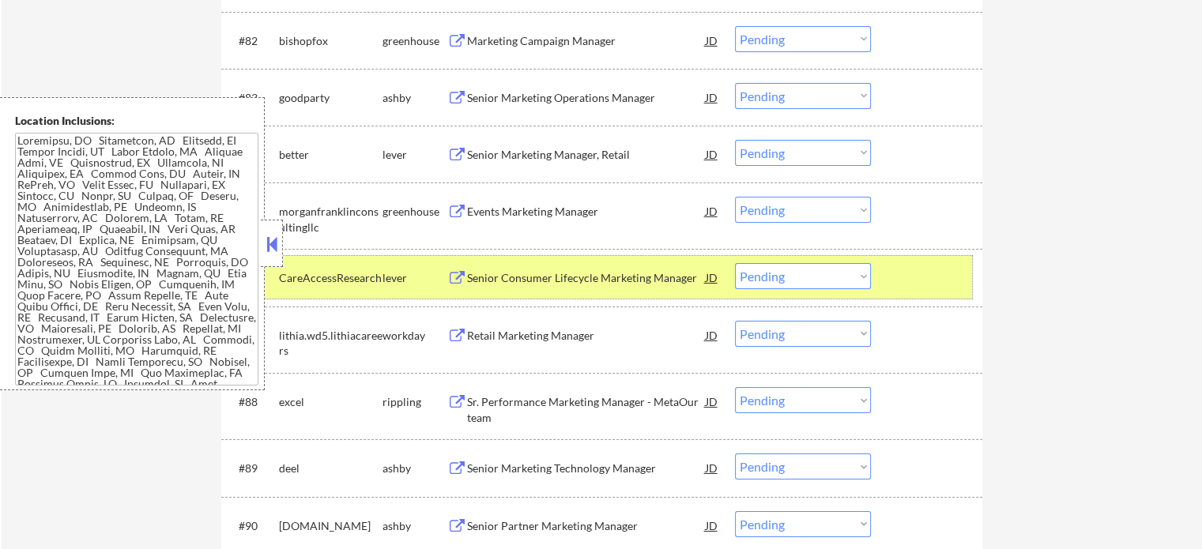
click at [921, 282] on div at bounding box center [928, 277] width 70 height 28
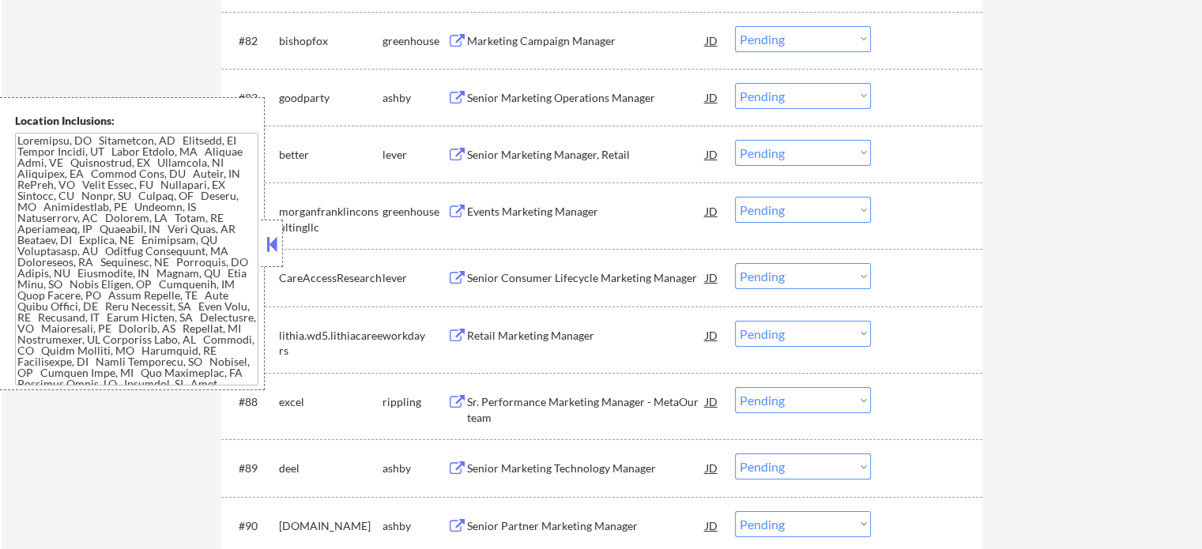
click at [590, 411] on div "Sr. Performance Marketing Manager - MetaOur team" at bounding box center [586, 409] width 239 height 31
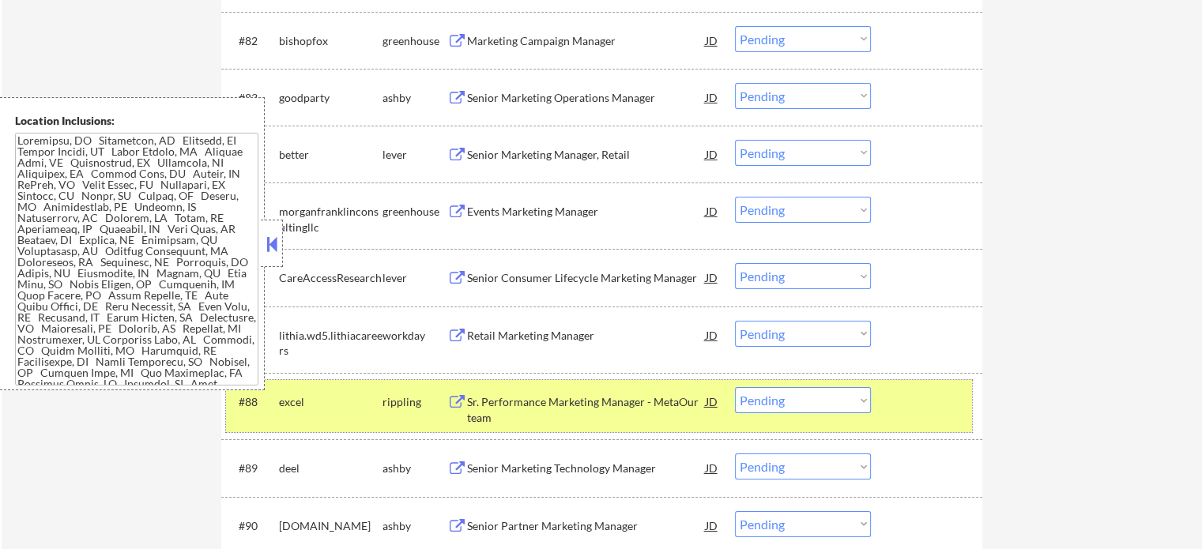
click at [938, 416] on div at bounding box center [928, 401] width 70 height 28
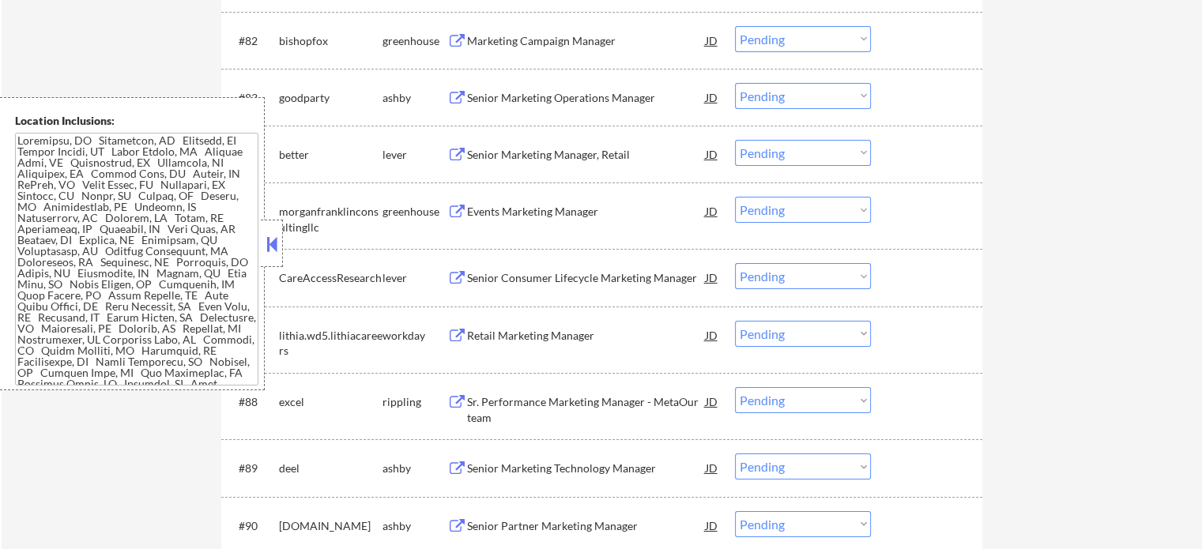
scroll to position [5767, 0]
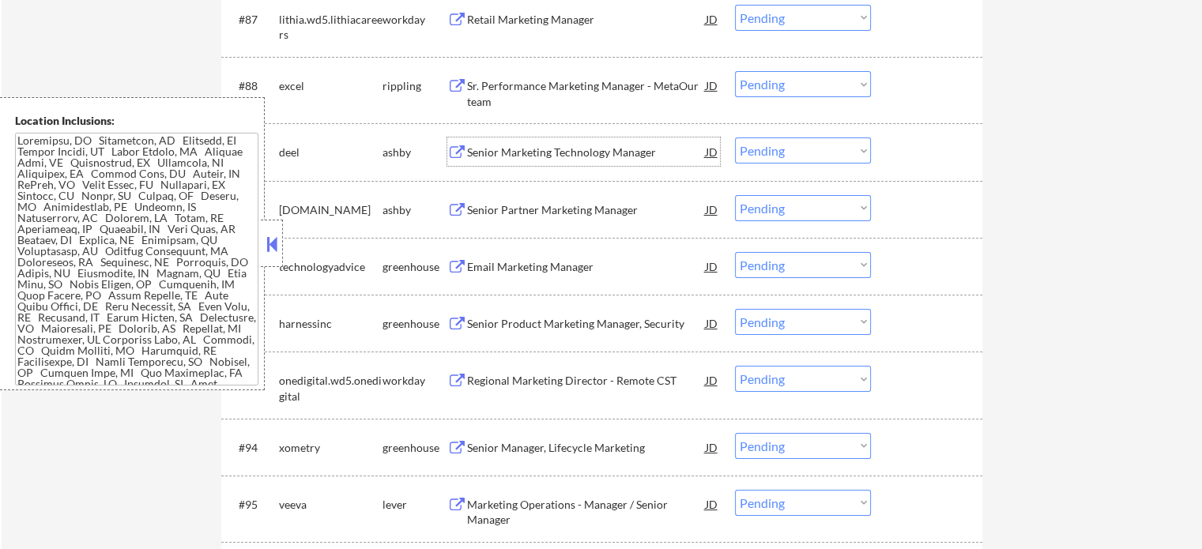
click at [509, 154] on div "Senior Marketing Technology Manager" at bounding box center [586, 153] width 239 height 16
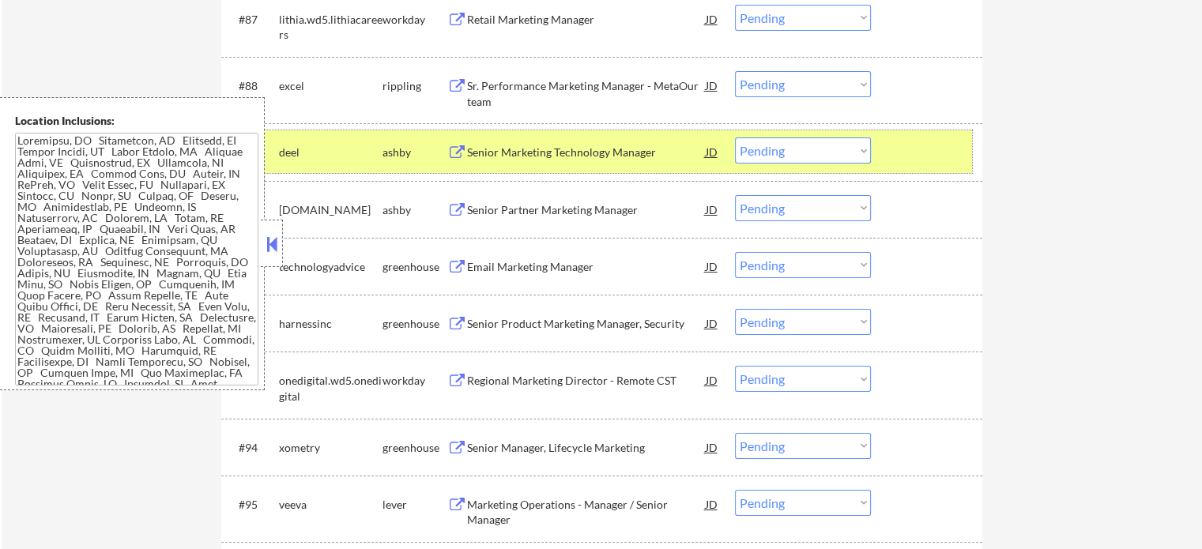
click at [881, 156] on div "#89 deel ashby Senior Marketing Technology Manager JD Choose an option... Pendi…" at bounding box center [599, 151] width 746 height 43
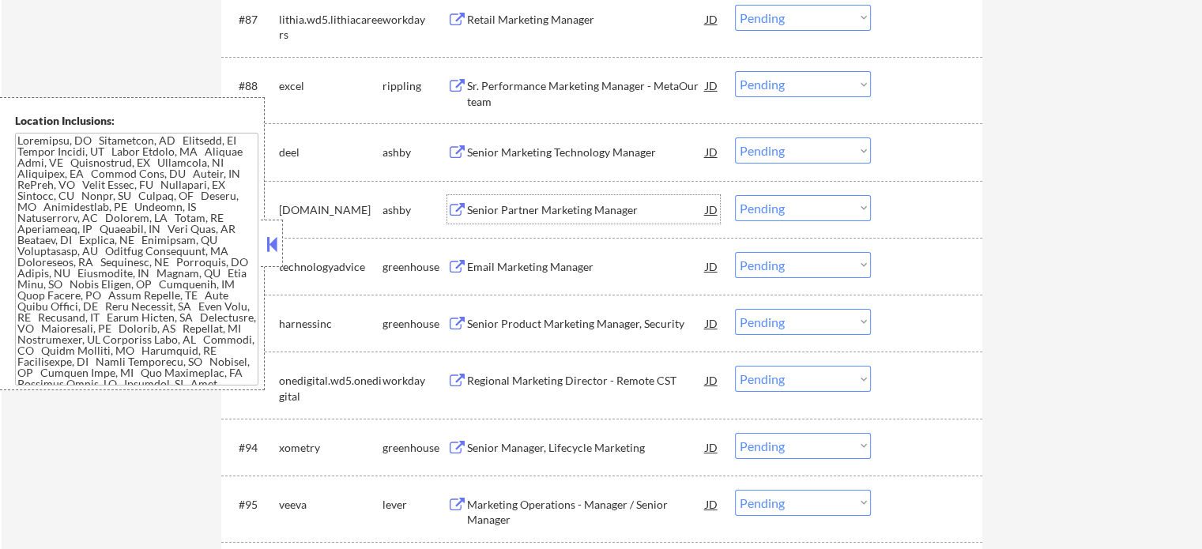
click at [600, 210] on div "Senior Partner Marketing Manager" at bounding box center [586, 210] width 239 height 16
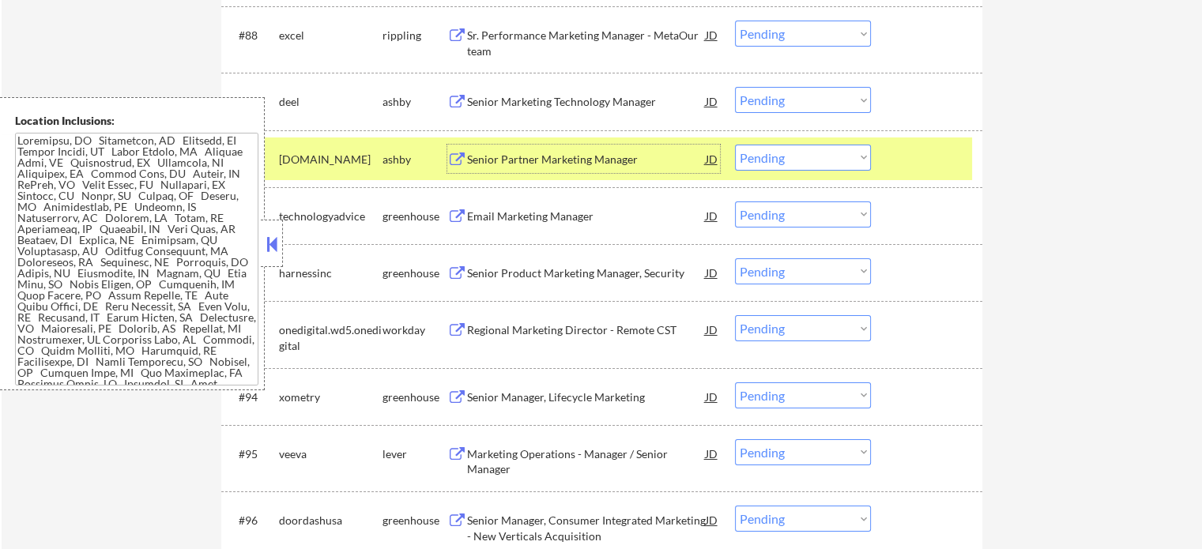
scroll to position [5925, 0]
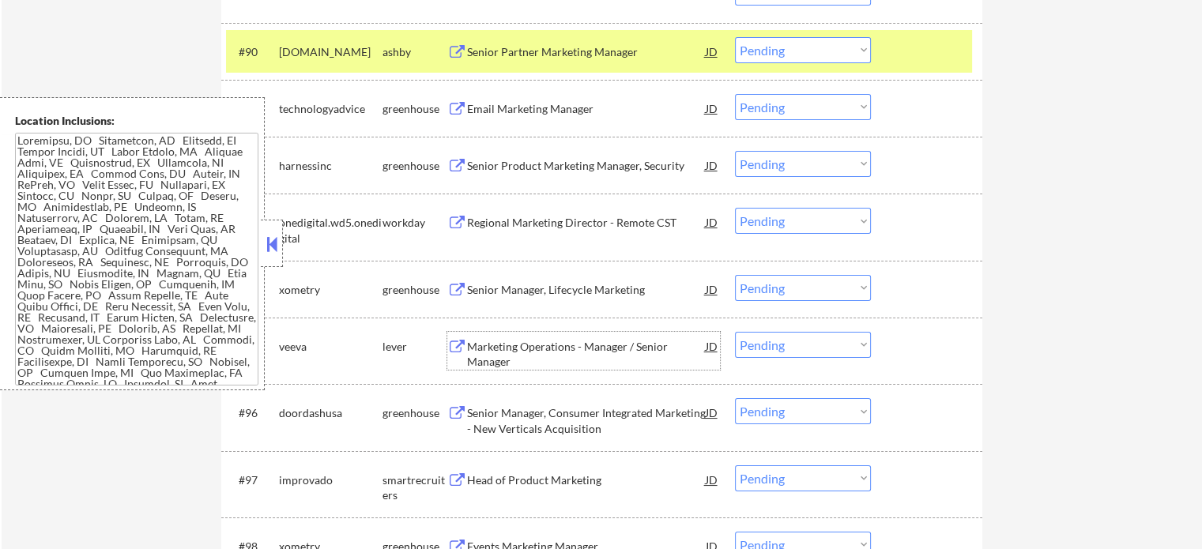
click at [536, 339] on div "Marketing Operations - Manager / Senior Manager" at bounding box center [586, 354] width 239 height 31
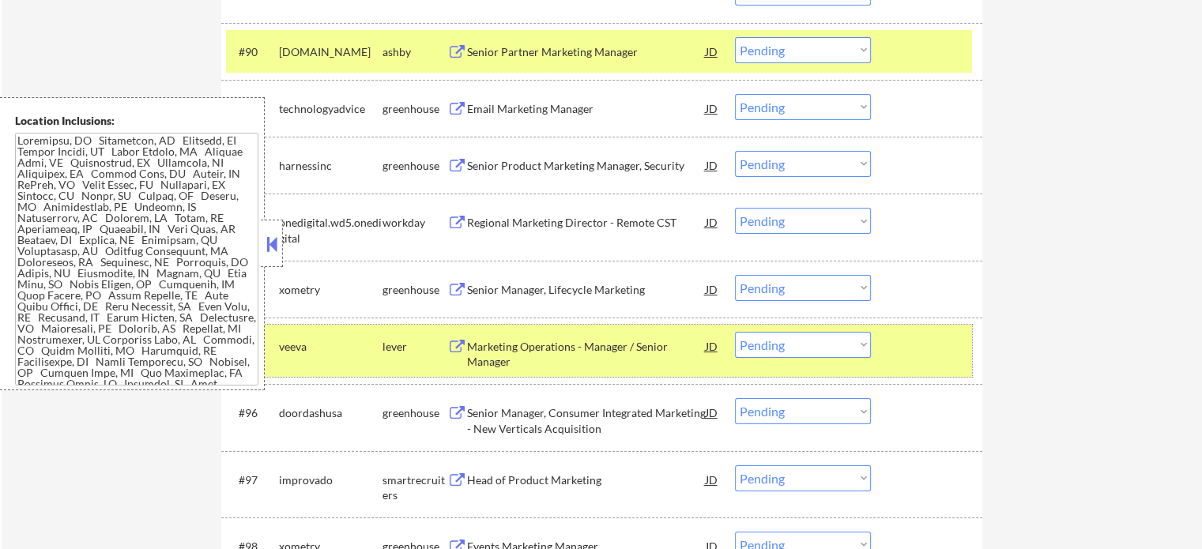
click at [892, 342] on div "#95 veeva lever Marketing Operations - Manager / Senior Manager JD Choose an op…" at bounding box center [599, 351] width 746 height 52
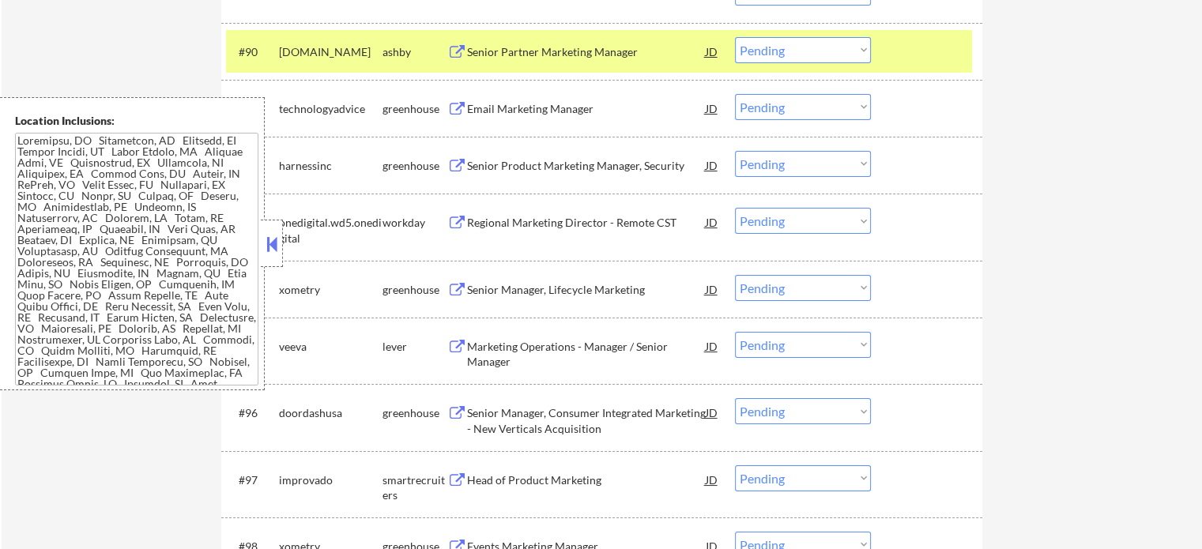
click at [929, 55] on div at bounding box center [928, 51] width 70 height 28
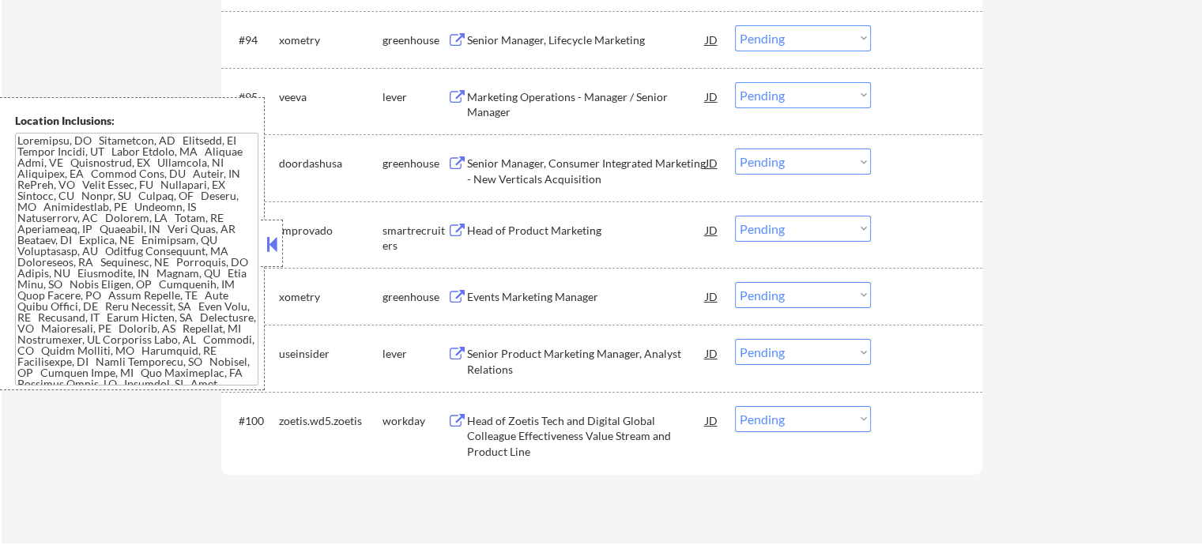
scroll to position [6241, 0]
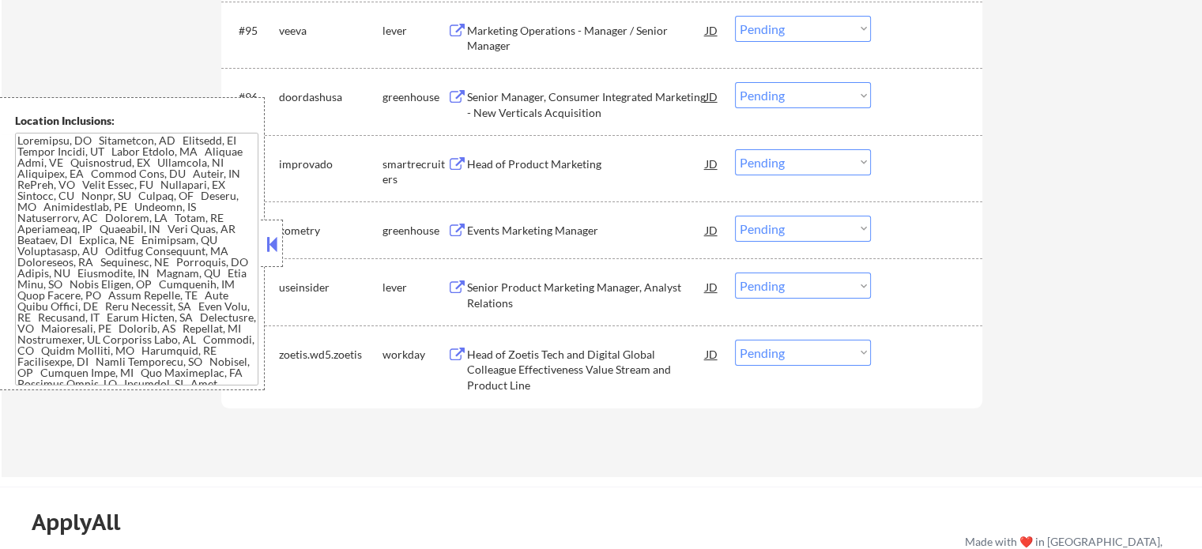
click at [531, 229] on div "Events Marketing Manager" at bounding box center [586, 231] width 239 height 16
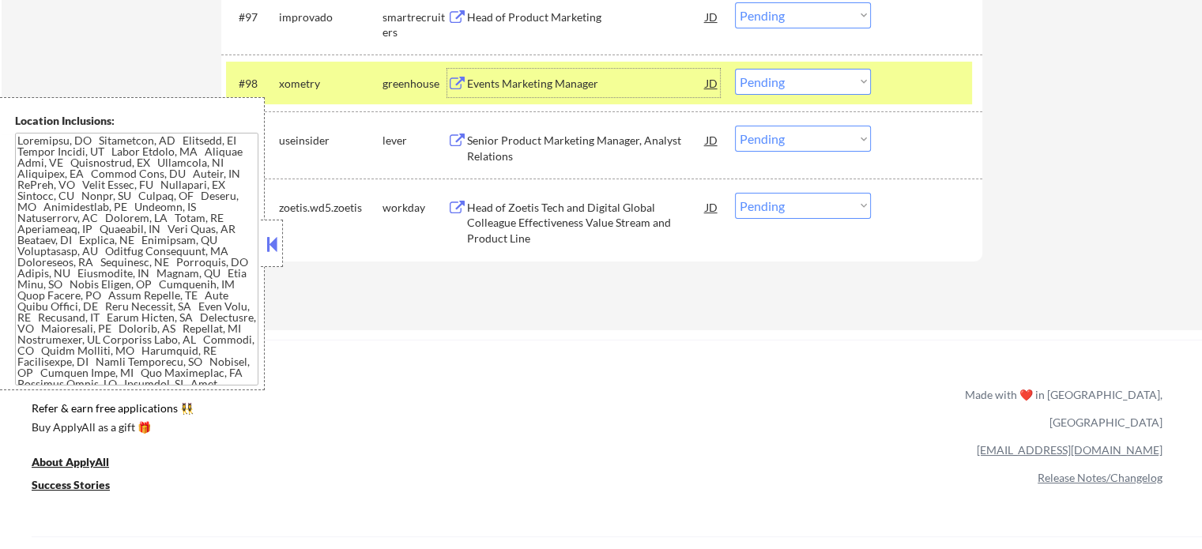
scroll to position [6478, 0]
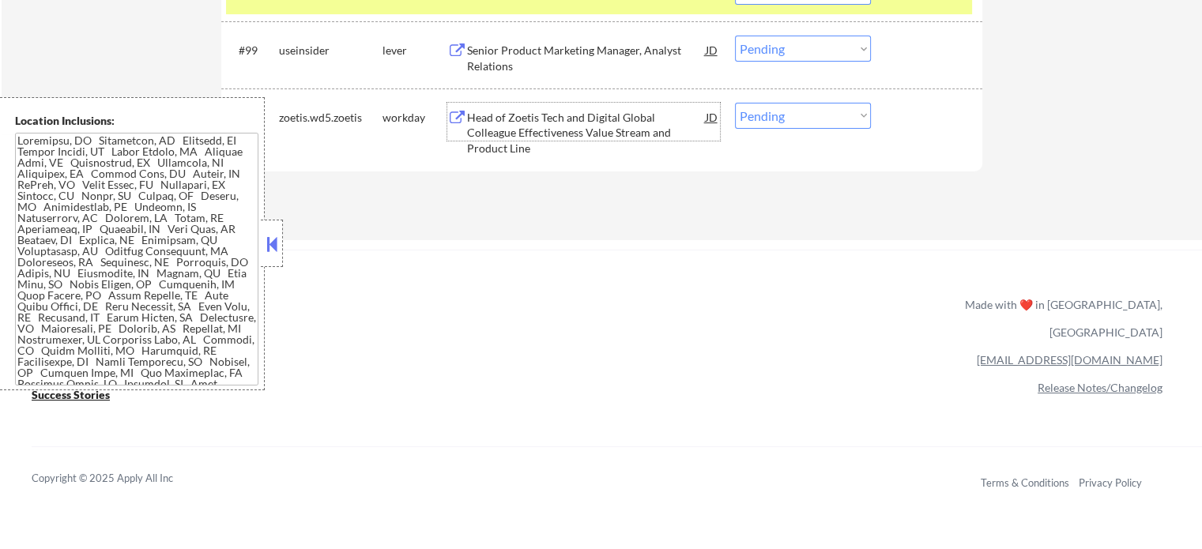
click at [565, 133] on div "Head of Zoetis Tech and Digital Global Colleague Effectiveness Value Stream and…" at bounding box center [586, 133] width 239 height 47
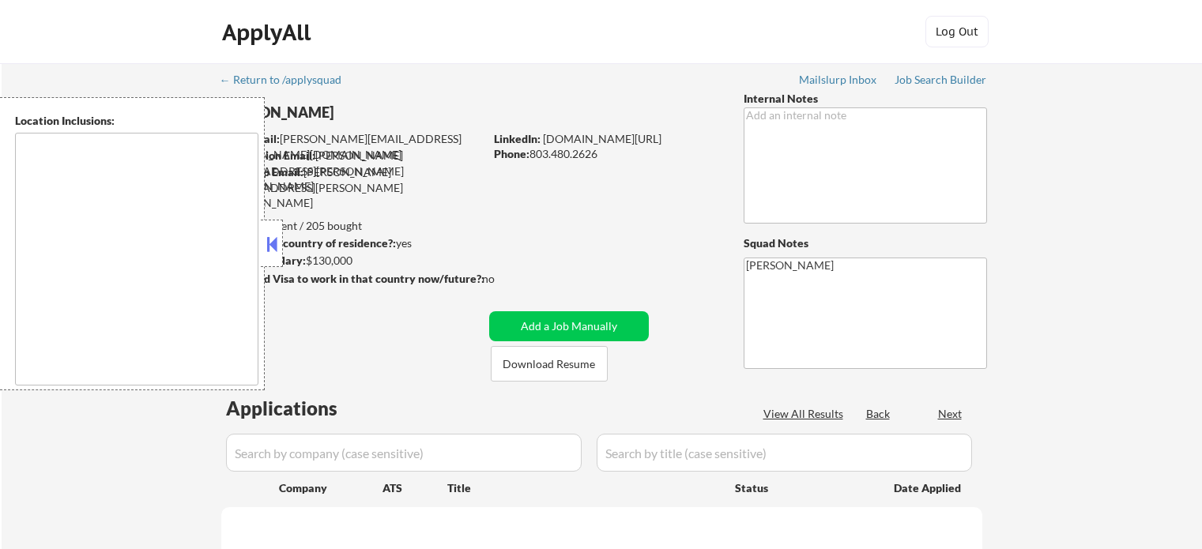
scroll to position [316, 0]
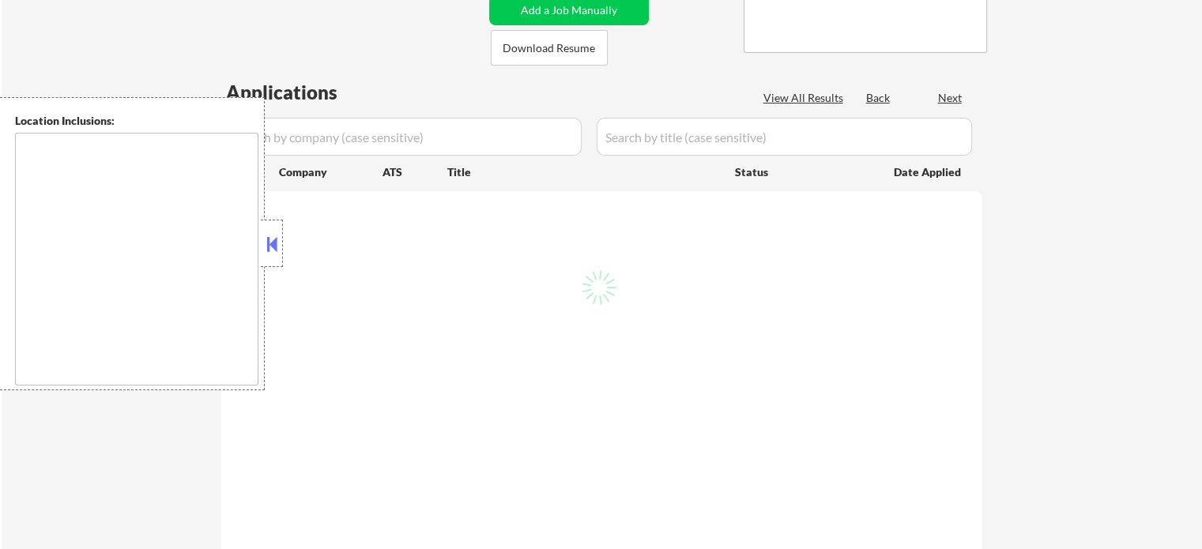
type textarea "[GEOGRAPHIC_DATA], [GEOGRAPHIC_DATA] [GEOGRAPHIC_DATA], [GEOGRAPHIC_DATA] [GEOG…"
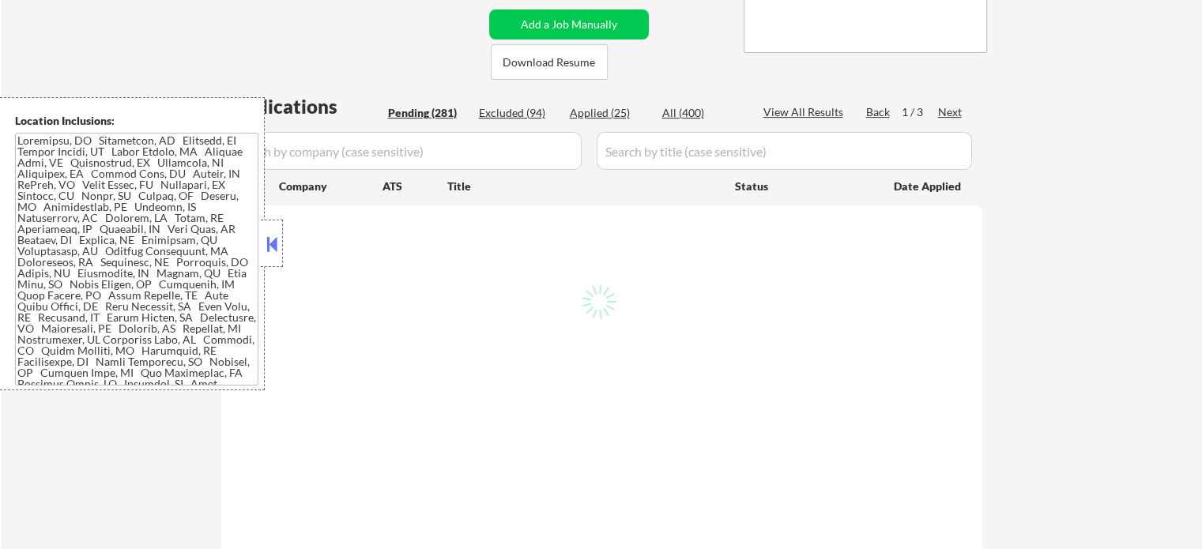
select select ""pending""
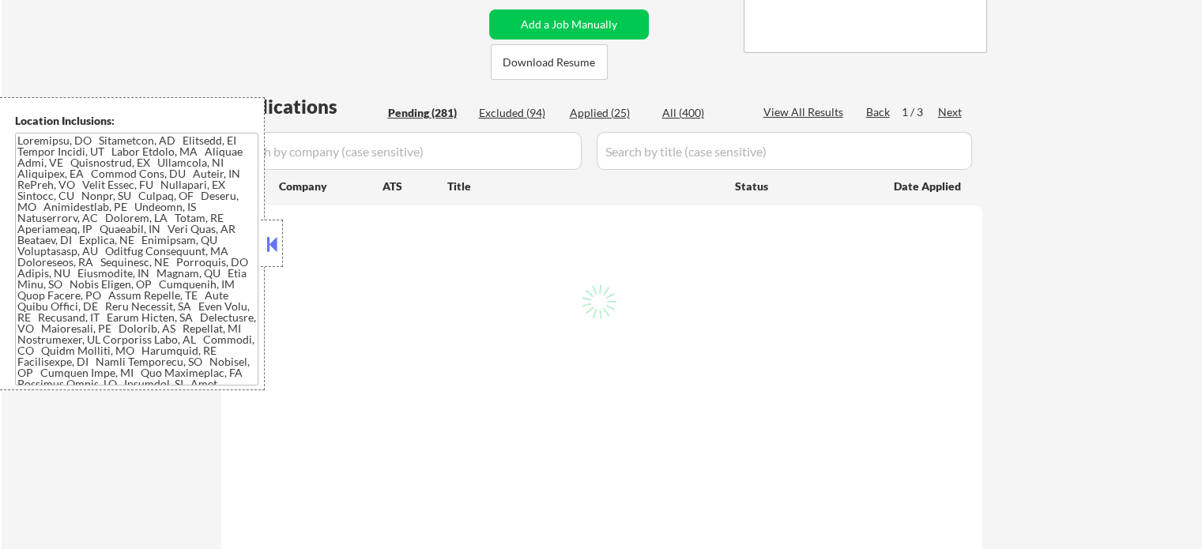
select select ""pending""
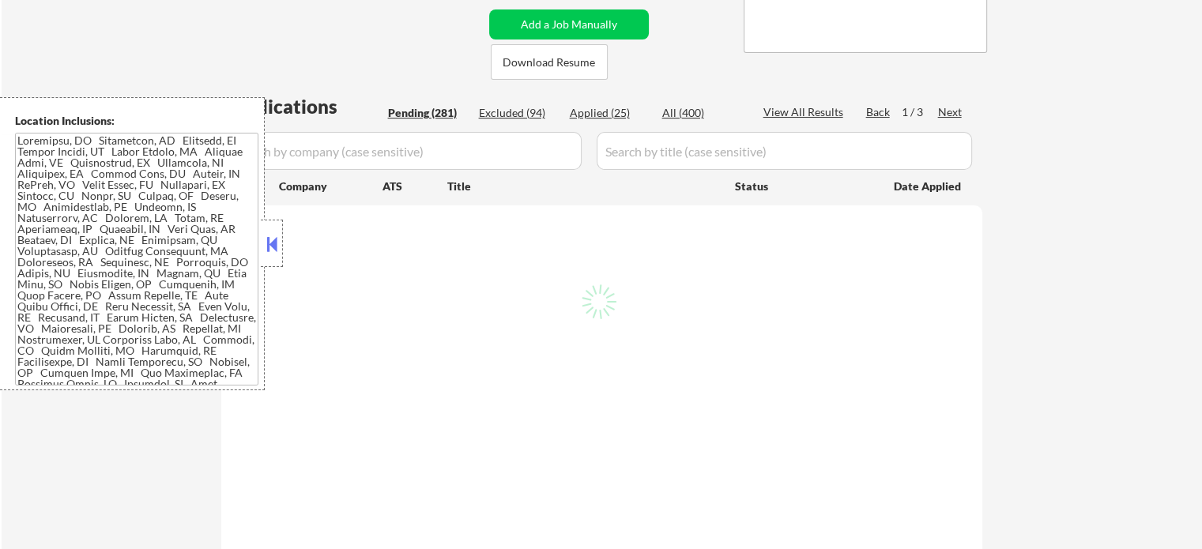
select select ""pending""
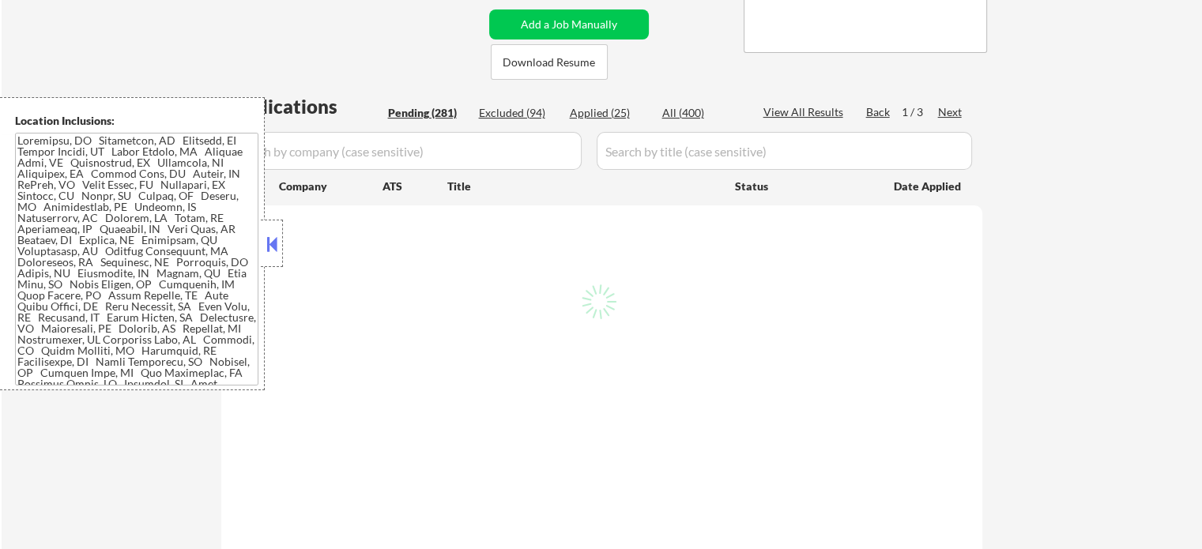
select select ""pending""
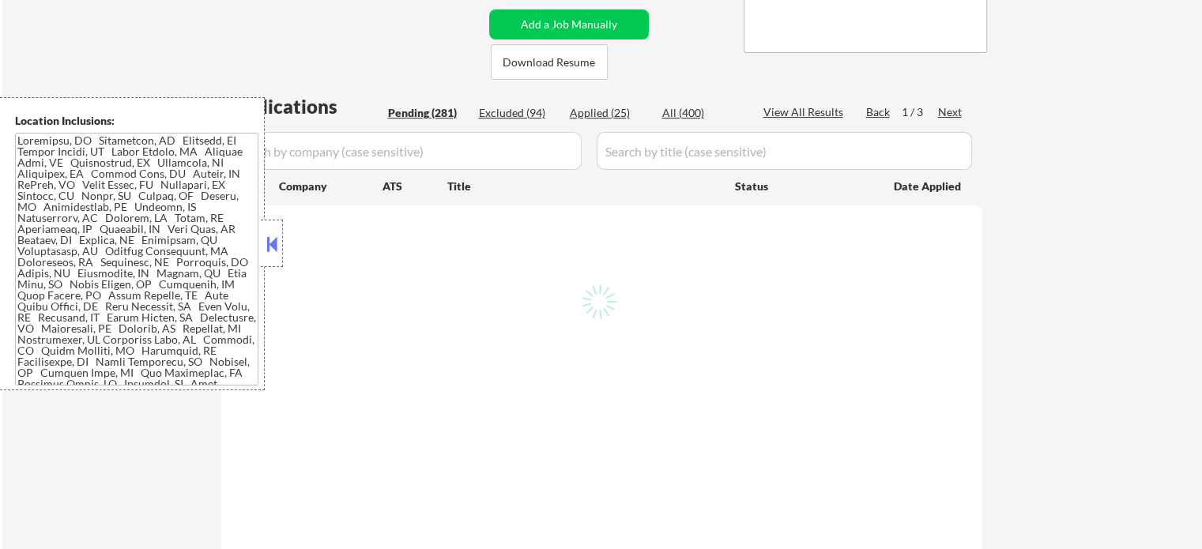
select select ""pending""
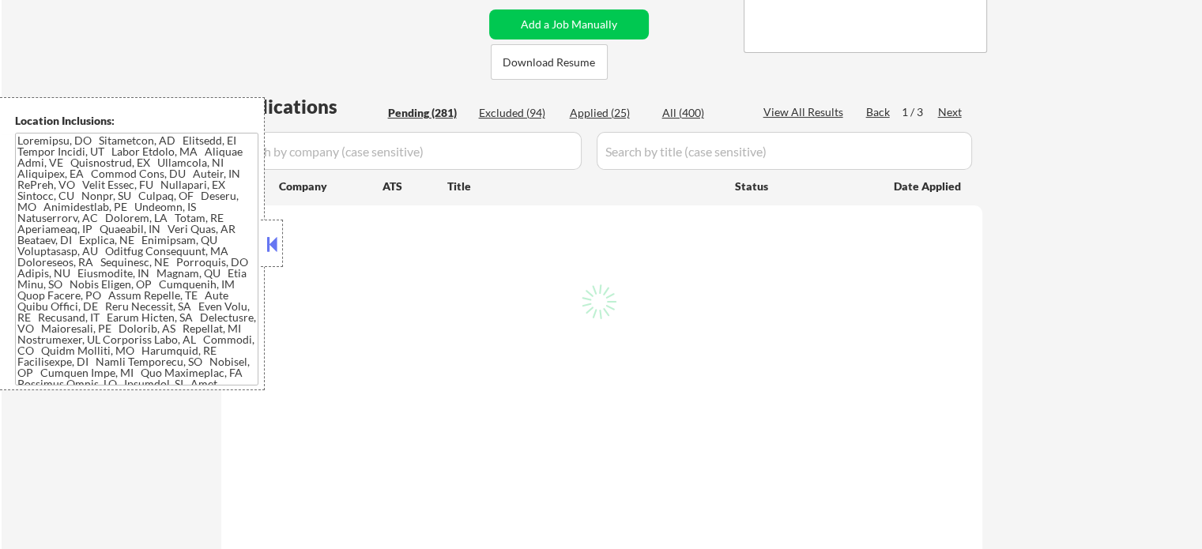
select select ""pending""
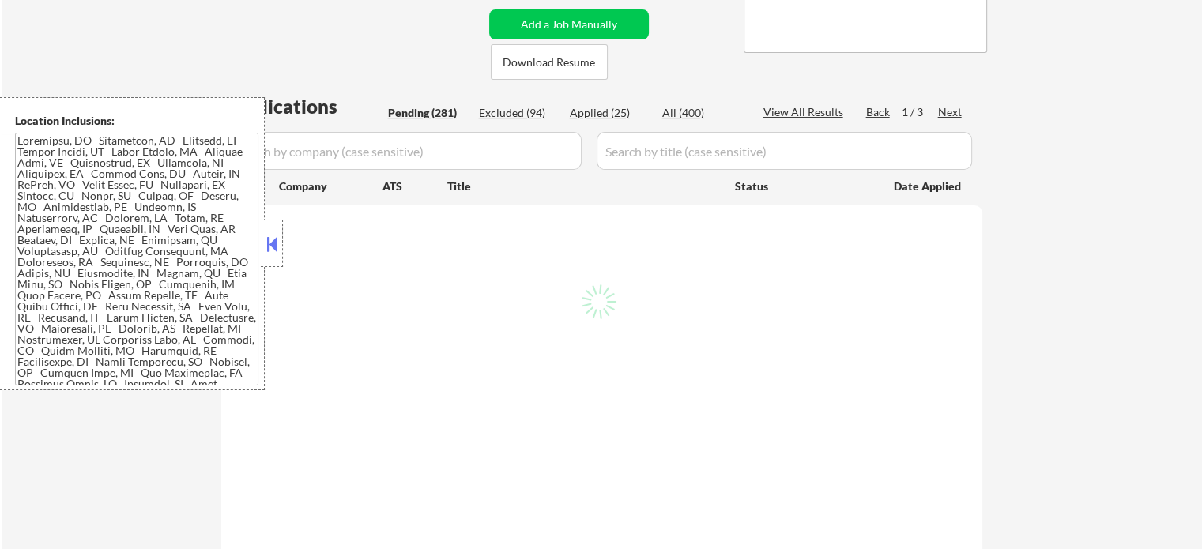
select select ""pending""
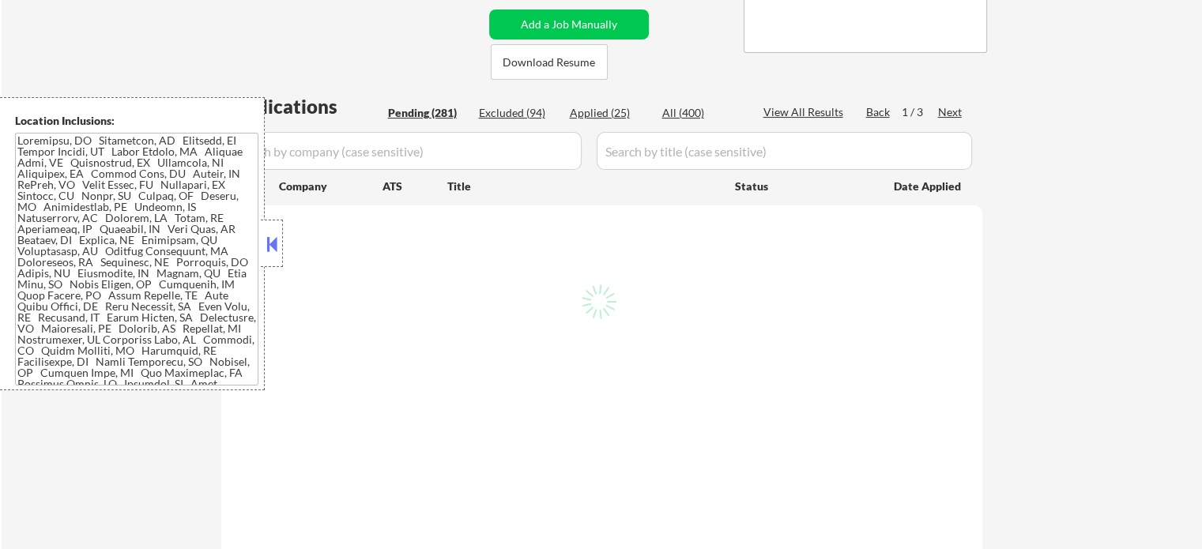
select select ""pending""
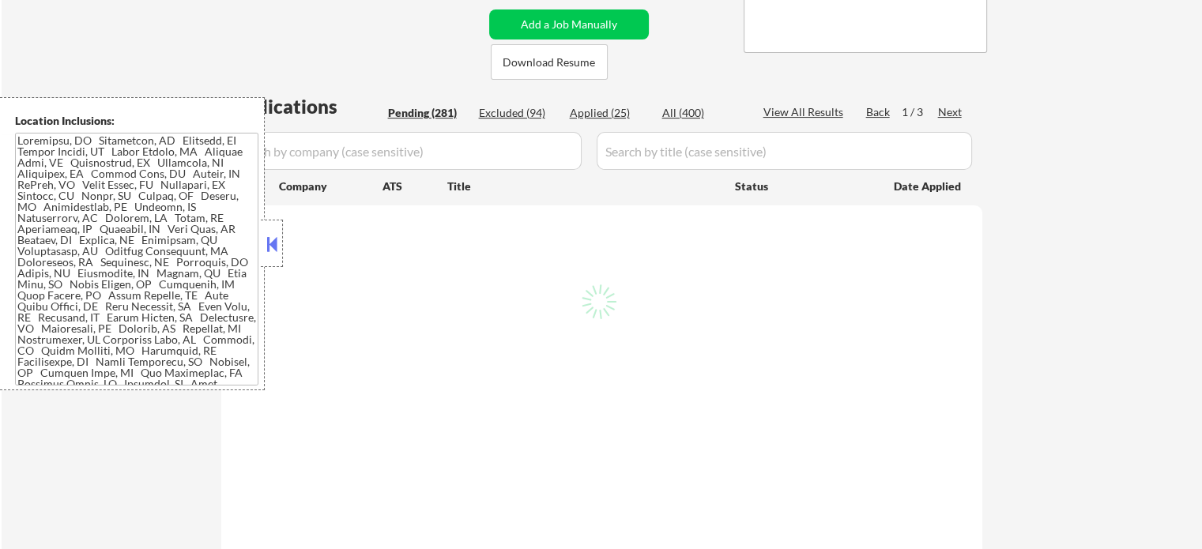
select select ""pending""
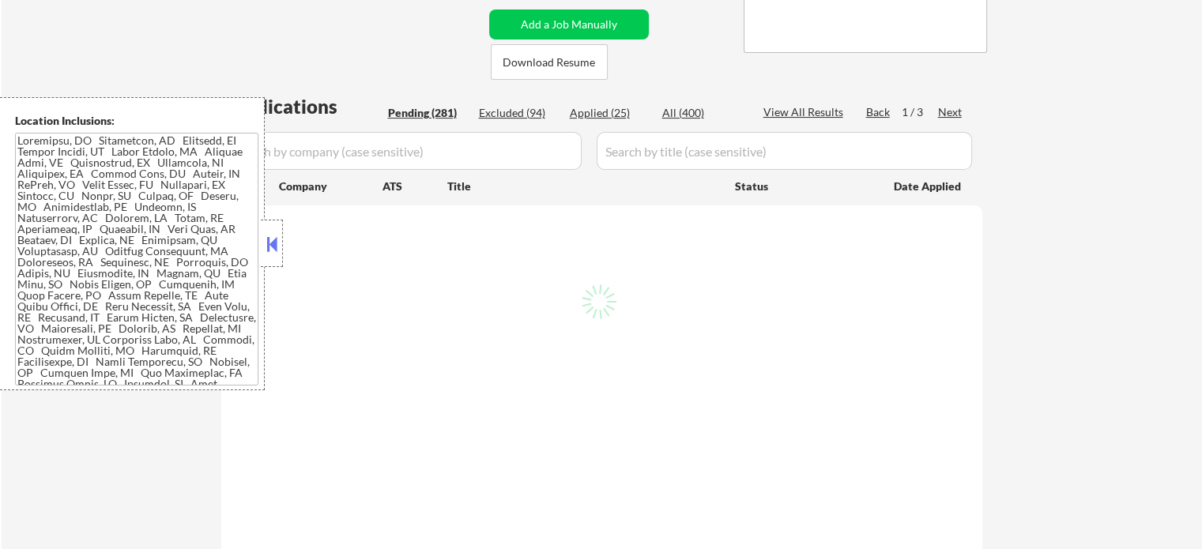
select select ""pending""
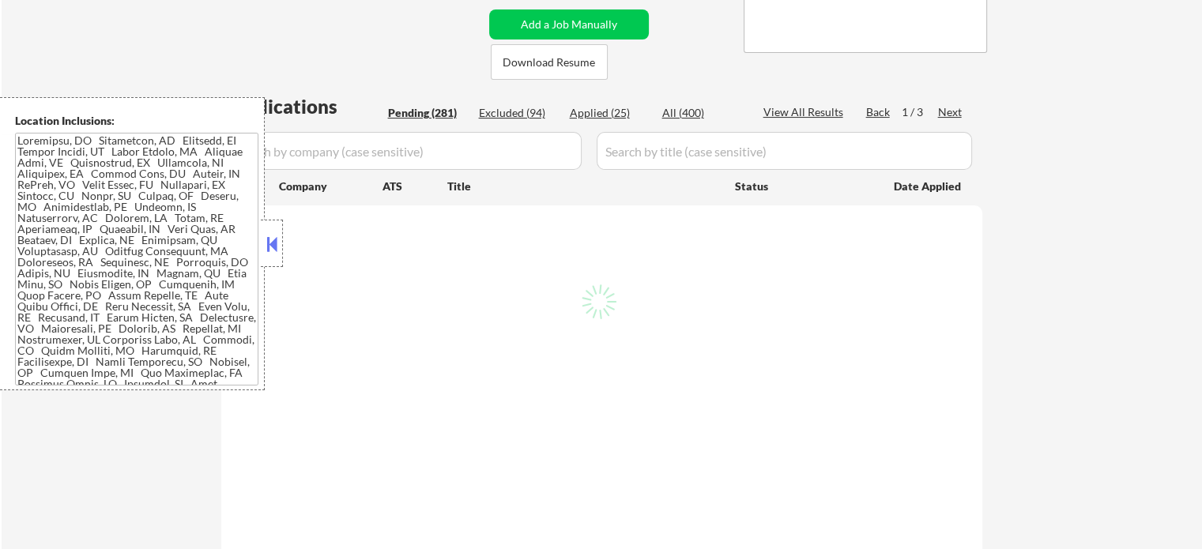
select select ""pending""
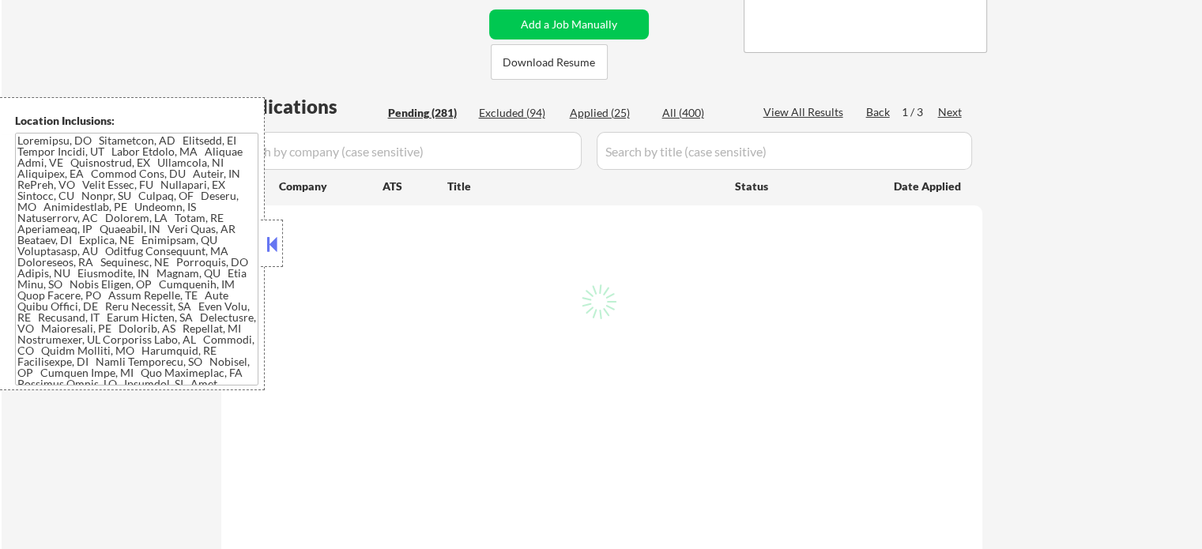
select select ""pending""
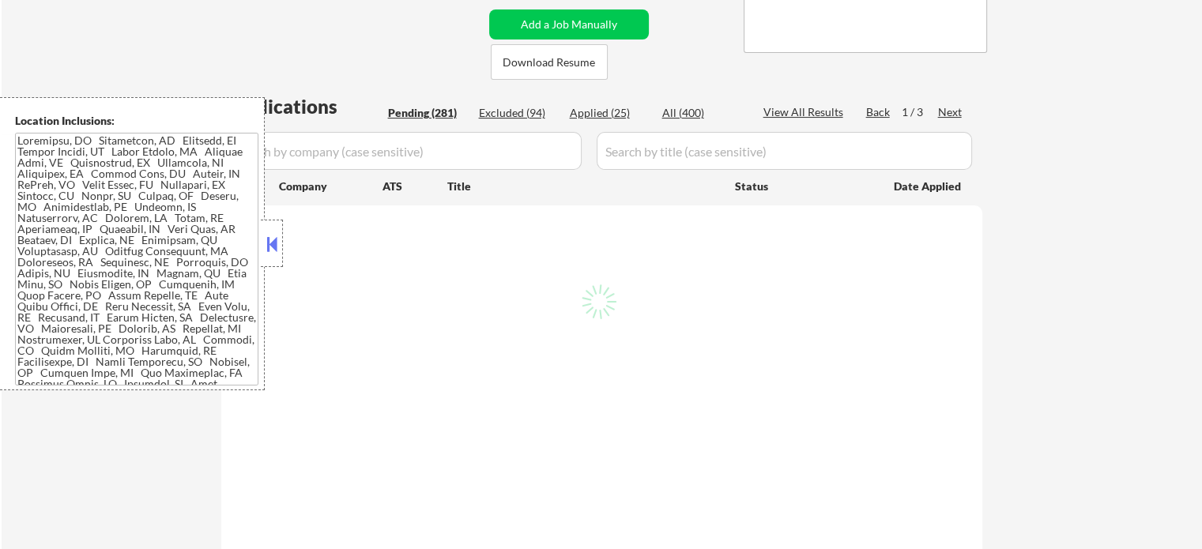
select select ""pending""
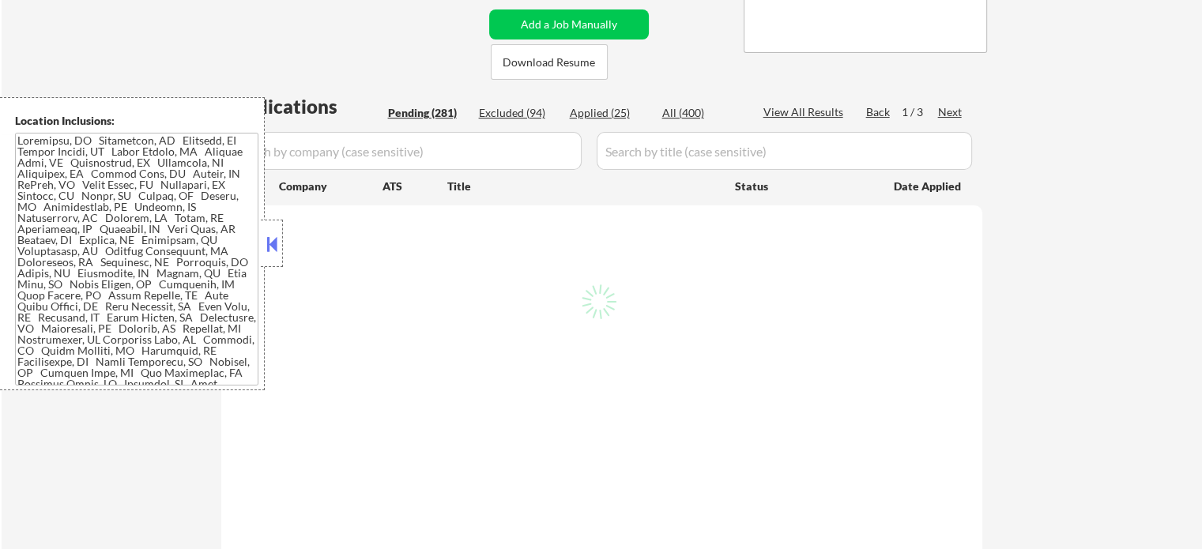
select select ""pending""
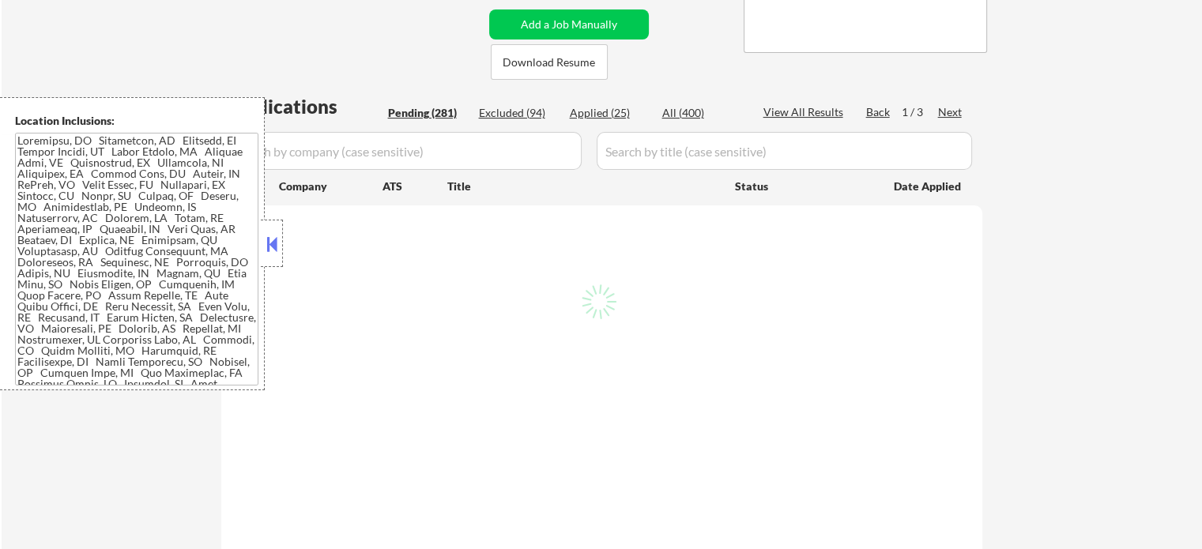
select select ""pending""
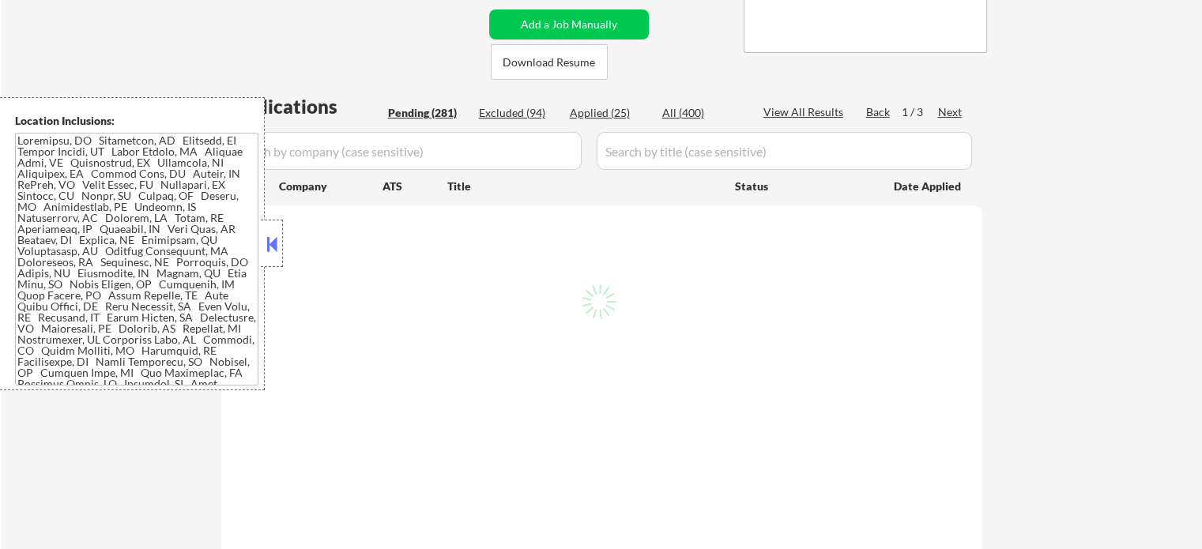
select select ""pending""
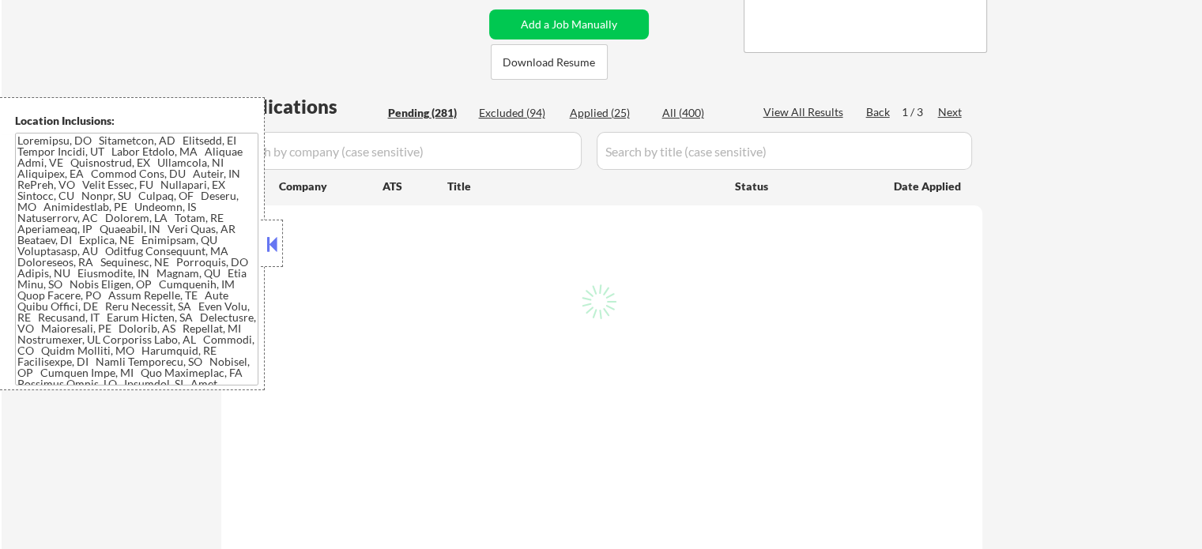
select select ""pending""
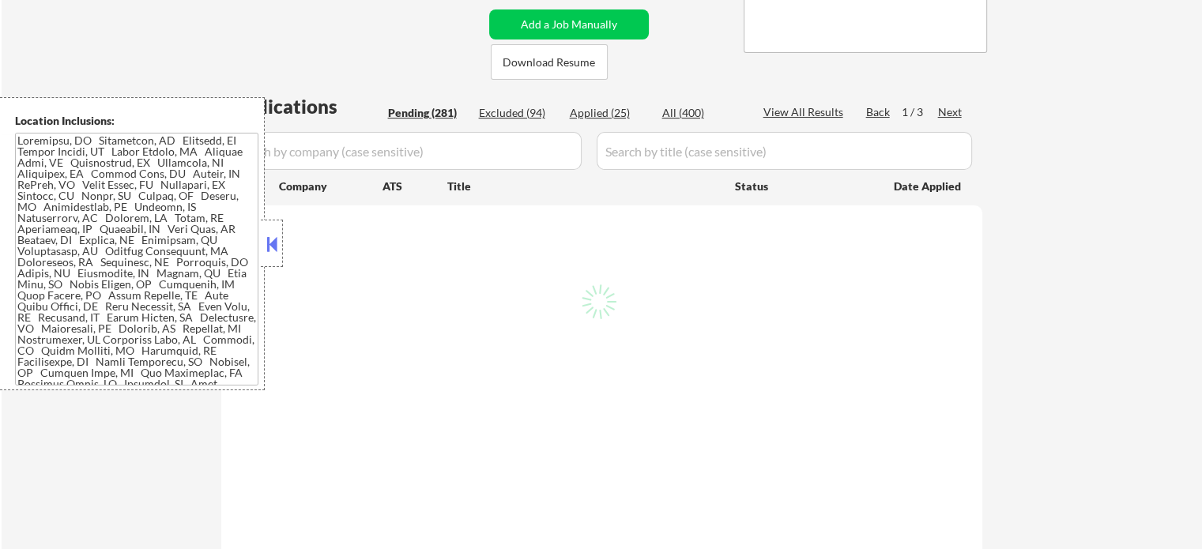
select select ""pending""
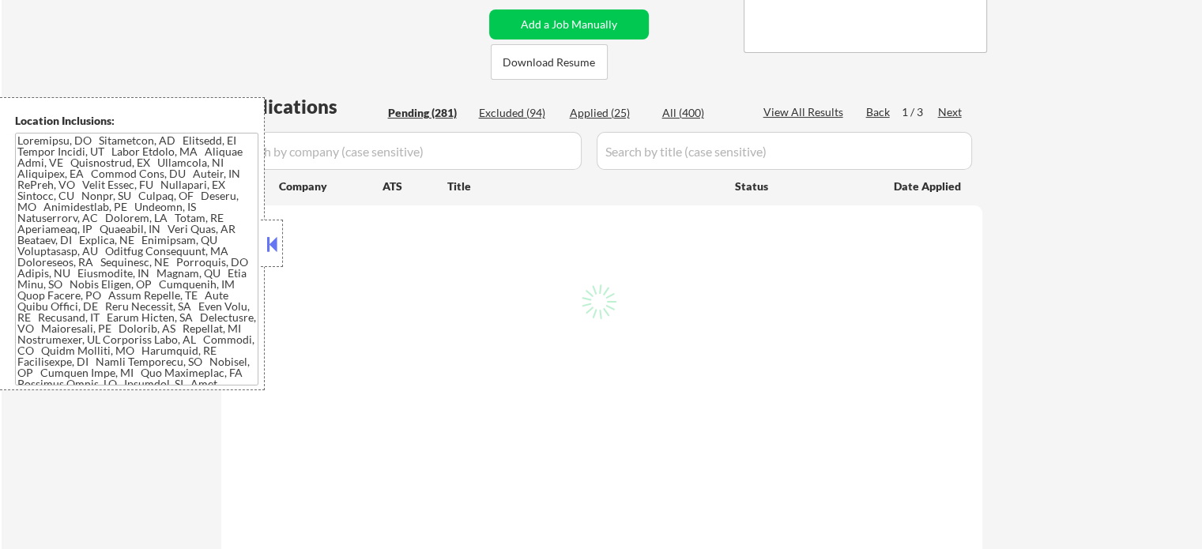
select select ""pending""
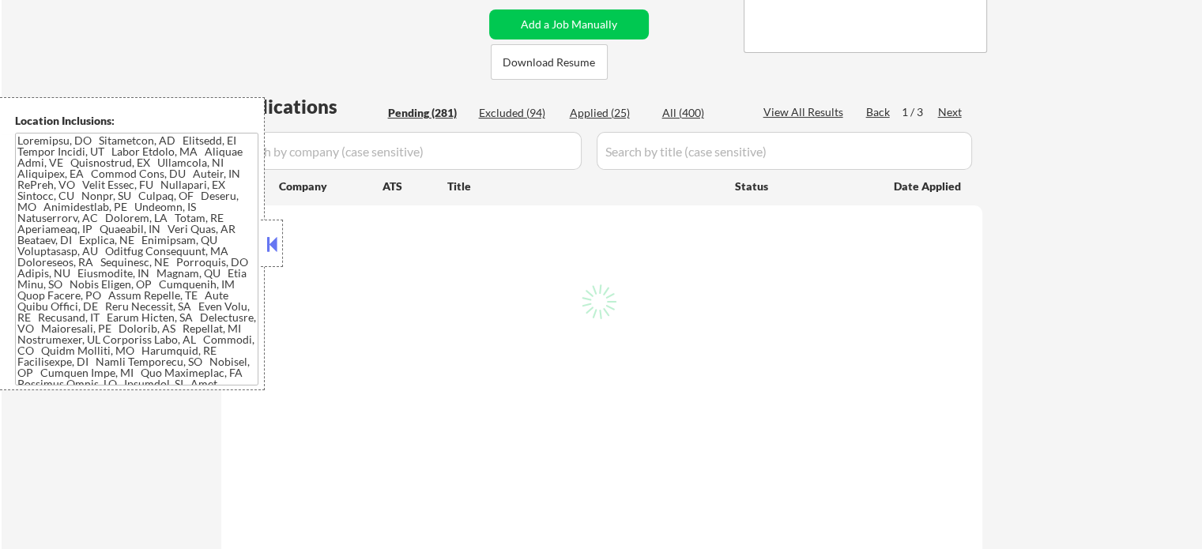
select select ""pending""
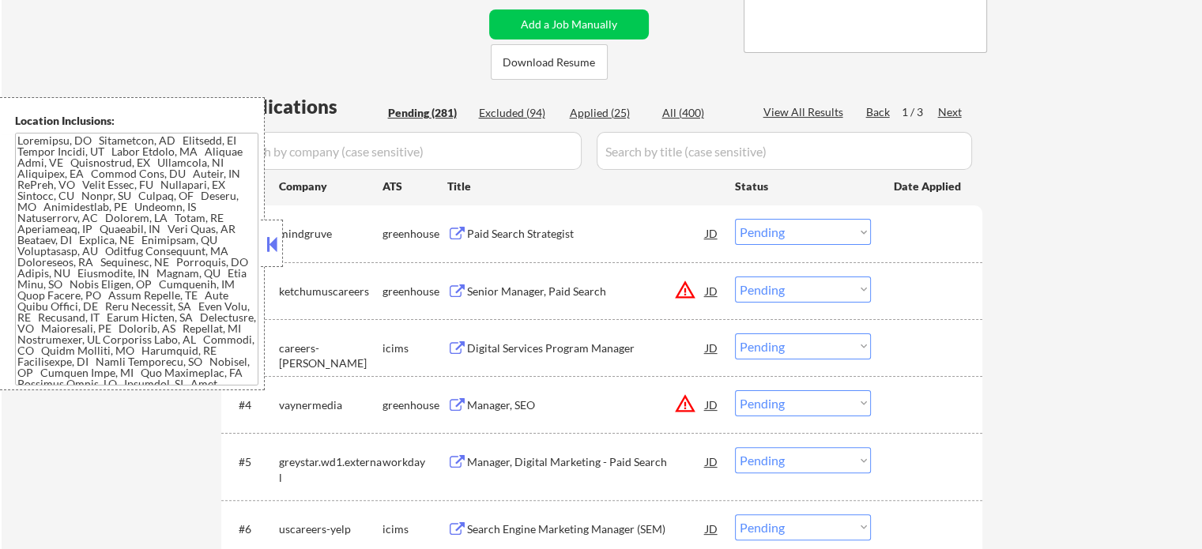
click at [498, 290] on div "Senior Manager, Paid Search" at bounding box center [586, 292] width 239 height 16
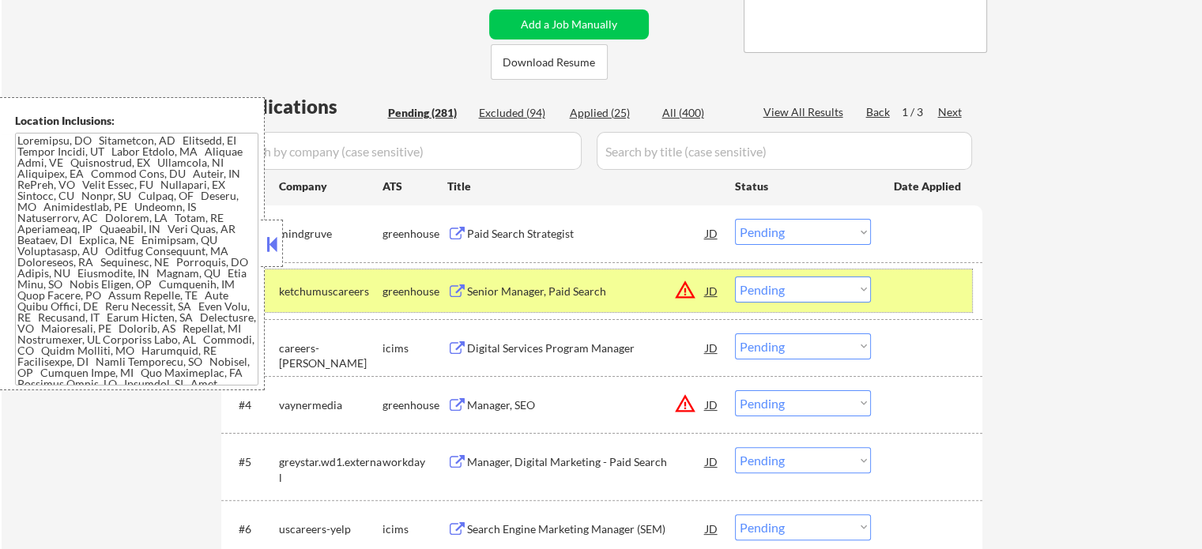
click at [912, 297] on div at bounding box center [928, 290] width 70 height 28
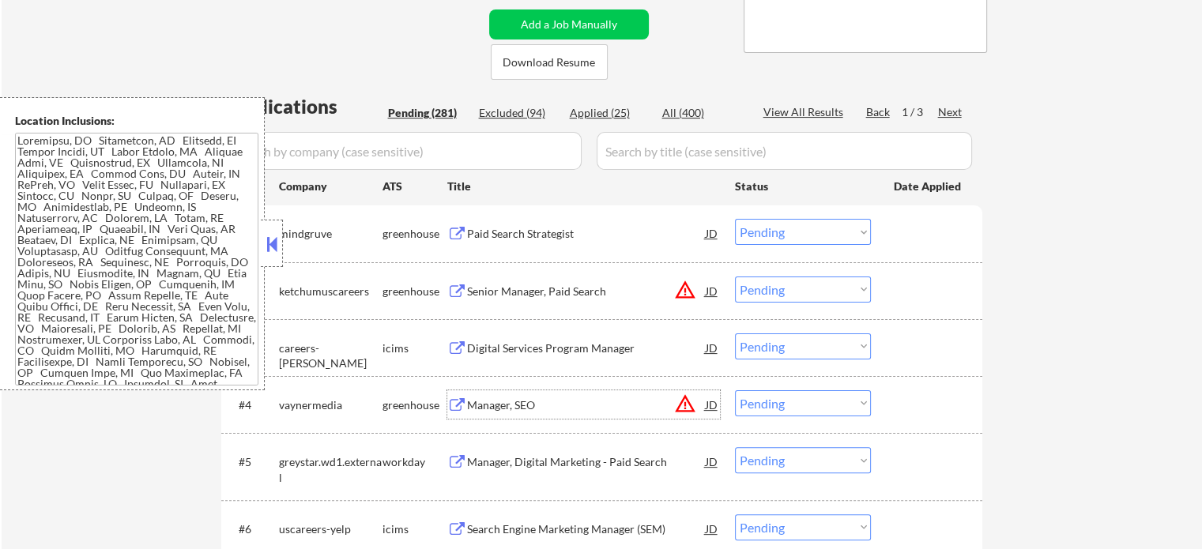
click at [548, 409] on div "Manager, SEO" at bounding box center [586, 405] width 239 height 16
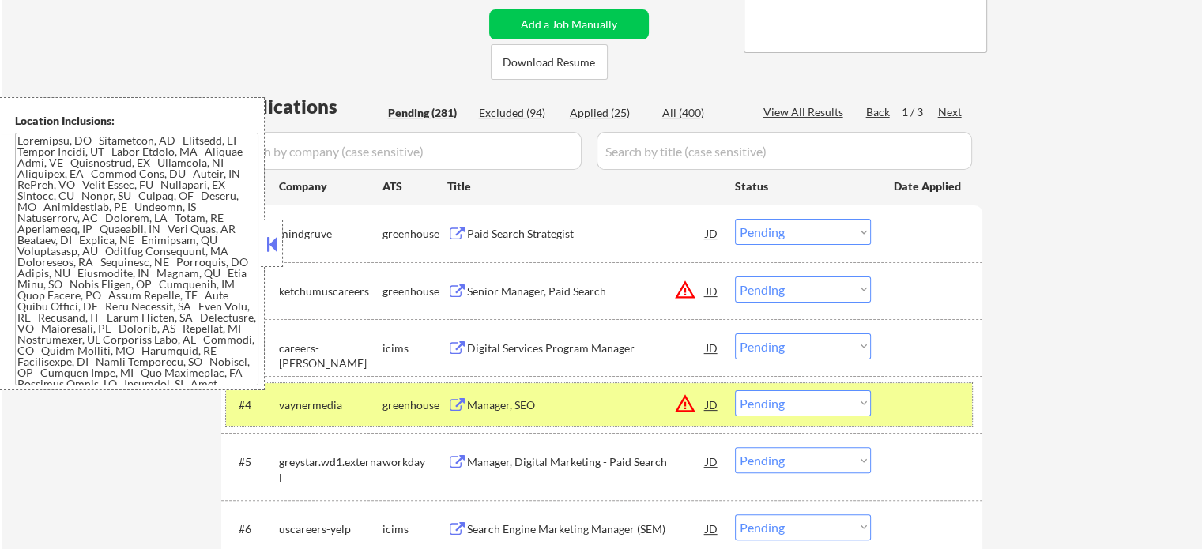
click at [919, 401] on div at bounding box center [928, 404] width 70 height 28
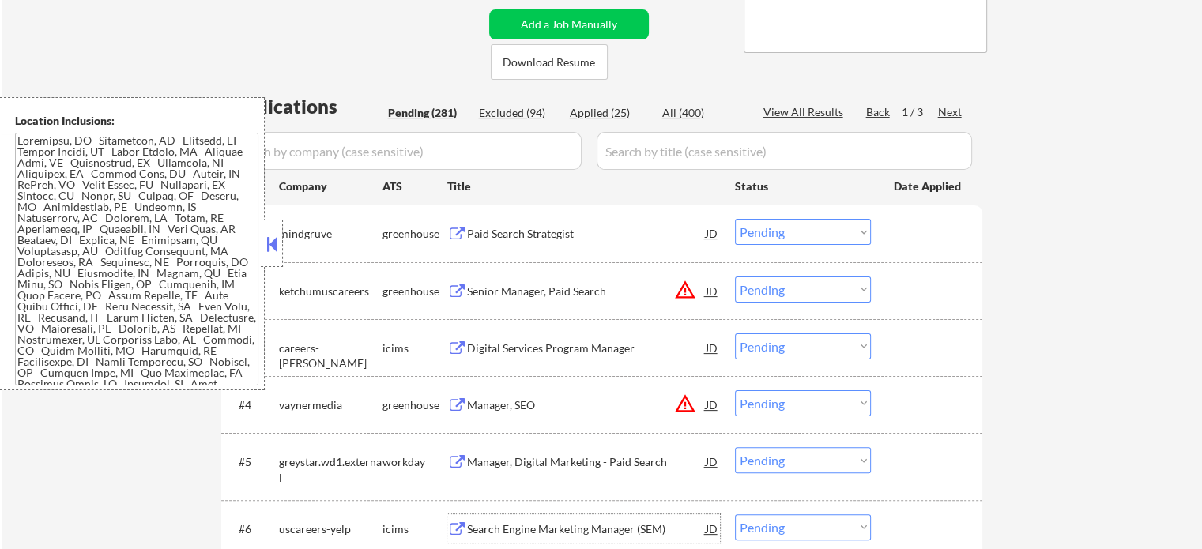
click at [582, 525] on div "Search Engine Marketing Manager (SEM)" at bounding box center [586, 529] width 239 height 16
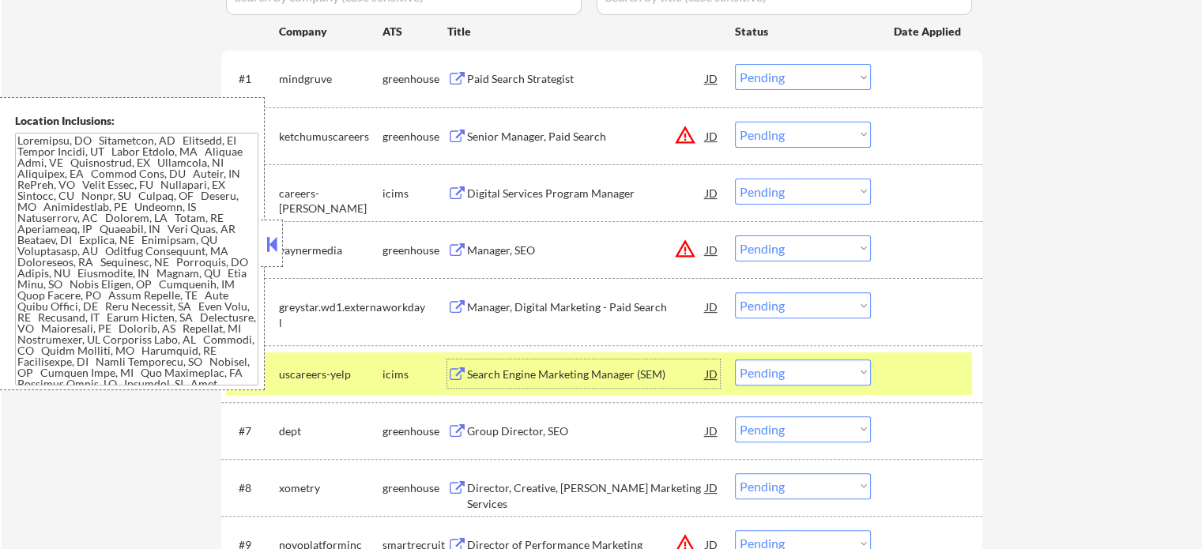
scroll to position [474, 0]
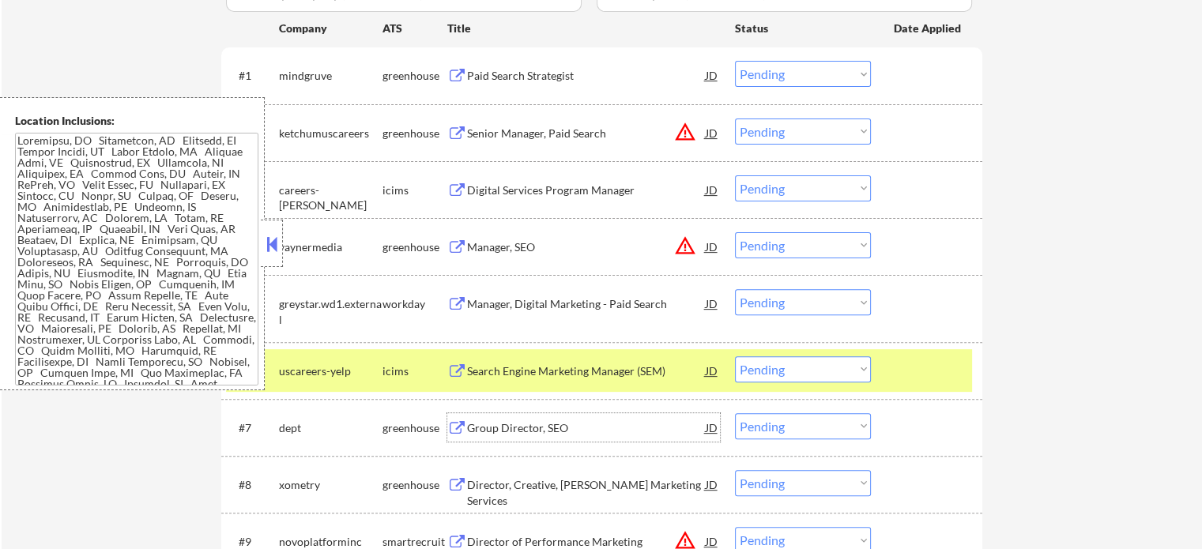
click at [521, 423] on div "Group Director, SEO" at bounding box center [586, 428] width 239 height 16
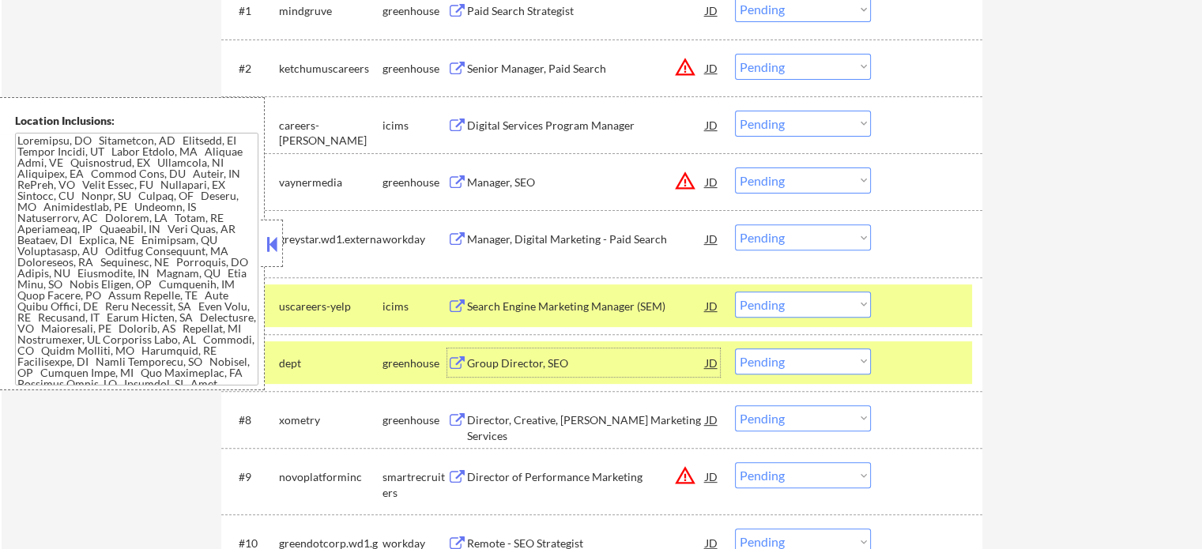
scroll to position [632, 0]
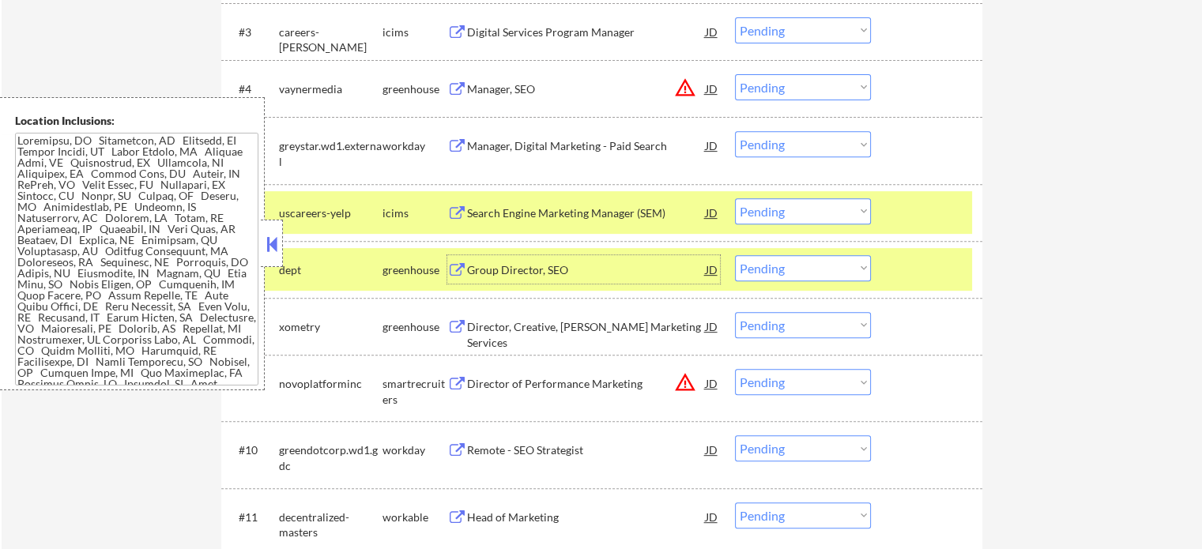
click at [522, 385] on div "Director of Performance Marketing" at bounding box center [586, 384] width 239 height 16
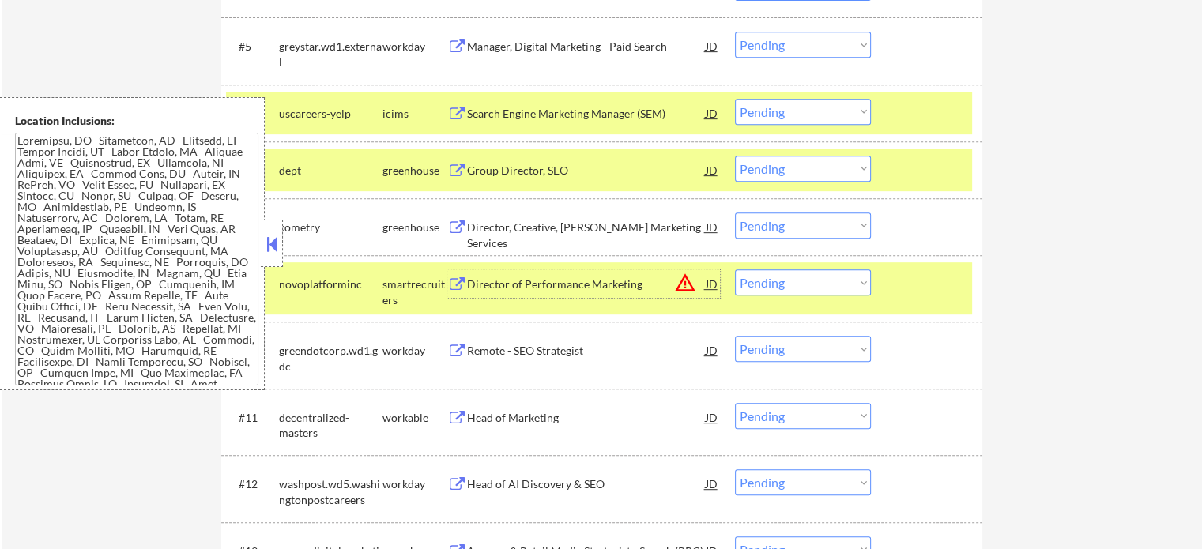
scroll to position [869, 0]
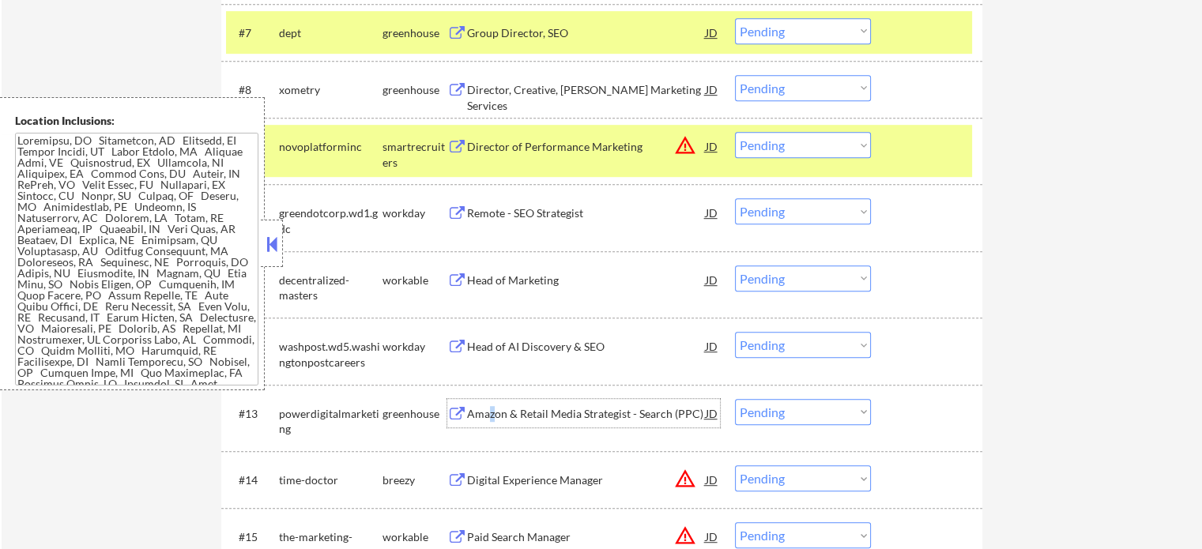
click at [491, 425] on div "Amazon & Retail Media Strategist - Search (PPC)" at bounding box center [586, 413] width 239 height 28
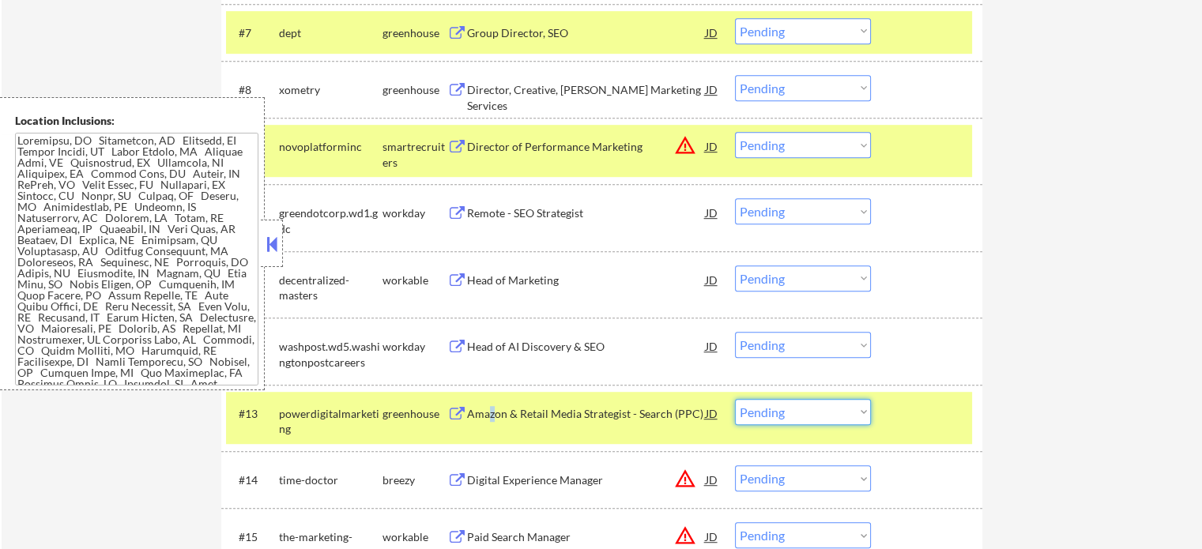
click at [816, 417] on select "Choose an option... Pending Applied Excluded (Questions) Excluded (Expired) Exc…" at bounding box center [803, 412] width 136 height 26
click at [735, 399] on select "Choose an option... Pending Applied Excluded (Questions) Excluded (Expired) Exc…" at bounding box center [803, 412] width 136 height 26
click at [934, 432] on div "#13 powerdigitalmarketing greenhouse Amazon & Retail Media Strategist - Search …" at bounding box center [599, 418] width 746 height 52
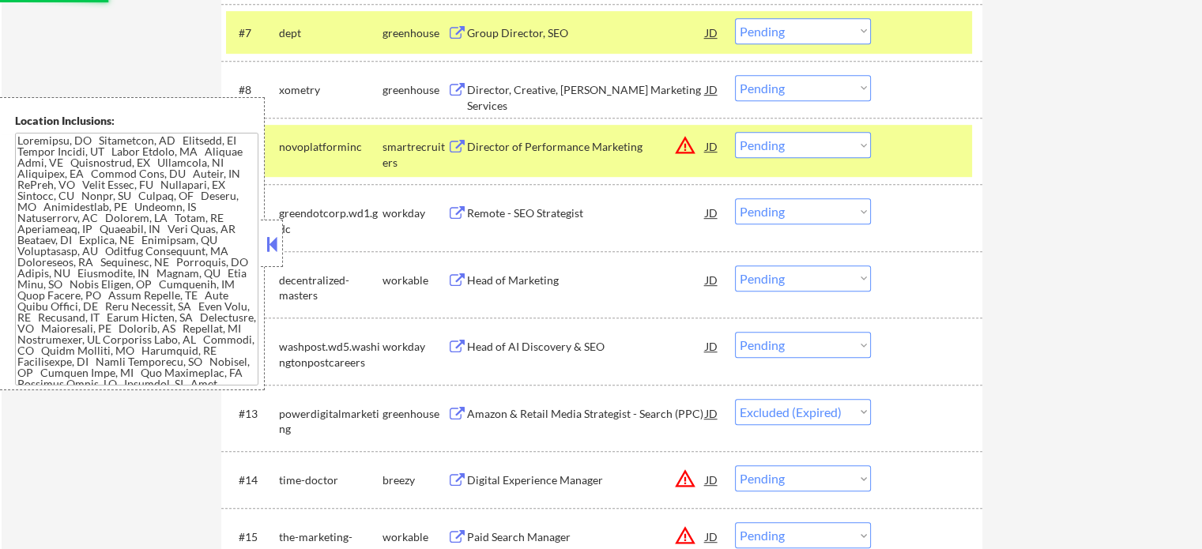
click at [919, 160] on div "#9 novoplatforminc smartrecruiters Director of Performance Marketing JD warning…" at bounding box center [599, 151] width 746 height 52
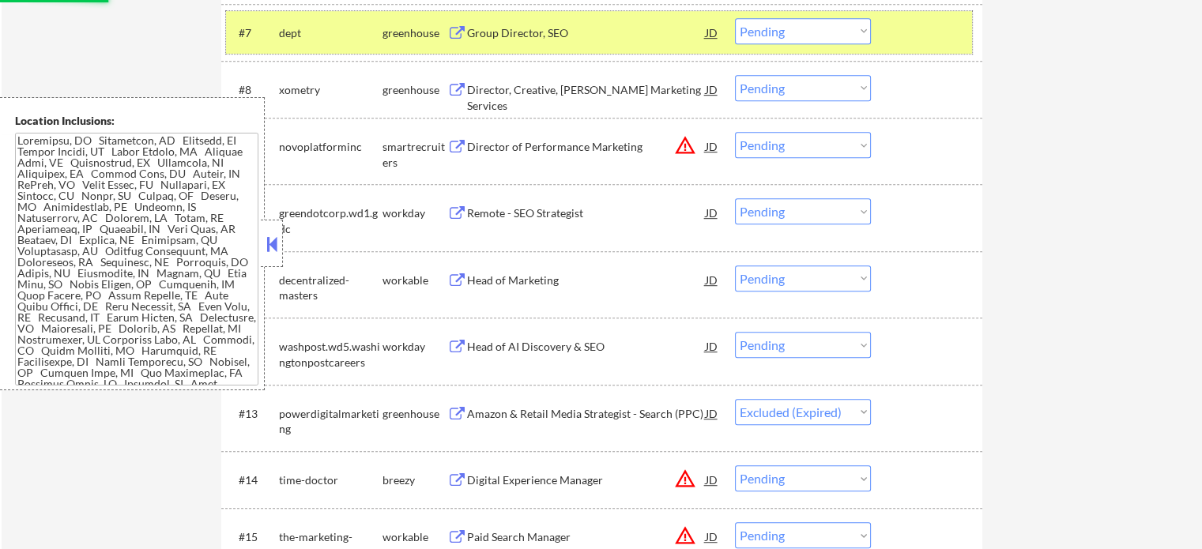
click at [916, 27] on div at bounding box center [928, 32] width 70 height 28
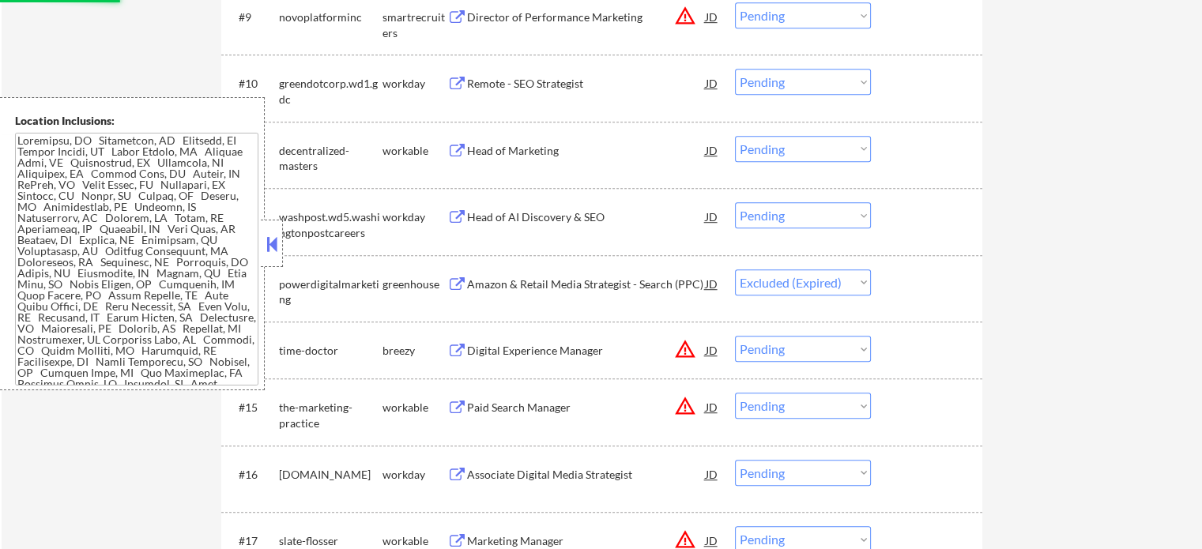
scroll to position [1027, 0]
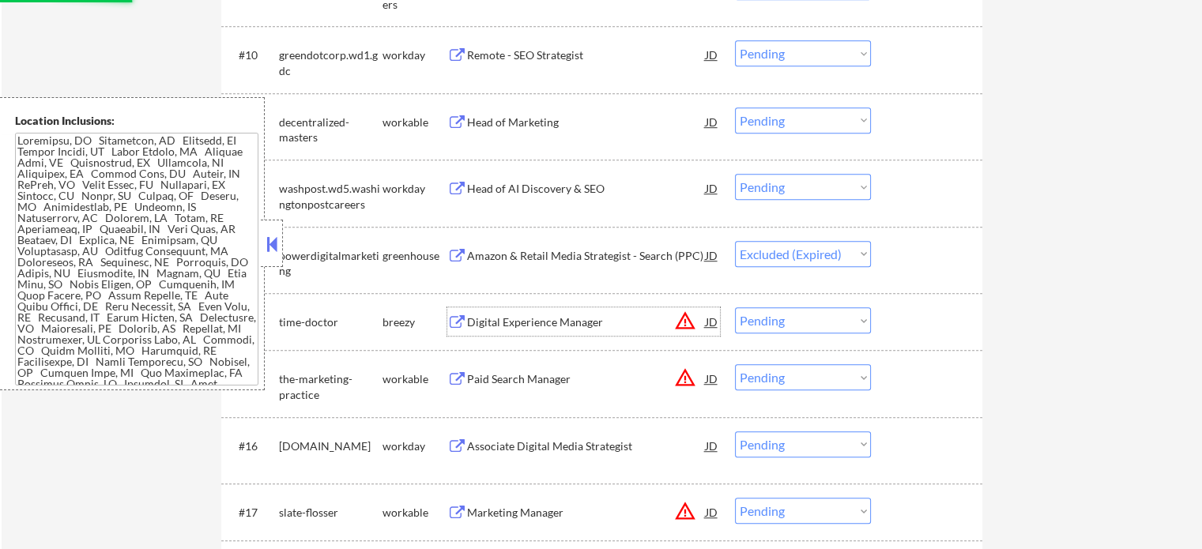
click at [533, 323] on div "Digital Experience Manager" at bounding box center [586, 322] width 239 height 16
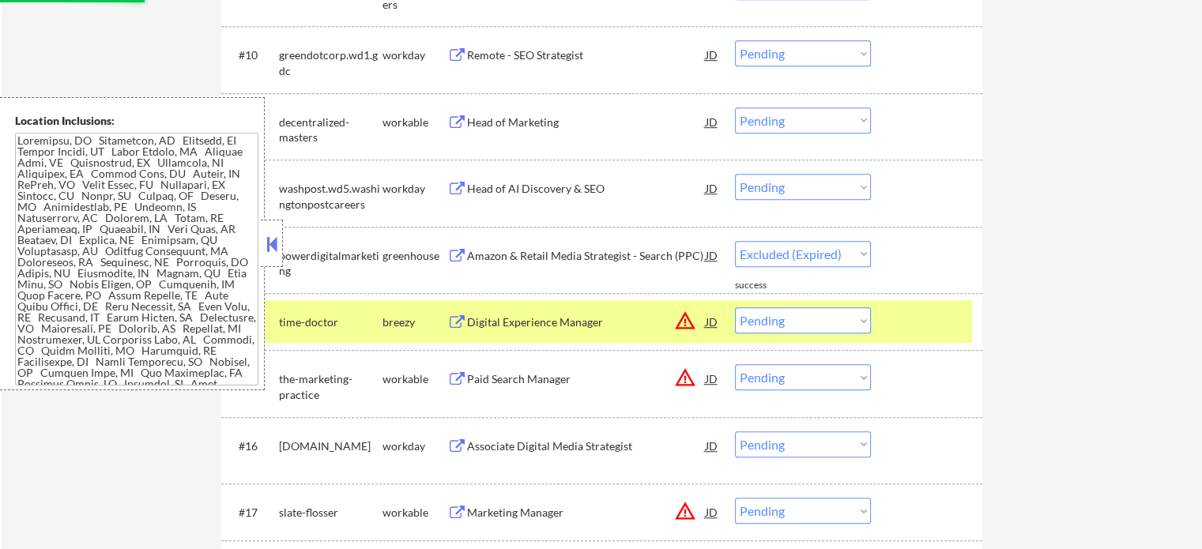
select select ""pending""
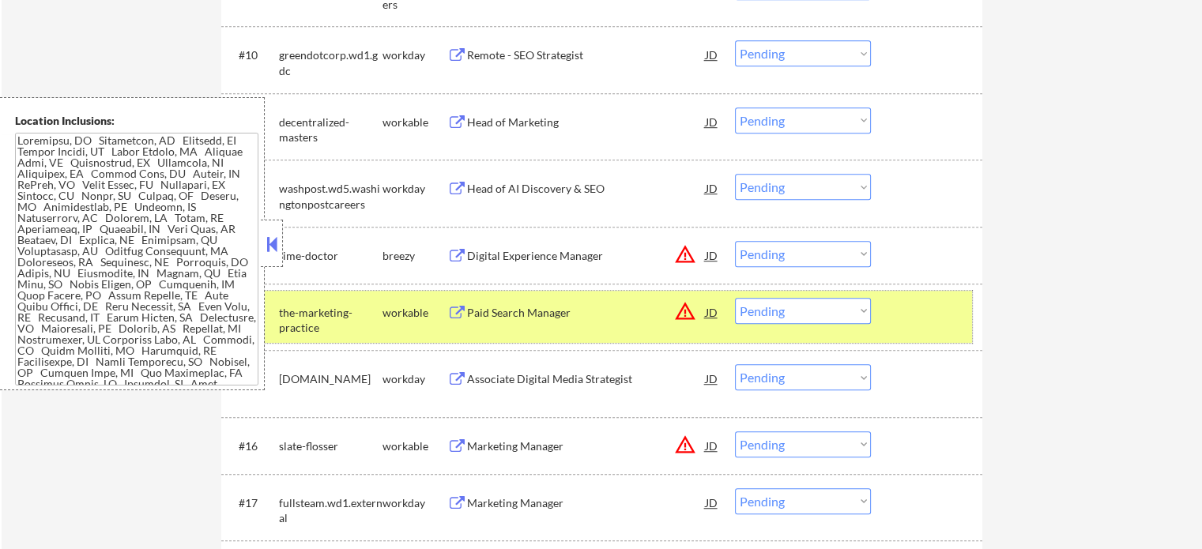
click at [923, 321] on div at bounding box center [928, 312] width 70 height 28
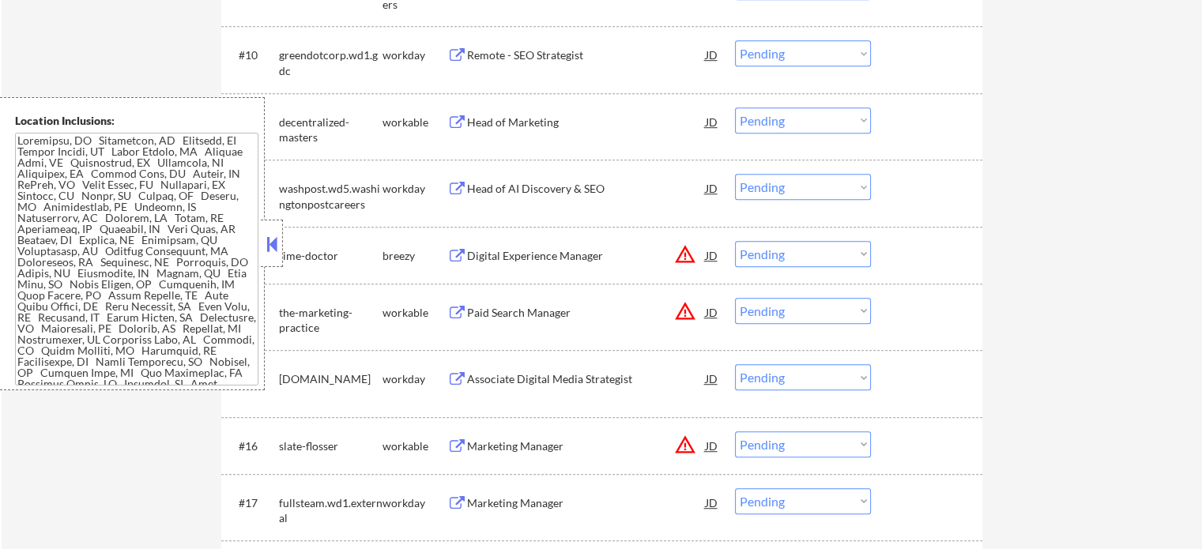
click at [925, 275] on div "#13 time-doctor [PERSON_NAME] Digital Experience Manager JD warning_amber Choos…" at bounding box center [599, 255] width 746 height 43
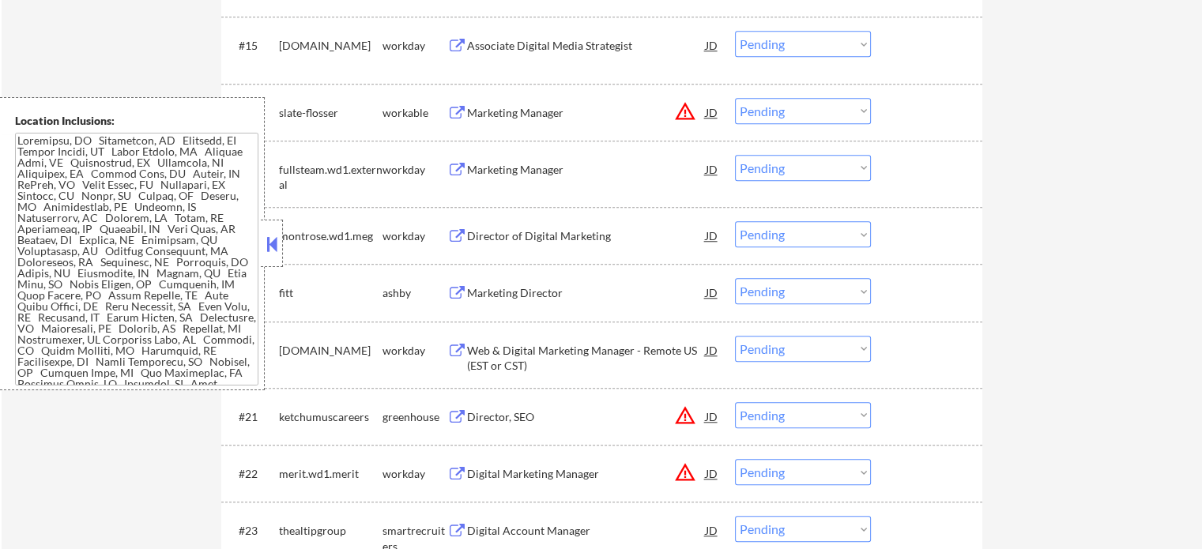
scroll to position [1501, 0]
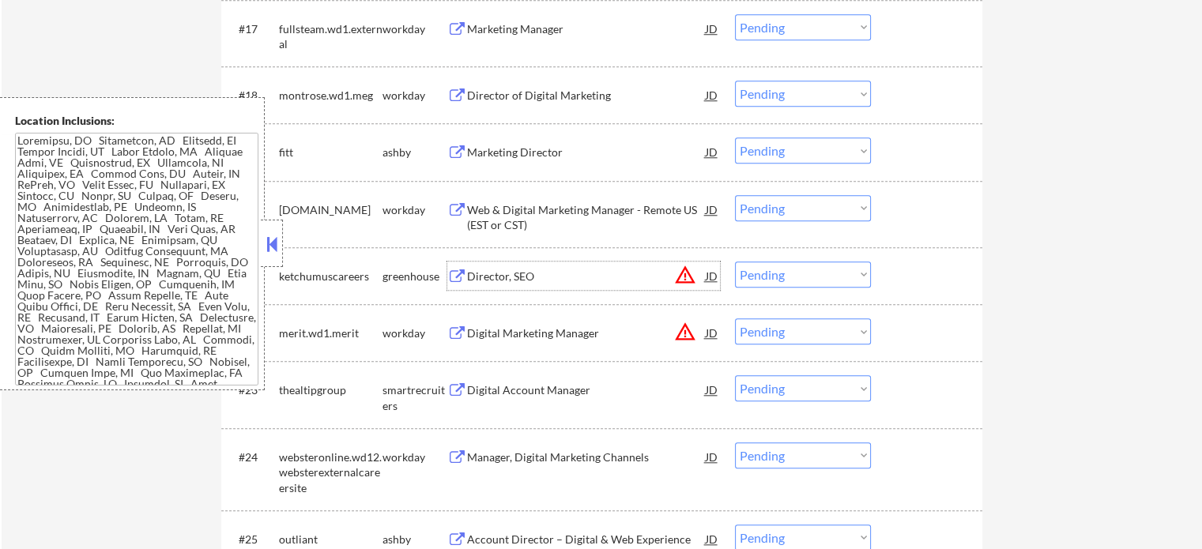
click at [531, 275] on div "Director, SEO" at bounding box center [586, 277] width 239 height 16
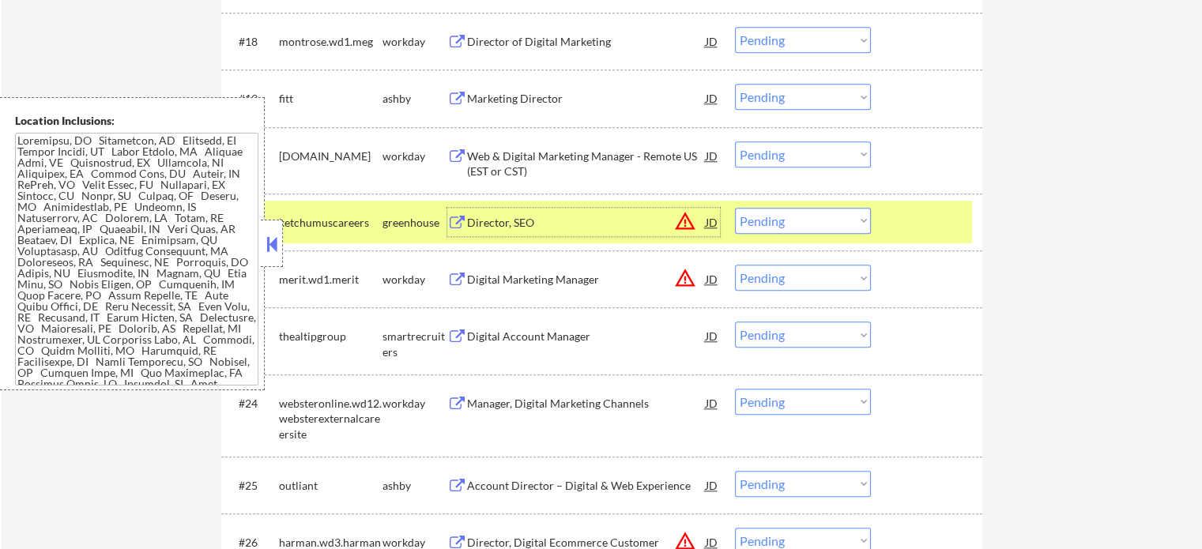
scroll to position [1580, 0]
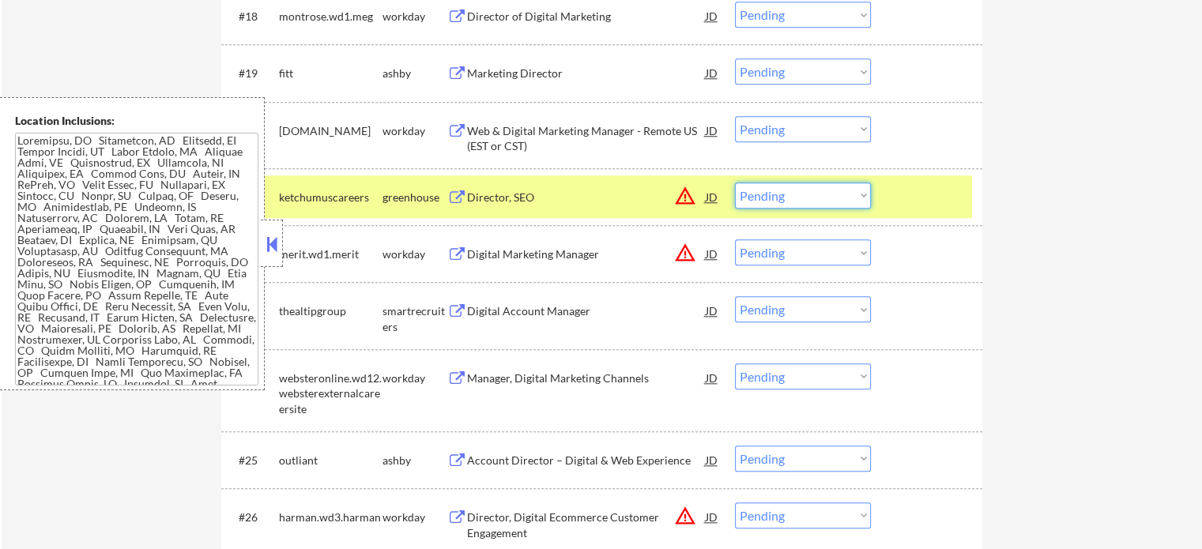
click at [769, 198] on select "Choose an option... Pending Applied Excluded (Questions) Excluded (Expired) Exc…" at bounding box center [803, 195] width 136 height 26
click at [735, 182] on select "Choose an option... Pending Applied Excluded (Questions) Excluded (Expired) Exc…" at bounding box center [803, 195] width 136 height 26
click at [889, 195] on div "#21 ketchumuscareers greenhouse Director, SEO JD warning_amber Choose an option…" at bounding box center [599, 196] width 746 height 43
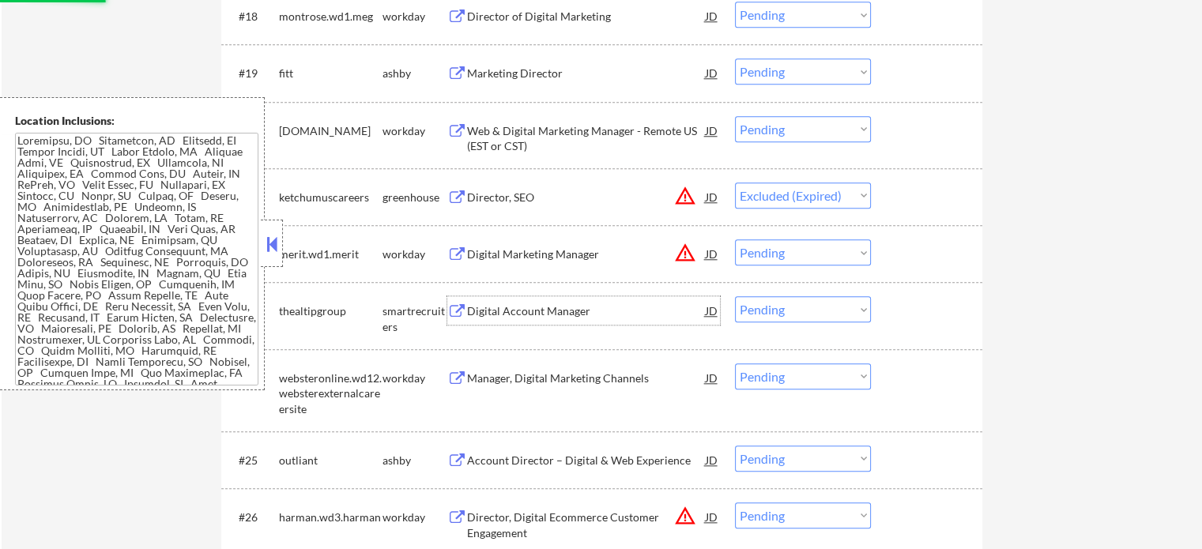
click at [531, 299] on div "Digital Account Manager" at bounding box center [586, 310] width 239 height 28
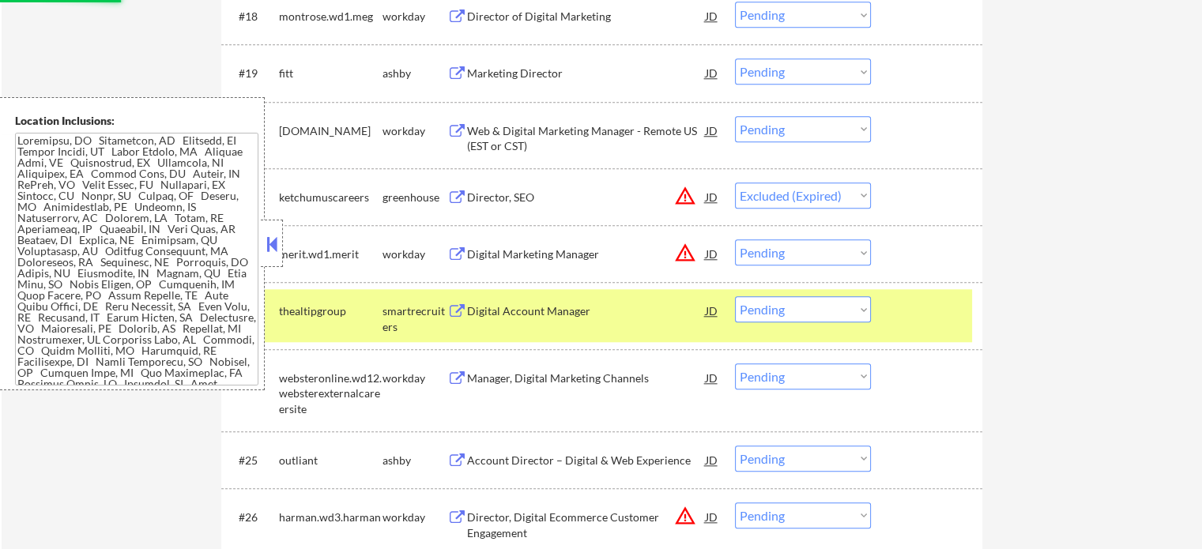
select select ""pending""
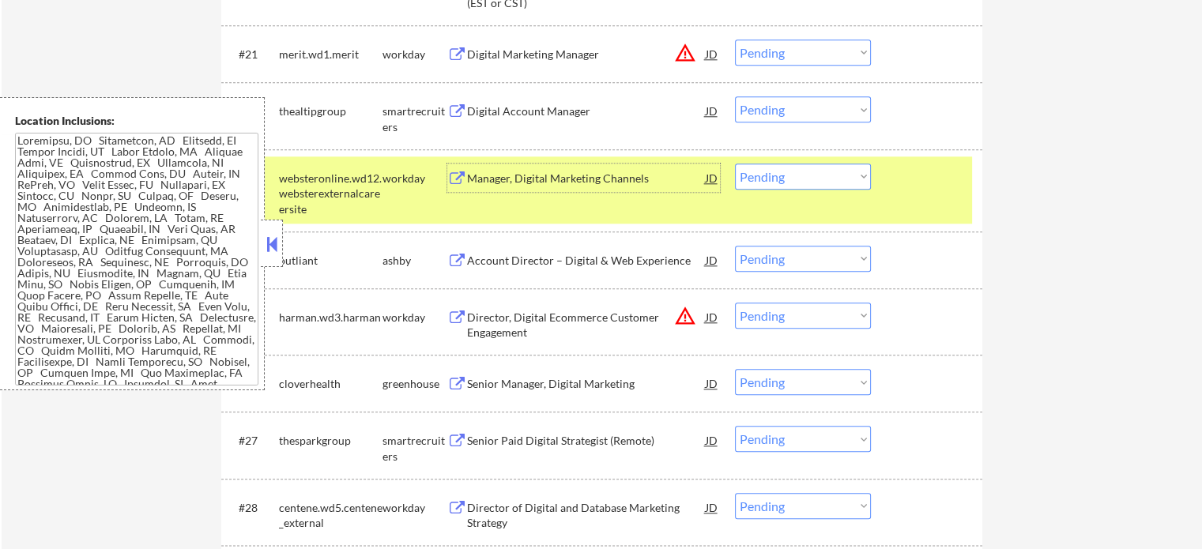
scroll to position [1817, 0]
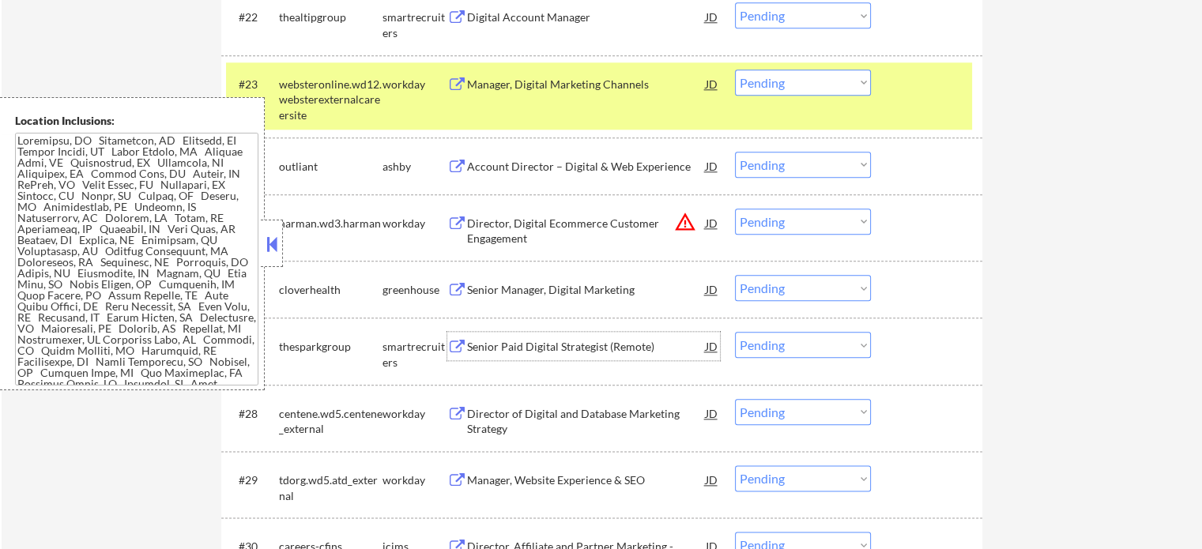
click at [514, 337] on div "Senior Paid Digital Strategist (Remote)" at bounding box center [586, 346] width 239 height 28
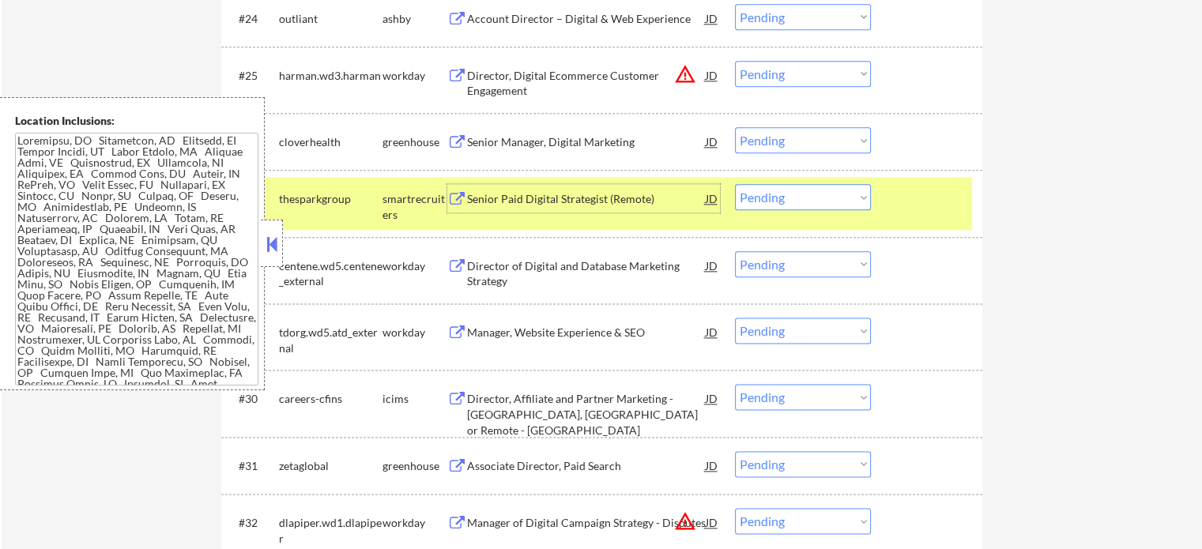
scroll to position [2054, 0]
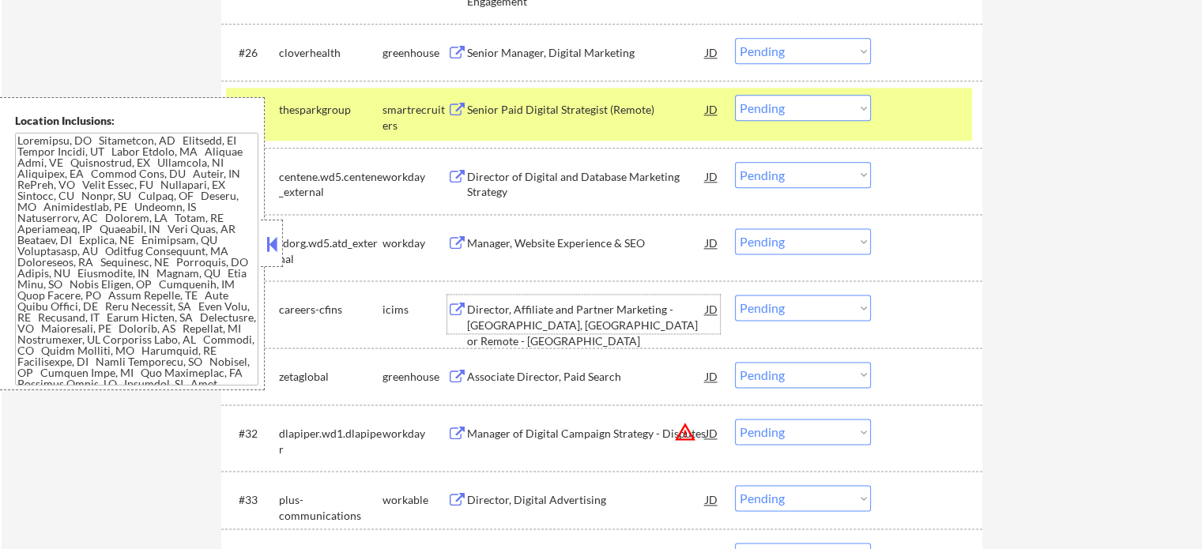
click at [495, 315] on div "Director, Affiliate and Partner Marketing - [GEOGRAPHIC_DATA], [GEOGRAPHIC_DATA…" at bounding box center [586, 325] width 239 height 47
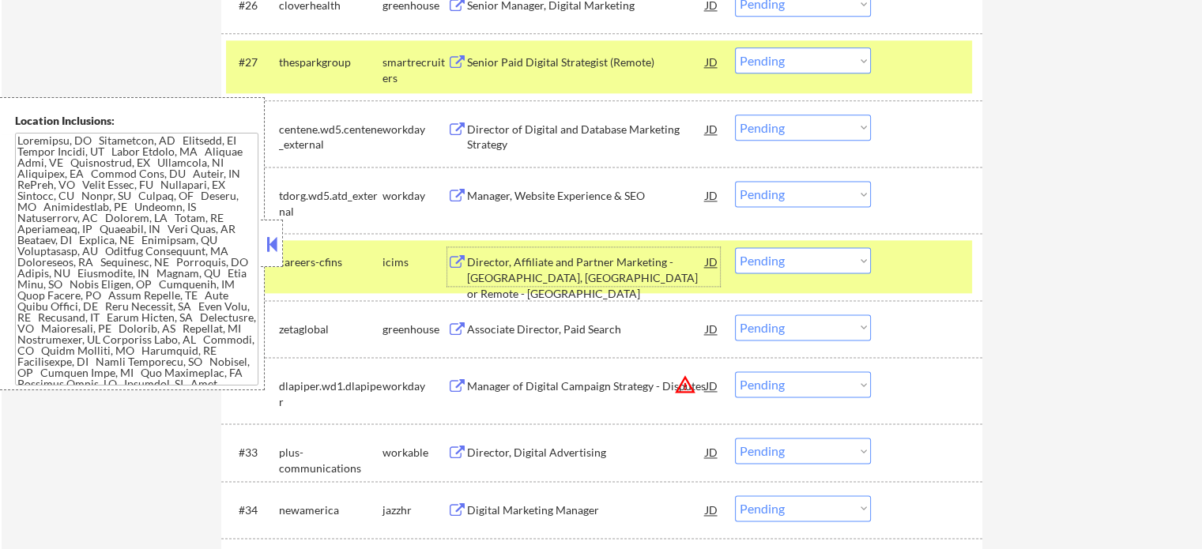
scroll to position [2370, 0]
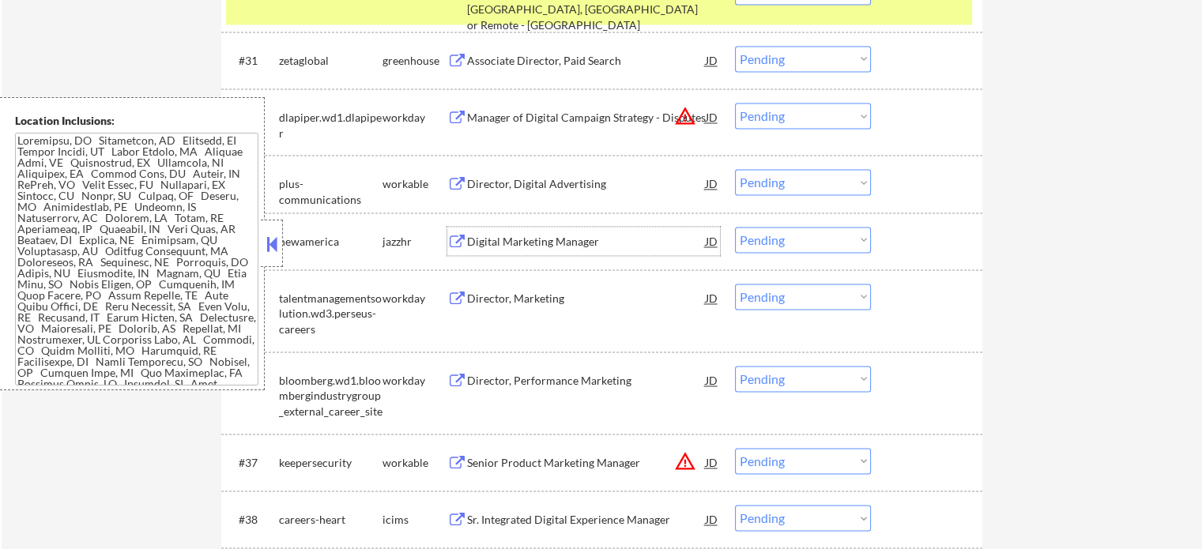
click at [497, 238] on div "Digital Marketing Manager" at bounding box center [586, 242] width 239 height 16
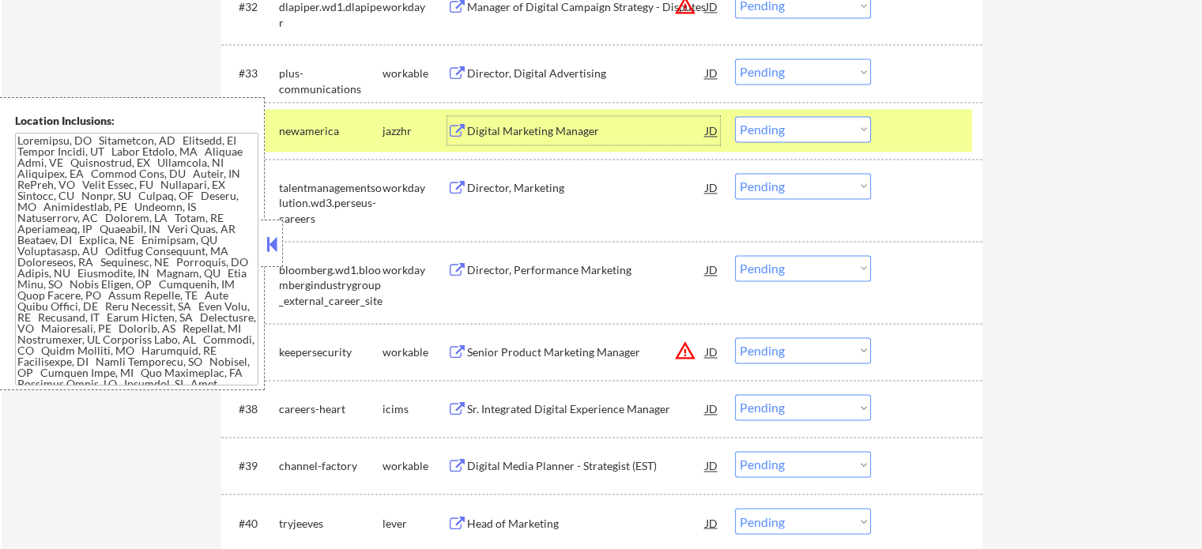
scroll to position [2607, 0]
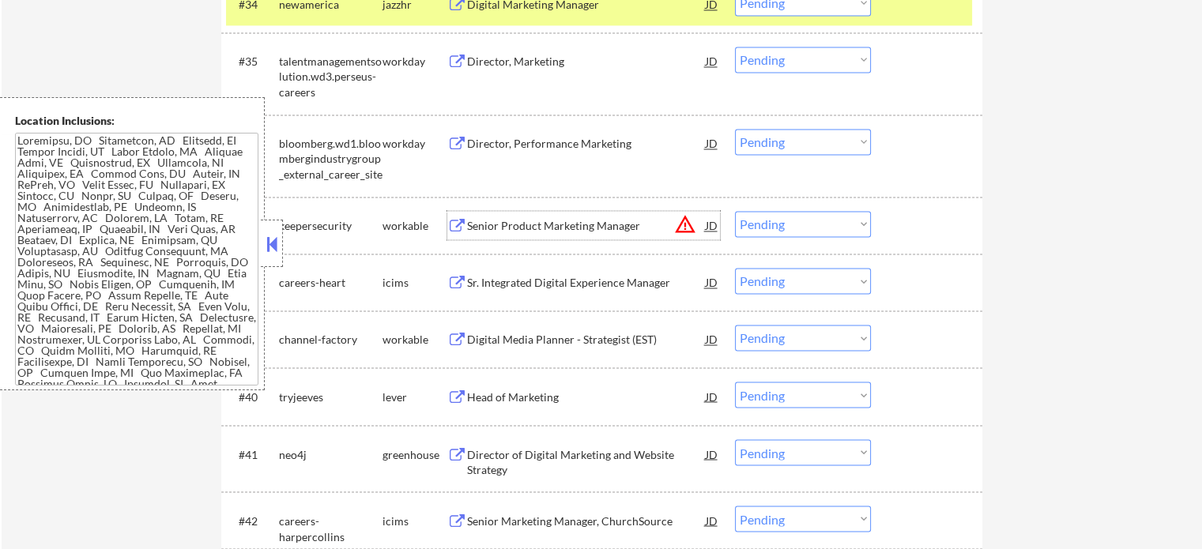
click at [487, 233] on div "Senior Product Marketing Manager" at bounding box center [586, 226] width 239 height 16
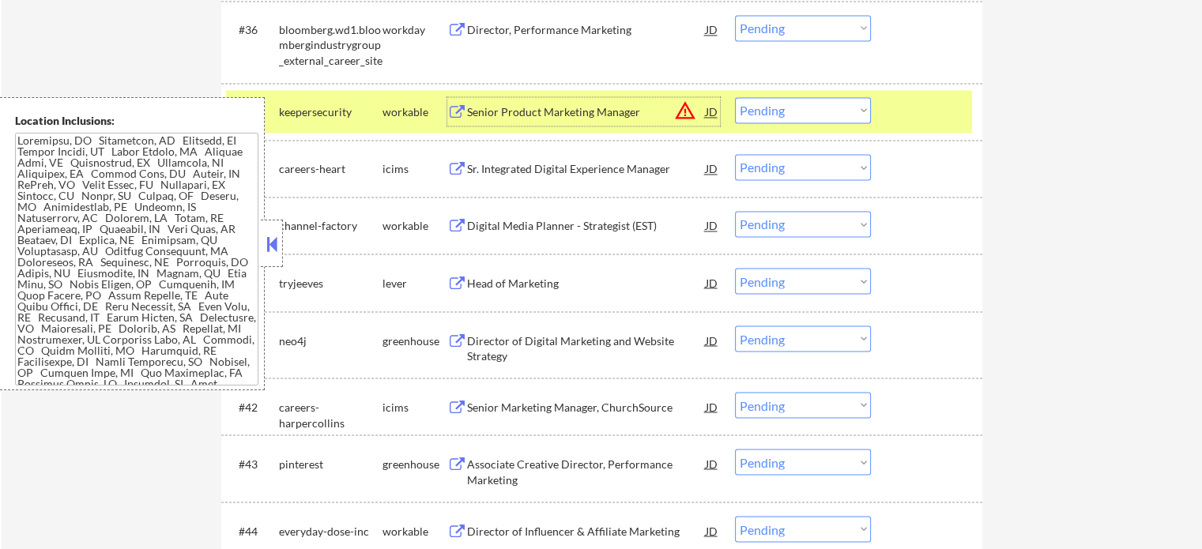
scroll to position [2844, 0]
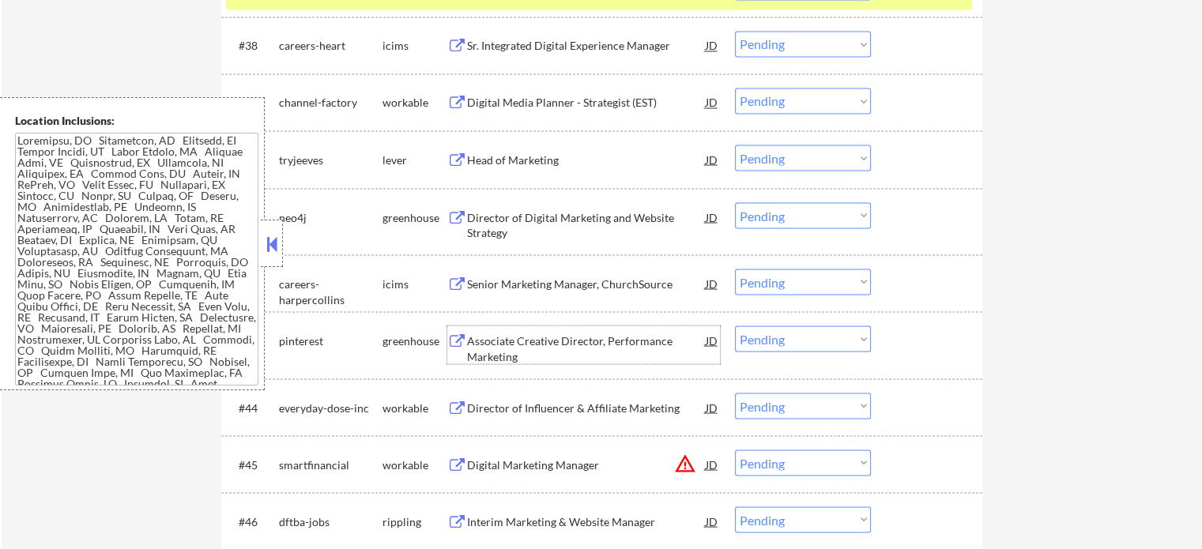
click at [537, 345] on div "Associate Creative Director, Performance Marketing" at bounding box center [586, 348] width 239 height 31
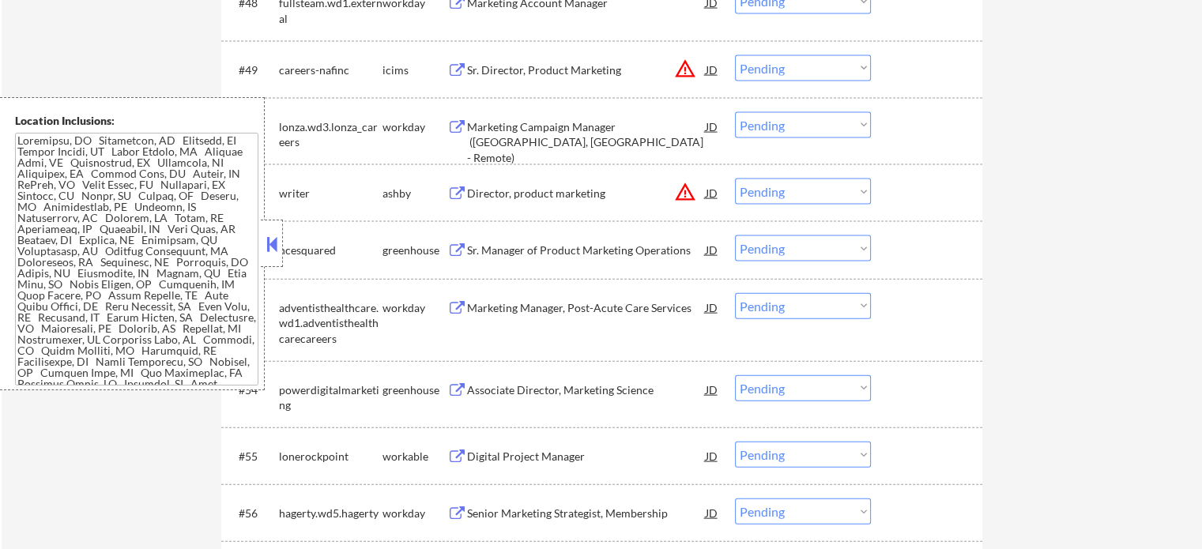
scroll to position [3555, 0]
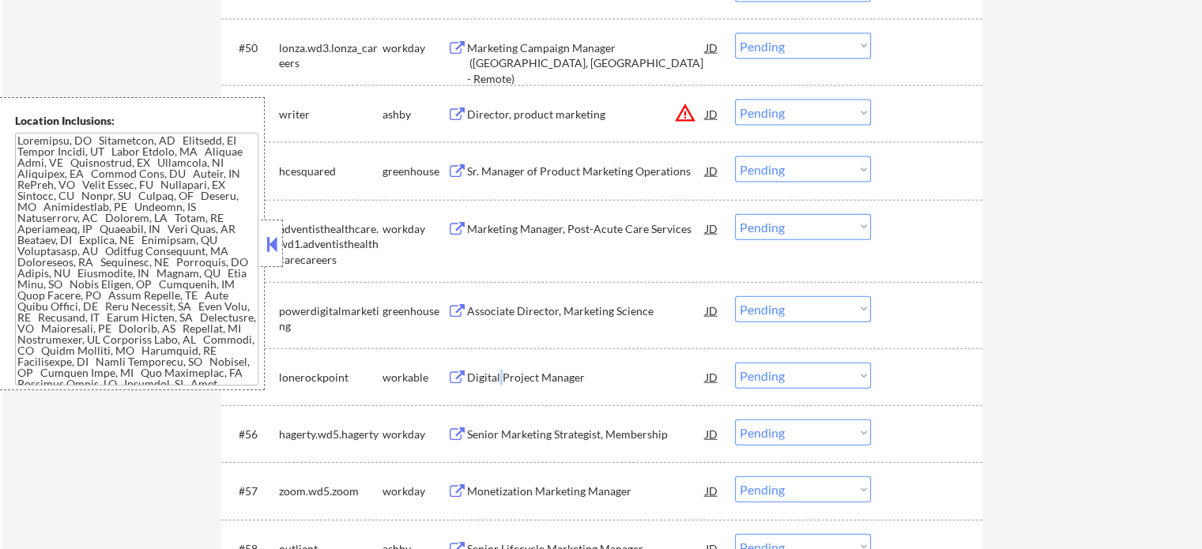
click at [499, 377] on div "Digital Project Manager" at bounding box center [586, 378] width 239 height 16
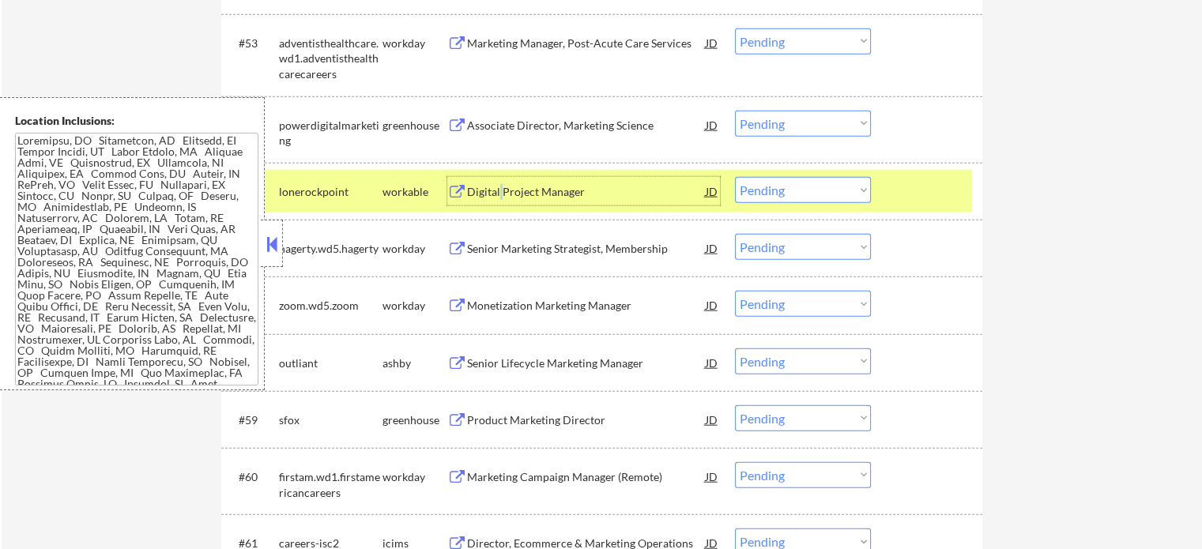
scroll to position [3792, 0]
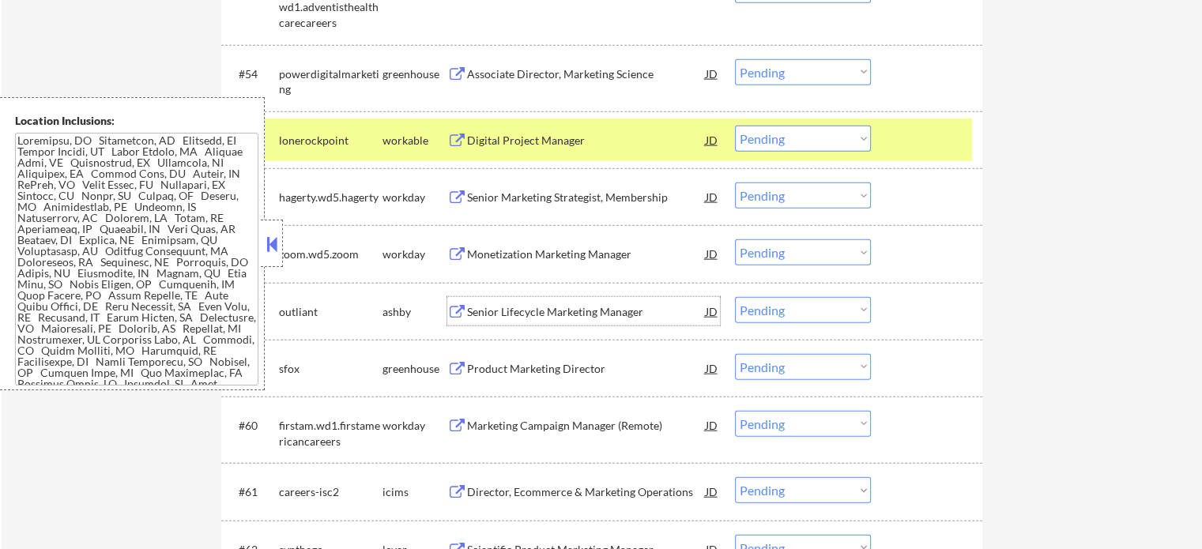
click at [521, 307] on div "Senior Lifecycle Marketing Manager" at bounding box center [586, 312] width 239 height 16
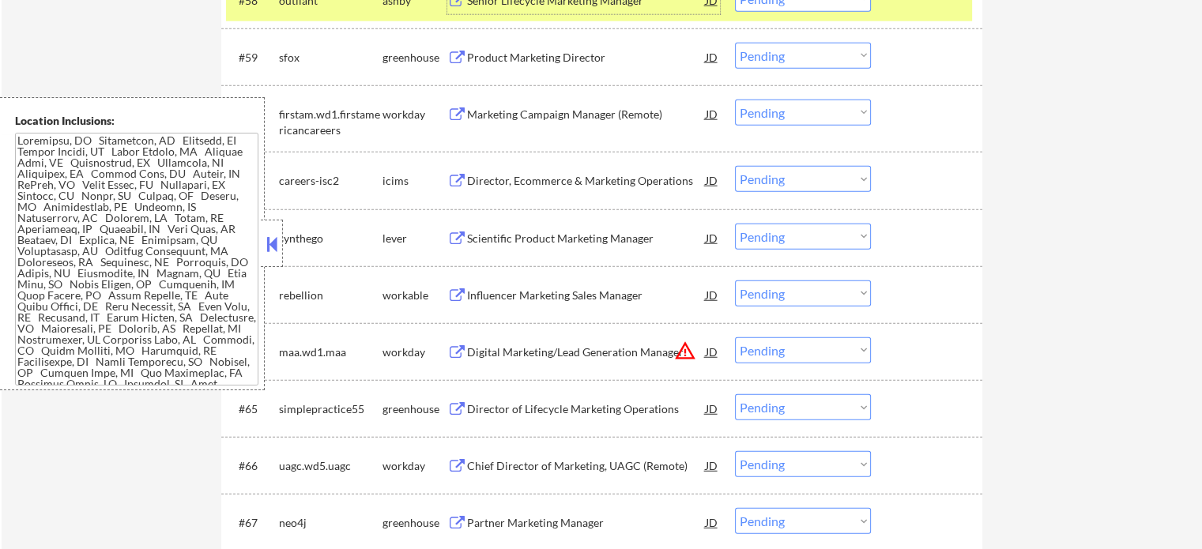
scroll to position [4108, 0]
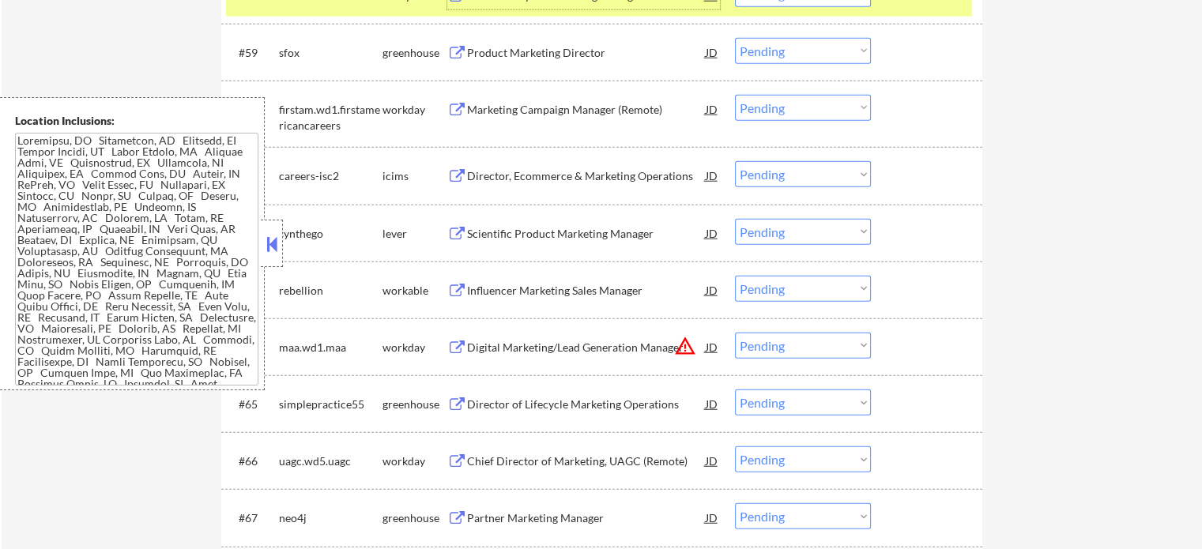
click at [566, 352] on div "Digital Marketing/Lead Generation Manager" at bounding box center [586, 348] width 239 height 16
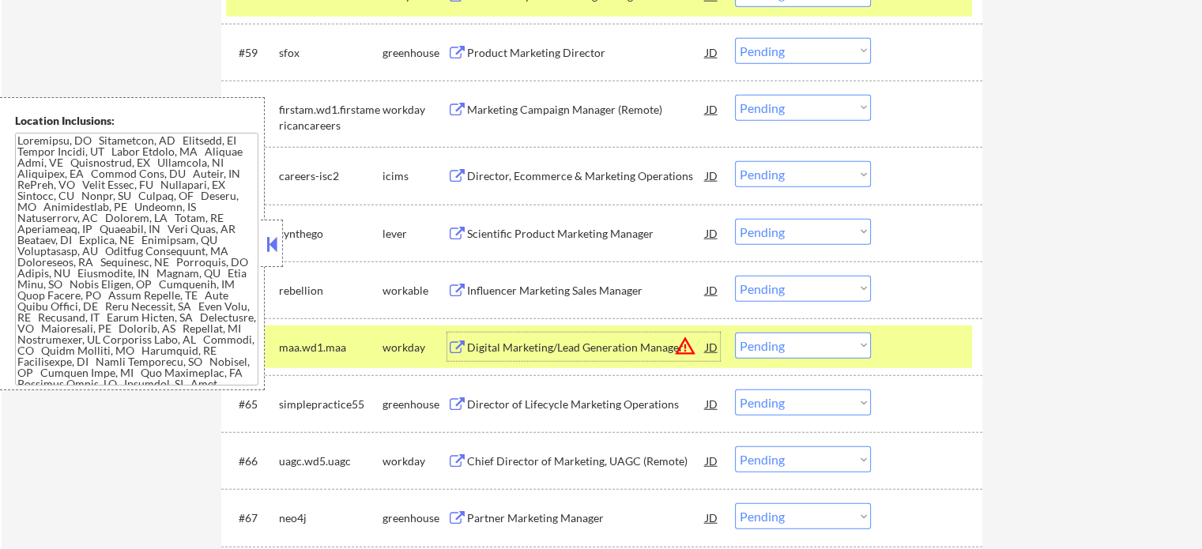
click at [767, 344] on select "Choose an option... Pending Applied Excluded (Questions) Excluded (Expired) Exc…" at bounding box center [803, 346] width 136 height 26
click at [735, 333] on select "Choose an option... Pending Applied Excluded (Questions) Excluded (Expired) Exc…" at bounding box center [803, 346] width 136 height 26
click at [897, 339] on div at bounding box center [928, 347] width 70 height 28
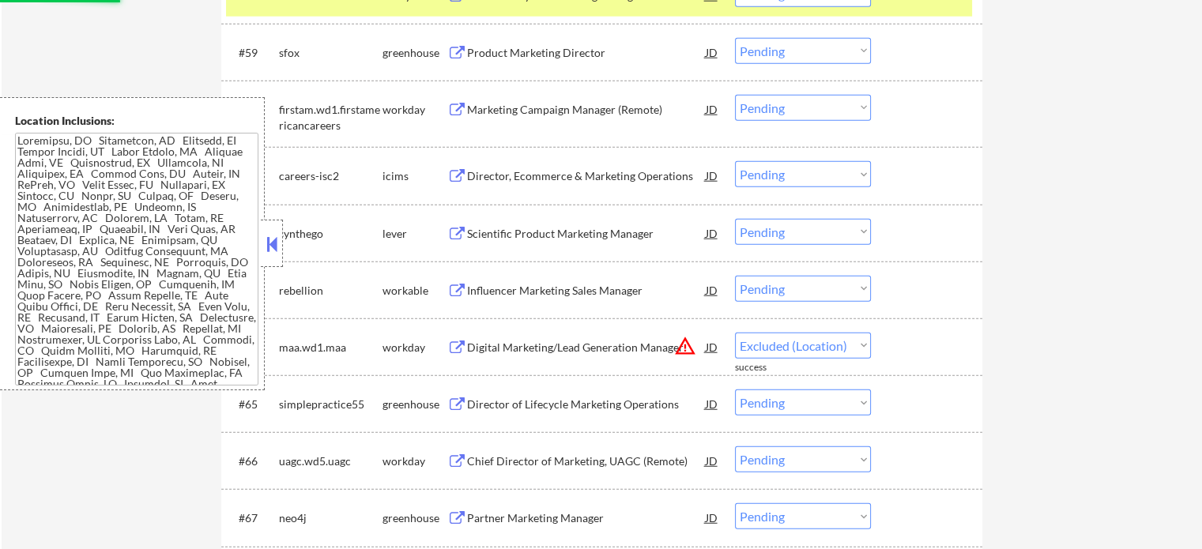
scroll to position [105, 0]
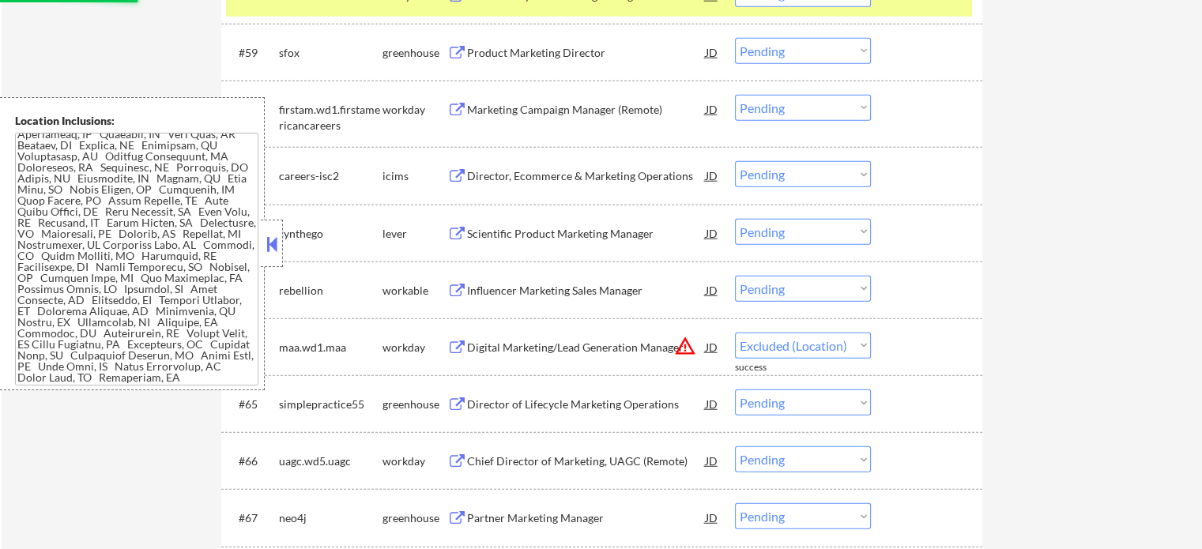
select select ""pending""
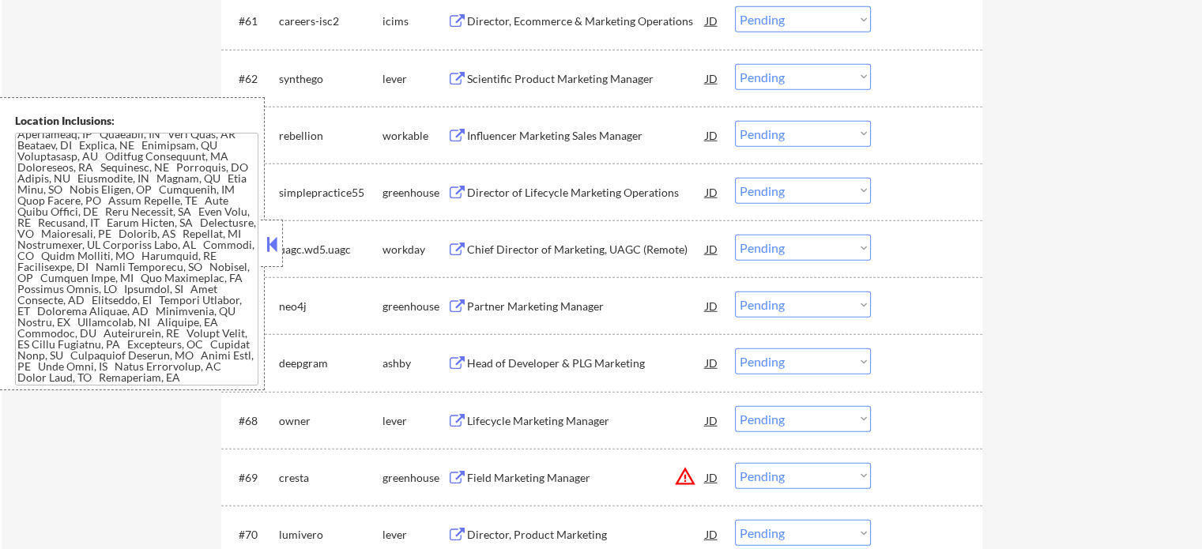
scroll to position [4266, 0]
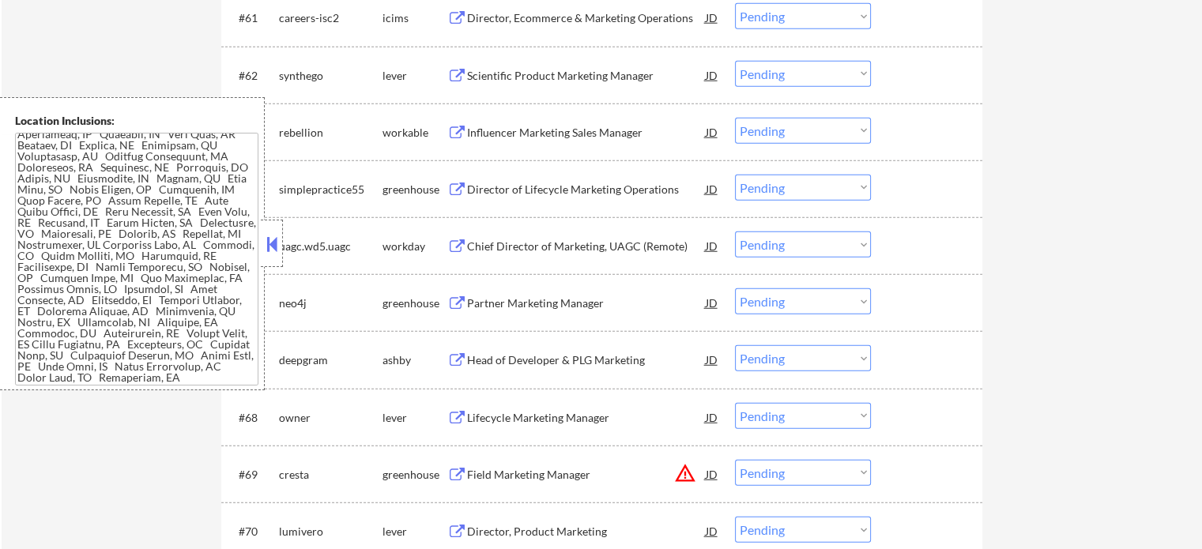
click at [507, 370] on div "Head of Developer & PLG Marketing" at bounding box center [586, 359] width 239 height 28
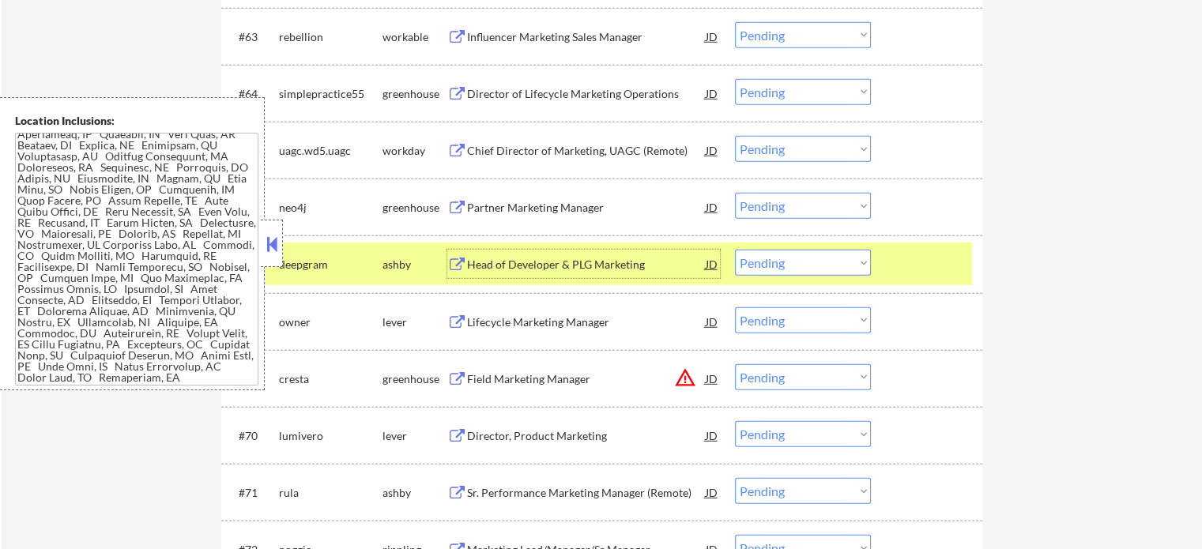
scroll to position [4503, 0]
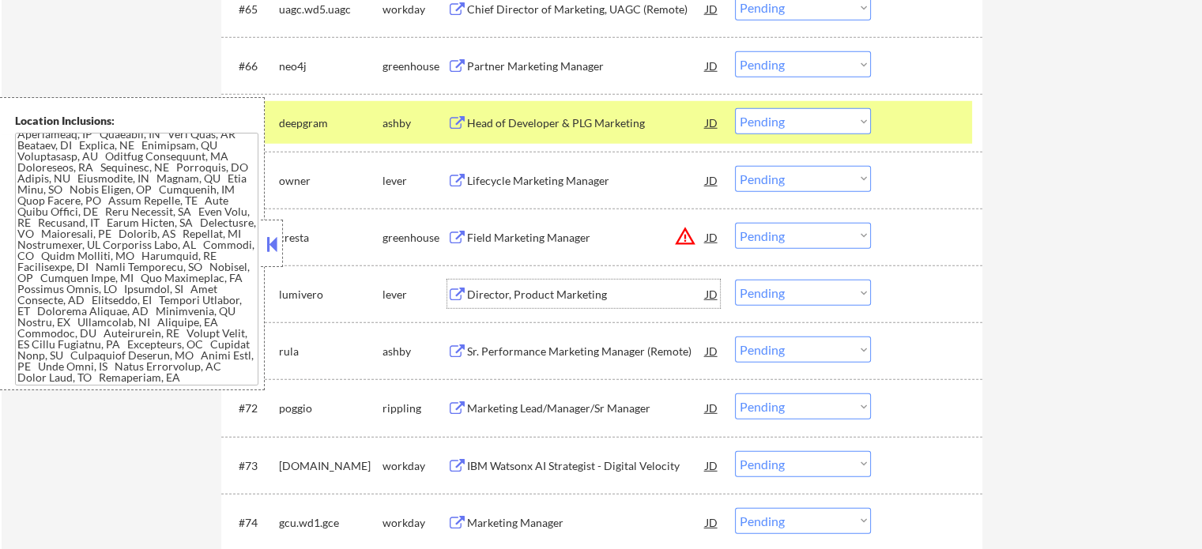
click at [532, 297] on div "Director, Product Marketing" at bounding box center [586, 295] width 239 height 16
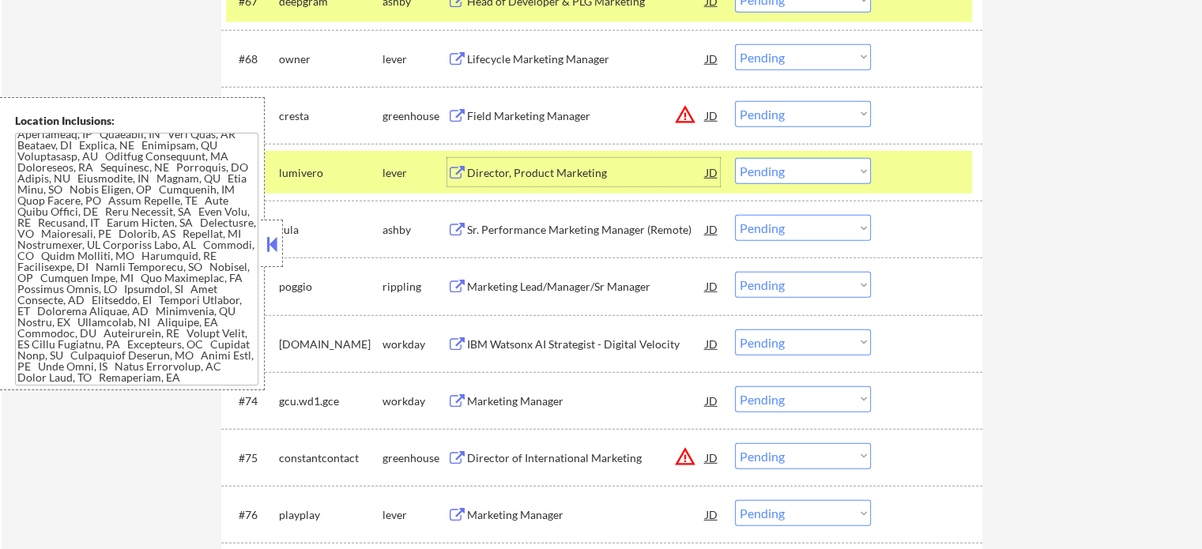
scroll to position [4661, 0]
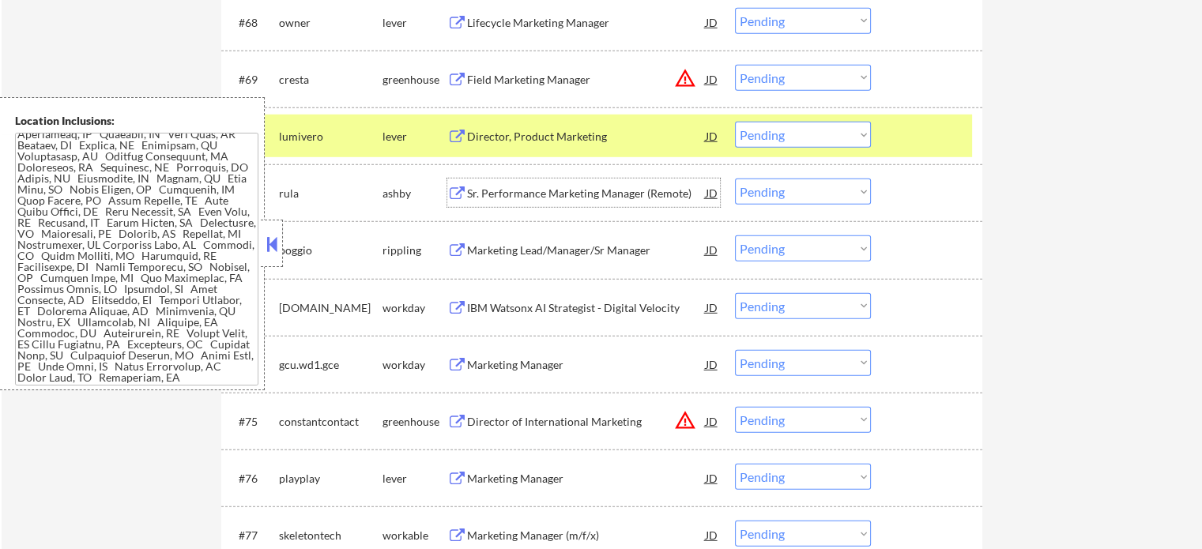
click at [498, 200] on div "Sr. Performance Marketing Manager (Remote)" at bounding box center [586, 194] width 239 height 16
